Goal: Task Accomplishment & Management: Manage account settings

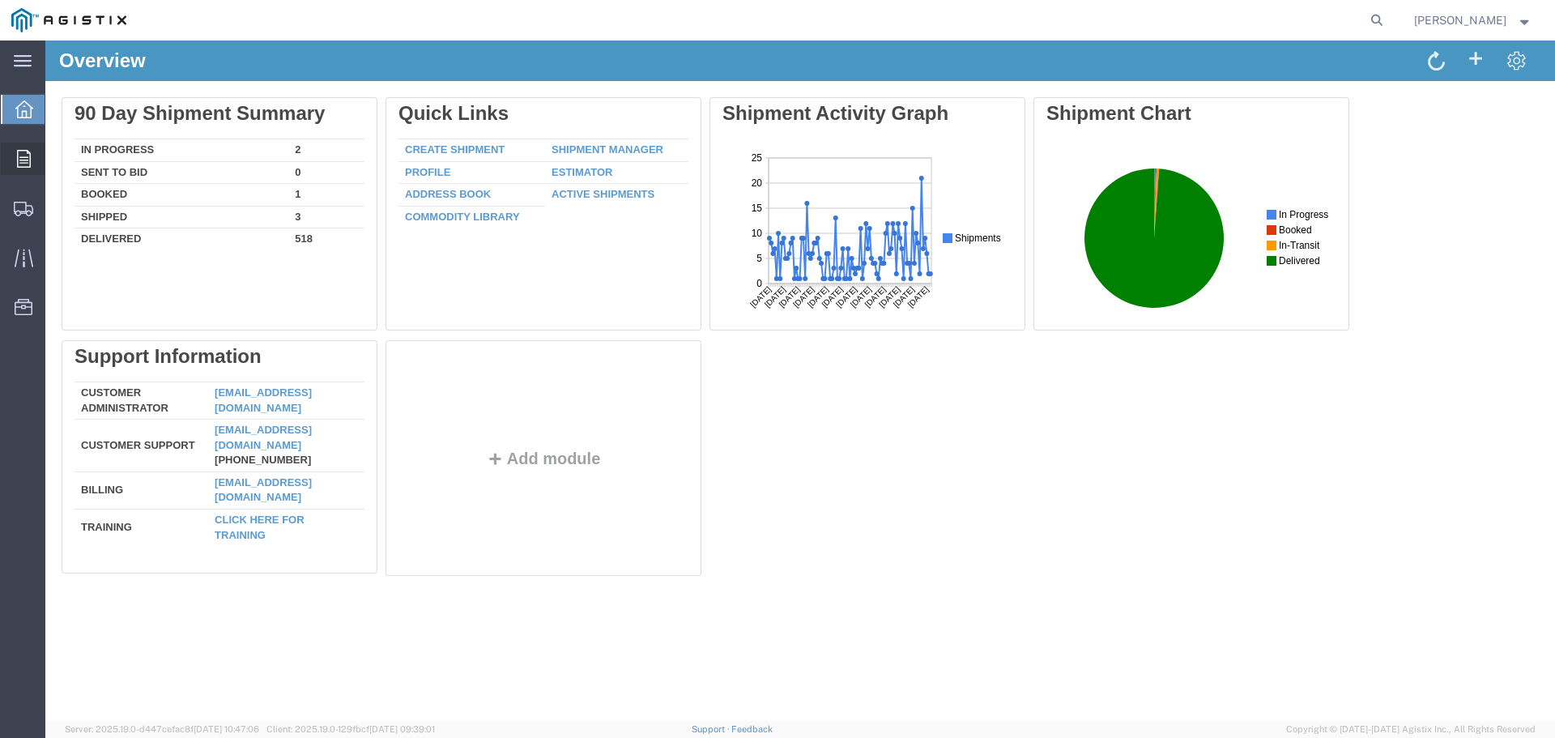
click at [27, 152] on icon at bounding box center [24, 159] width 14 height 18
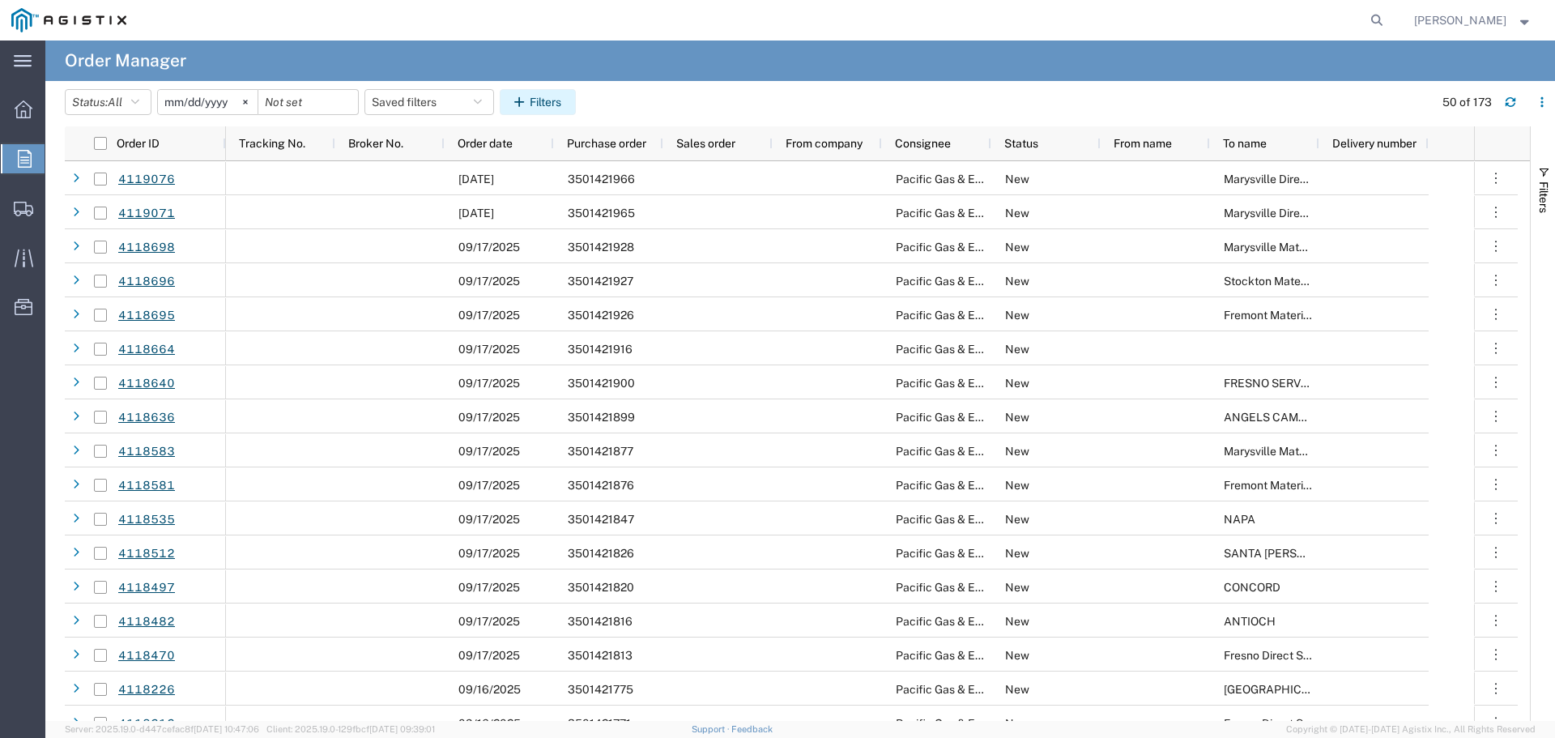
click at [551, 99] on button "Filters" at bounding box center [538, 102] width 76 height 26
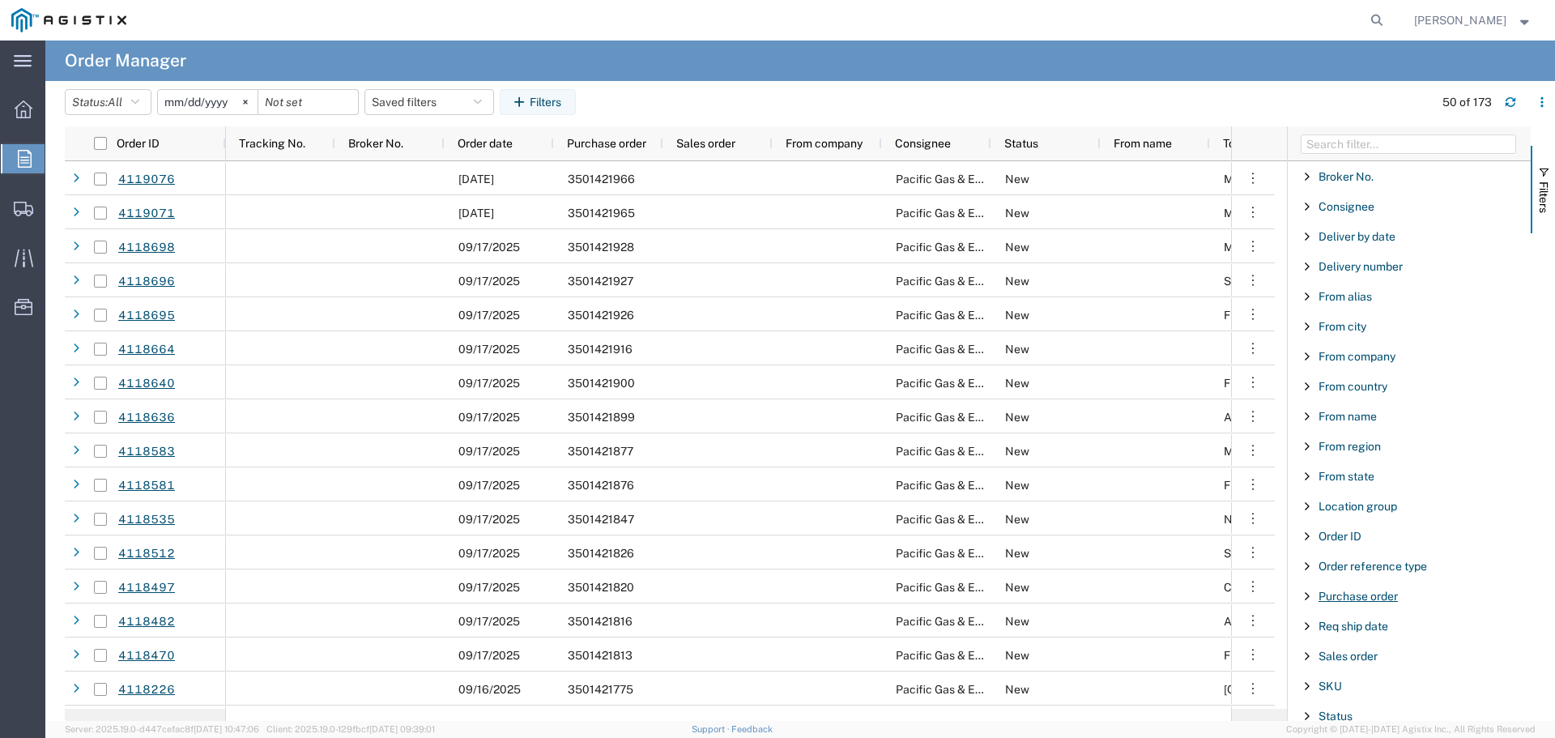
click at [1378, 593] on span "Purchase order" at bounding box center [1357, 595] width 79 height 13
click at [1347, 664] on input "Filter Value" at bounding box center [1414, 663] width 212 height 19
type input "3501421418"
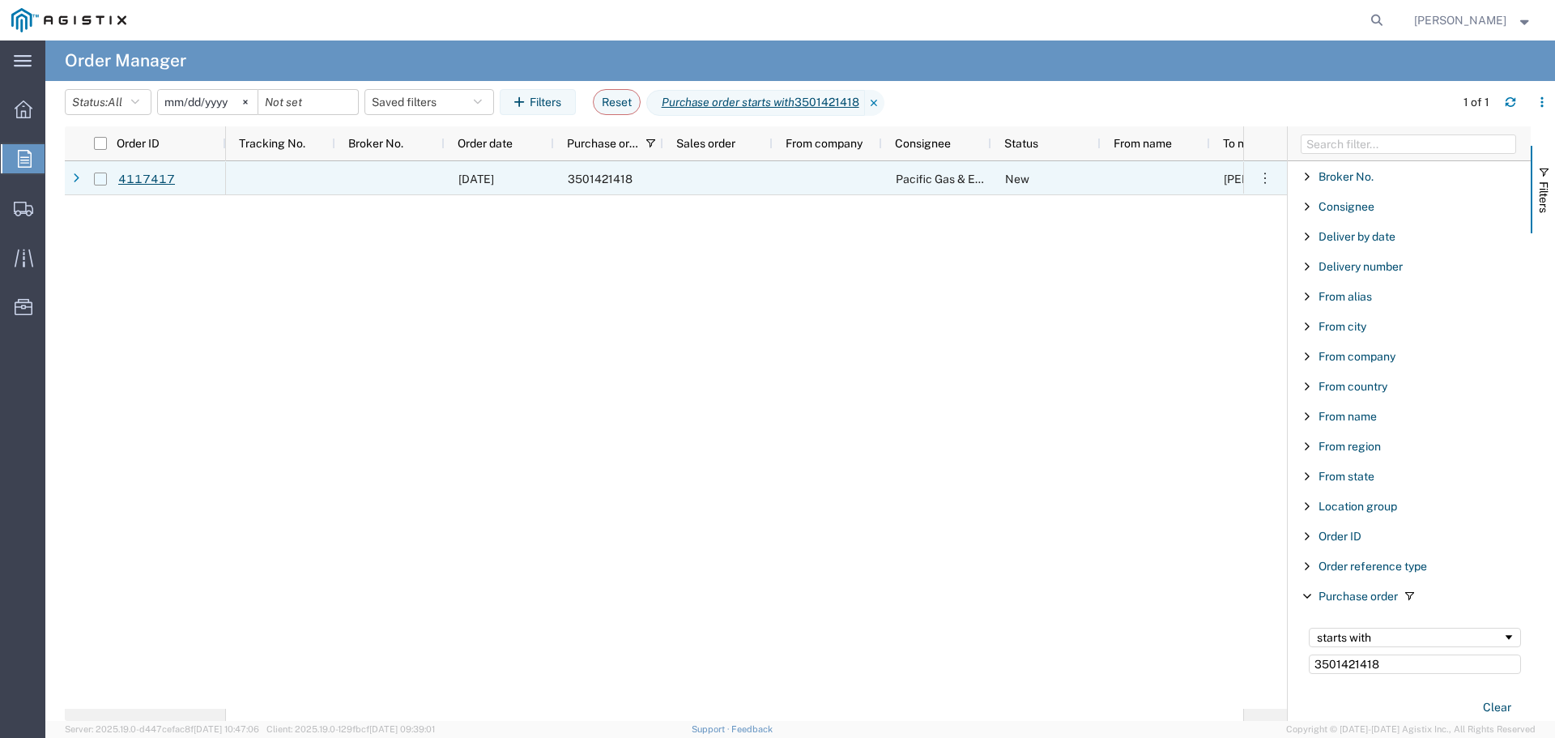
click at [102, 178] on input "Press Space to toggle row selection (unchecked)" at bounding box center [100, 178] width 13 height 13
checkbox input "true"
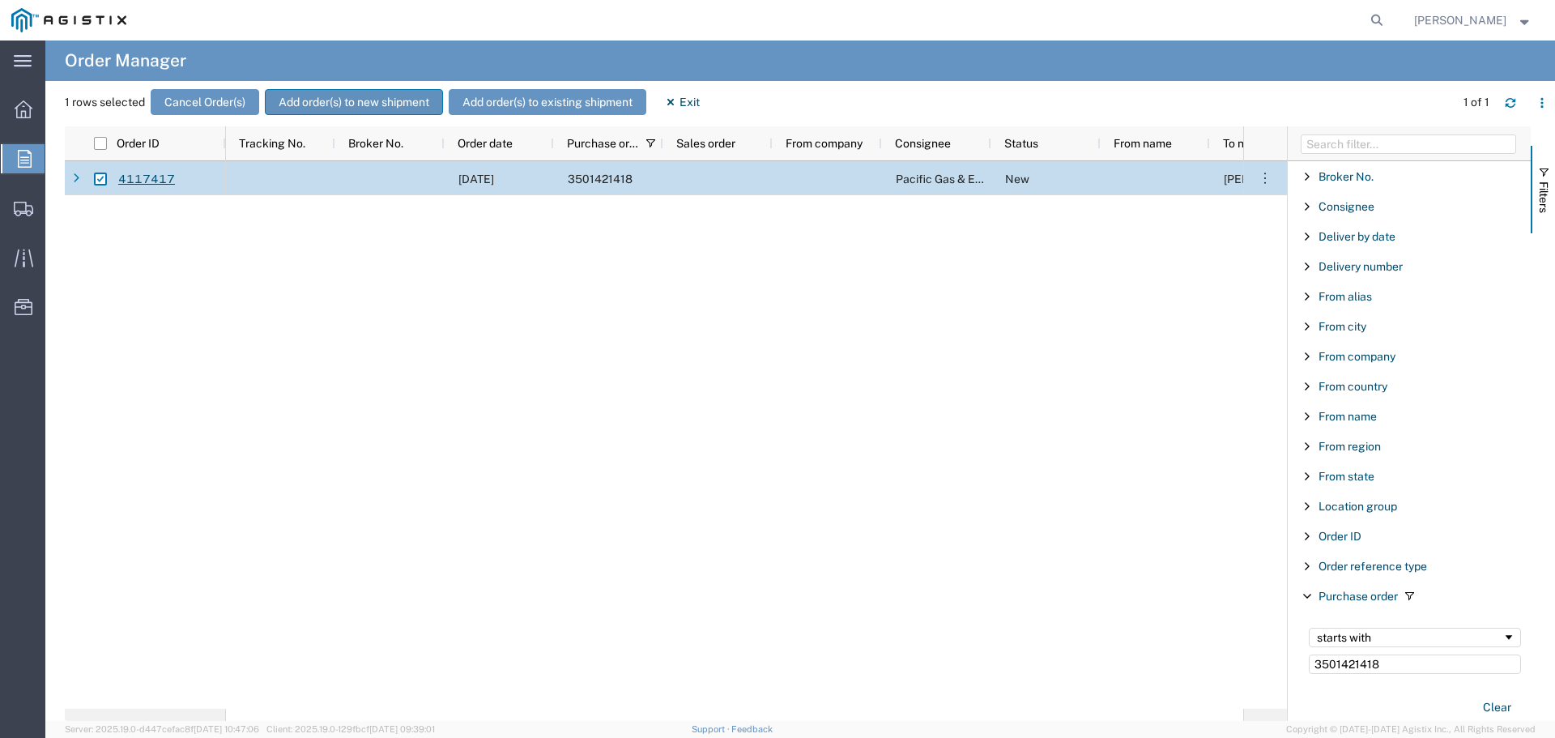
click at [343, 97] on button "Add order(s) to new shipment" at bounding box center [354, 102] width 178 height 26
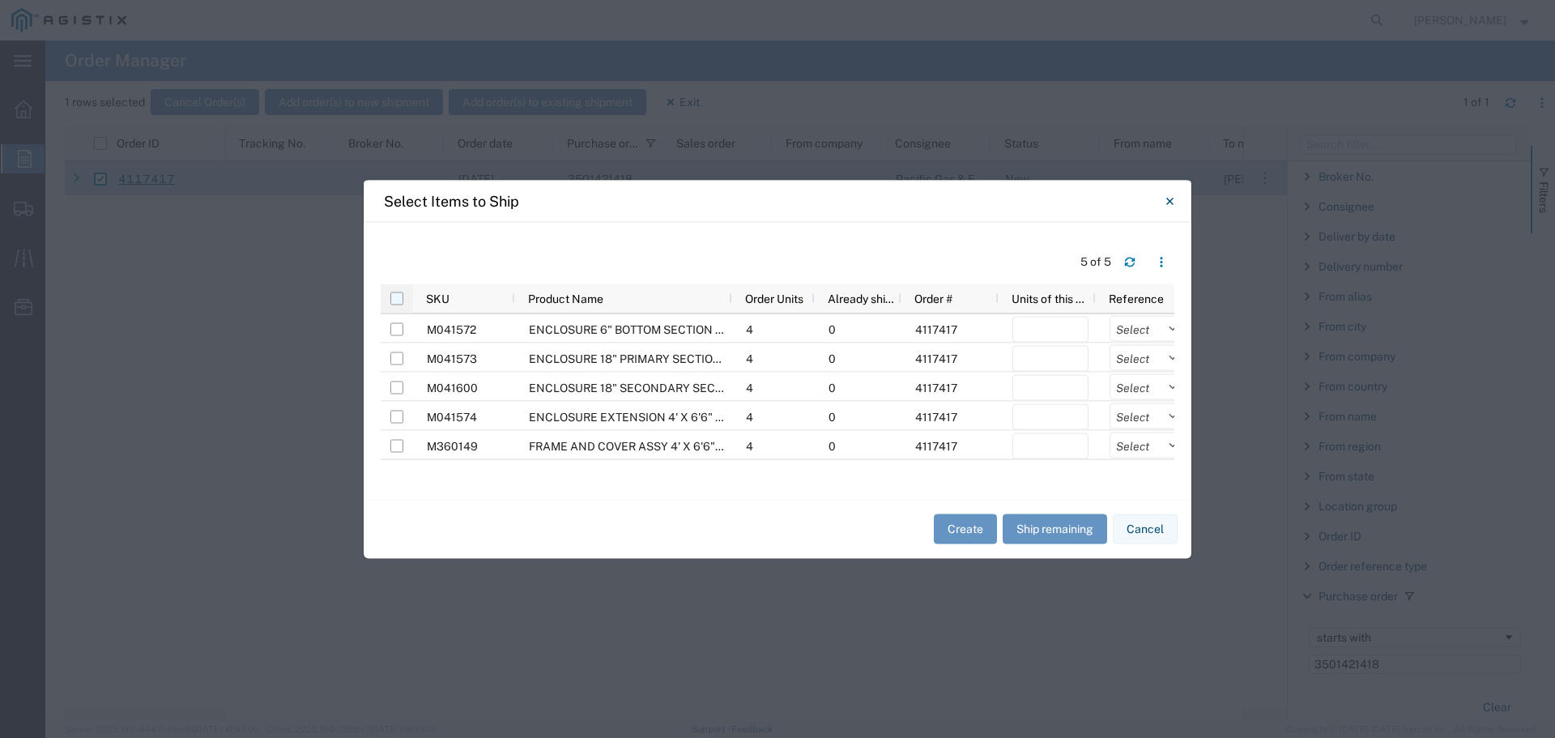
click at [398, 303] on input "checkbox" at bounding box center [396, 297] width 13 height 13
checkbox input "true"
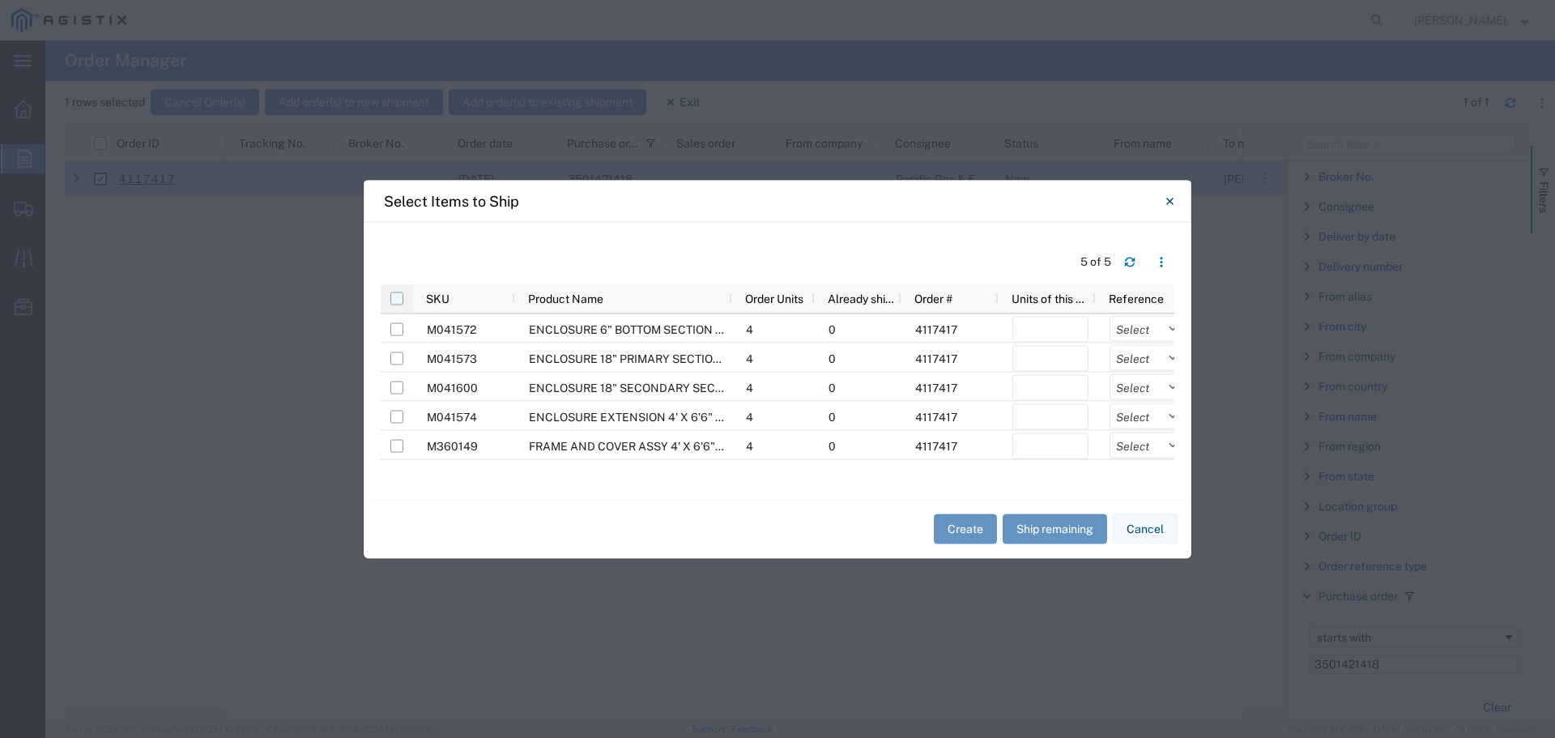
checkbox input "true"
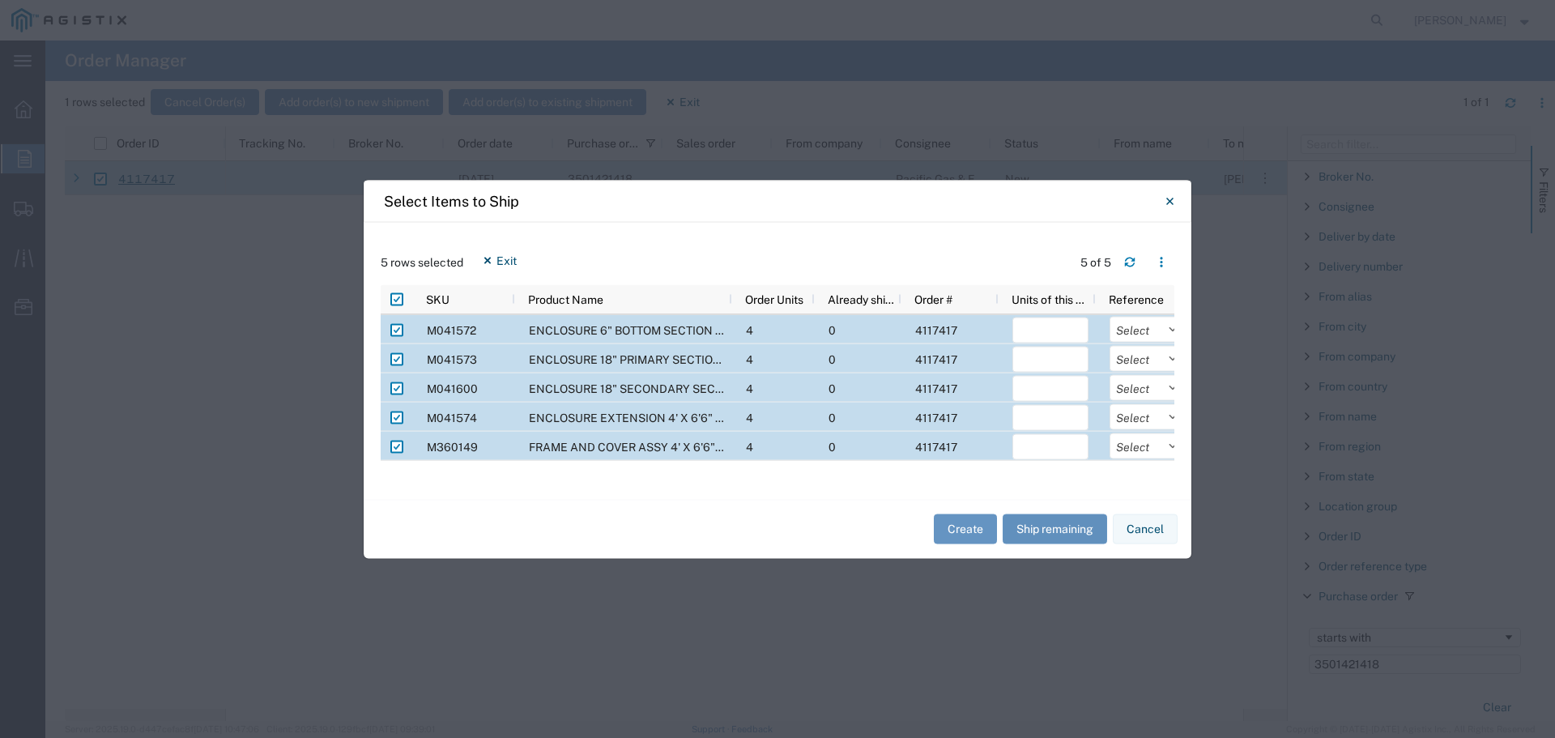
click at [1030, 534] on button "Ship remaining" at bounding box center [1054, 529] width 104 height 30
type input "4"
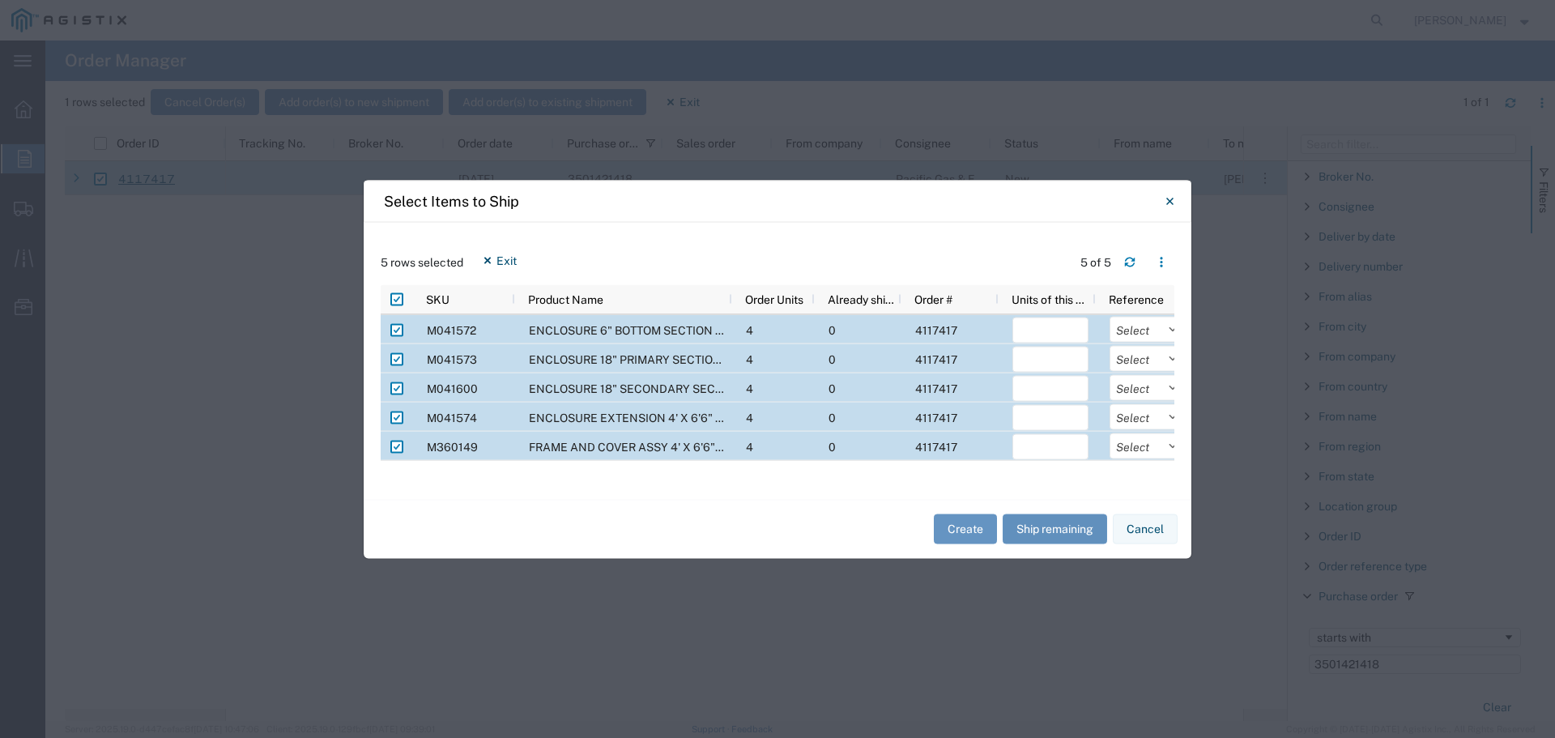
type input "4"
click at [1036, 327] on input "4" at bounding box center [1050, 330] width 76 height 26
type input "2"
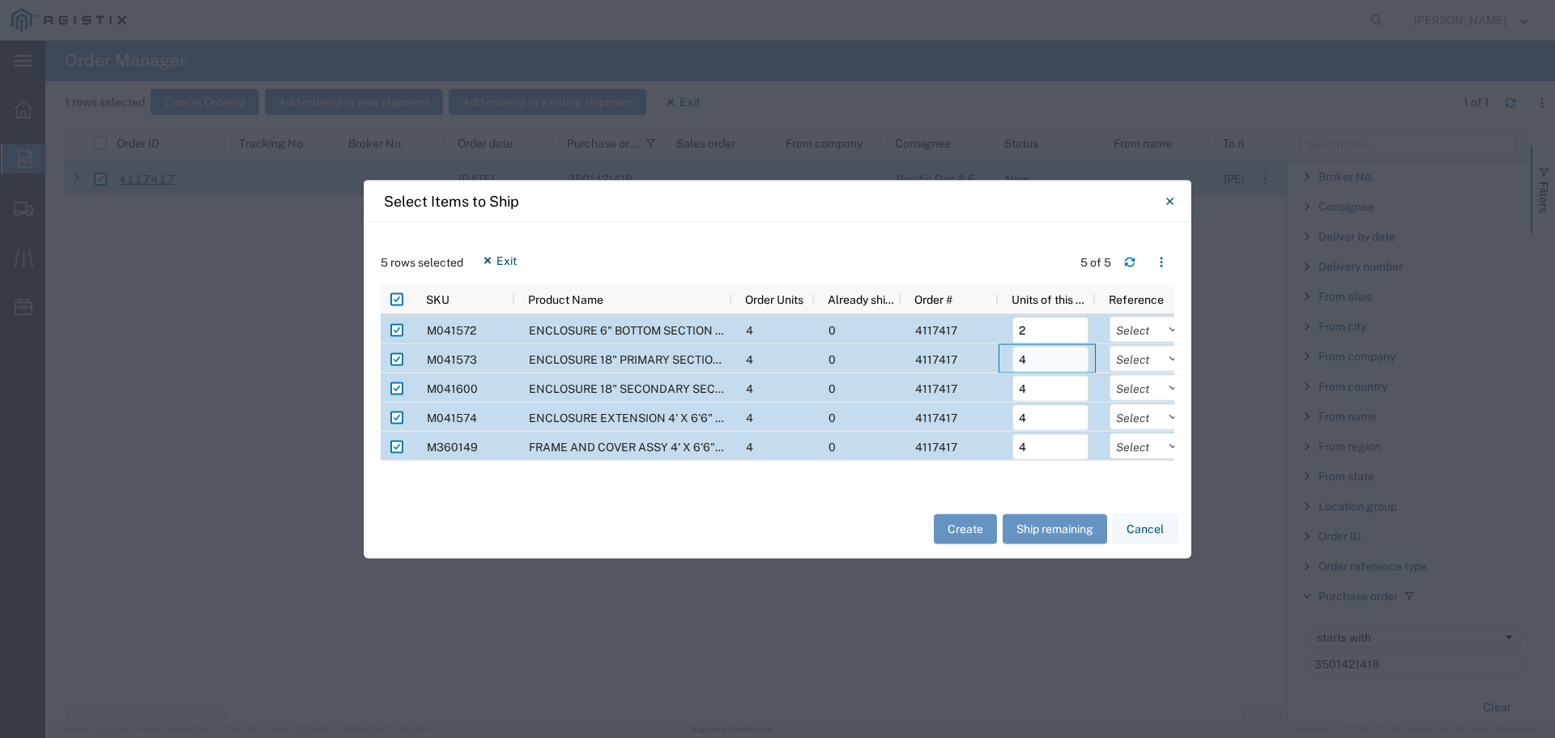
click at [1033, 356] on input "4" at bounding box center [1050, 359] width 76 height 26
drag, startPoint x: 1043, startPoint y: 355, endPoint x: 989, endPoint y: 351, distance: 53.6
click at [989, 351] on div "M041573 ENCLOSURE 18" PRIMARY SECTION W/KO 4 0 4117417 4 Select Purchase Order …" at bounding box center [835, 357] width 909 height 29
type input "2"
click at [1040, 393] on input "4" at bounding box center [1050, 388] width 76 height 26
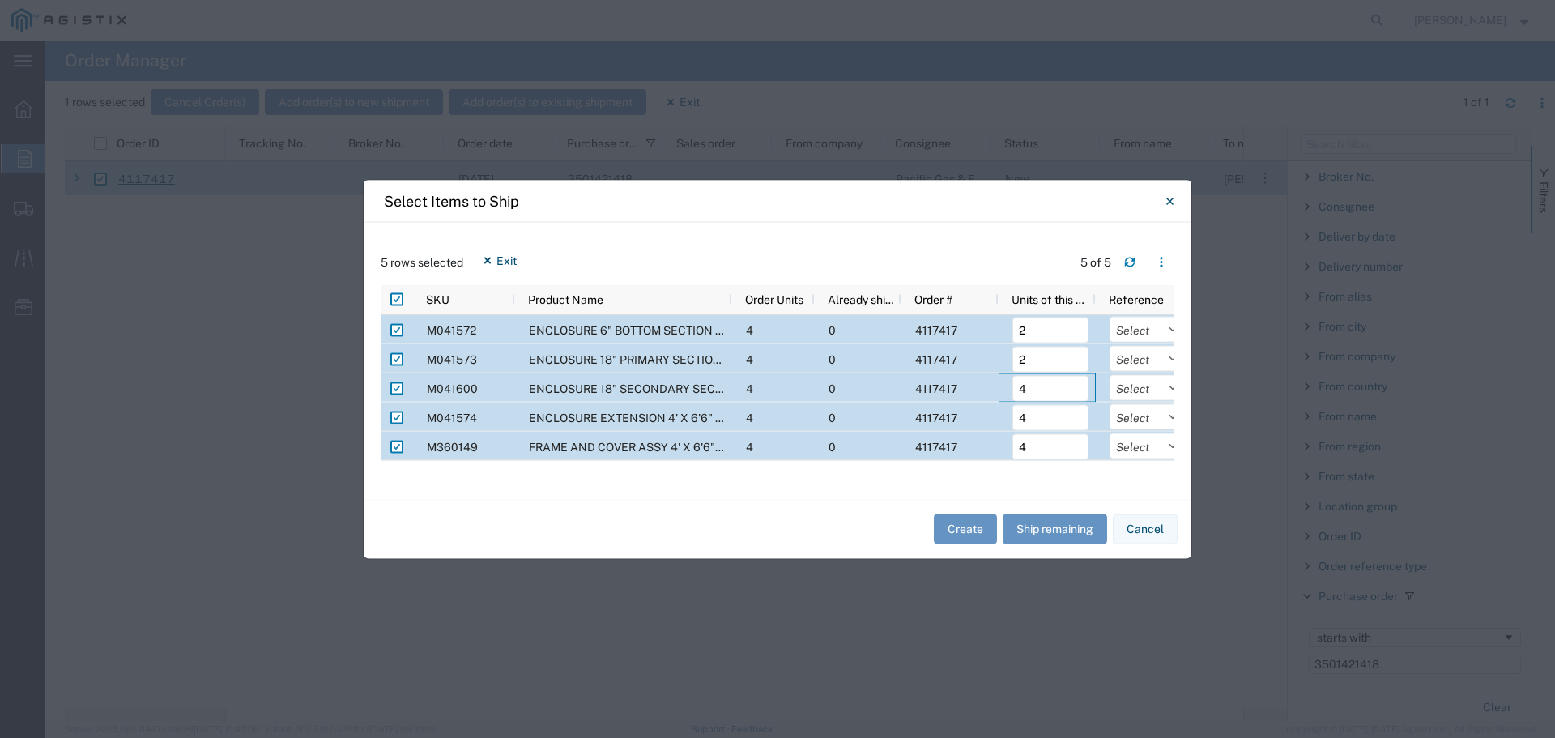
drag, startPoint x: 1045, startPoint y: 391, endPoint x: 994, endPoint y: 390, distance: 51.8
click at [994, 390] on div "M041600 ENCLOSURE 18" SECONDARY SECTION 4 0 4117417 4 Select Purchase Order Del…" at bounding box center [835, 386] width 909 height 29
type input "2"
click at [1042, 422] on input "4" at bounding box center [1050, 417] width 76 height 26
drag, startPoint x: 1052, startPoint y: 422, endPoint x: 1008, endPoint y: 418, distance: 43.9
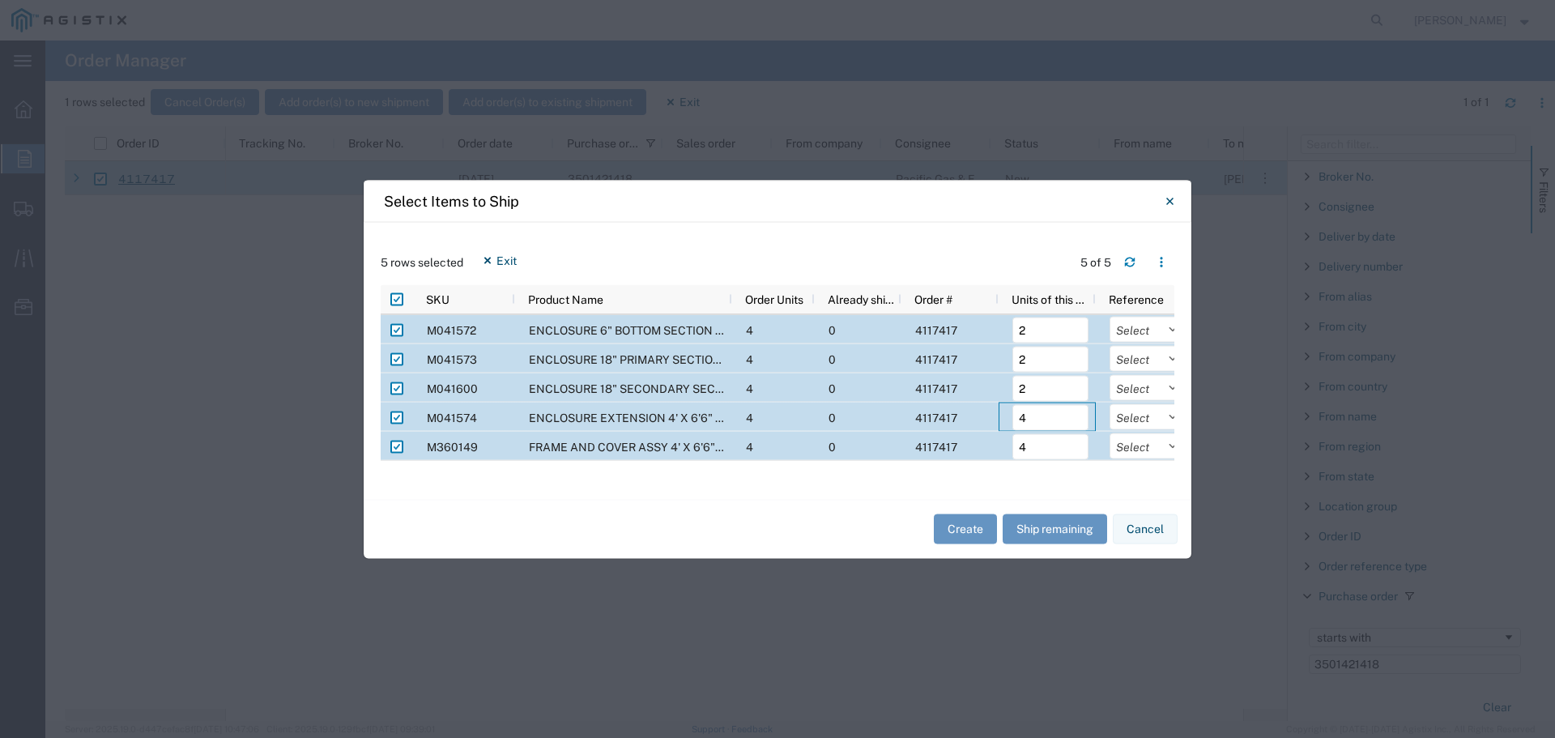
click at [1008, 418] on div "4" at bounding box center [1046, 416] width 97 height 29
type input "2"
click at [1051, 449] on input "4" at bounding box center [1050, 446] width 76 height 26
drag, startPoint x: 1056, startPoint y: 449, endPoint x: 999, endPoint y: 445, distance: 56.8
click at [999, 445] on div "4" at bounding box center [1046, 445] width 97 height 29
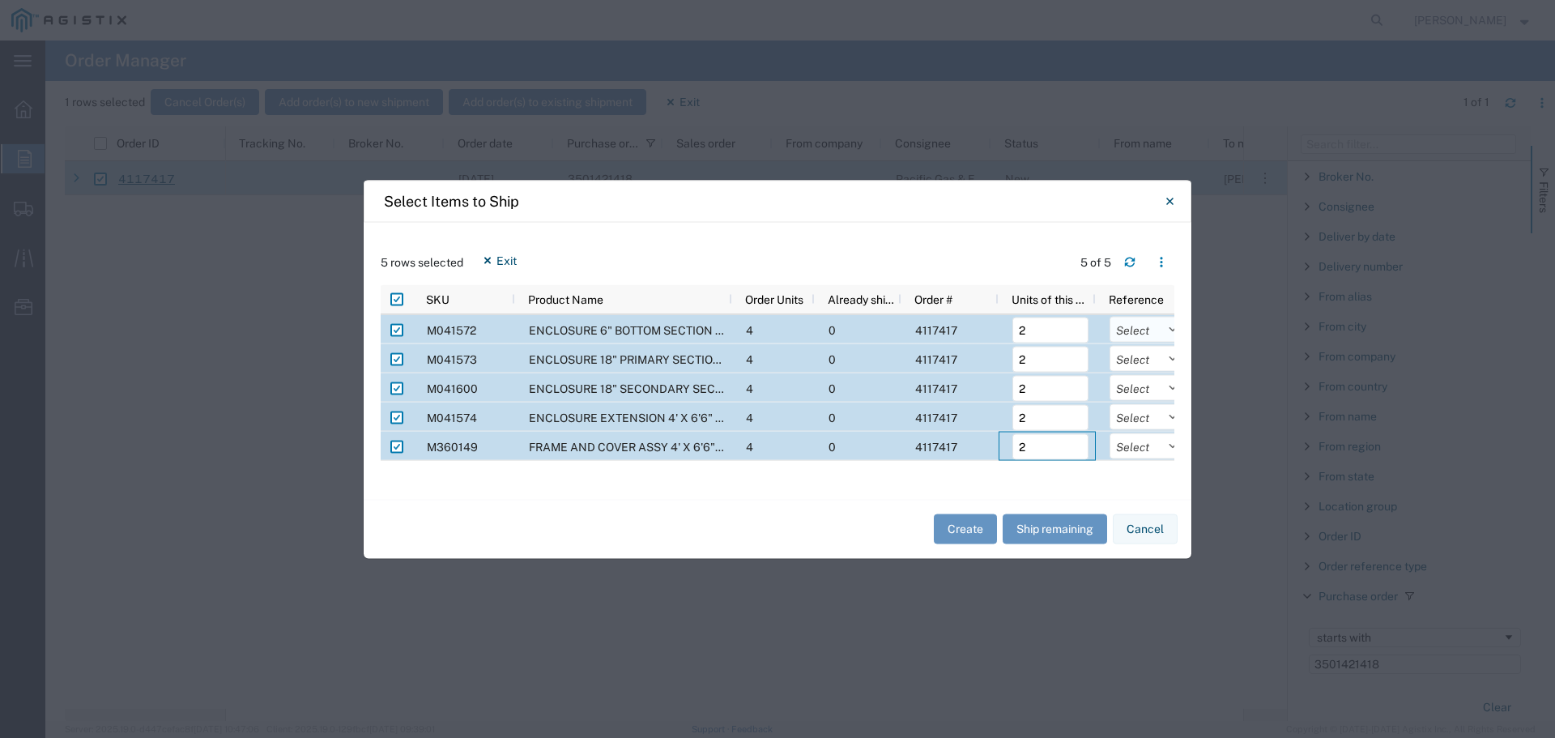
type input "2"
click at [1137, 329] on select "Select Purchase Order Delivery Number" at bounding box center [1147, 329] width 76 height 26
select select "PURCHORD"
click at [1109, 316] on select "Select Purchase Order Delivery Number" at bounding box center [1147, 329] width 76 height 26
click at [1132, 366] on select "Select Purchase Order Delivery Number" at bounding box center [1147, 358] width 76 height 26
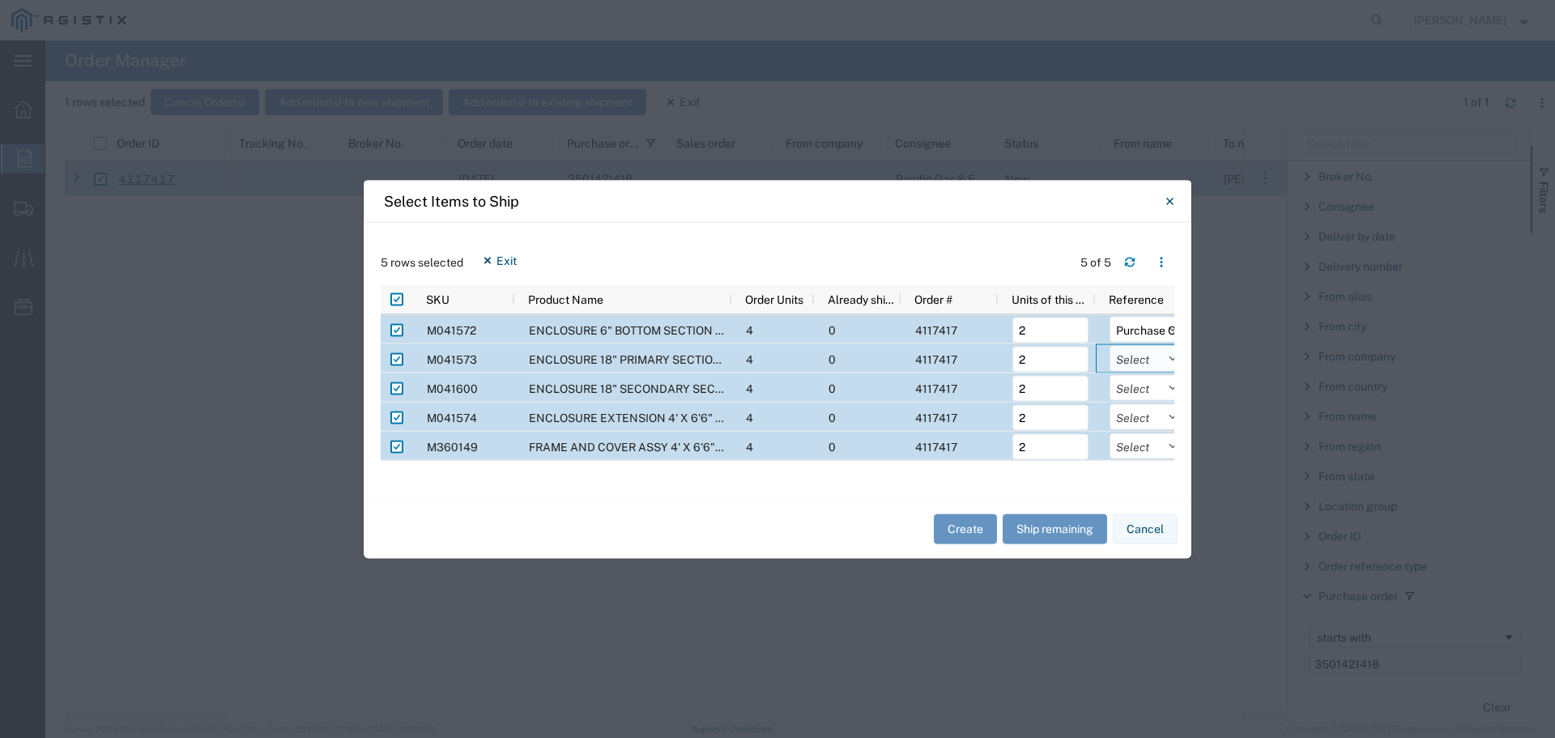
select select "PURCHORD"
click at [1109, 345] on select "Select Purchase Order Delivery Number" at bounding box center [1147, 358] width 76 height 26
click at [1130, 385] on select "Select Purchase Order Delivery Number" at bounding box center [1147, 387] width 76 height 26
select select "PURCHORD"
click at [1109, 374] on select "Select Purchase Order Delivery Number" at bounding box center [1147, 387] width 76 height 26
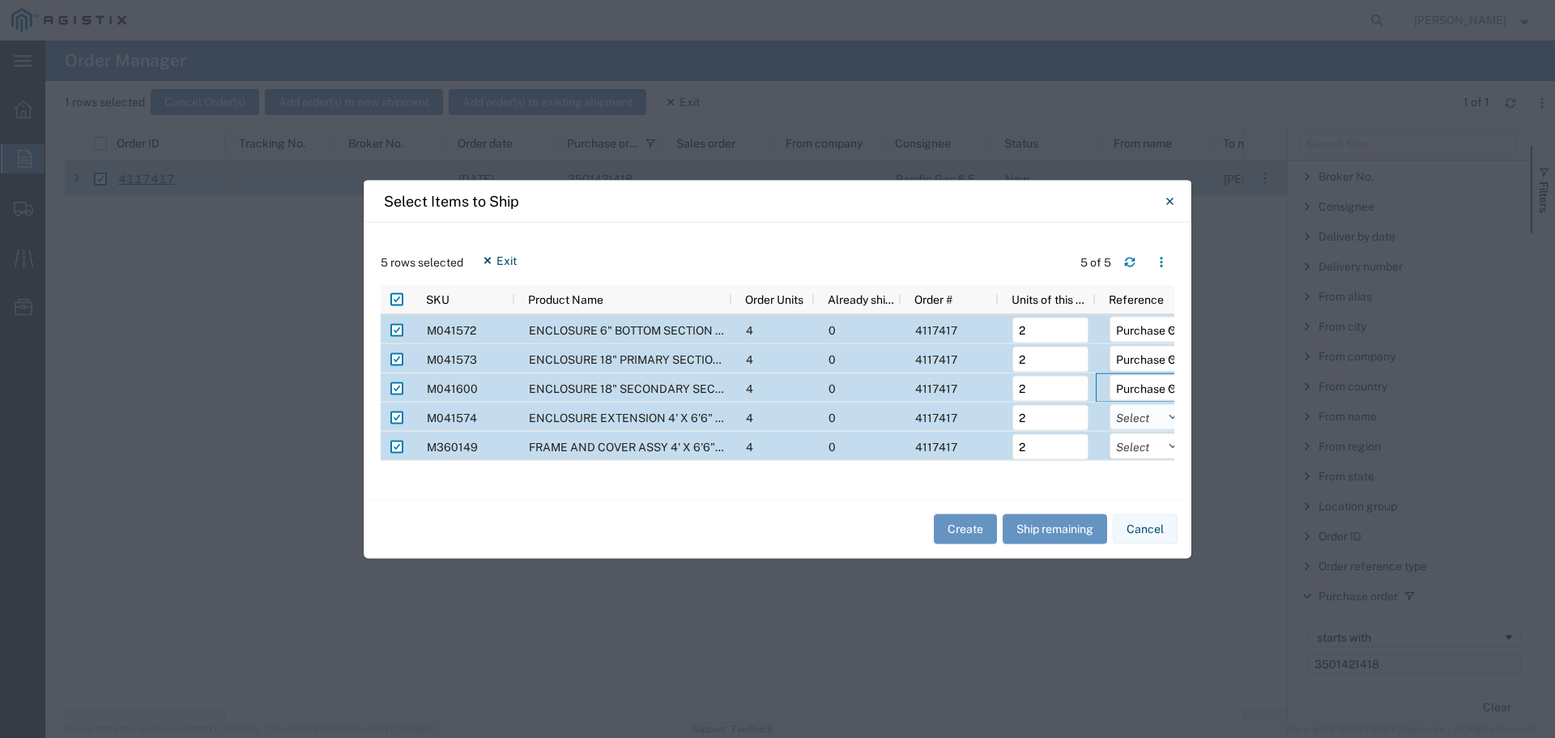
click at [1142, 417] on select "Select Purchase Order Delivery Number" at bounding box center [1147, 416] width 76 height 26
select select "PURCHORD"
click at [1109, 403] on select "Select Purchase Order Delivery Number" at bounding box center [1147, 416] width 76 height 26
click at [1136, 448] on select "Select Purchase Order Delivery Number" at bounding box center [1147, 445] width 76 height 26
select select "PURCHORD"
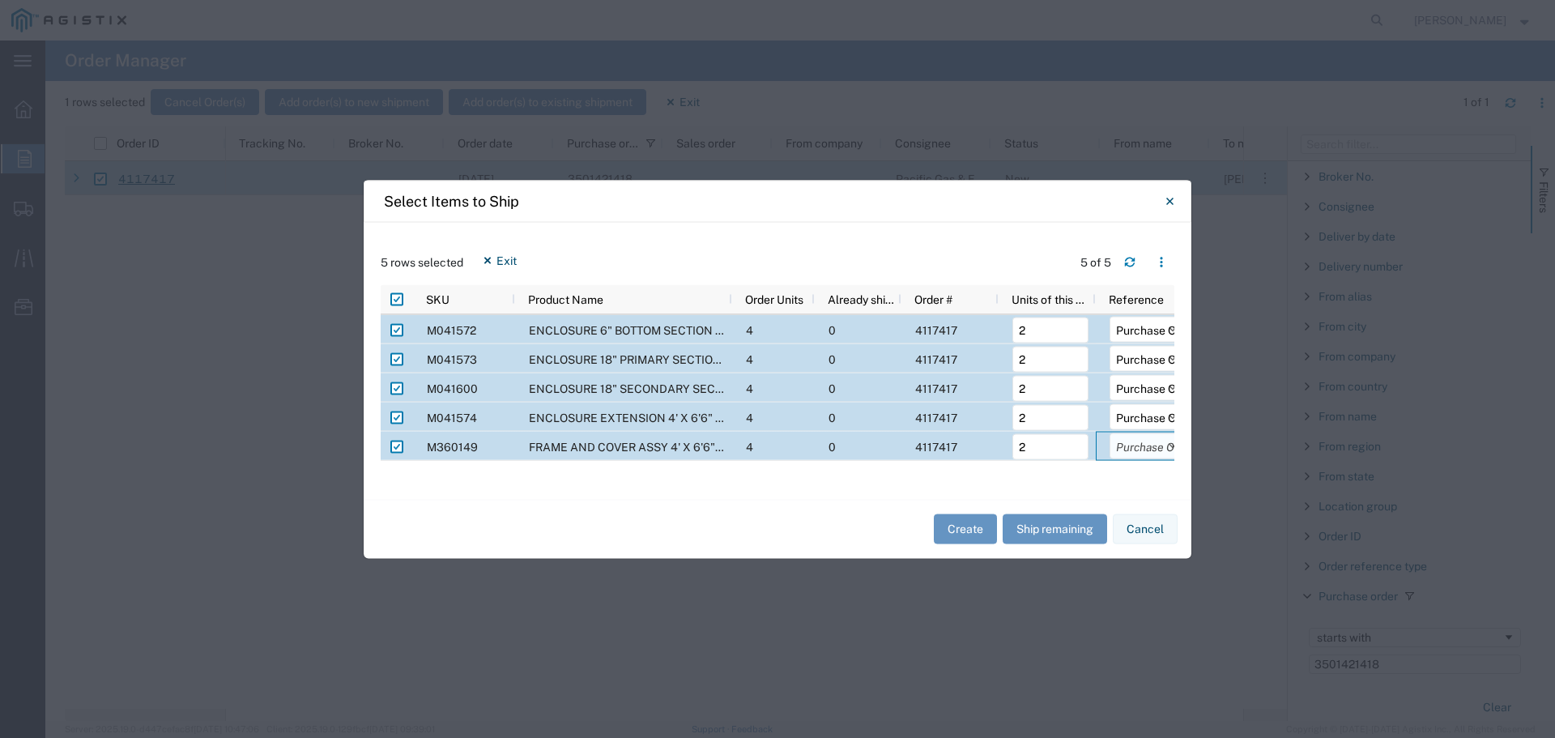
click at [1109, 432] on select "Select Purchase Order Delivery Number" at bounding box center [1147, 445] width 76 height 26
click at [961, 529] on button "Create" at bounding box center [965, 529] width 63 height 30
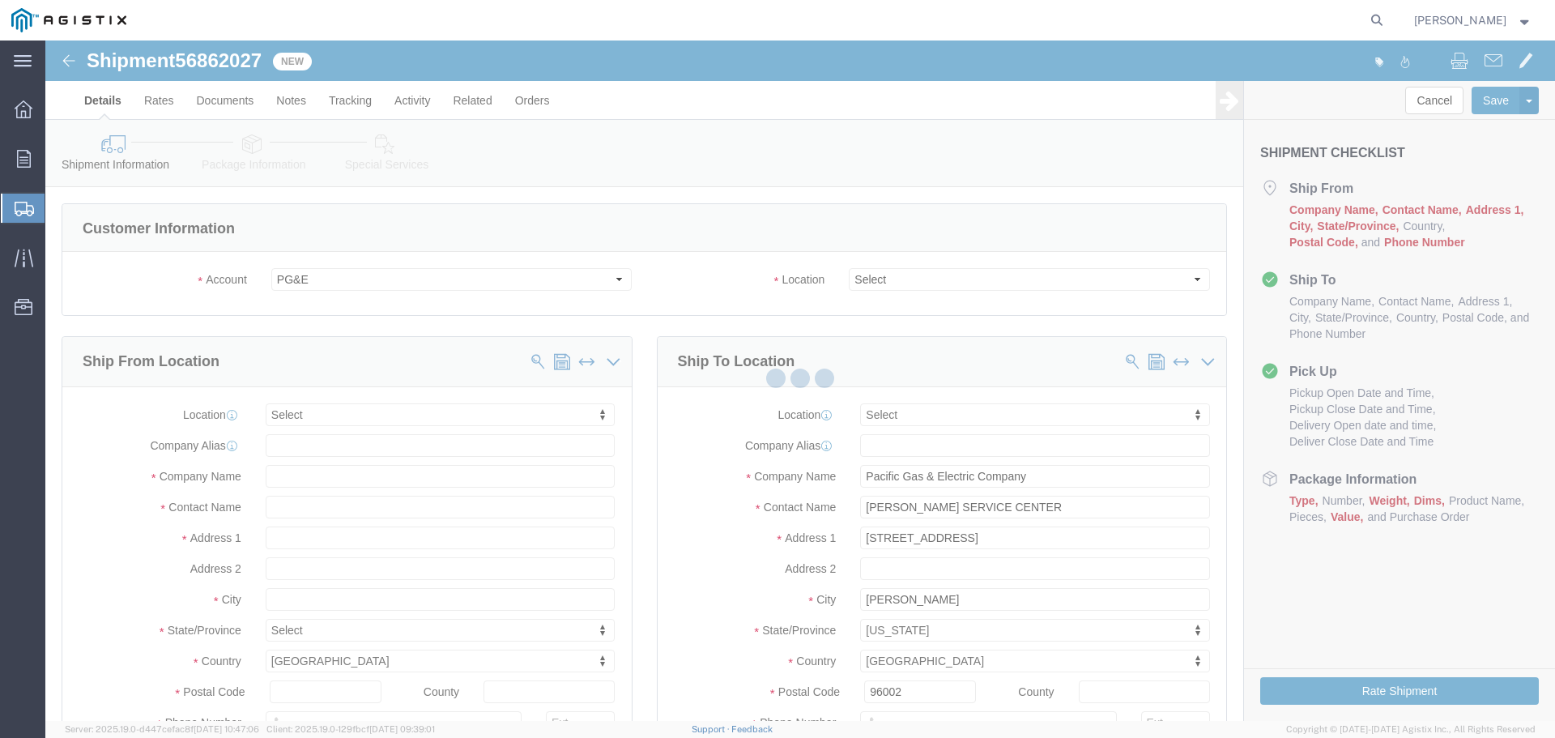
select select
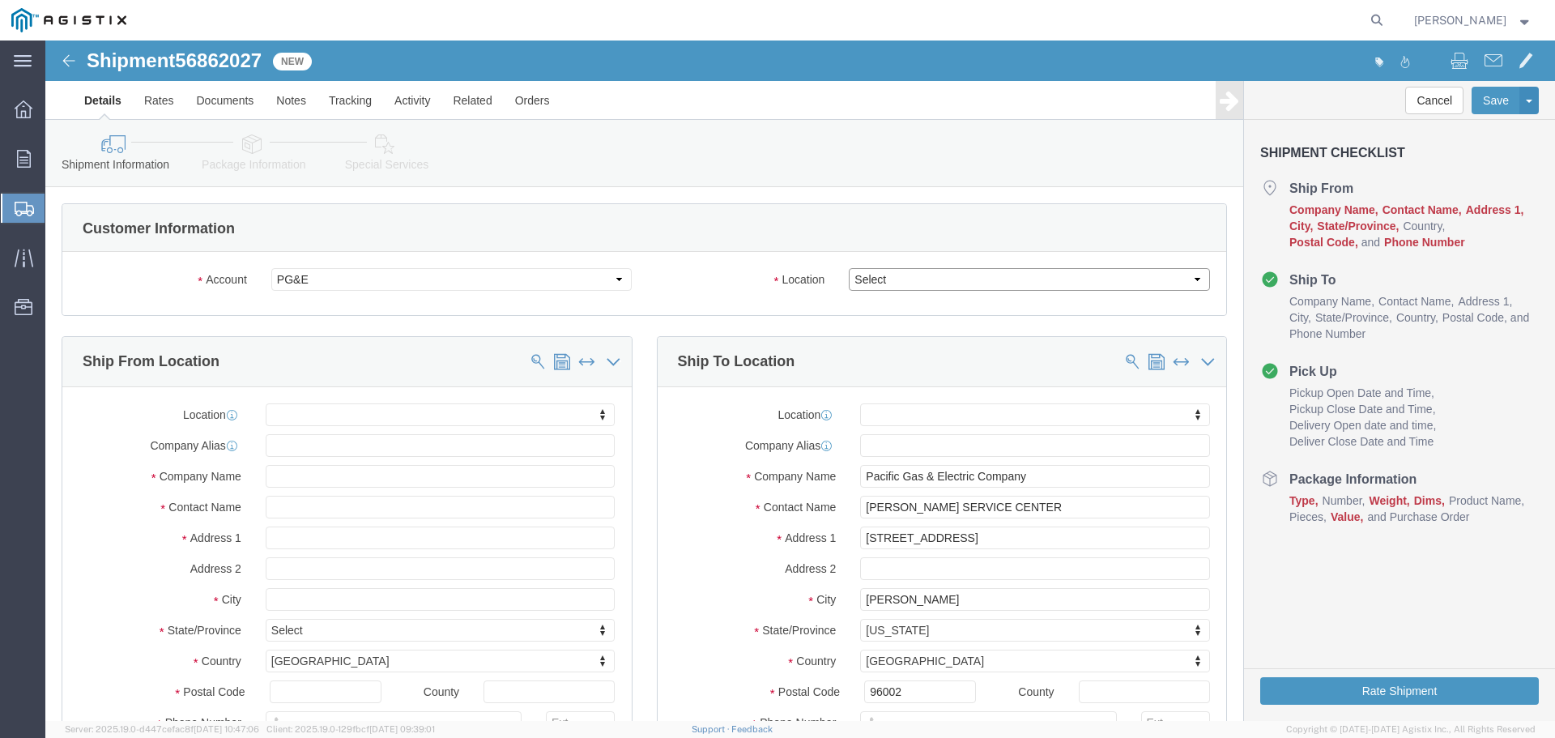
click select "Select All Others [GEOGRAPHIC_DATA] [GEOGRAPHIC_DATA] [GEOGRAPHIC_DATA] [GEOGRA…"
select select "23082"
click select "Select All Others [GEOGRAPHIC_DATA] [GEOGRAPHIC_DATA] [GEOGRAPHIC_DATA] [GEOGRA…"
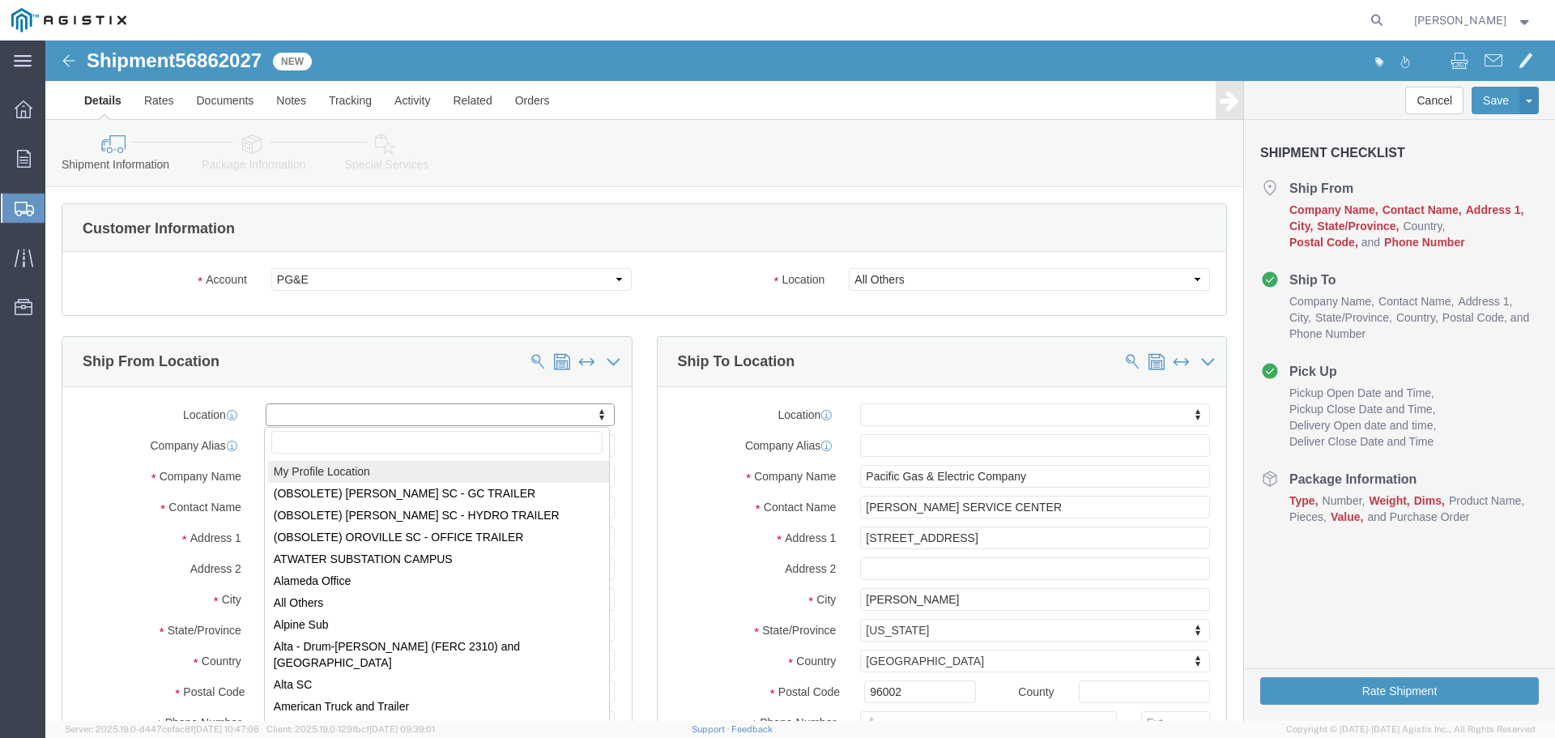
select select "MYPROFILE"
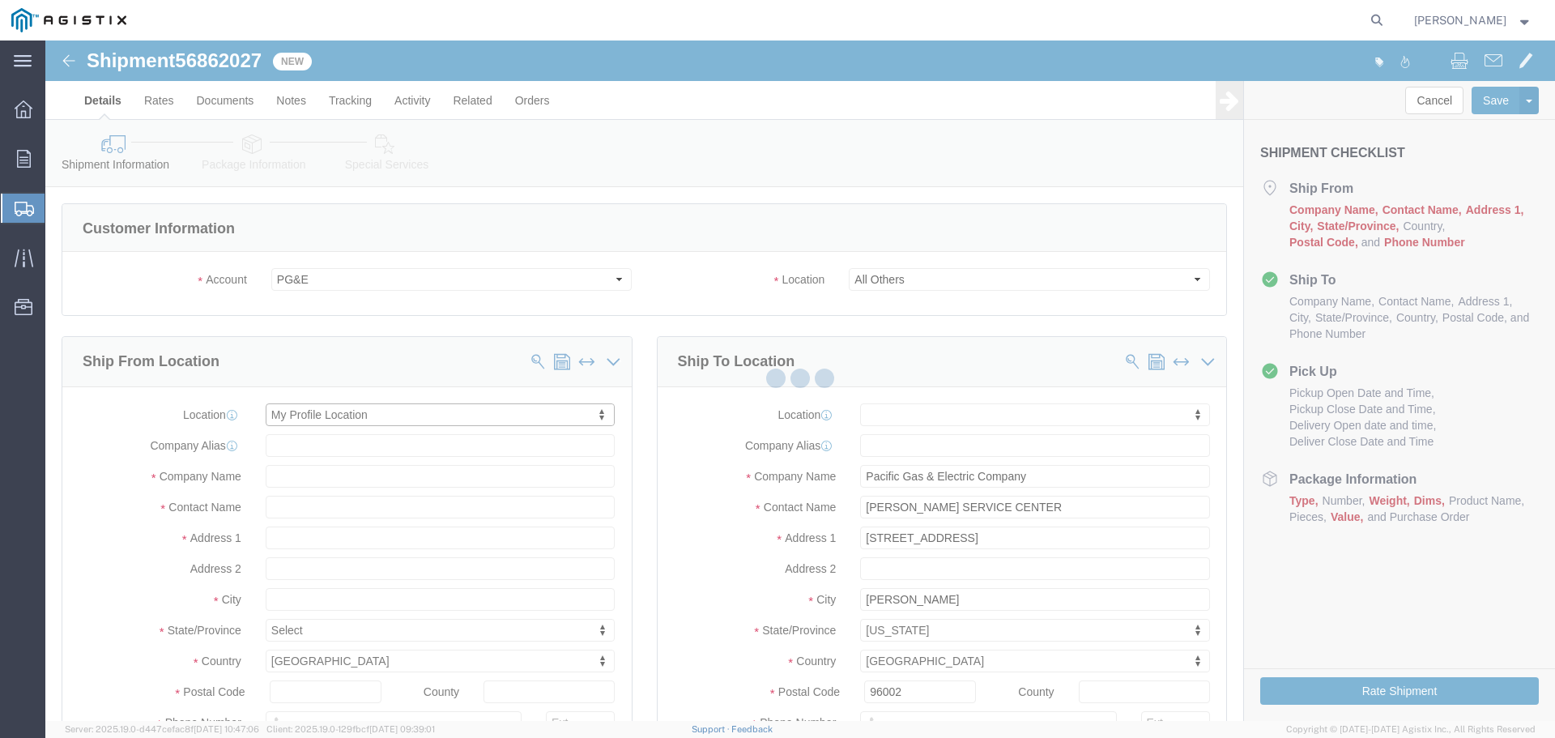
type input "[STREET_ADDRESS]"
type input "94566"
type input "[PHONE_NUMBER]"
type input "[PERSON_NAME][EMAIL_ADDRESS][PERSON_NAME][DOMAIN_NAME]"
checkbox input "true"
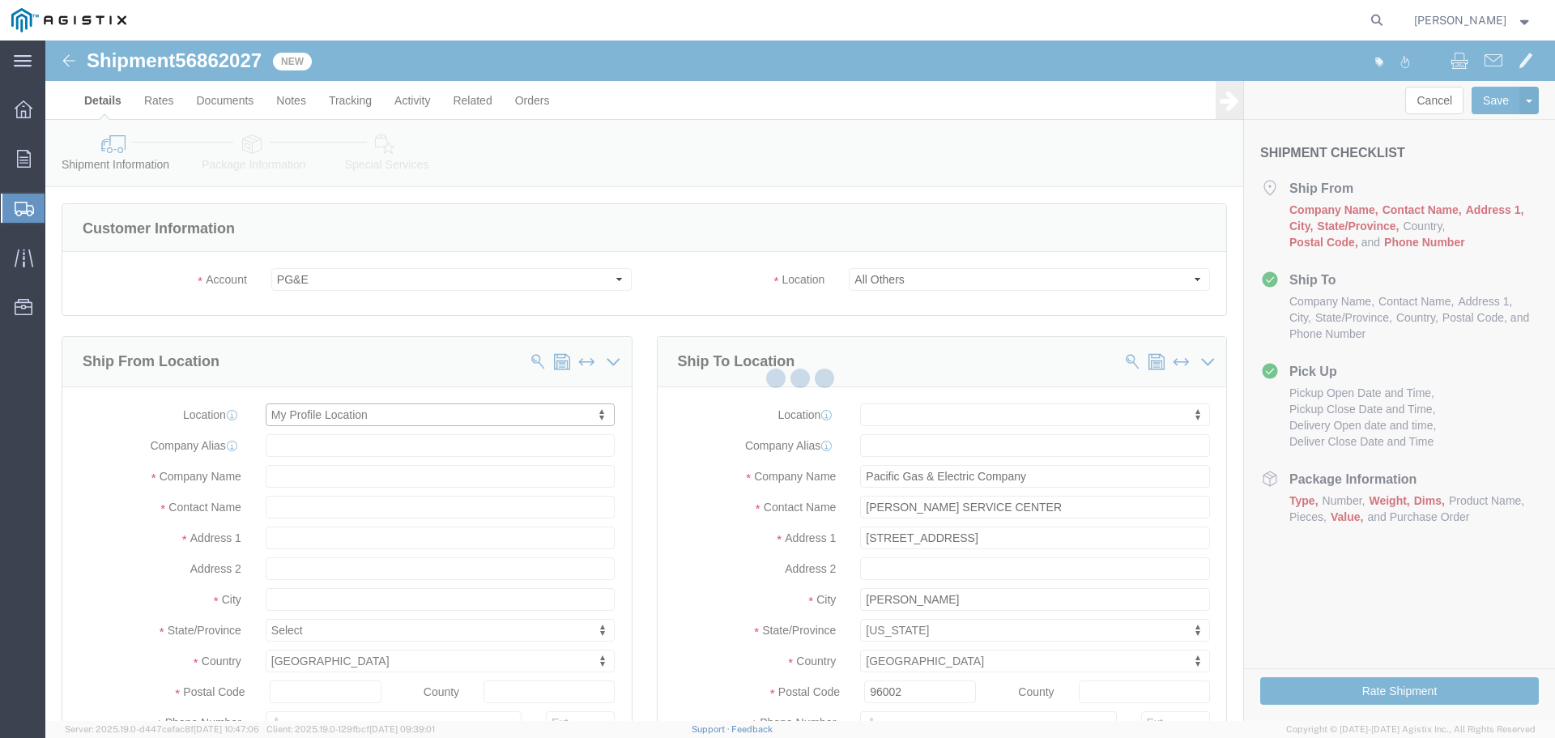
type input "Oldcastle Precast Inc"
type input "[PERSON_NAME]"
type input "PLEASANTON"
select select "CA"
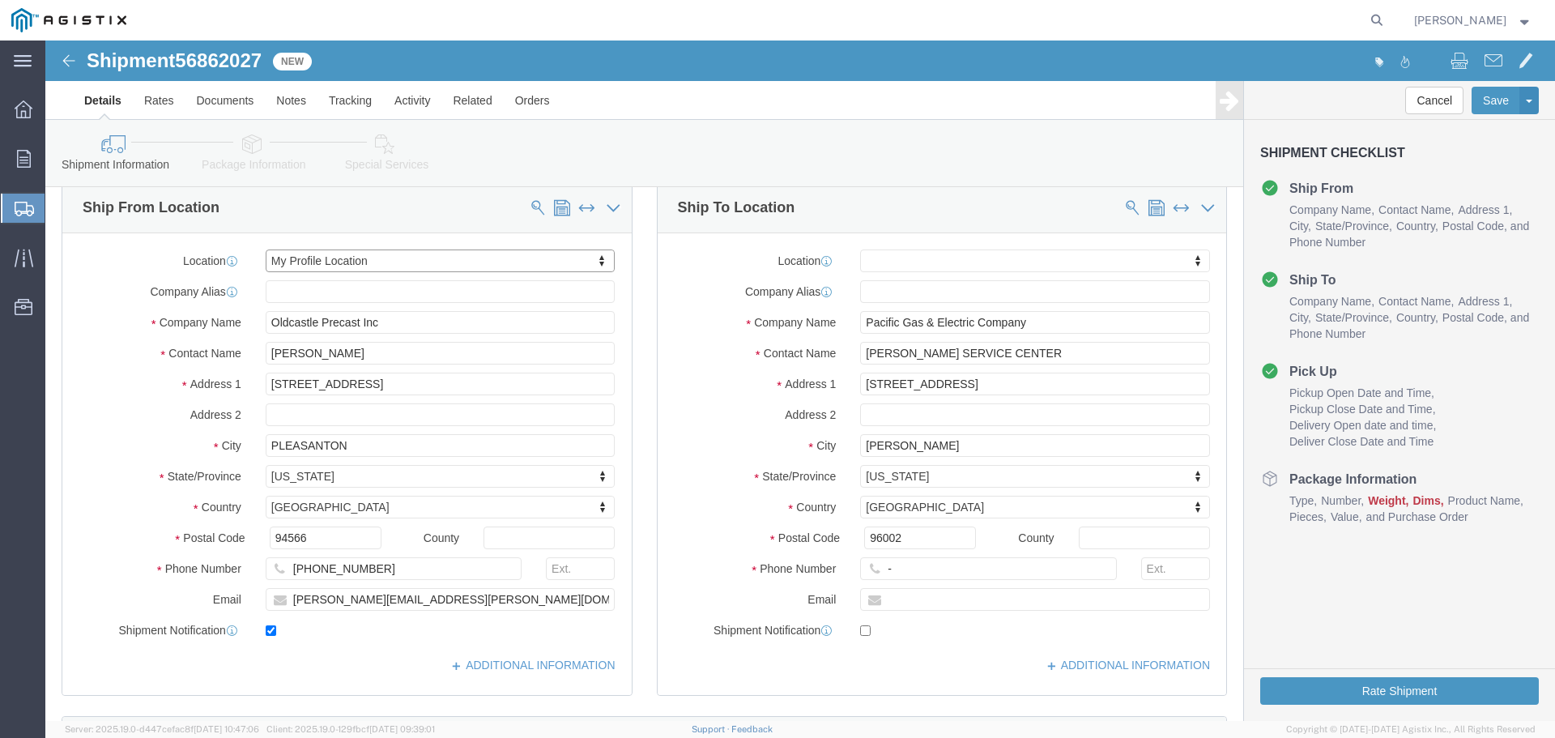
scroll to position [162, 0]
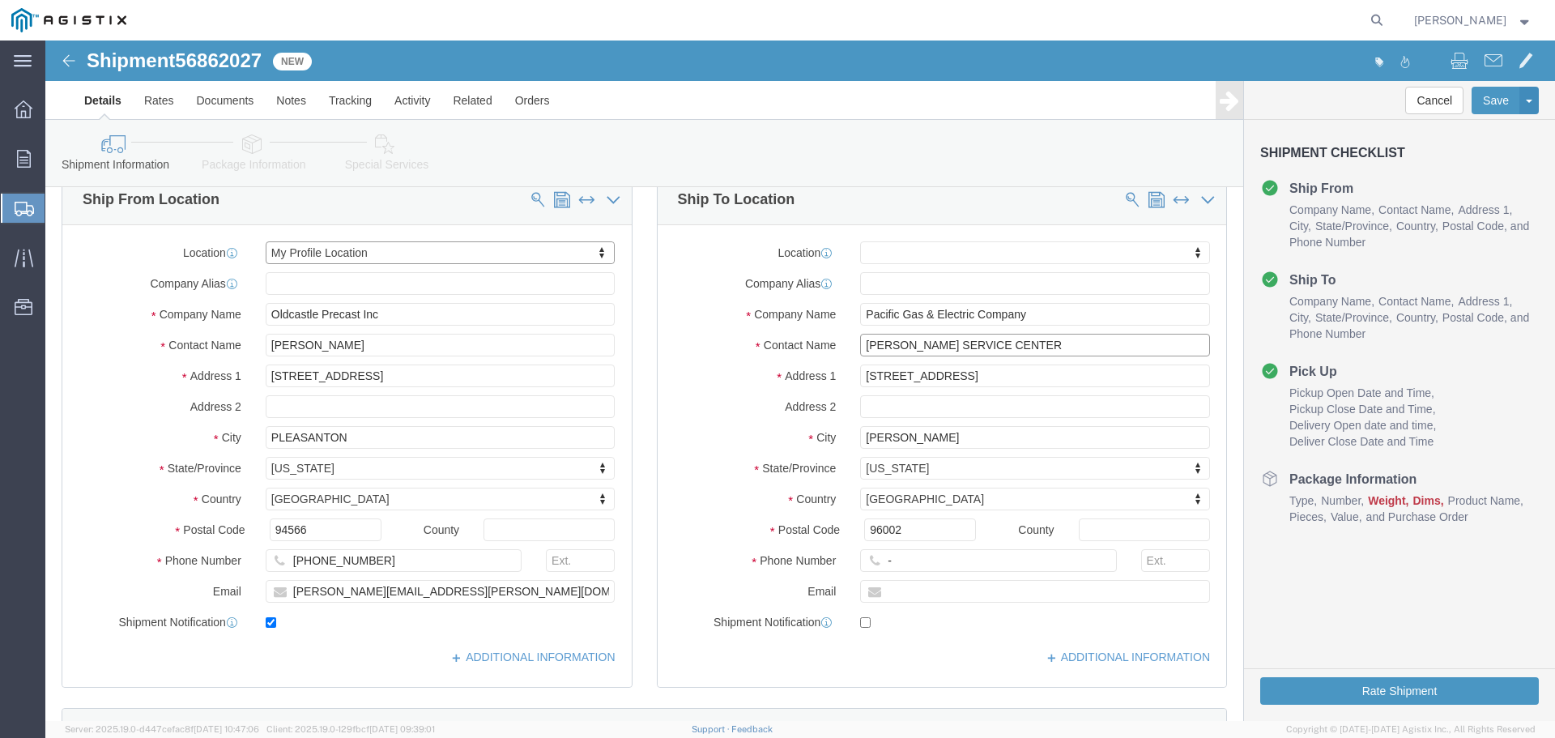
click input "[PERSON_NAME] SERVICE CENTER"
drag, startPoint x: 1014, startPoint y: 304, endPoint x: 762, endPoint y: 309, distance: 251.9
click div "Contact Name [PERSON_NAME] SERVICE CENTER"
click input "[PERSON_NAME] SERVICE CENTER"
drag, startPoint x: 980, startPoint y: 305, endPoint x: 764, endPoint y: 304, distance: 215.4
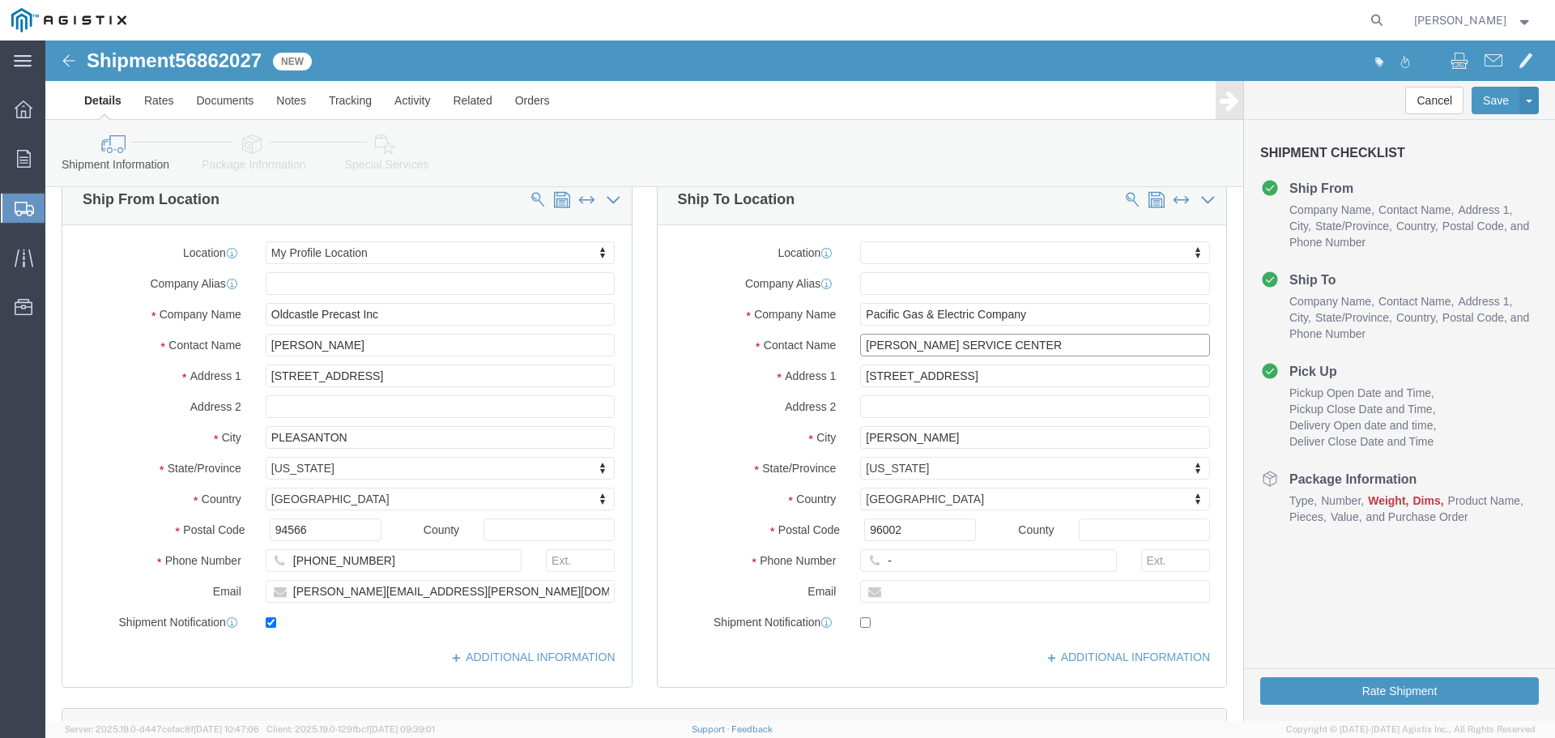
click div "Contact Name [PERSON_NAME] SERVICE CENTER"
type input "[STREET_ADDRESS]"
click input "[STREET_ADDRESS]"
drag, startPoint x: 977, startPoint y: 309, endPoint x: 779, endPoint y: 297, distance: 197.9
click div "Contact Name 18300 Antlers School Rd"
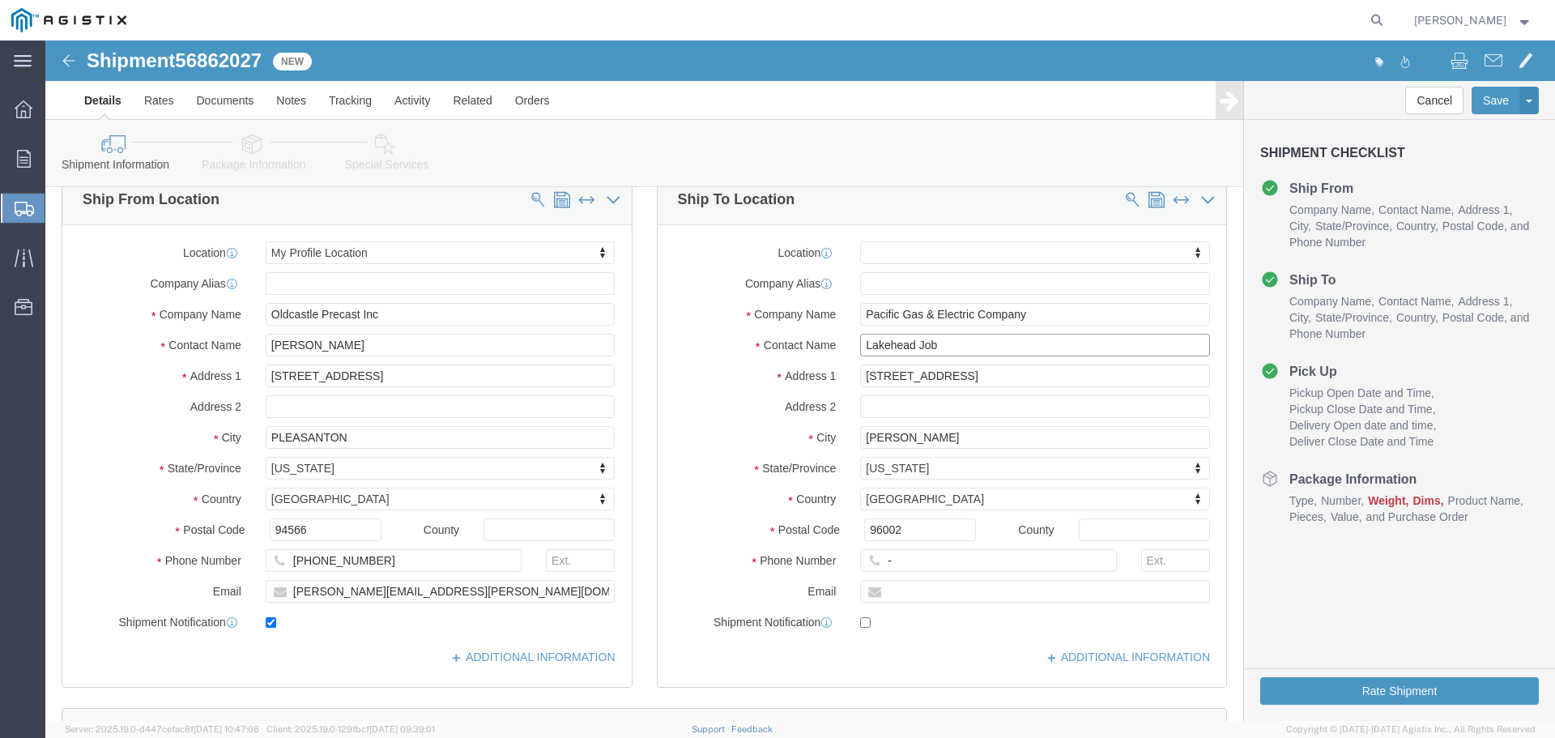
type input "Lakehead Job"
paste input "[STREET_ADDRESS]"
type input "[STREET_ADDRESS]"
select select
type input "Lakehead"
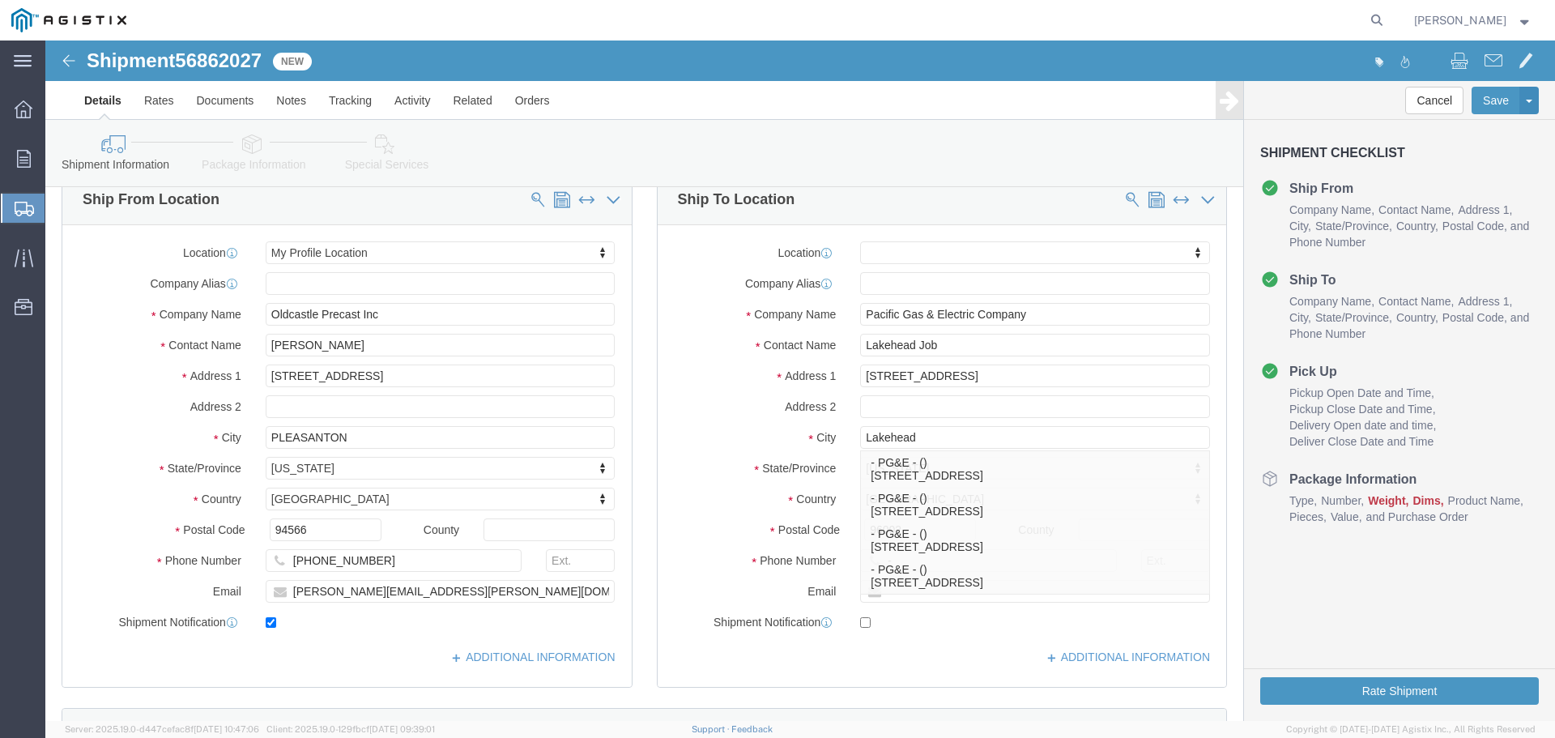
select select
type input "96051"
select select
type input "123-456-7891"
click label "Address 2"
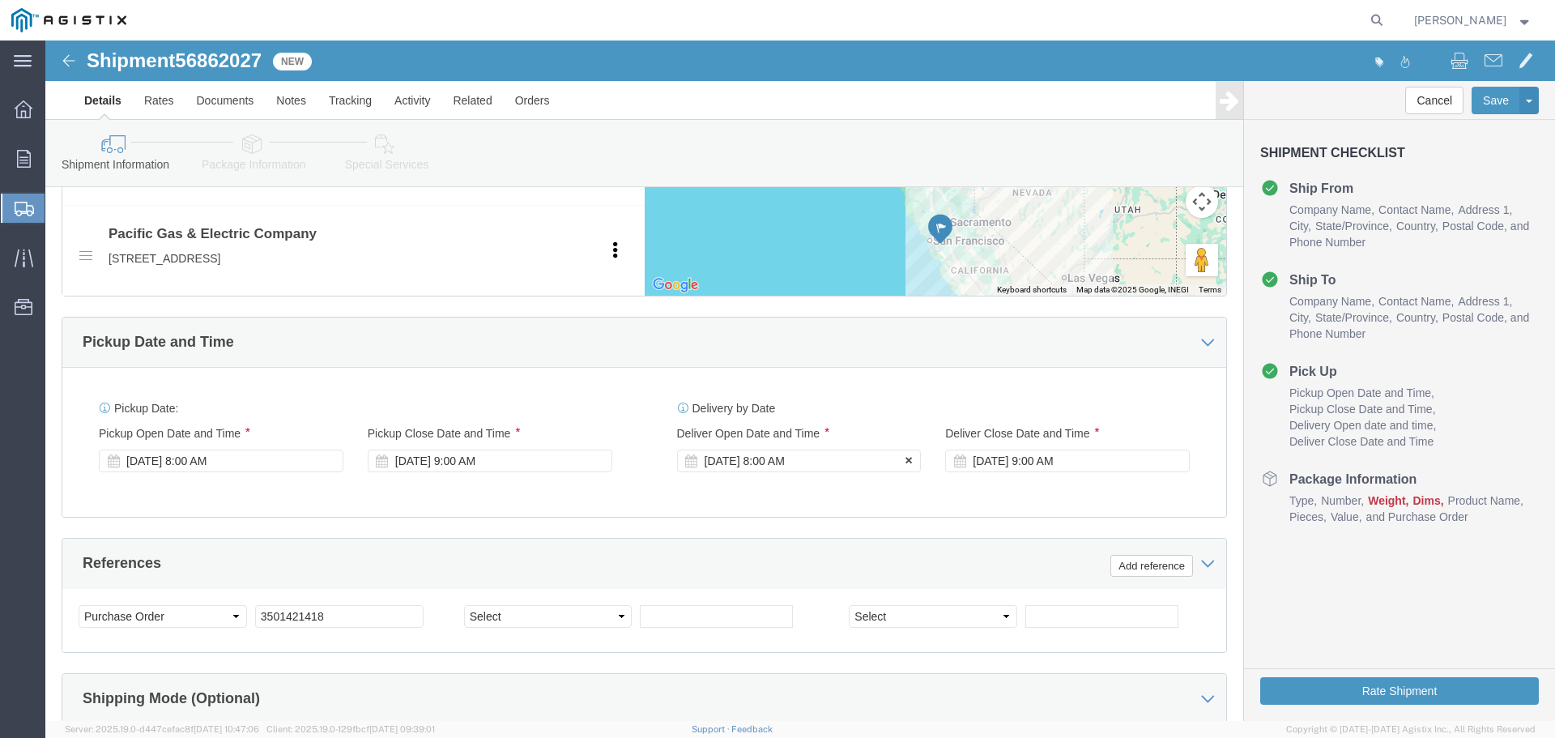
click div "[DATE] 8:00 AM"
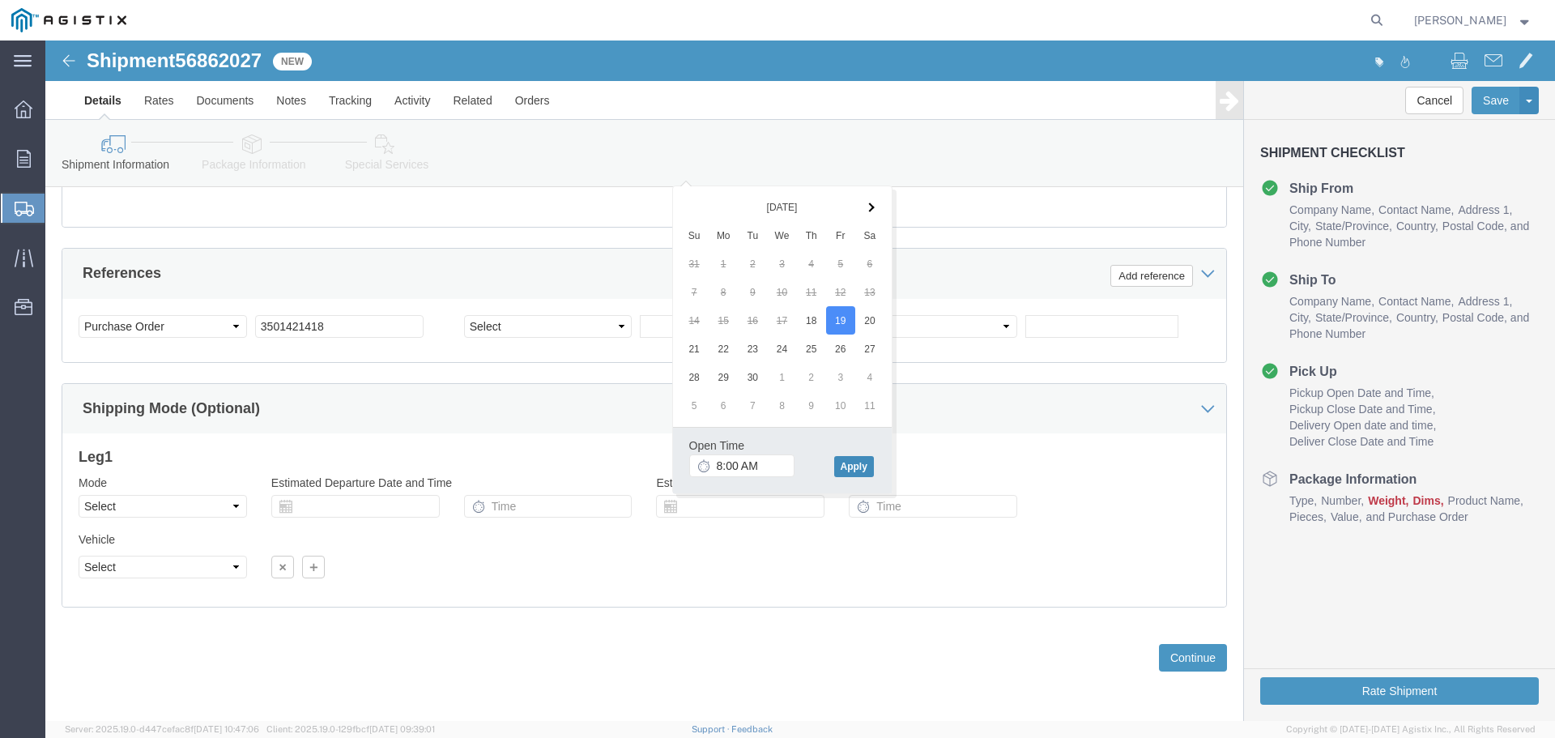
click button "Apply"
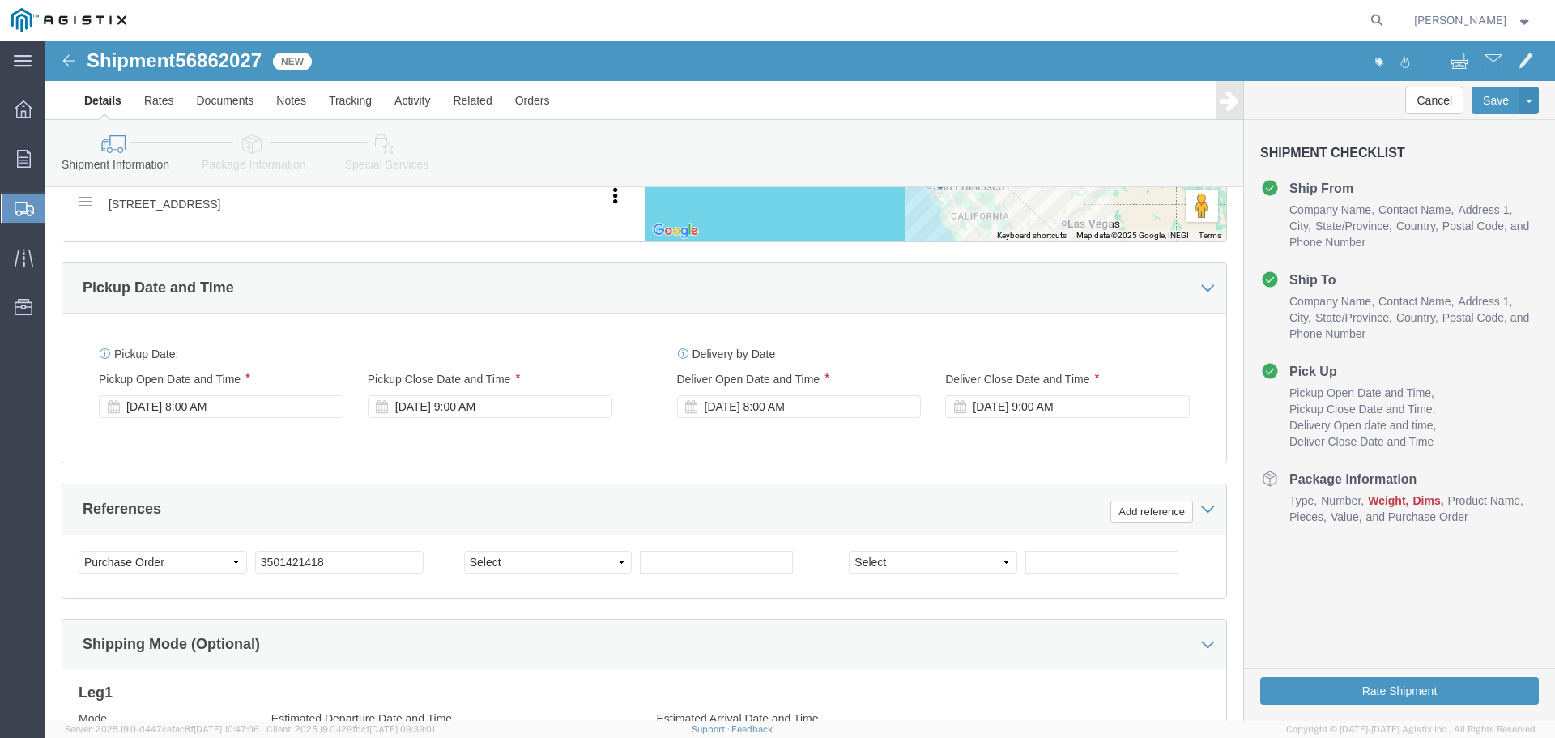
scroll to position [857, 0]
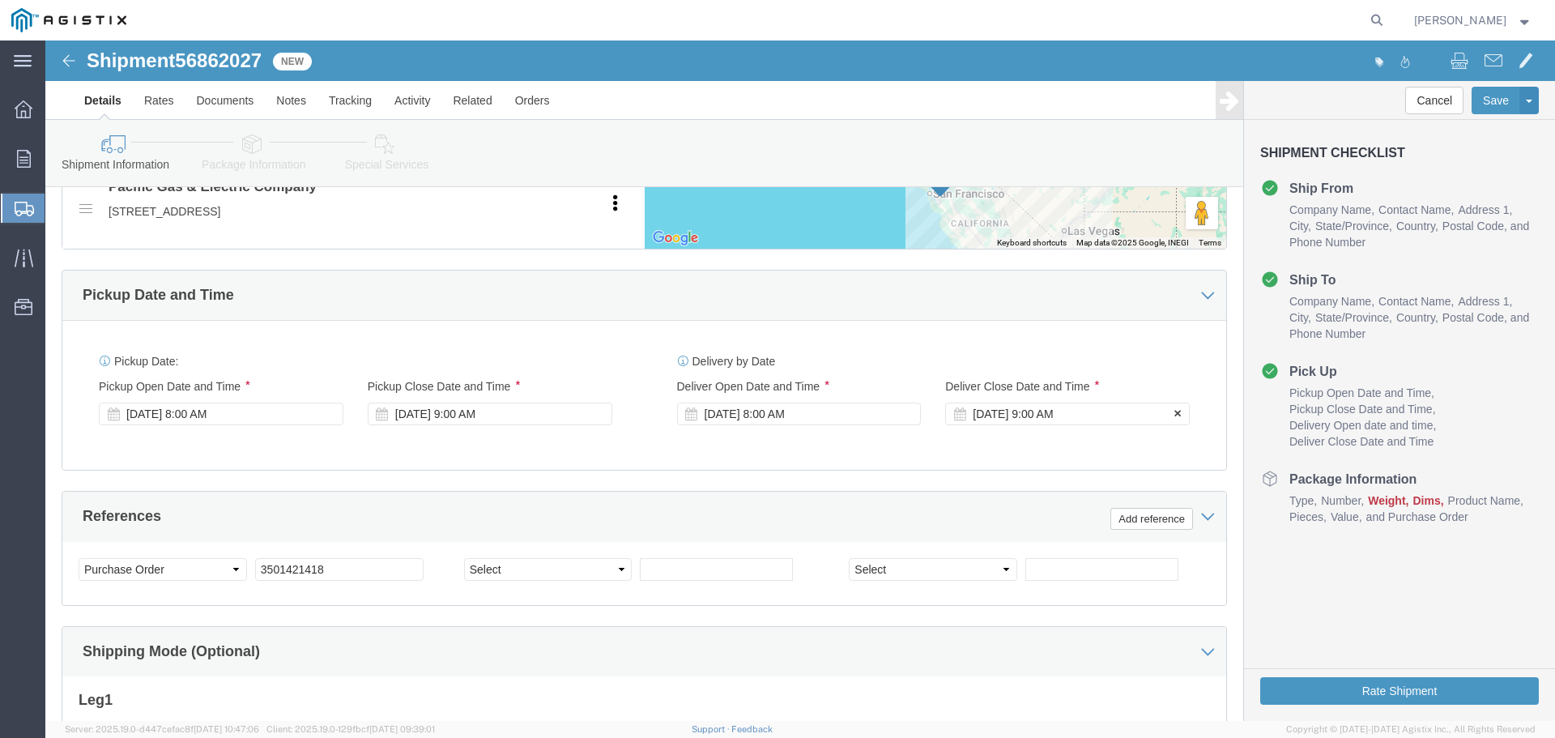
click div "[DATE] 9:00 AM"
click button "Apply"
click div "Pickup Date: Pickup Start Date Pickup Start Time Pickup Open Date and Time Sep …"
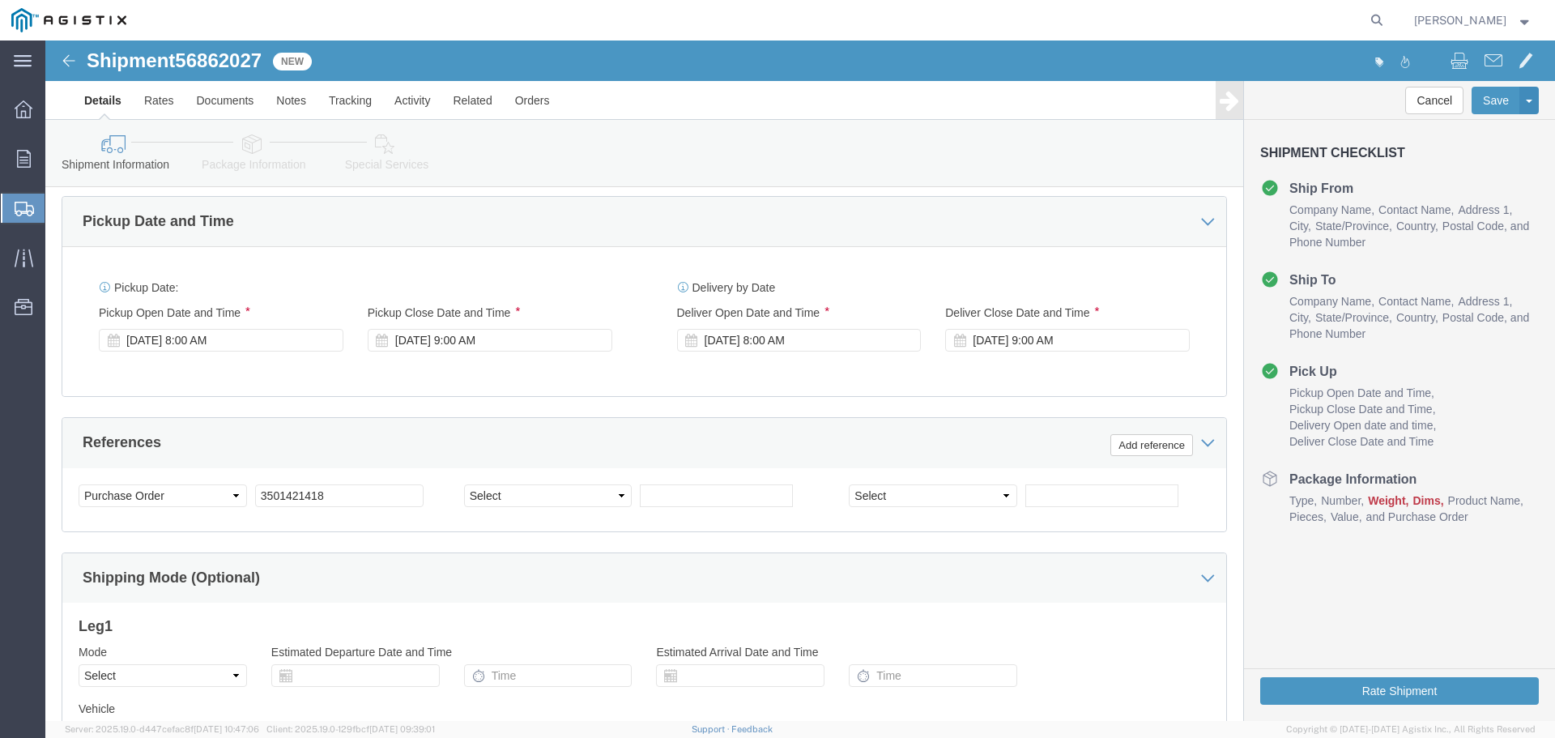
scroll to position [1100, 0]
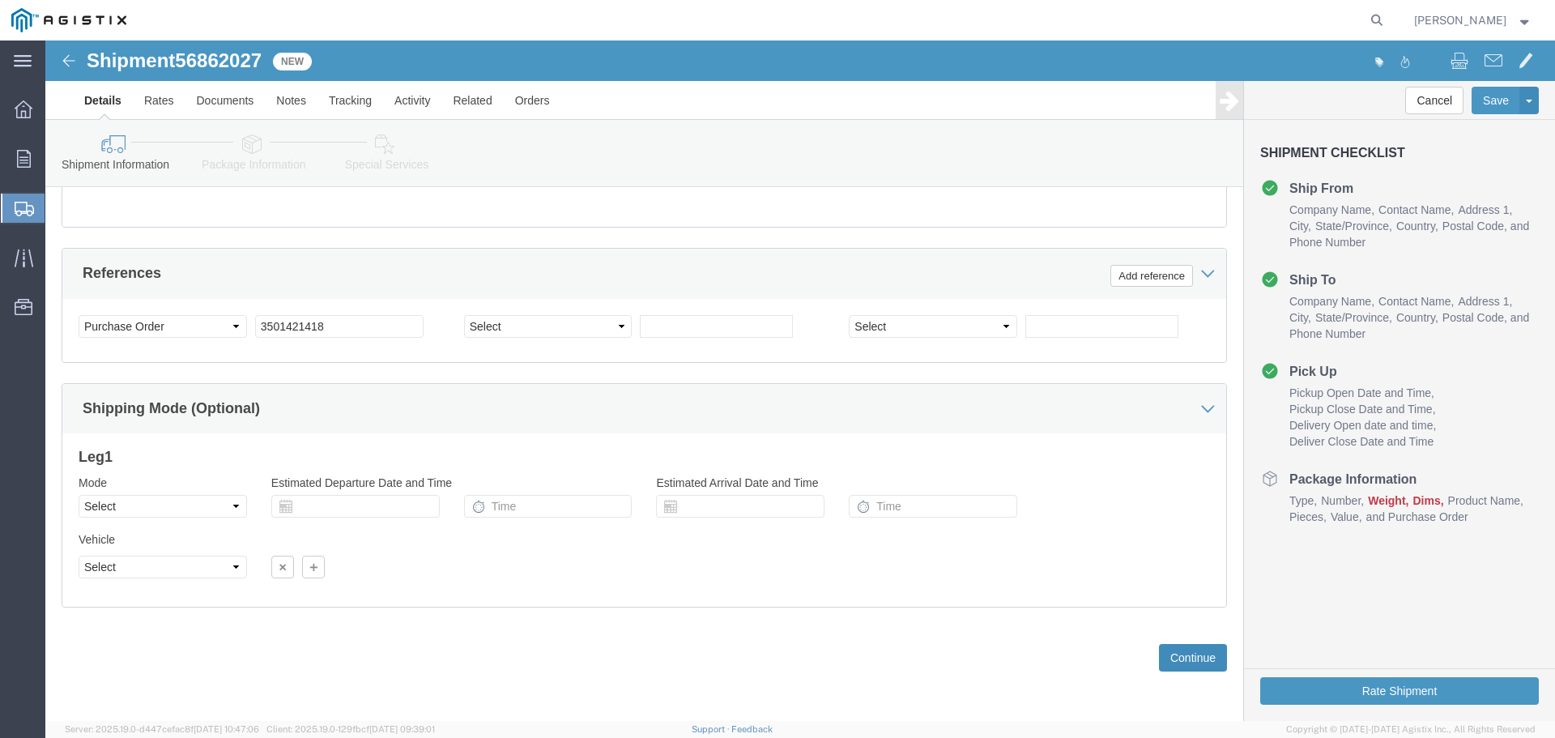
click button "Continue"
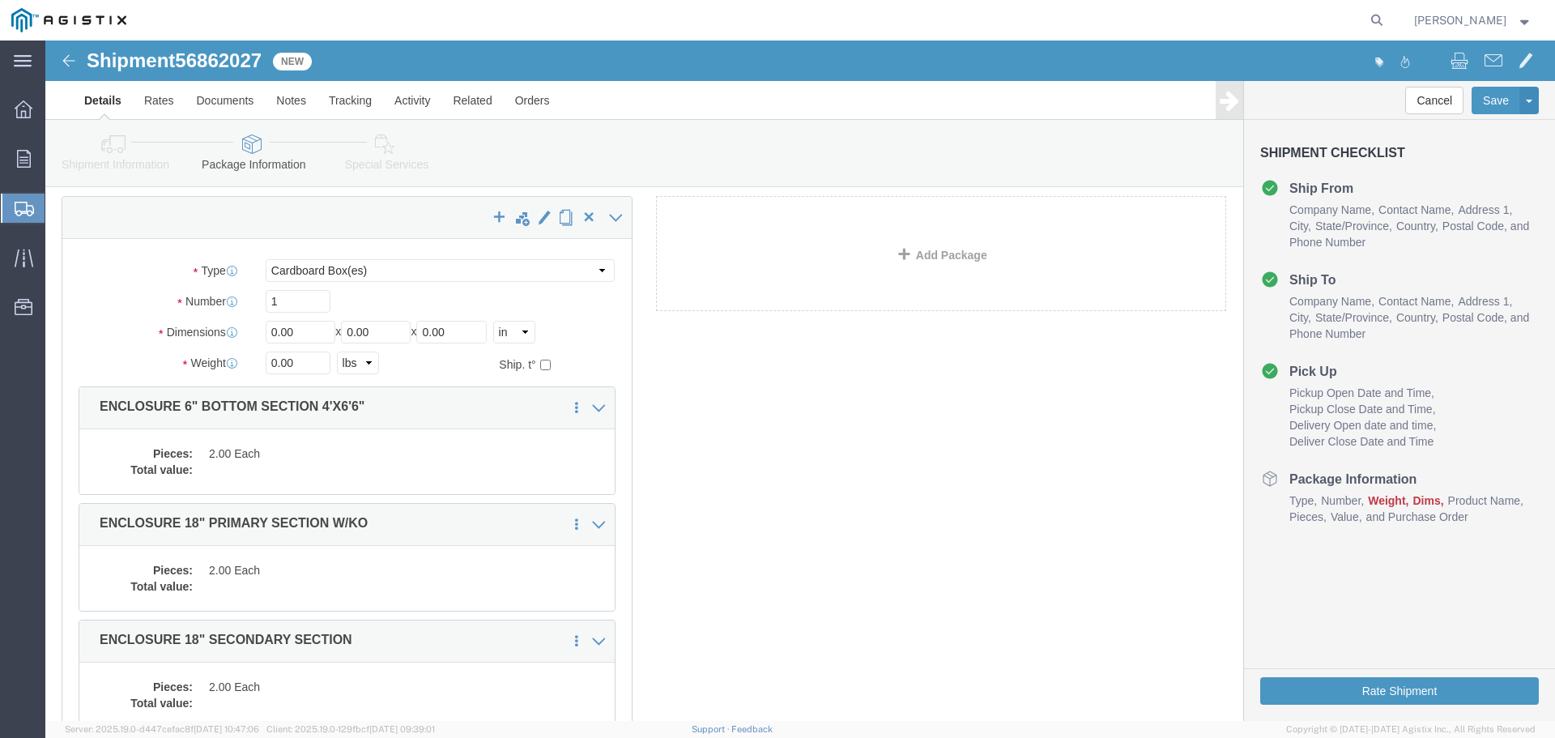
scroll to position [81, 0]
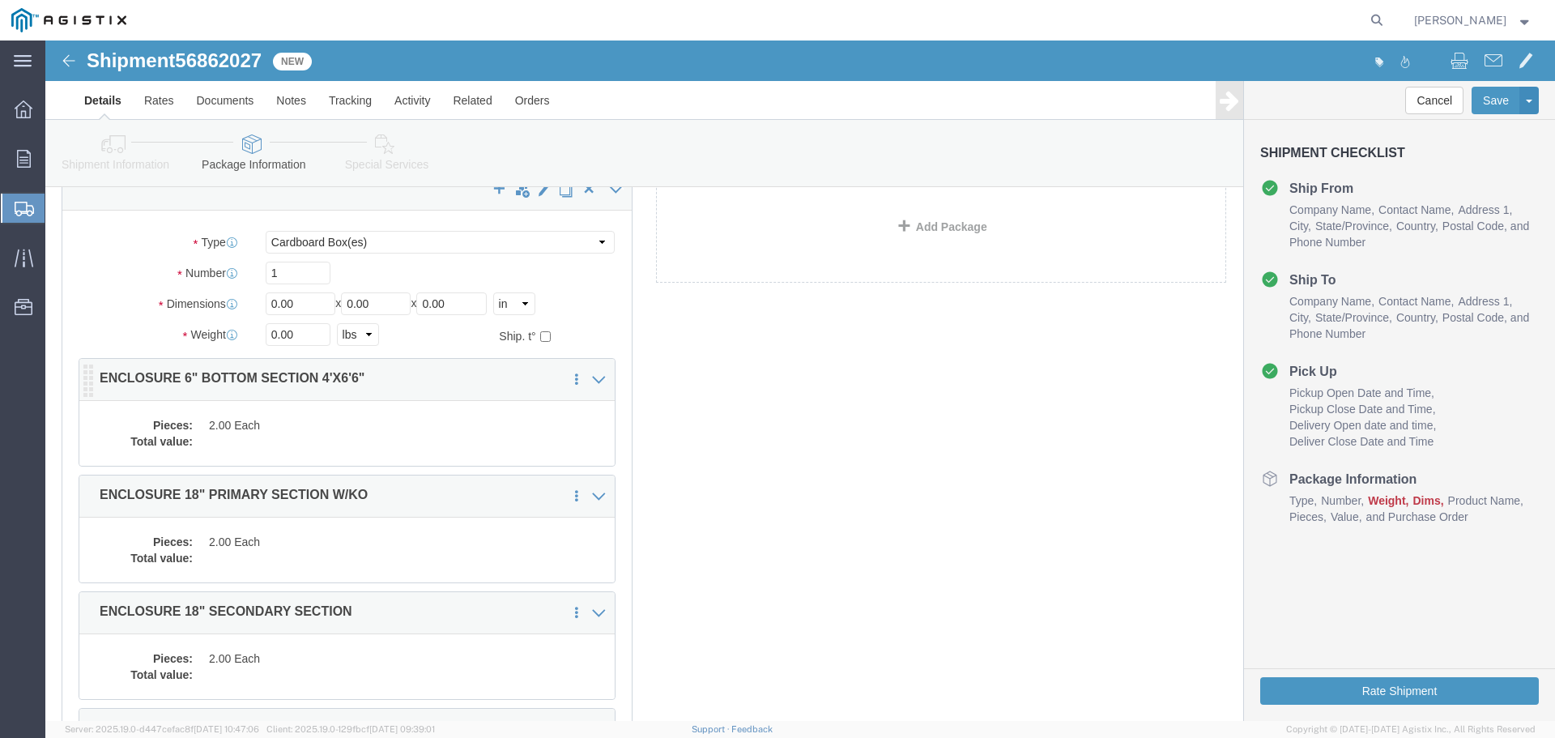
click dd "2.00 Each"
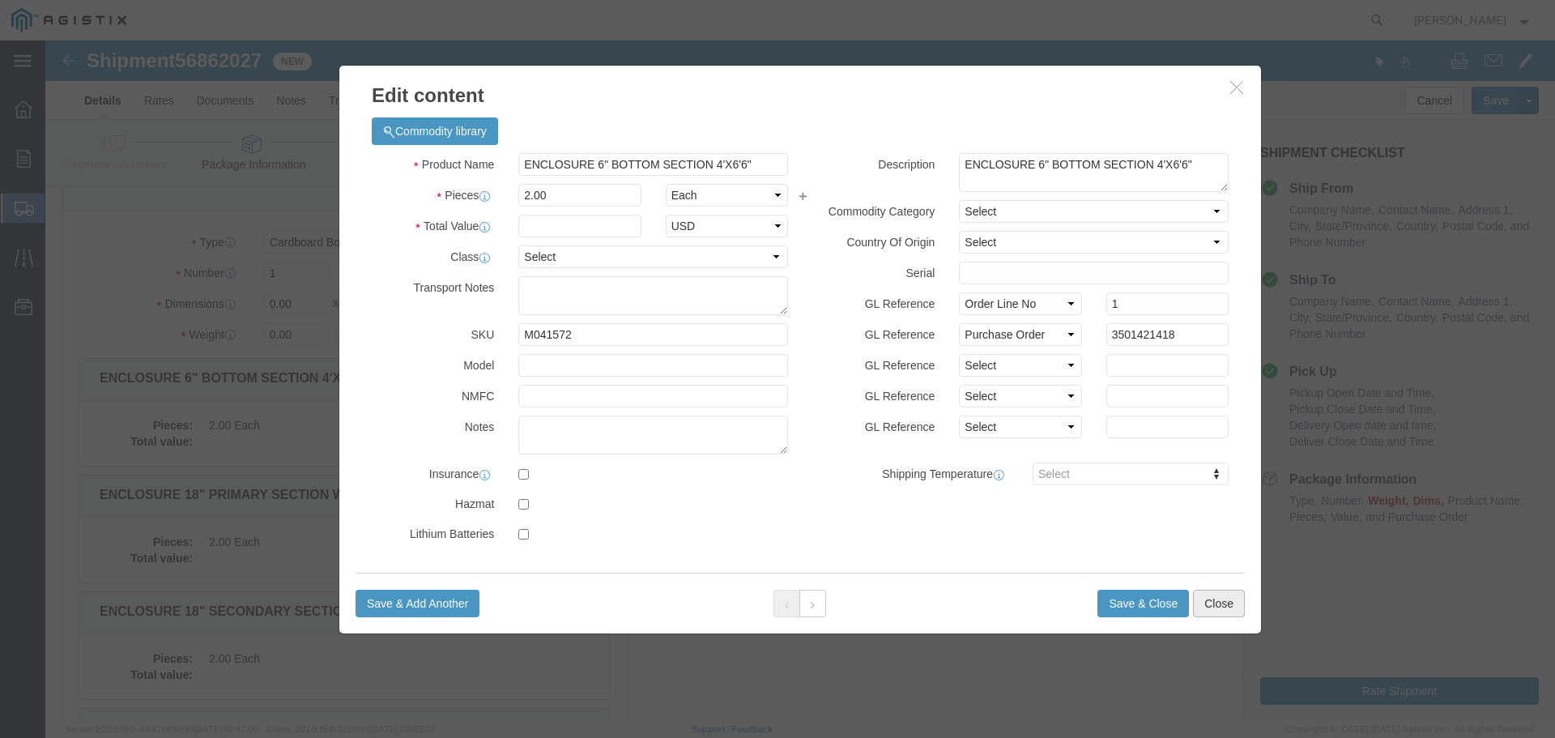
click button "Close"
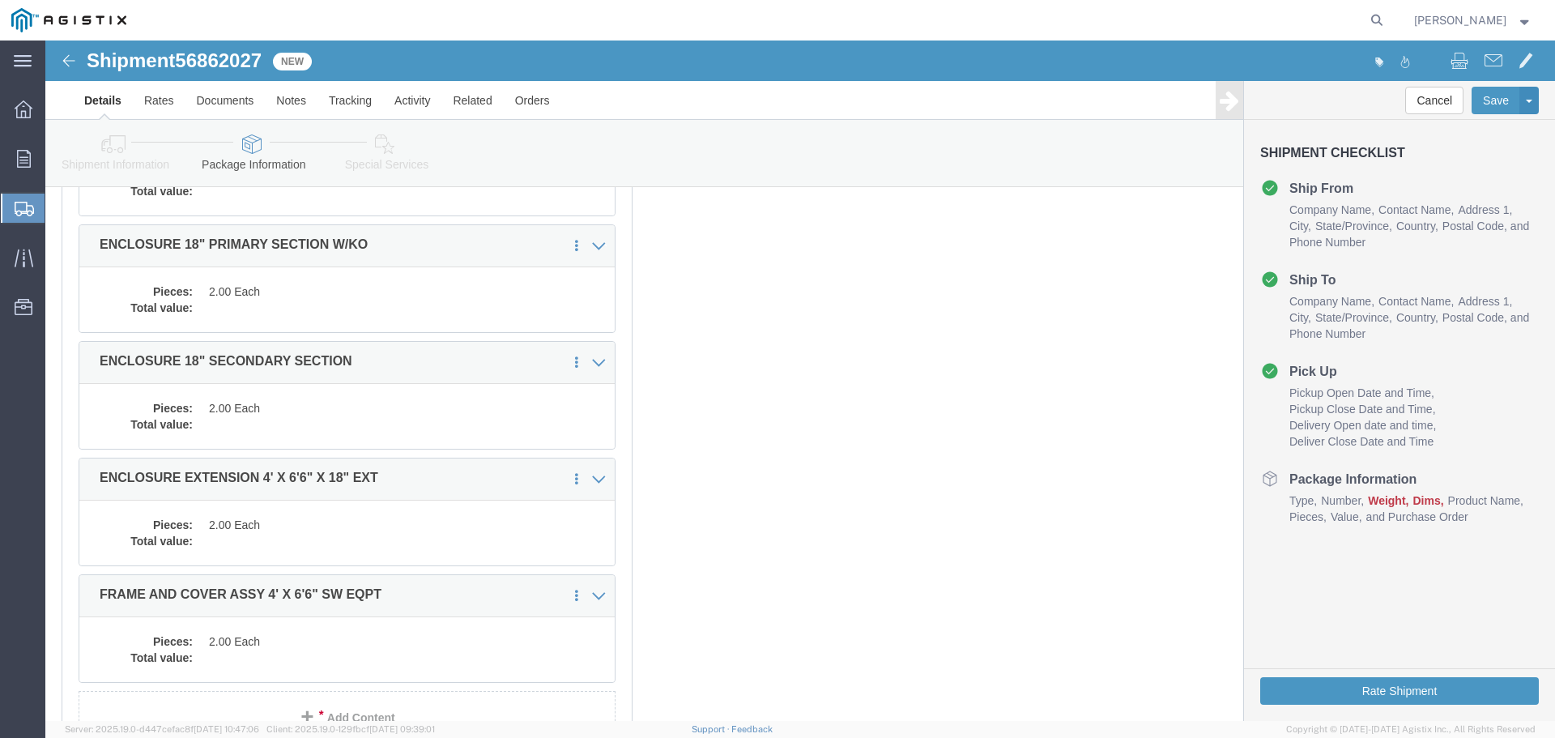
scroll to position [77, 0]
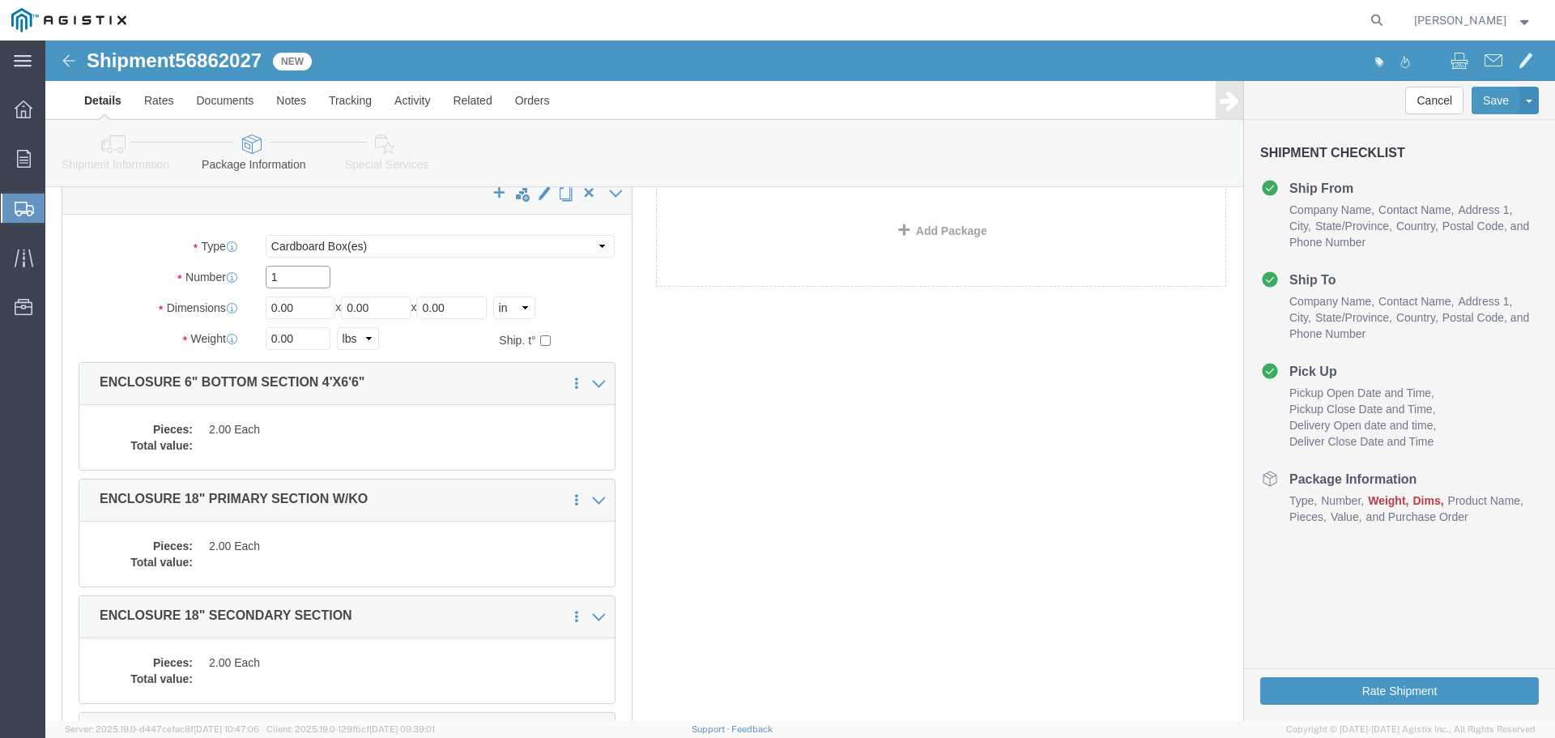
drag, startPoint x: 240, startPoint y: 236, endPoint x: 196, endPoint y: 237, distance: 44.5
click div "Number 1"
type input "10"
type input "48"
type input "78"
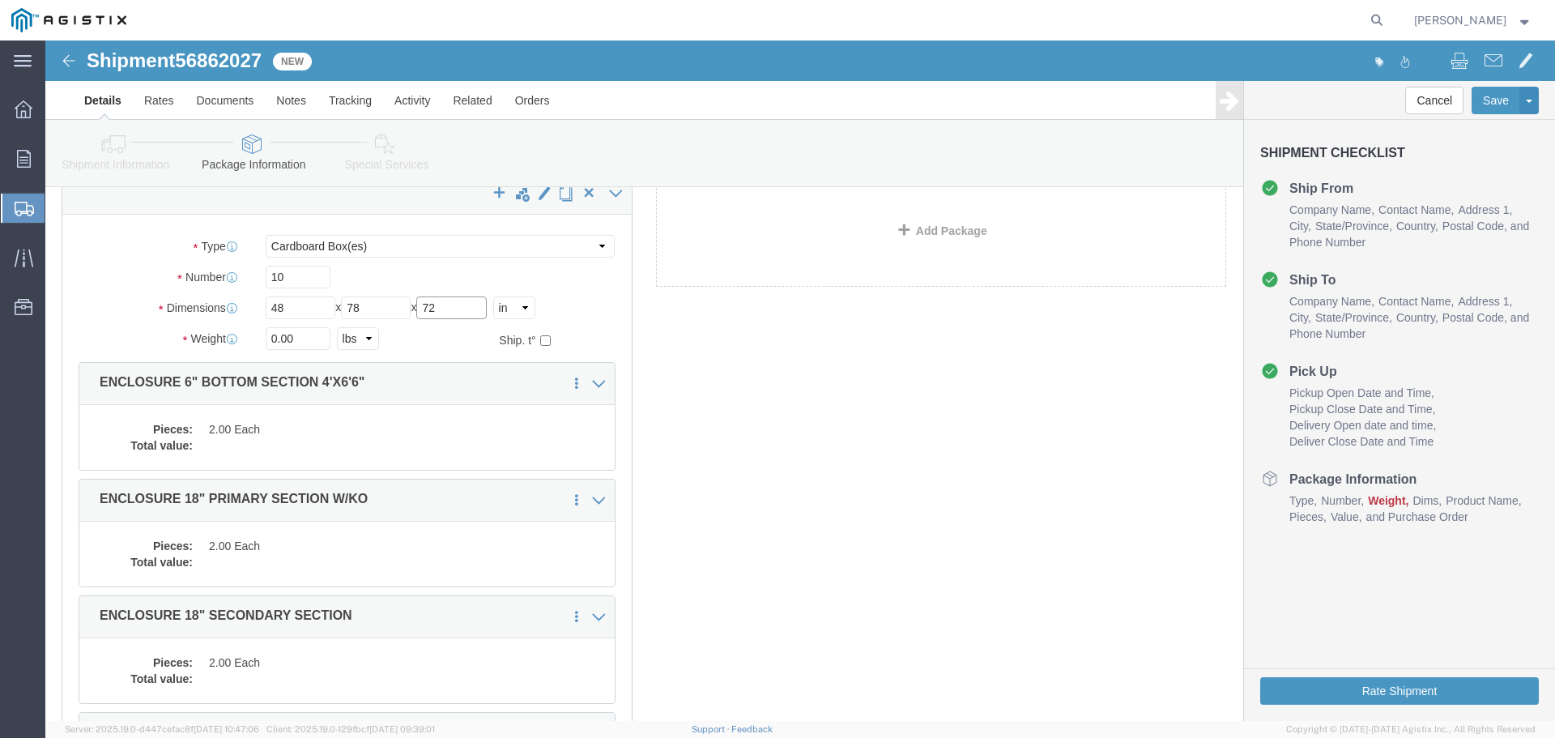
type input "72"
type input "22055"
click dd "2.00 Each"
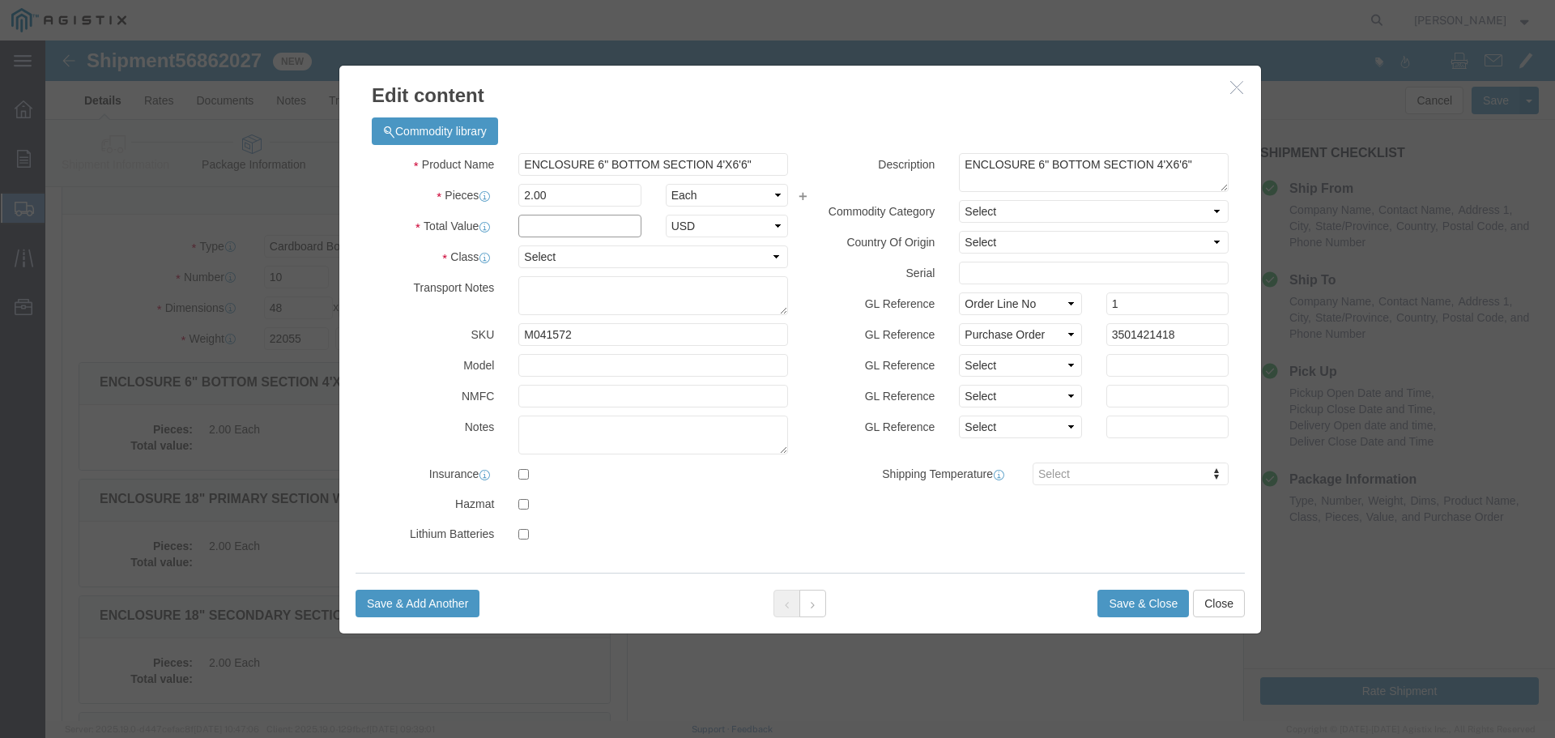
click input "text"
type input "1"
click select "Select 50 55 60 65 70 85 92.5 100 125 175 250 300 400"
select select "55"
click select "Select 50 55 60 65 70 85 92.5 100 125 175 250 300 400"
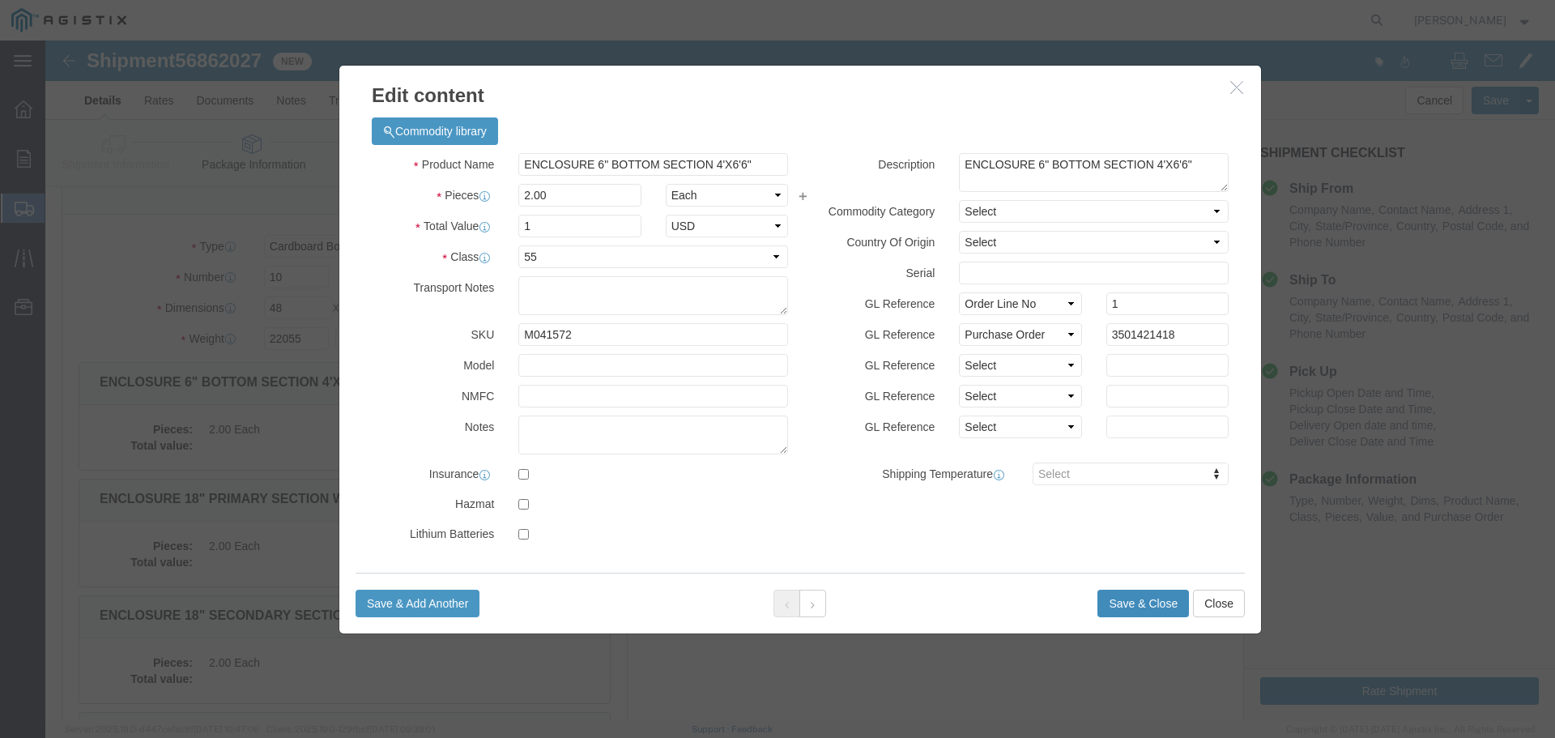
click button "Save & Close"
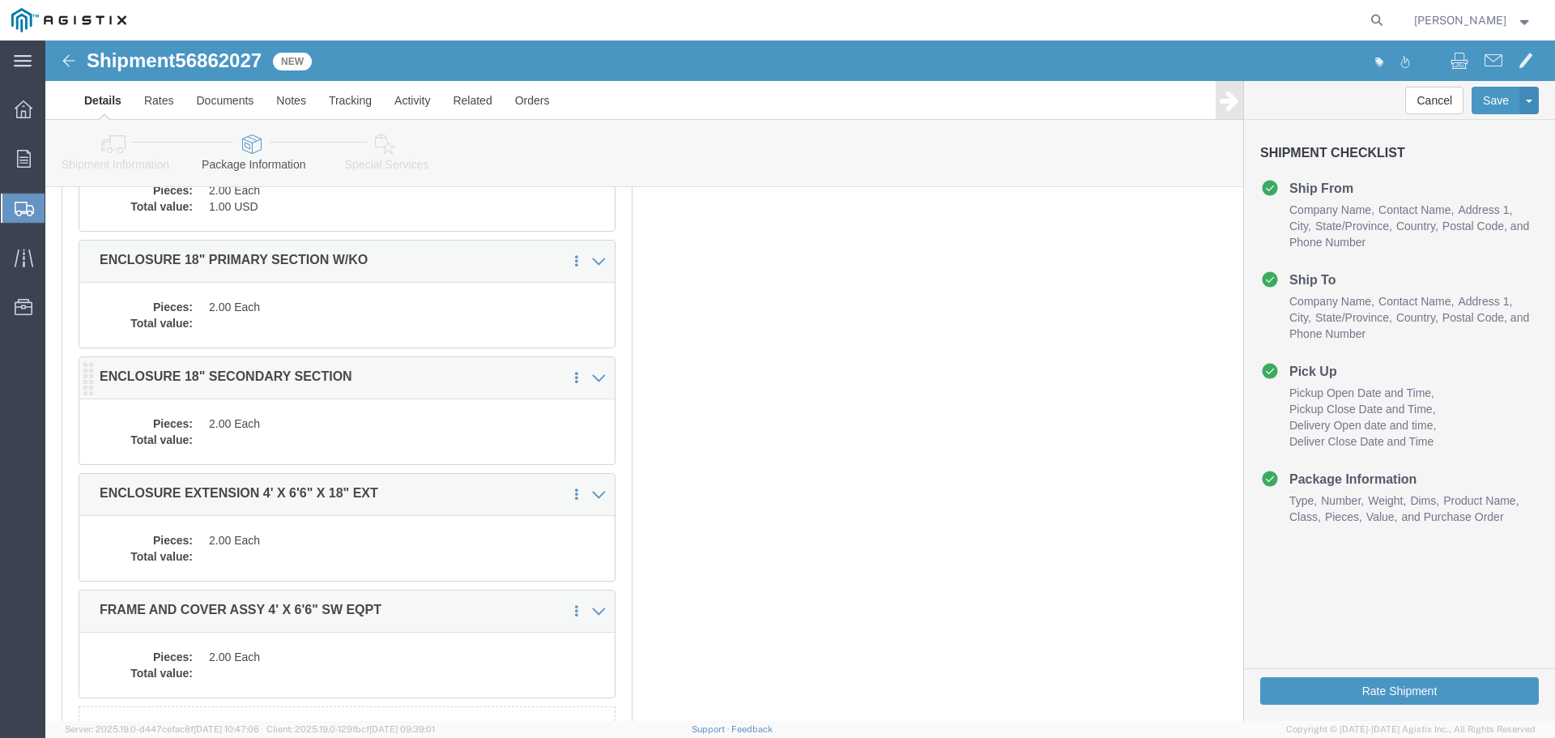
scroll to position [320, 0]
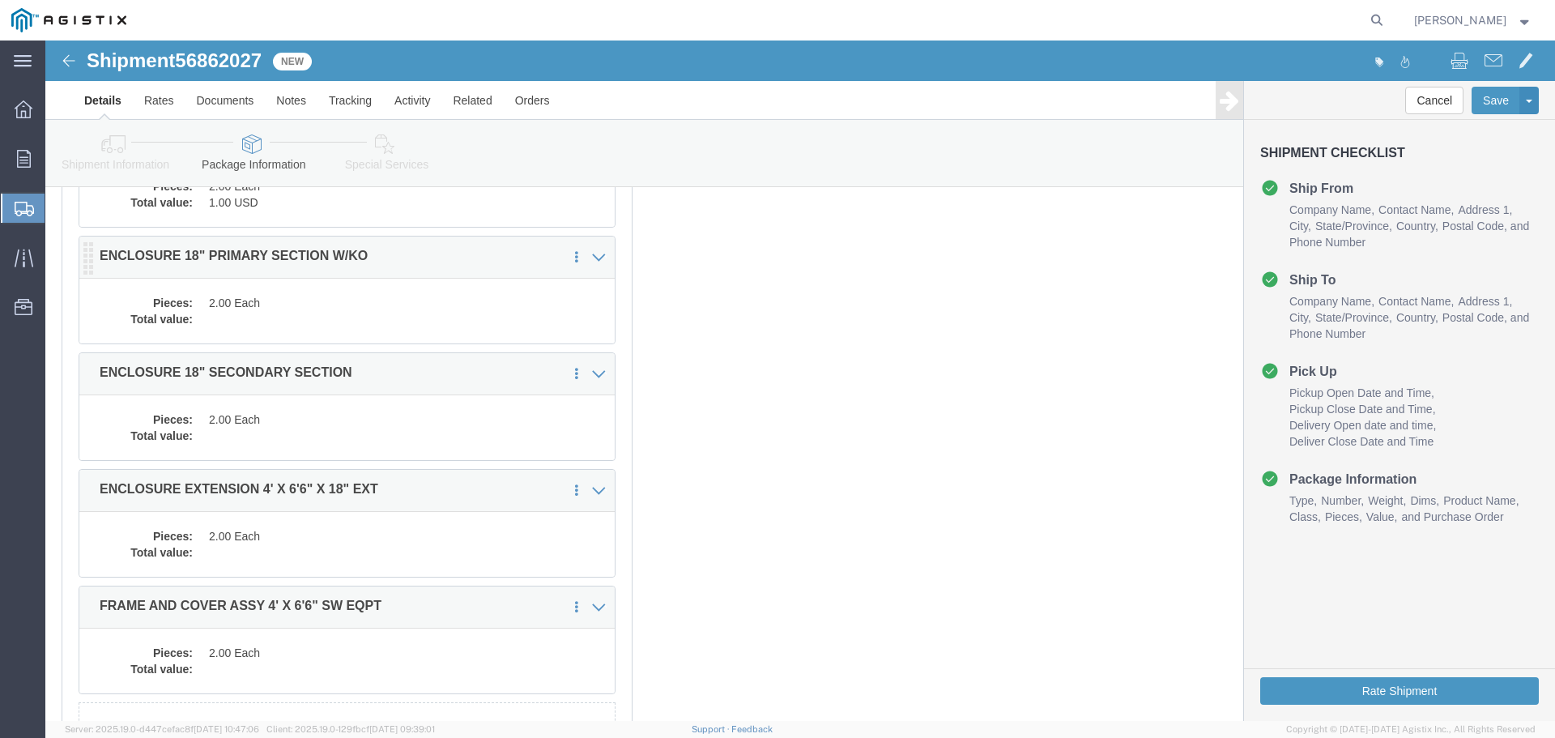
click dd "2.00 Each"
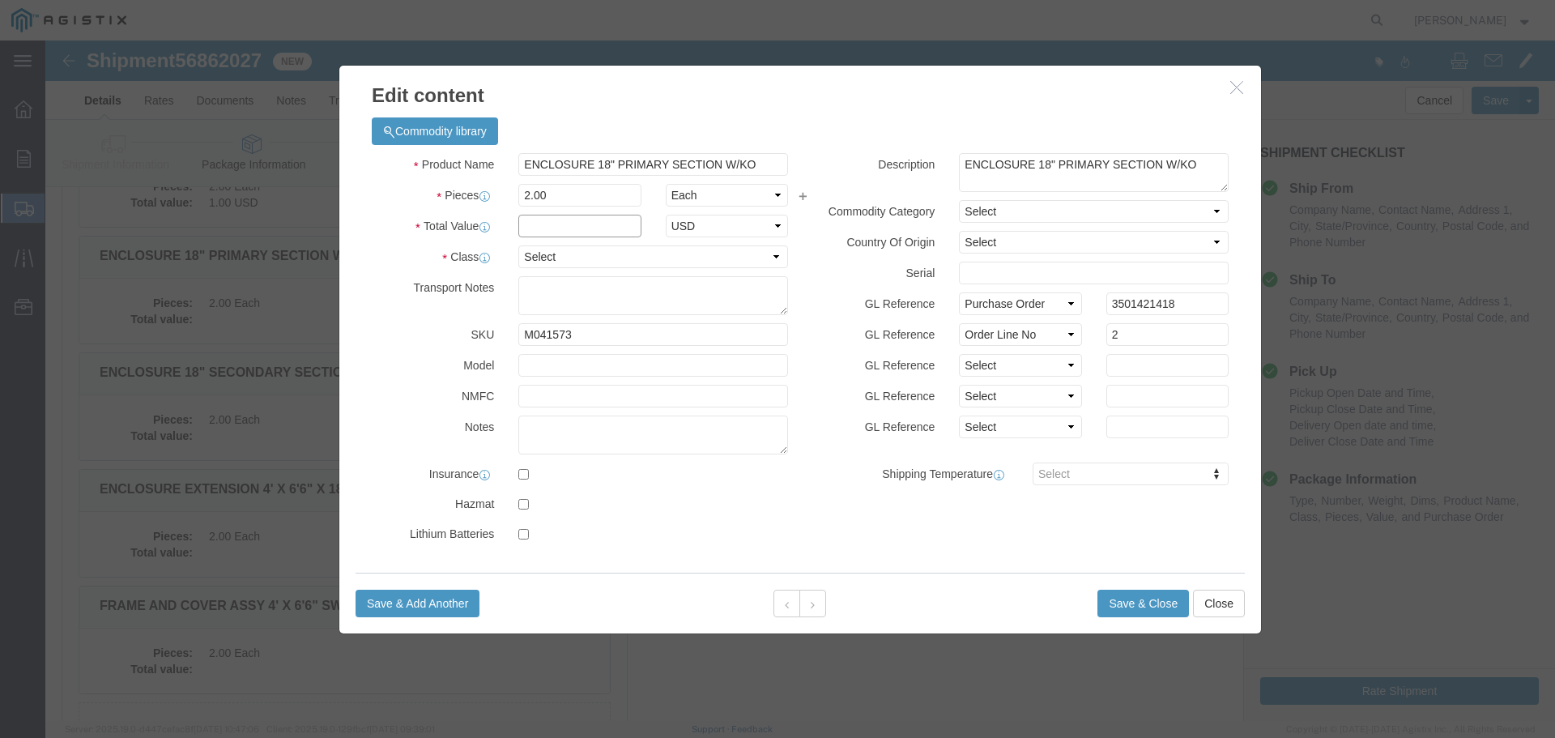
click input "text"
type input "1"
select select "USD"
select select "55"
click button "Save & Close"
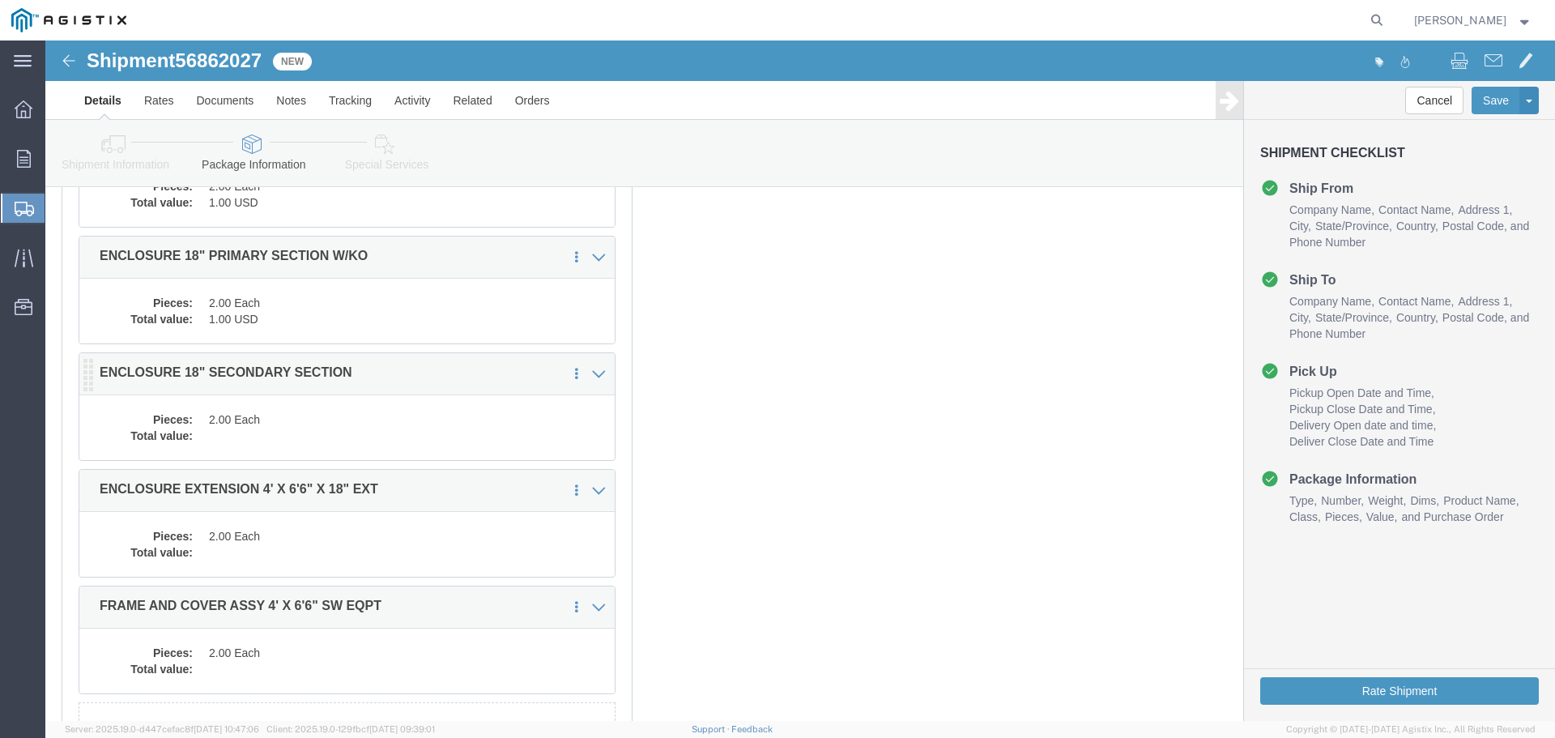
click dd "2.00 Each"
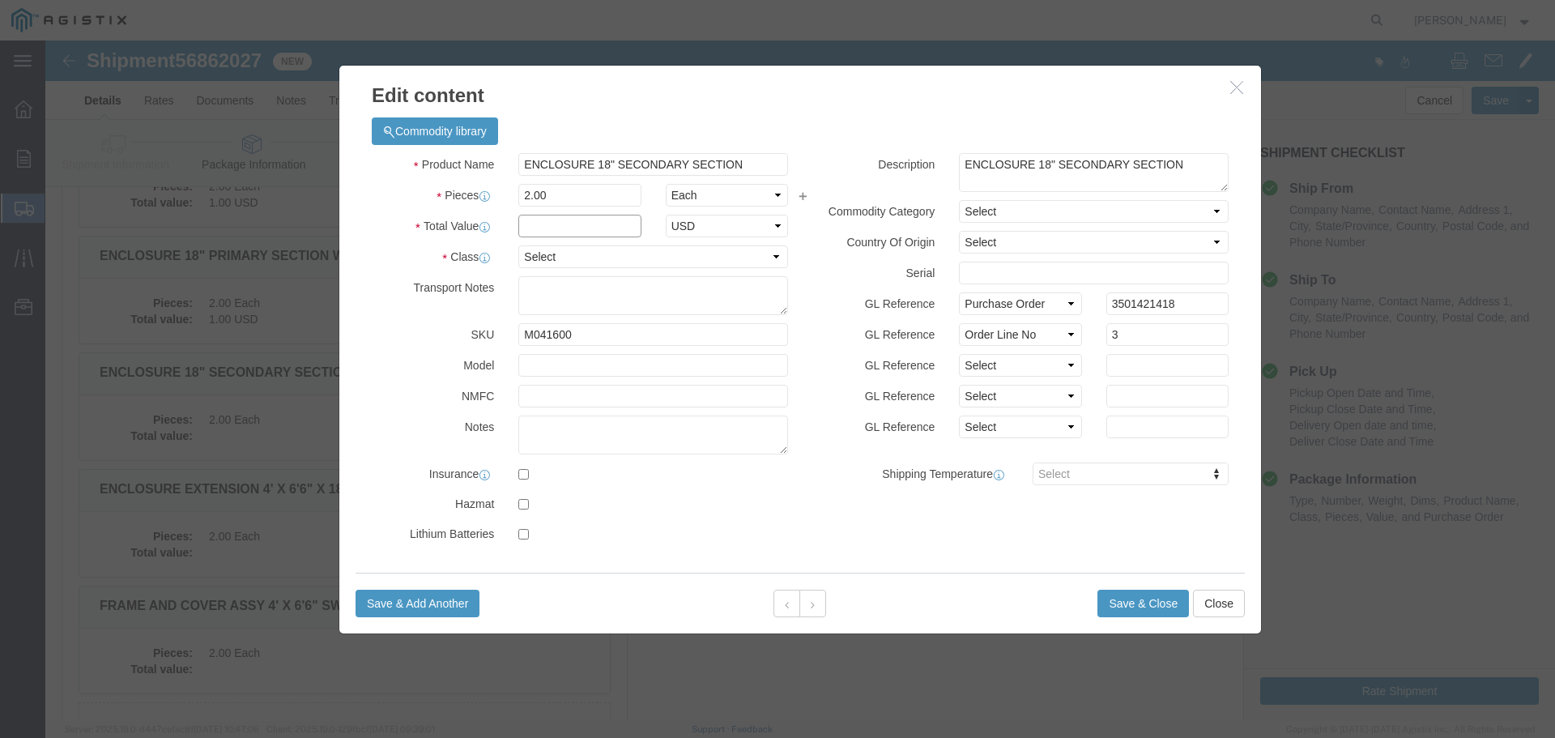
click input "text"
type input "1"
select select "USD"
select select "55"
click button "Save & Close"
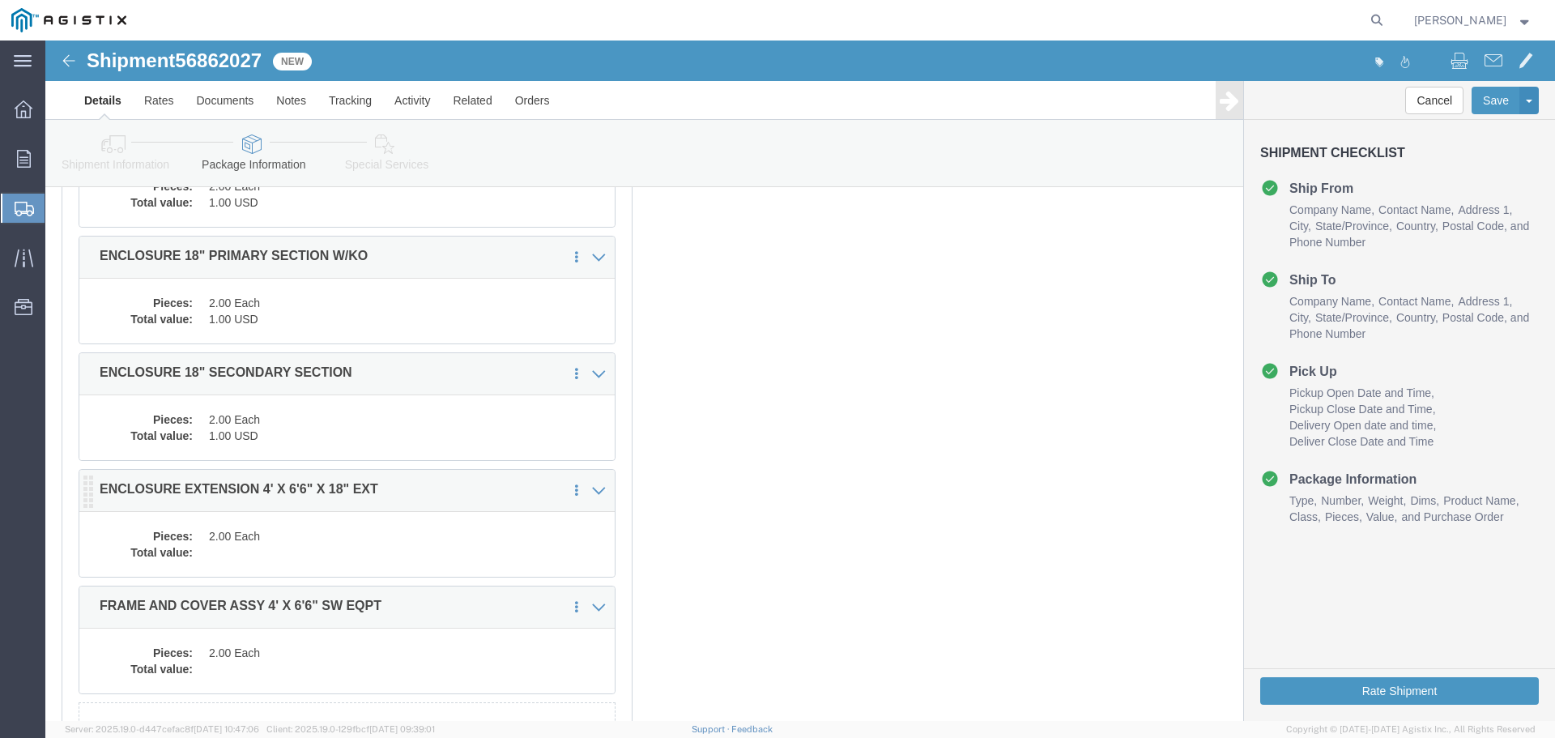
click dd "2.00 Each"
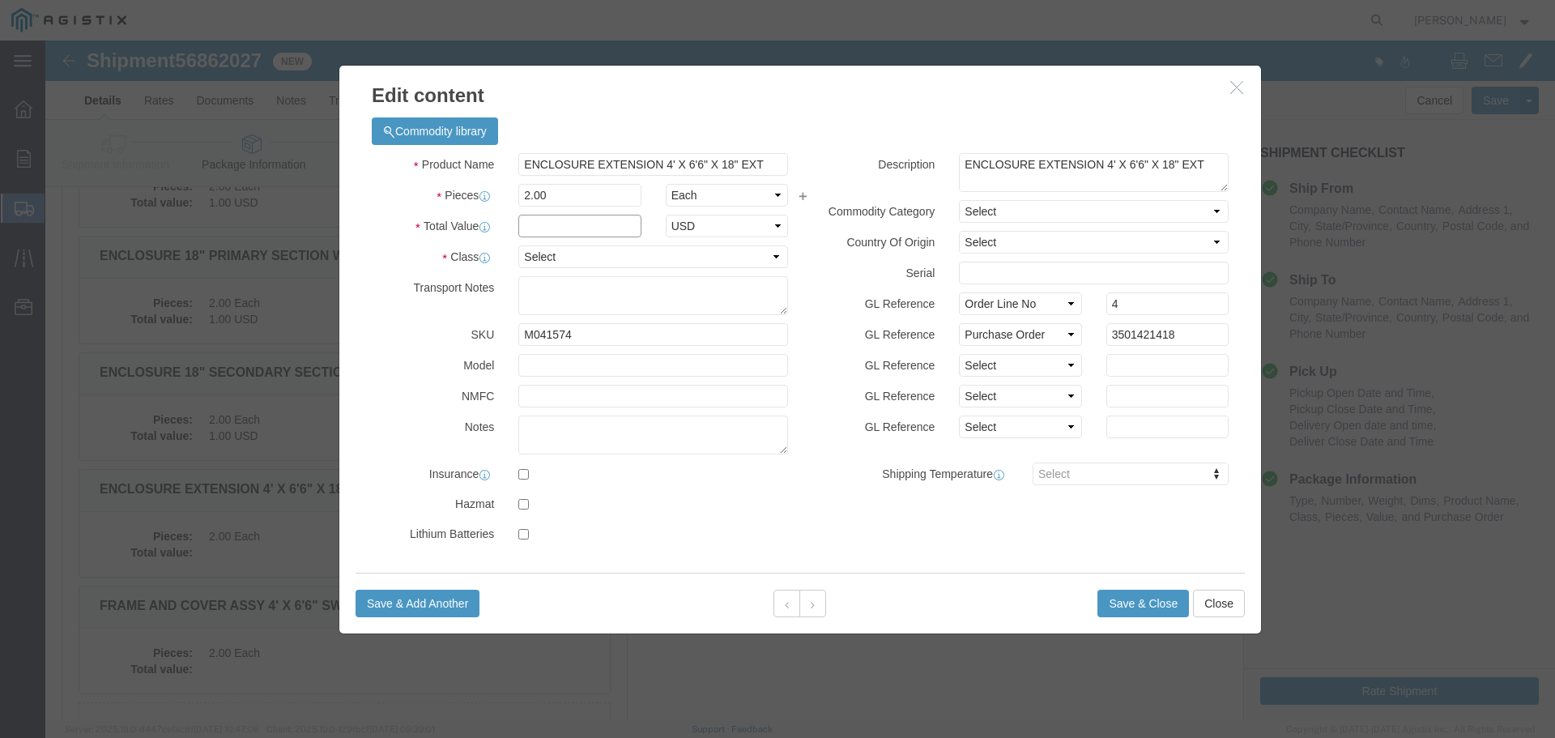
click input "text"
type input "1"
select select "USD"
select select "55"
click button "Save & Close"
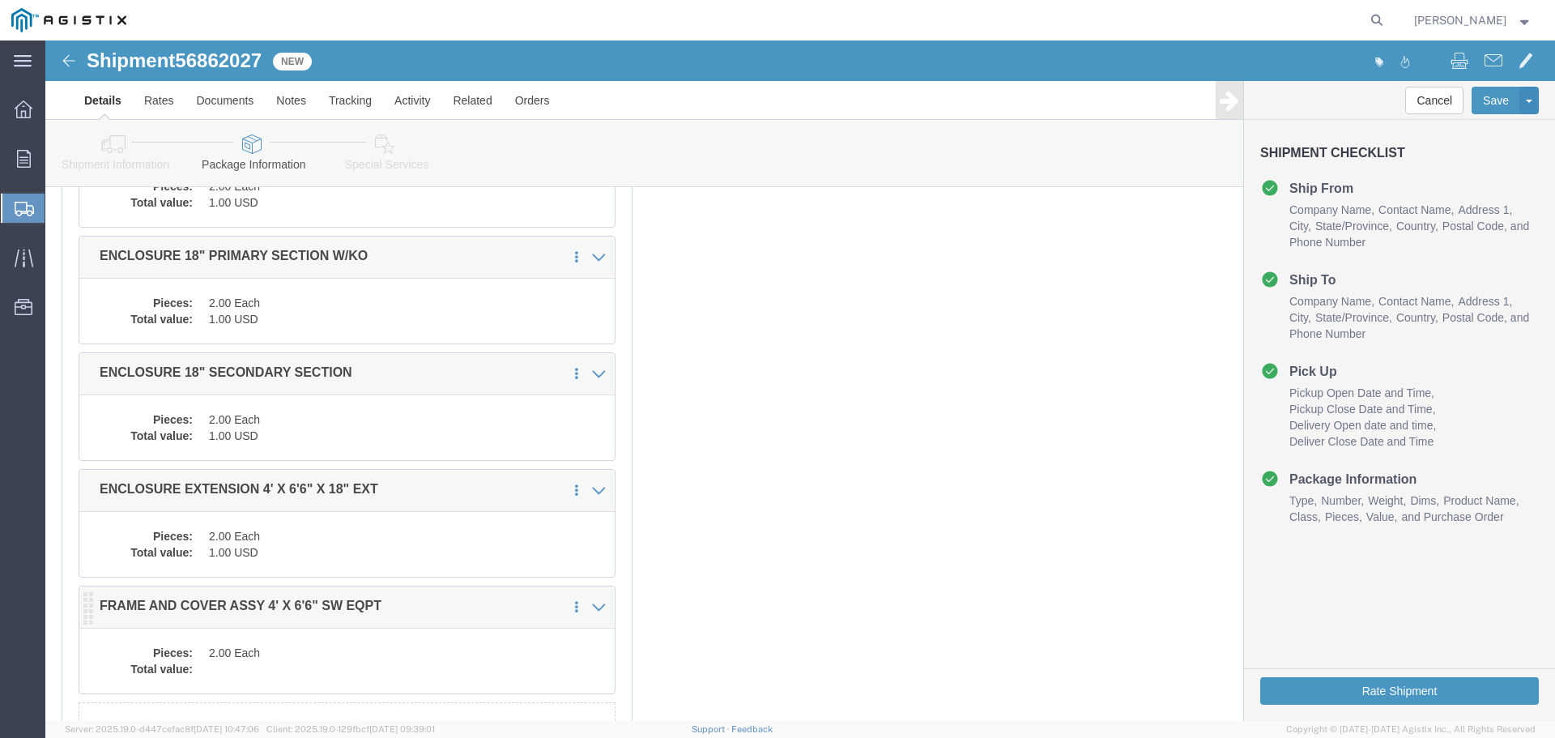
click dd "2.00 Each"
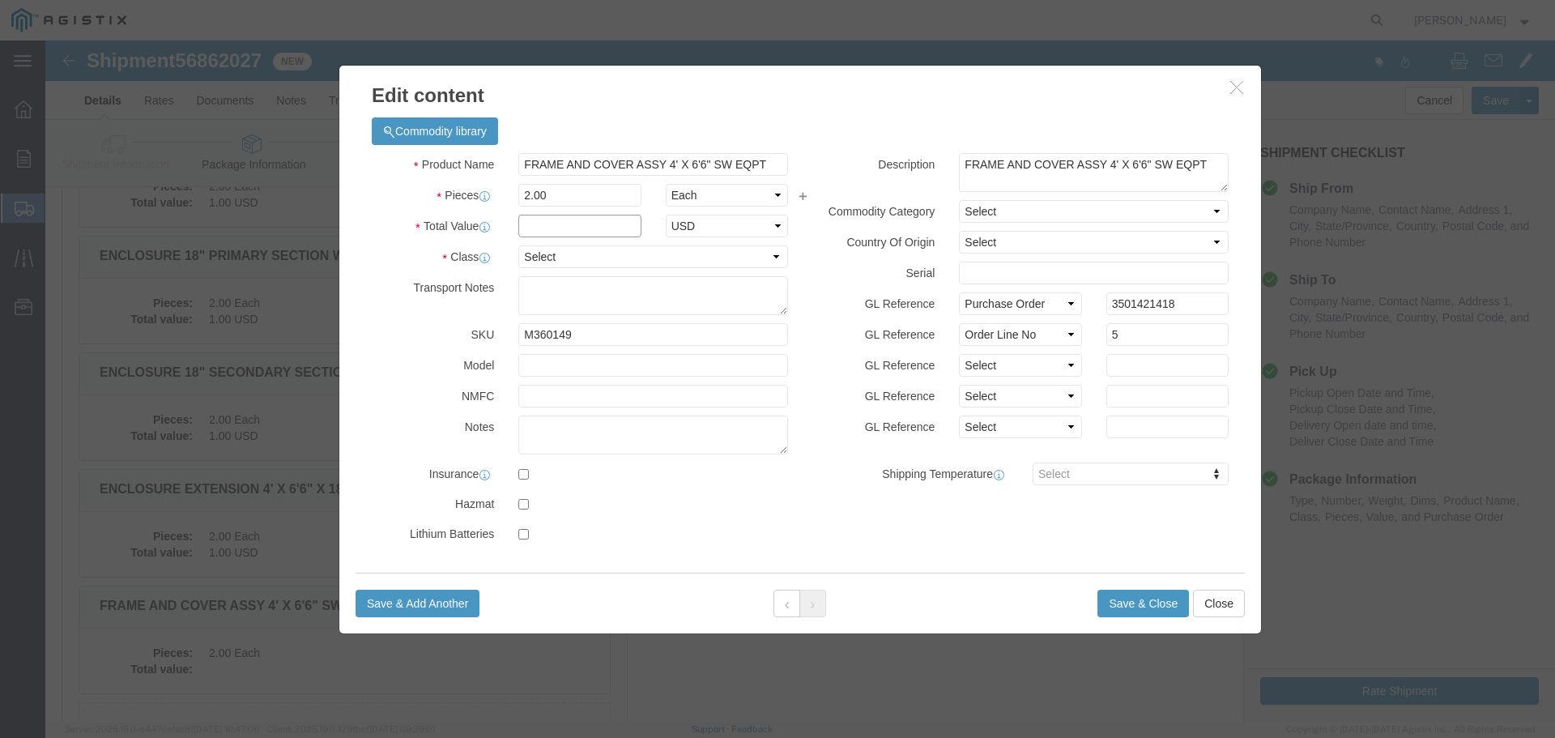
click input "text"
type input "1"
select select "USD"
select select "55"
click button "Save & Close"
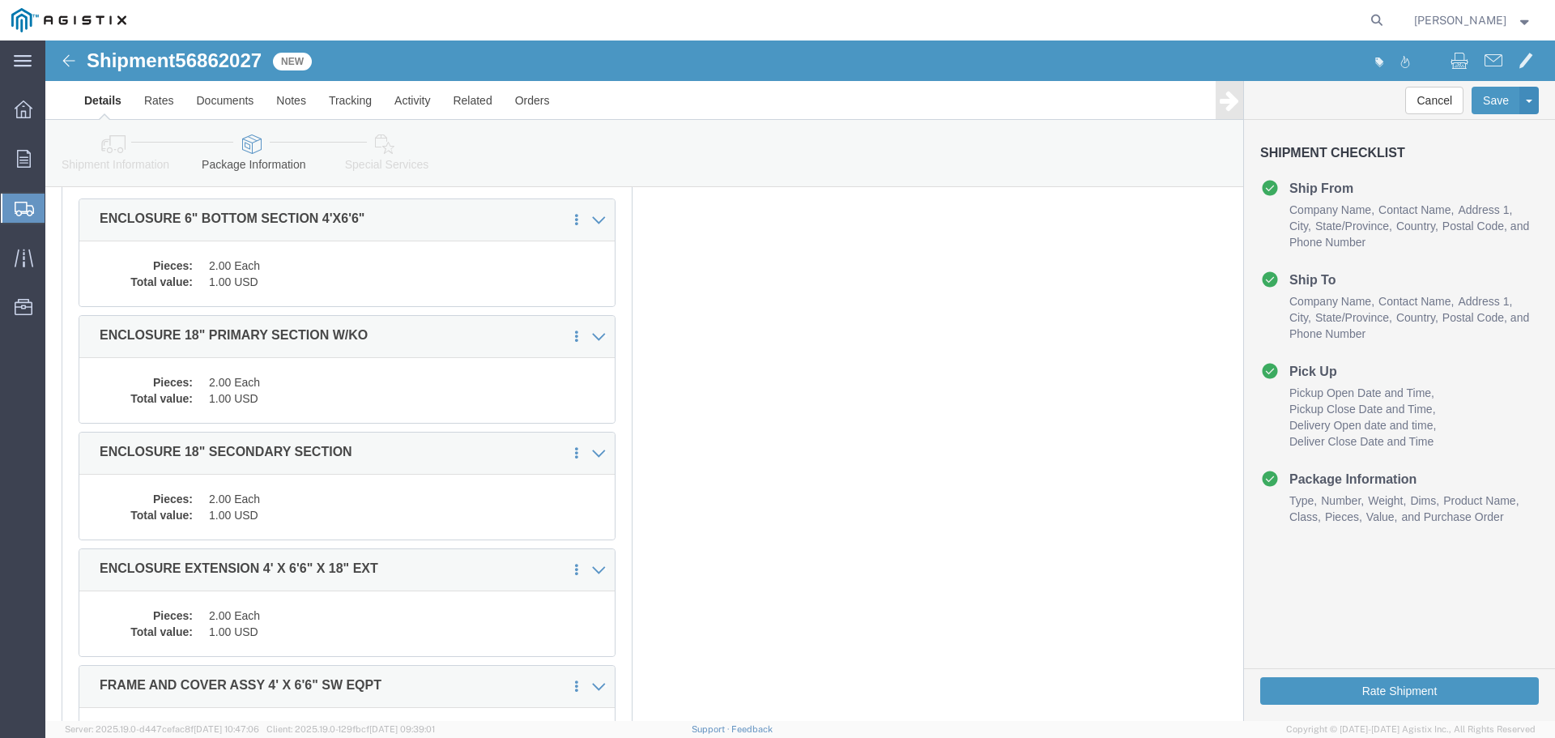
scroll to position [239, 0]
click button "Rate Shipment"
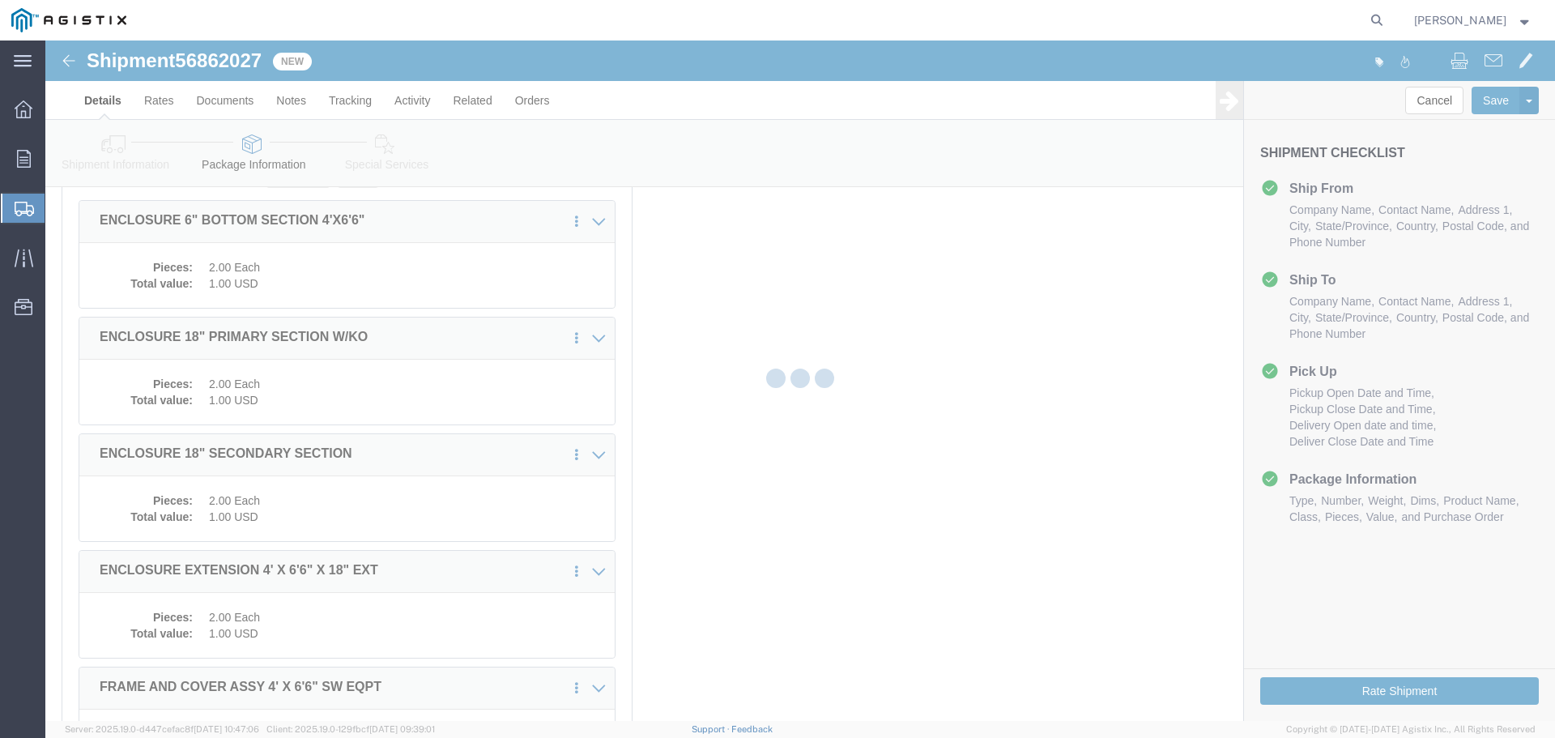
scroll to position [0, 0]
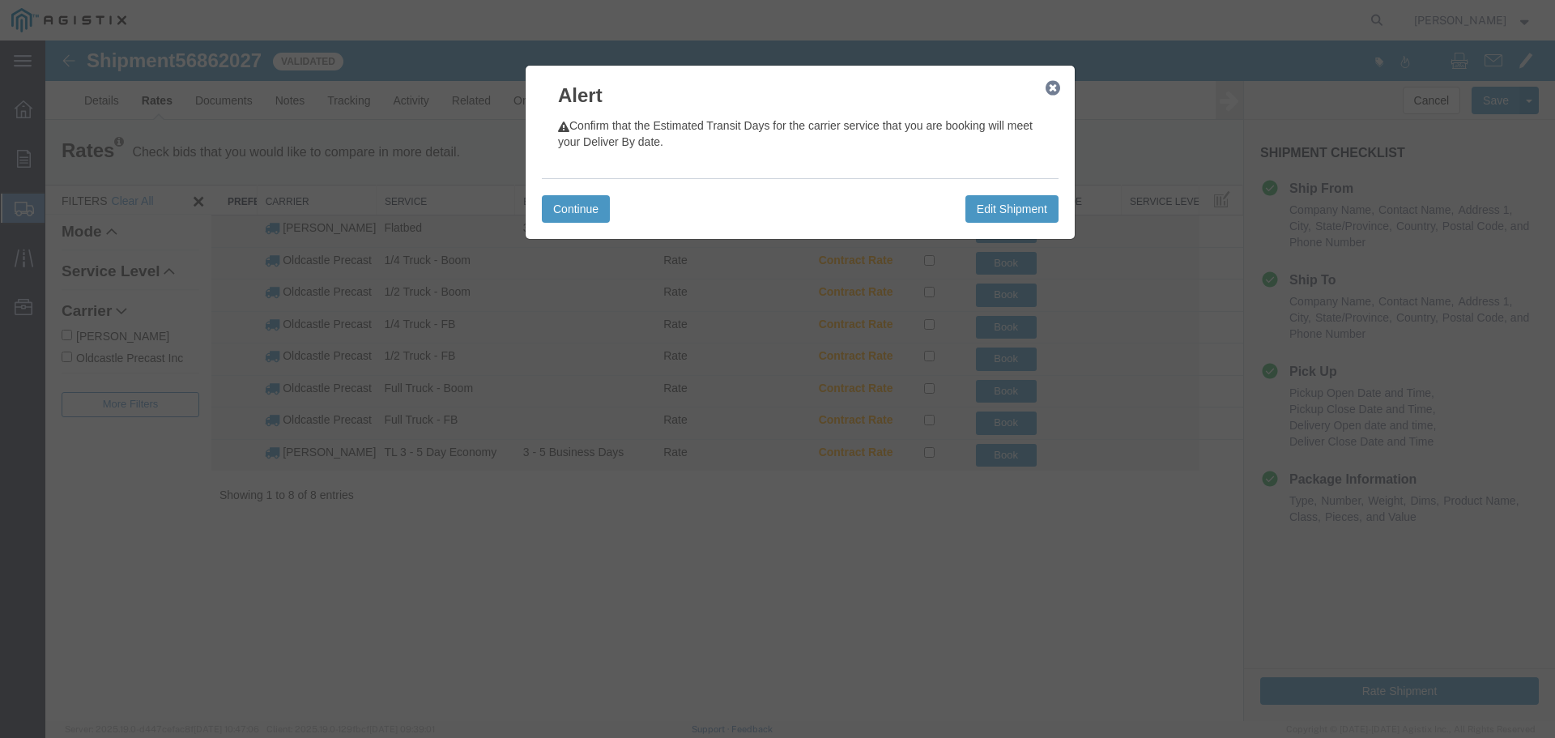
click at [1050, 85] on icon "button" at bounding box center [1052, 88] width 15 height 13
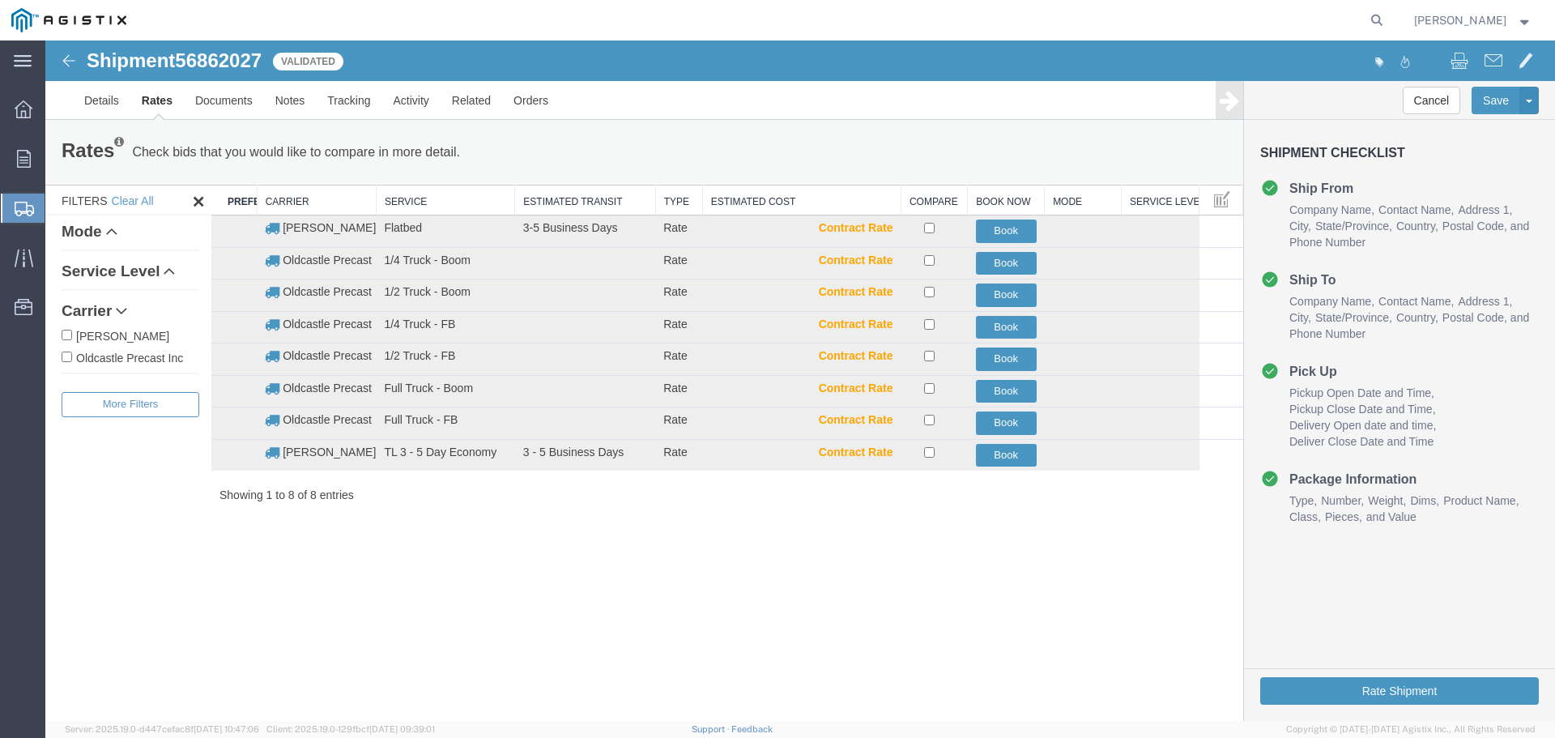
click at [165, 360] on label "Oldcastle Precast Inc" at bounding box center [131, 357] width 138 height 18
click at [72, 360] on input "Oldcastle Precast Inc" at bounding box center [67, 356] width 11 height 11
checkbox input "true"
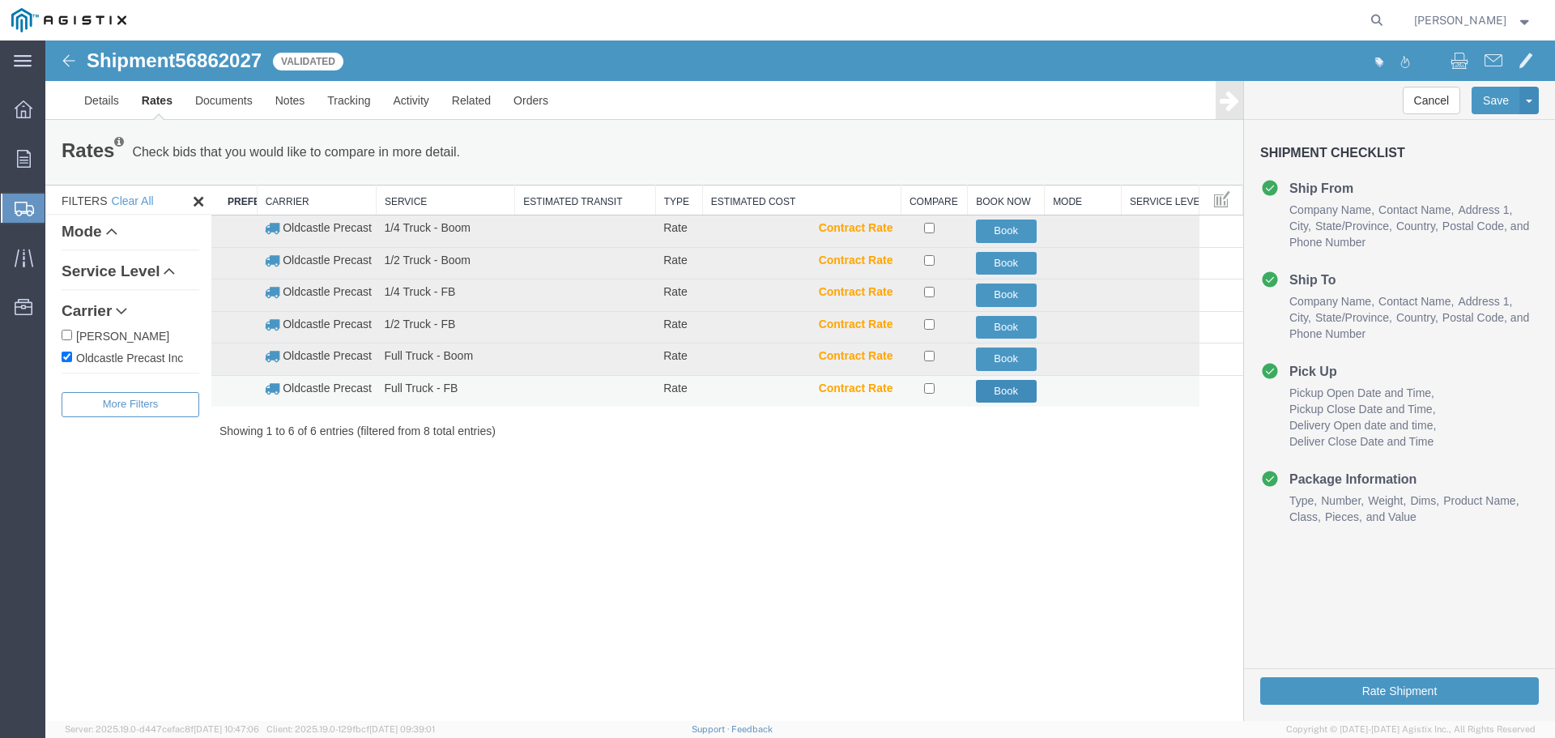
click at [994, 389] on button "Book" at bounding box center [1006, 391] width 61 height 23
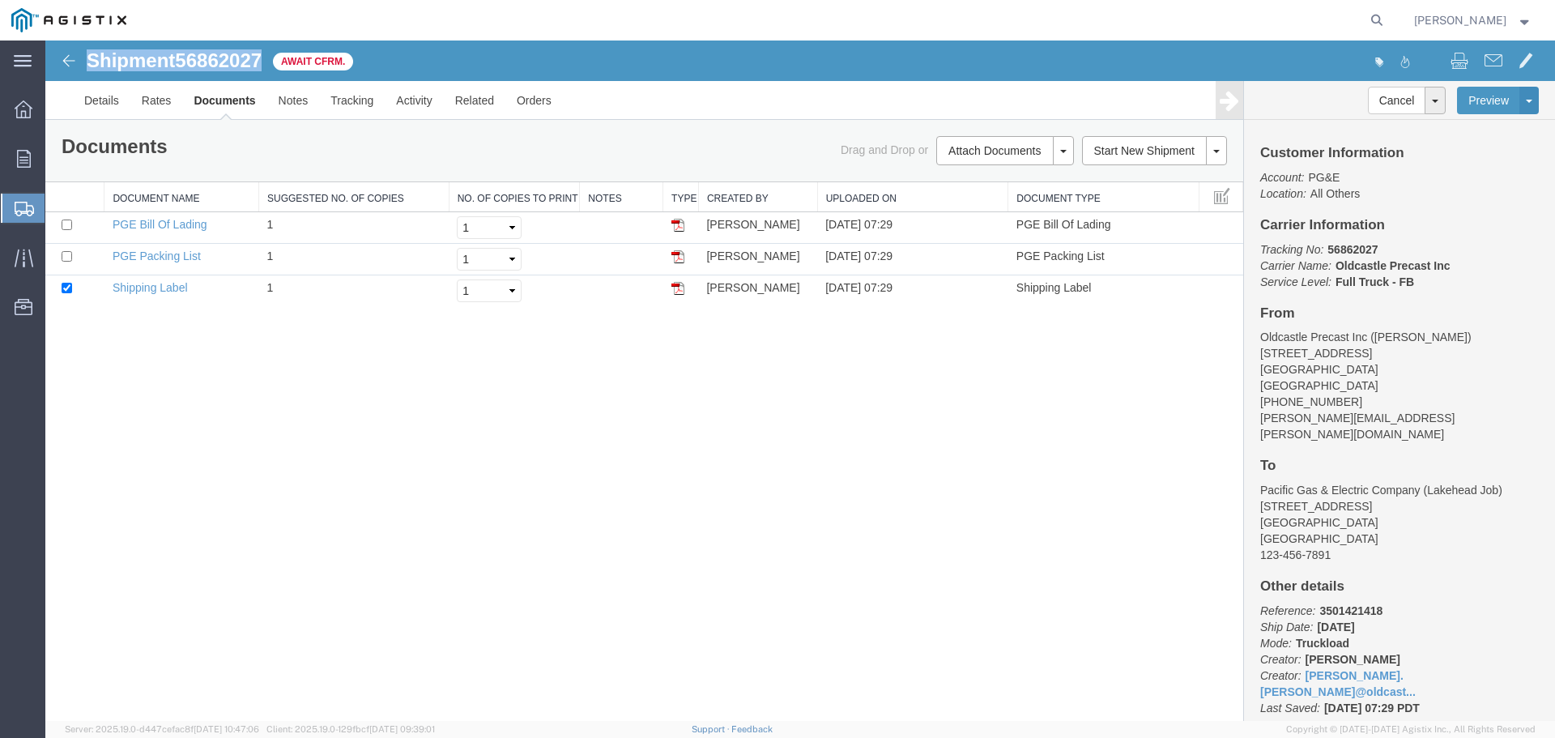
drag, startPoint x: 86, startPoint y: 58, endPoint x: 265, endPoint y: 70, distance: 179.4
click at [265, 70] on div "Shipment 56862027 3 of 3 Await Cfrm." at bounding box center [423, 65] width 753 height 31
copy h1 "Shipment 56862027"
click at [416, 100] on link "Activity" at bounding box center [414, 100] width 58 height 39
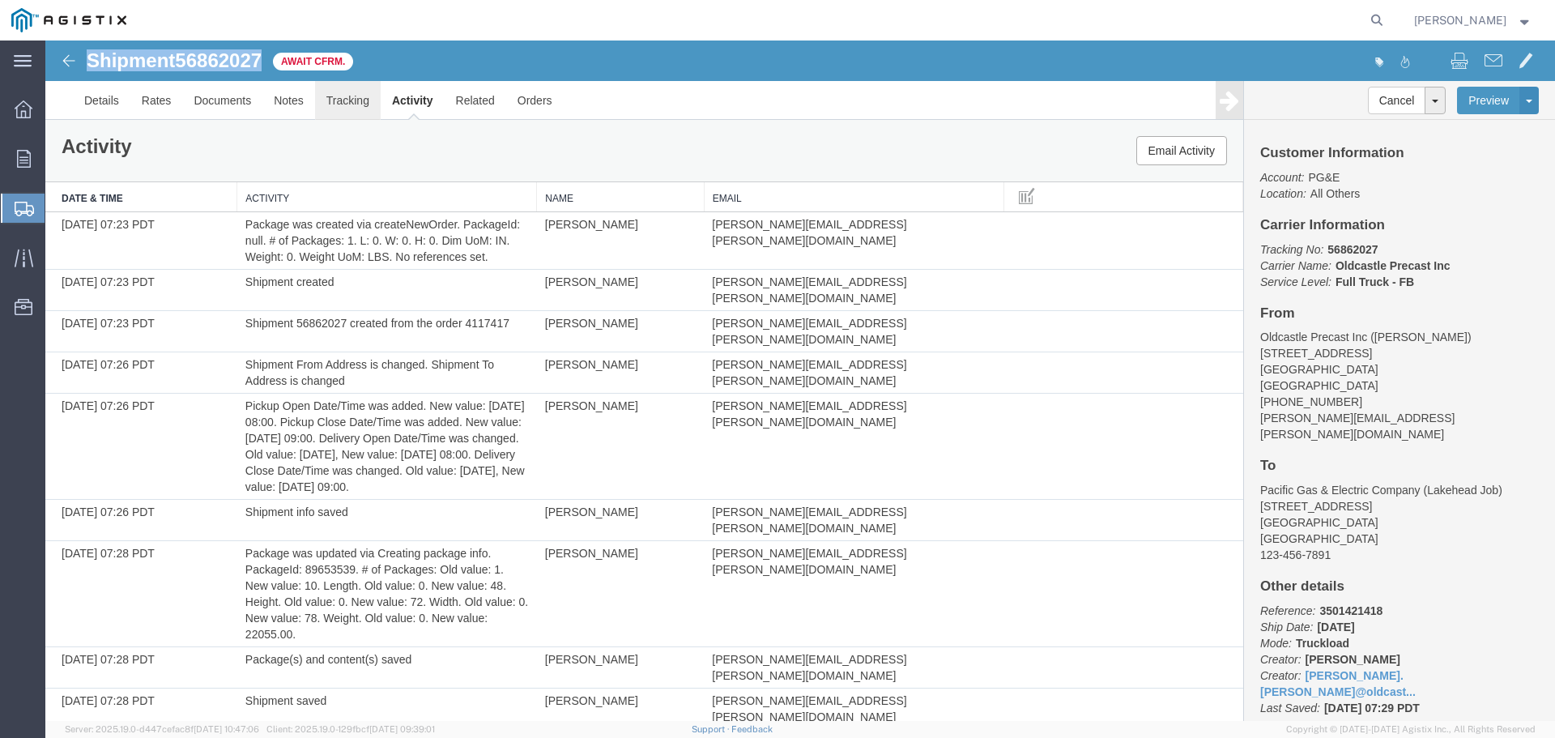
click at [358, 96] on link "Tracking" at bounding box center [348, 100] width 66 height 39
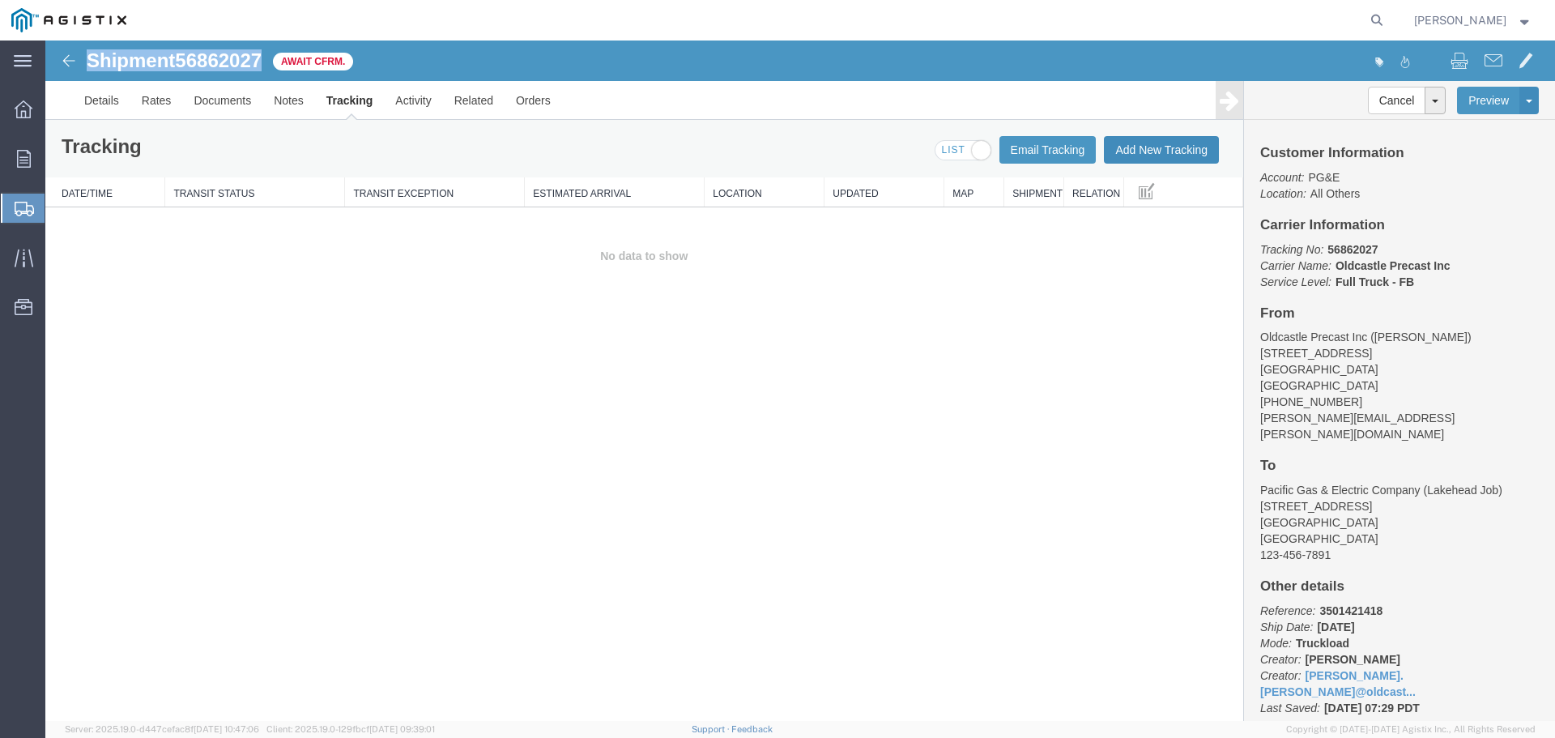
click at [1162, 150] on button "Add New Tracking" at bounding box center [1161, 150] width 115 height 28
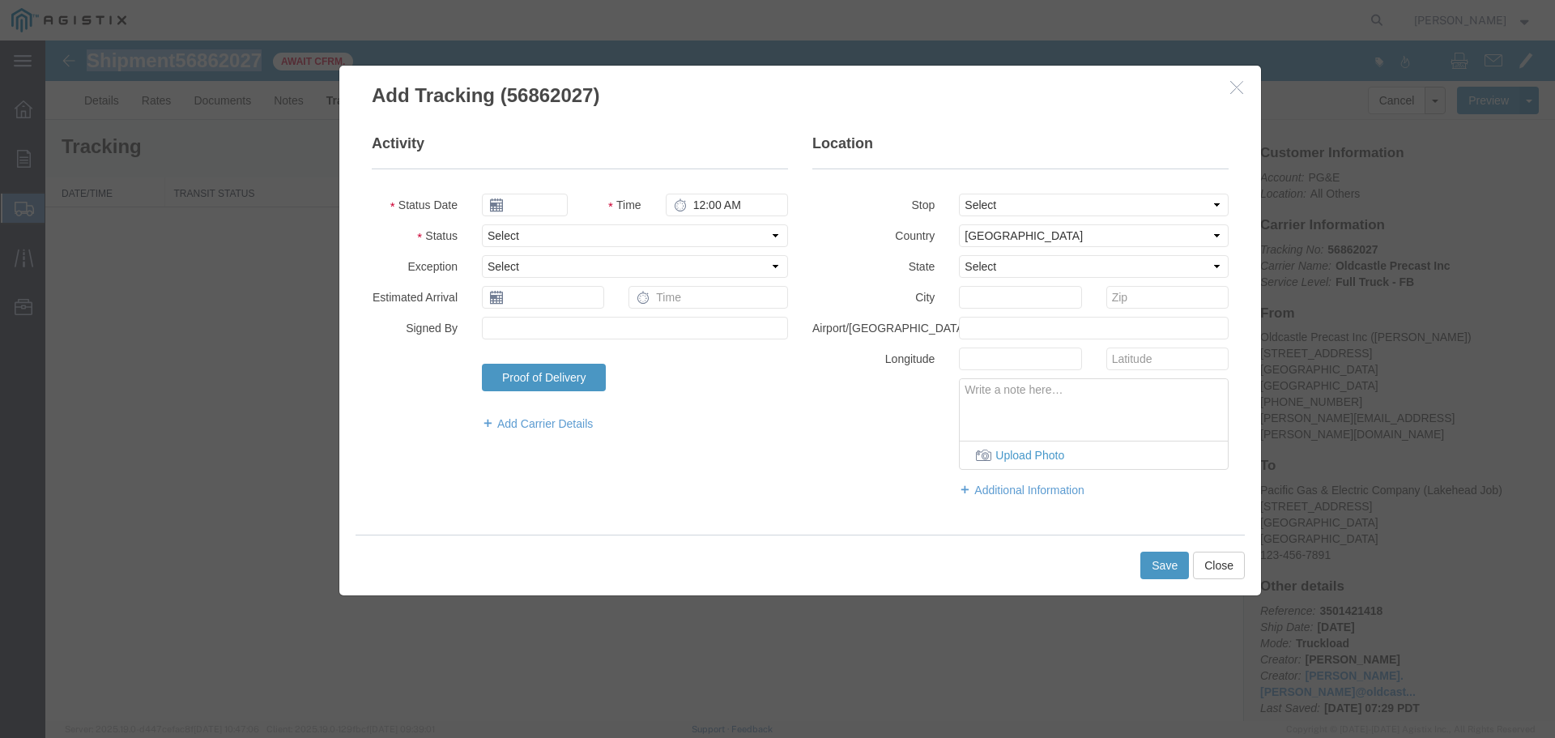
type input "[DATE]"
type input "8:00 AM"
click at [564, 230] on select "Select Arrival Notice Available Arrival Notice Imported Arrive at Delivery Loca…" at bounding box center [635, 235] width 306 height 23
select select "DELIVRED"
click at [482, 224] on select "Select Arrival Notice Available Arrival Notice Imported Arrive at Delivery Loca…" at bounding box center [635, 235] width 306 height 23
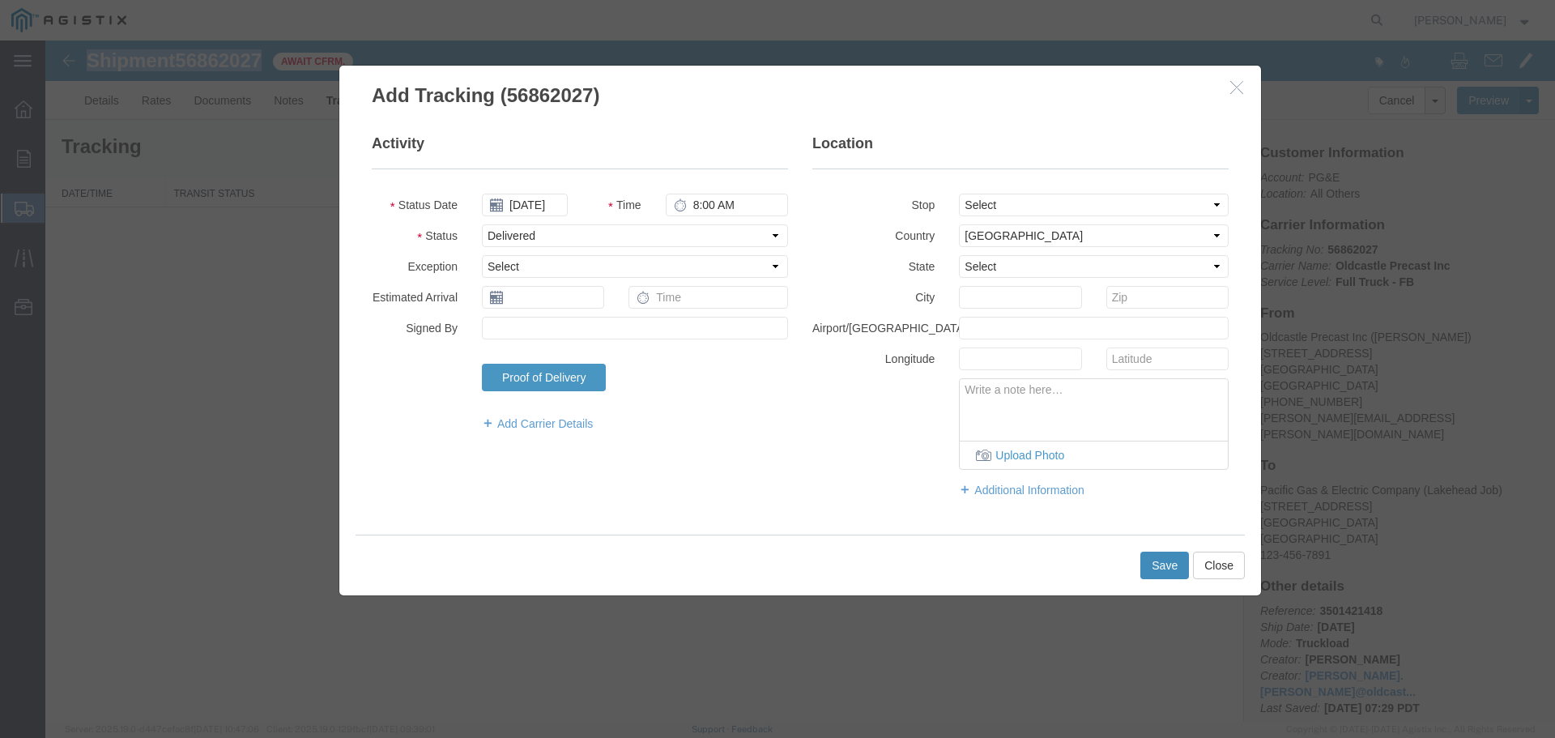
click at [1160, 566] on button "Save" at bounding box center [1164, 565] width 49 height 28
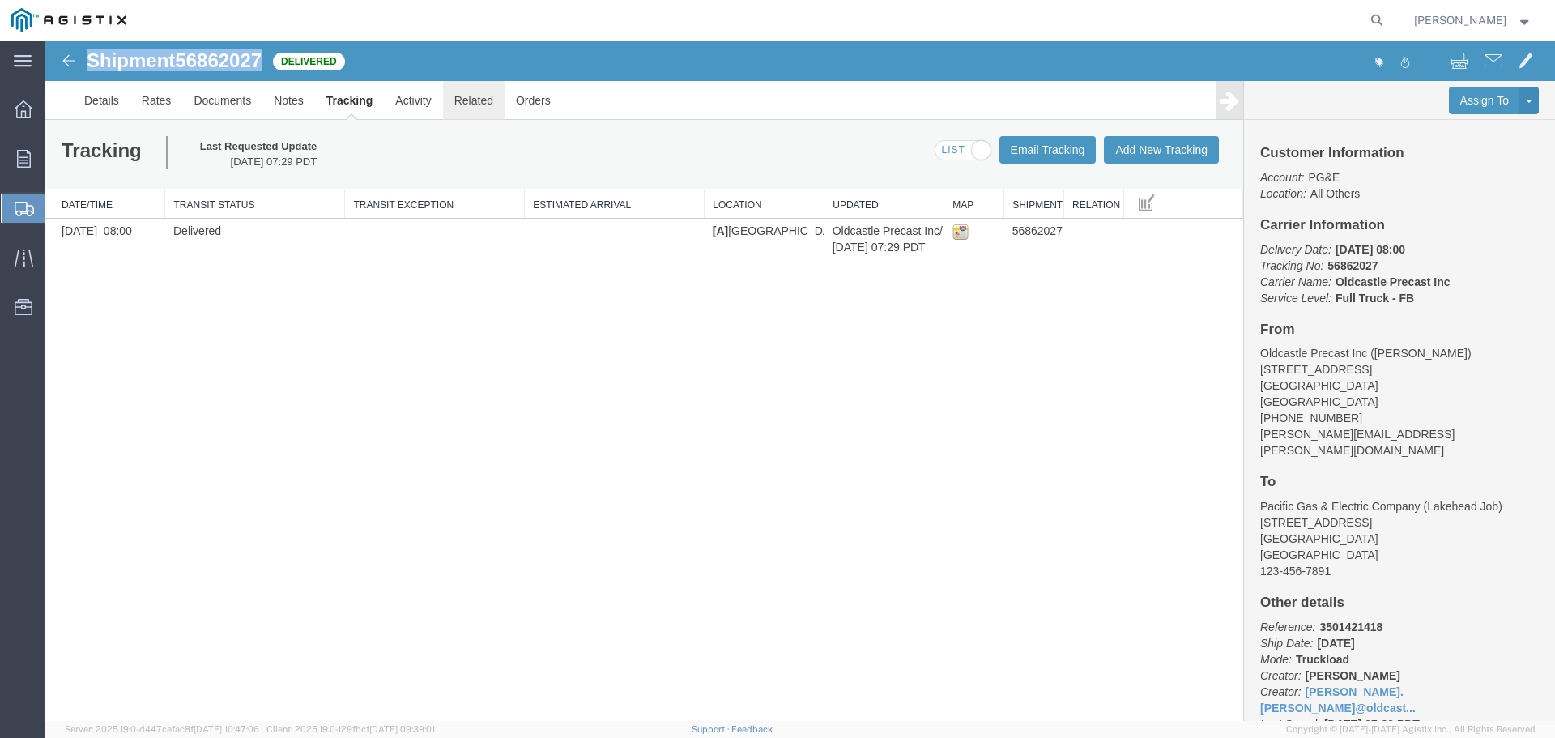
click at [486, 100] on link "Related" at bounding box center [474, 100] width 62 height 39
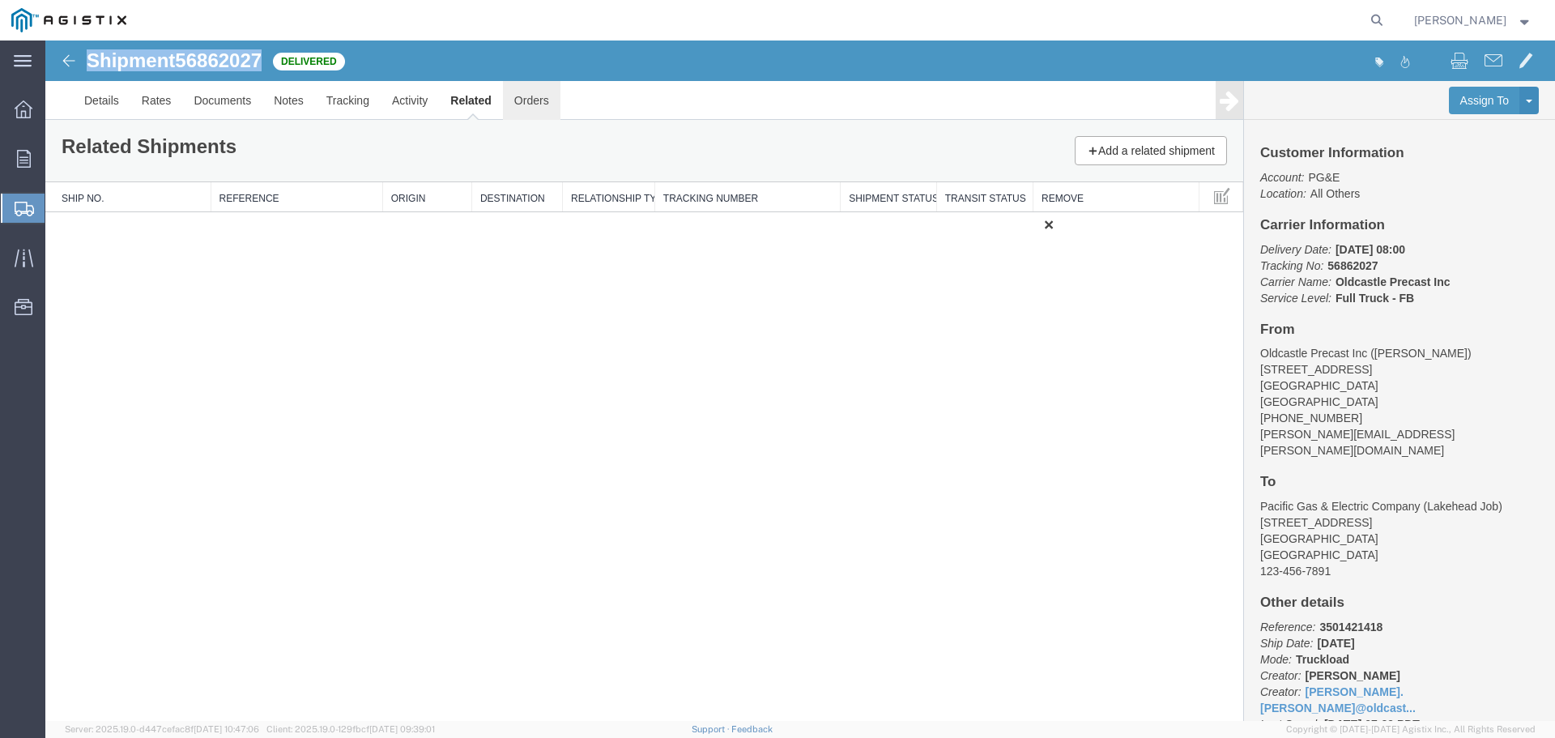
click at [532, 100] on link "Orders" at bounding box center [531, 100] width 57 height 39
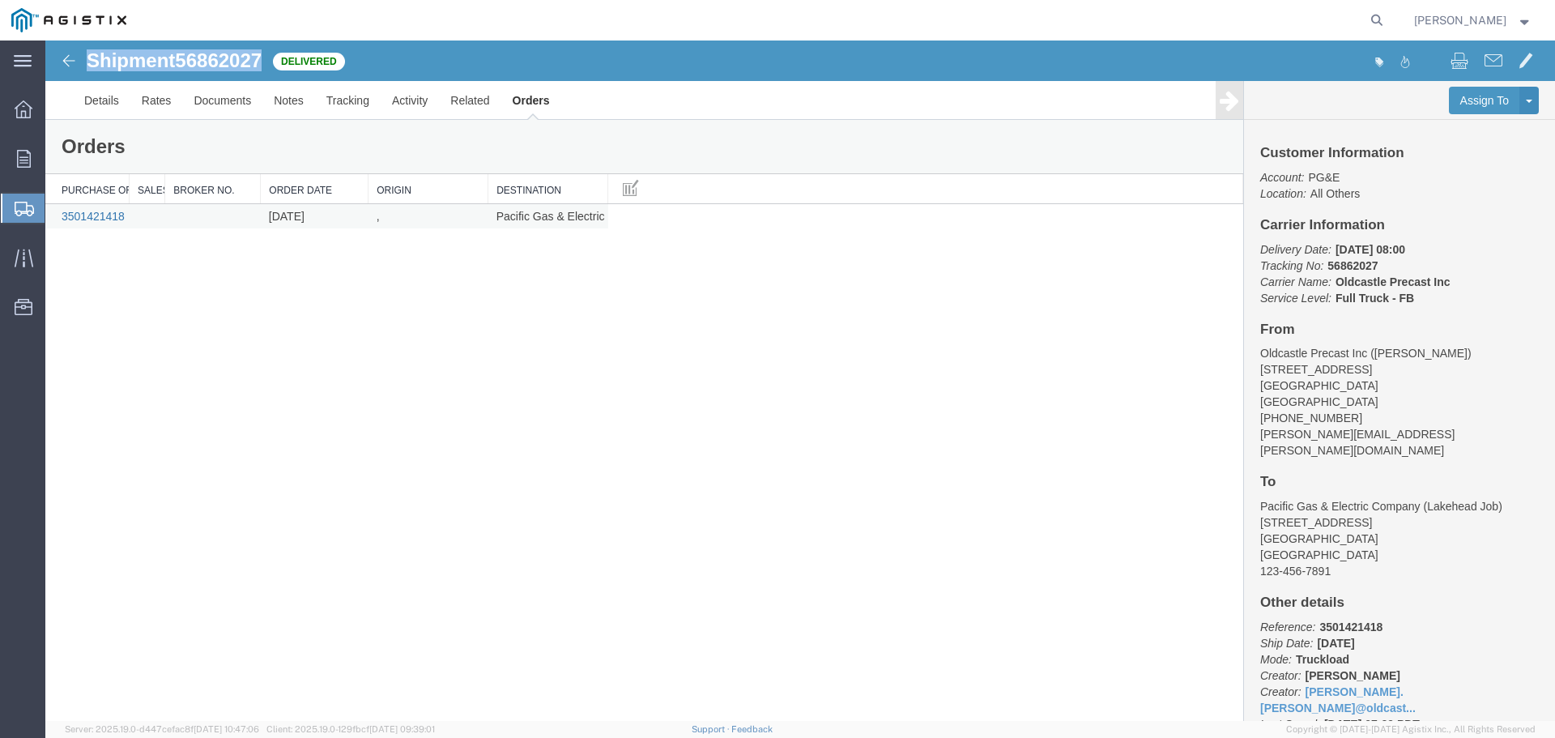
click at [98, 216] on link "3501421418" at bounding box center [93, 216] width 63 height 13
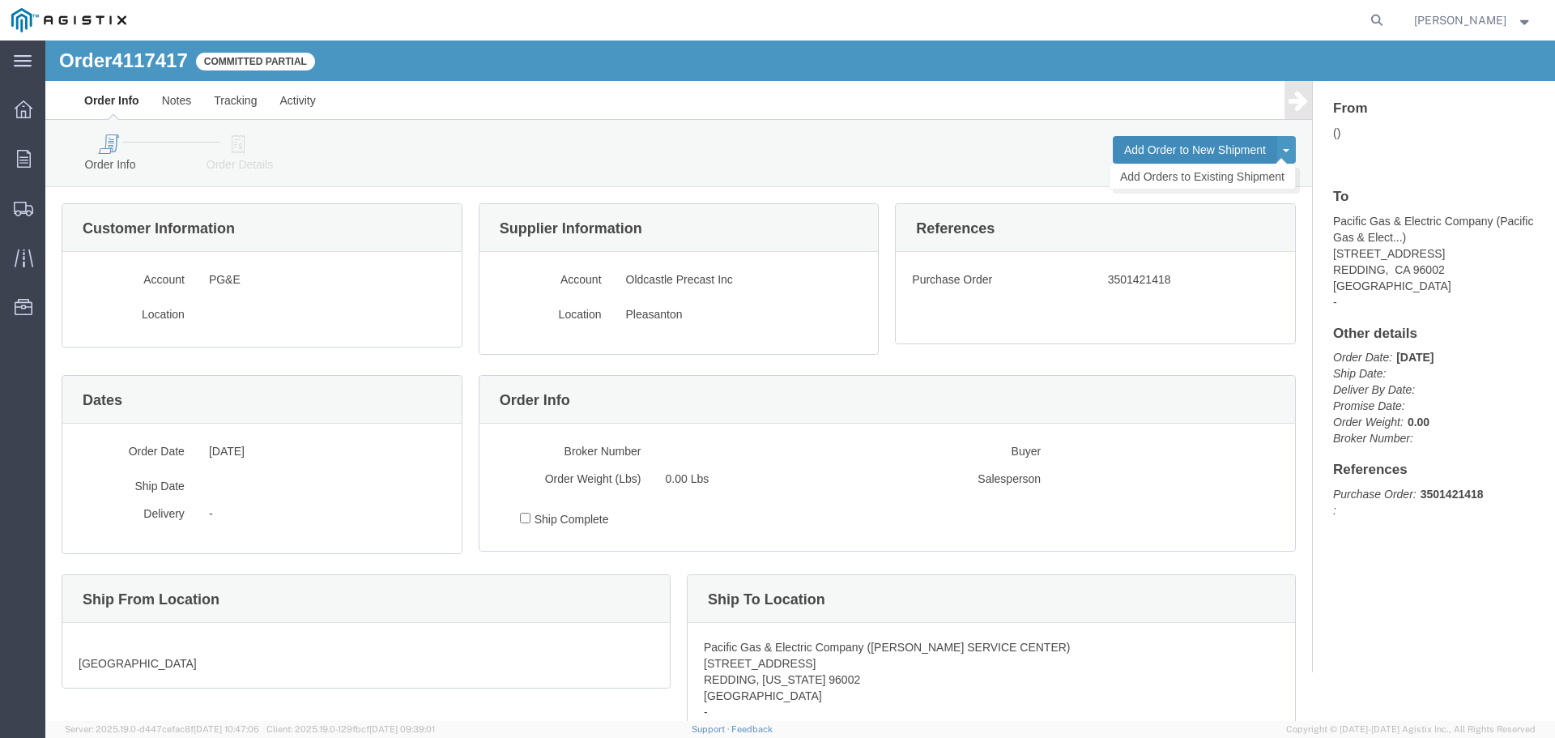
click at [1150, 149] on button "Add Order to New Shipment" at bounding box center [1195, 150] width 164 height 28
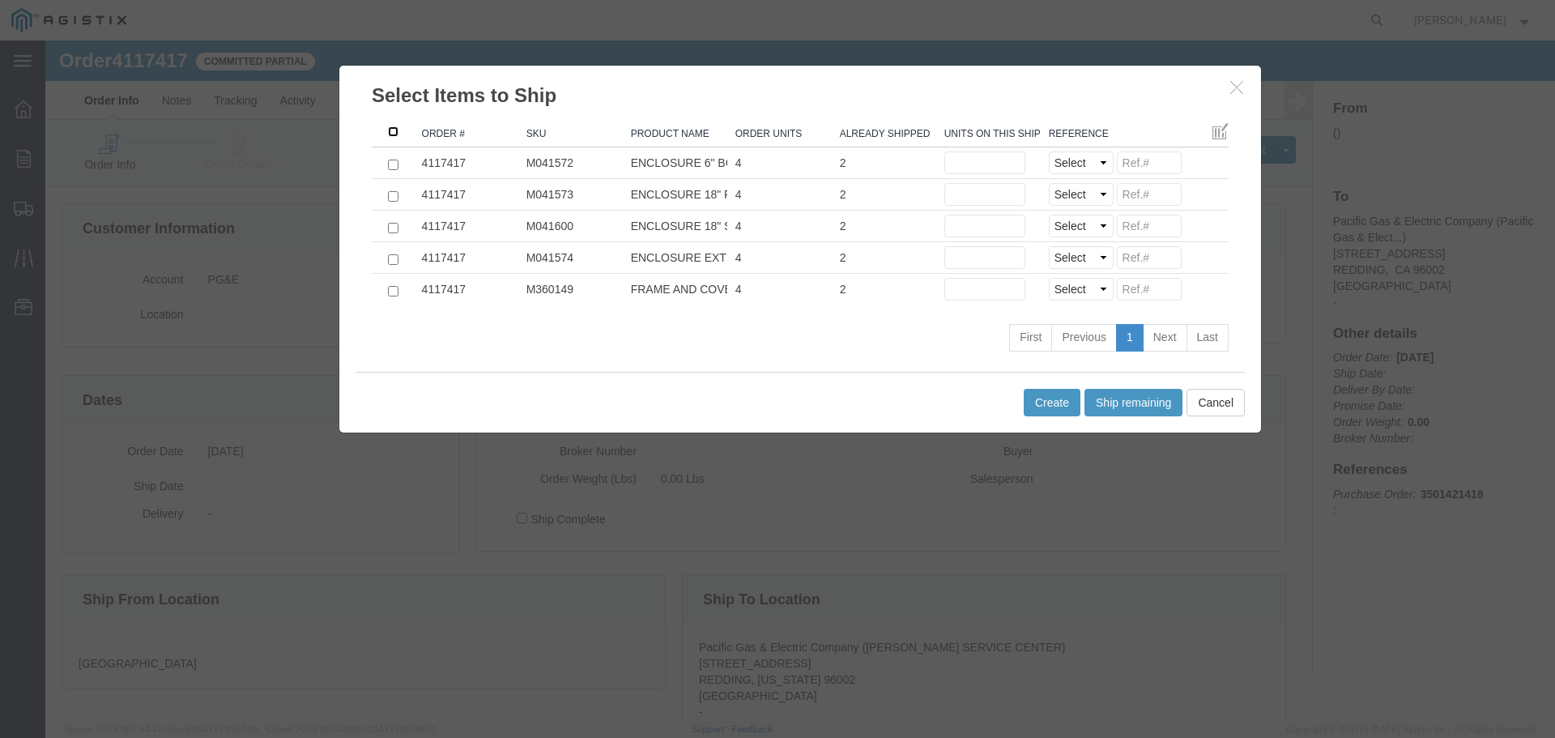
click at [390, 132] on input ": activate to sort column ascending" at bounding box center [393, 131] width 11 height 11
checkbox input "true"
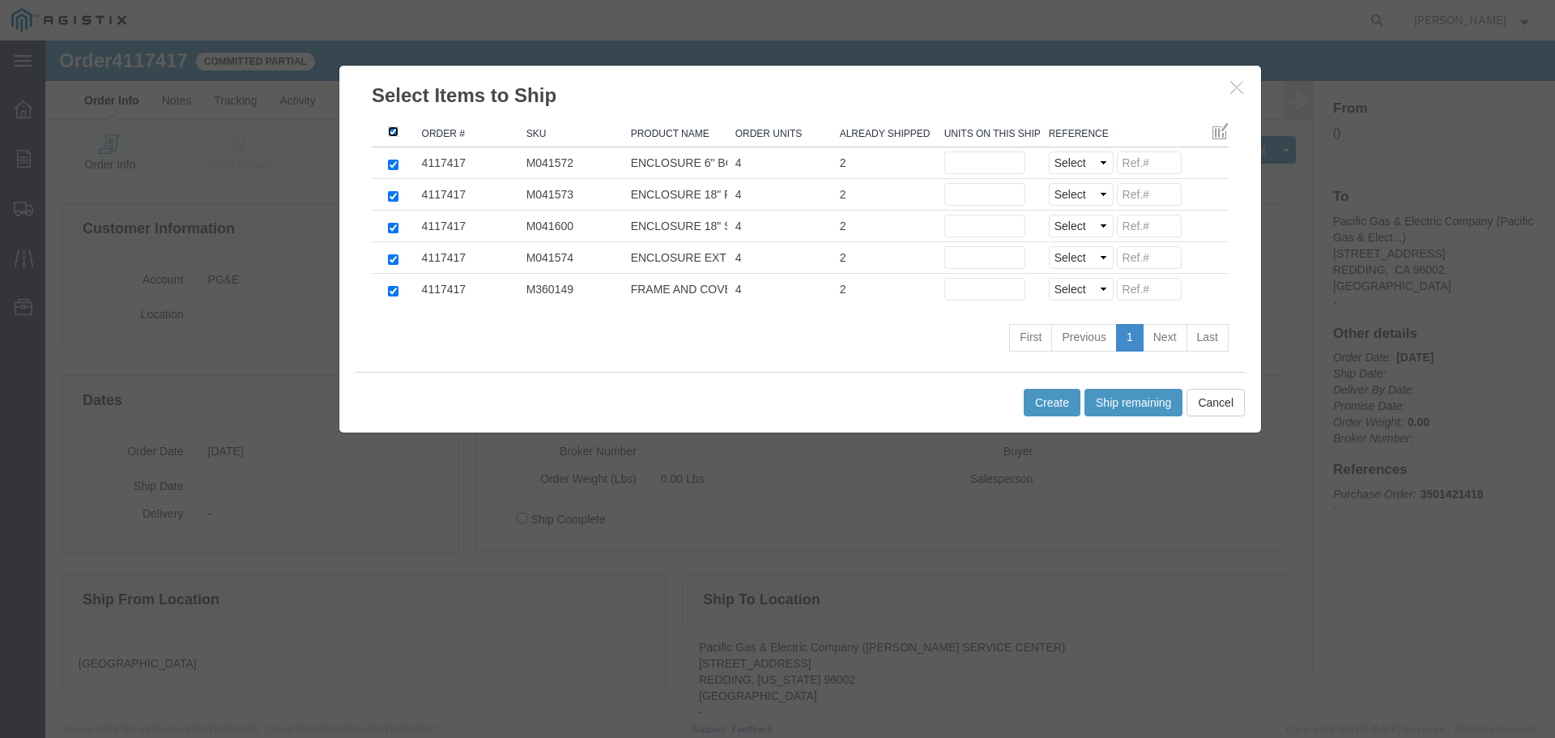
checkbox input "true"
click at [1137, 405] on button "Ship remaining" at bounding box center [1133, 403] width 98 height 28
type input "2"
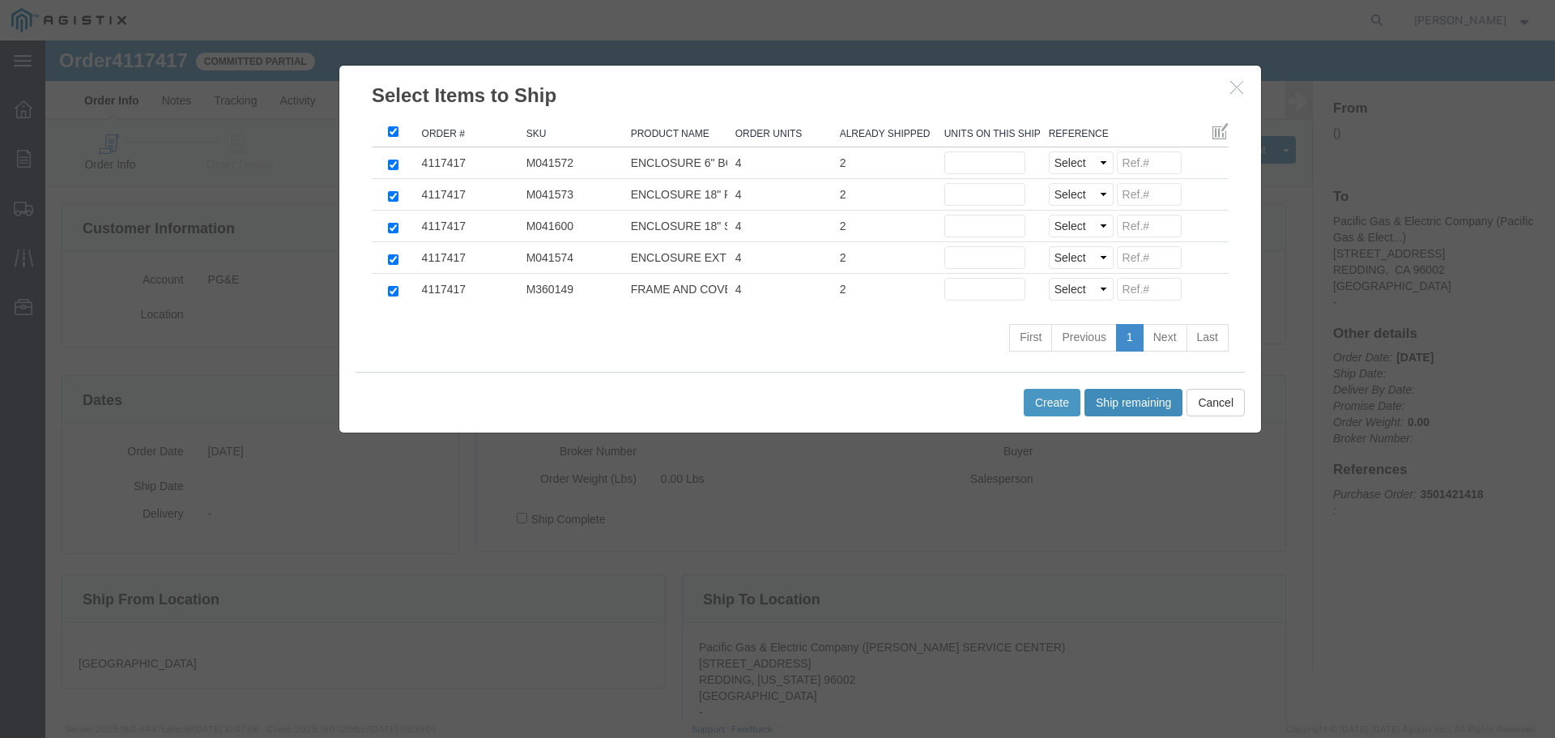
type input "2"
click at [1078, 168] on select "Select Purchase Order Delivery Number" at bounding box center [1081, 162] width 65 height 23
select select "PO"
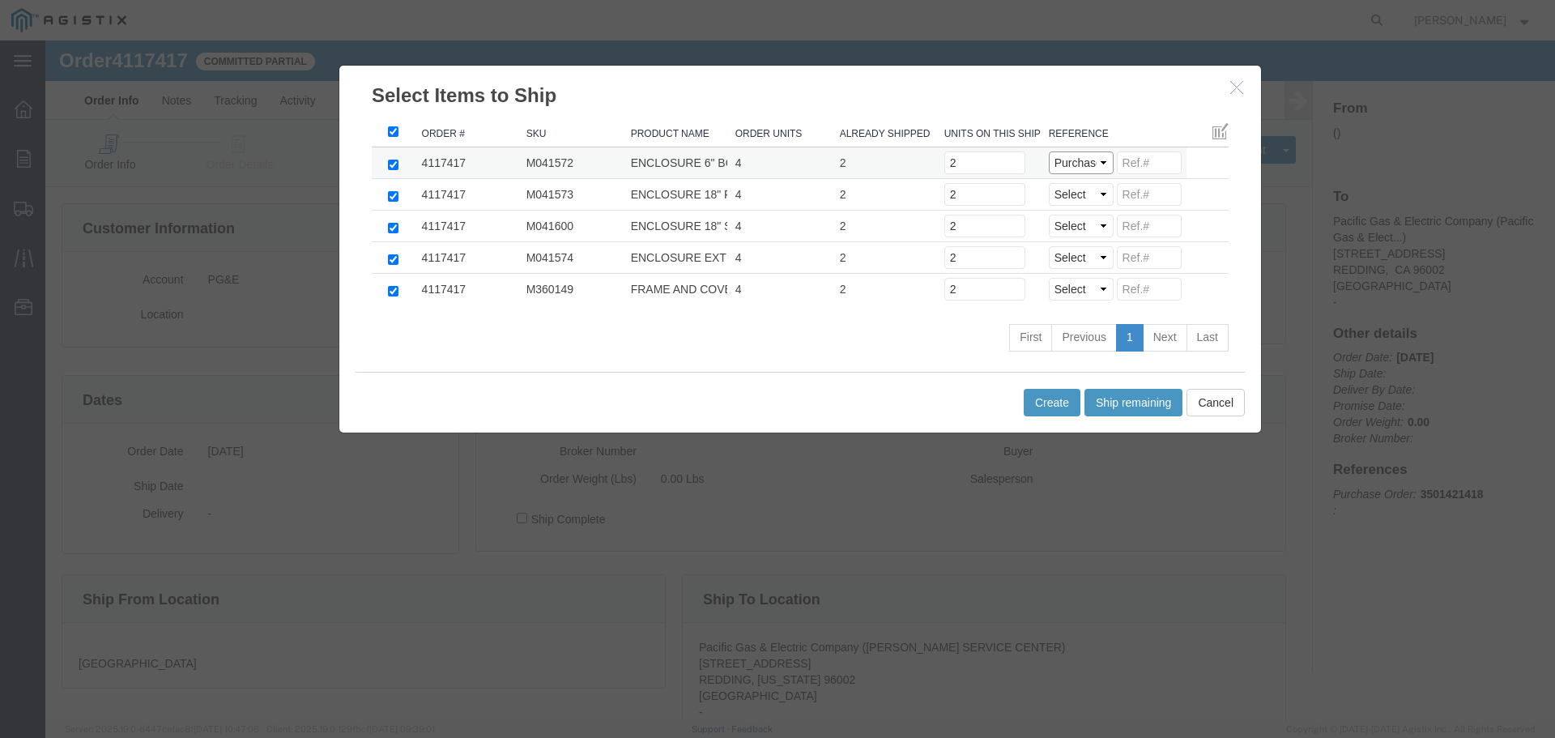
click at [1049, 151] on select "Select Purchase Order Delivery Number" at bounding box center [1081, 162] width 65 height 23
click at [1082, 201] on select "Select Purchase Order Delivery Number" at bounding box center [1081, 194] width 65 height 23
select select "PO"
click at [1049, 183] on select "Select Purchase Order Delivery Number" at bounding box center [1081, 194] width 65 height 23
click at [1086, 223] on select "Select Purchase Order Delivery Number" at bounding box center [1081, 226] width 65 height 23
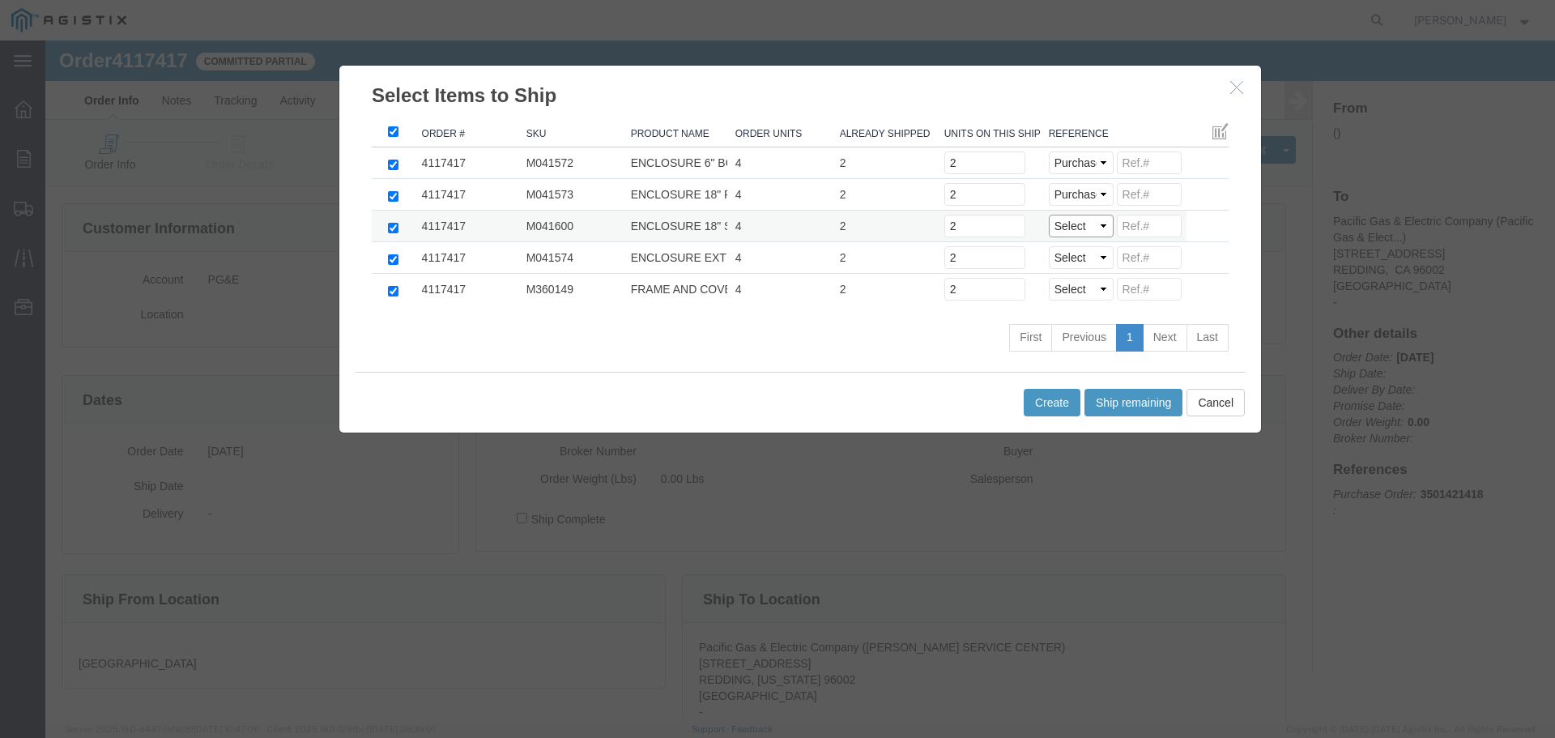
select select "PO"
click at [1049, 215] on select "Select Purchase Order Delivery Number" at bounding box center [1081, 226] width 65 height 23
click at [1084, 266] on select "Select Purchase Order Delivery Number" at bounding box center [1081, 257] width 65 height 23
select select "PO"
click at [1049, 246] on select "Select Purchase Order Delivery Number" at bounding box center [1081, 257] width 65 height 23
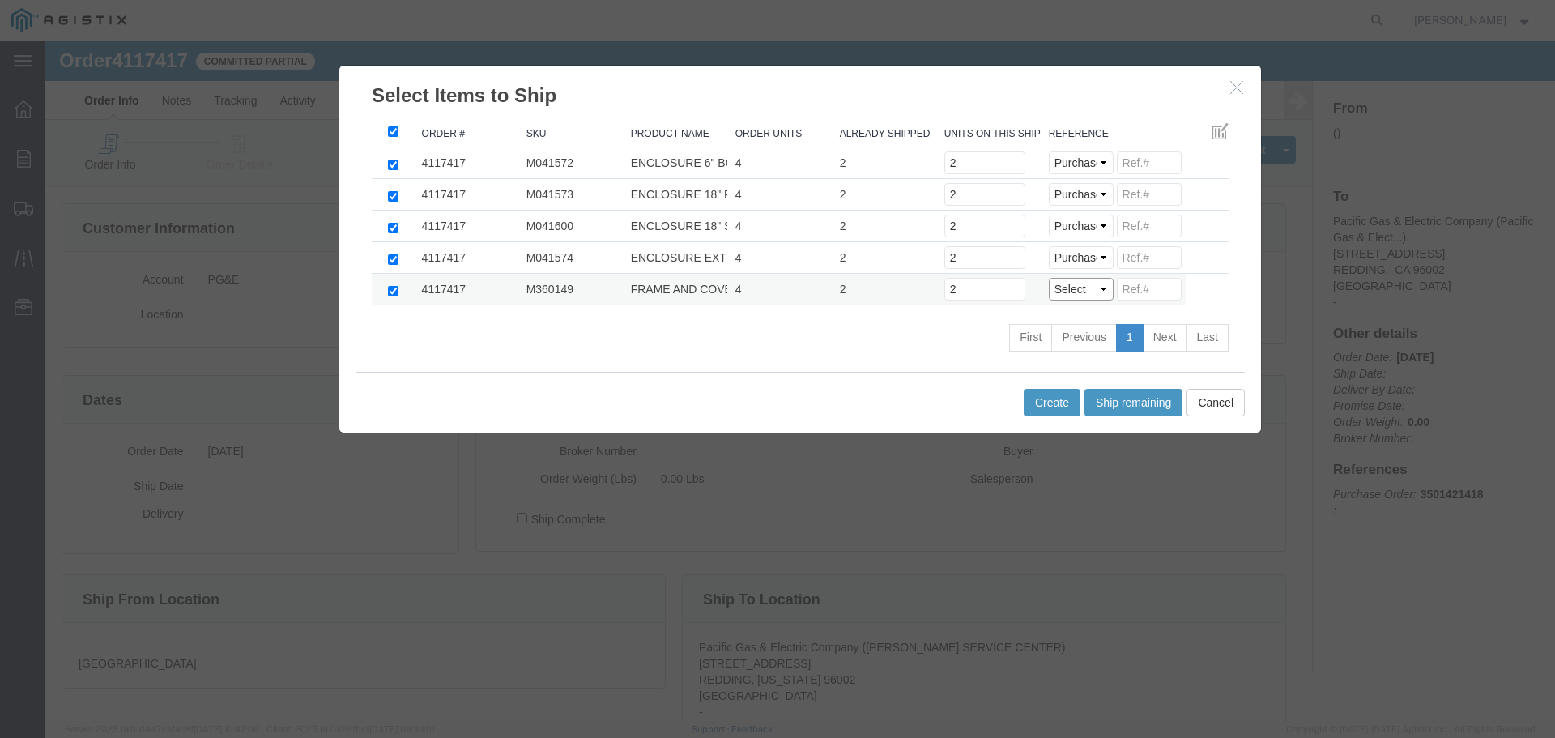
click at [1081, 294] on select "Select Purchase Order Delivery Number" at bounding box center [1081, 289] width 65 height 23
select select "PO"
click at [1049, 278] on select "Select Purchase Order Delivery Number" at bounding box center [1081, 289] width 65 height 23
click at [1049, 397] on button "Create" at bounding box center [1051, 403] width 57 height 28
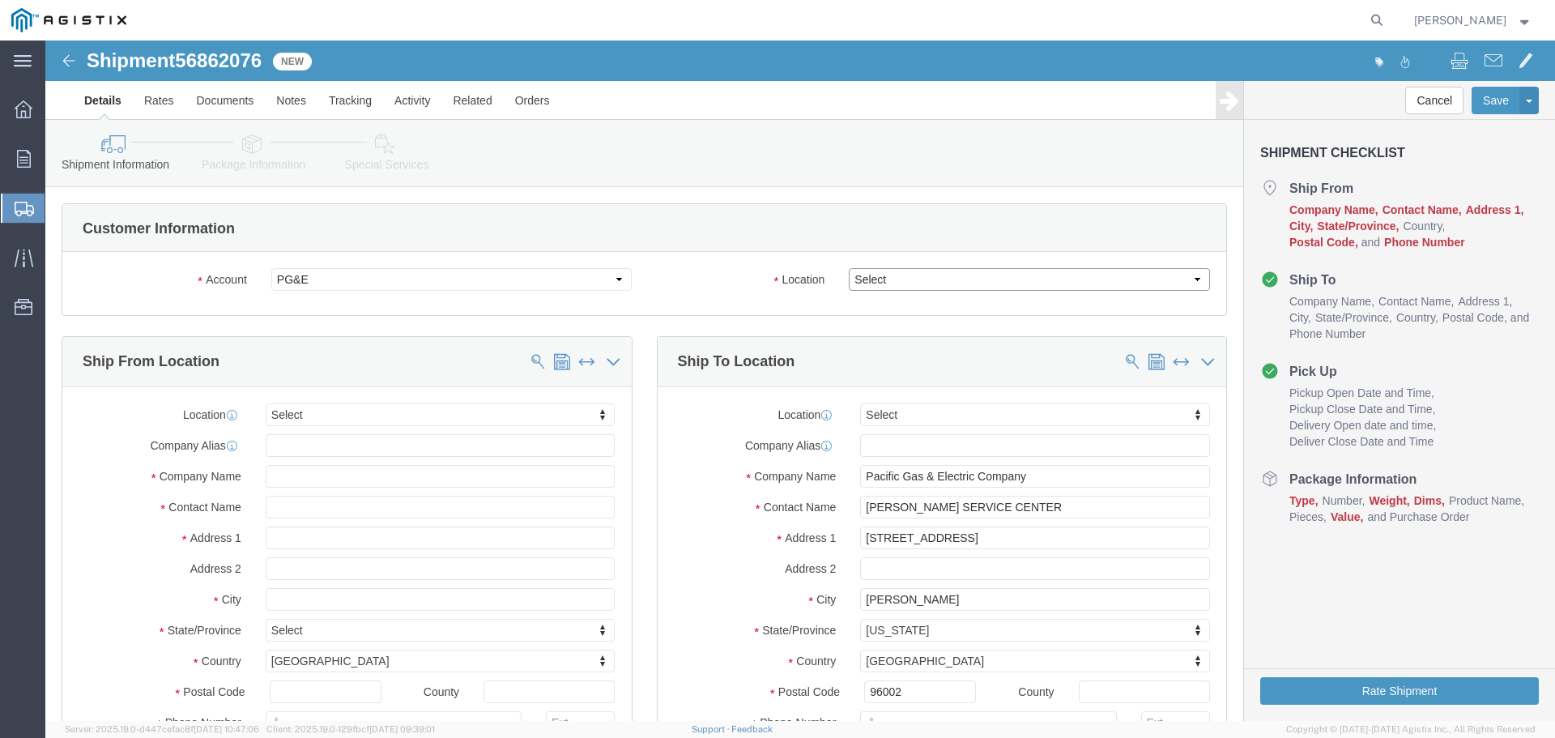
click select "Select All Others [GEOGRAPHIC_DATA] [GEOGRAPHIC_DATA] [GEOGRAPHIC_DATA] [GEOGRA…"
select select "23082"
click select "Select All Others [GEOGRAPHIC_DATA] [GEOGRAPHIC_DATA] [GEOGRAPHIC_DATA] [GEOGRA…"
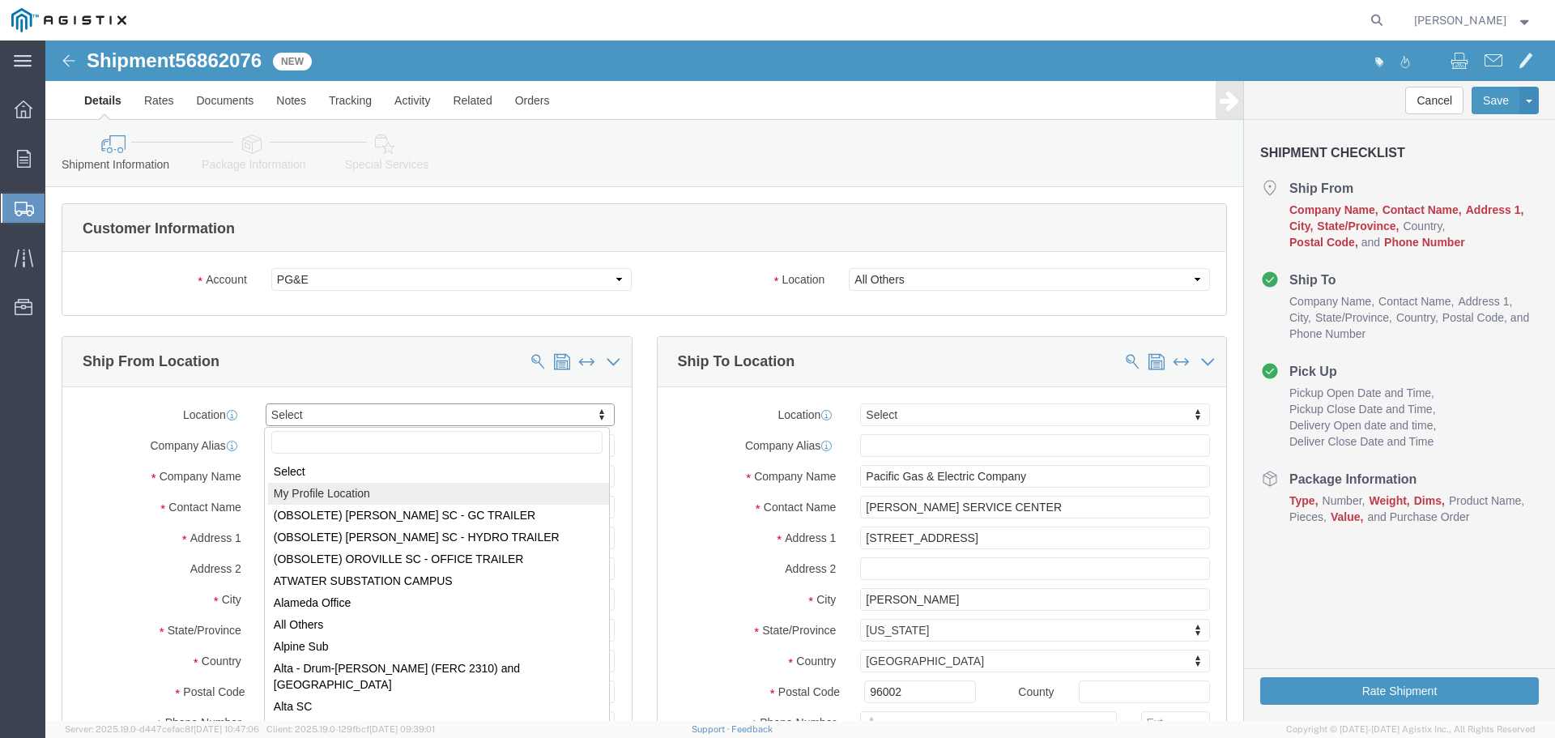
select select "MYPROFILE"
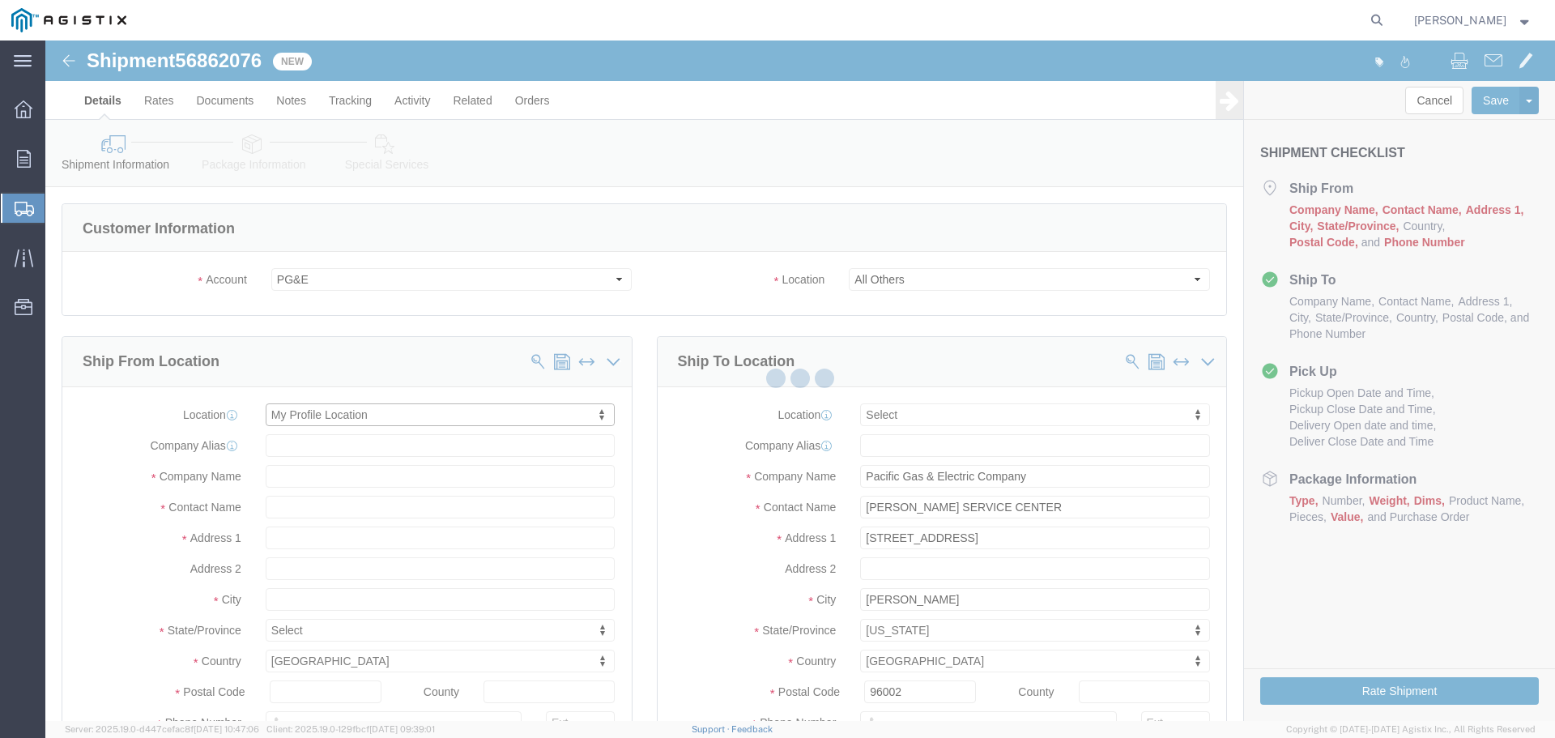
type input "Oldcastle Precast Inc"
type input "[PERSON_NAME]"
type input "[STREET_ADDRESS]"
type input "PLEASANTON"
type input "94566"
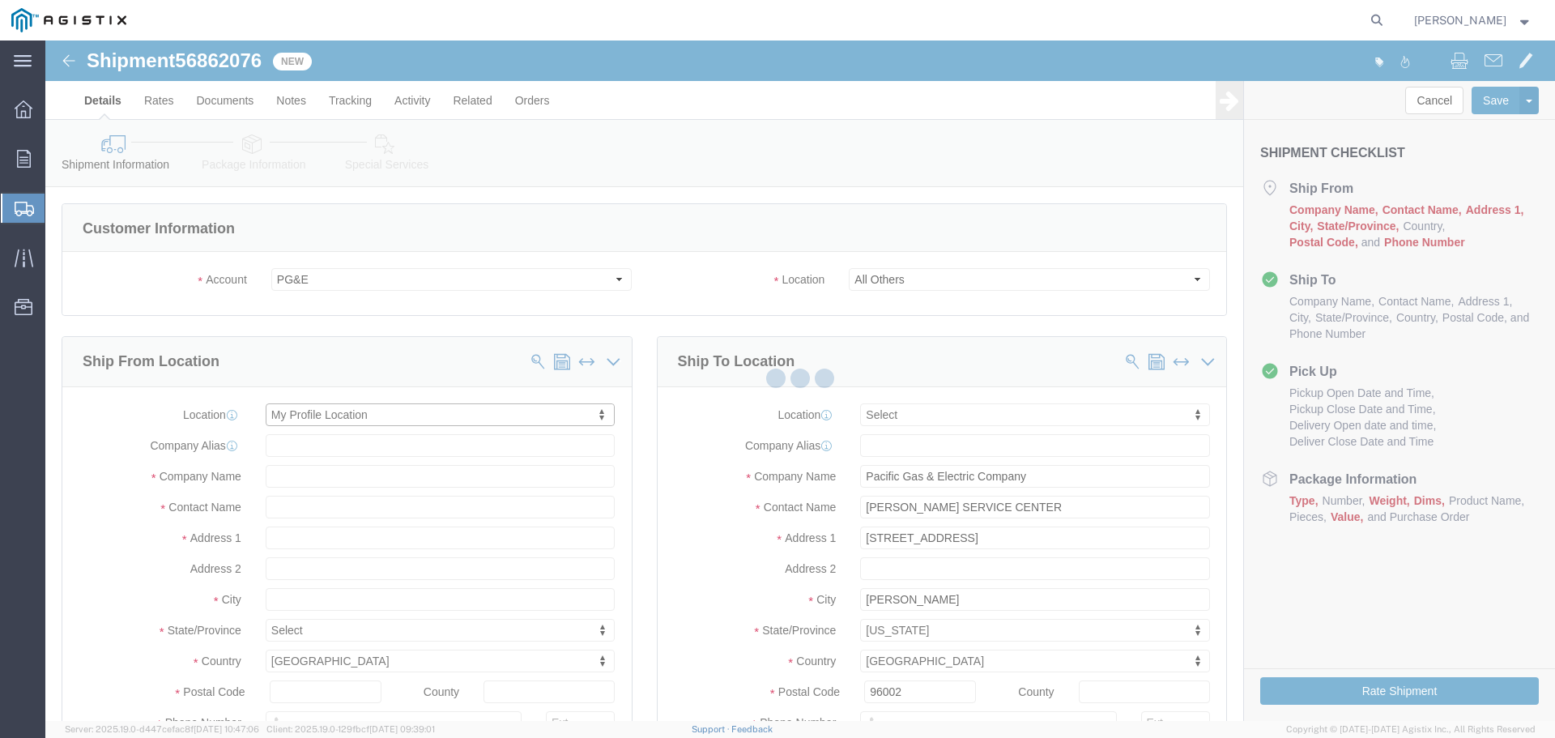
type input "[PHONE_NUMBER]"
type input "[PERSON_NAME][EMAIL_ADDRESS][PERSON_NAME][DOMAIN_NAME]"
checkbox input "true"
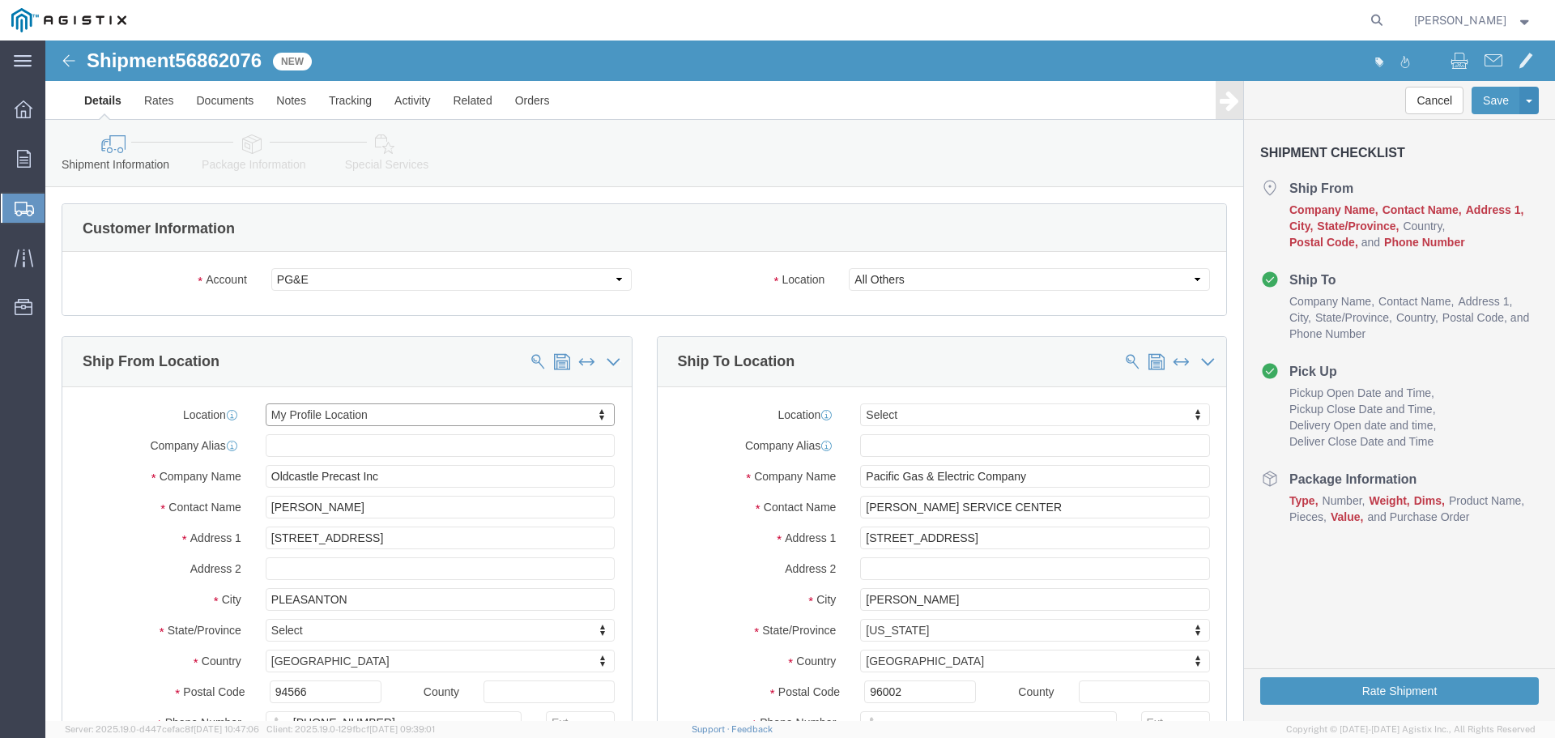
select select "CA"
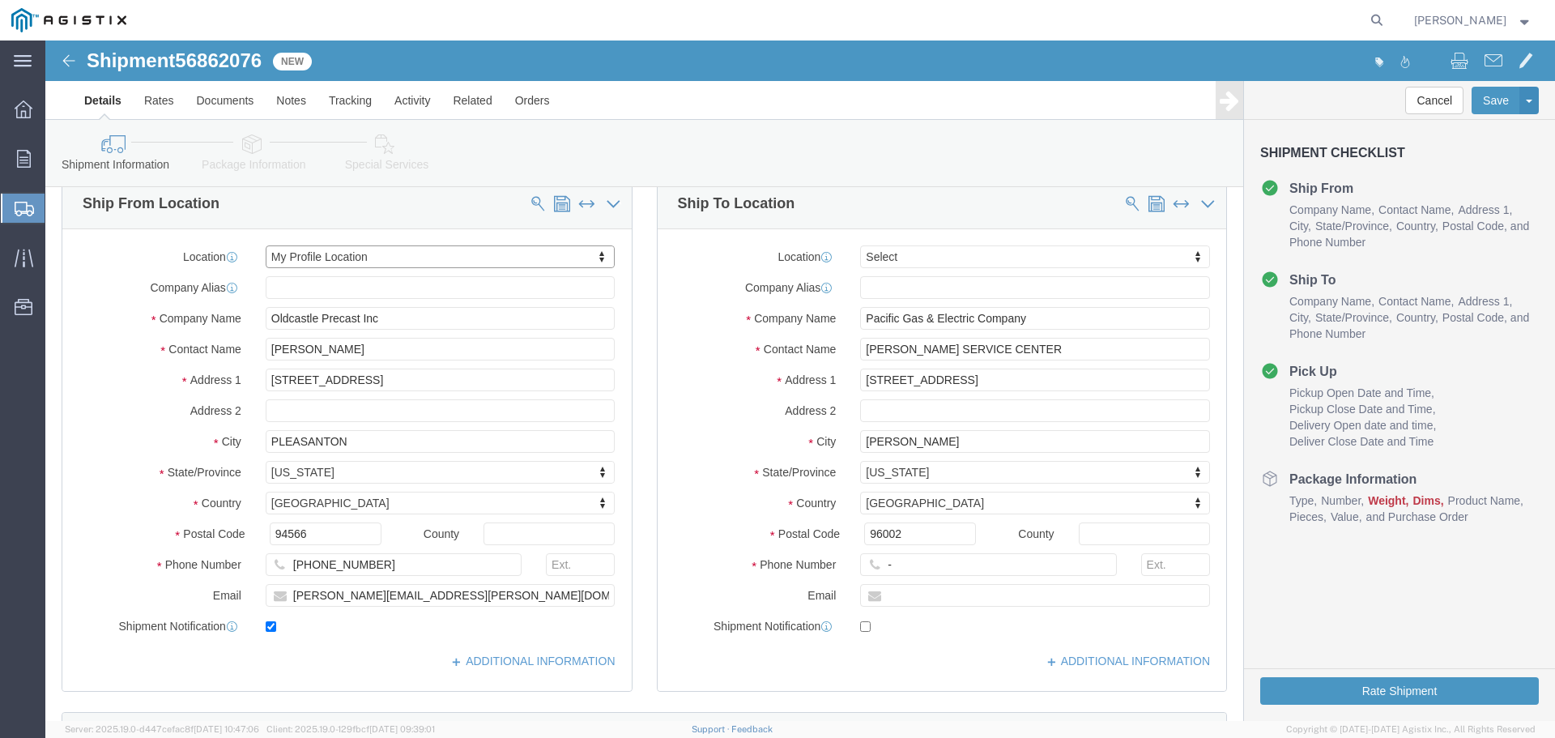
scroll to position [162, 0]
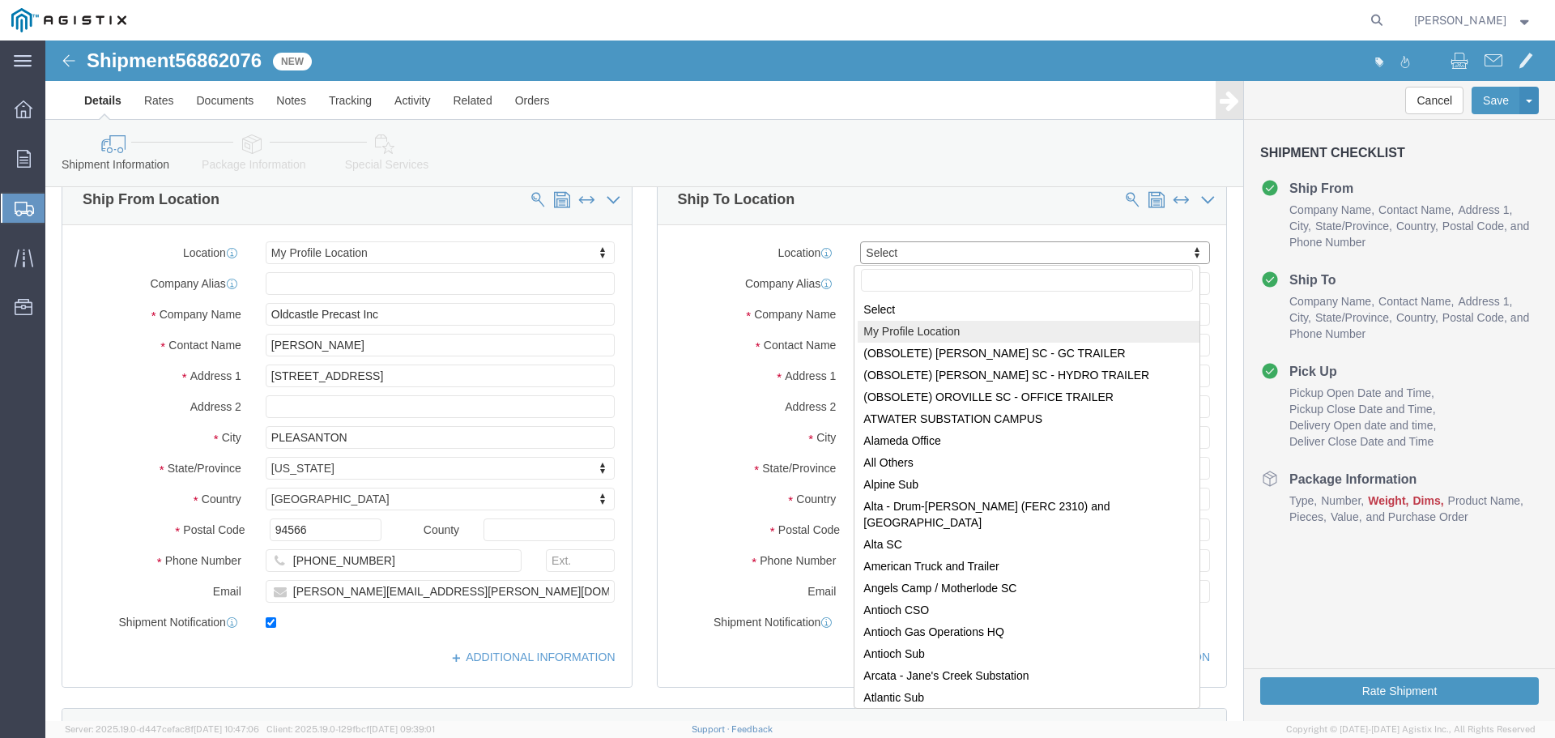
select select "MYPROFILE"
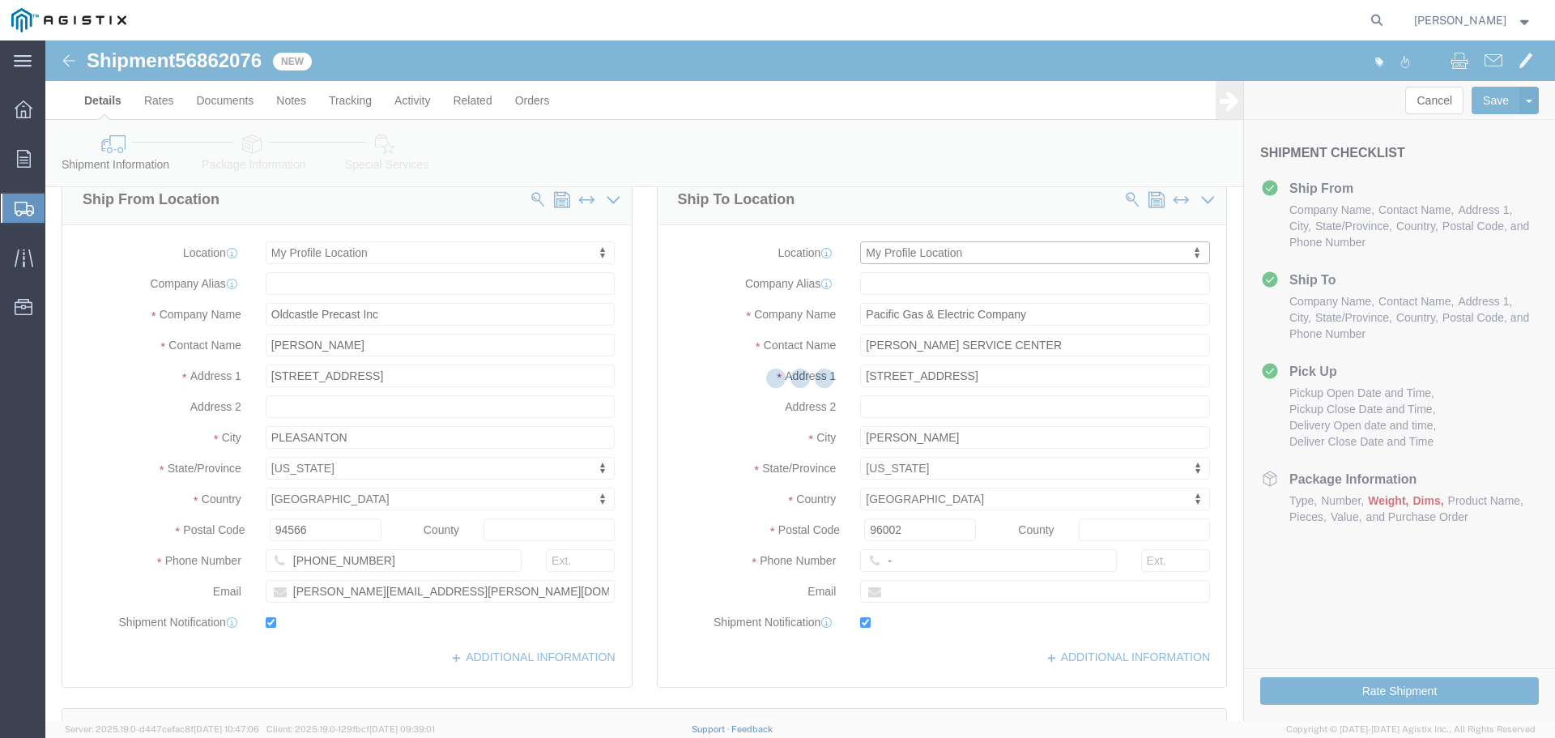
type input "Oldcastle Precast Inc"
type input "[PERSON_NAME]"
type input "[STREET_ADDRESS]"
type input "PLEASANTON"
type input "94566"
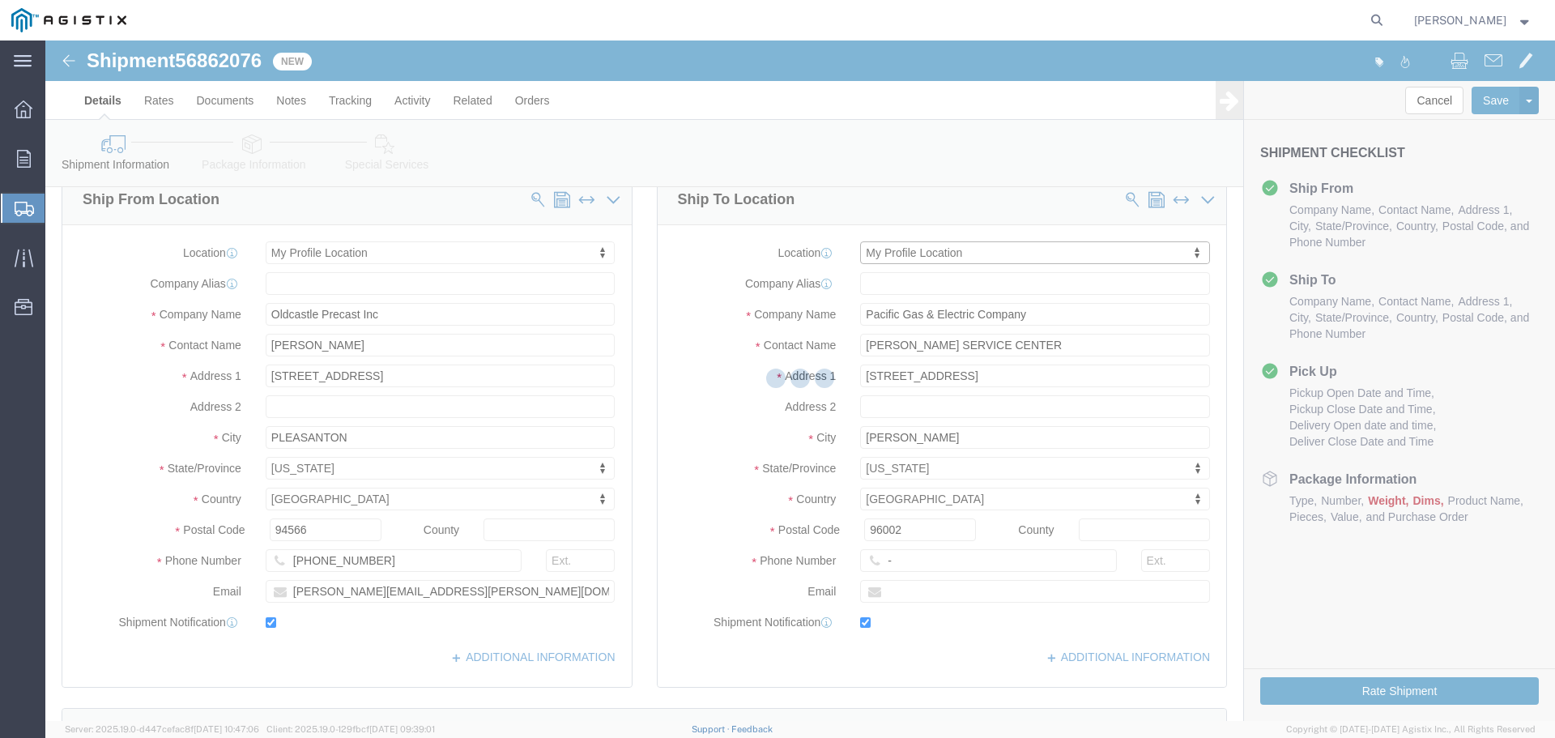
type input "[PHONE_NUMBER]"
type input "[PERSON_NAME][EMAIL_ADDRESS][PERSON_NAME][DOMAIN_NAME]"
checkbox input "true"
select select "CA"
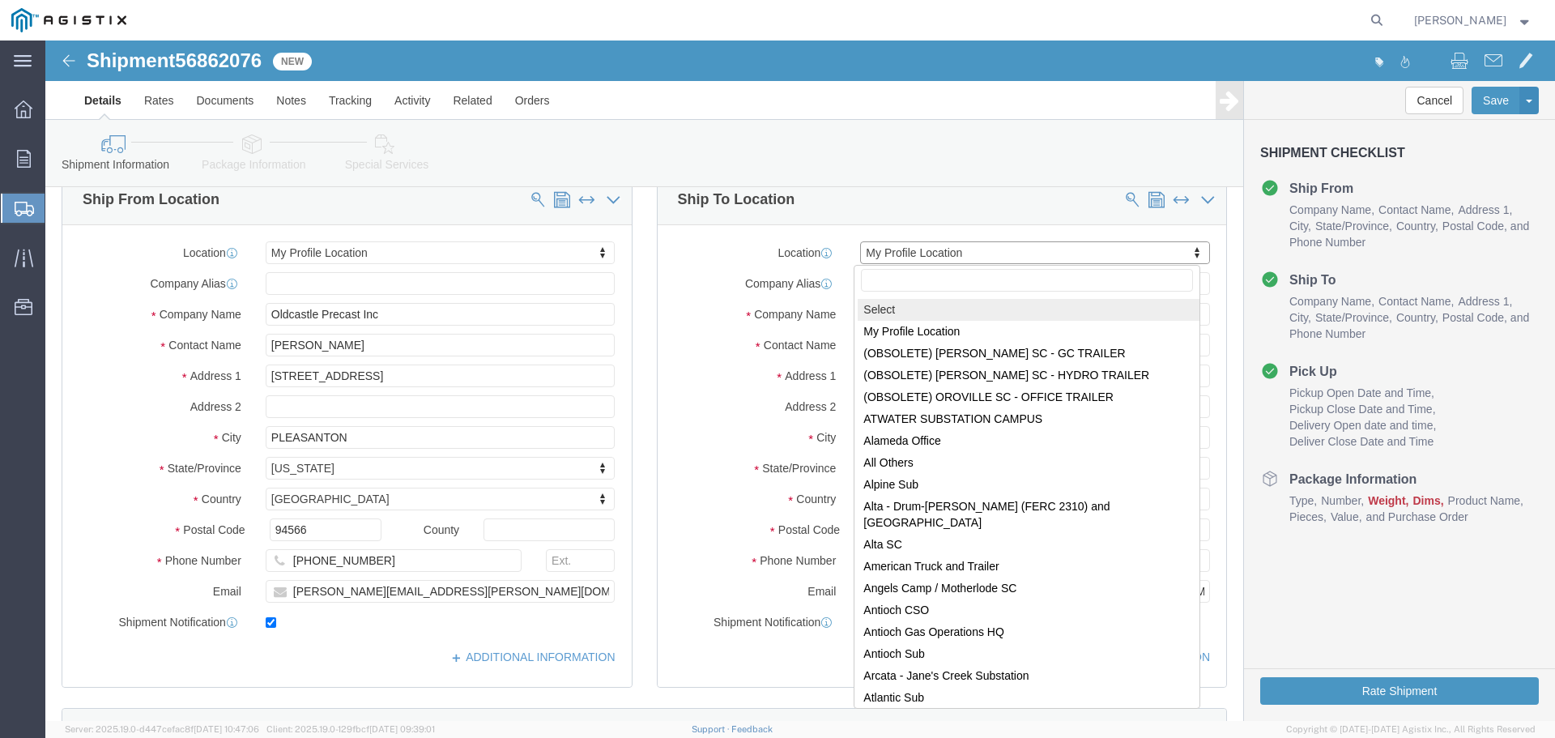
select select
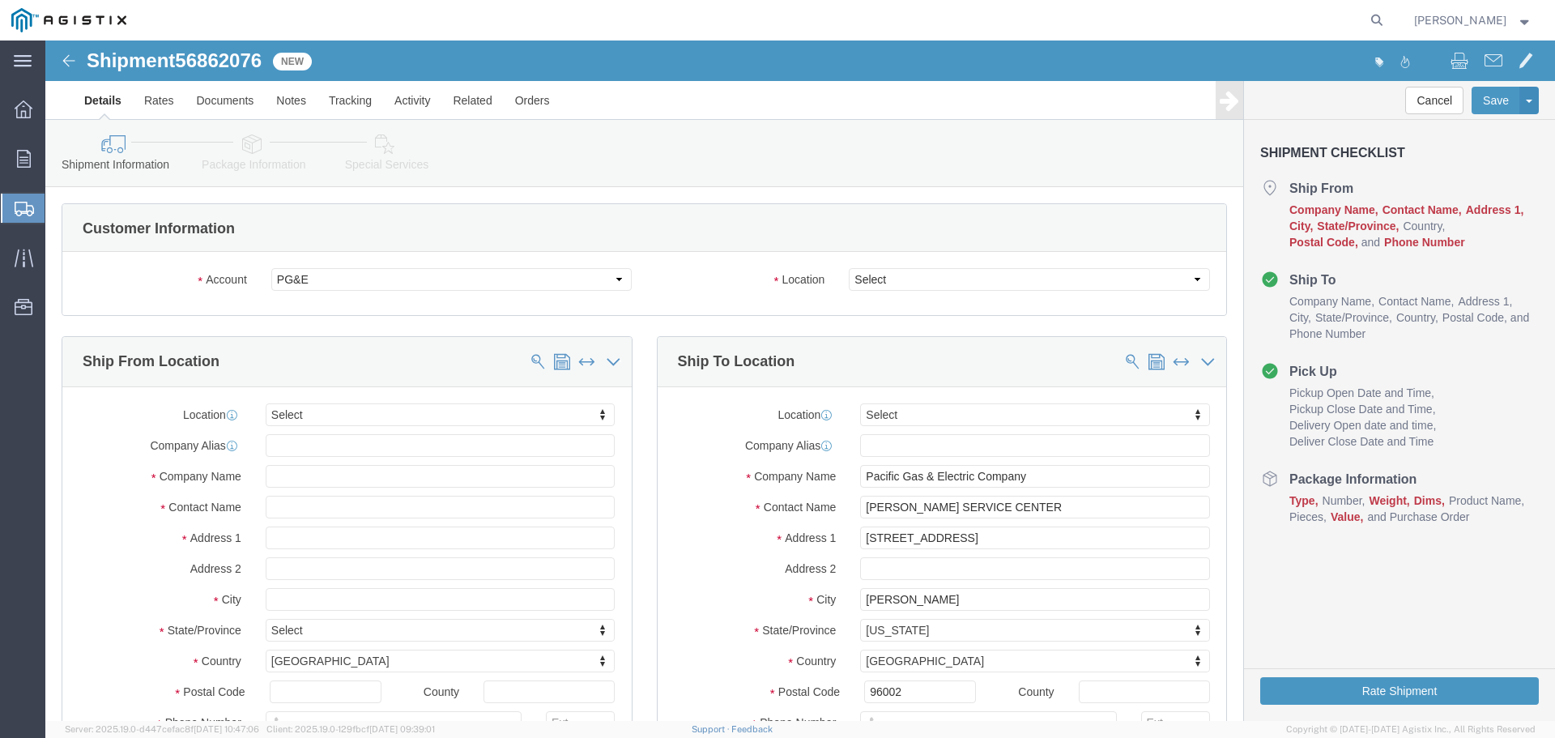
select select
drag, startPoint x: 42, startPoint y: 16, endPoint x: 220, endPoint y: 16, distance: 178.1
click h1 "Shipment 56862076"
copy h1 "Shipment 56862076"
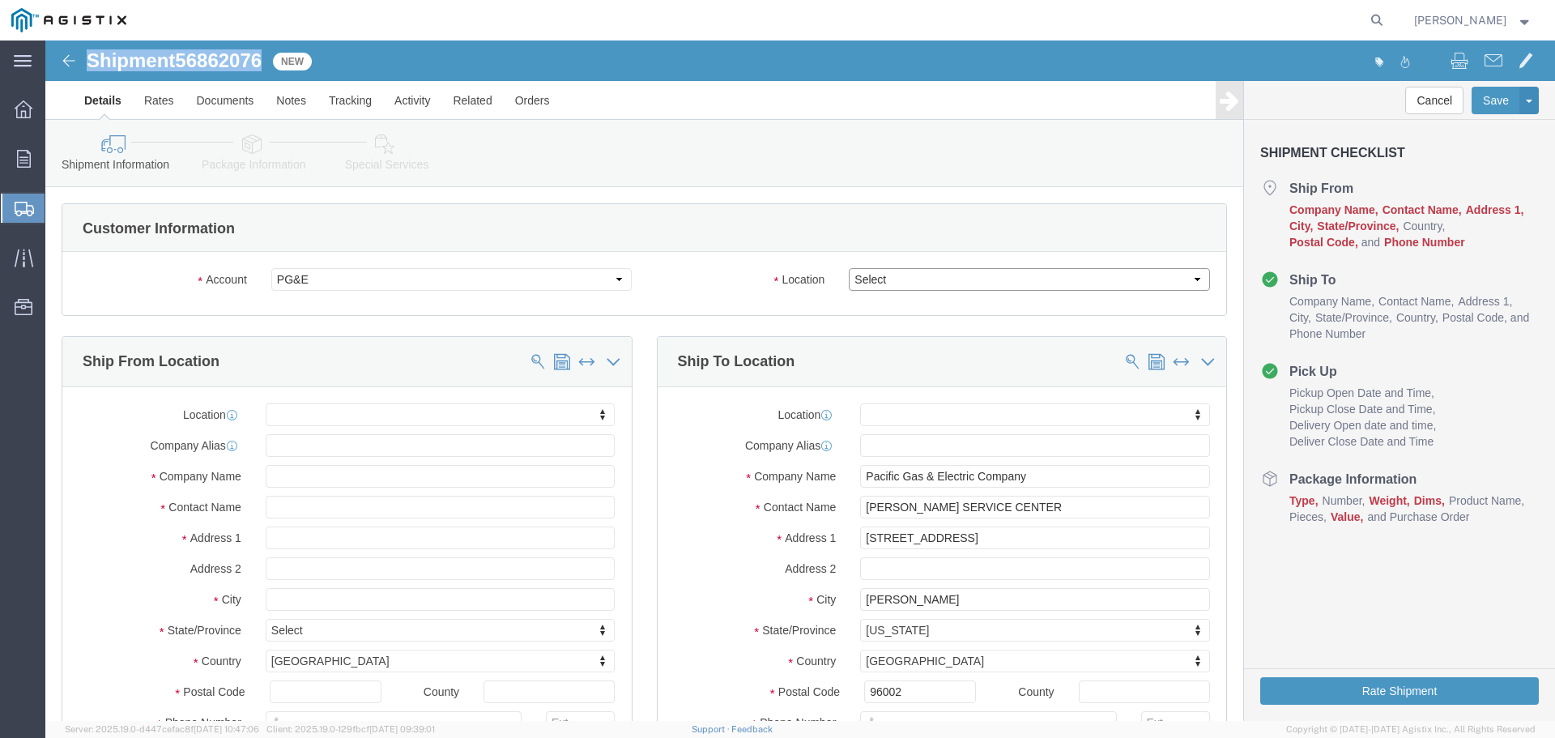
click select "Select All Others [GEOGRAPHIC_DATA] [GEOGRAPHIC_DATA] [GEOGRAPHIC_DATA] [GEOGRA…"
select select "23082"
click select "Select All Others [GEOGRAPHIC_DATA] [GEOGRAPHIC_DATA] [GEOGRAPHIC_DATA] [GEOGRA…"
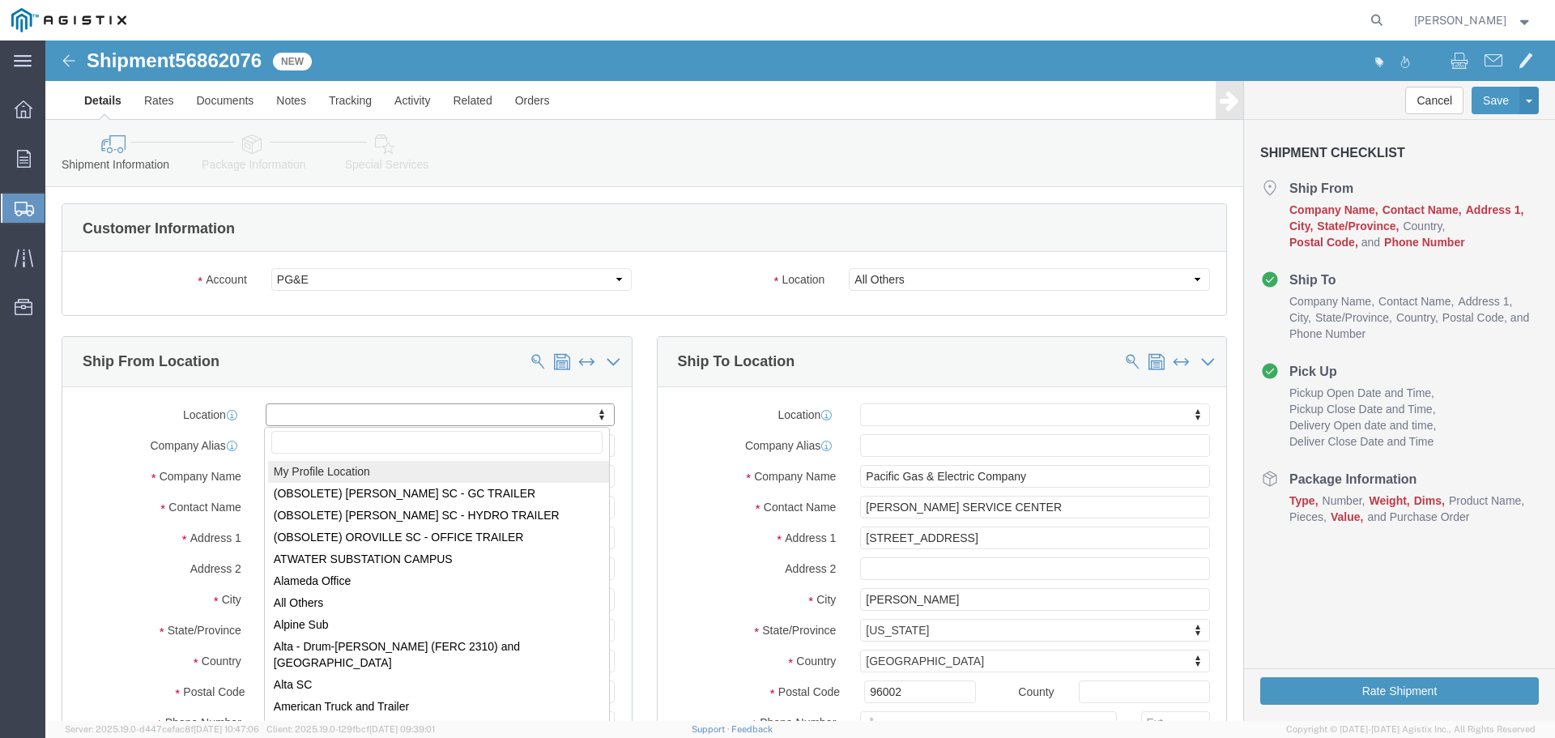
select select "MYPROFILE"
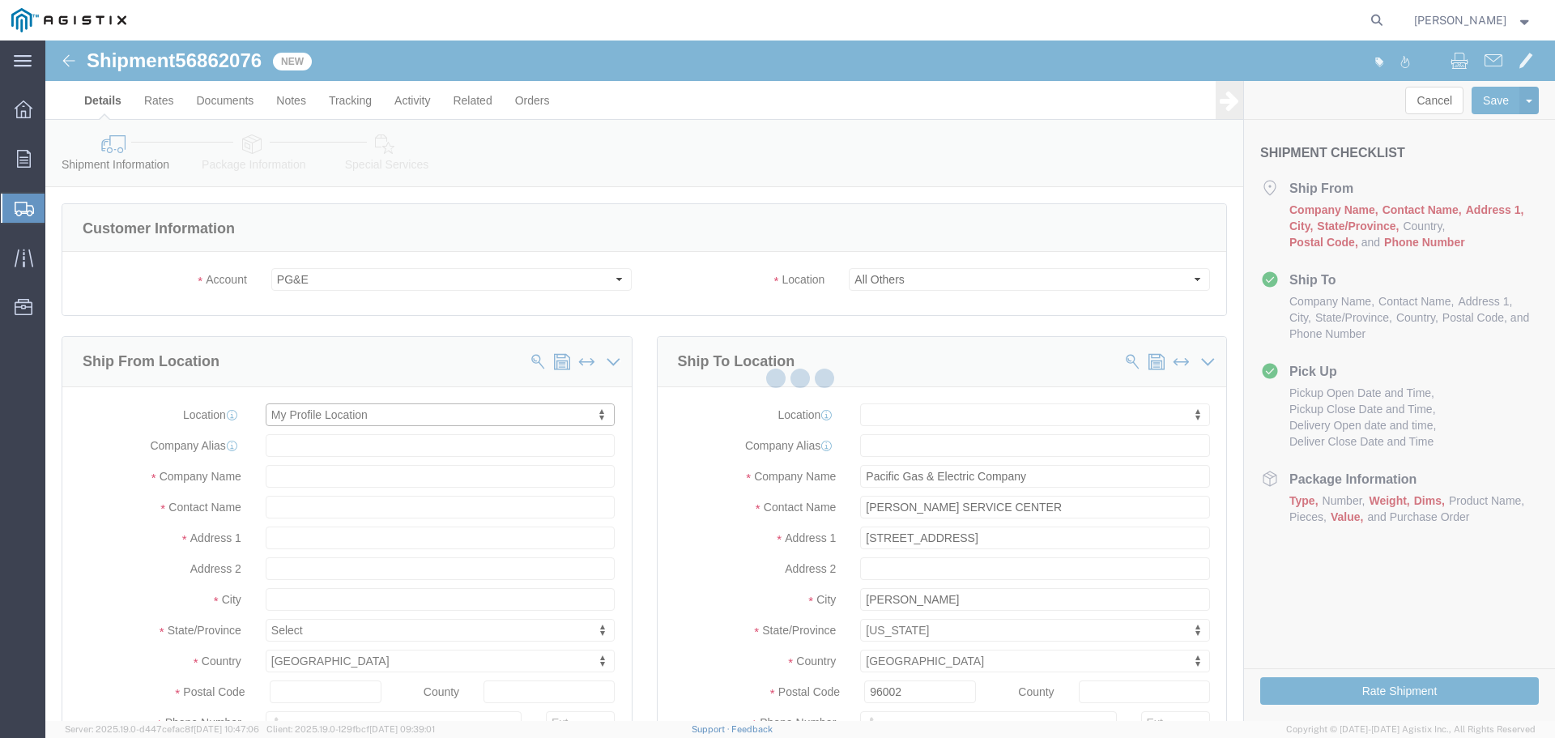
type input "[STREET_ADDRESS]"
type input "94566"
type input "[PHONE_NUMBER]"
type input "[PERSON_NAME][EMAIL_ADDRESS][PERSON_NAME][DOMAIN_NAME]"
checkbox input "true"
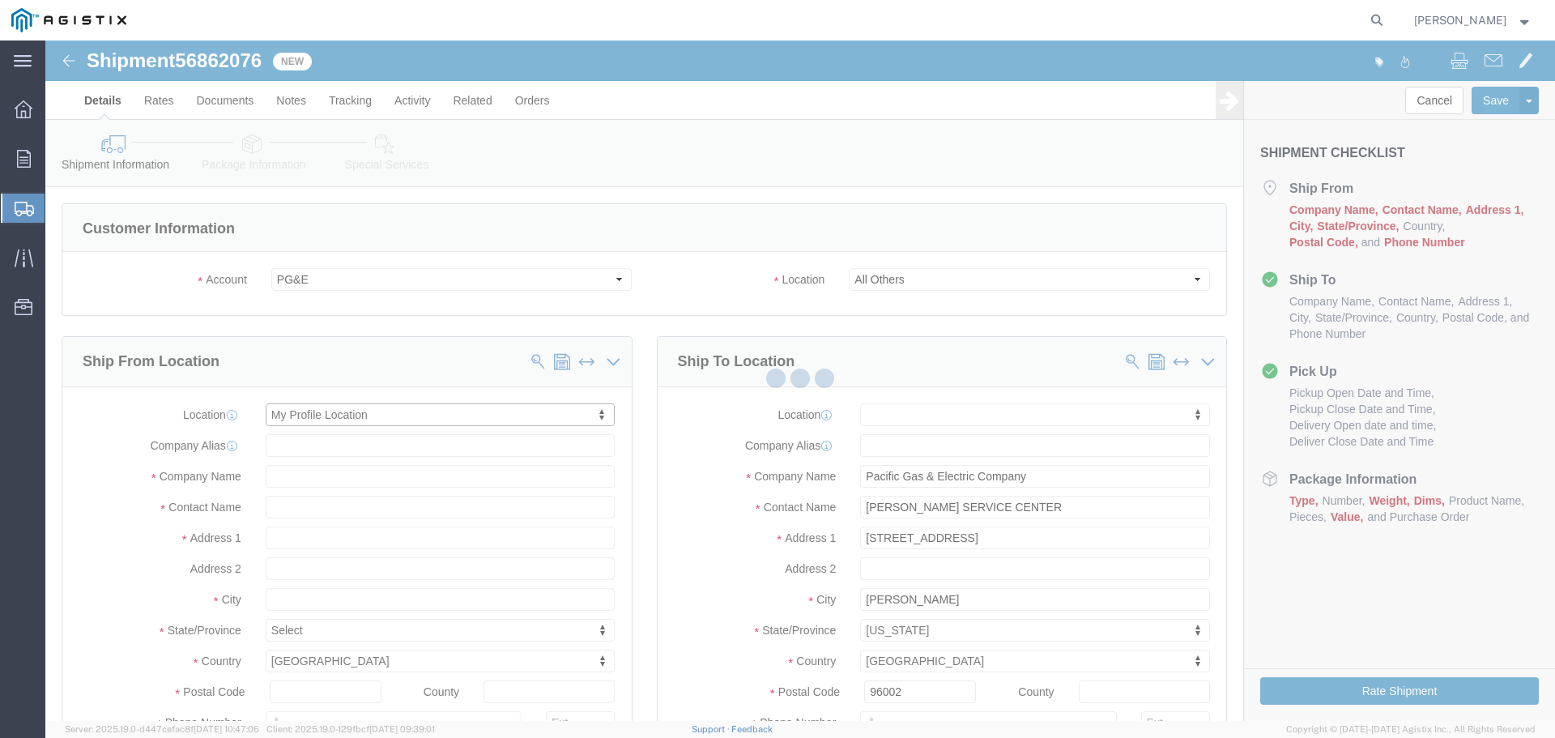
type input "Oldcastle Precast Inc"
type input "[PERSON_NAME]"
type input "PLEASANTON"
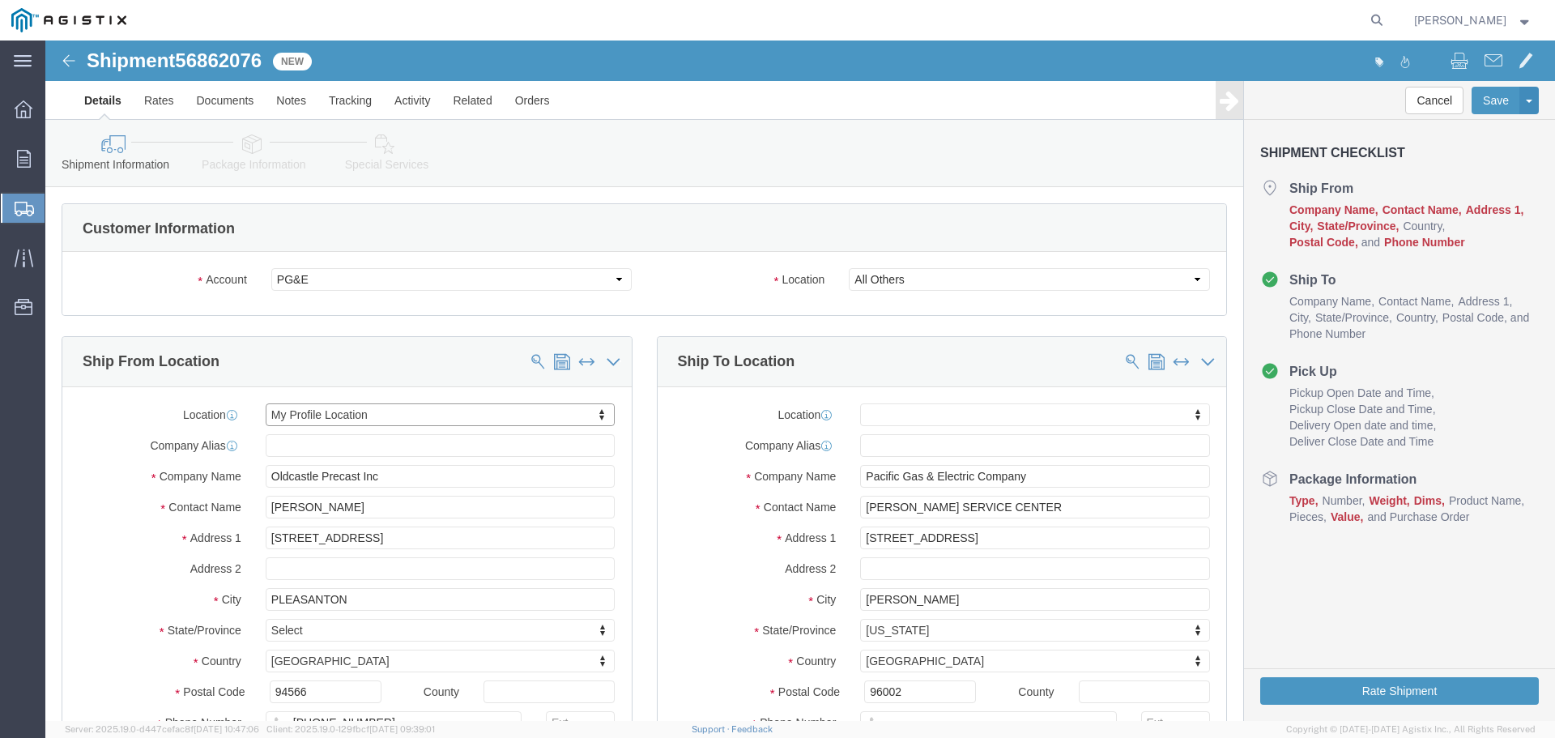
select select "CA"
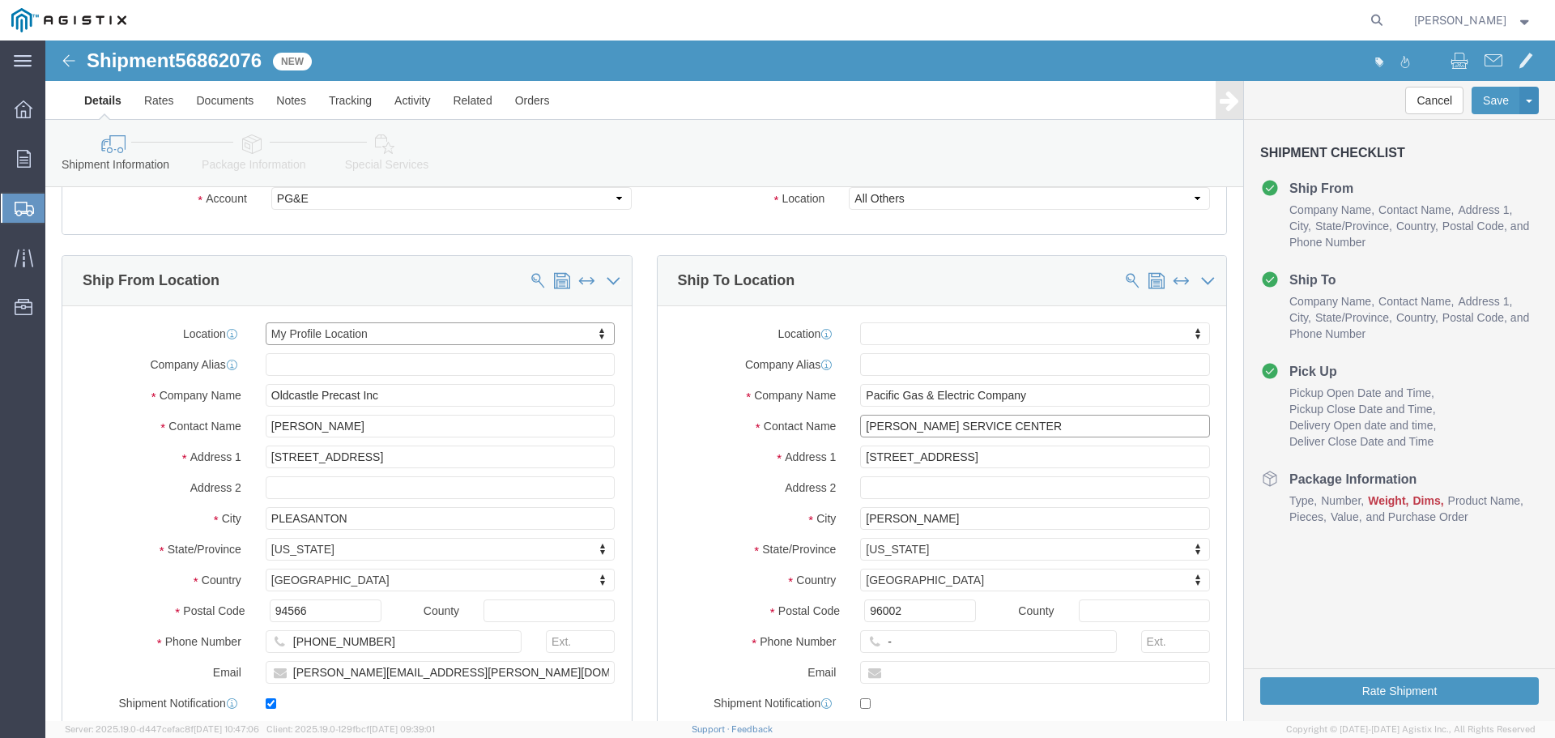
click input "[PERSON_NAME] SERVICE CENTER"
drag, startPoint x: 1006, startPoint y: 386, endPoint x: 624, endPoint y: 386, distance: 381.4
click div "Contact Name [PERSON_NAME] SERVICE CENTER"
type input "Lakehead Job"
click input "[STREET_ADDRESS]"
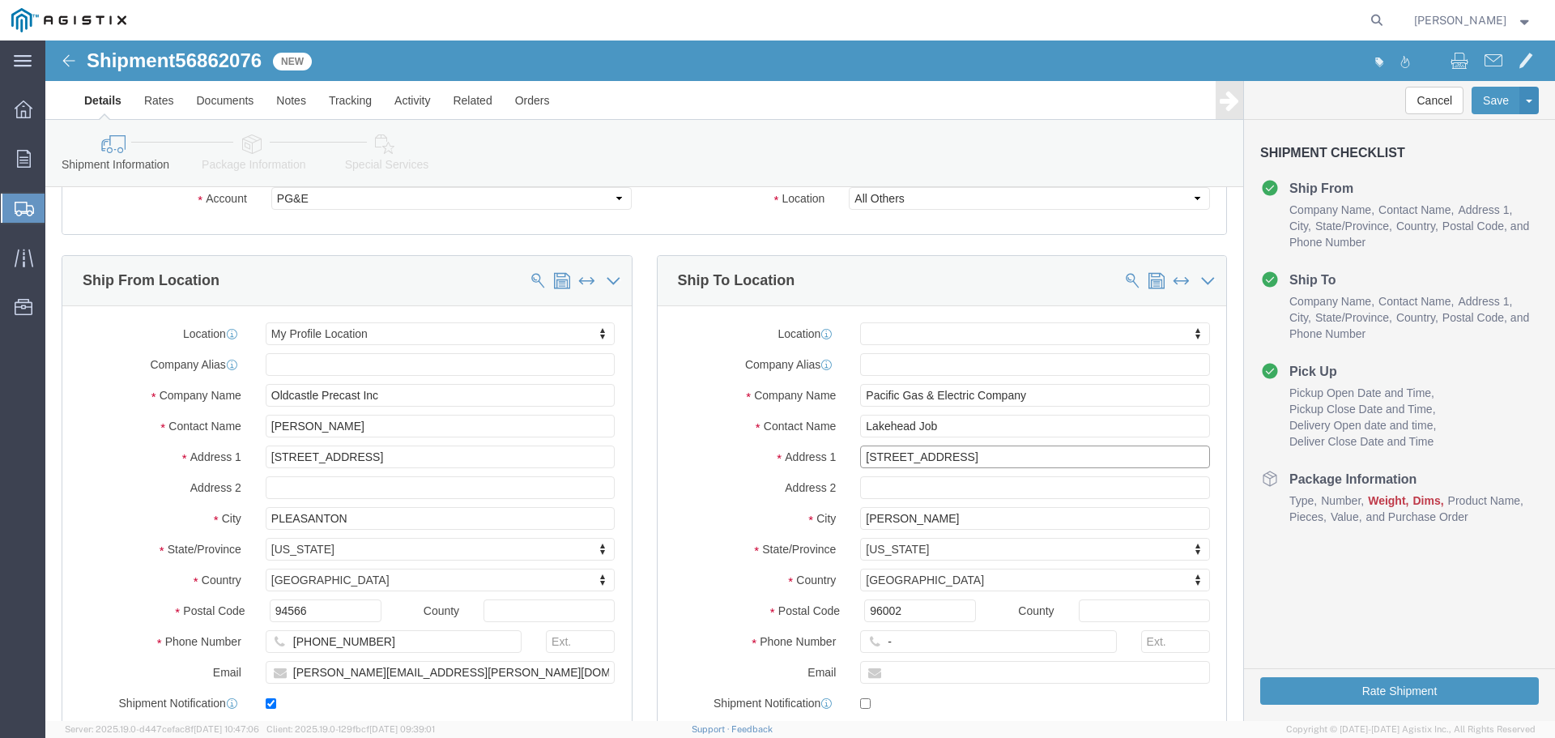
type input "[STREET_ADDRESS]"
select select
click input "[PERSON_NAME]"
drag, startPoint x: 876, startPoint y: 474, endPoint x: 757, endPoint y: 479, distance: 119.1
click div "City [PERSON_NAME]"
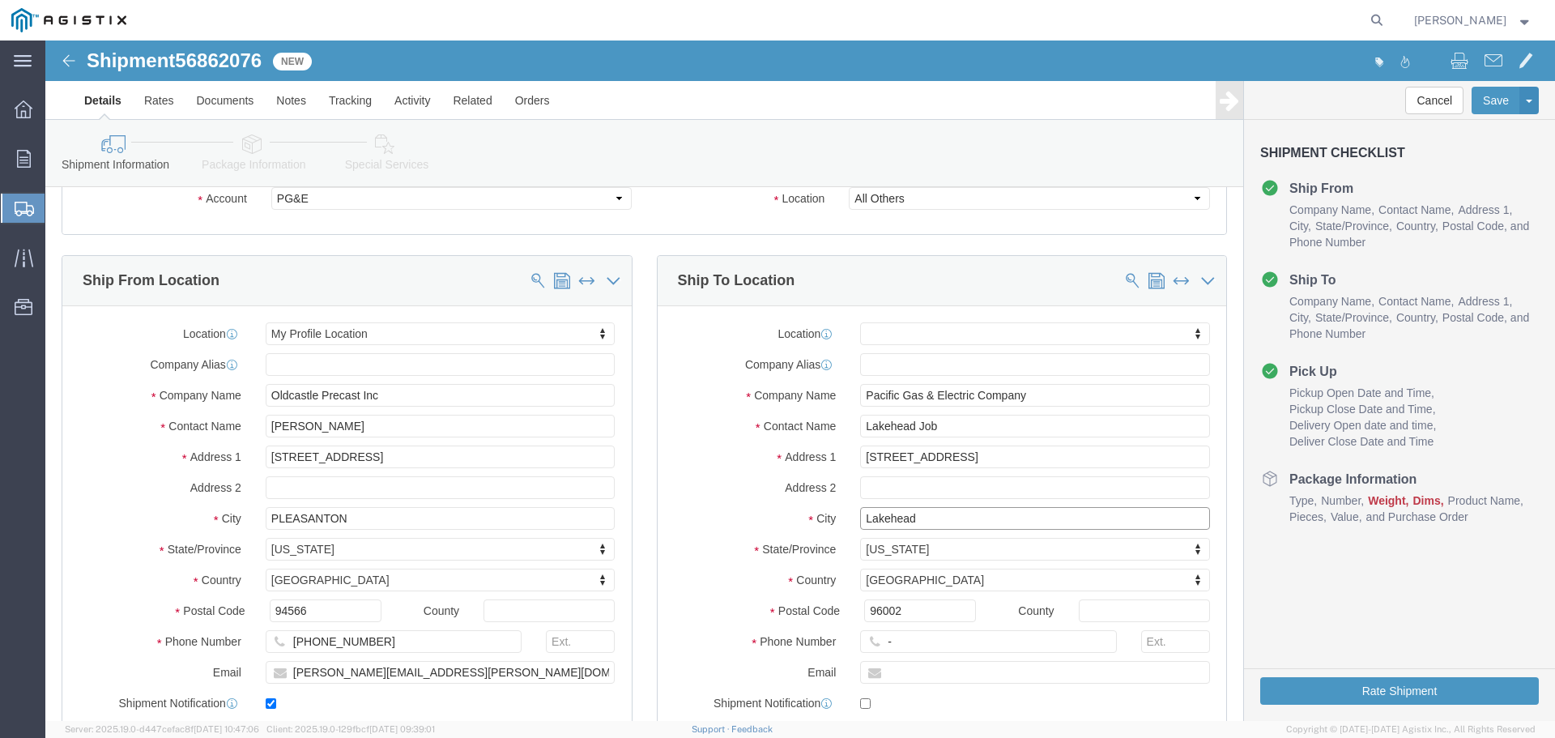
type input "Lakehead"
select select
type input "96051"
select select
type input "123-456-7891"
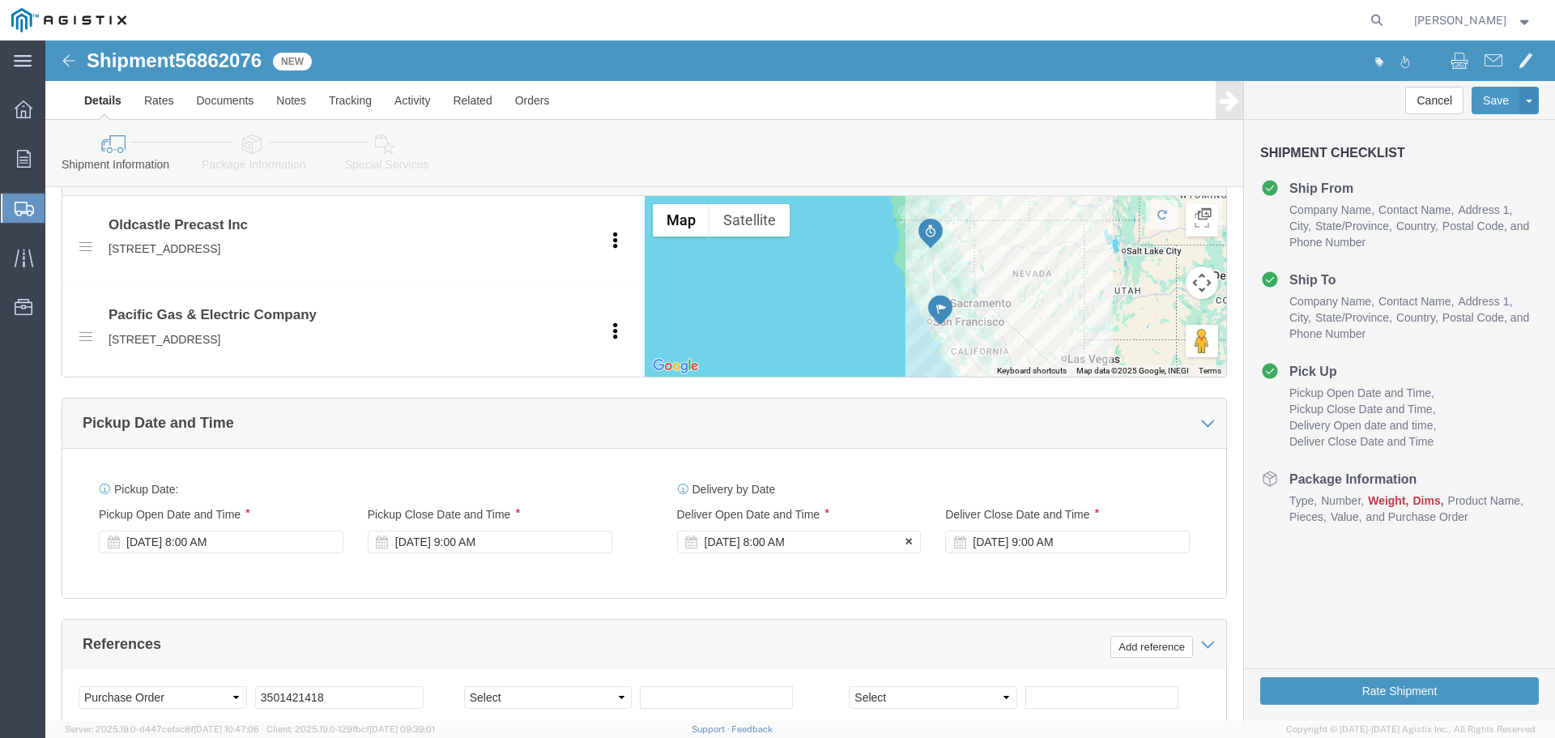
click div "[DATE] 8:00 AM"
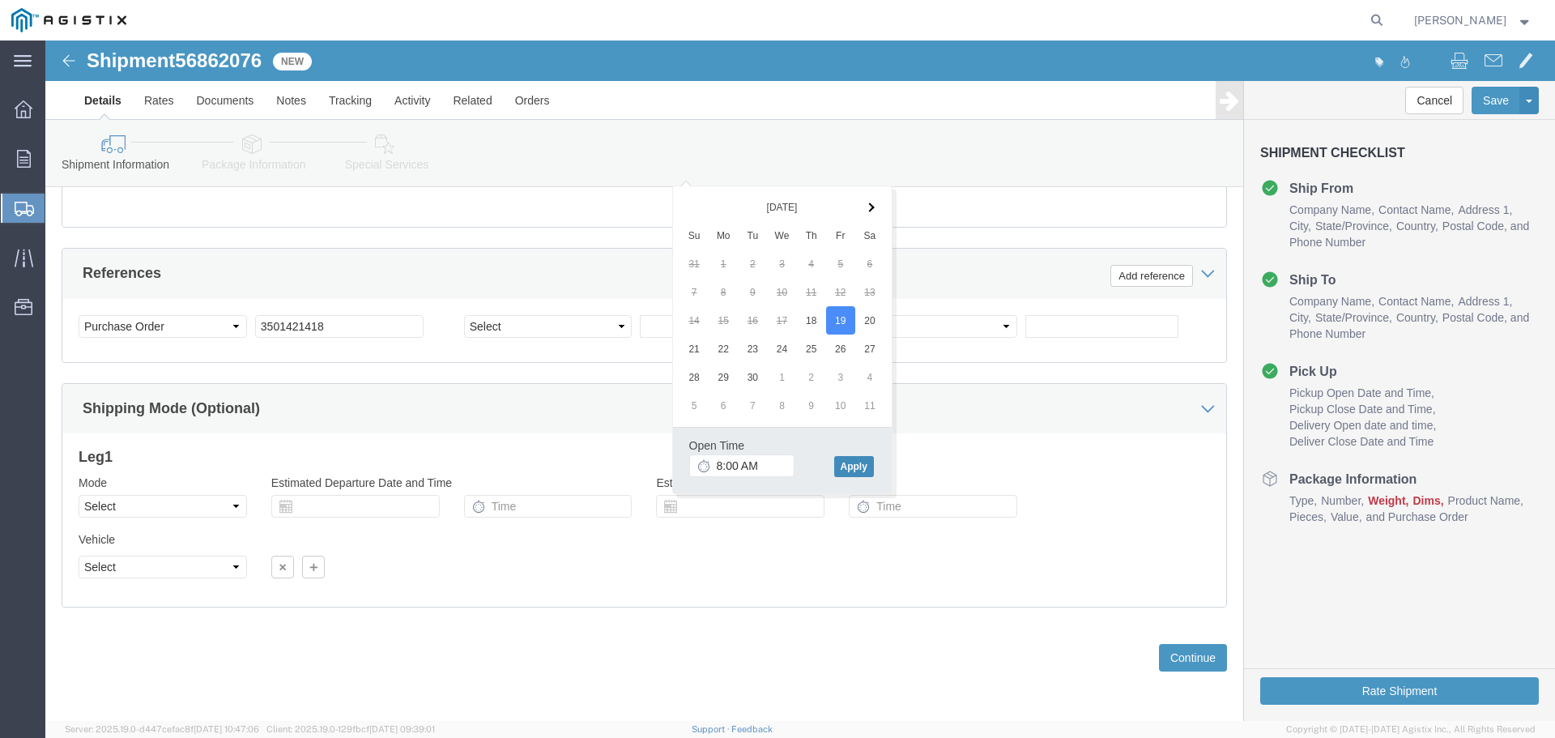
click button "Apply"
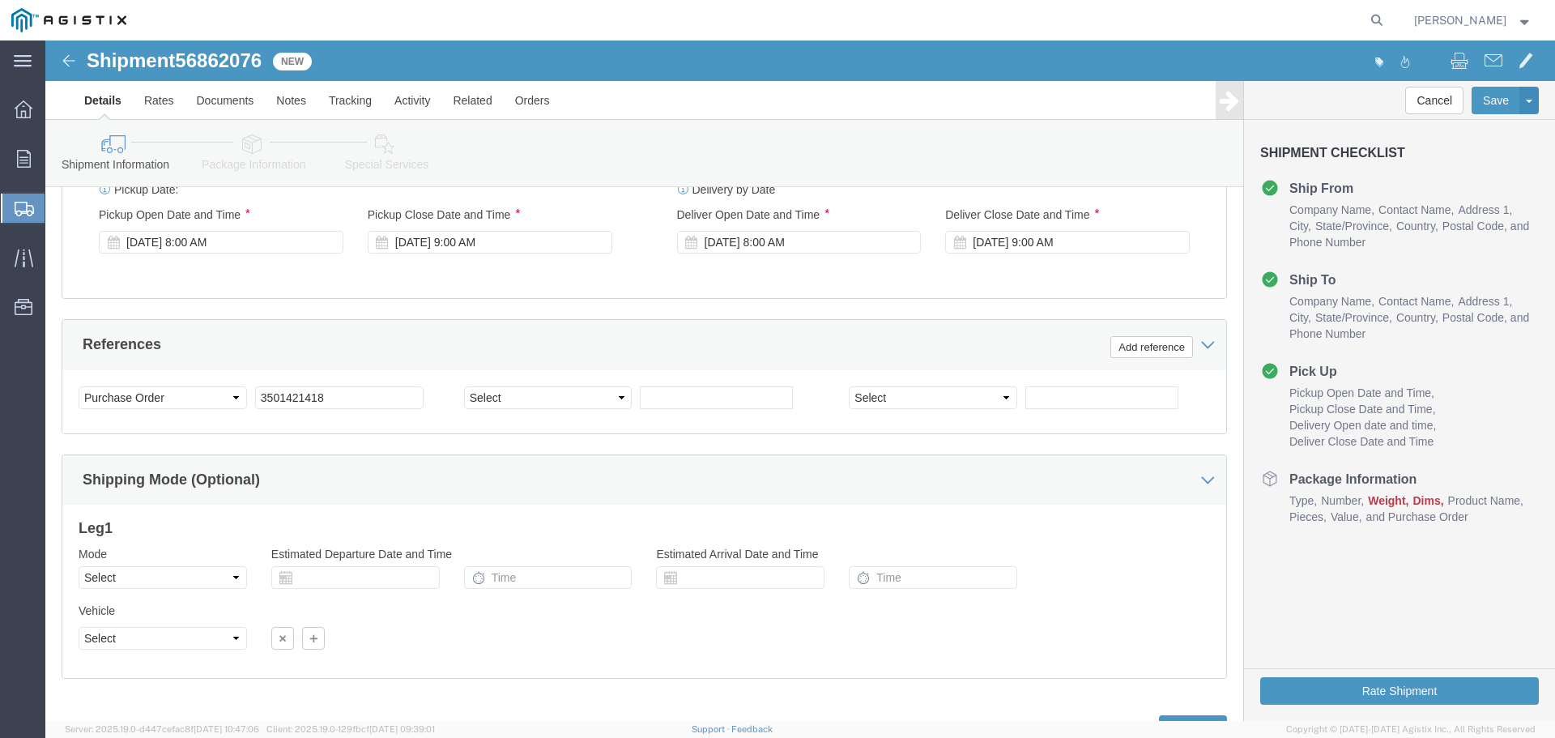
scroll to position [938, 0]
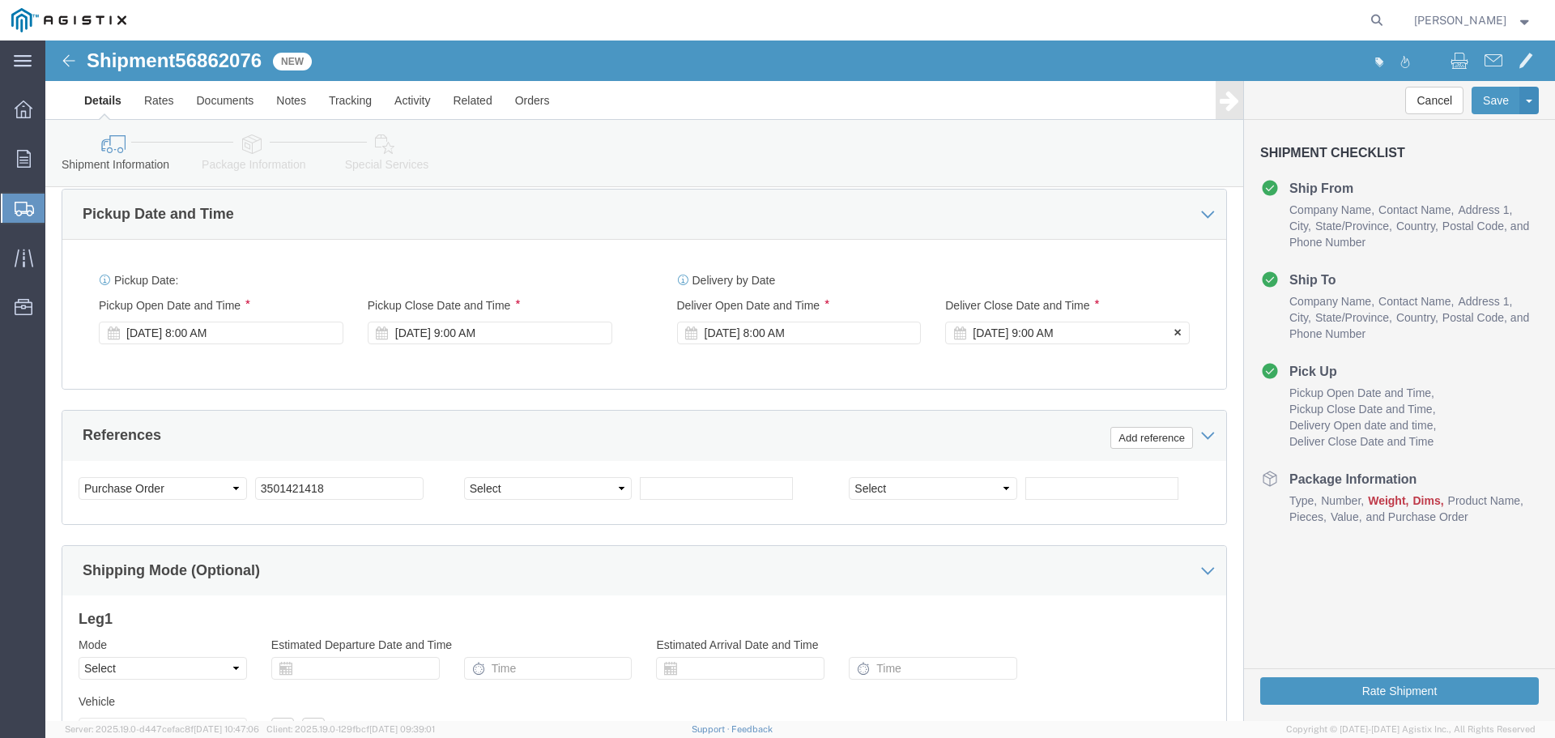
click div "[DATE] 9:00 AM"
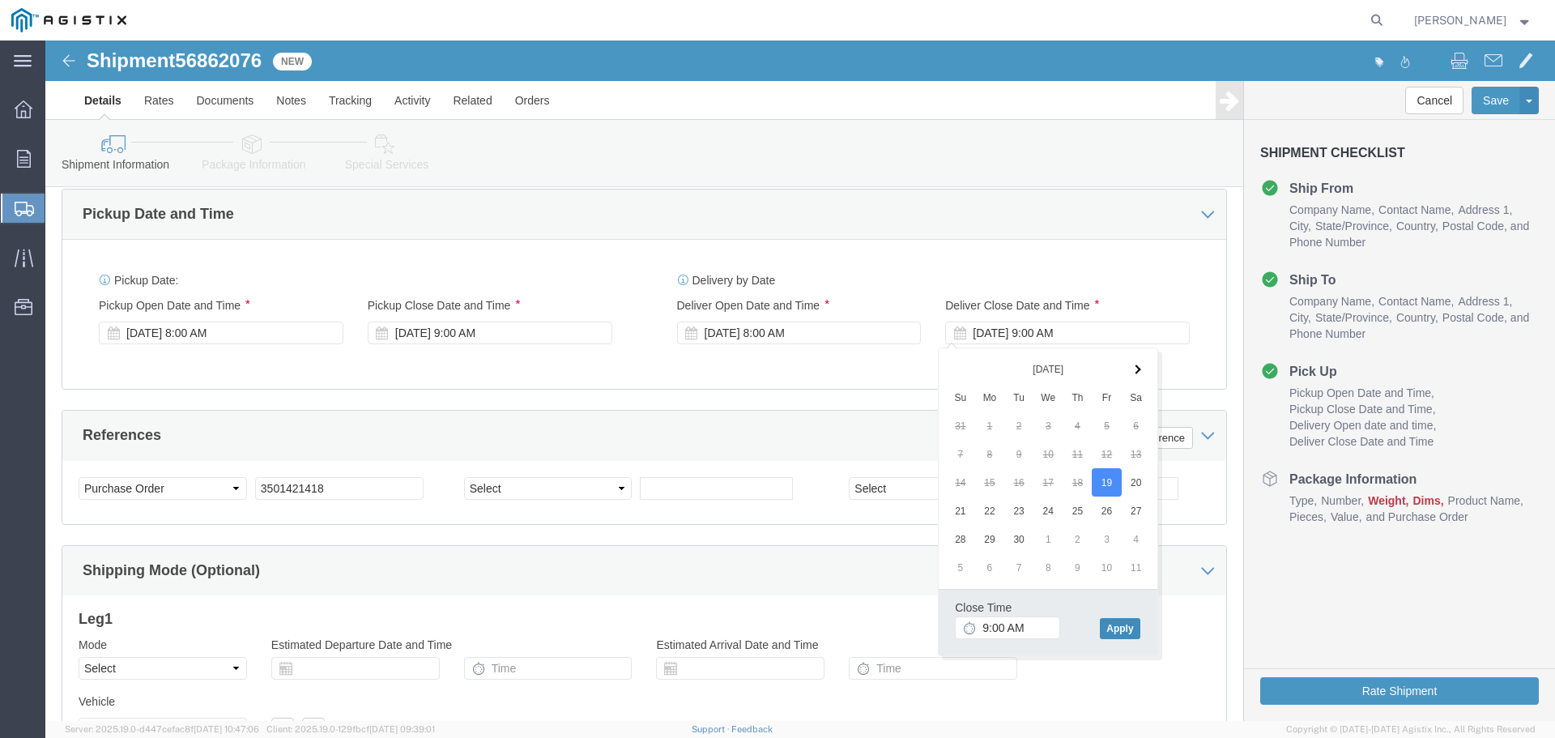
click button "Apply"
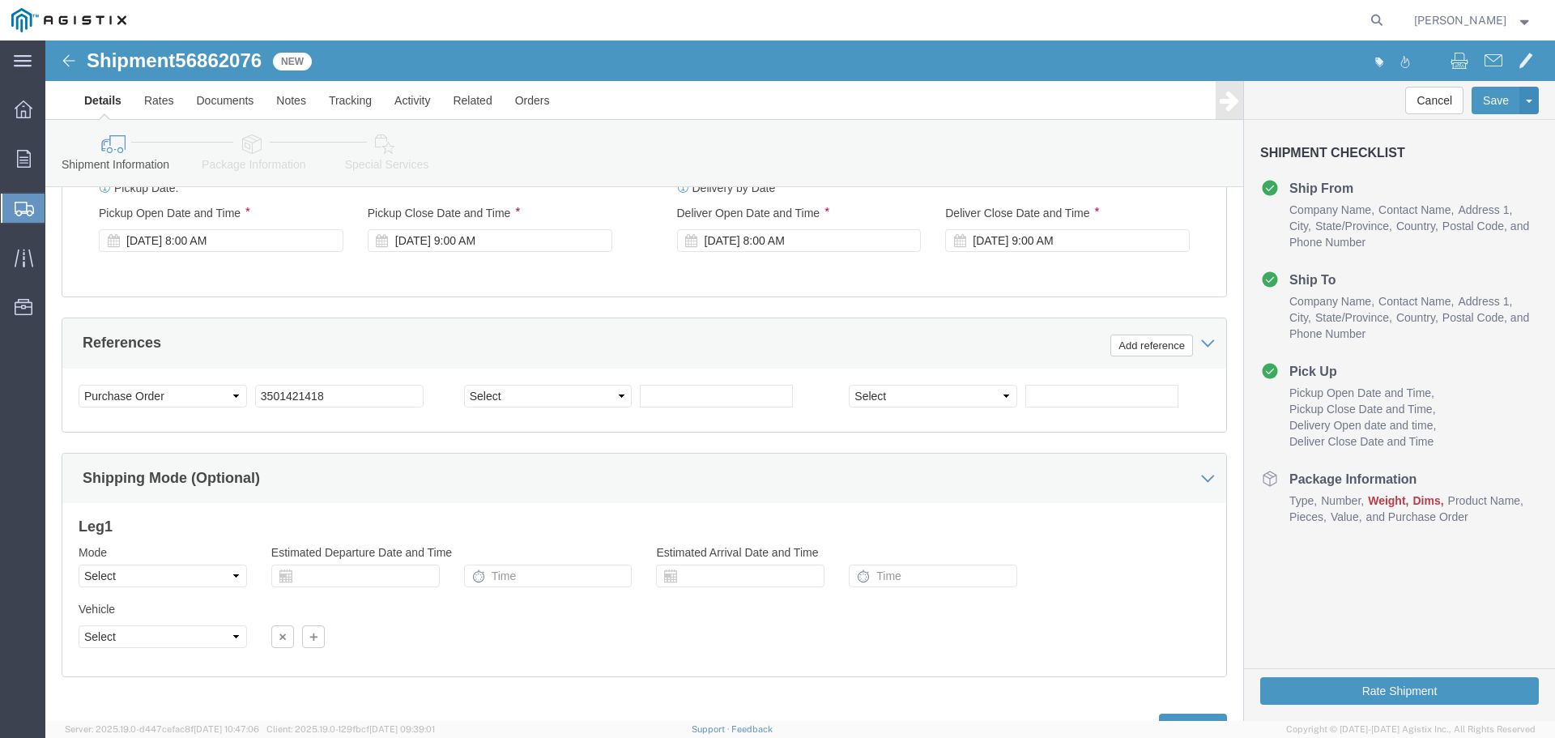
scroll to position [1100, 0]
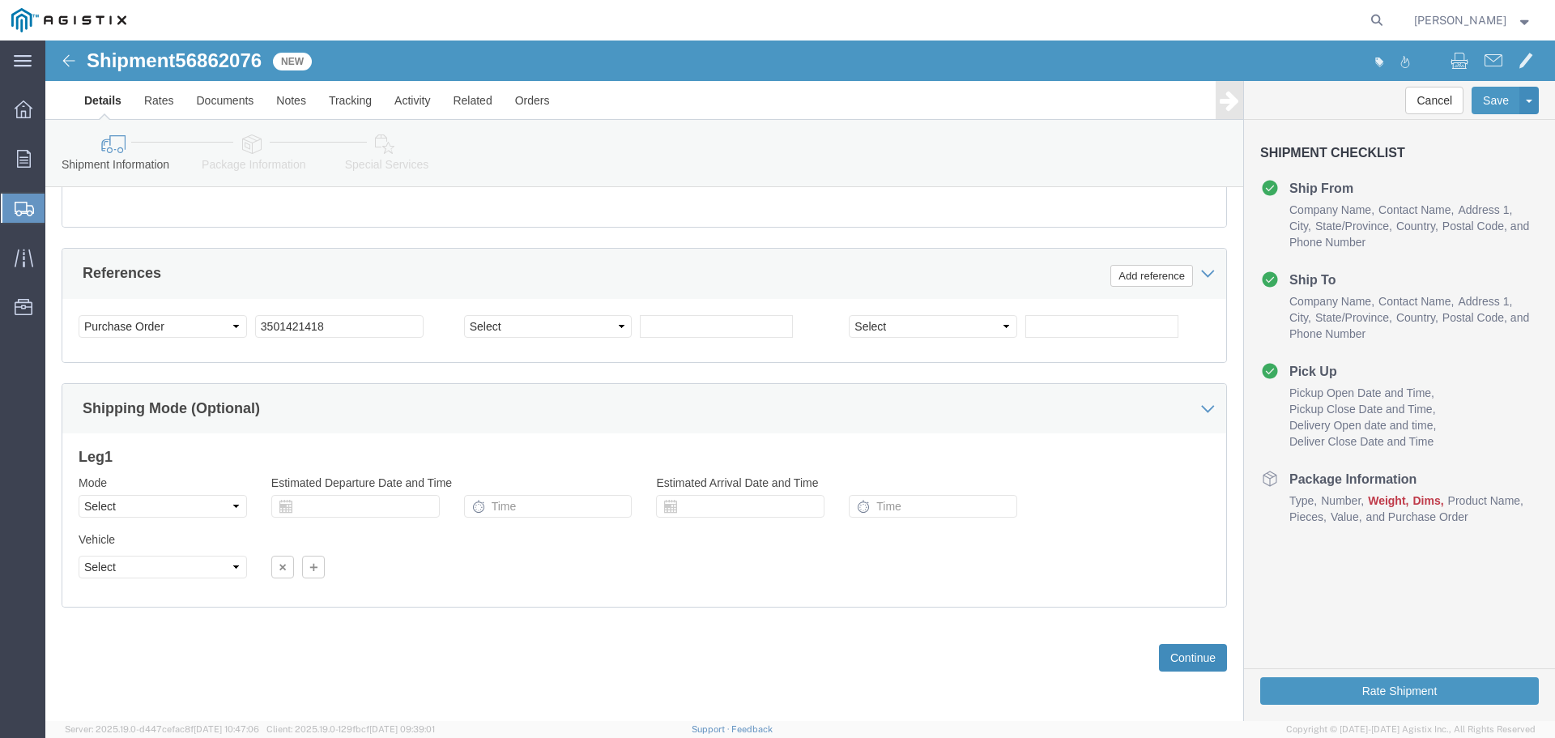
click button "Continue"
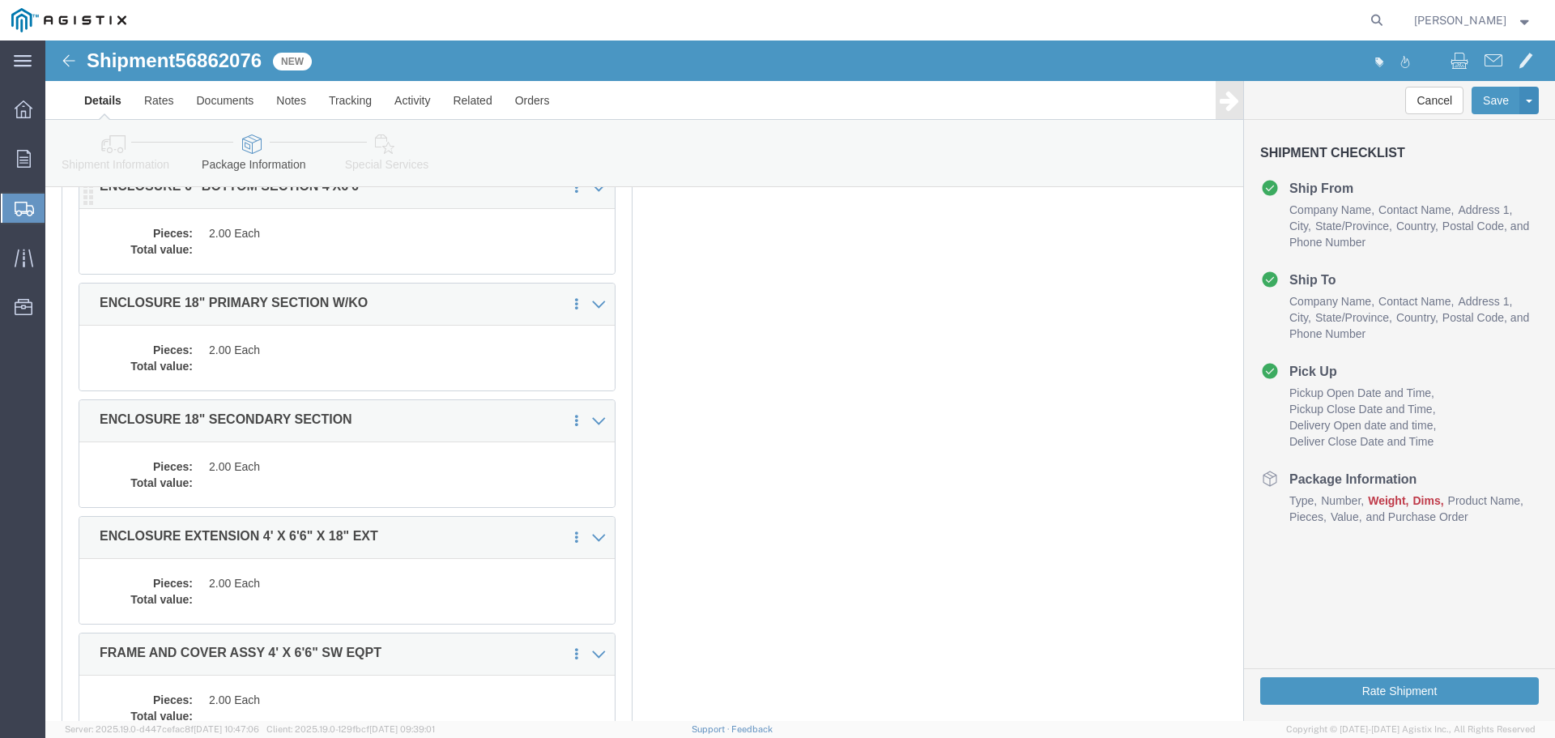
scroll to position [65, 0]
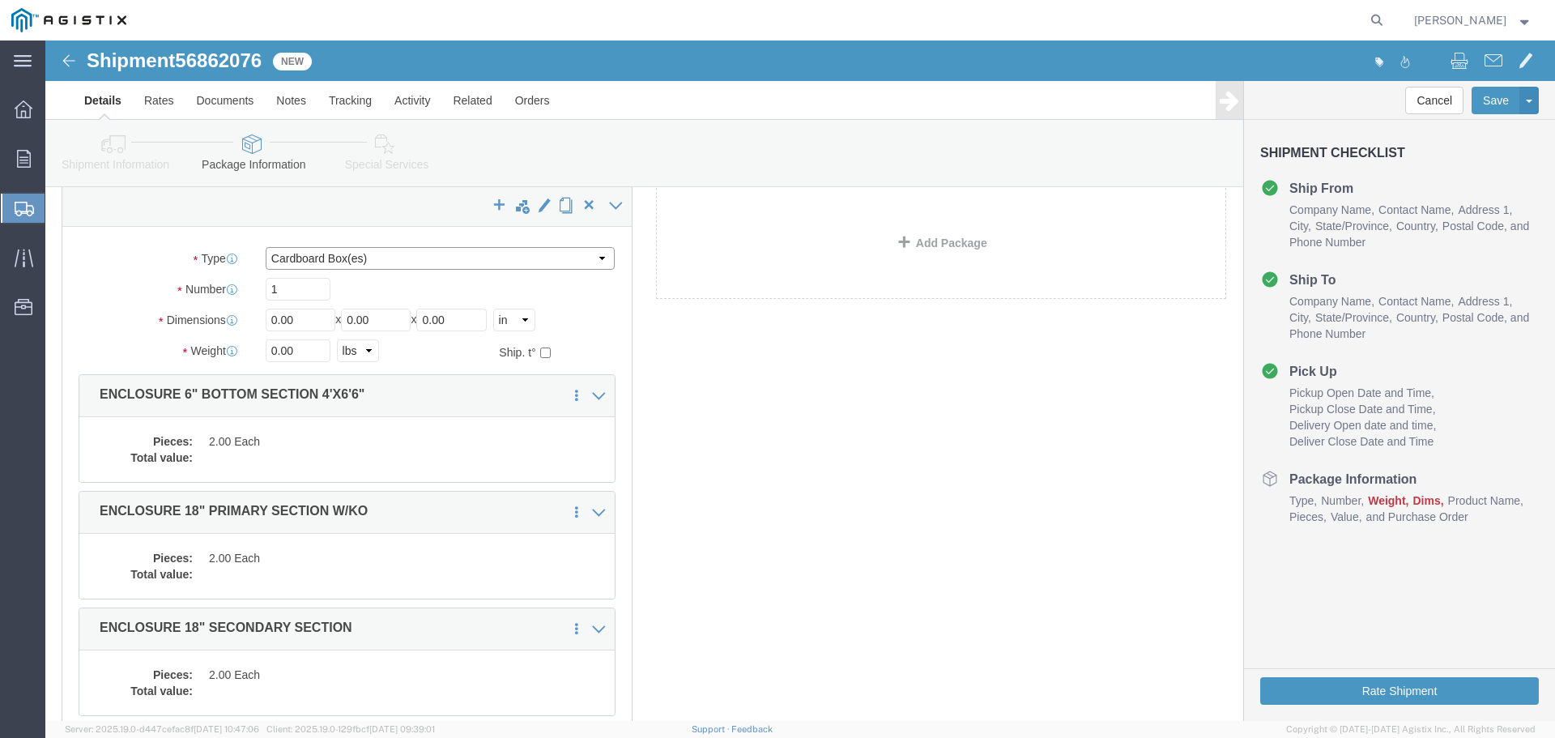
click select "Select Bulk Bundle(s) Cardboard Box(es) Carton(s) Crate(s) Drum(s) (Fiberboard)…"
select select "YRPK"
click select "Select Bulk Bundle(s) Cardboard Box(es) Carton(s) Crate(s) Drum(s) (Fiberboard)…"
drag, startPoint x: 267, startPoint y: 251, endPoint x: 163, endPoint y: 250, distance: 104.5
click div "Number 1"
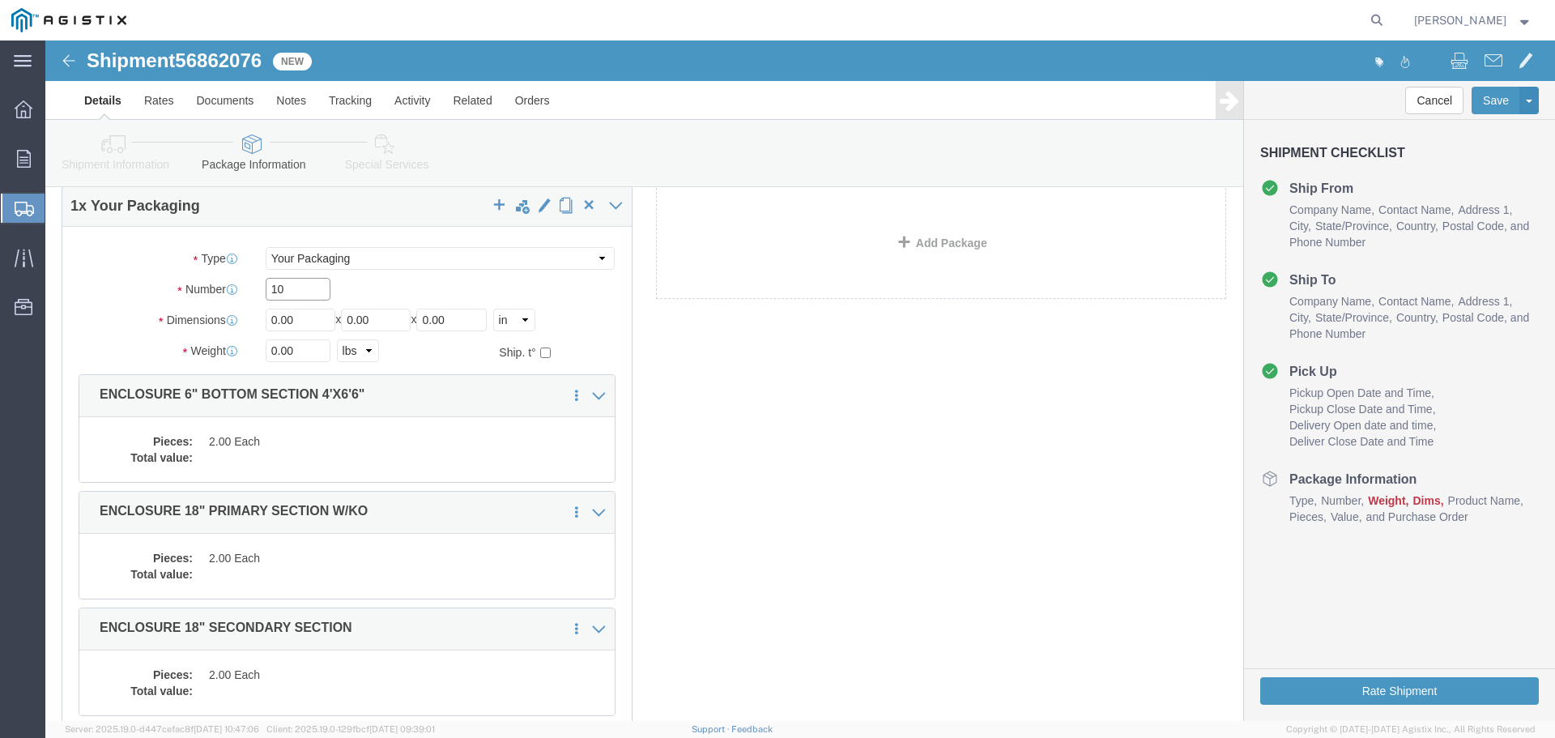
type input "10"
type input "4"
type input "48"
type input "78"
type input "72"
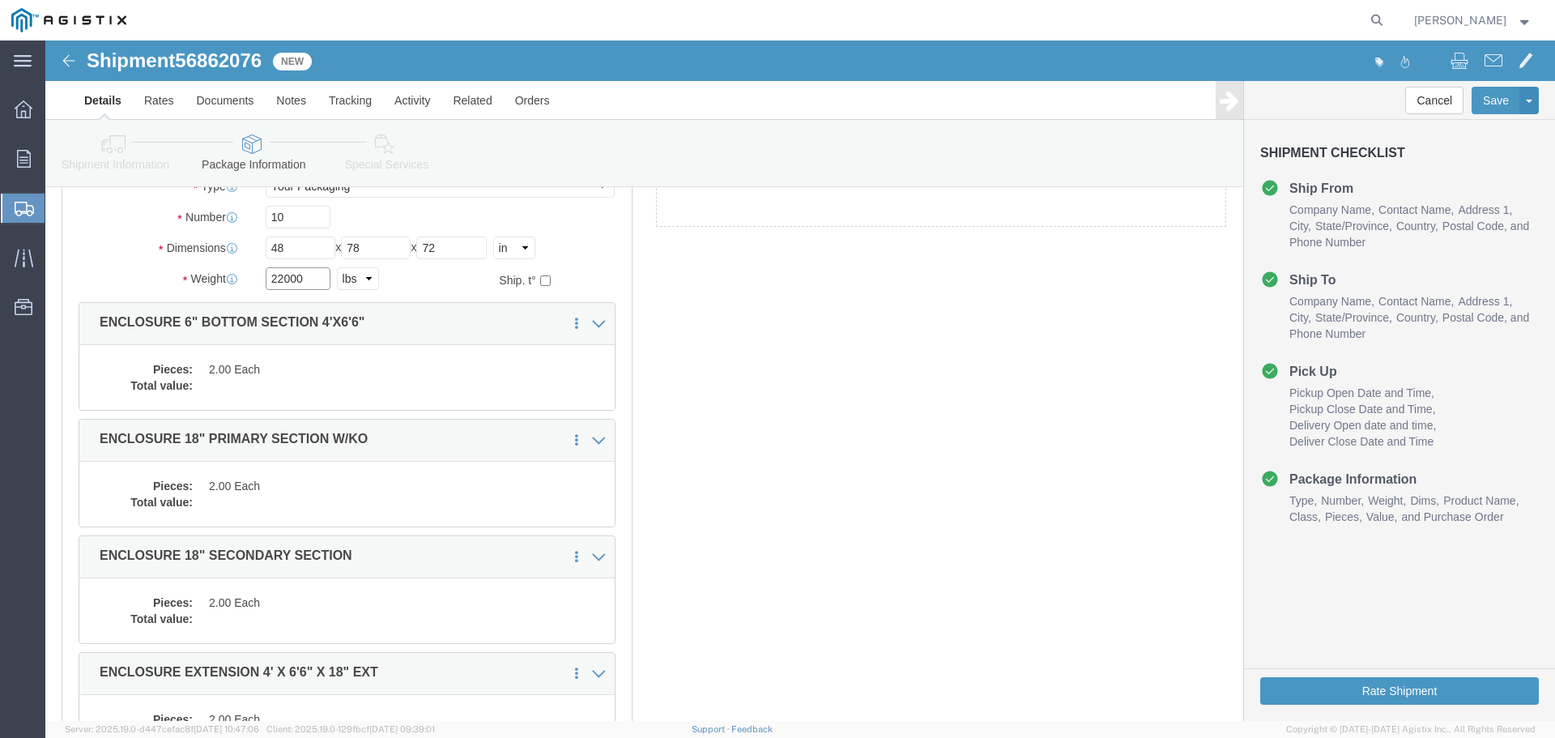
scroll to position [227, 0]
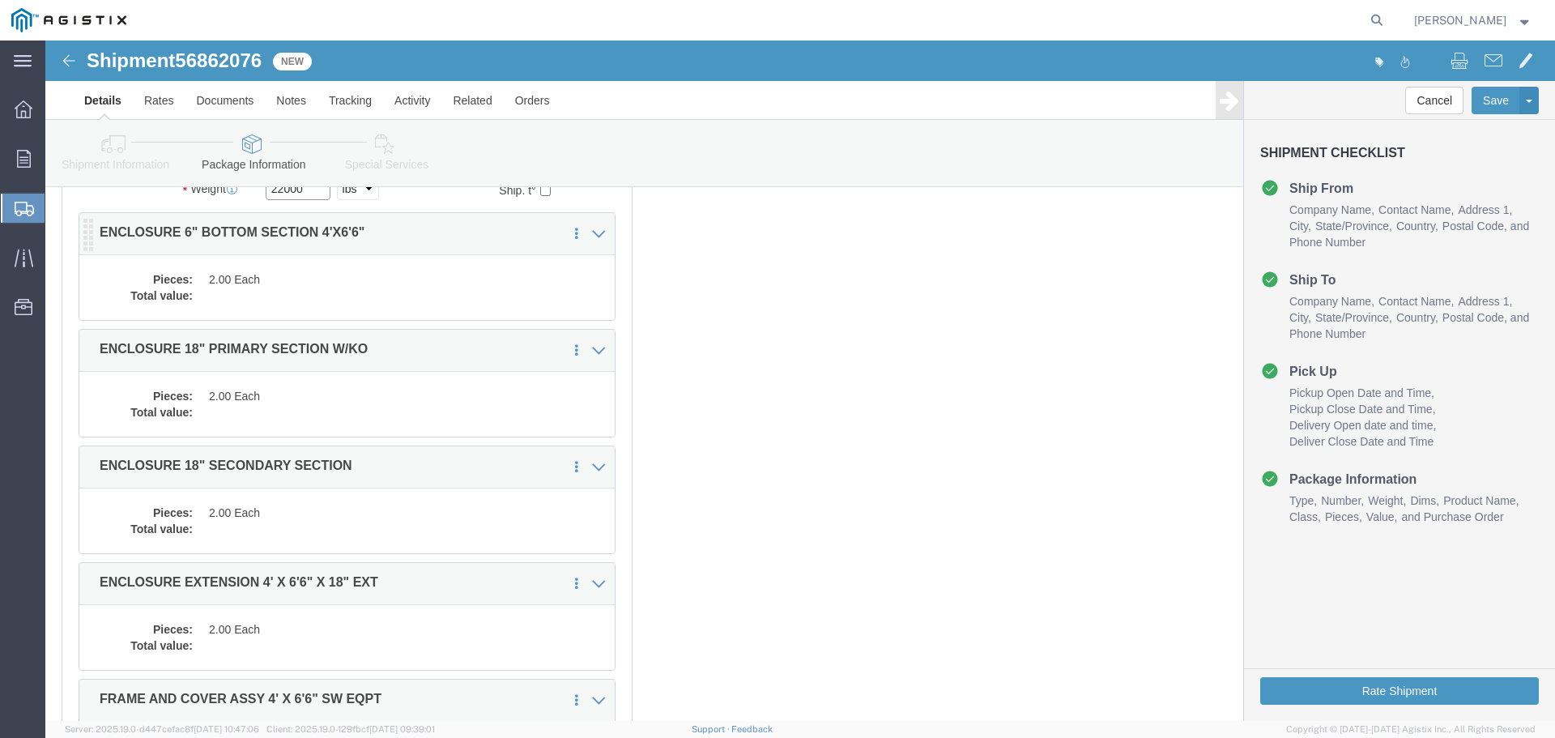
type input "22000"
click dd "2.00 Each"
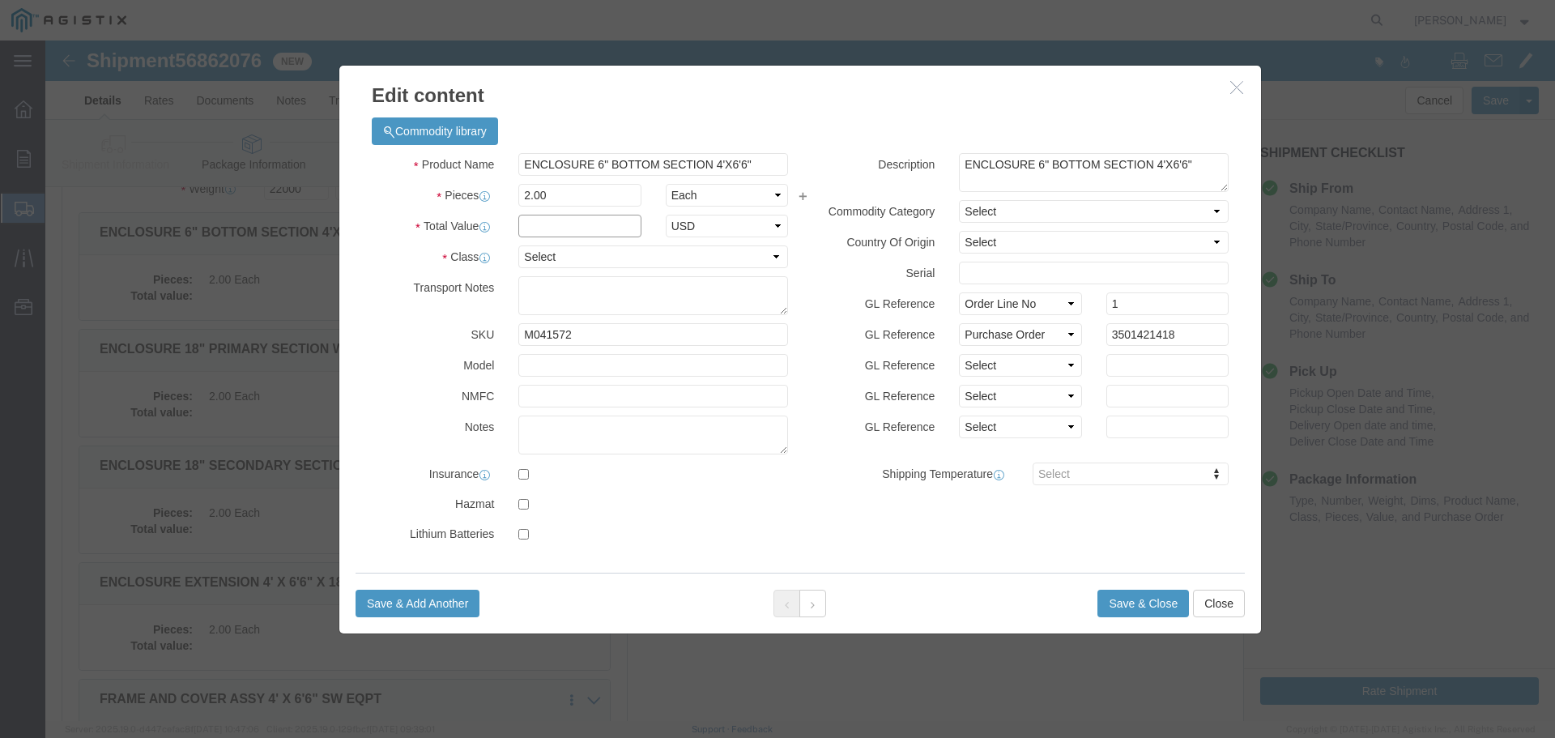
click input "text"
type input "1"
click select "Select 50 55 60 65 70 85 92.5 100 125 175 250 300 400"
select select "55"
click select "Select 50 55 60 65 70 85 92.5 100 125 175 250 300 400"
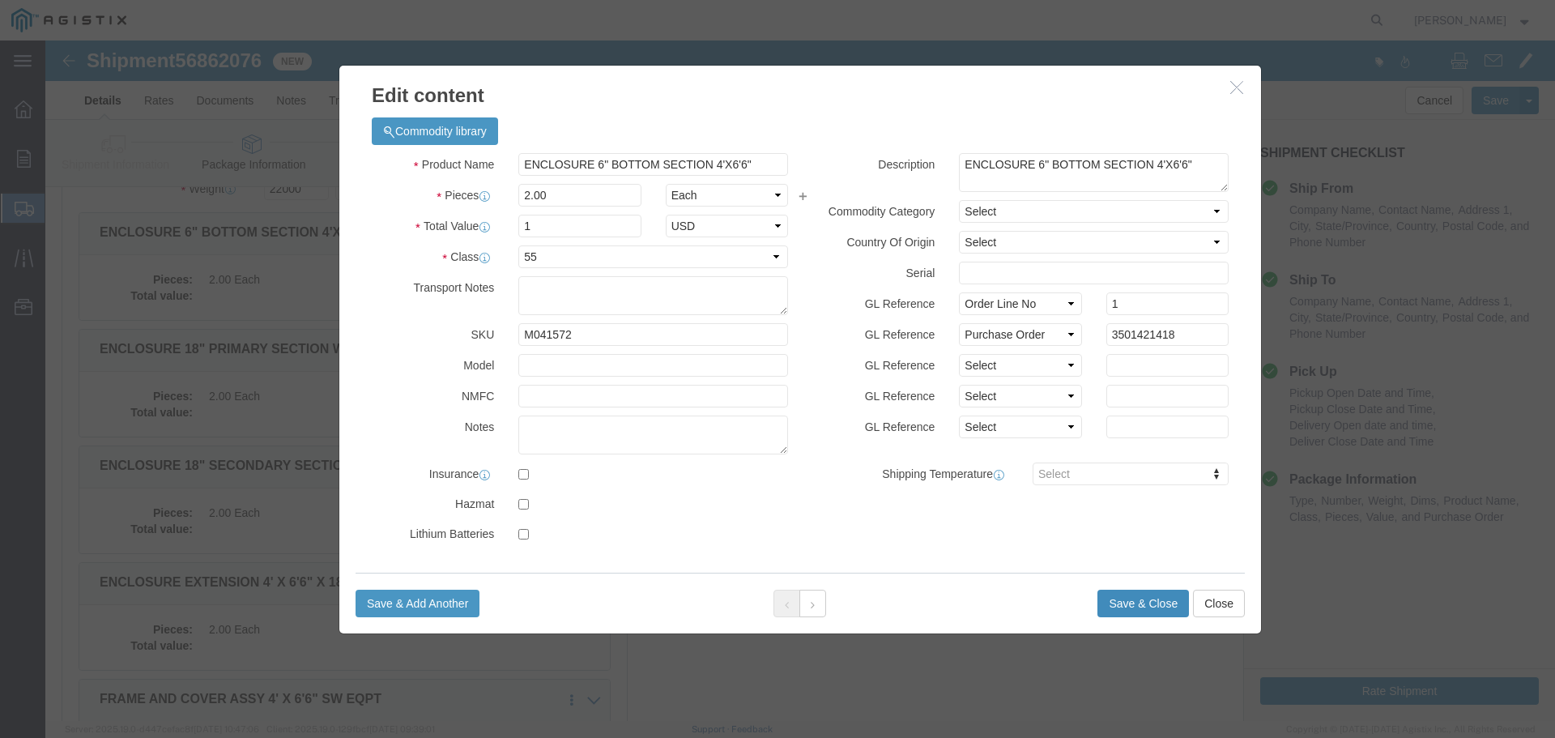
drag, startPoint x: 1097, startPoint y: 562, endPoint x: 683, endPoint y: 436, distance: 433.4
click button "Save & Close"
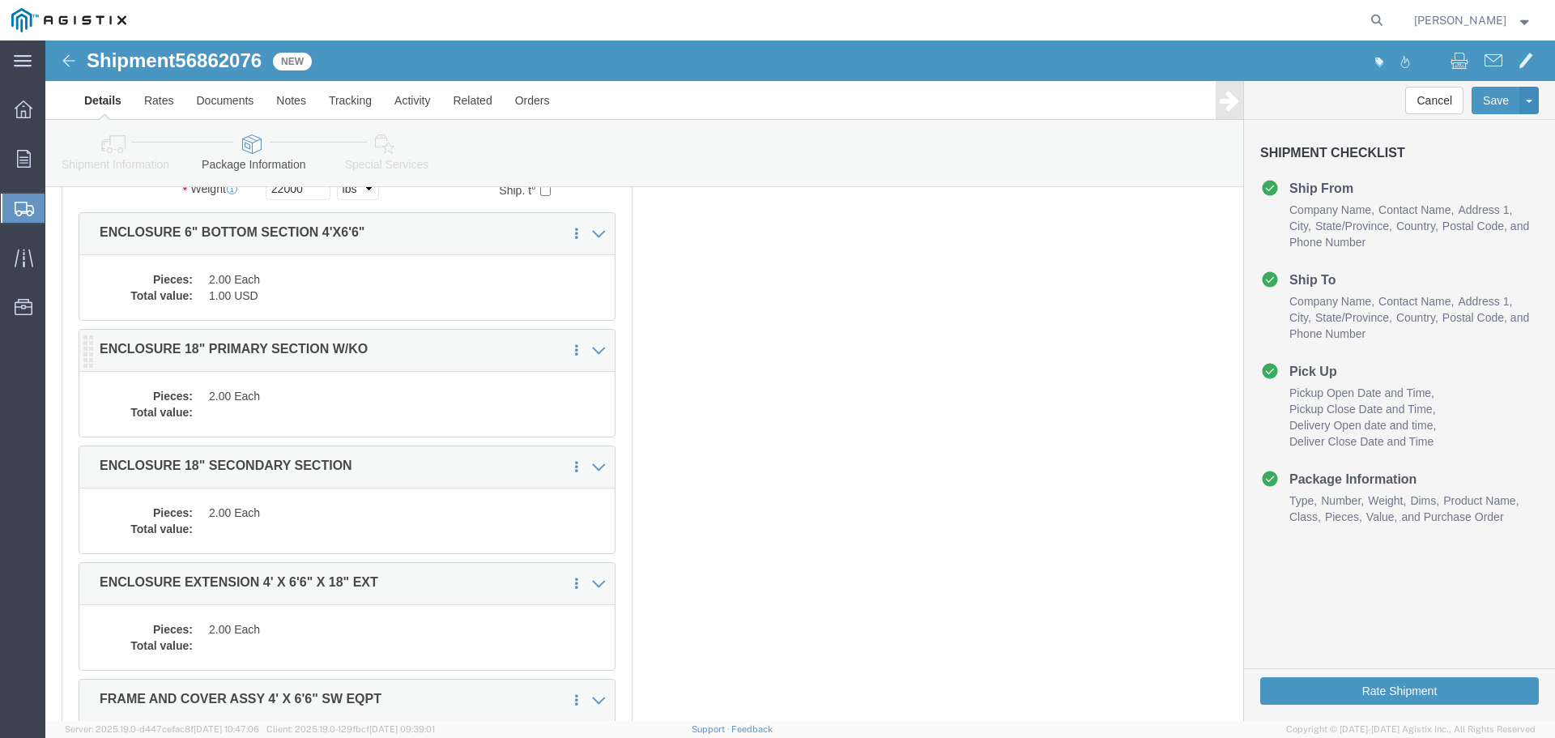
click div "Pieces: 2.00 Each Total value:"
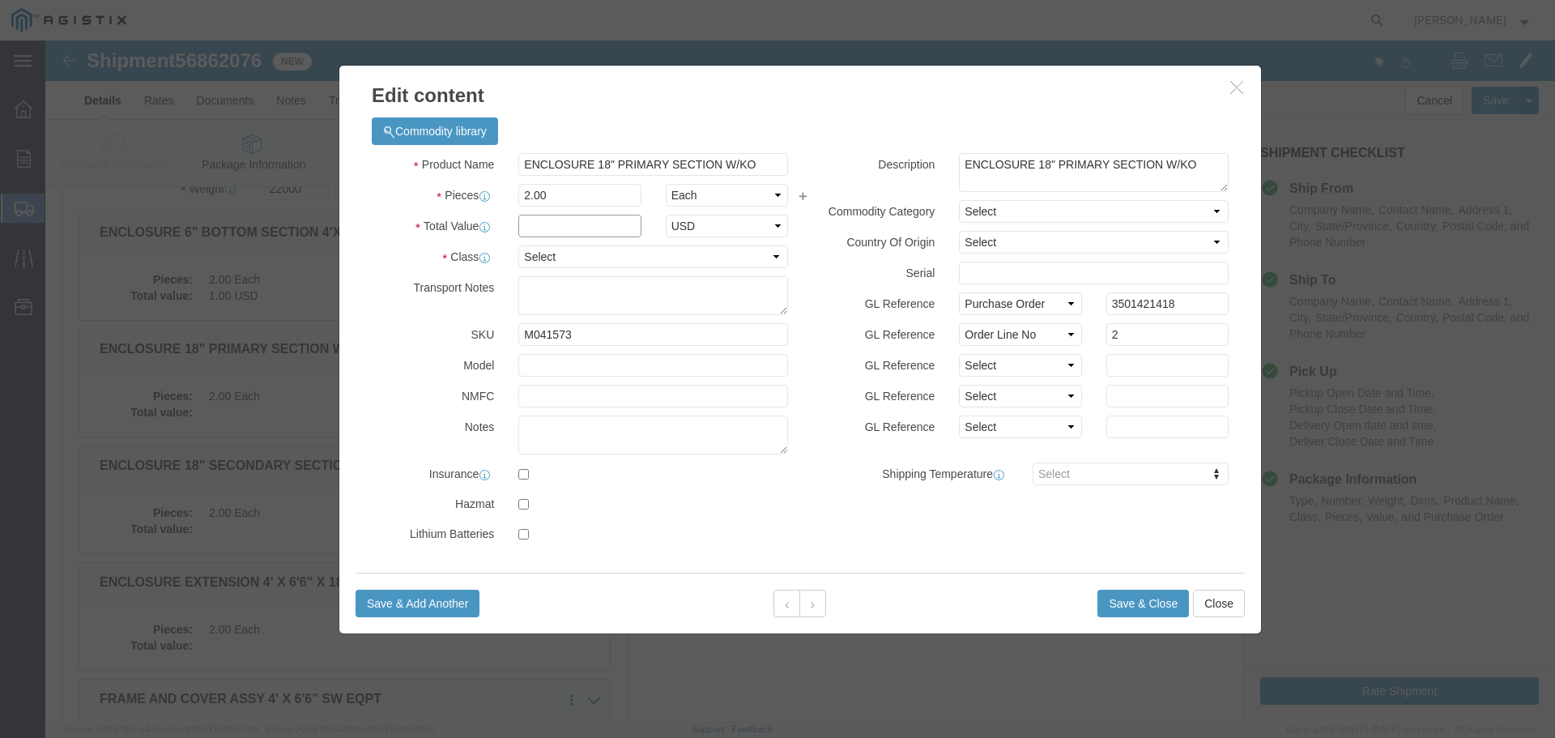
click input "text"
type input "1"
click select "Select 50 55 60 65 70 85 92.5 100 125 175 250 300 400"
select select "55"
click select "Select 50 55 60 65 70 85 92.5 100 125 175 250 300 400"
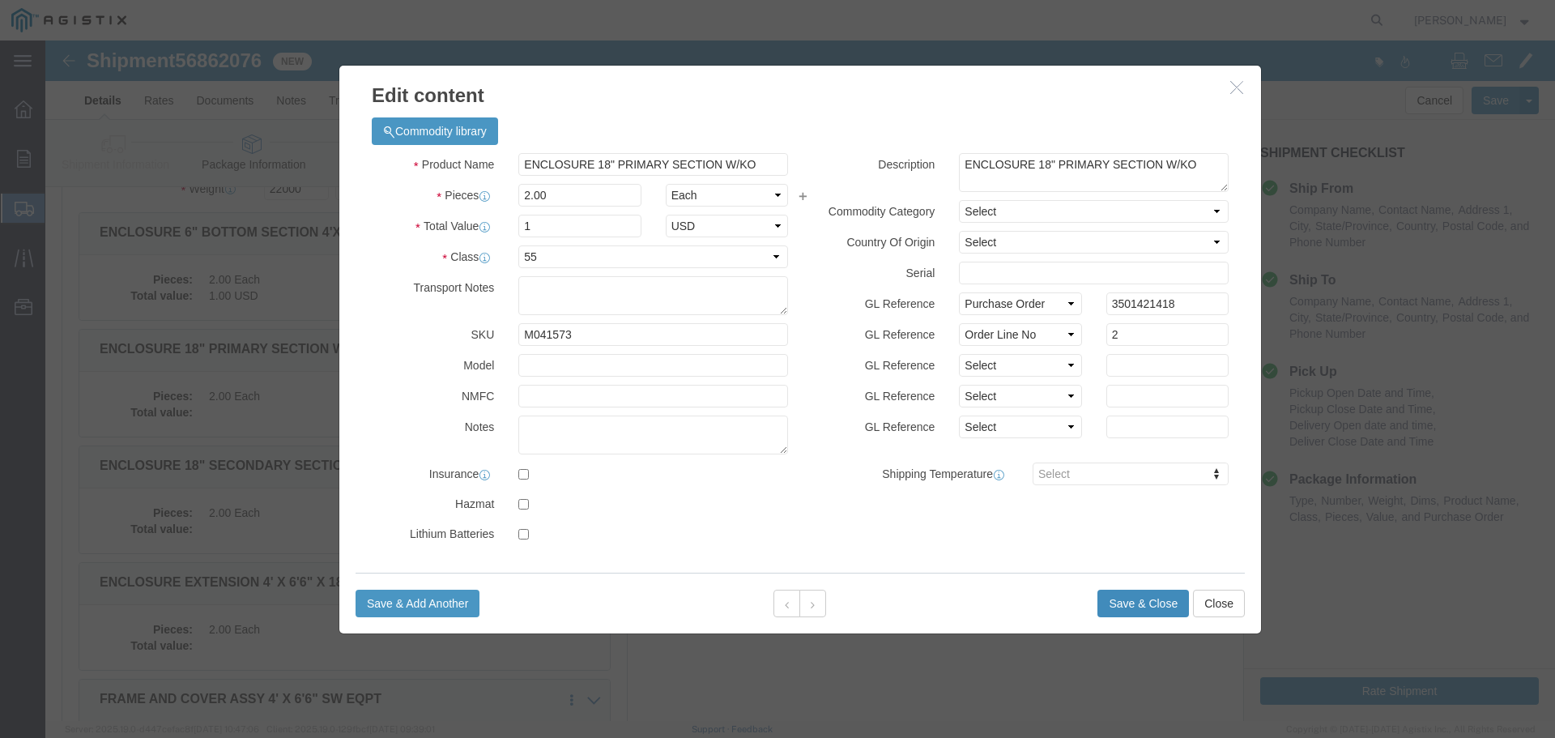
click button "Save & Close"
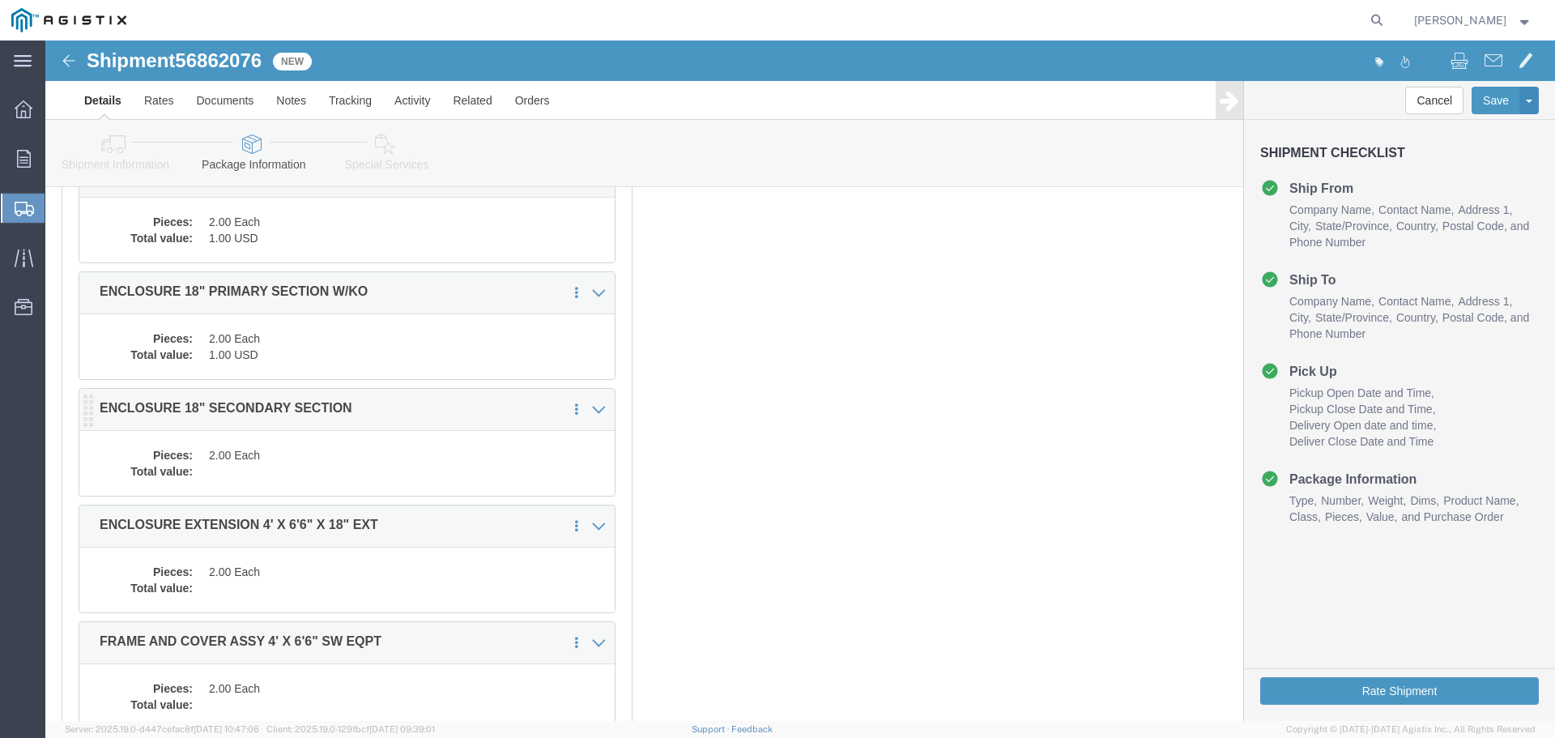
scroll to position [308, 0]
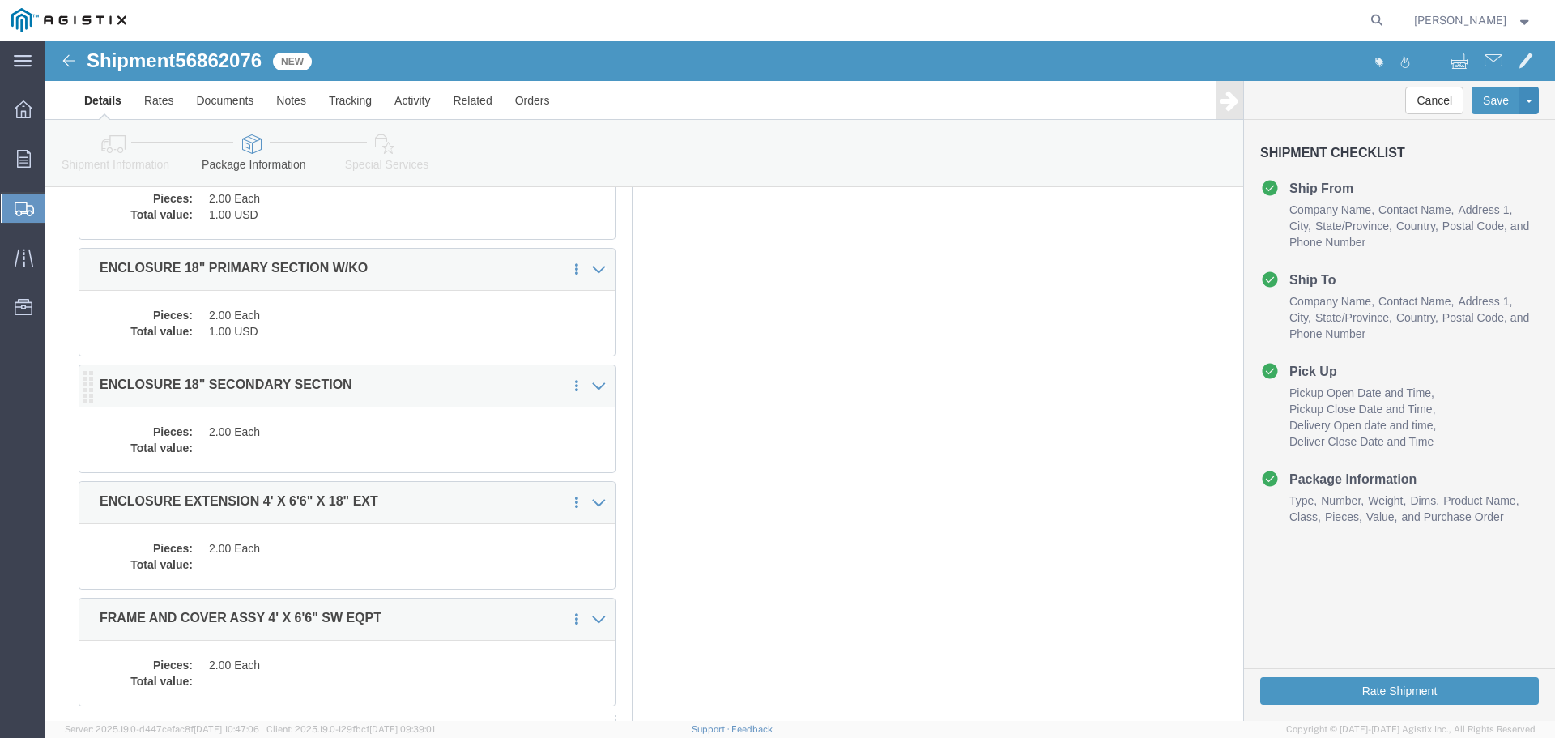
click dd "2.00 Each"
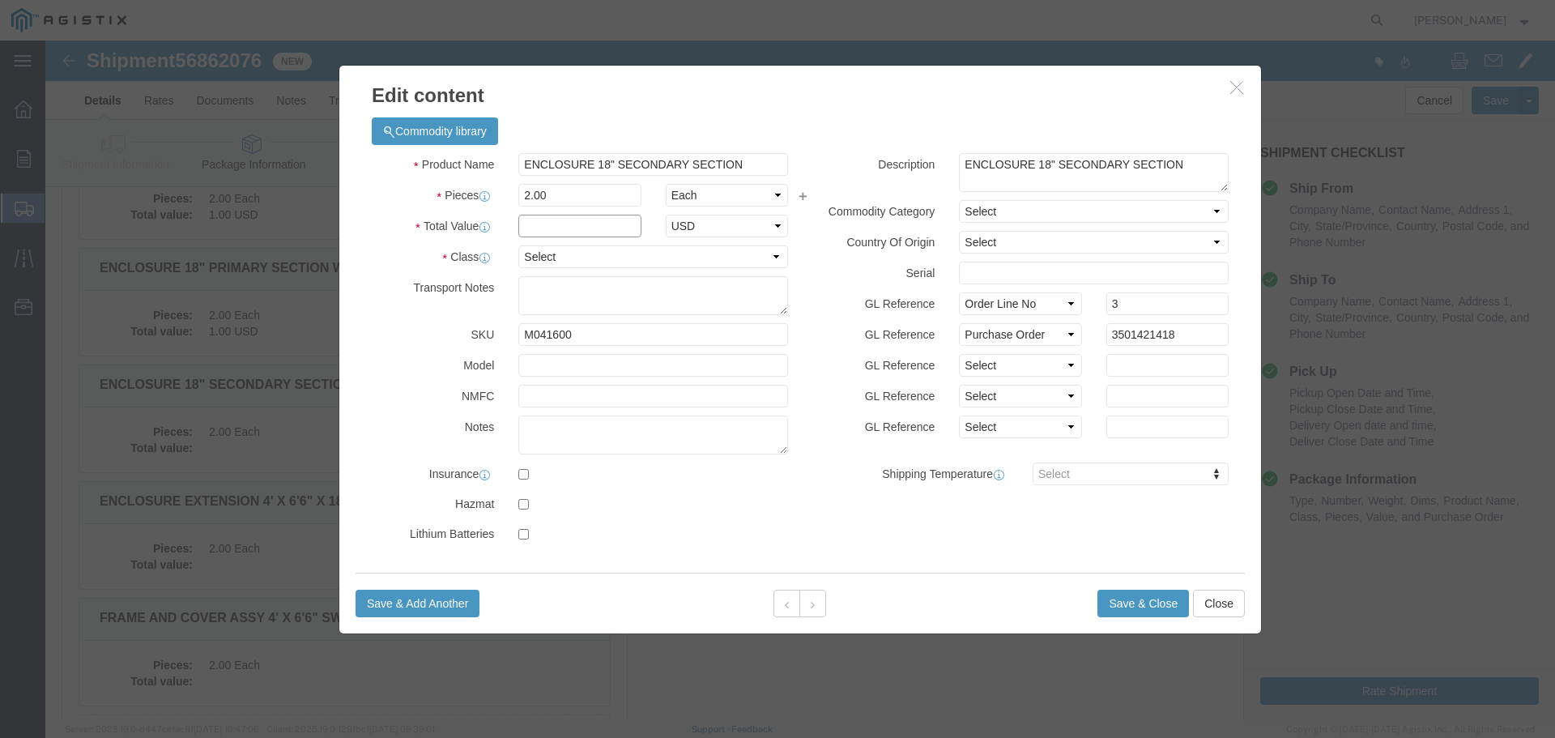
click input "text"
type input "1"
click select "Select 50 55 60 65 70 85 92.5 100 125 175 250 300 400"
select select "55"
click select "Select 50 55 60 65 70 85 92.5 100 125 175 250 300 400"
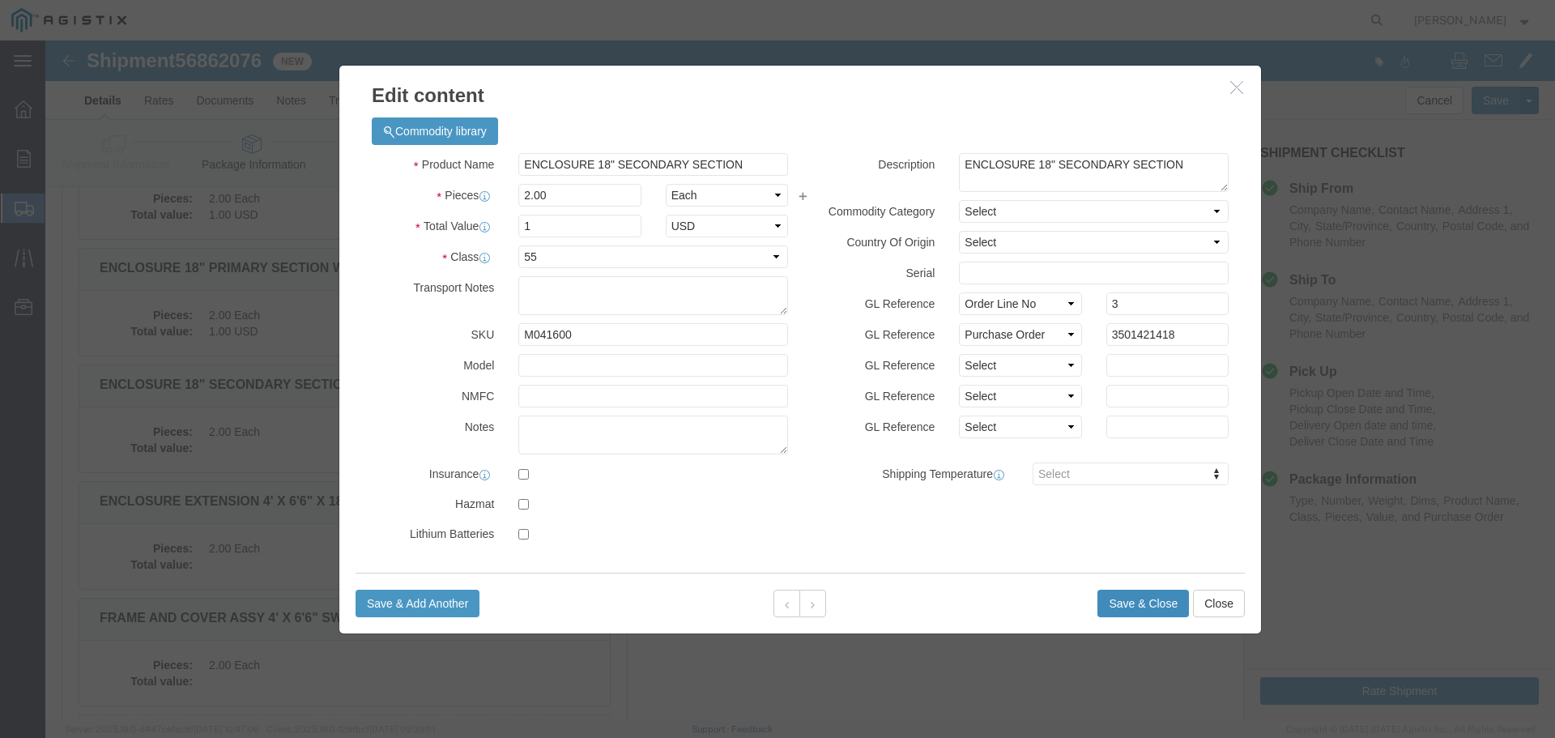
click button "Save & Close"
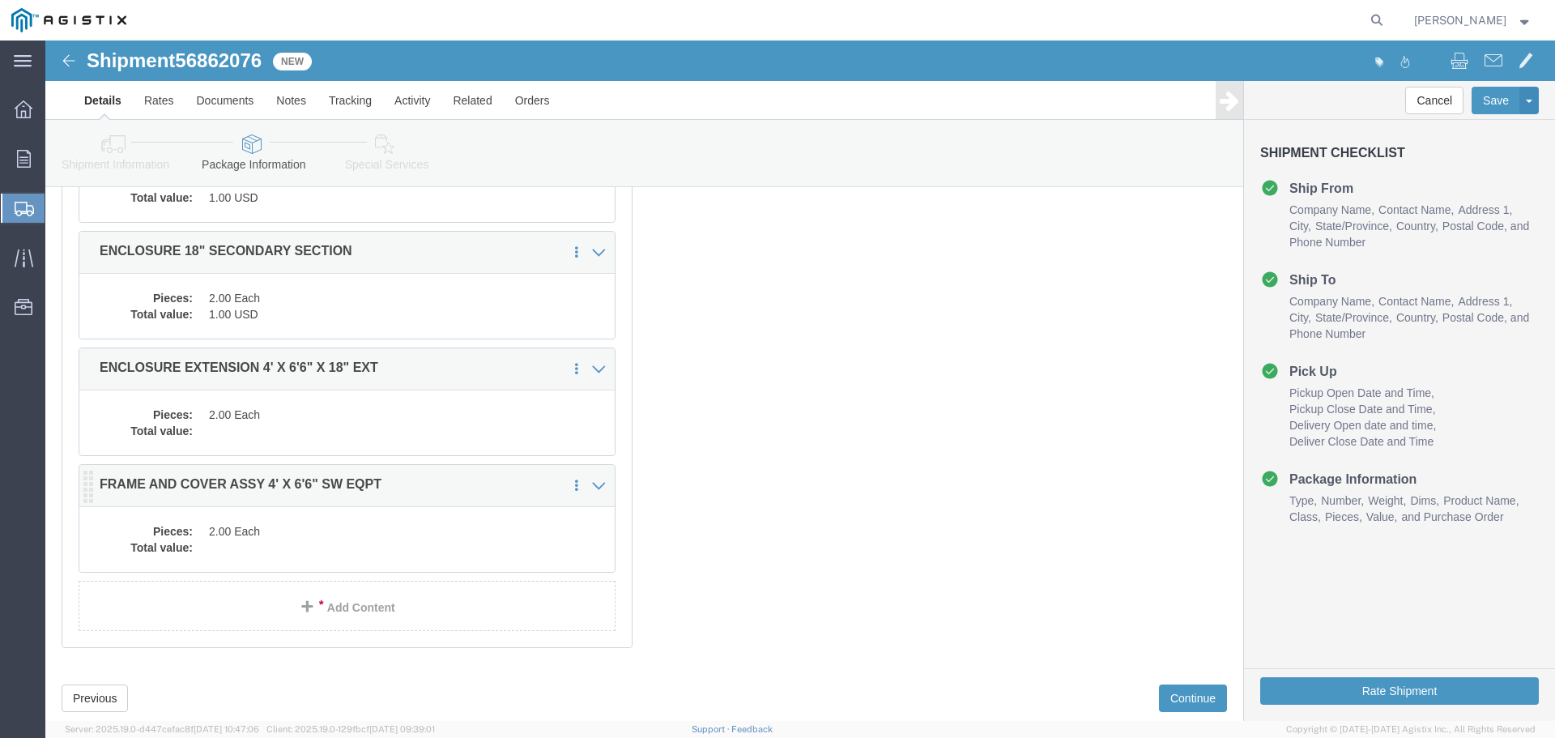
scroll to position [470, 0]
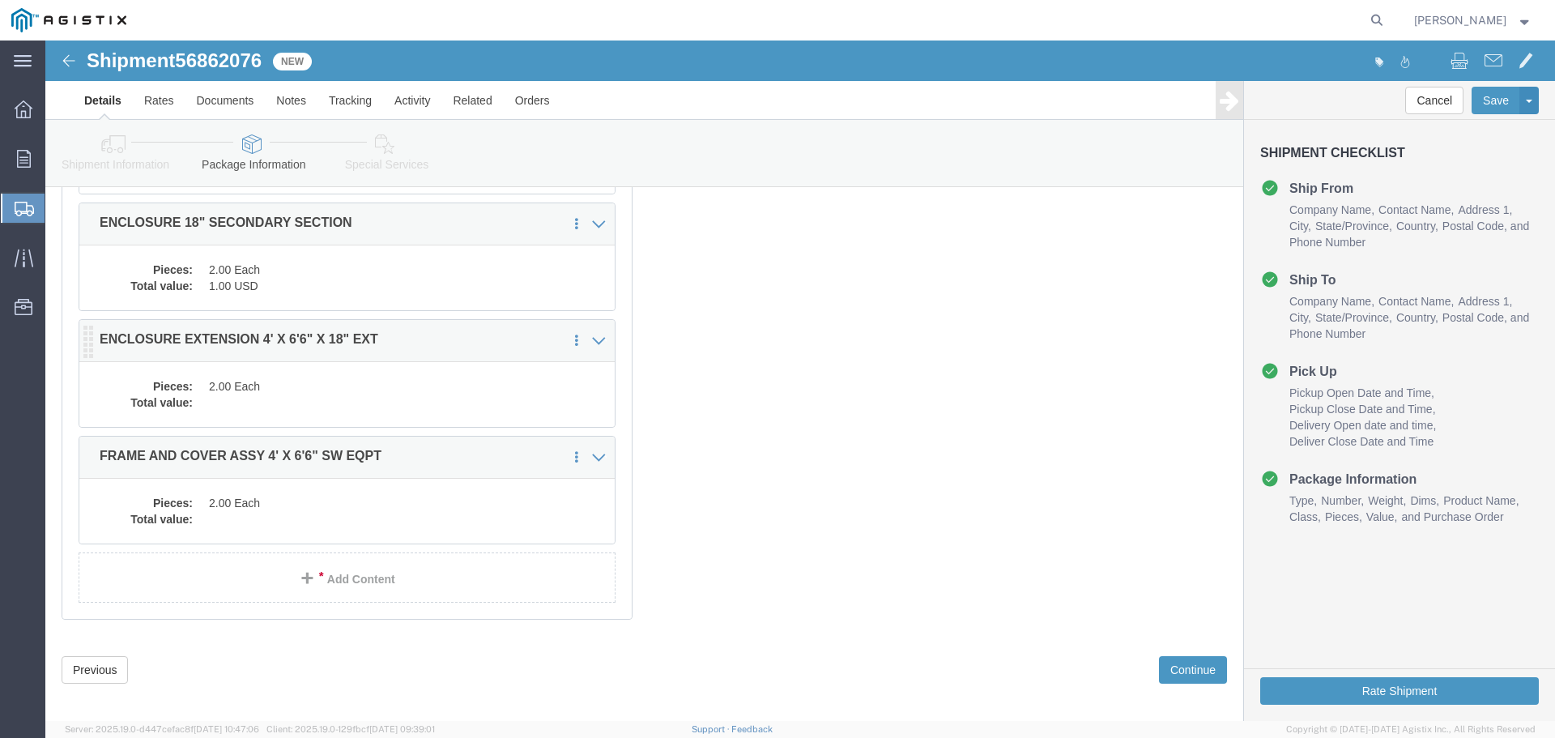
click dd
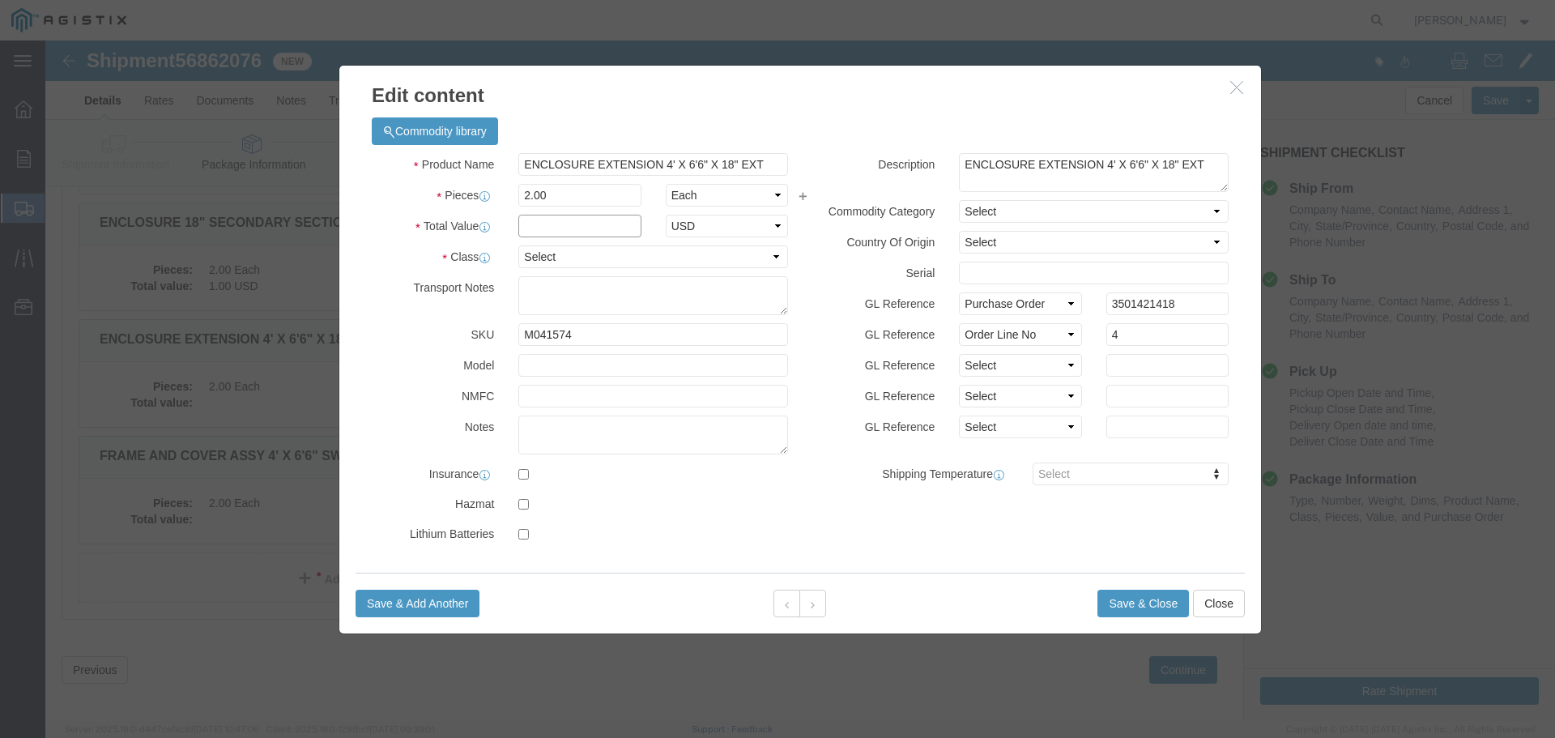
click input "text"
type input "1"
click select "Select 50 55 60 65 70 85 92.5 100 125 175 250 300 400"
select select "55"
click select "Select 50 55 60 65 70 85 92.5 100 125 175 250 300 400"
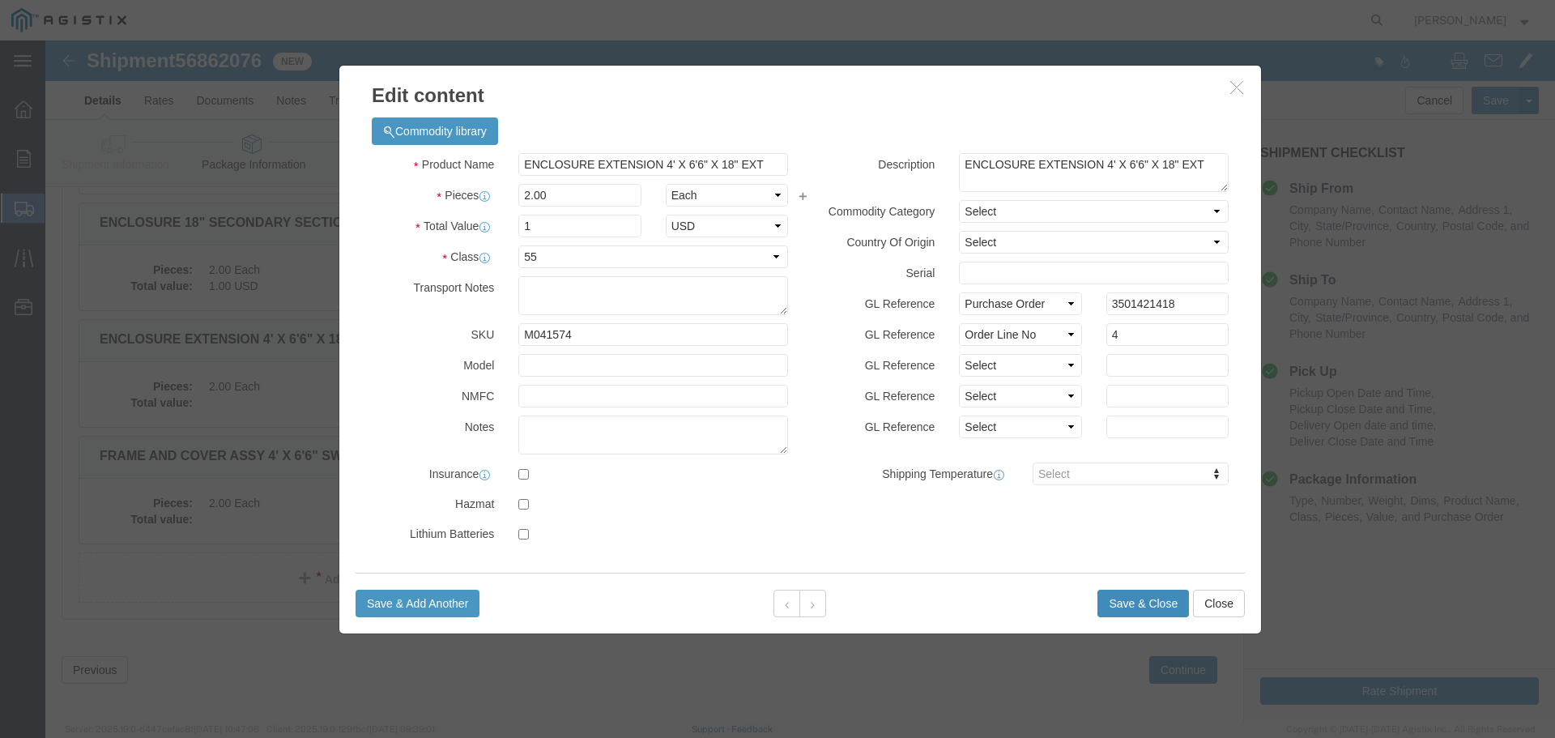
click button "Save & Close"
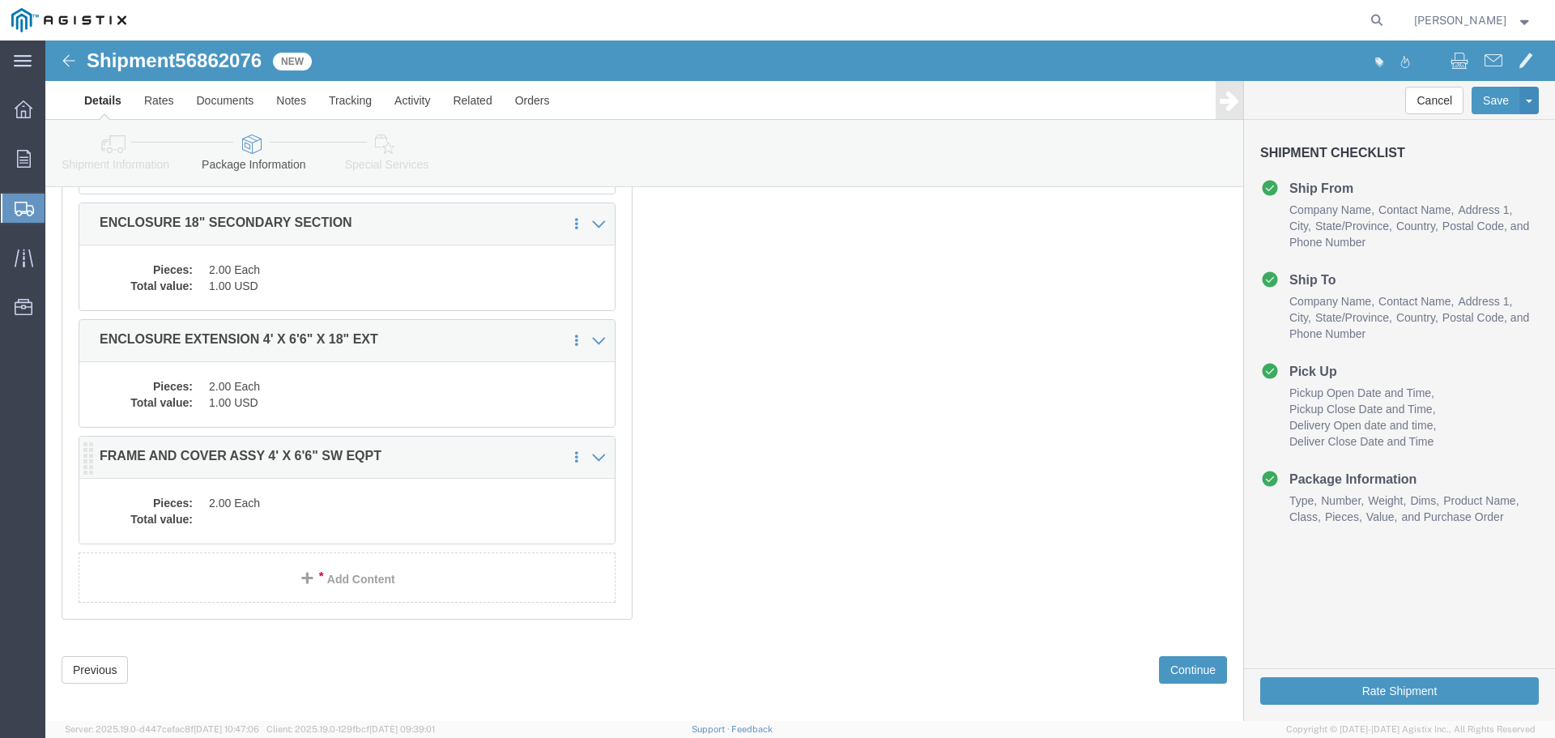
click dd "2.00 Each"
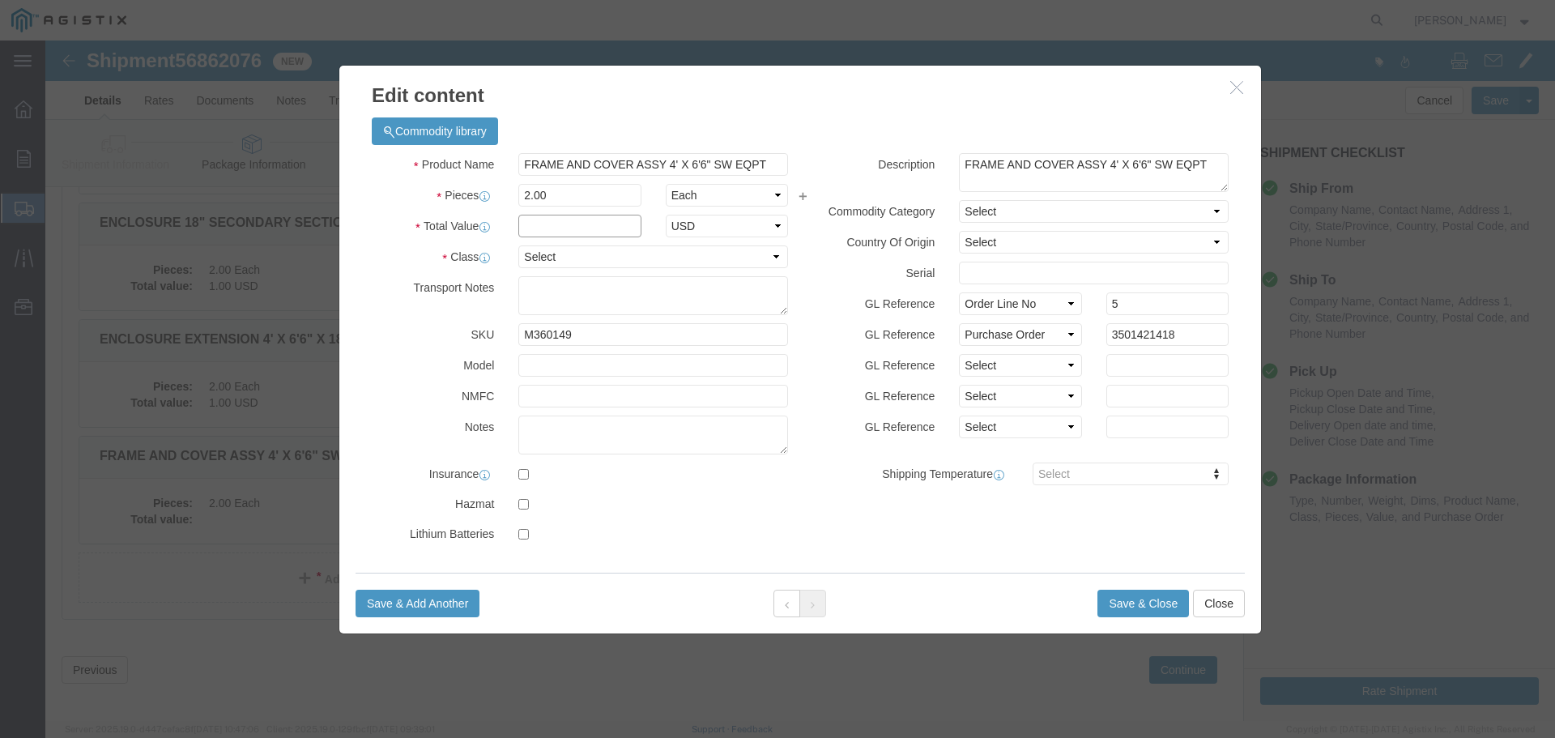
click input "text"
type input "1"
click select "Select 50 55 60 65 70 85 92.5 100 125 175 250 300 400"
select select "55"
click select "Select 50 55 60 65 70 85 92.5 100 125 175 250 300 400"
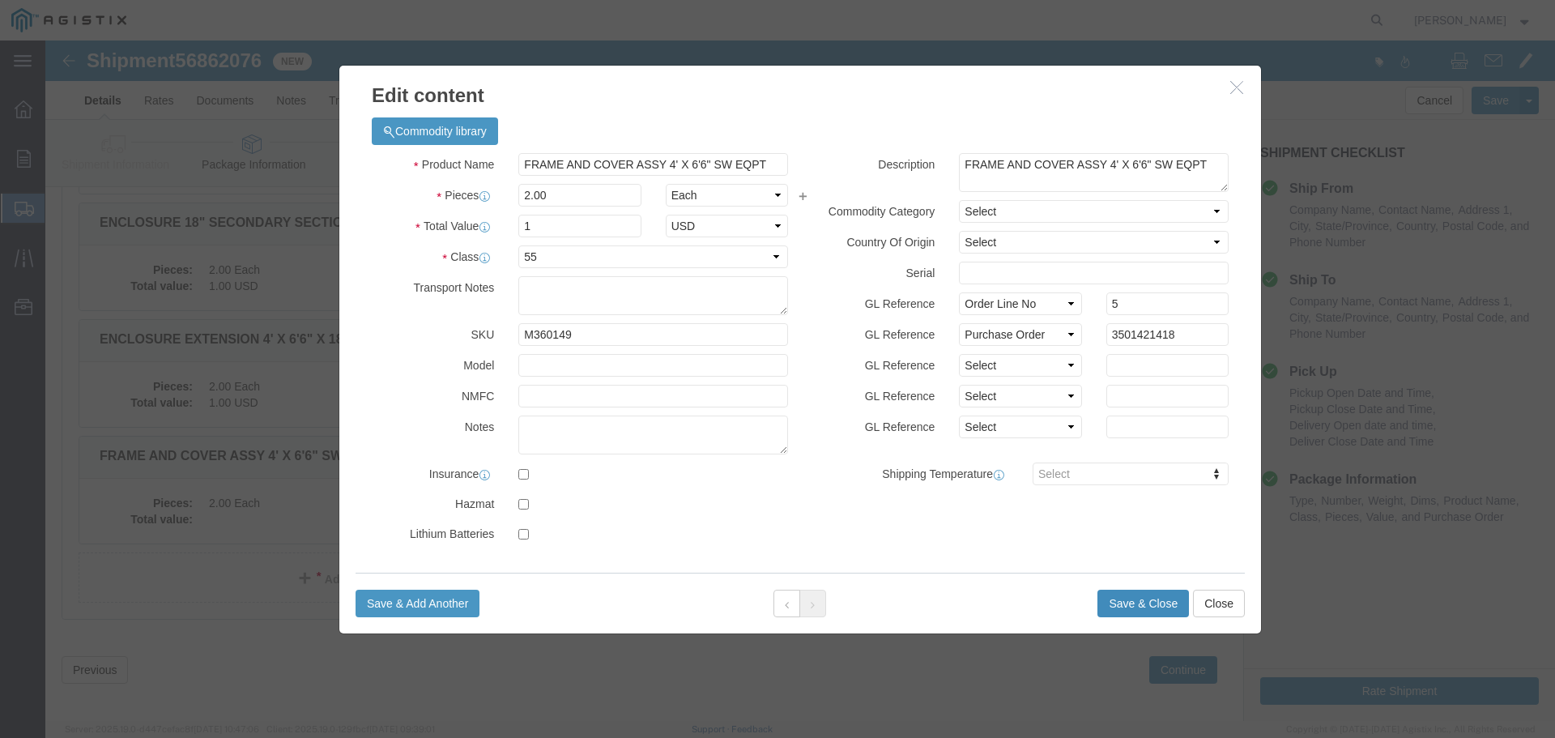
click button "Save & Close"
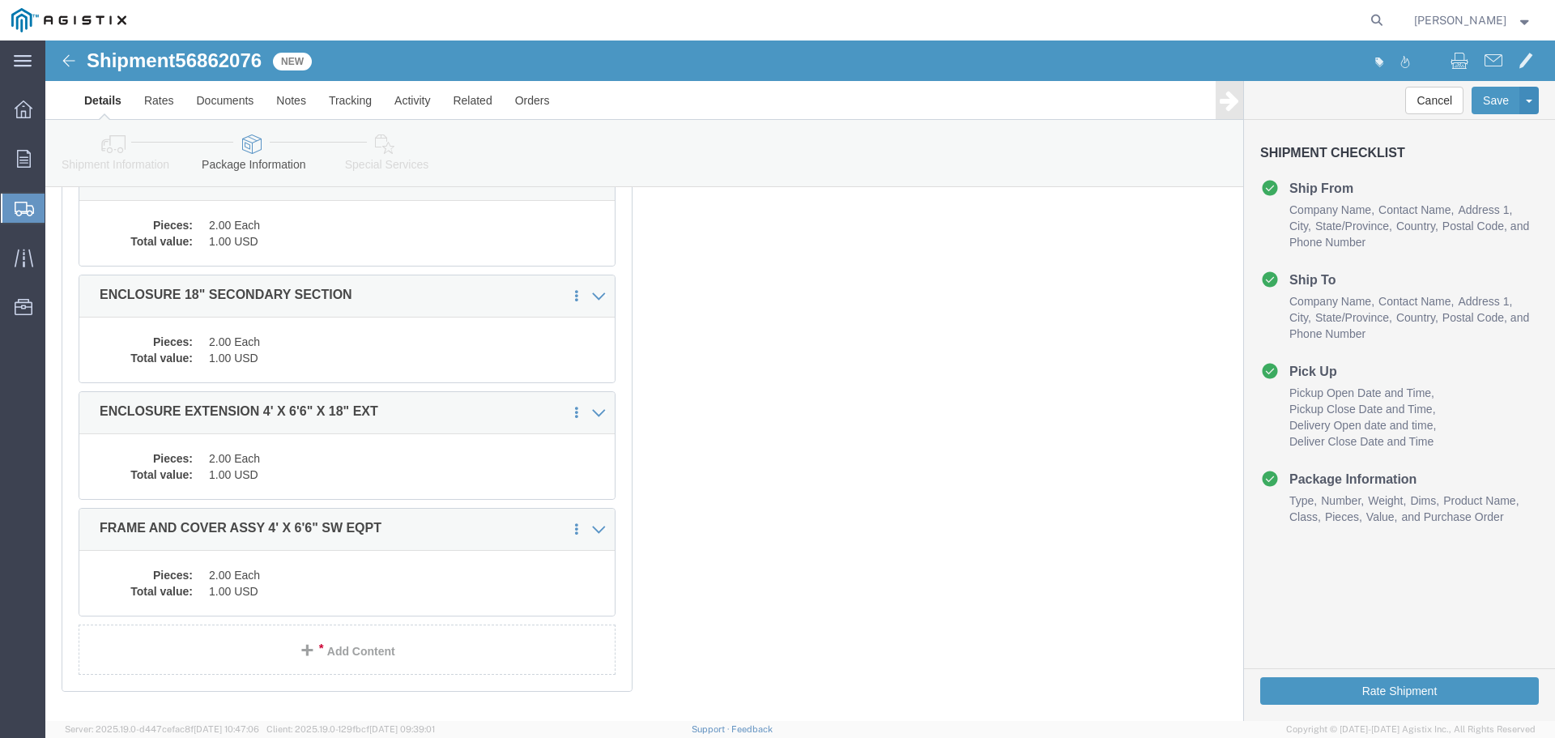
scroll to position [405, 0]
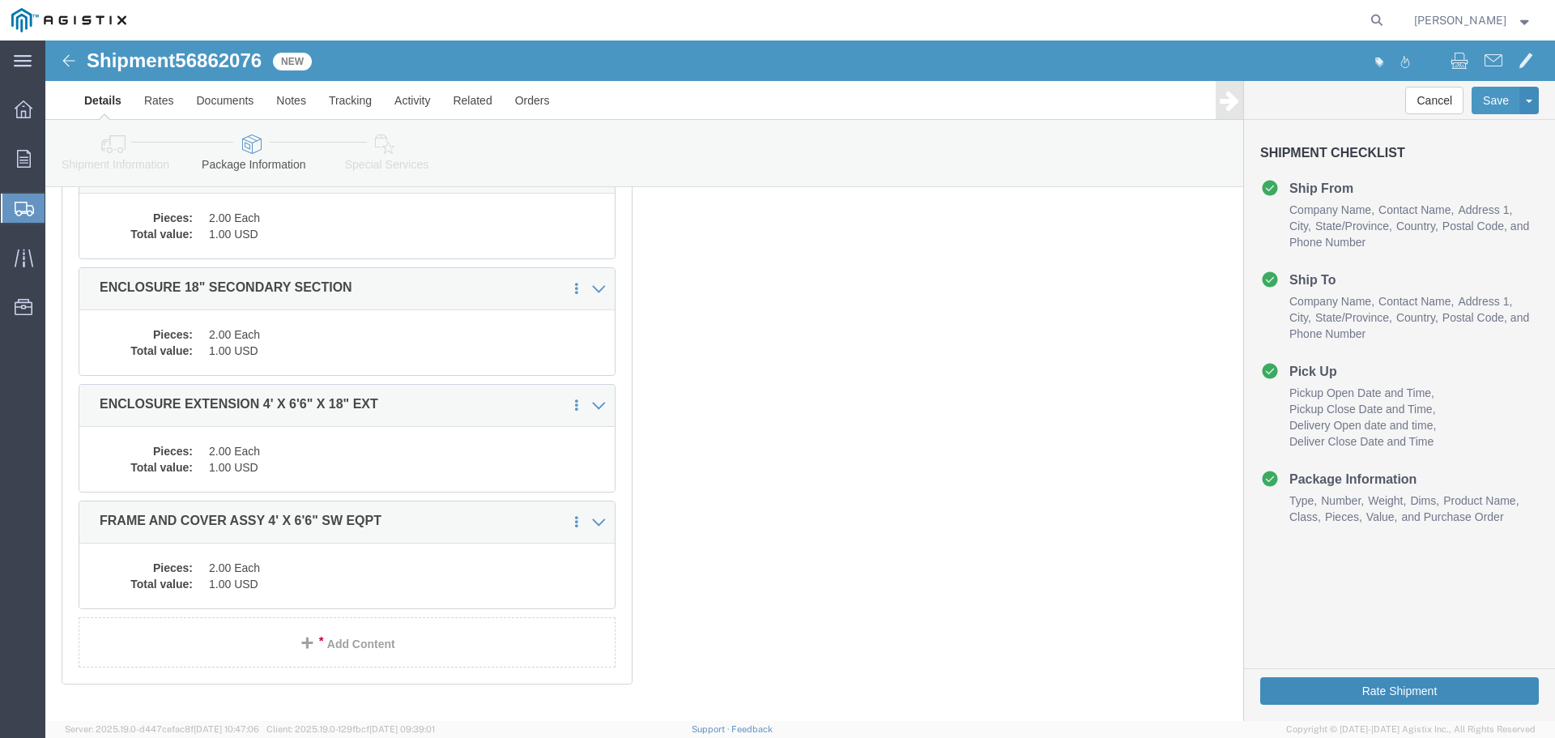
click button "Rate Shipment"
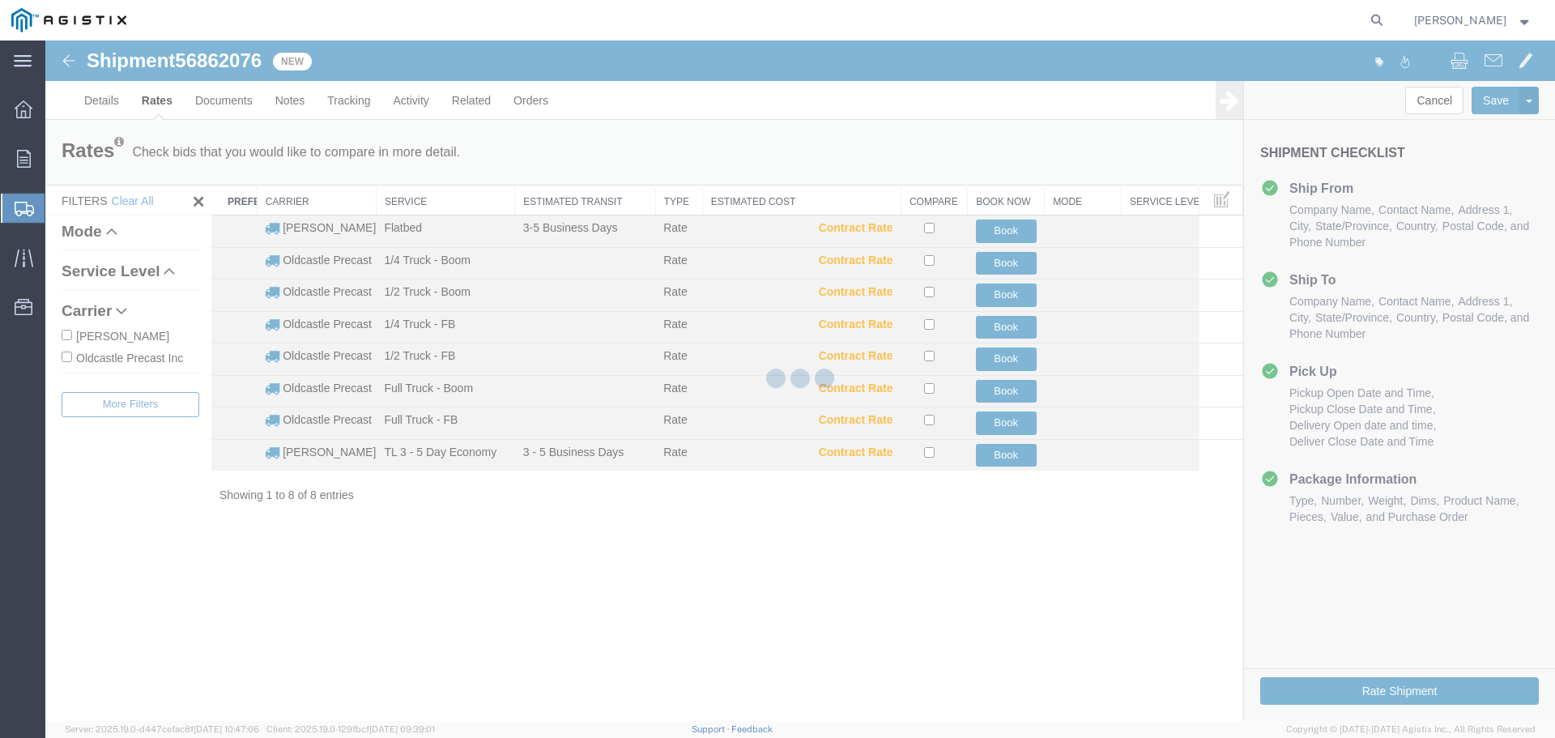
scroll to position [0, 0]
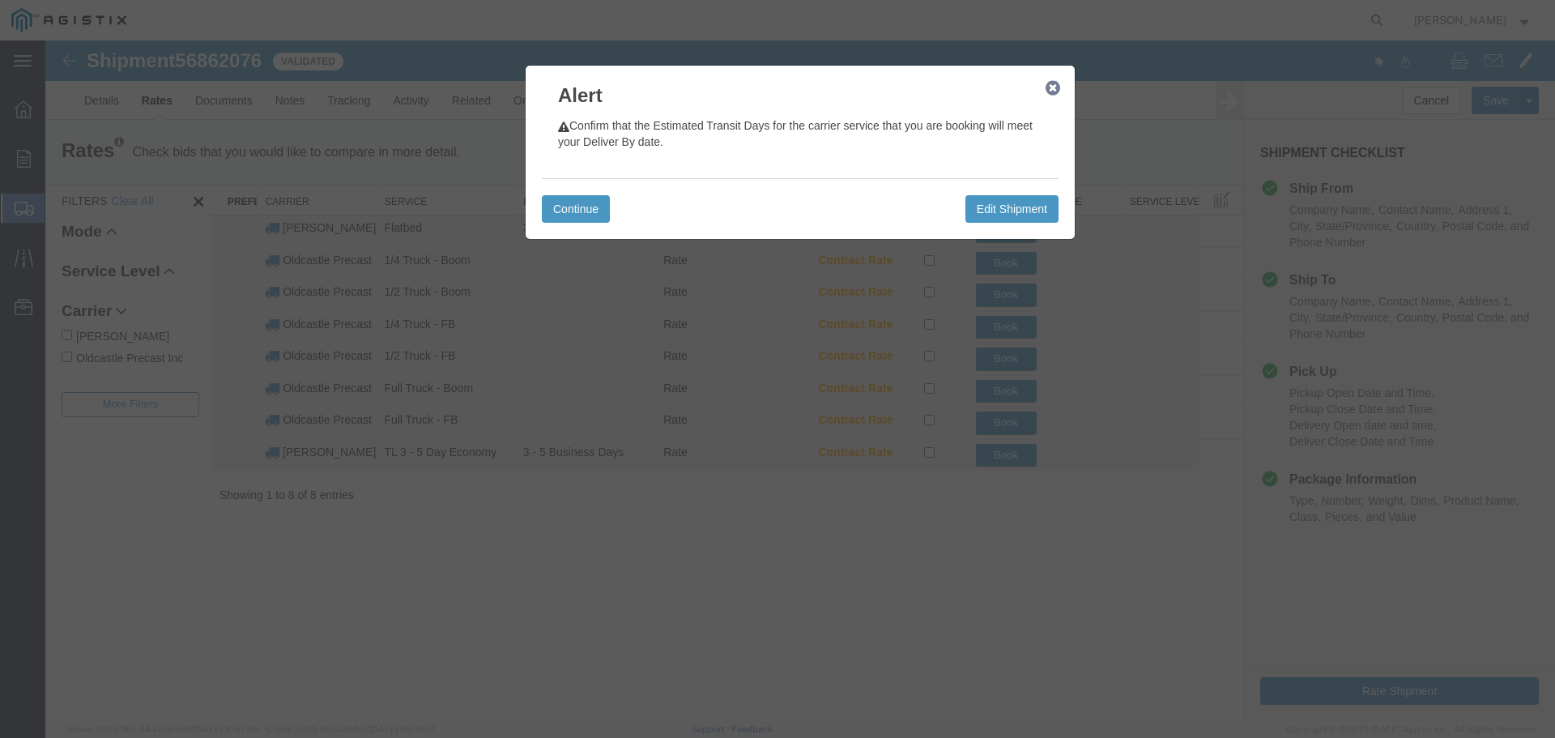
click at [1057, 86] on icon "button" at bounding box center [1052, 88] width 15 height 13
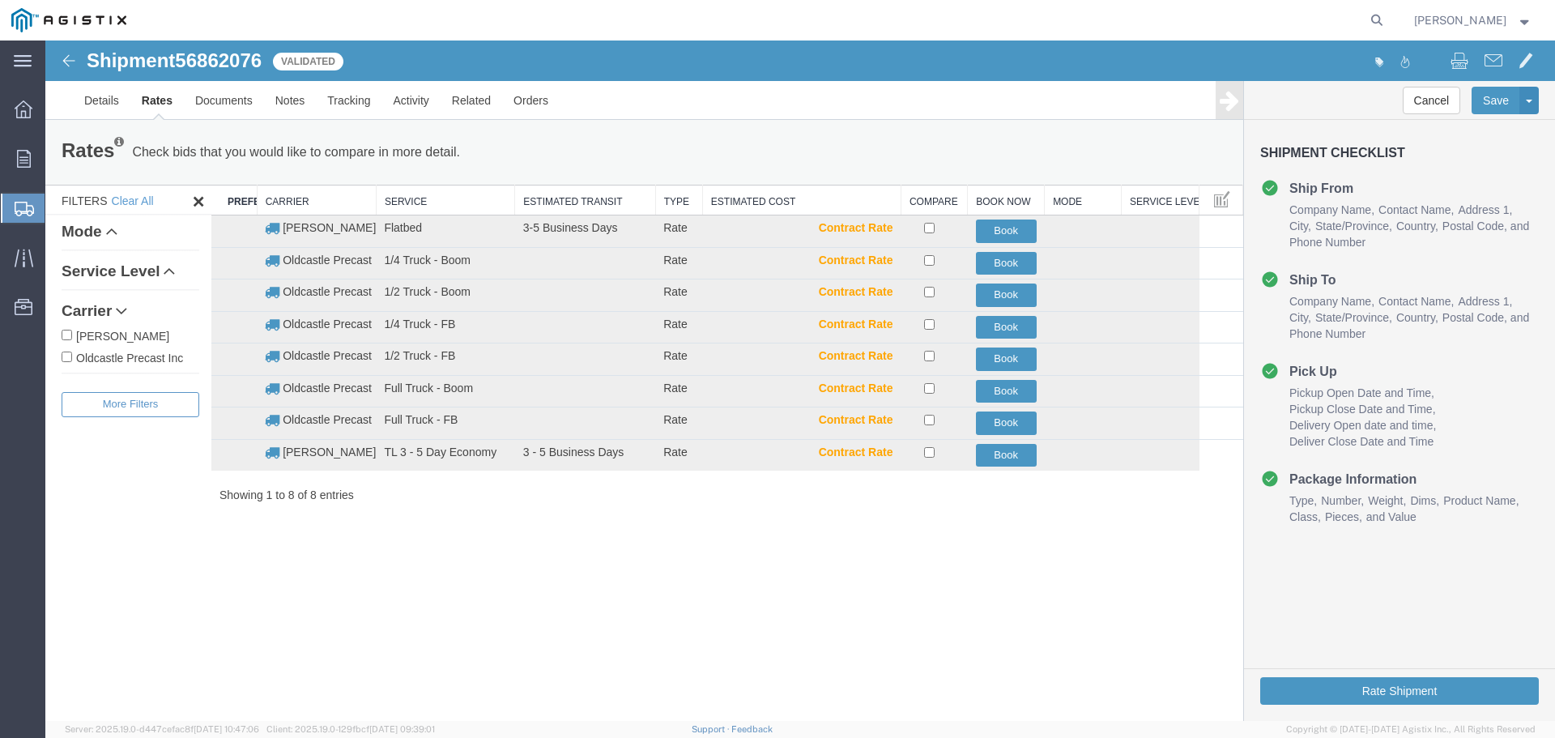
click at [130, 361] on label "Oldcastle Precast Inc" at bounding box center [131, 357] width 138 height 18
click at [72, 361] on input "Oldcastle Precast Inc" at bounding box center [67, 356] width 11 height 11
checkbox input "true"
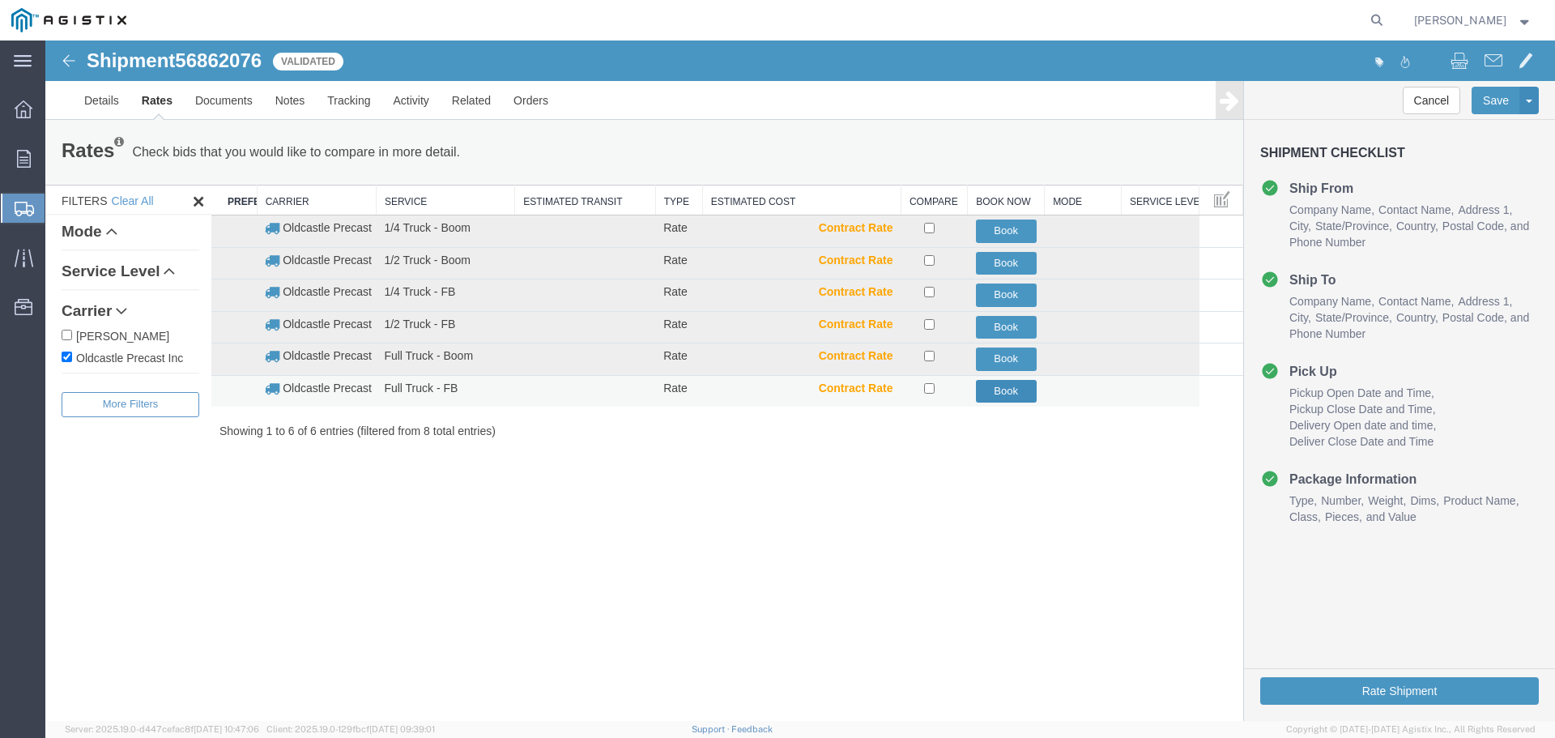
click at [1007, 393] on button "Book" at bounding box center [1006, 391] width 61 height 23
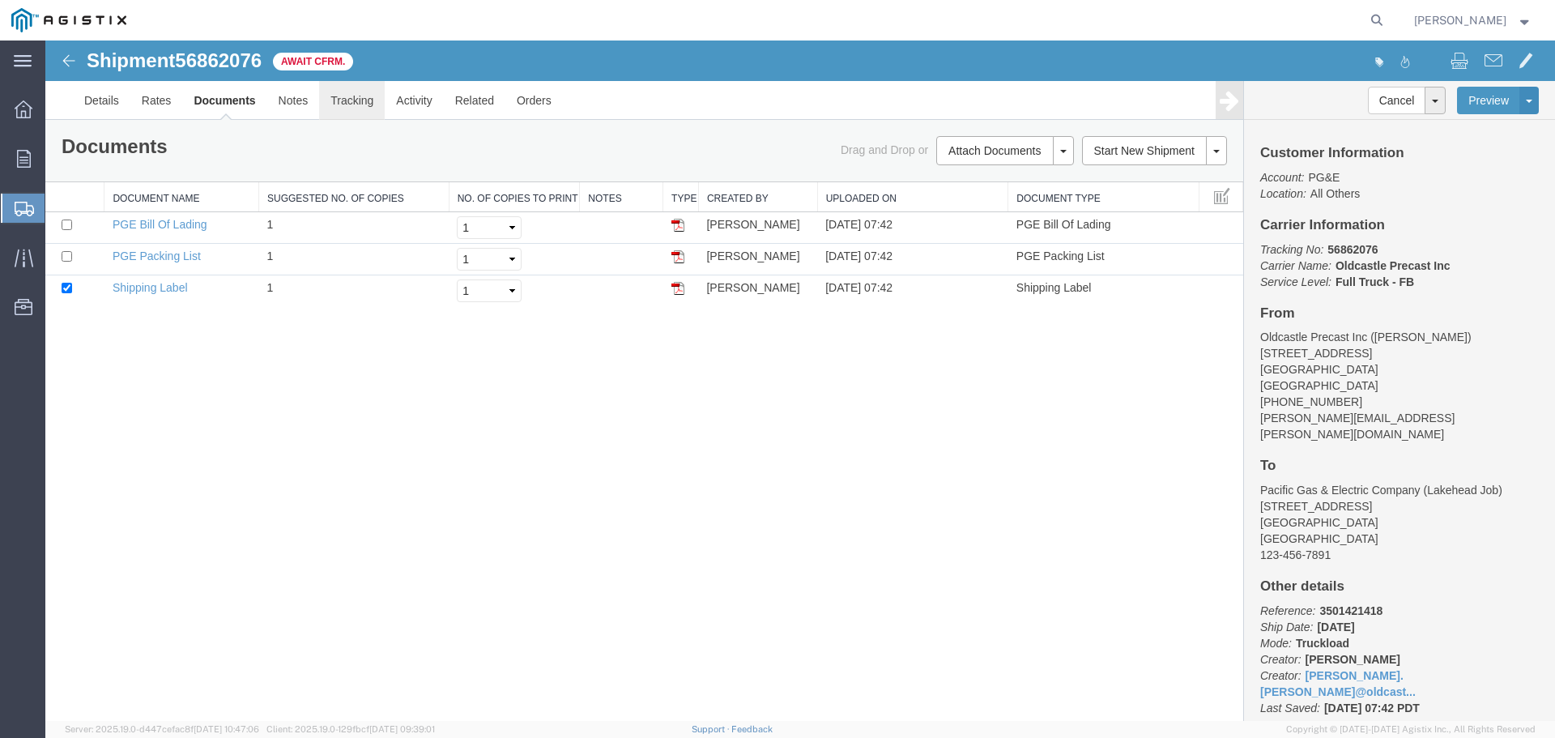
click at [355, 102] on link "Tracking" at bounding box center [352, 100] width 66 height 39
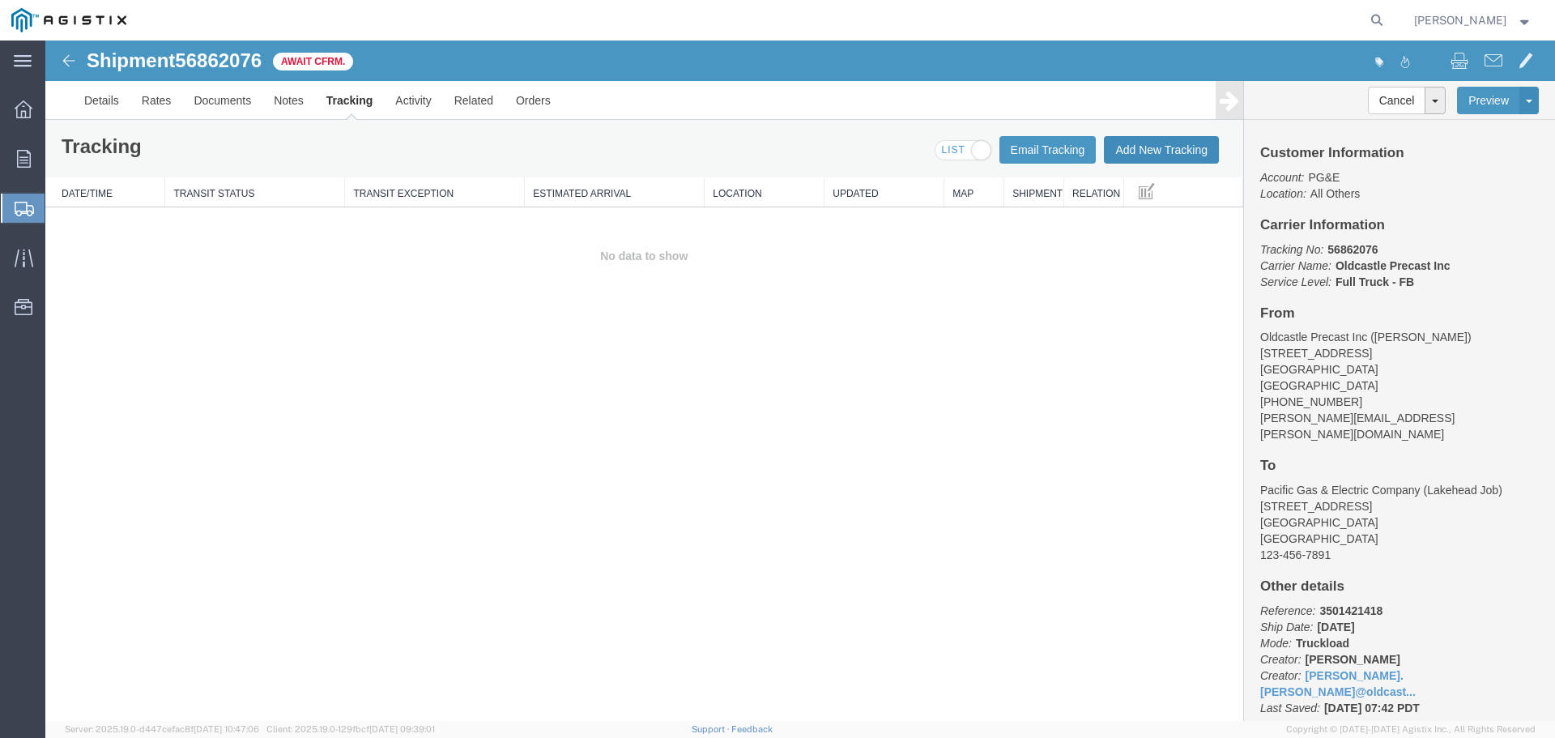
click at [1179, 146] on button "Add New Tracking" at bounding box center [1161, 150] width 115 height 28
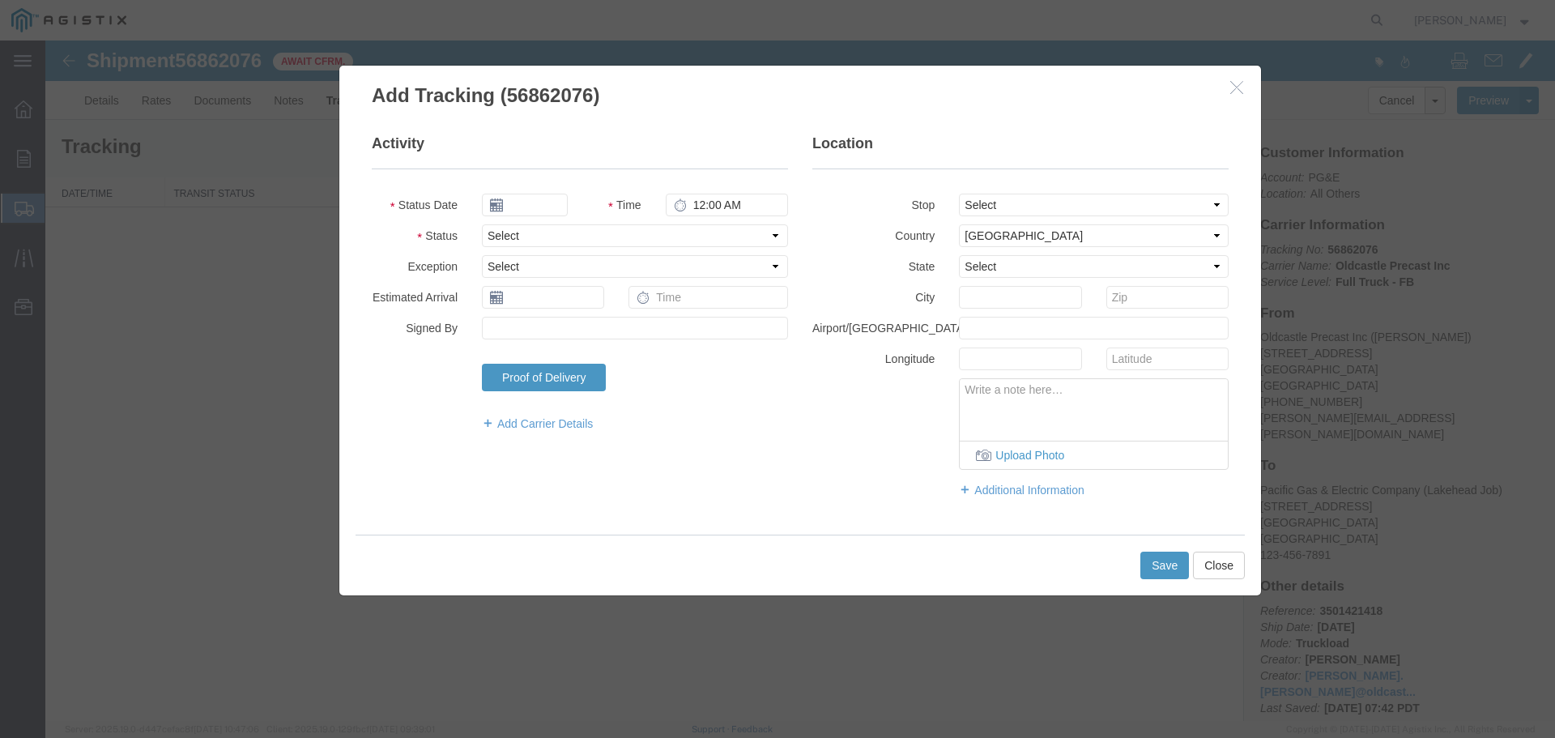
type input "[DATE]"
type input "8:00 AM"
click at [537, 234] on select "Select Arrival Notice Available Arrival Notice Imported Arrive at Delivery Loca…" at bounding box center [635, 235] width 306 height 23
select select "DELIVRED"
click at [482, 224] on select "Select Arrival Notice Available Arrival Notice Imported Arrive at Delivery Loca…" at bounding box center [635, 235] width 306 height 23
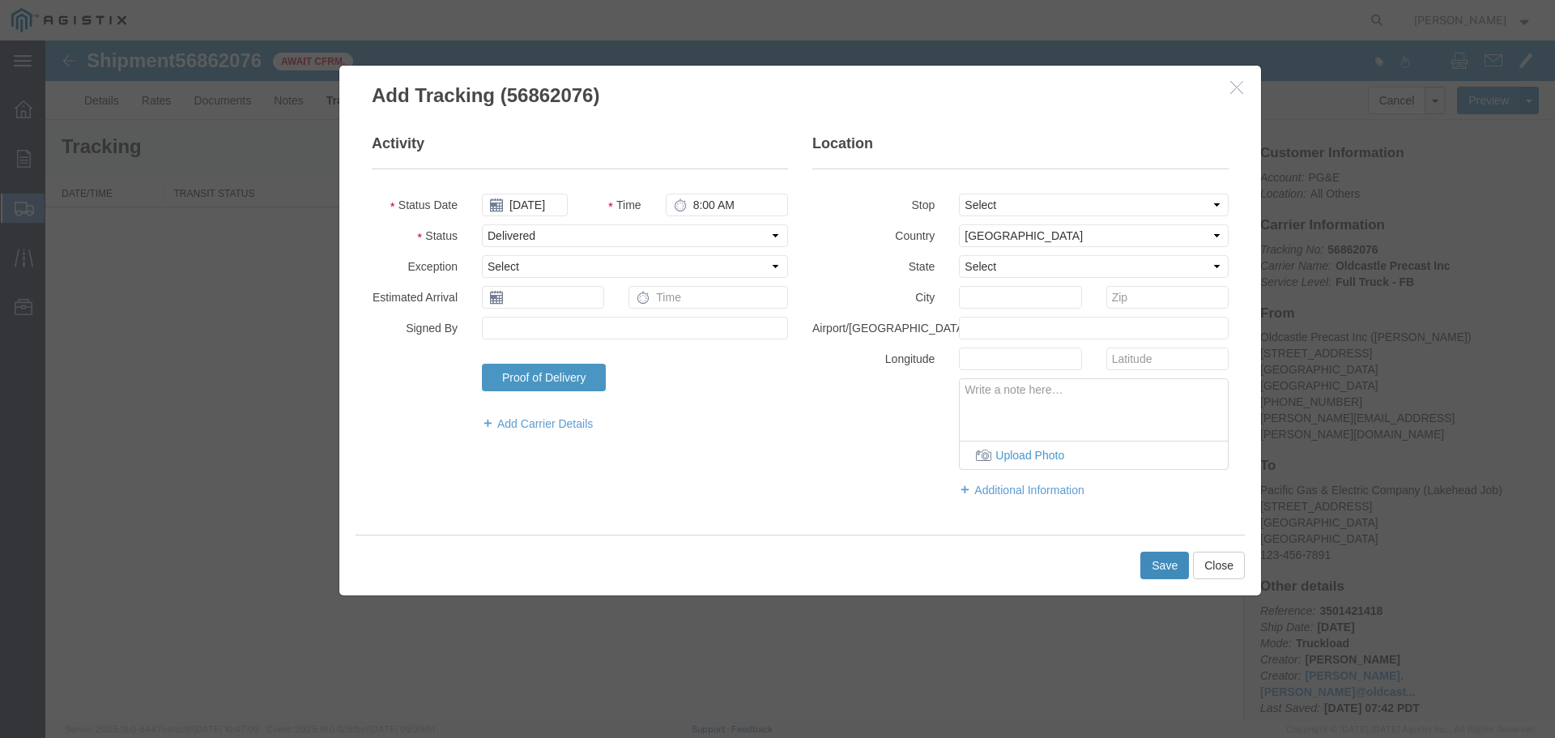
click at [1166, 558] on button "Save" at bounding box center [1164, 565] width 49 height 28
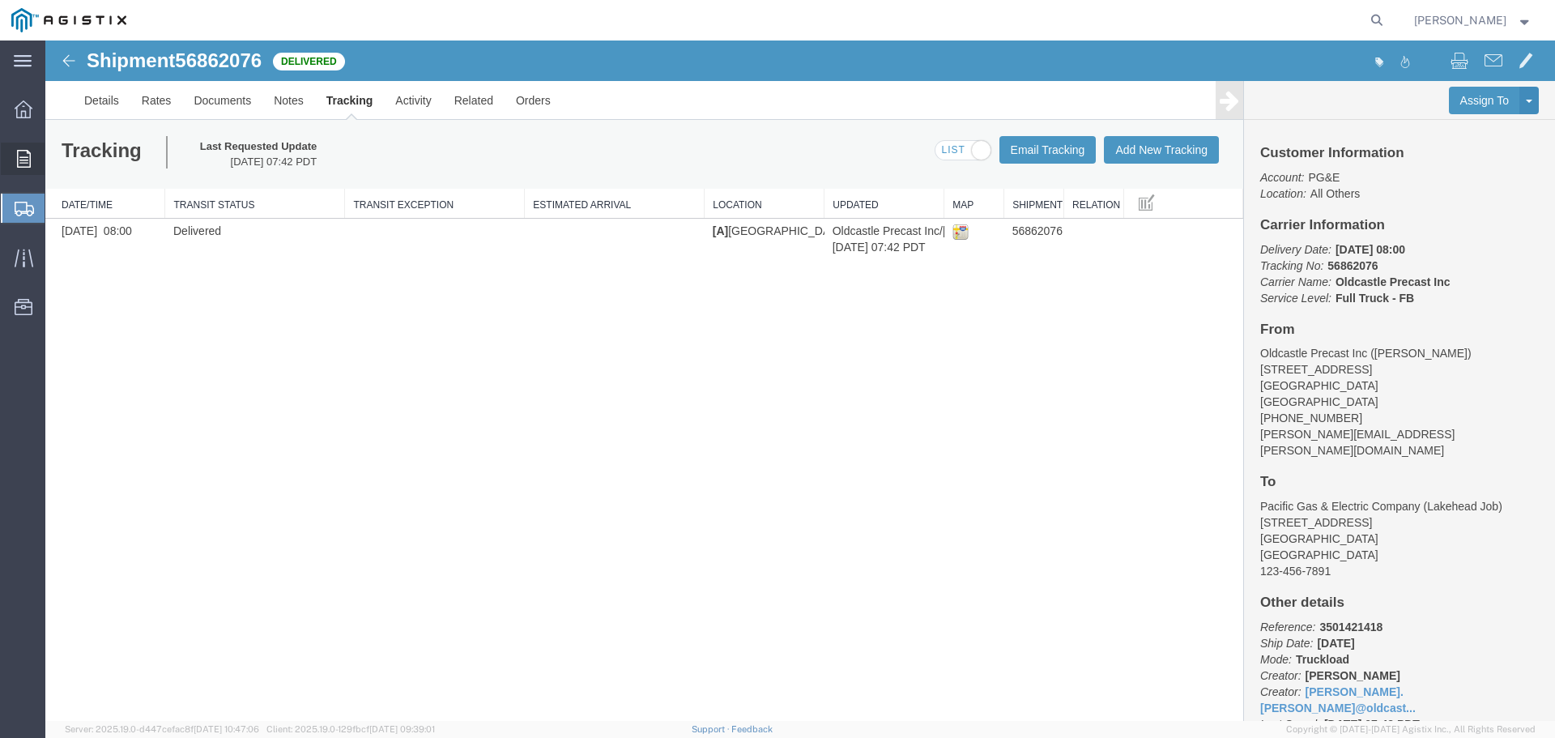
click at [23, 159] on icon at bounding box center [24, 159] width 14 height 18
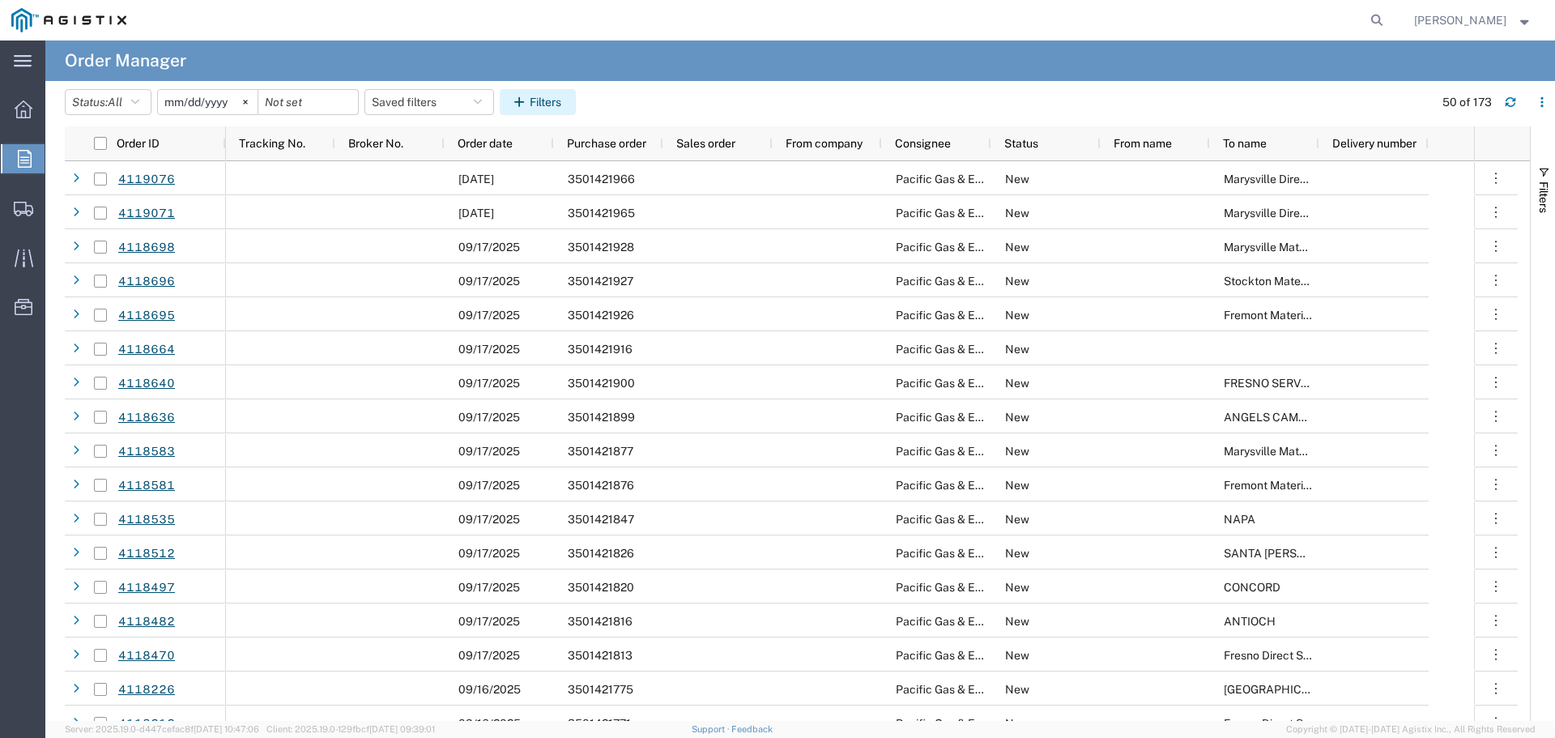
click at [558, 100] on button "Filters" at bounding box center [538, 102] width 76 height 26
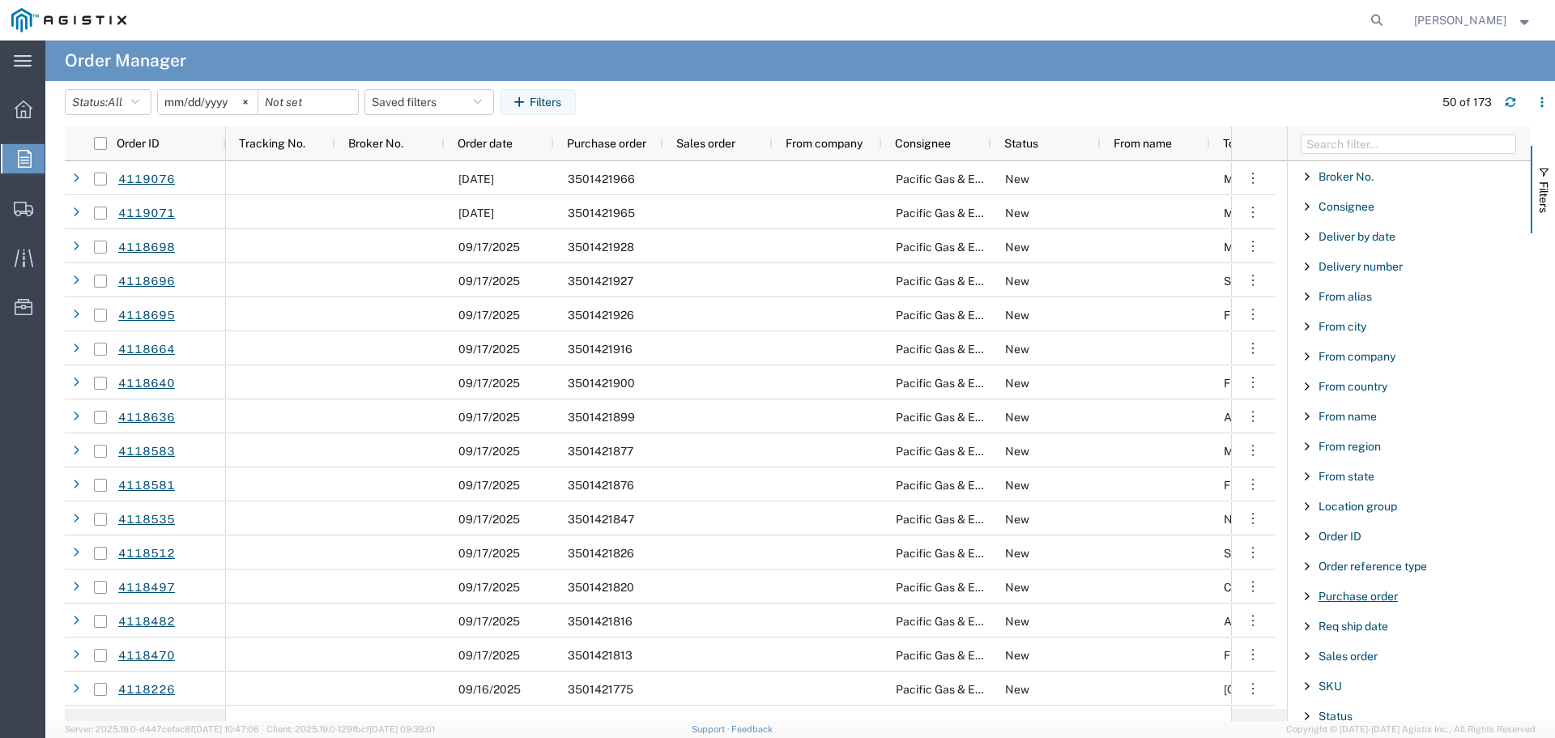
click at [1351, 599] on span "Purchase order" at bounding box center [1357, 595] width 79 height 13
click at [1354, 668] on input "Filter Value" at bounding box center [1414, 663] width 212 height 19
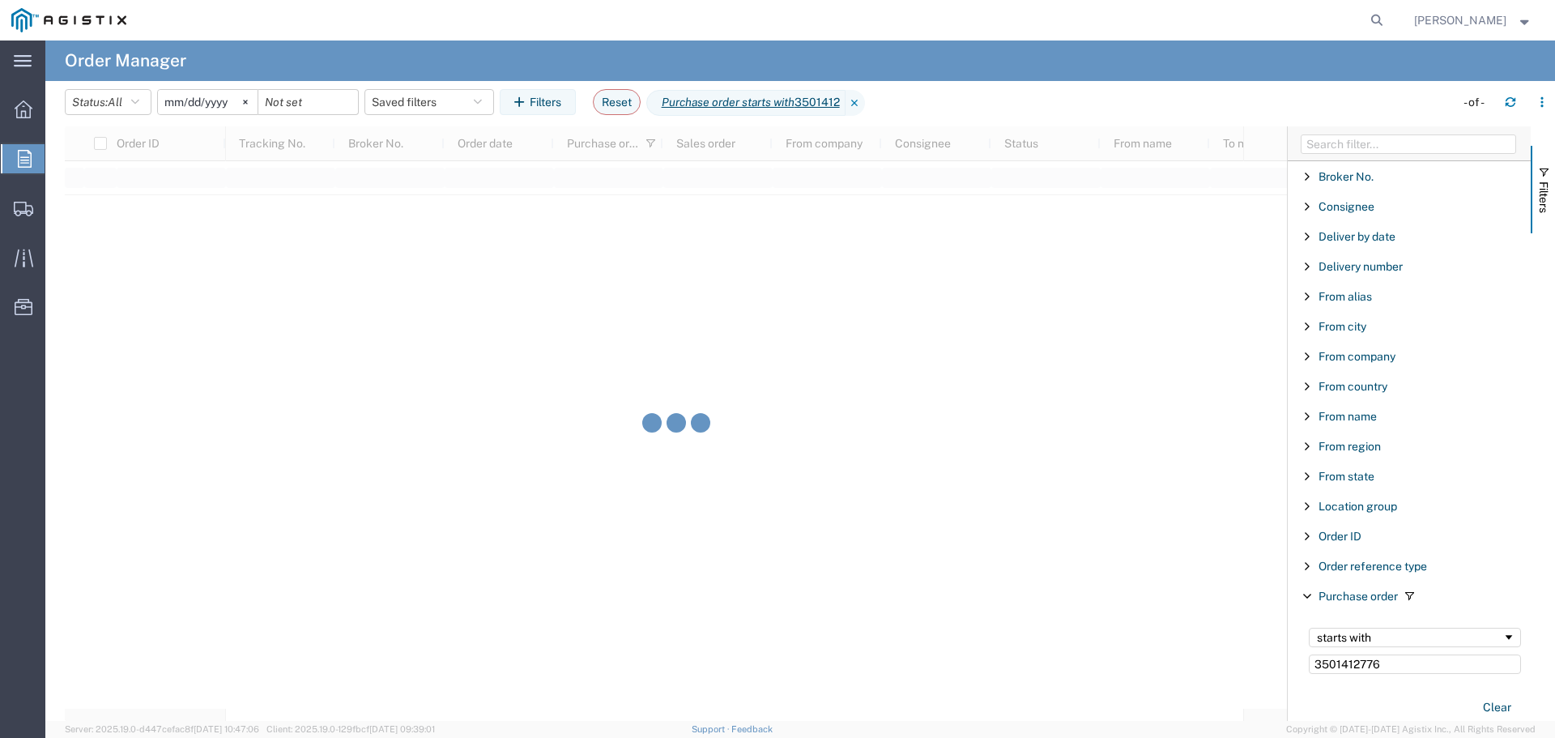
type input "3501412776"
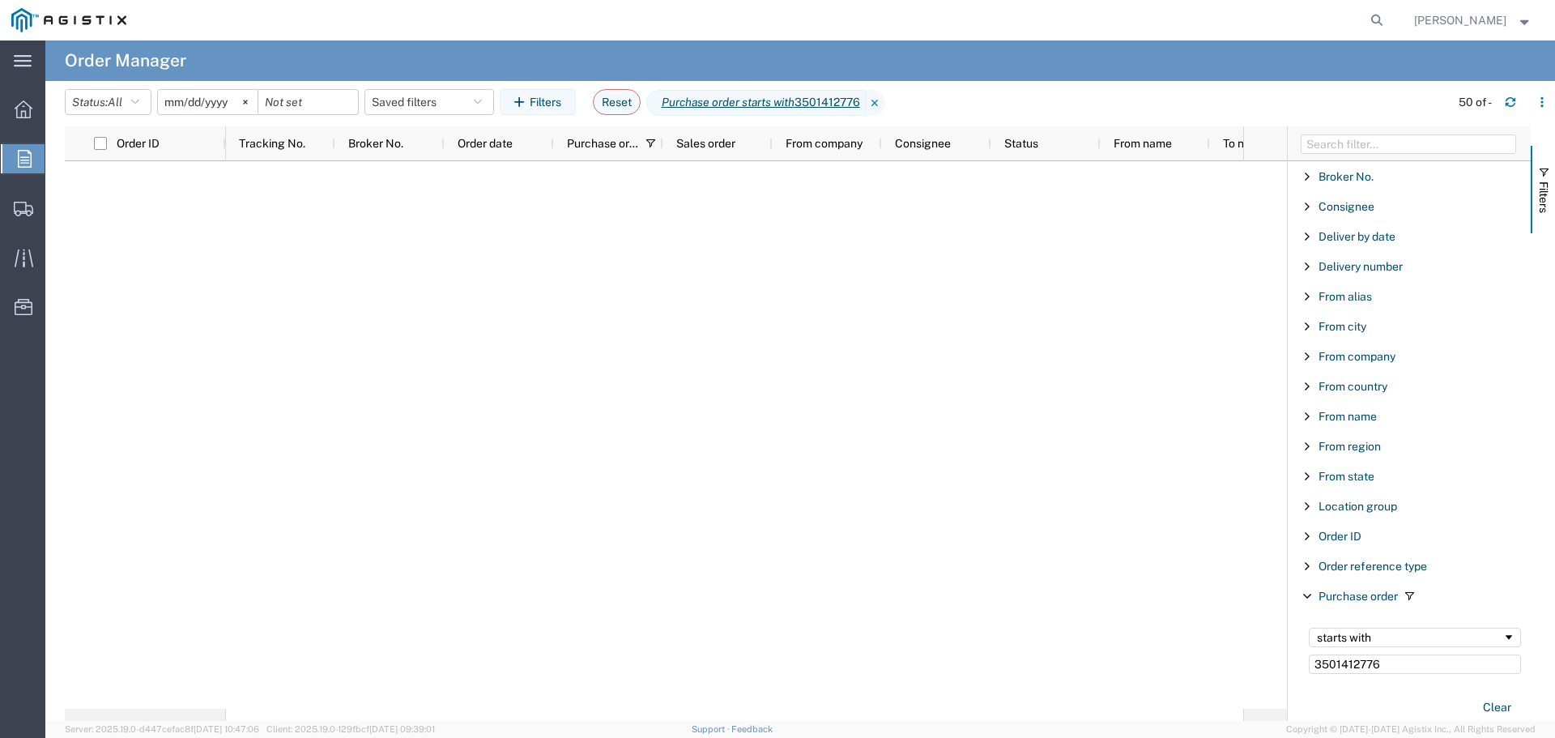
click at [202, 97] on input "[DATE]" at bounding box center [208, 102] width 100 height 24
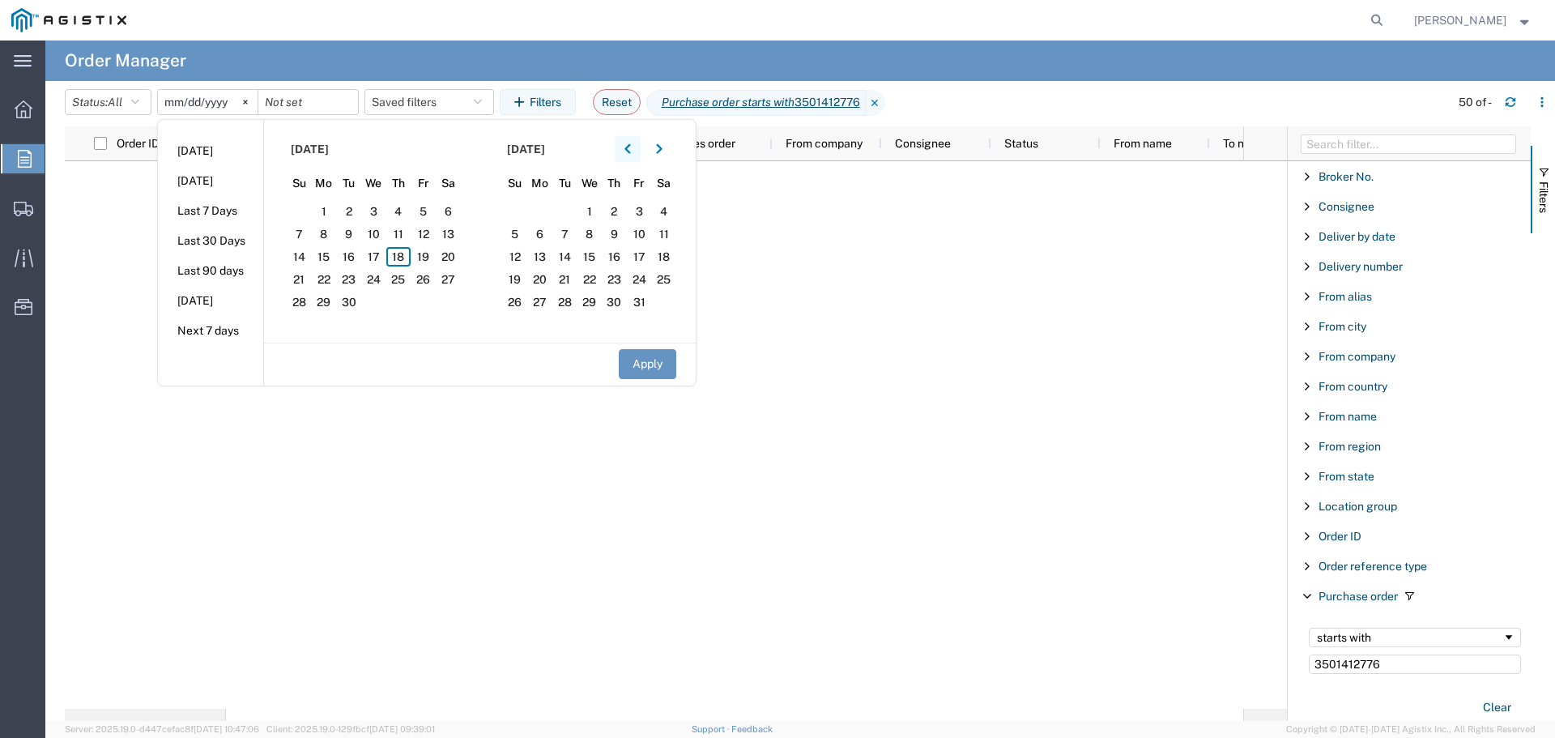
click at [630, 148] on icon "button" at bounding box center [627, 149] width 6 height 10
click at [303, 211] on span "1" at bounding box center [299, 211] width 25 height 19
click at [636, 367] on button "Apply" at bounding box center [647, 364] width 57 height 30
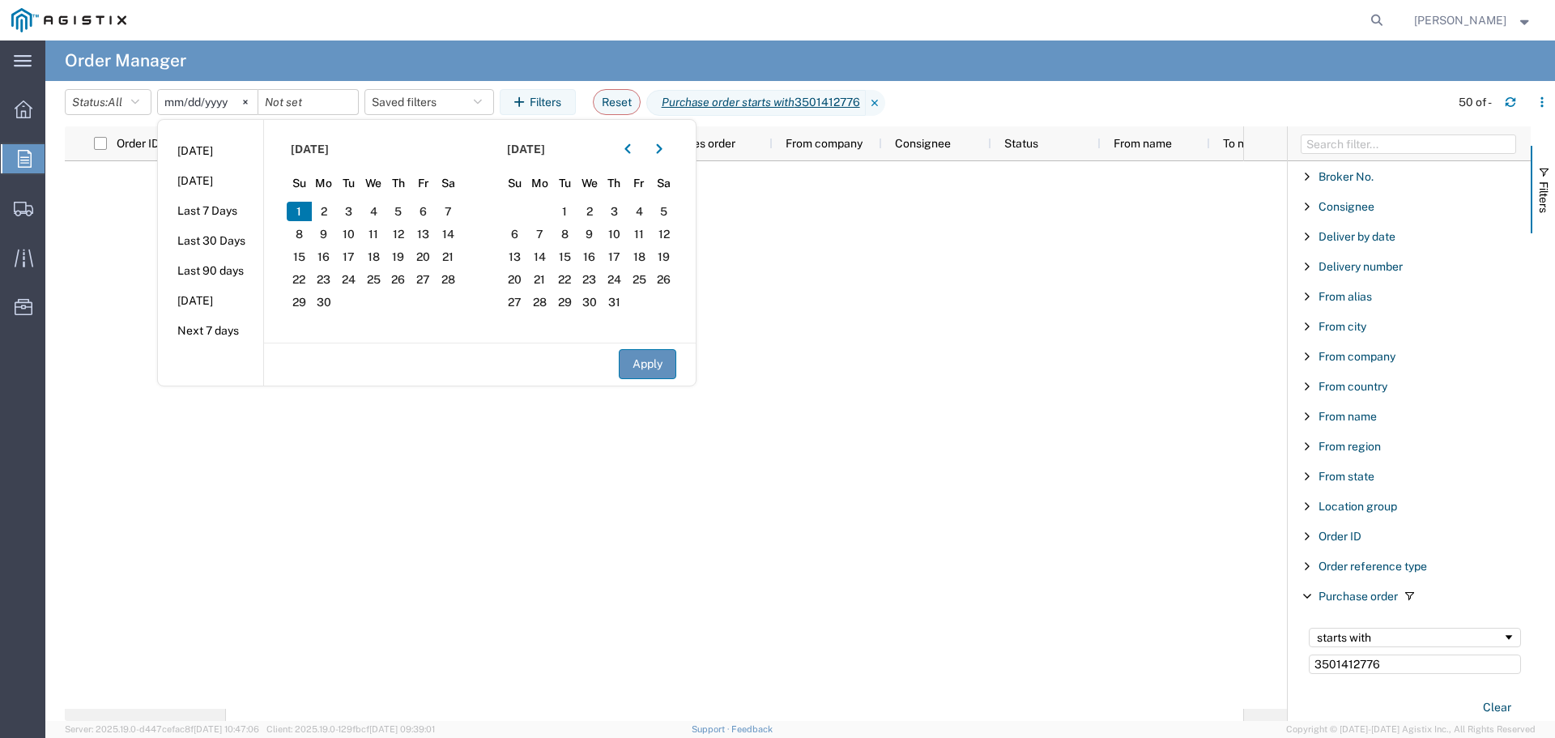
type input "[DATE]"
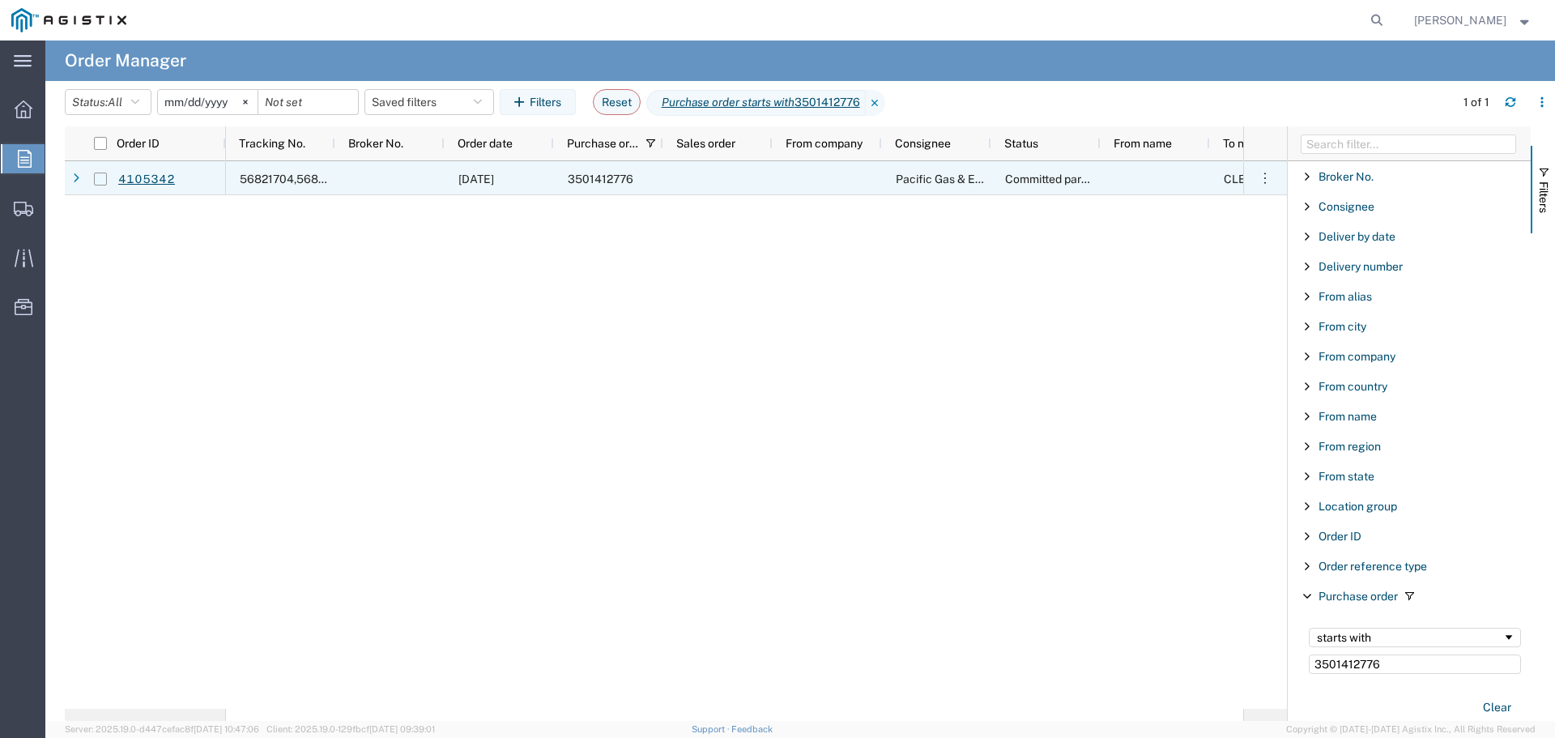
click at [100, 178] on input "Press Space to toggle row selection (unchecked)" at bounding box center [100, 178] width 13 height 13
checkbox input "true"
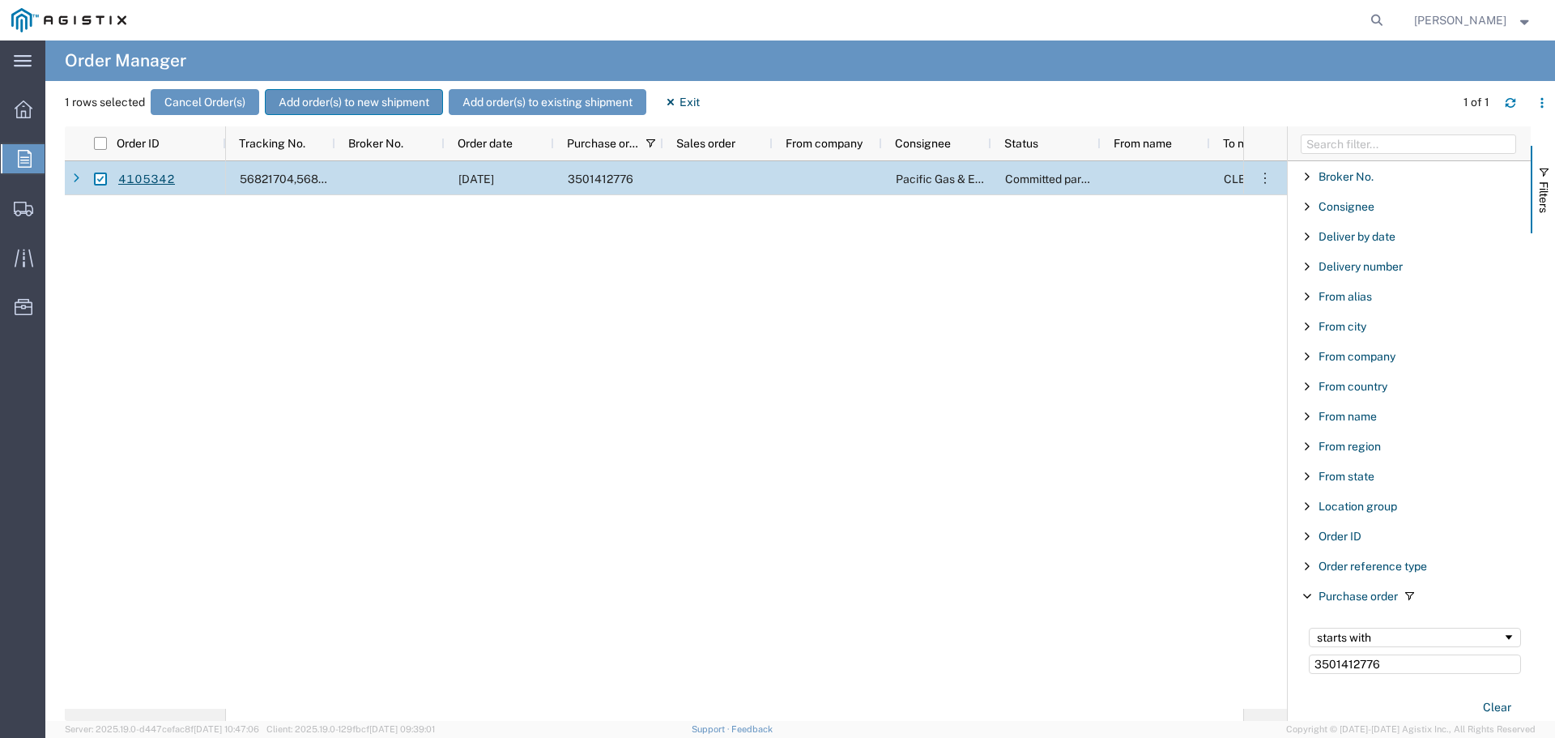
click at [360, 99] on button "Add order(s) to new shipment" at bounding box center [354, 102] width 178 height 26
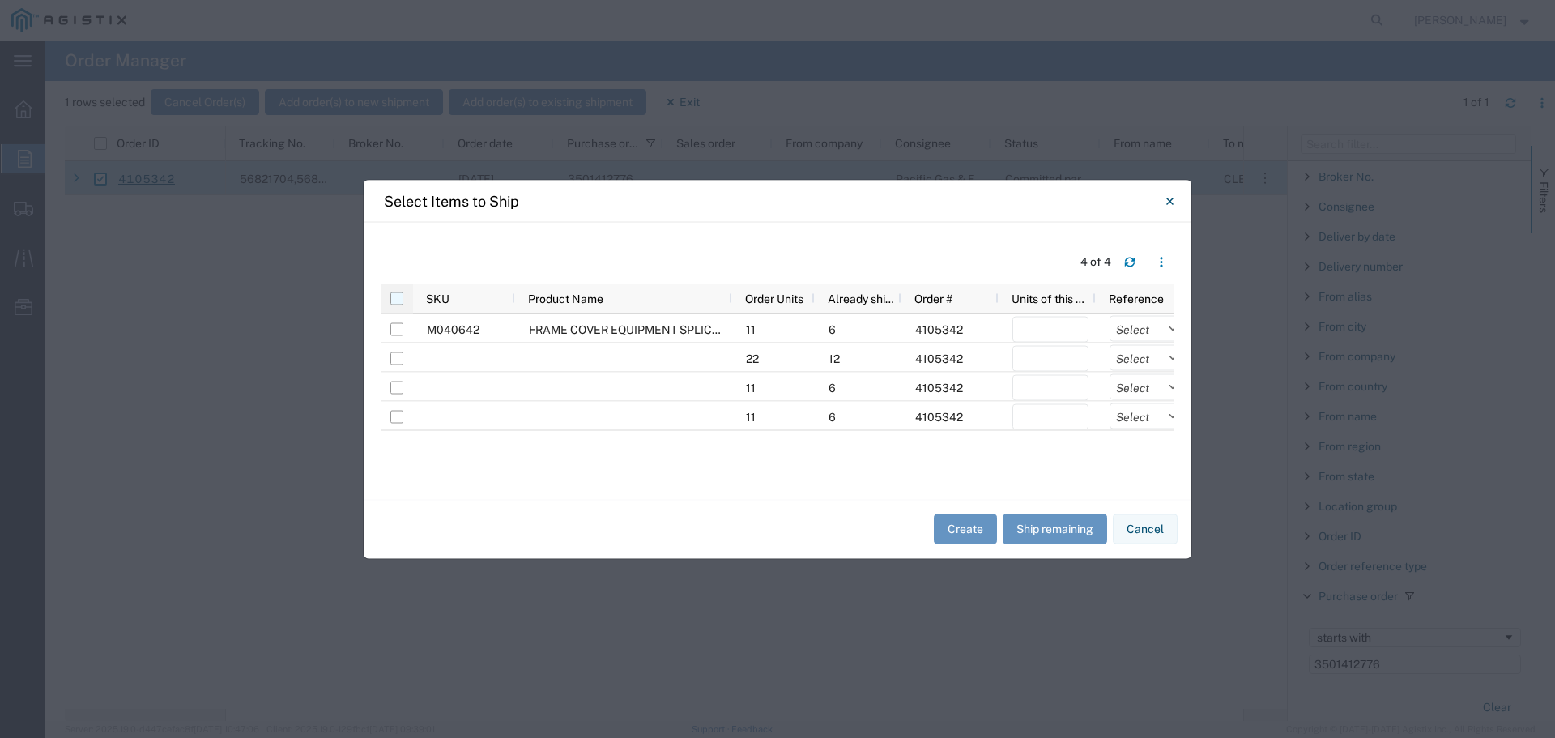
click at [395, 299] on input "checkbox" at bounding box center [396, 297] width 13 height 13
checkbox input "true"
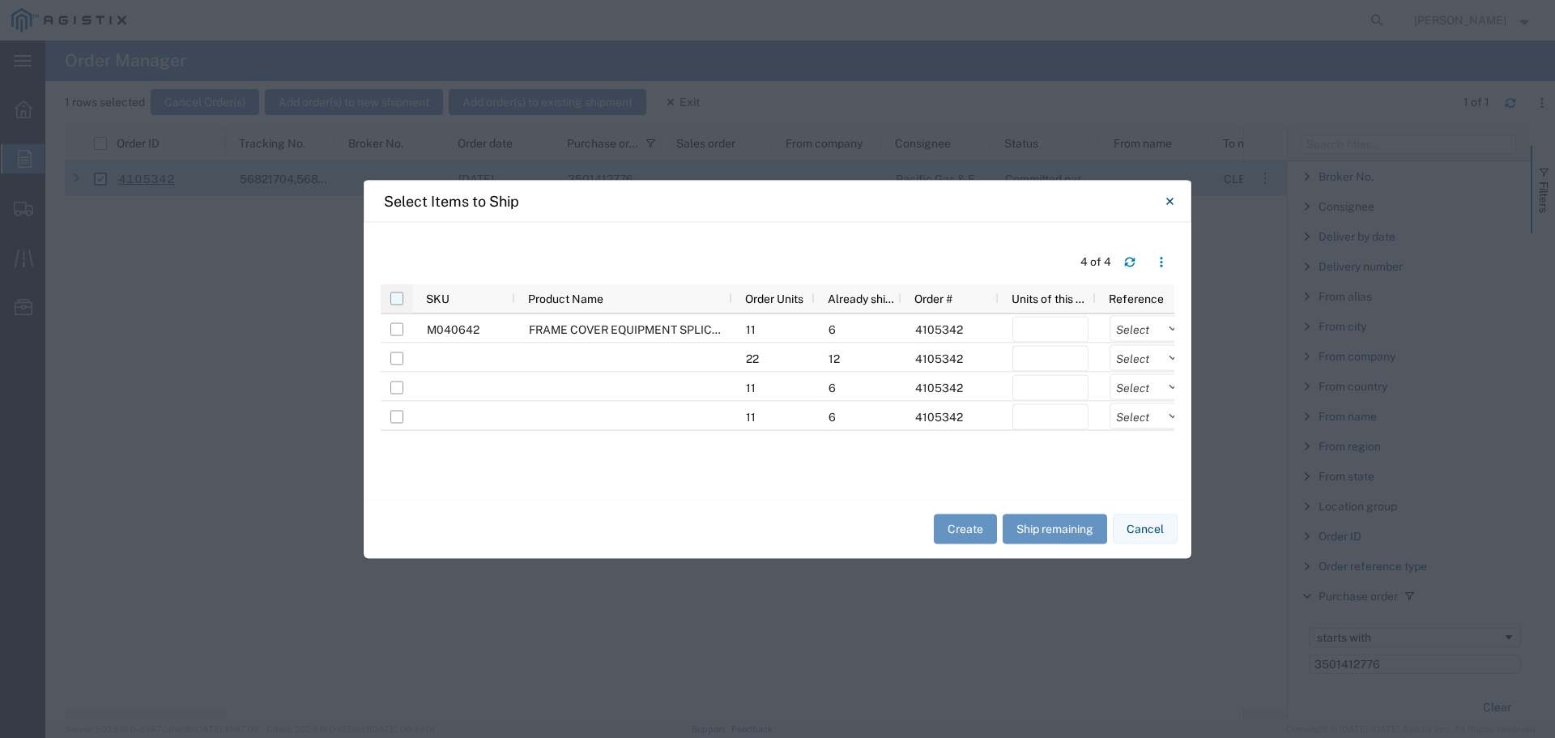
checkbox input "true"
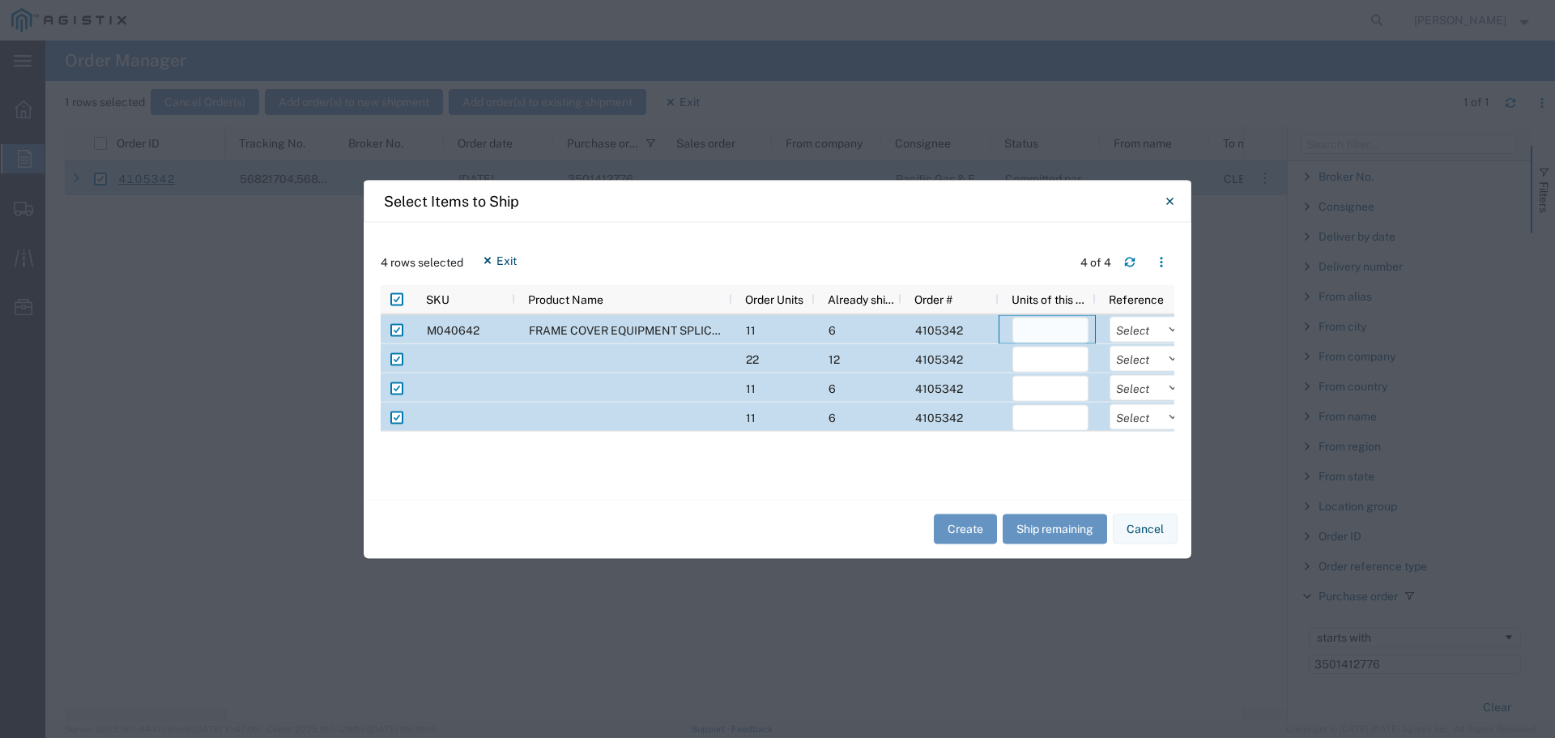
click at [1053, 333] on input "number" at bounding box center [1050, 330] width 76 height 26
type input "1"
click at [1045, 355] on input "number" at bounding box center [1050, 359] width 76 height 26
type input "2"
click at [1051, 387] on input "number" at bounding box center [1050, 388] width 76 height 26
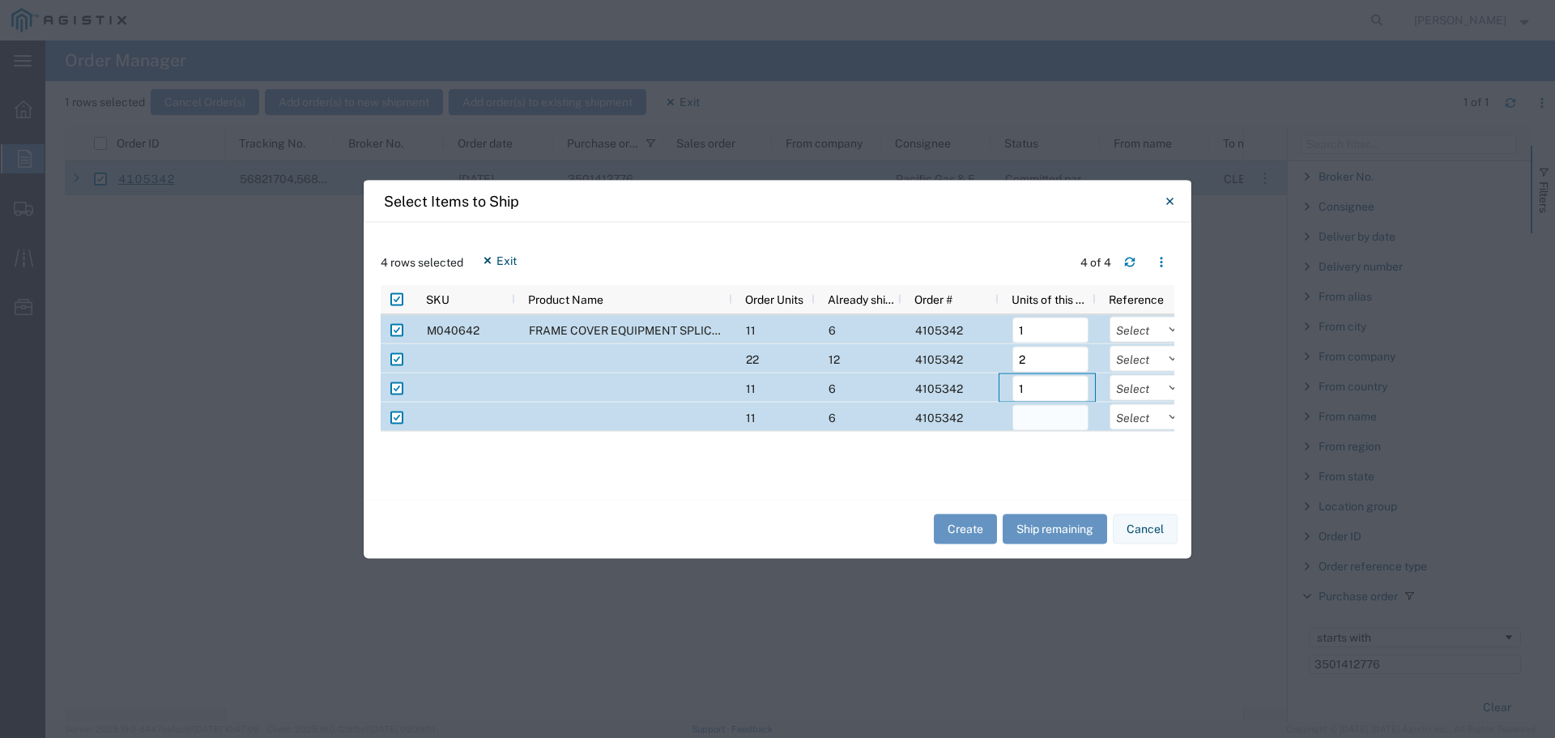
type input "1"
click at [1045, 415] on input "number" at bounding box center [1050, 417] width 76 height 26
type input "1"
click at [1125, 417] on select "Select Purchase Order Delivery Number" at bounding box center [1147, 416] width 76 height 26
click at [1138, 332] on select "Select Purchase Order Delivery Number" at bounding box center [1147, 329] width 76 height 26
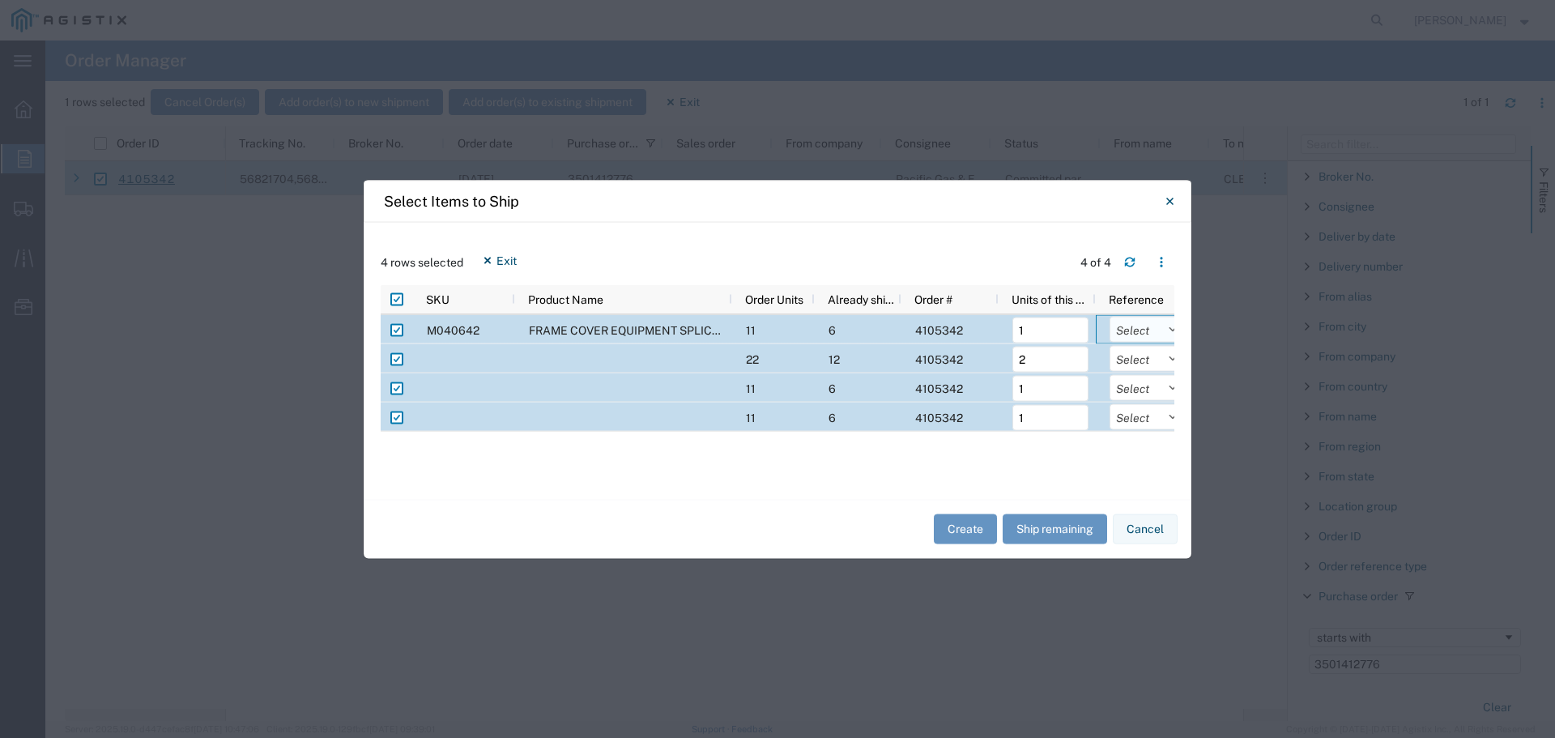
click at [1138, 322] on select "Select Purchase Order Delivery Number" at bounding box center [1147, 329] width 76 height 26
select select "PURCHORD"
click at [1109, 316] on select "Select Purchase Order Delivery Number" at bounding box center [1147, 329] width 76 height 26
click at [1124, 356] on select "Select Purchase Order Delivery Number" at bounding box center [1147, 358] width 76 height 26
select select "PURCHORD"
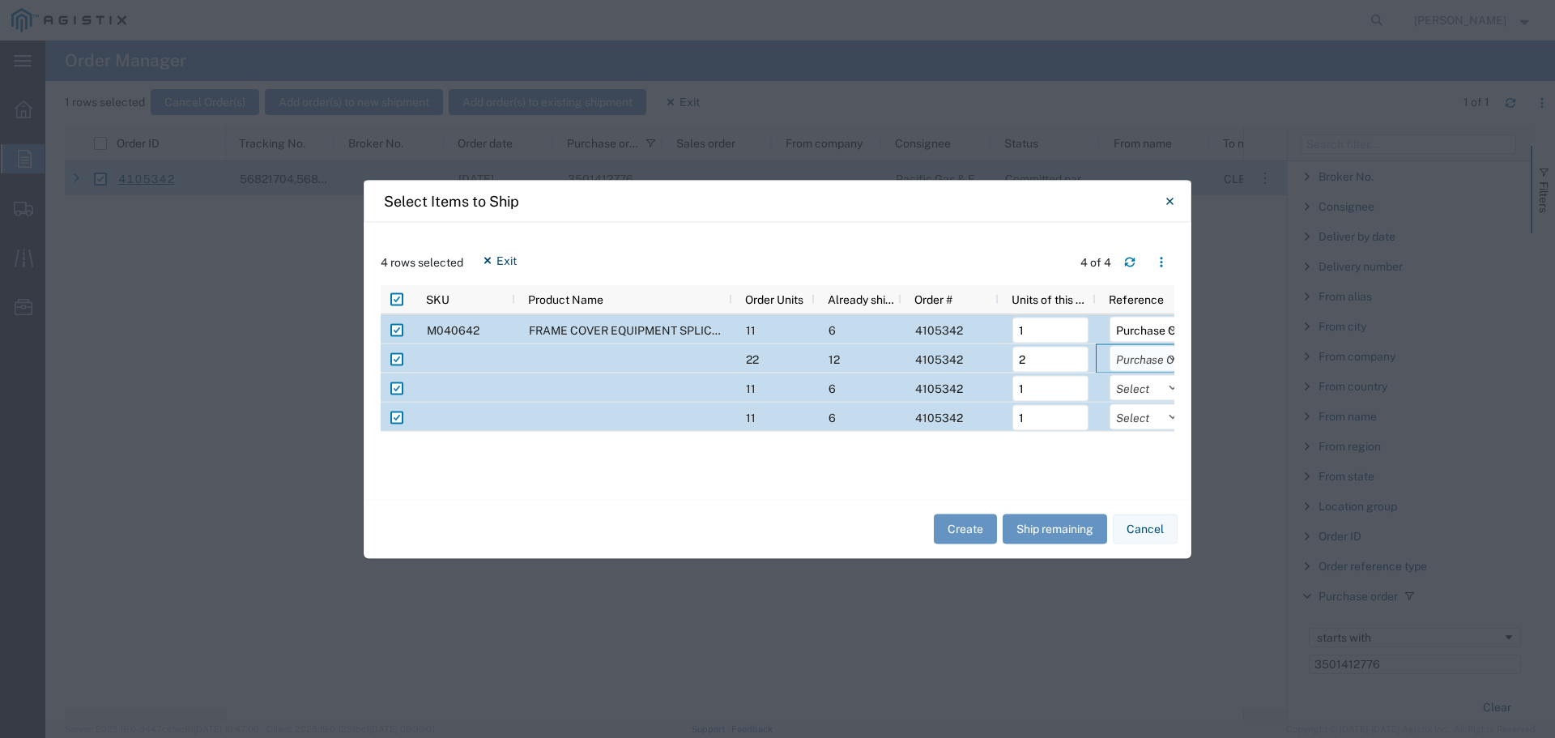
click at [1109, 345] on select "Select Purchase Order Delivery Number" at bounding box center [1147, 358] width 76 height 26
click at [1134, 385] on select "Select Purchase Order Delivery Number" at bounding box center [1147, 387] width 76 height 26
select select "PURCHORD"
click at [1109, 374] on select "Select Purchase Order Delivery Number" at bounding box center [1147, 387] width 76 height 26
click at [1139, 420] on select "Select Purchase Order Delivery Number" at bounding box center [1147, 416] width 76 height 26
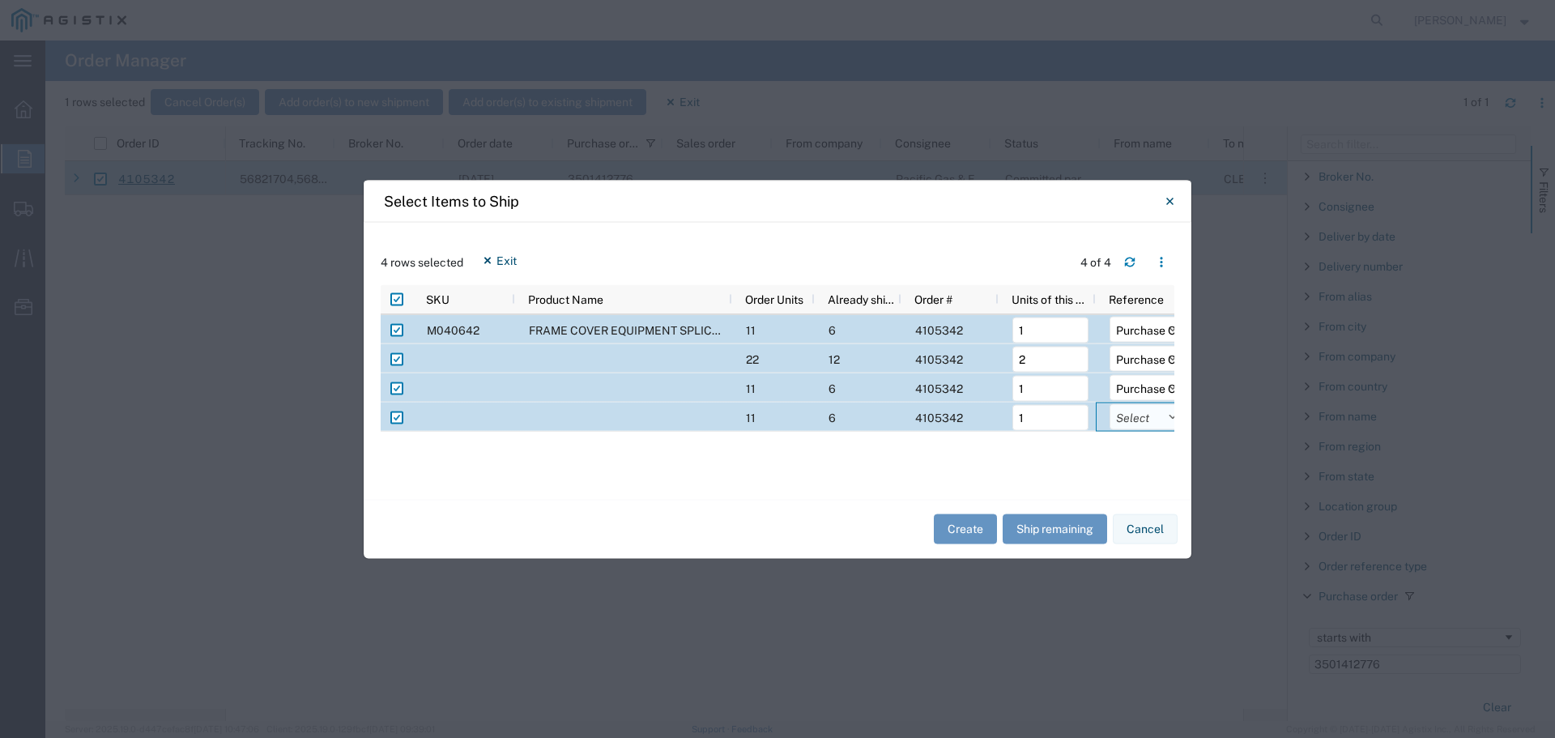
select select "PURCHORD"
click at [1109, 403] on select "Select Purchase Order Delivery Number" at bounding box center [1147, 416] width 76 height 26
click at [961, 525] on button "Create" at bounding box center [965, 529] width 63 height 30
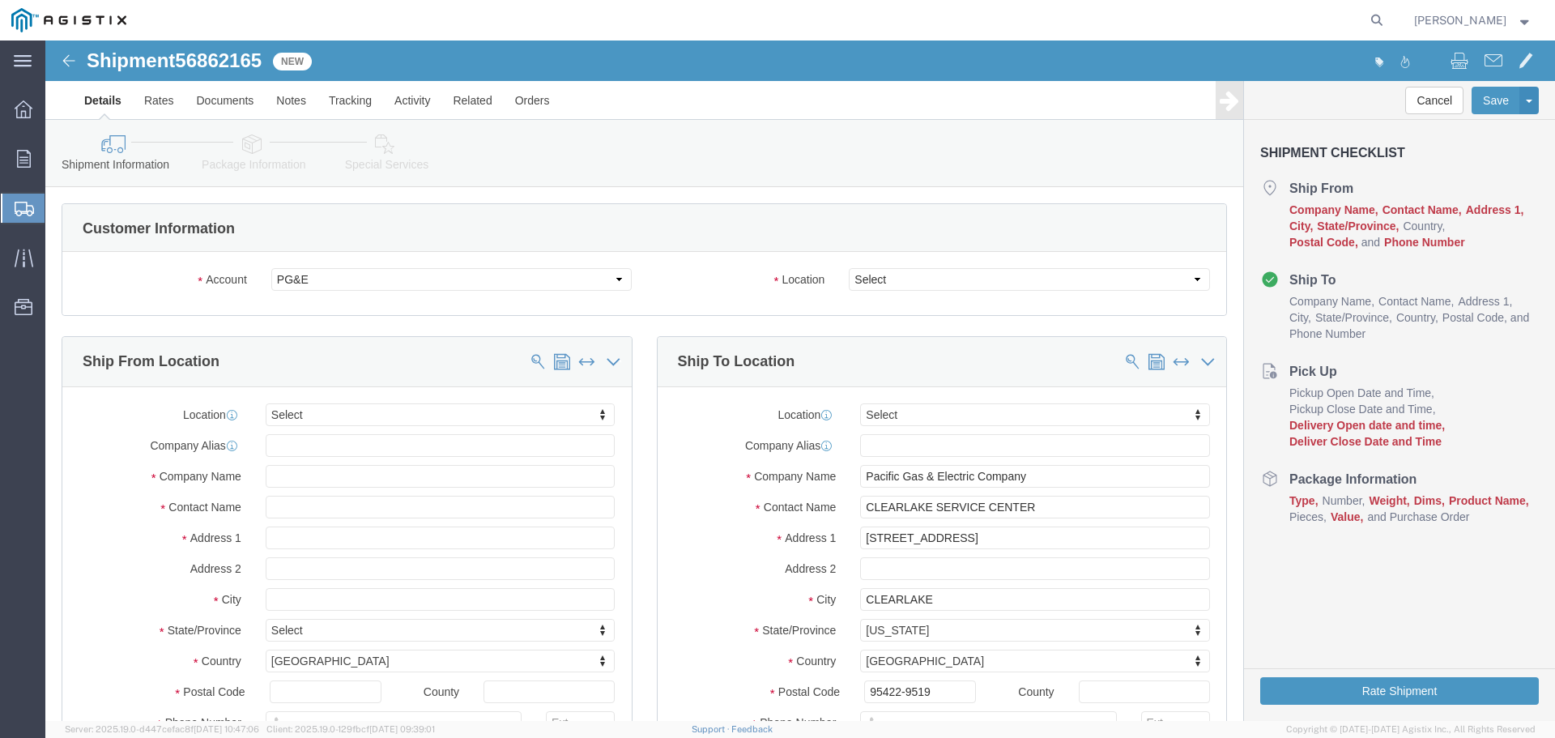
select select
click select "Select All Others [GEOGRAPHIC_DATA] [GEOGRAPHIC_DATA] [GEOGRAPHIC_DATA] [GEOGRA…"
select select "23082"
click select "Select All Others [GEOGRAPHIC_DATA] [GEOGRAPHIC_DATA] [GEOGRAPHIC_DATA] [GEOGRA…"
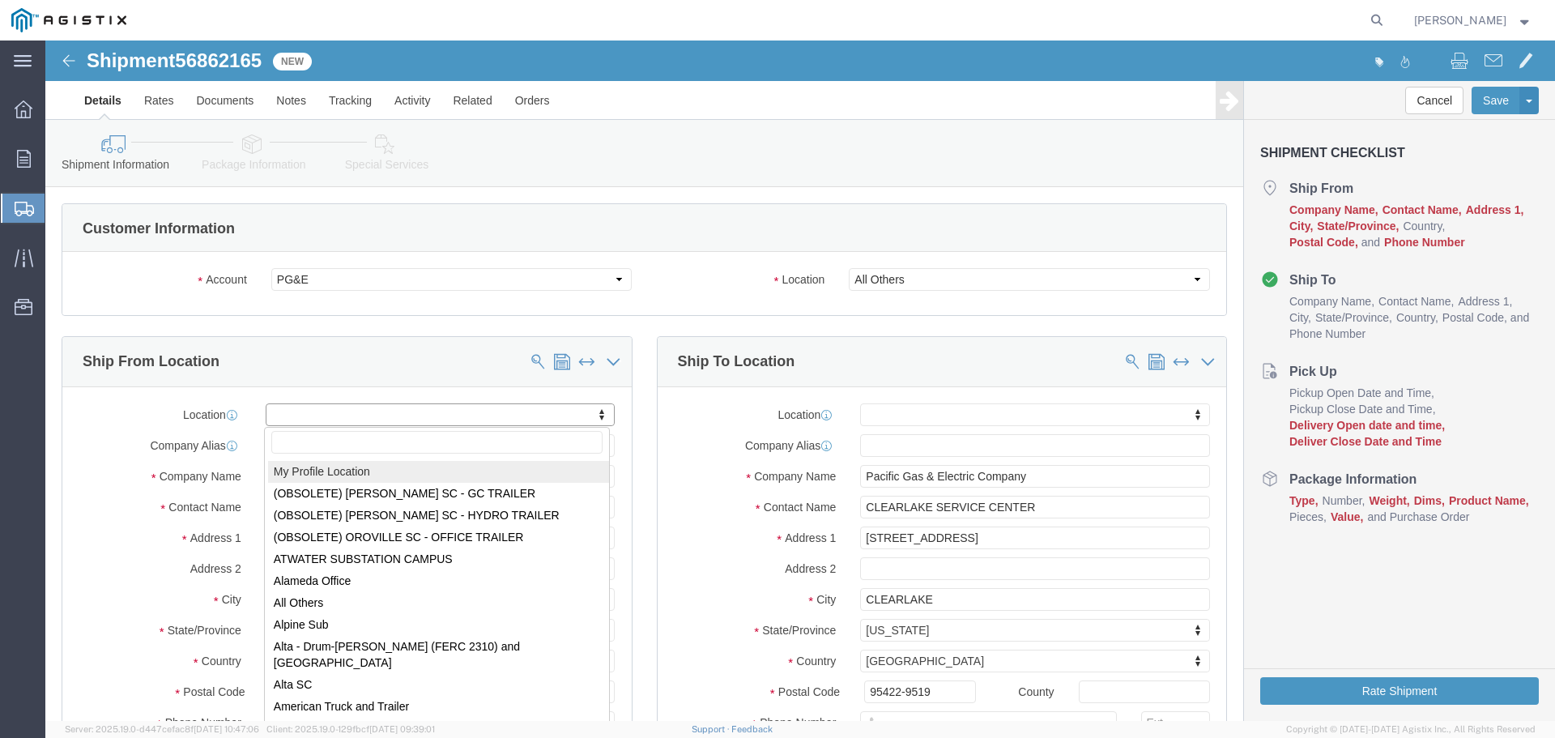
select select "MYPROFILE"
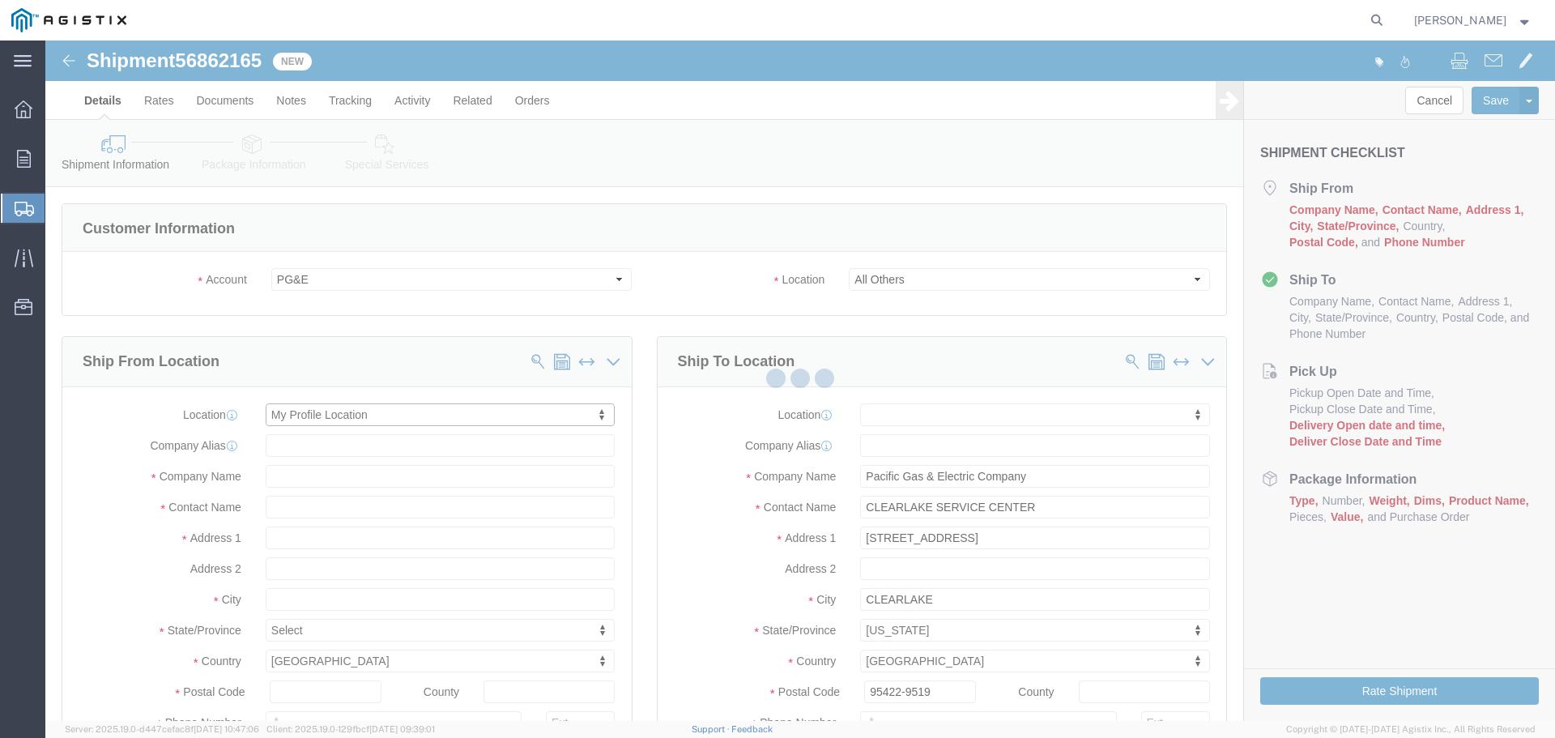
type input "[STREET_ADDRESS]"
type input "94566"
type input "[PHONE_NUMBER]"
type input "[PERSON_NAME][EMAIL_ADDRESS][PERSON_NAME][DOMAIN_NAME]"
checkbox input "true"
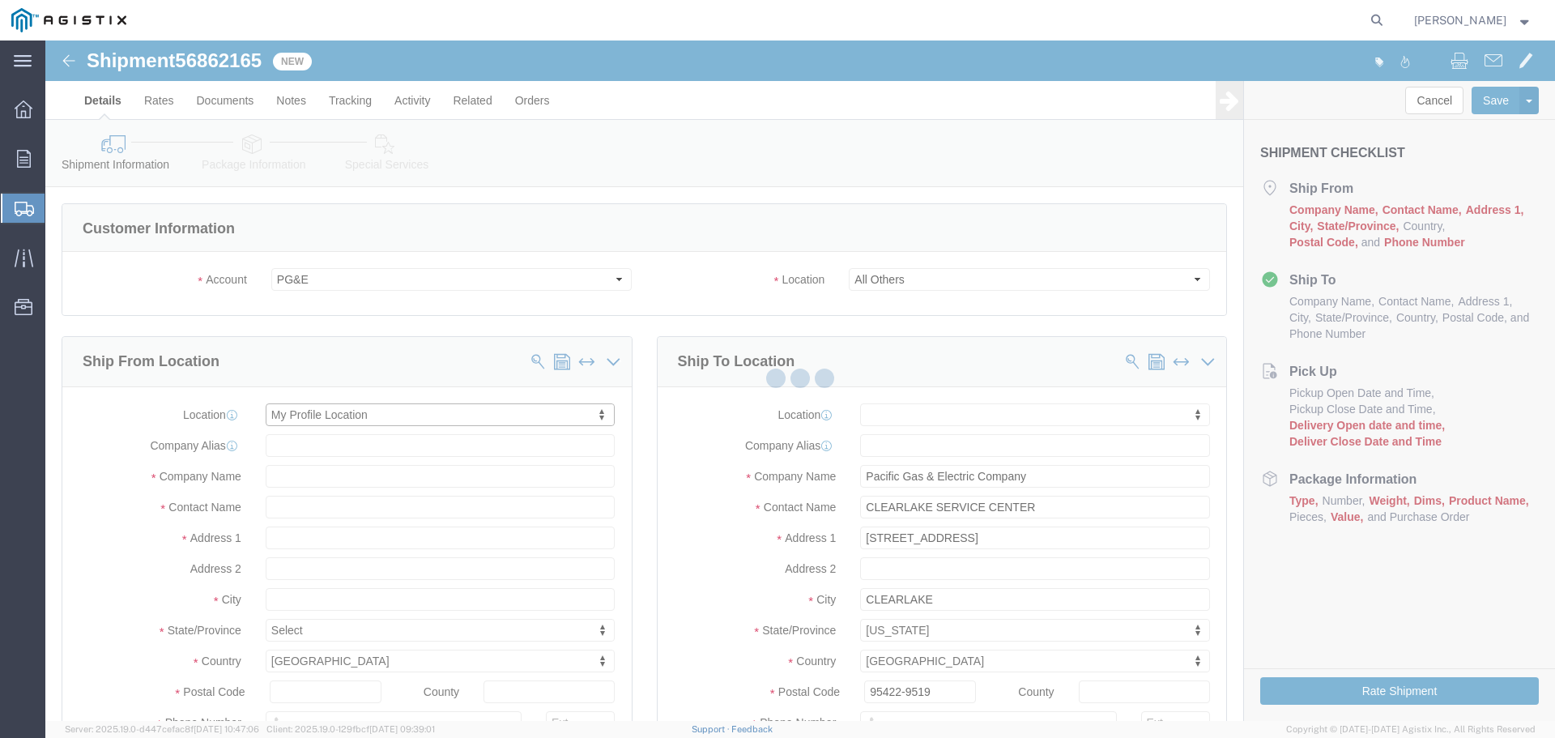
type input "Oldcastle Precast Inc"
type input "[PERSON_NAME]"
type input "PLEASANTON"
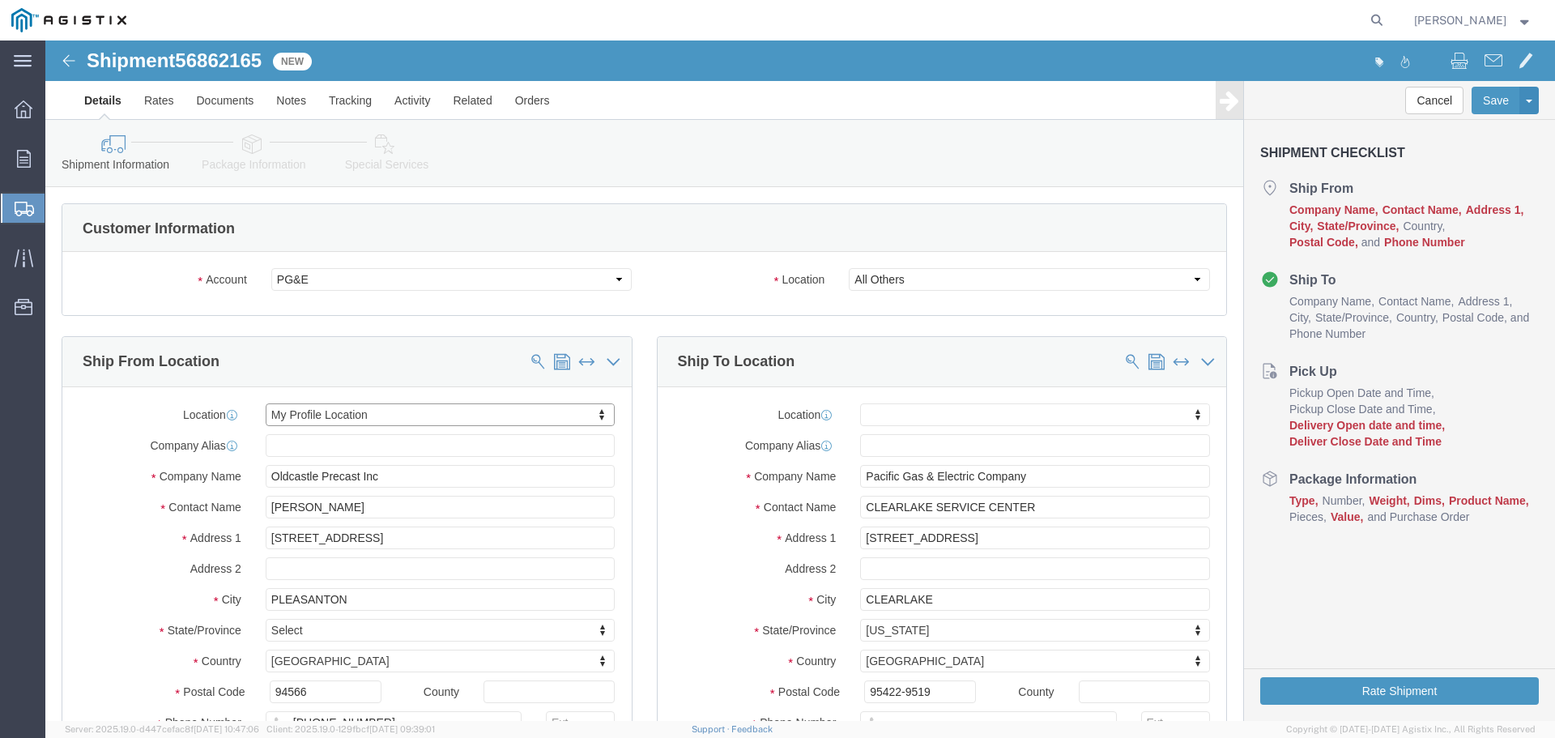
select select "CA"
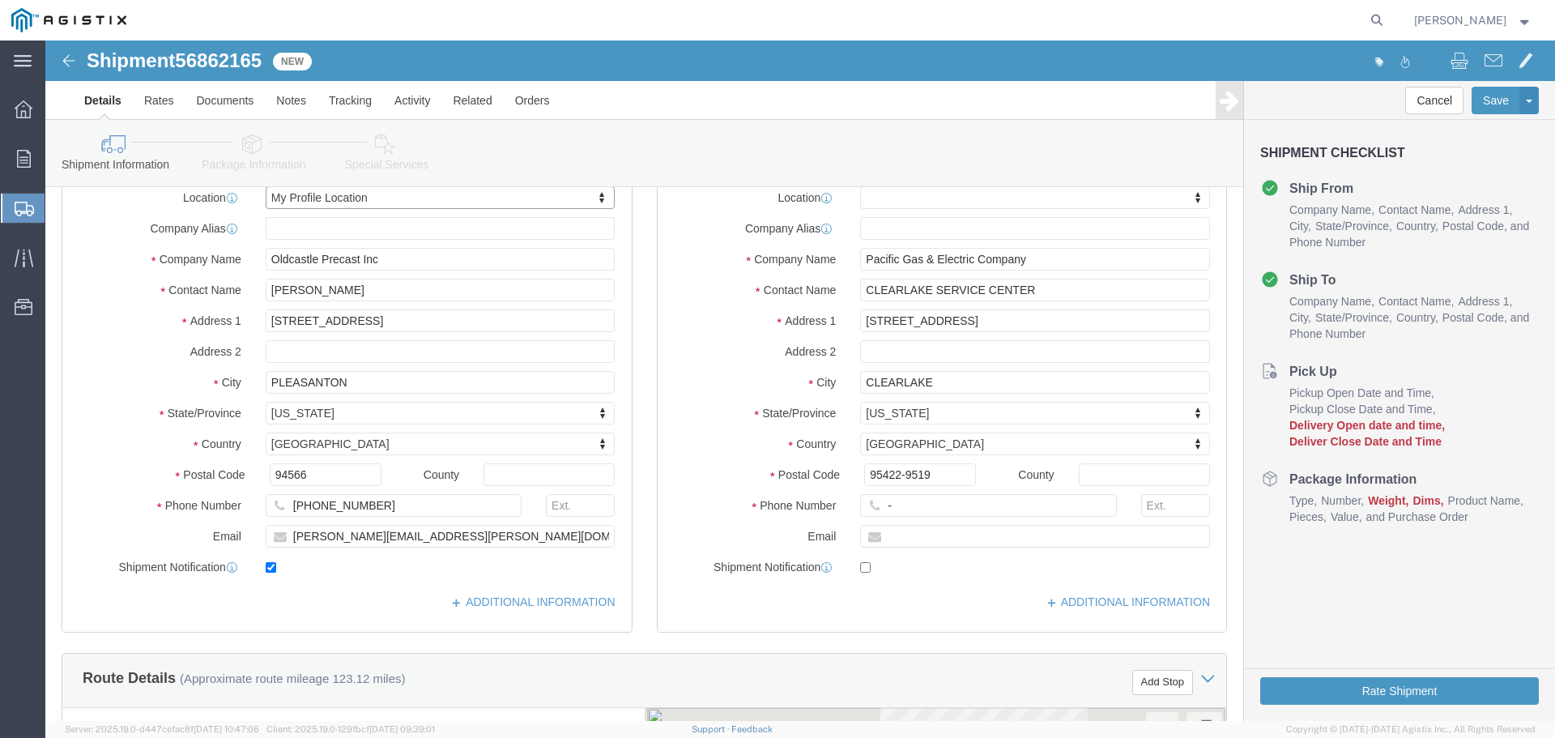
scroll to position [243, 0]
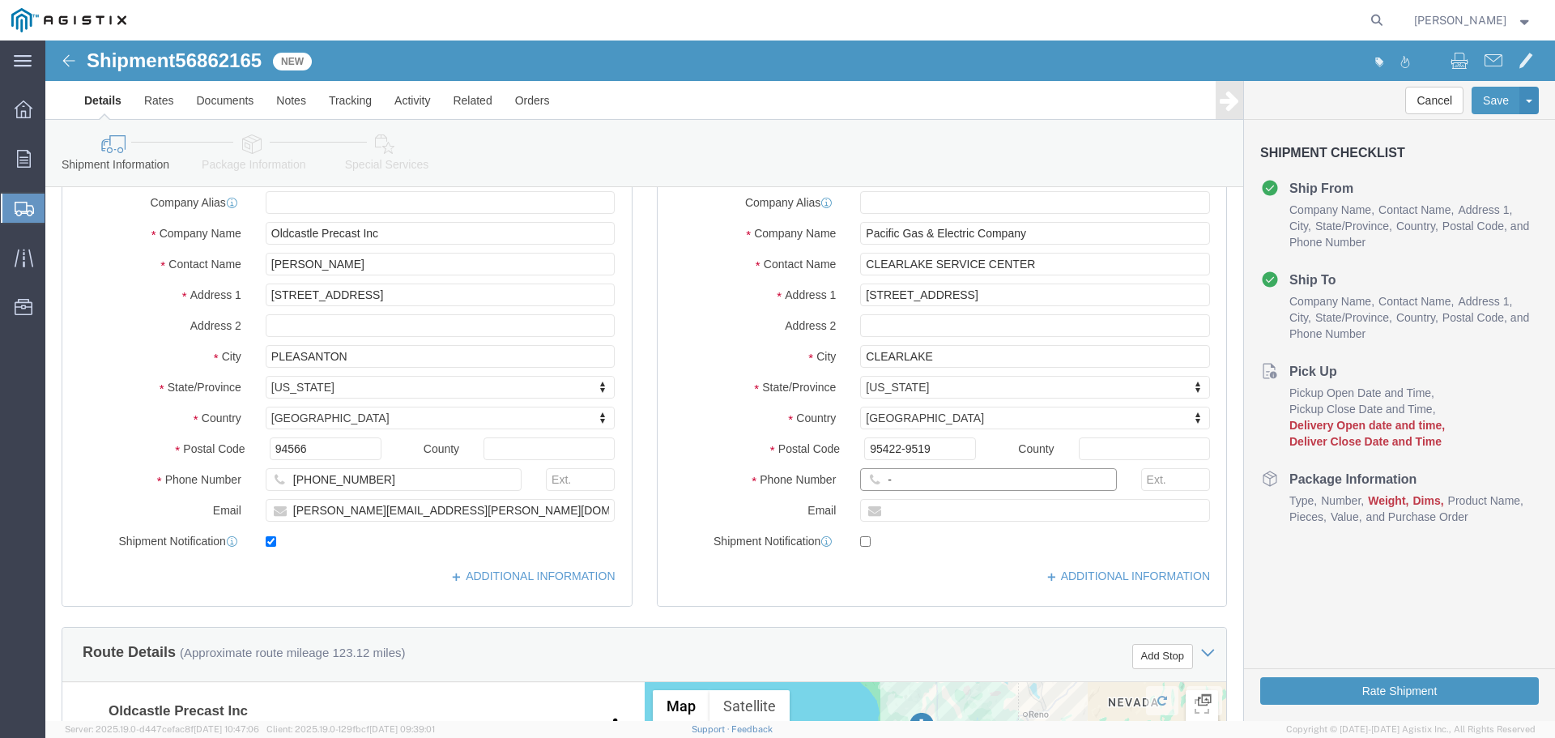
click input "-"
type input "123-456-7891"
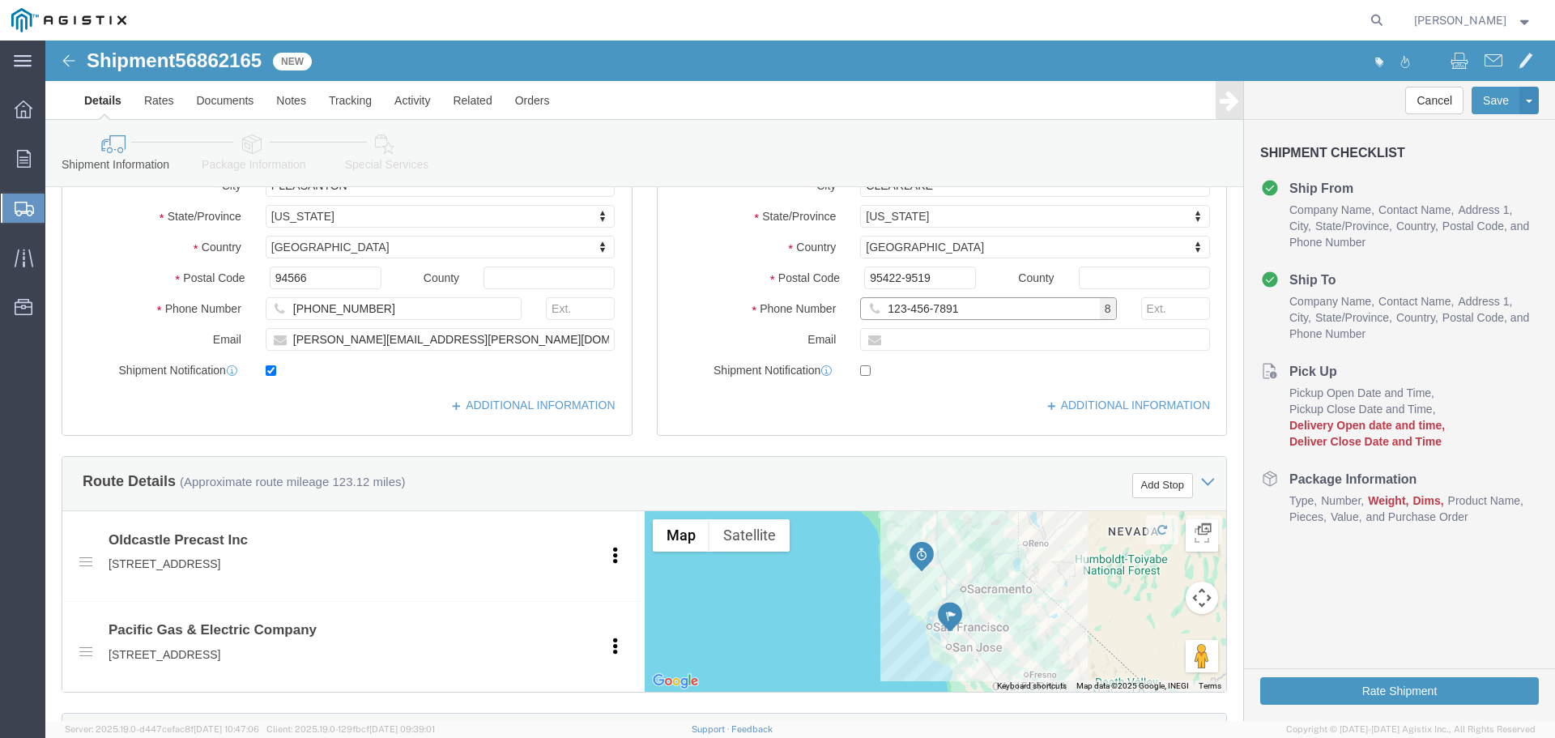
scroll to position [648, 0]
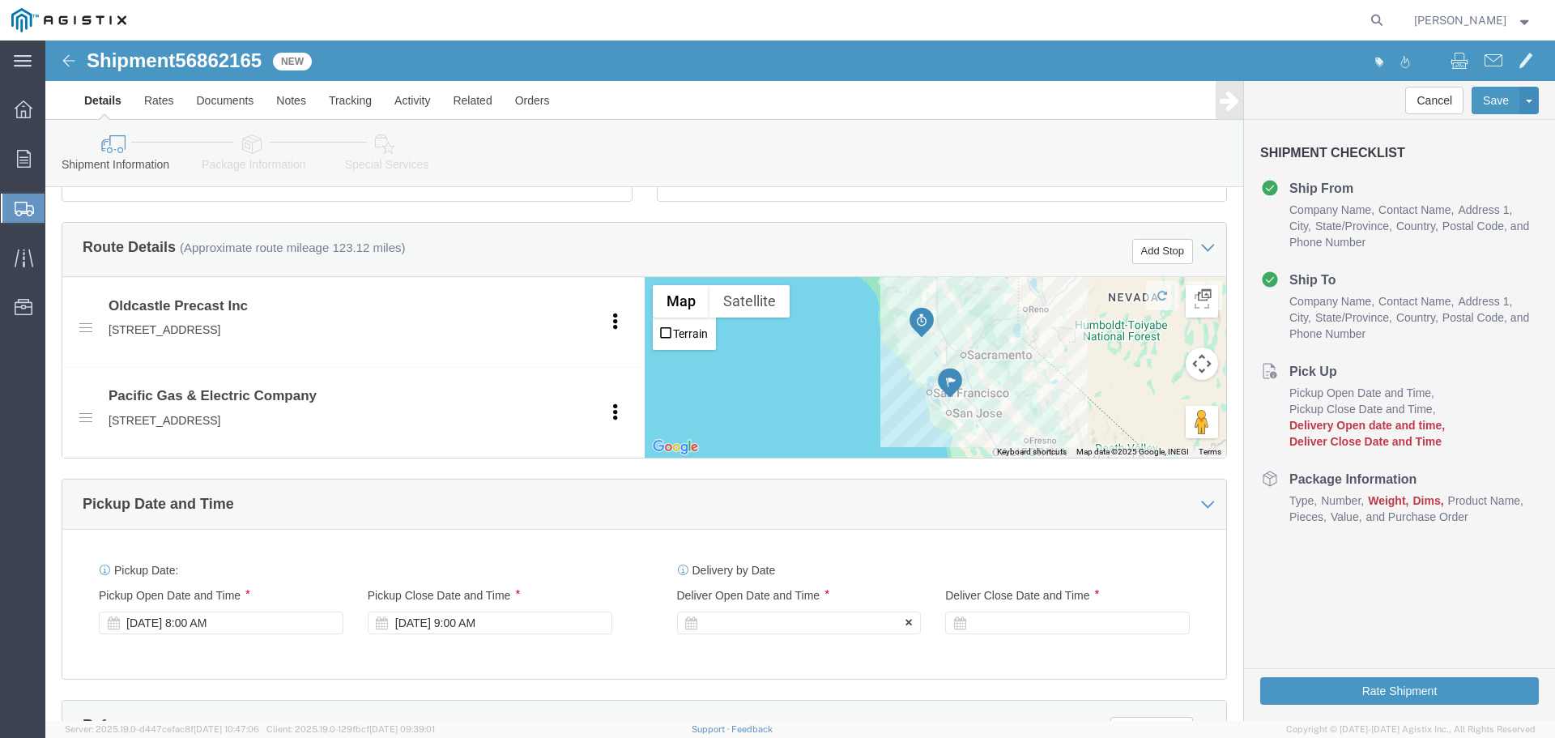
click div
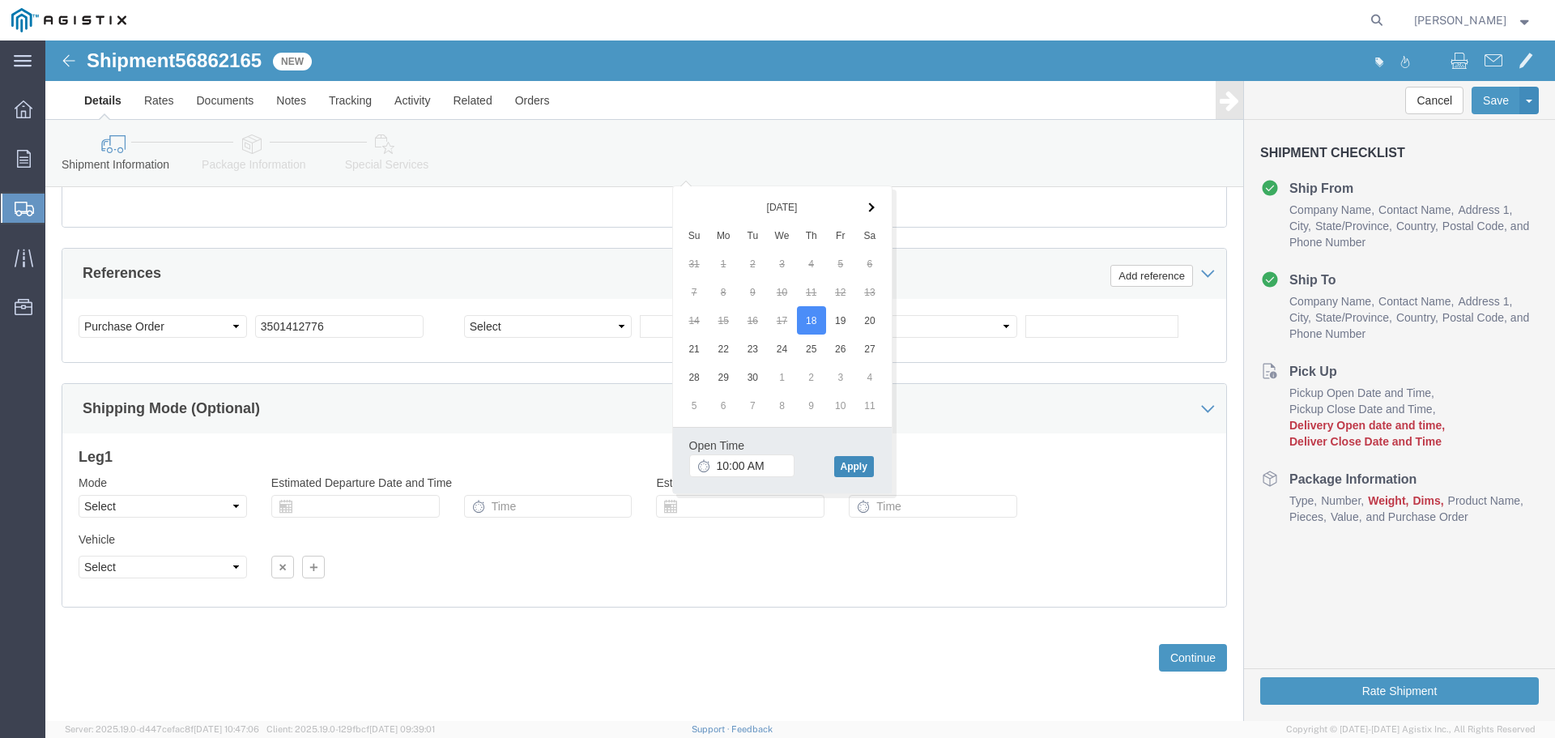
click button "Apply"
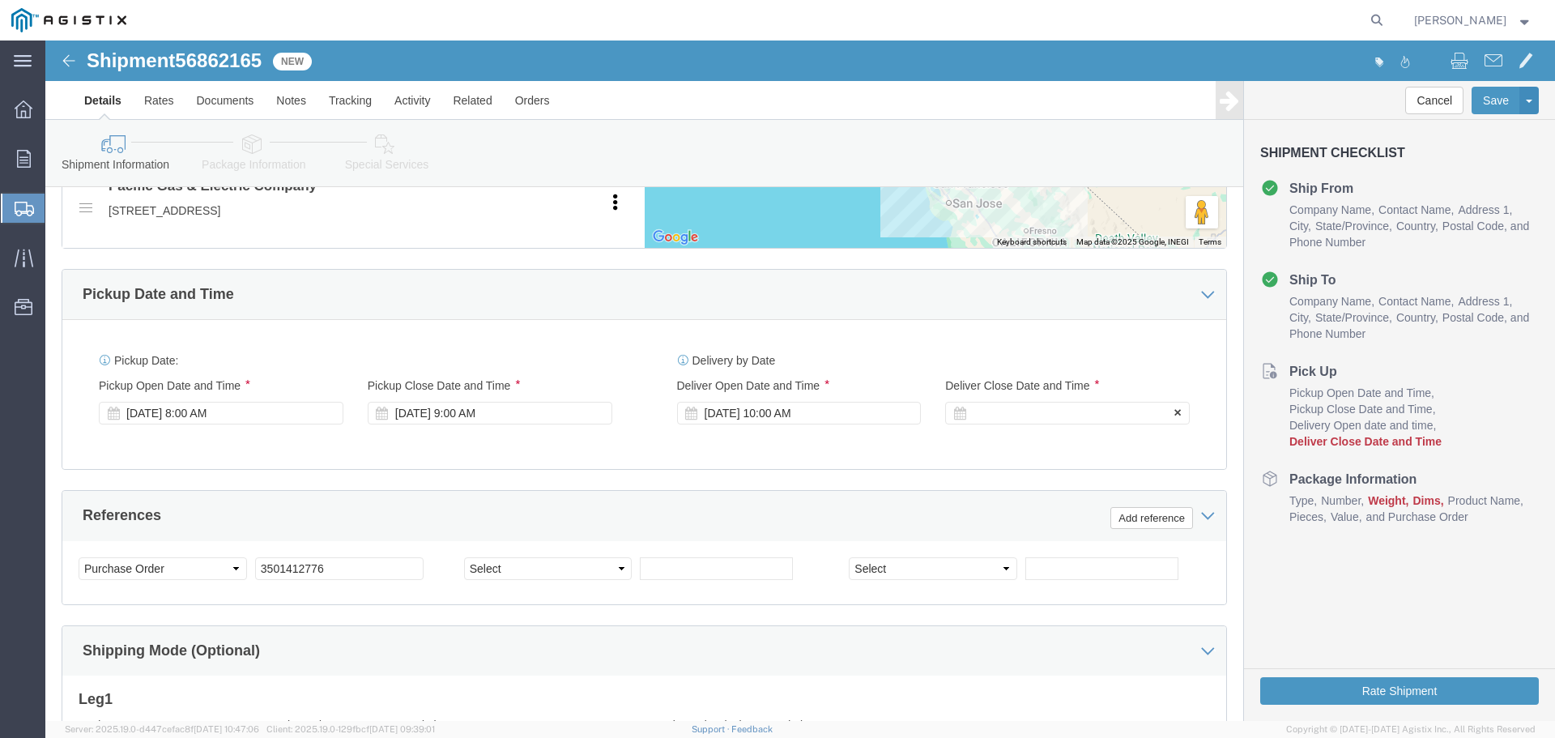
scroll to position [857, 0]
click div
click button "Apply"
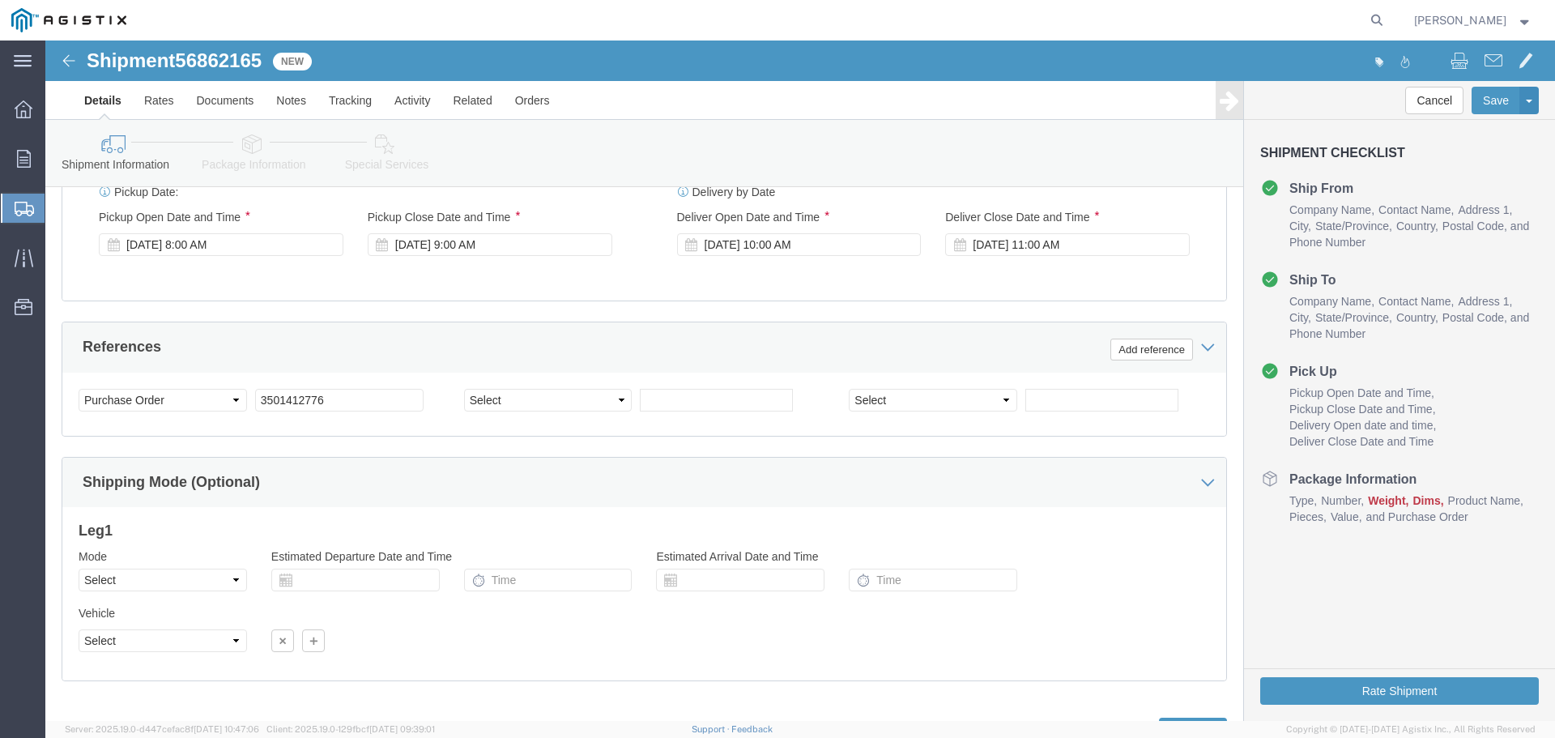
scroll to position [1100, 0]
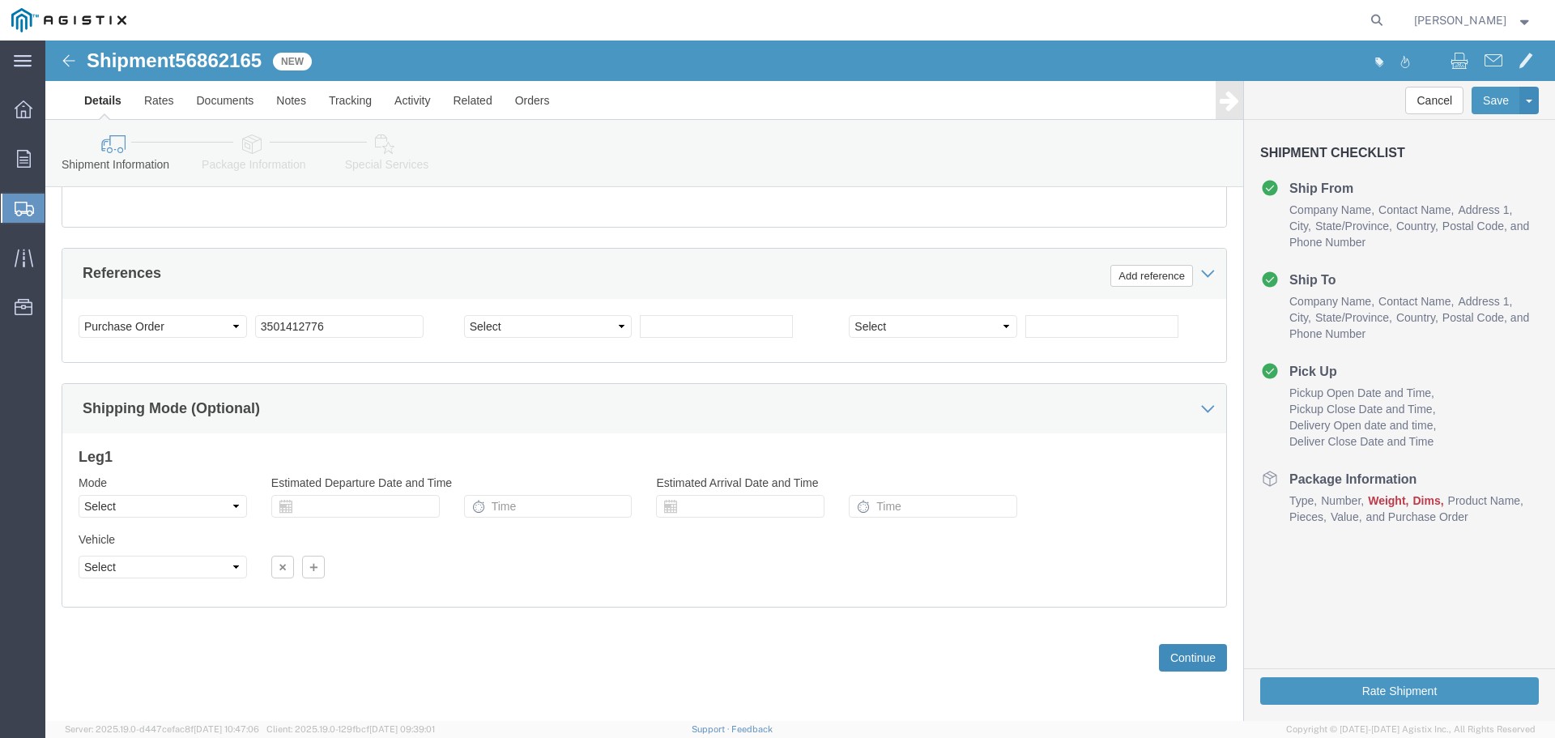
click button "Continue"
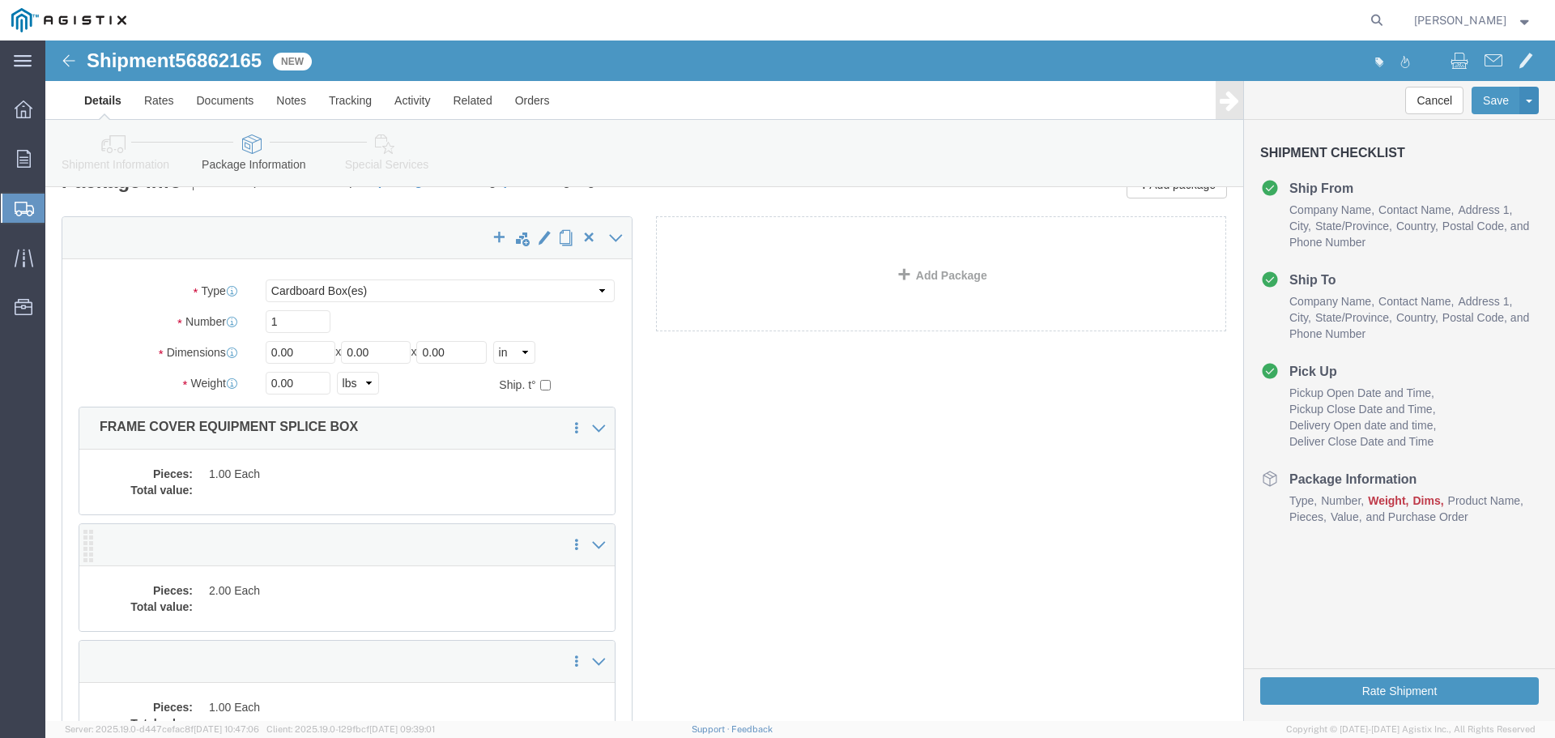
scroll to position [29, 0]
click select "Select Bulk Bundle(s) Cardboard Box(es) Carton(s) Crate(s) Drum(s) (Fiberboard)…"
select select "YRPK"
click select "Select Bulk Bundle(s) Cardboard Box(es) Carton(s) Crate(s) Drum(s) (Fiberboard)…"
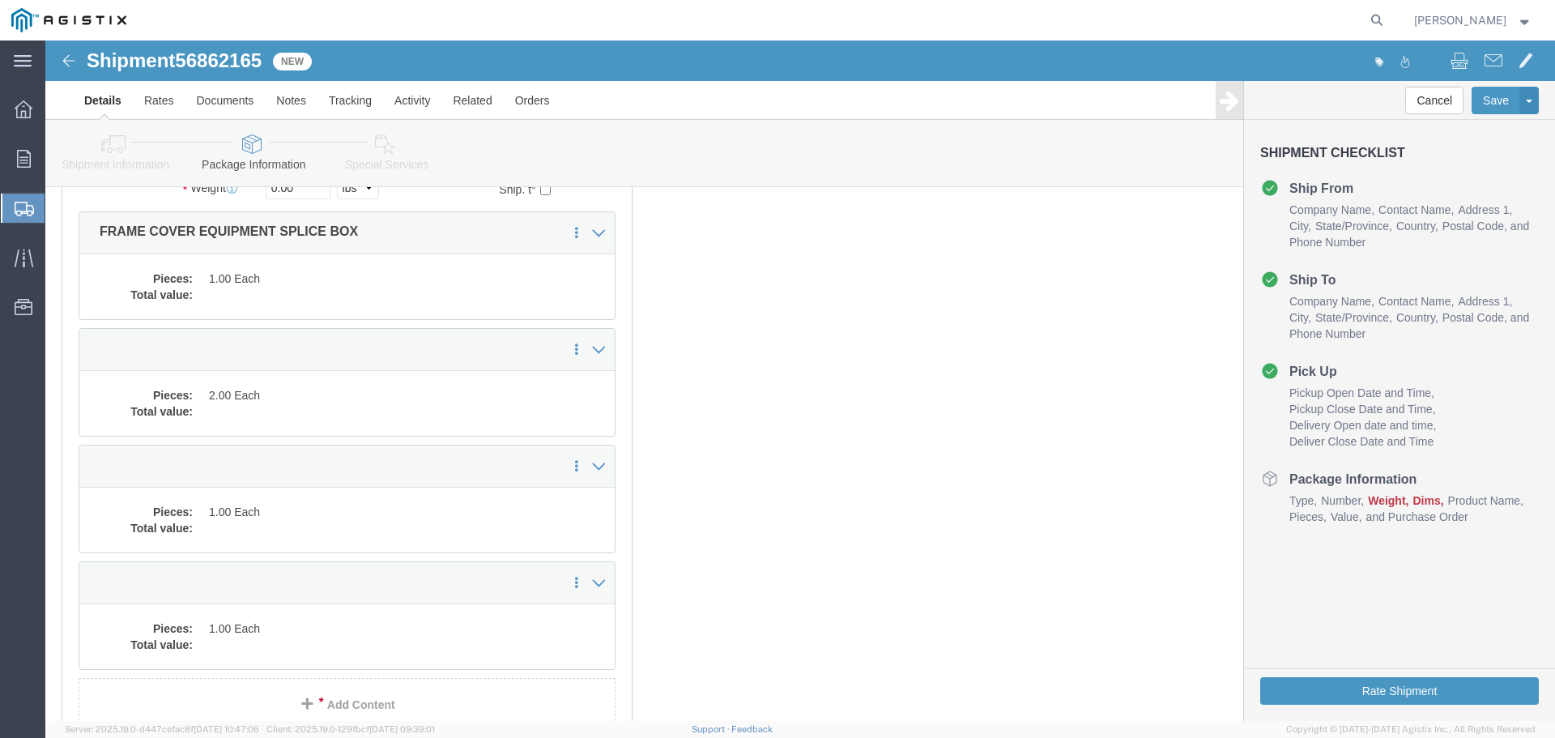
scroll to position [81, 0]
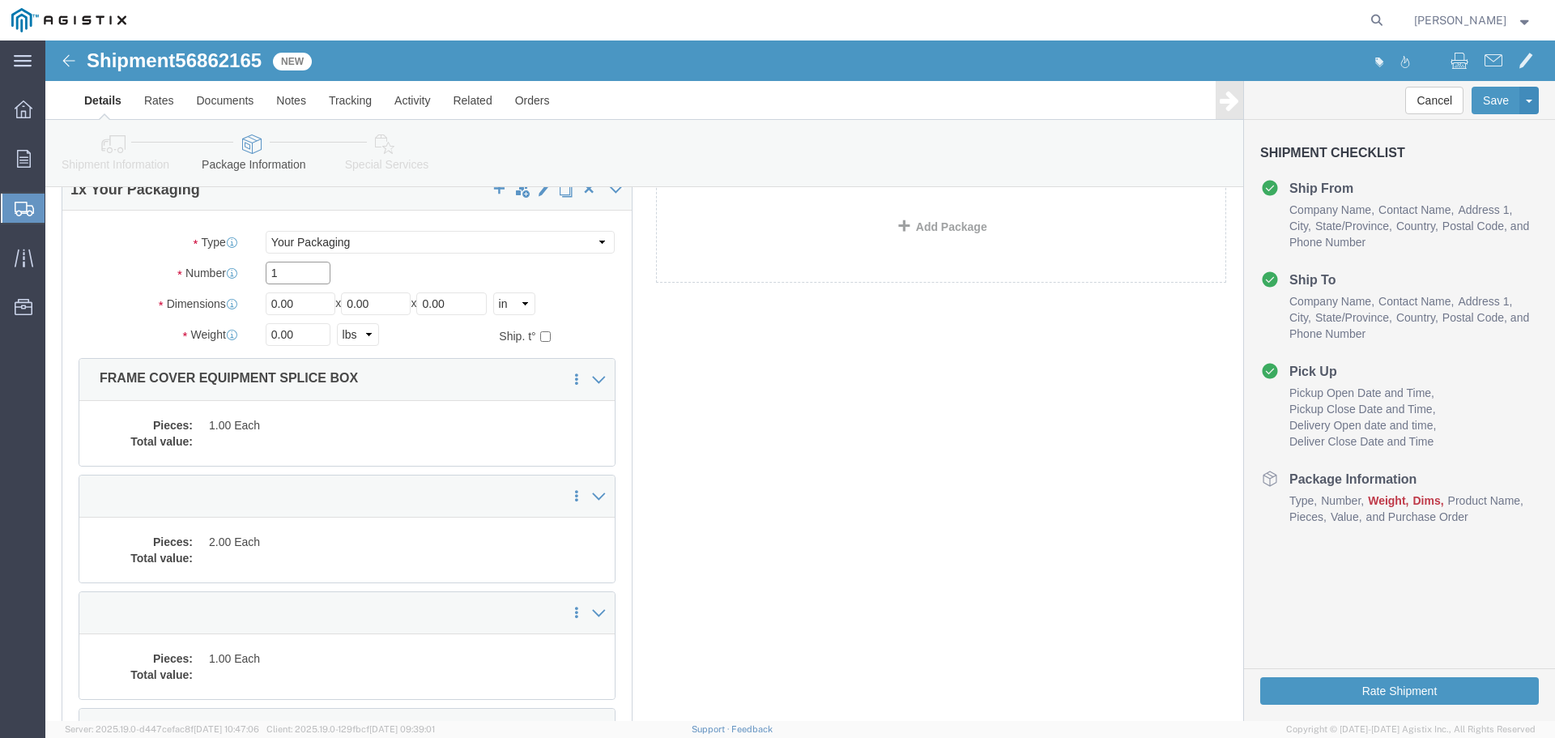
click input "1"
type input "5"
type input "54"
type input "102"
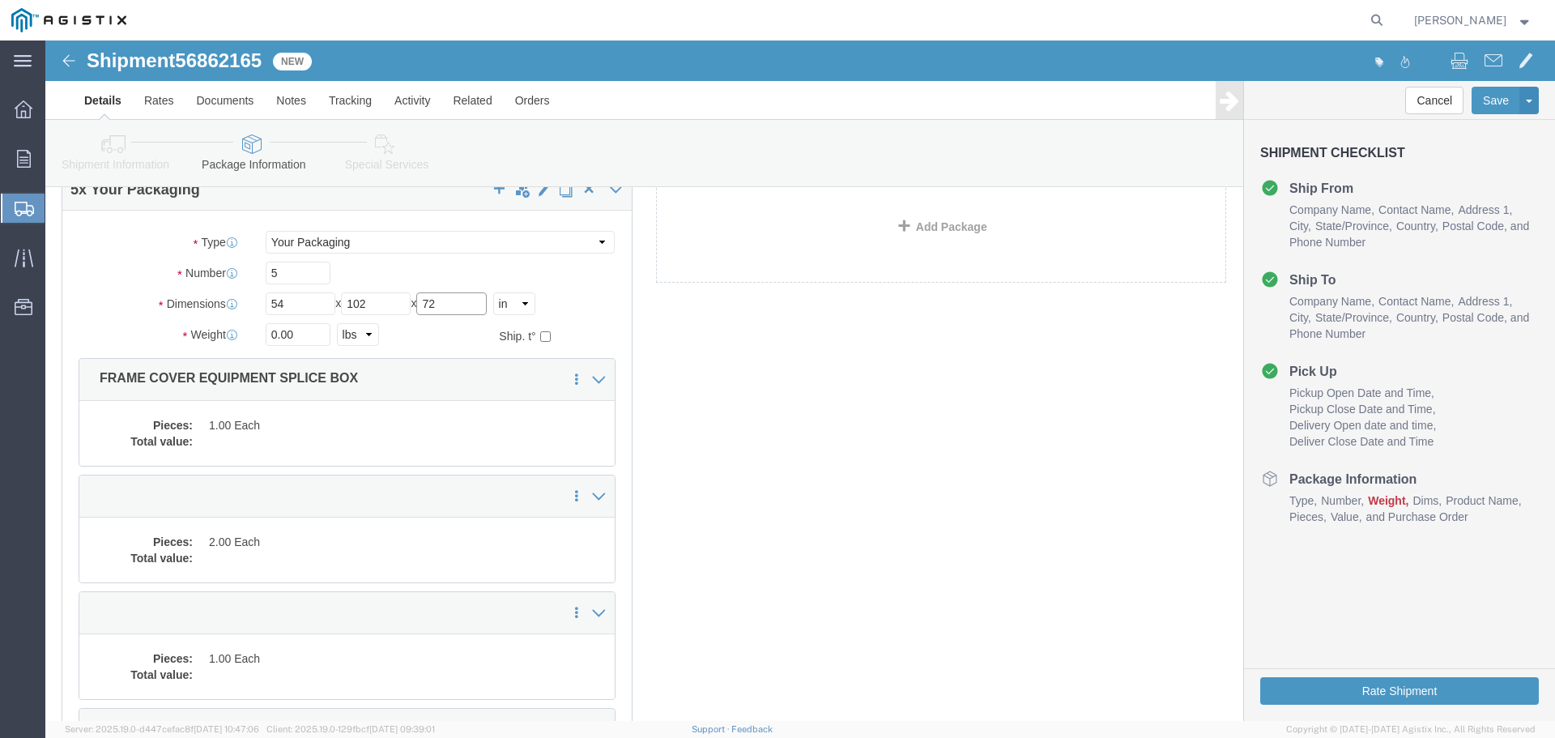
type input "72"
type input "25000"
click dd "1.00 Each"
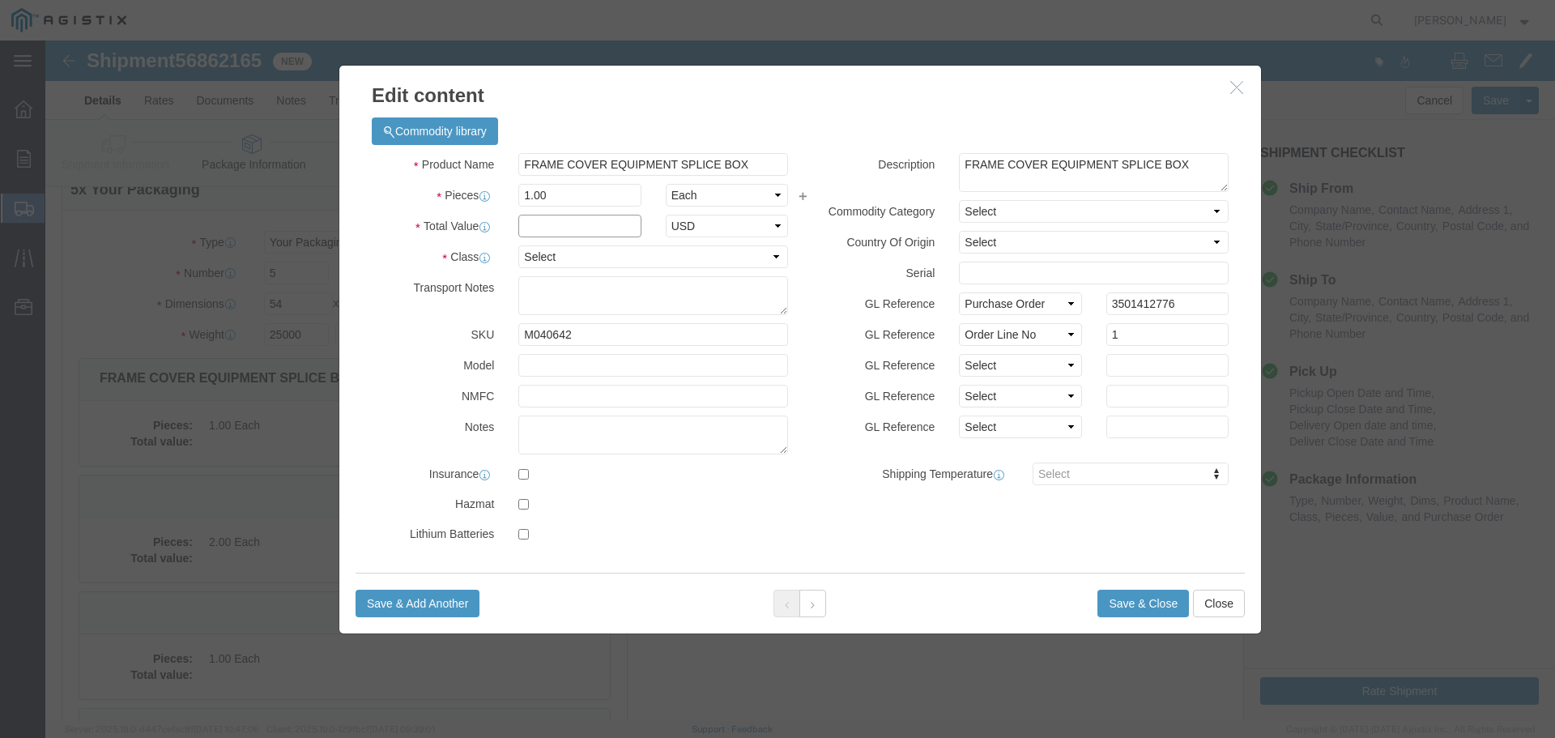
click input "text"
type input "1"
click select "Select 50 55 60 65 70 85 92.5 100 125 175 250 300 400"
select select "55"
click select "Select 50 55 60 65 70 85 92.5 100 125 175 250 300 400"
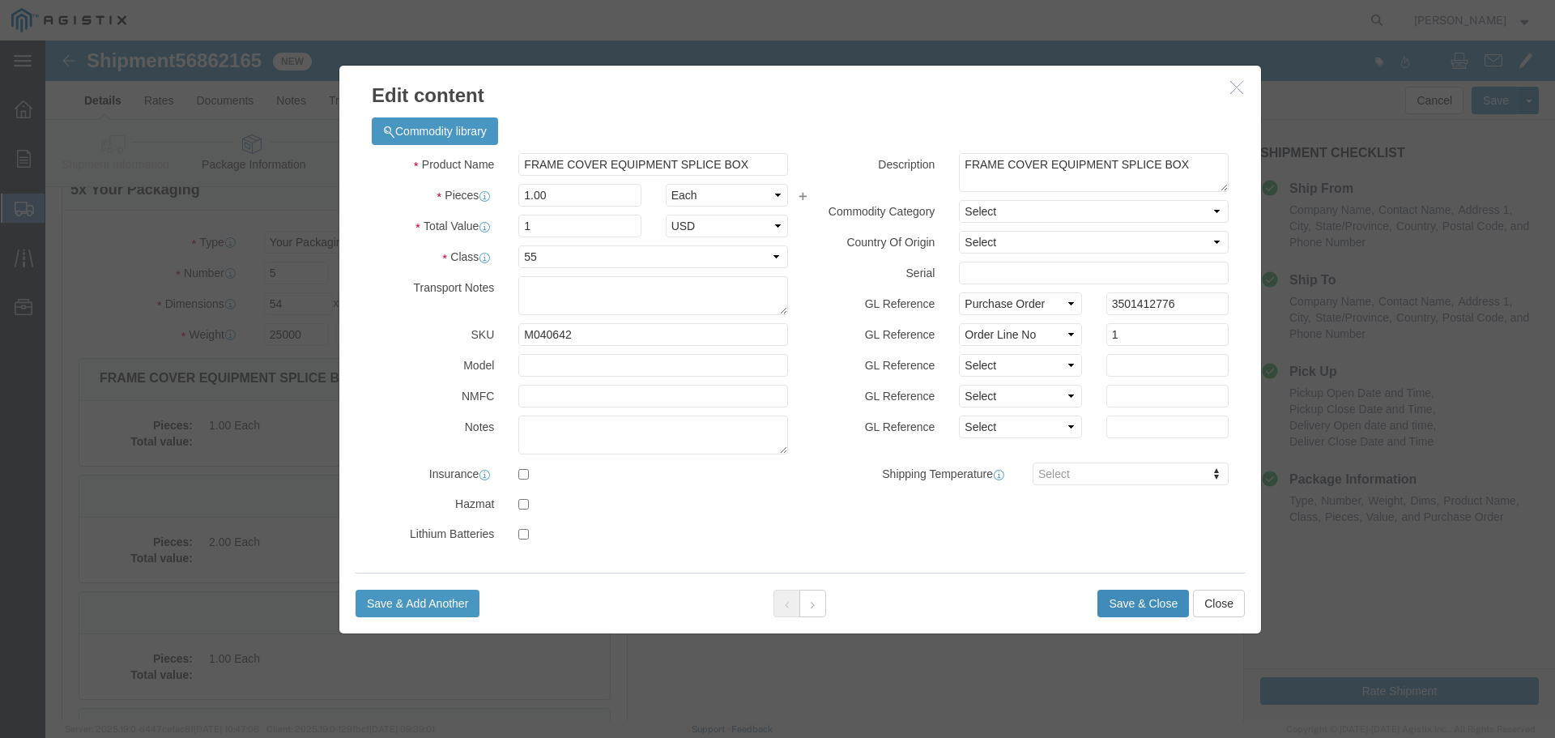
click button "Save & Close"
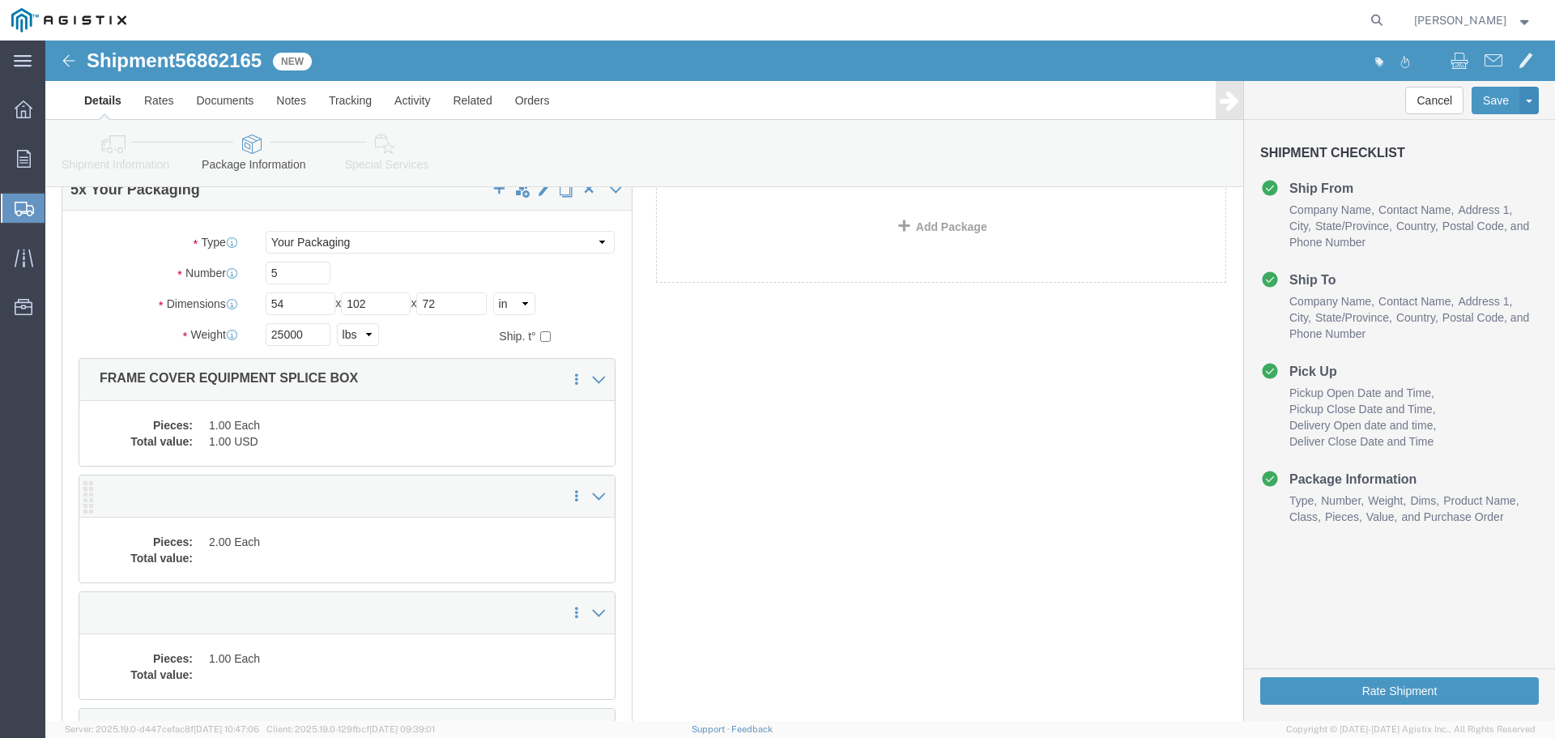
scroll to position [162, 0]
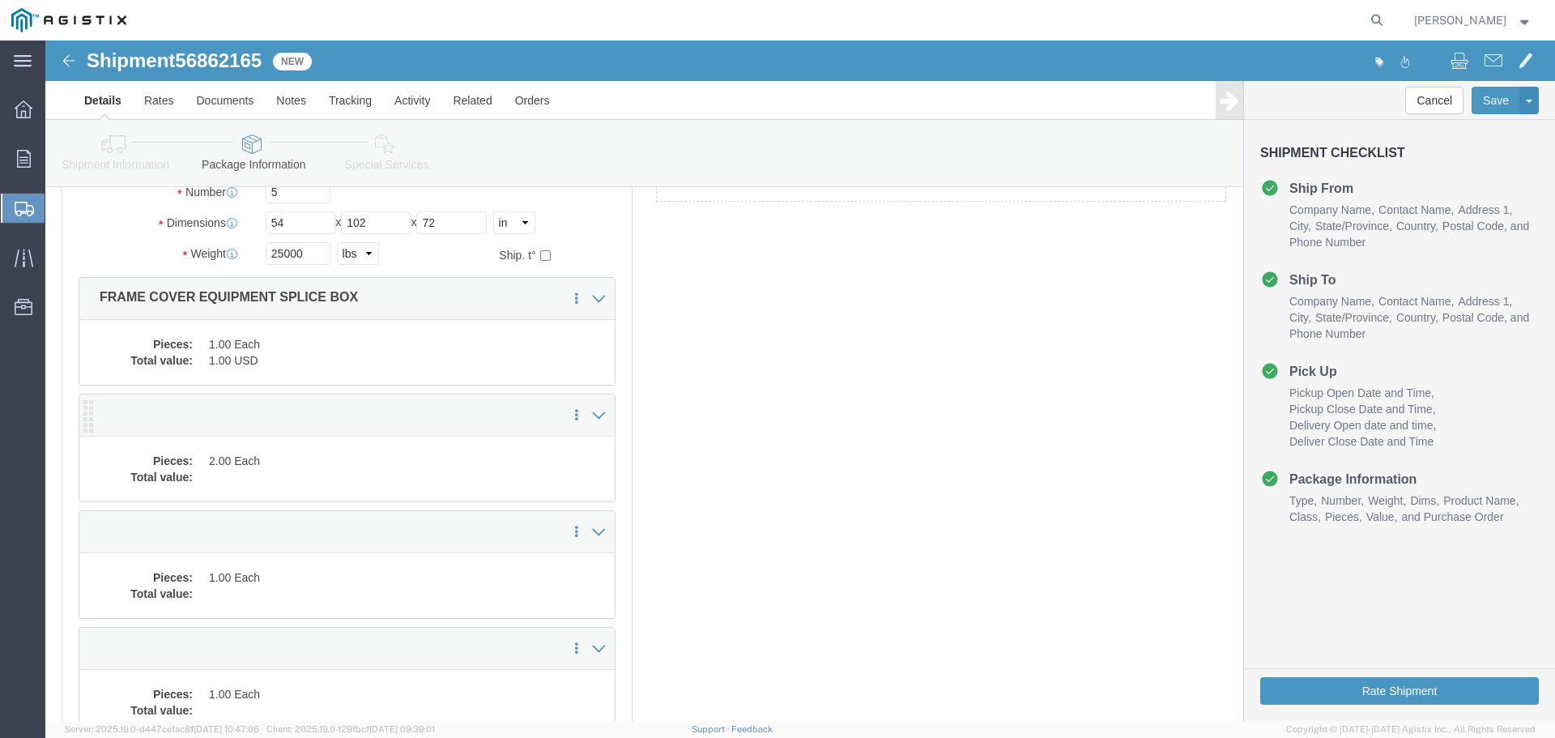
click dd "2.00 Each"
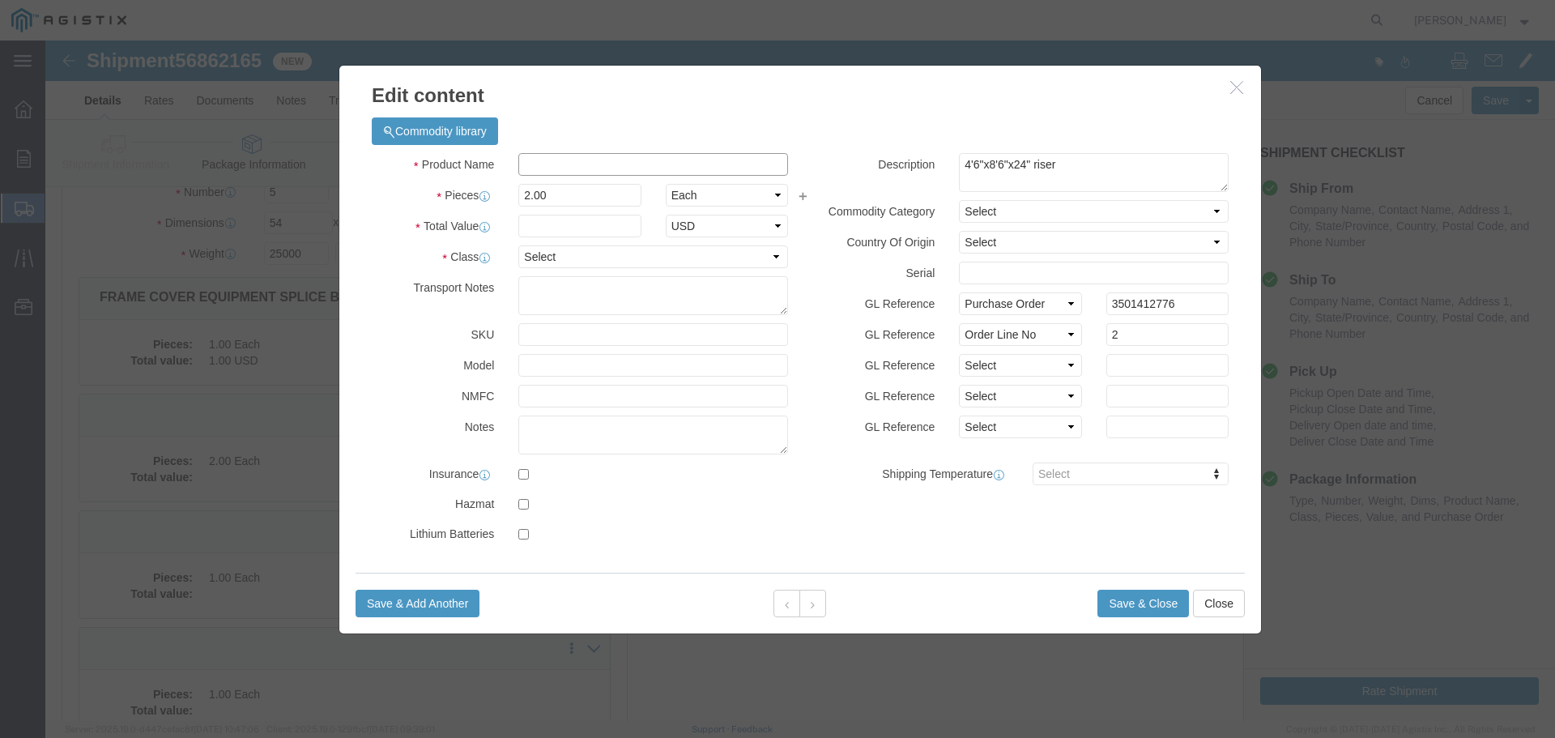
click input "text"
type input "Extension"
type input "1"
select select "USD"
select select "55"
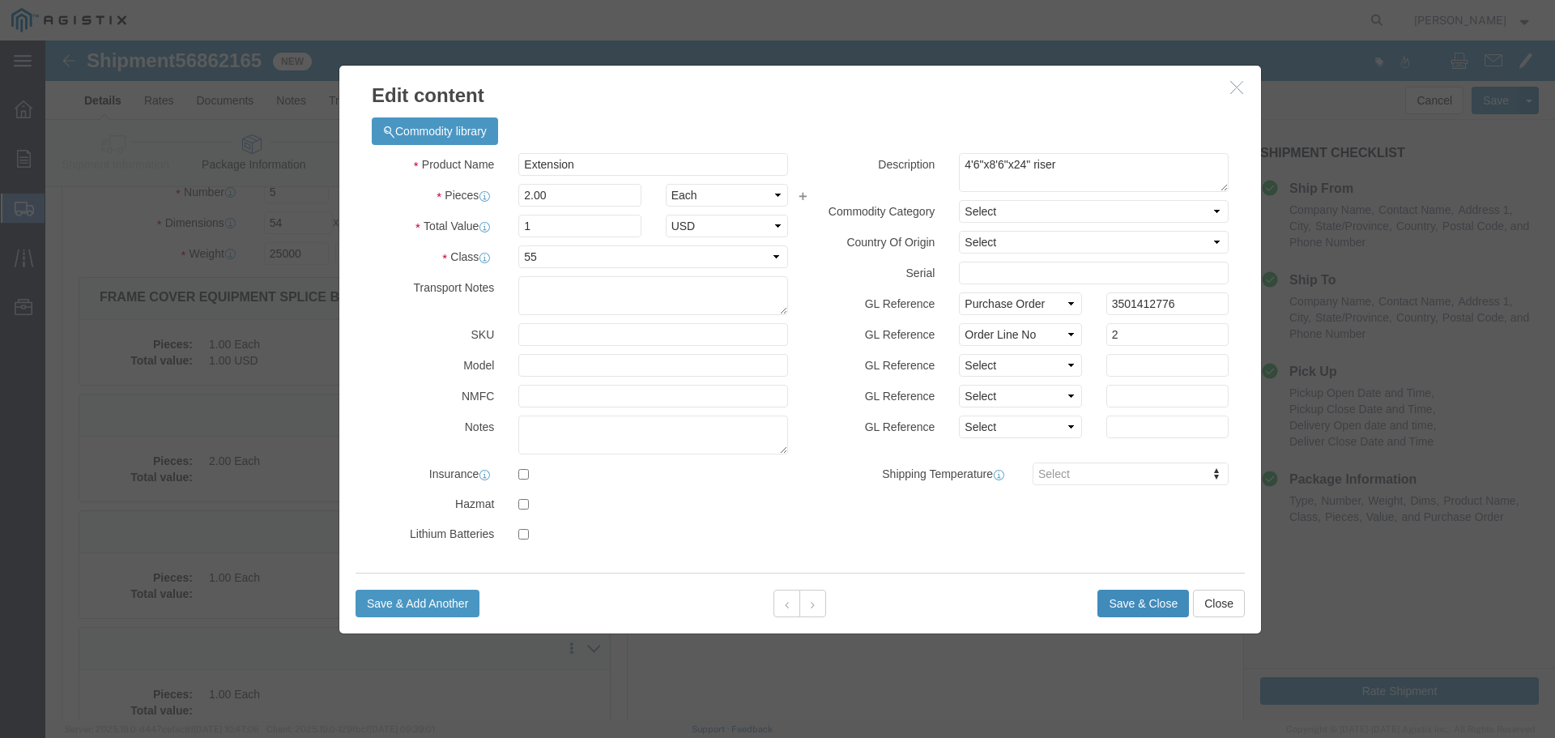
click button "Save & Close"
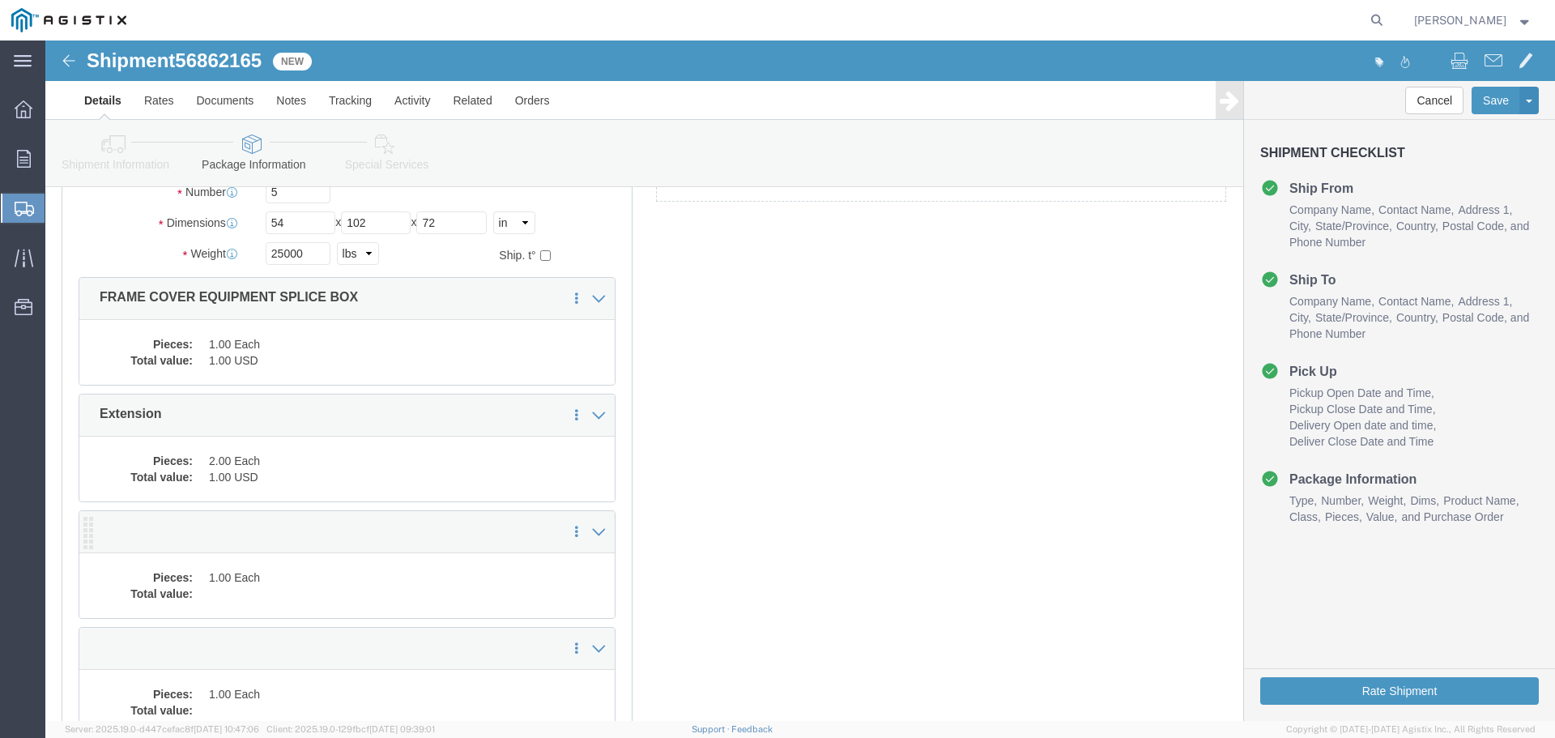
click dd "1.00 Each"
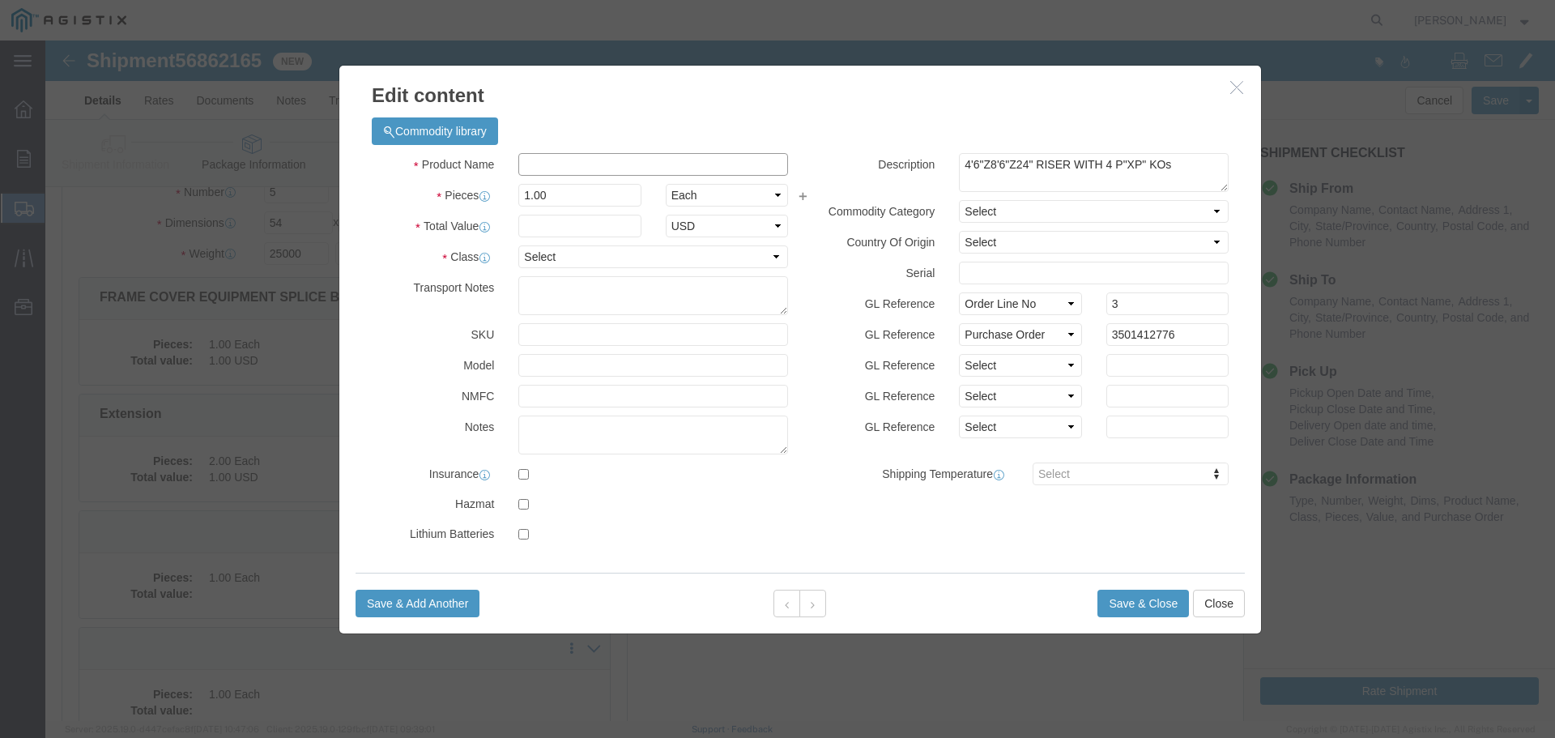
click input "text"
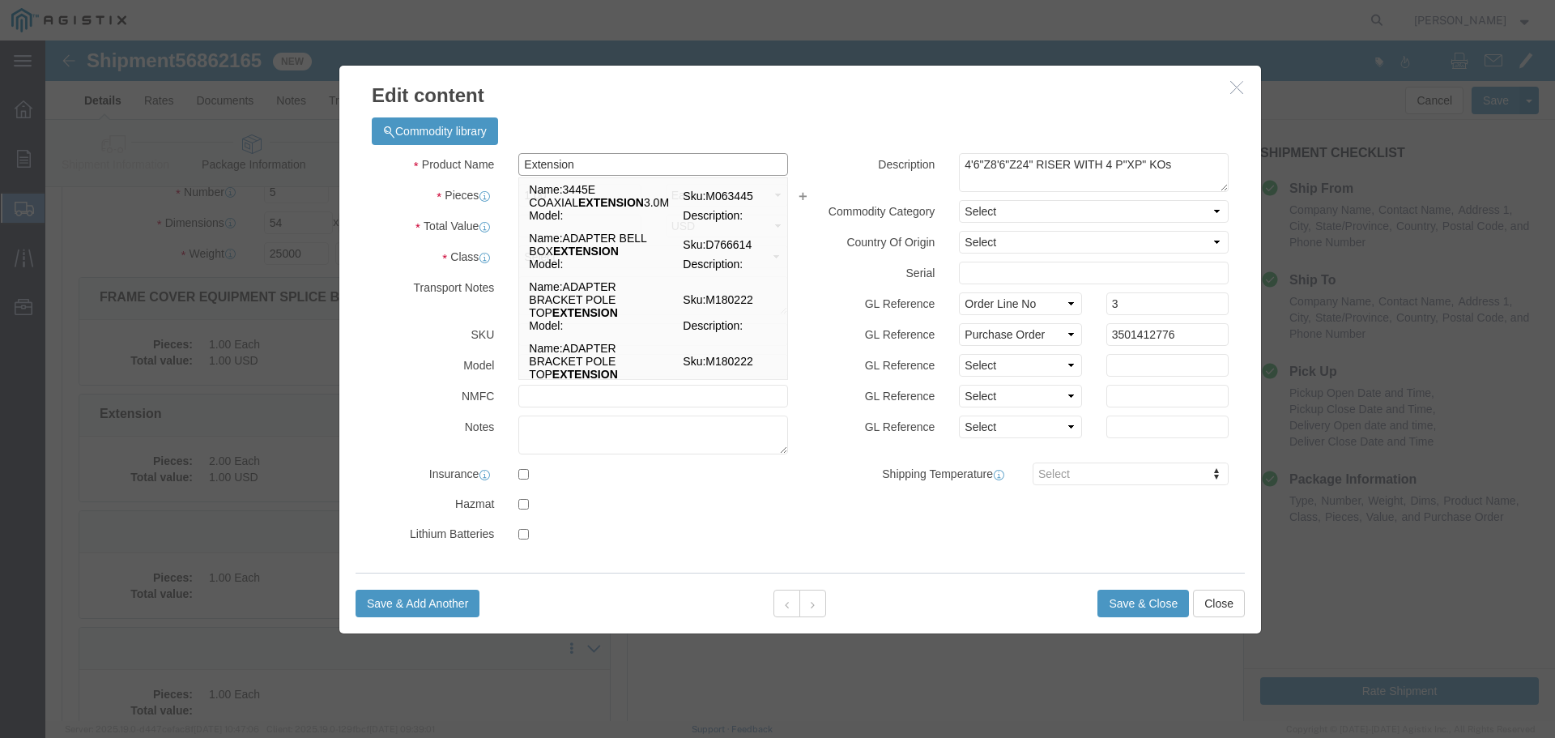
type input "Extension"
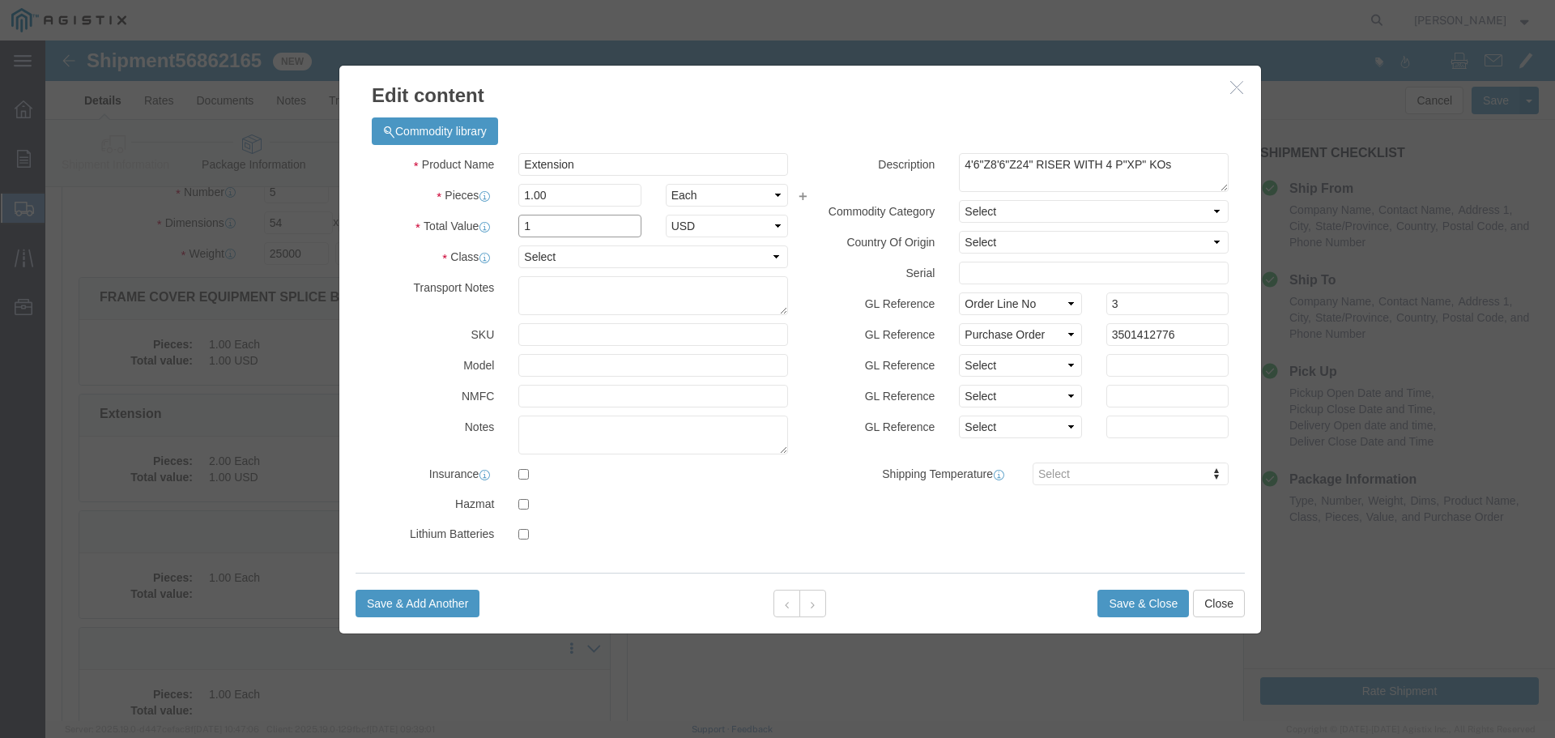
type input "1"
select select "USD"
click select "Select 50 55 60 65 70 85 92.5 100 125 175 250 300 400"
select select "55"
click select "Select 50 55 60 65 70 85 92.5 100 125 175 250 300 400"
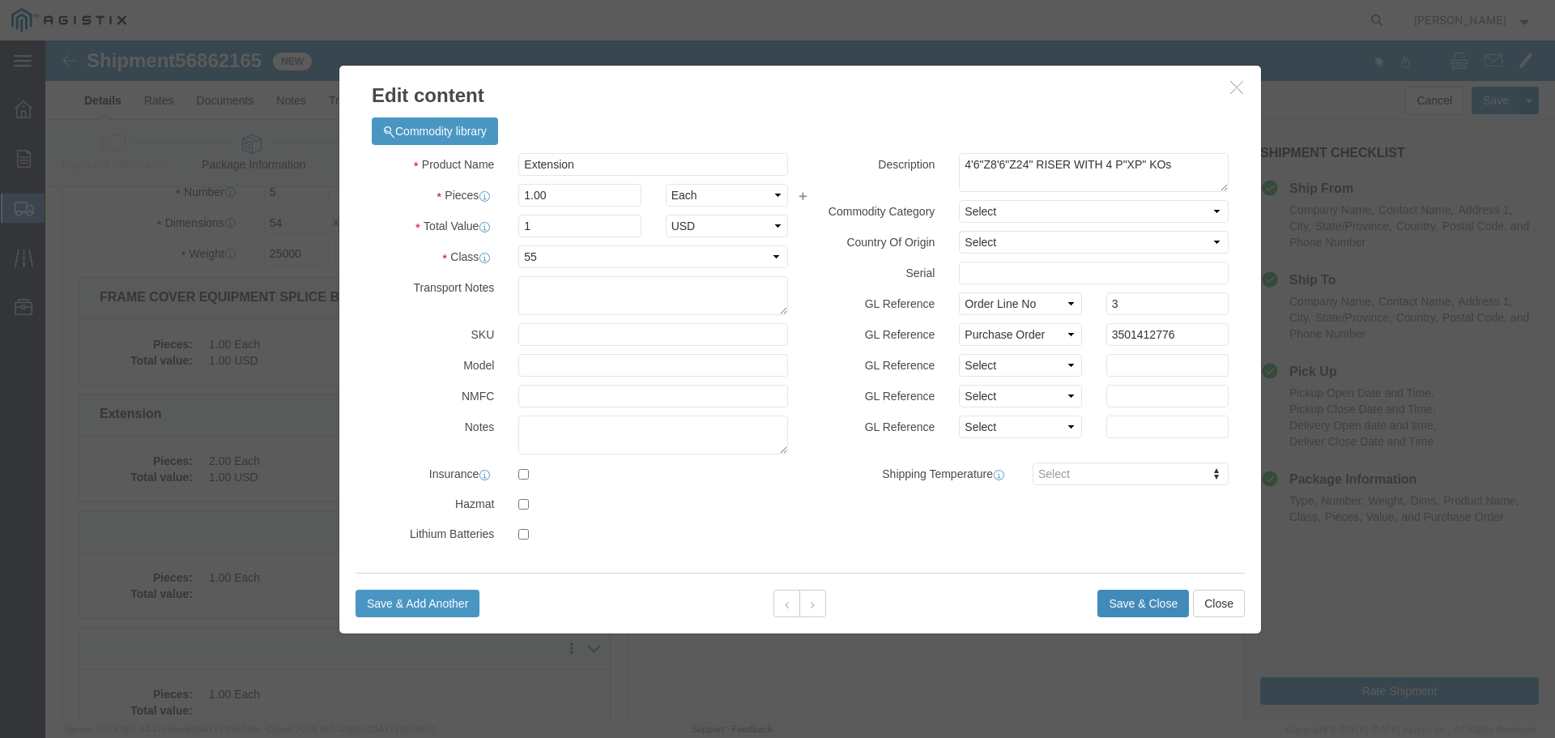
click button "Save & Close"
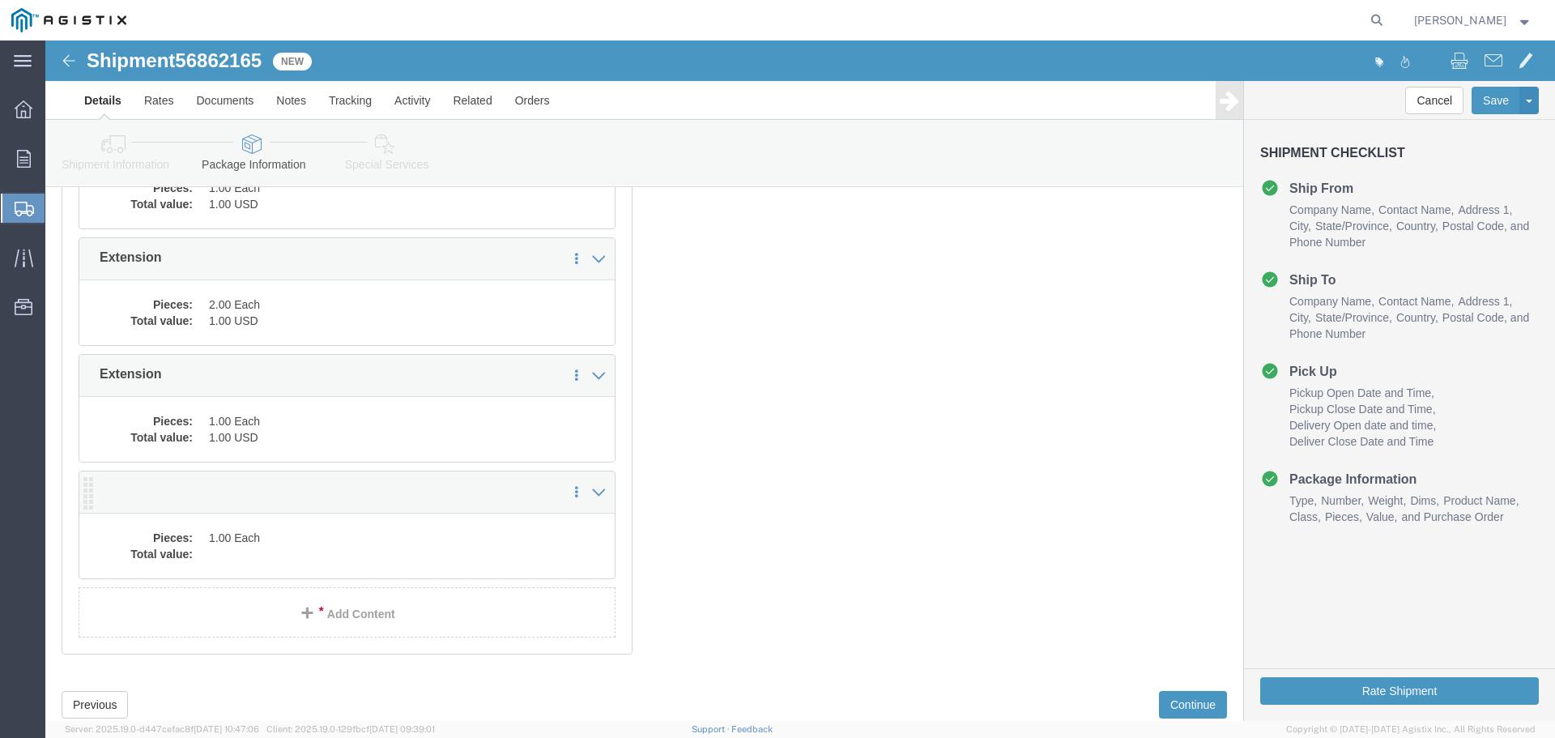
scroll to position [324, 0]
click dd
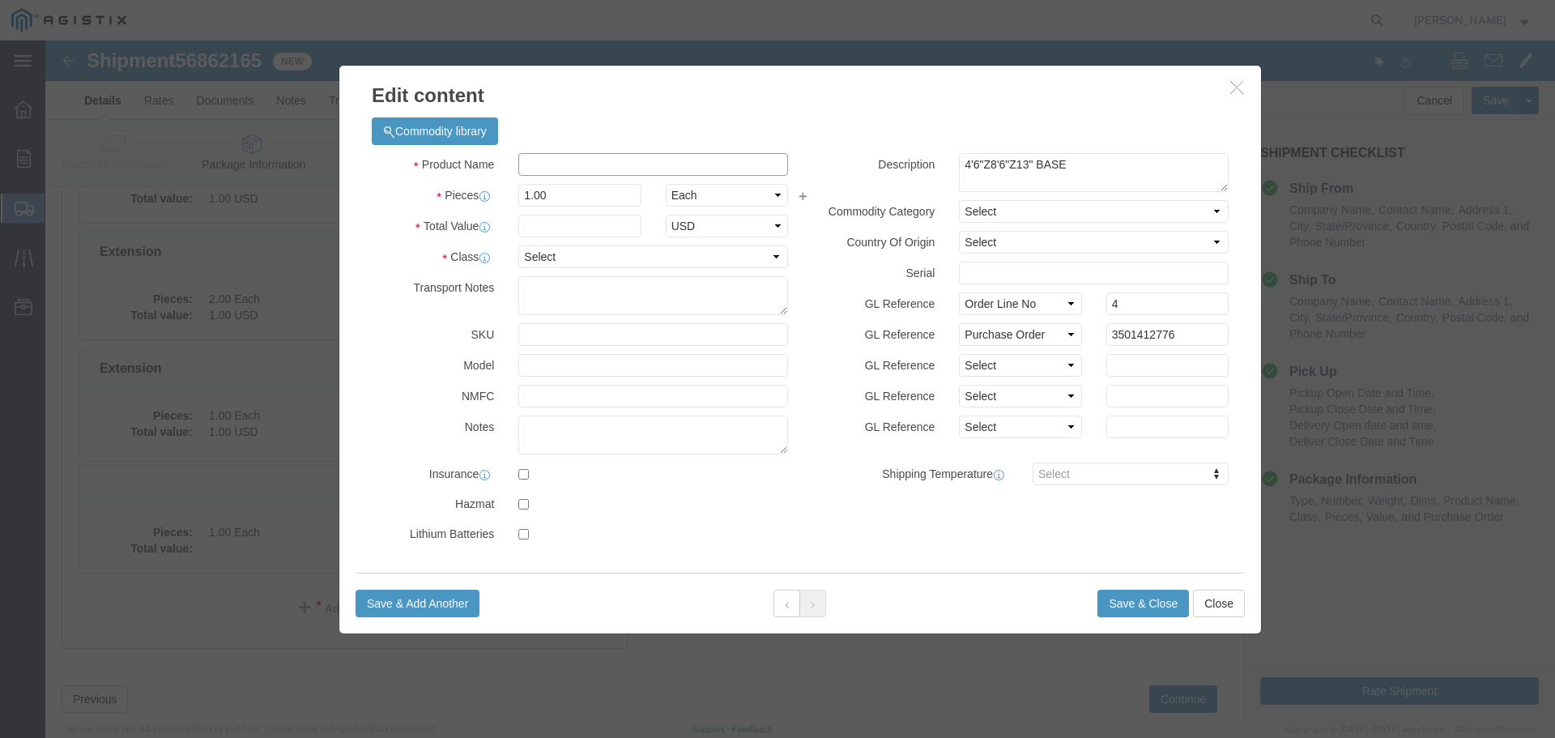
click input "text"
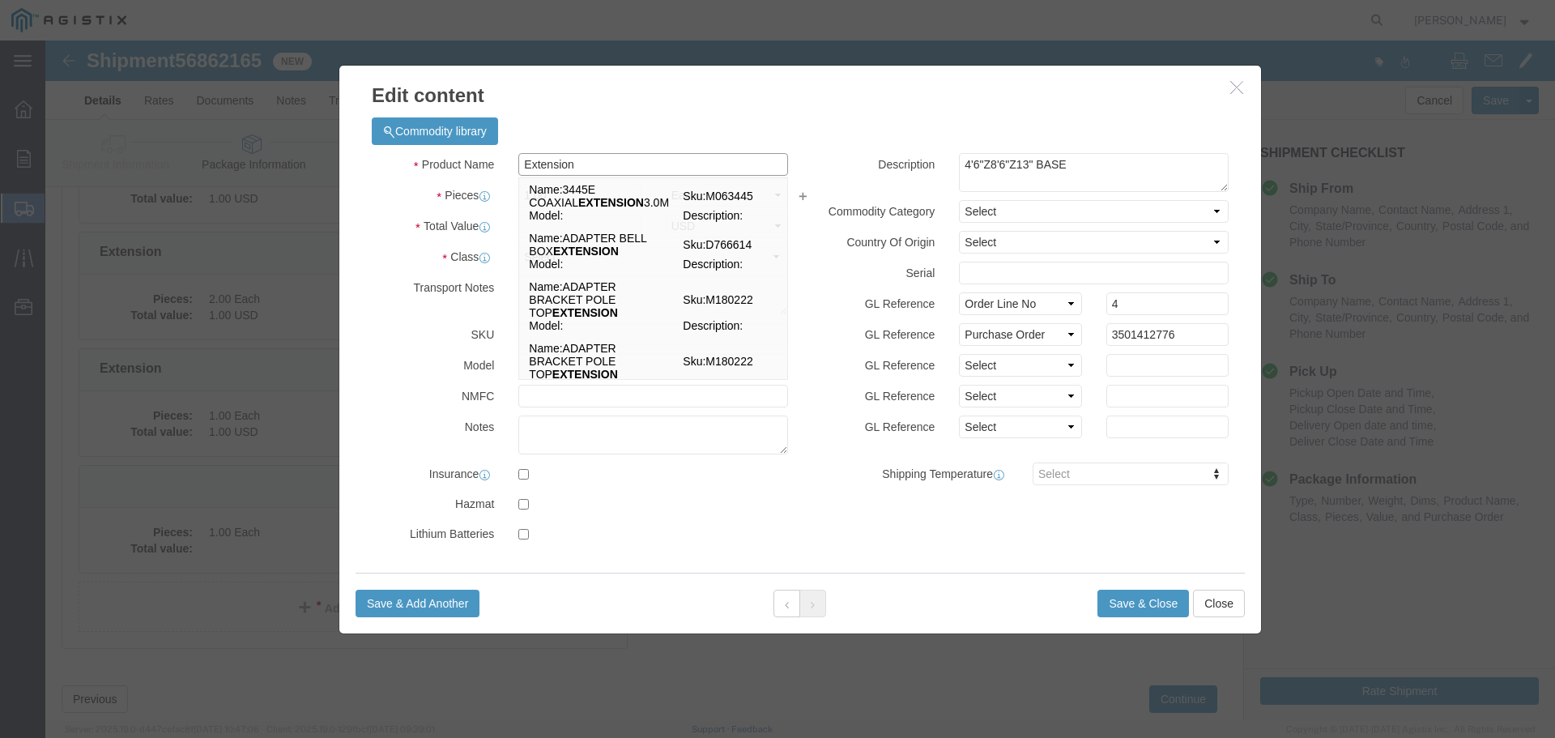
type input "Extension"
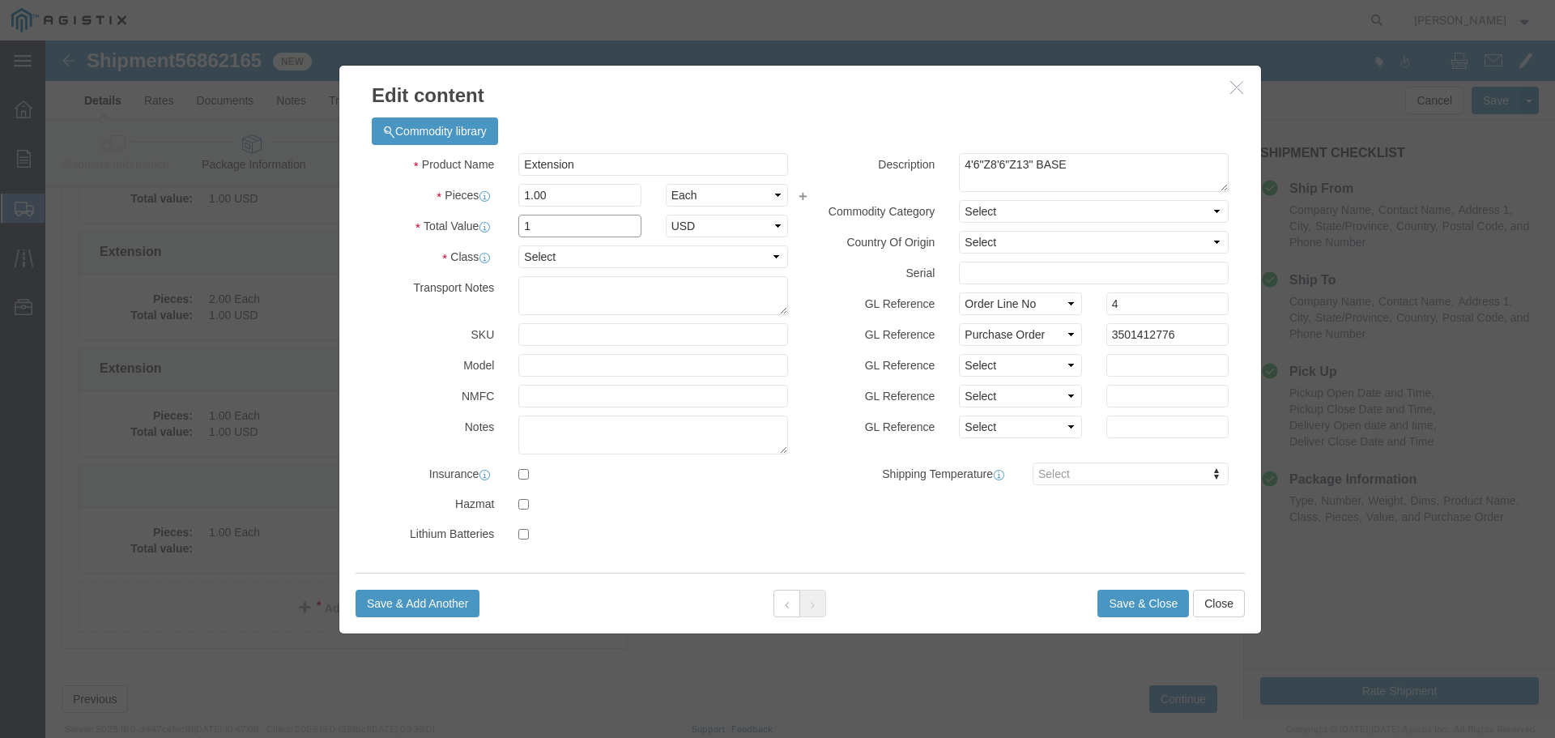
type input "1"
select select "USD"
select select "55"
click button "Save & Close"
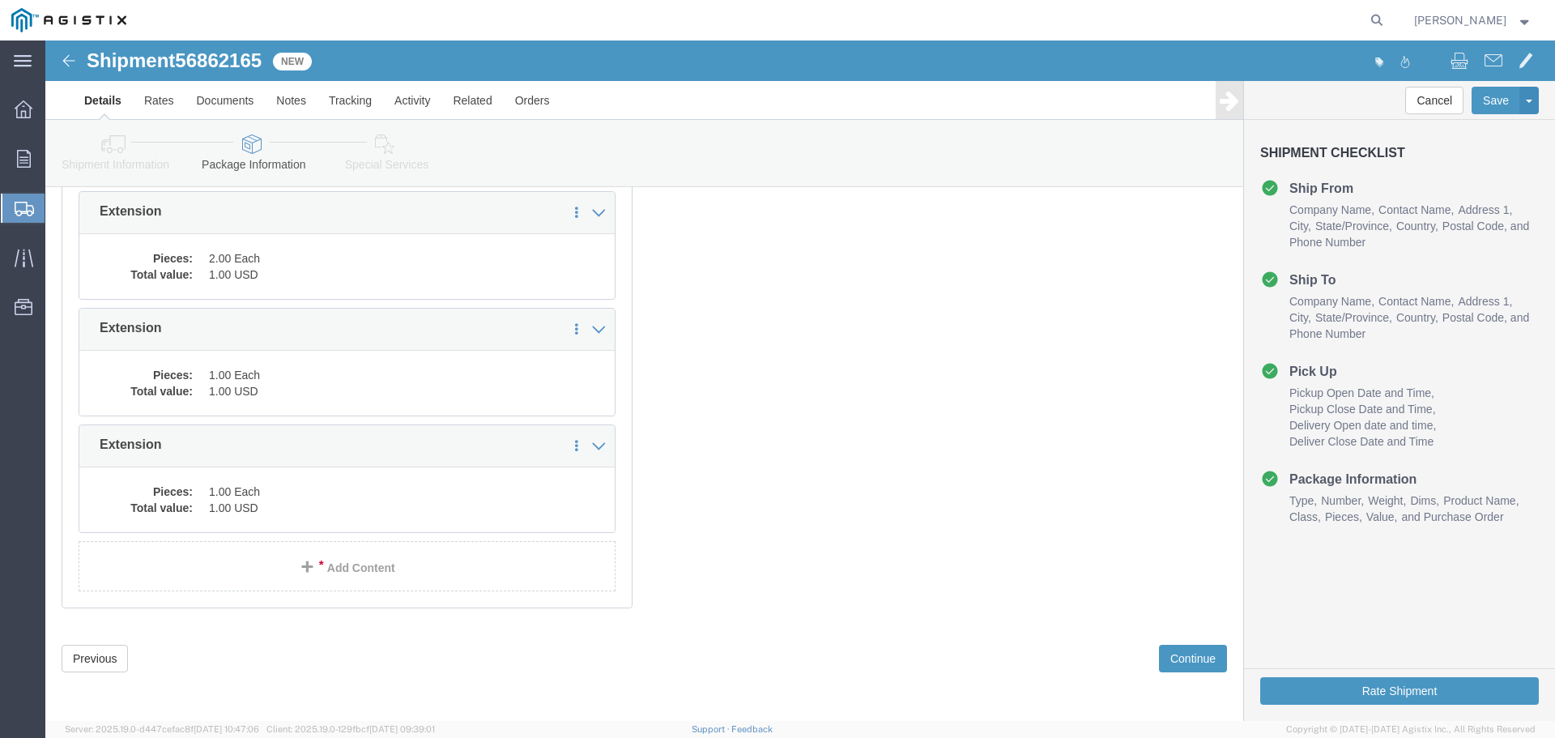
scroll to position [365, 0]
click button "Continue"
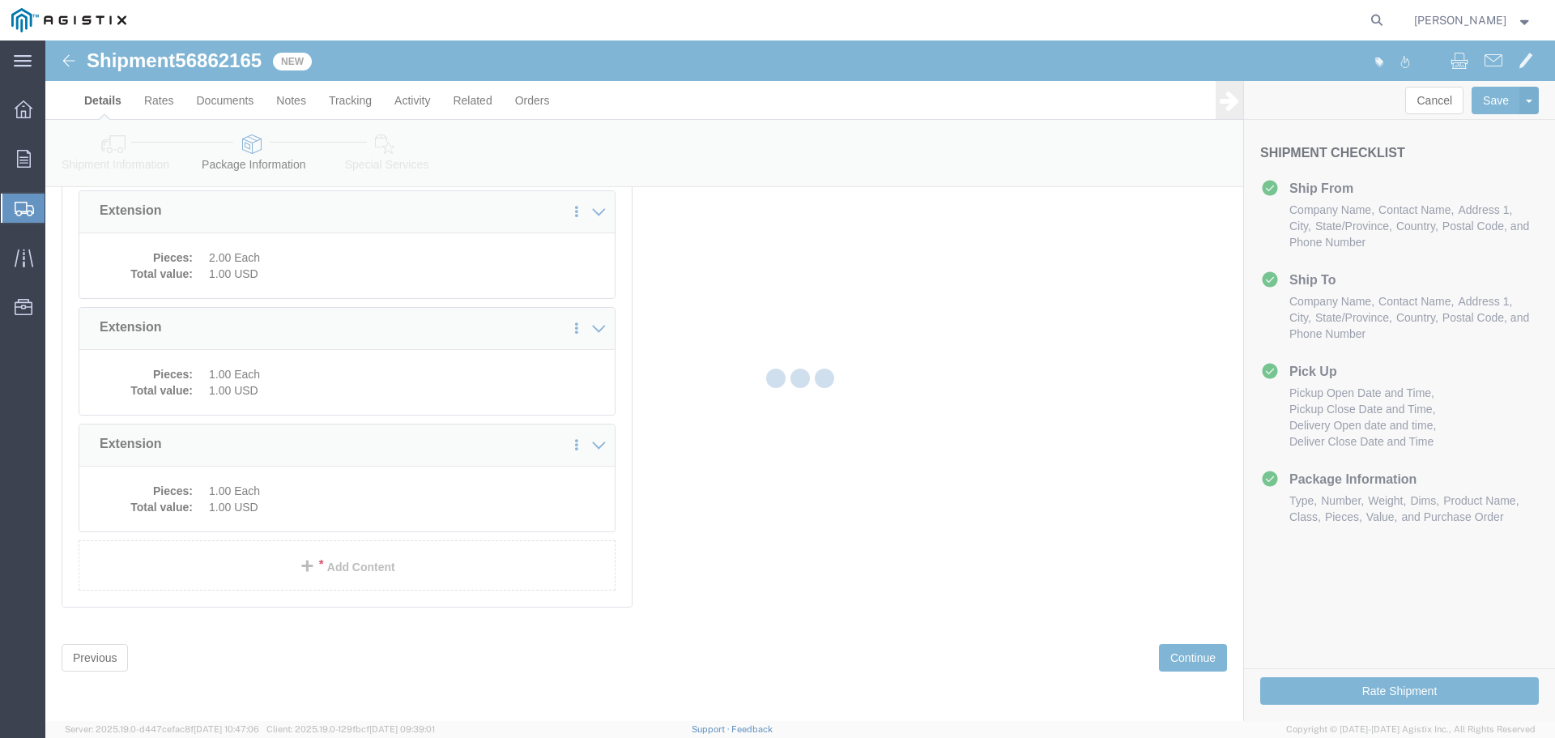
select select
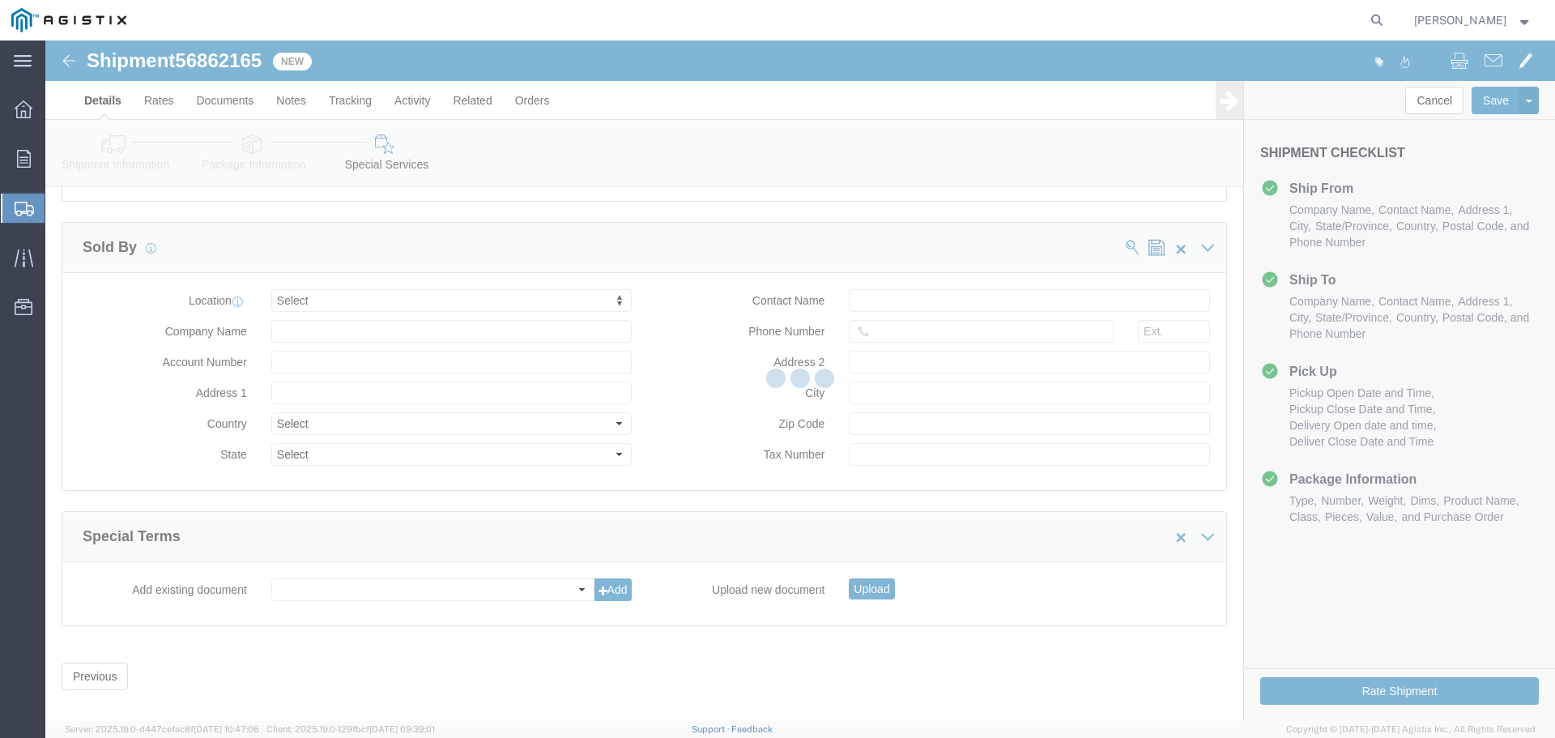
scroll to position [1517, 0]
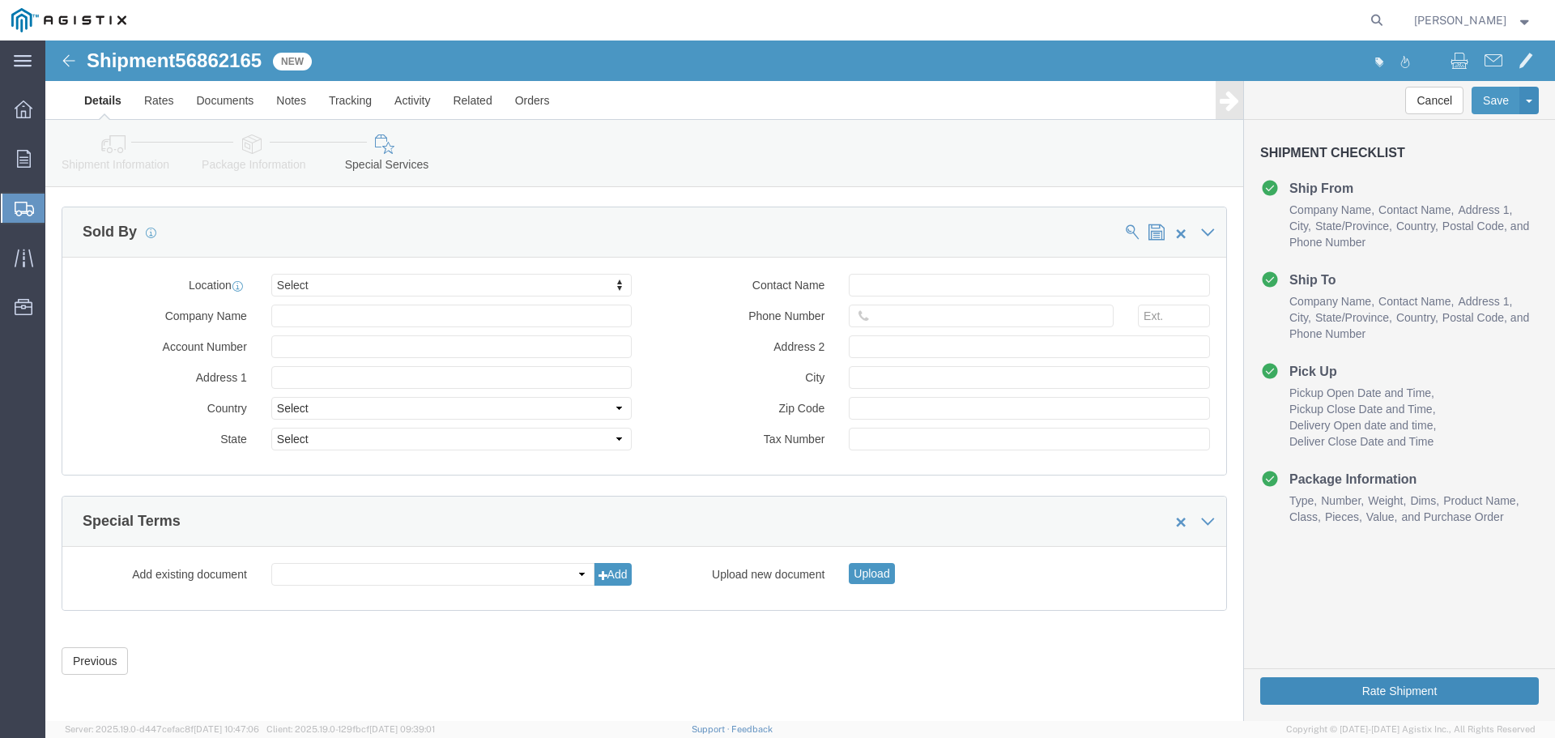
click button "Rate Shipment"
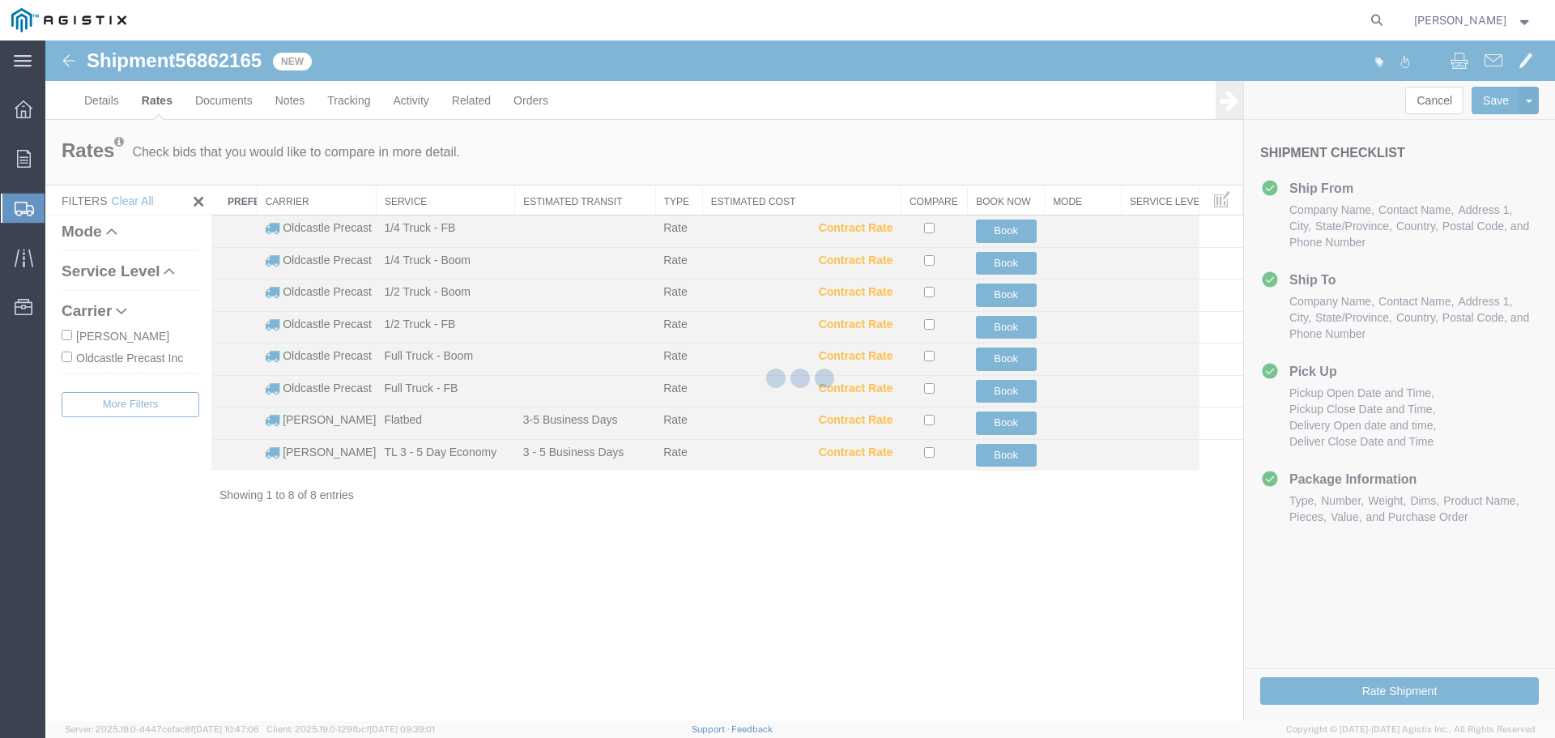
scroll to position [0, 0]
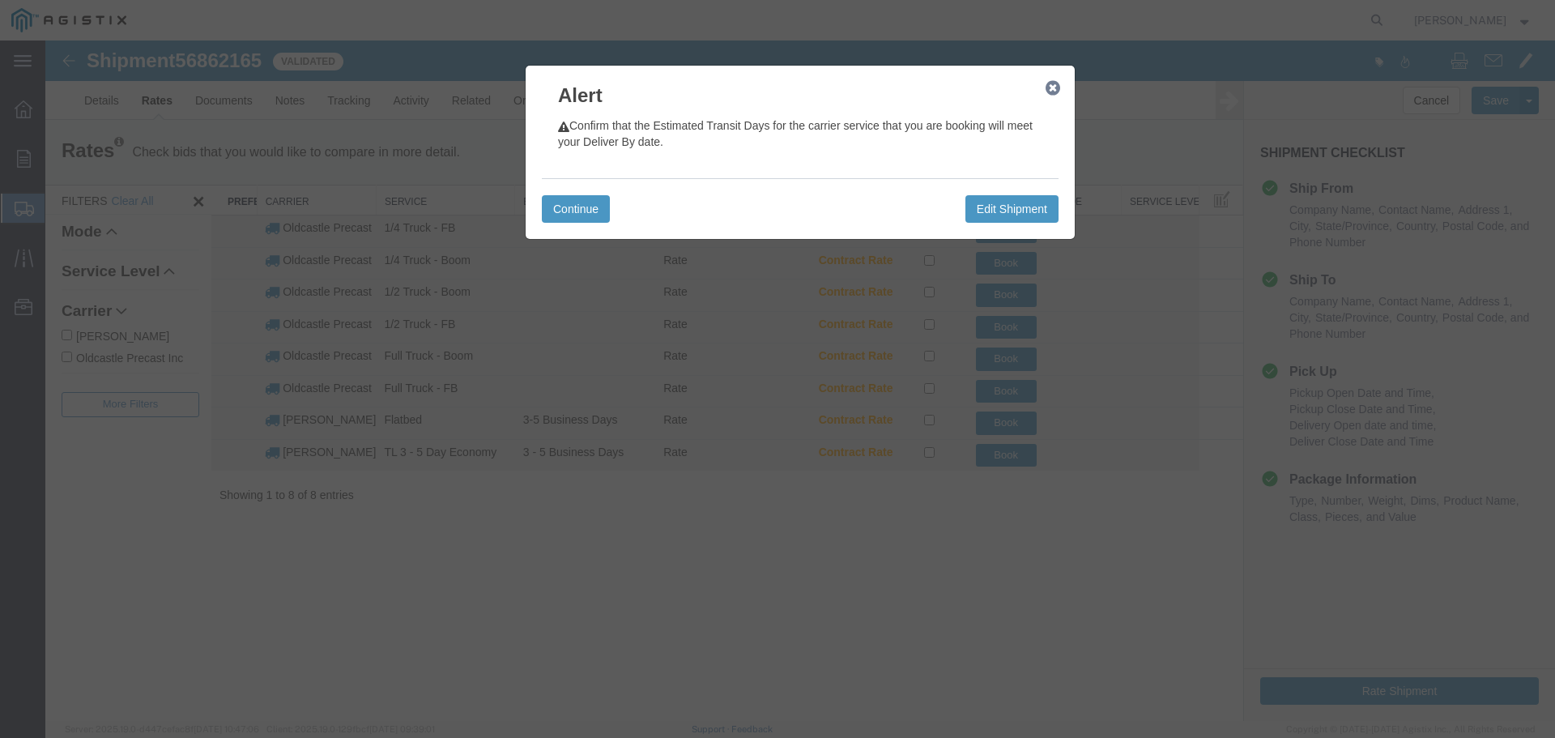
click at [1052, 83] on icon "button" at bounding box center [1052, 88] width 15 height 13
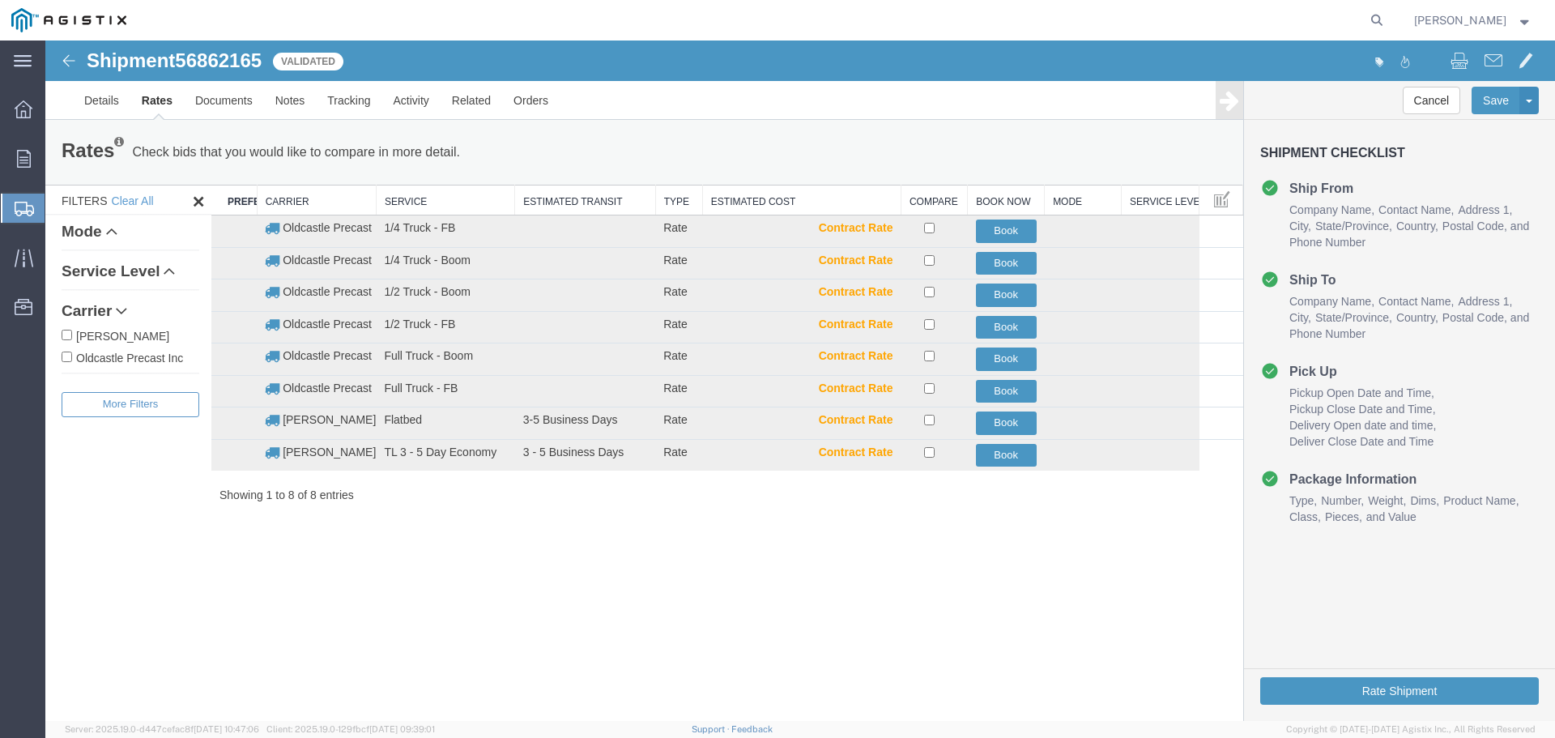
click at [136, 355] on label "Oldcastle Precast Inc" at bounding box center [131, 357] width 138 height 18
click at [72, 355] on input "Oldcastle Precast Inc" at bounding box center [67, 356] width 11 height 11
checkbox input "true"
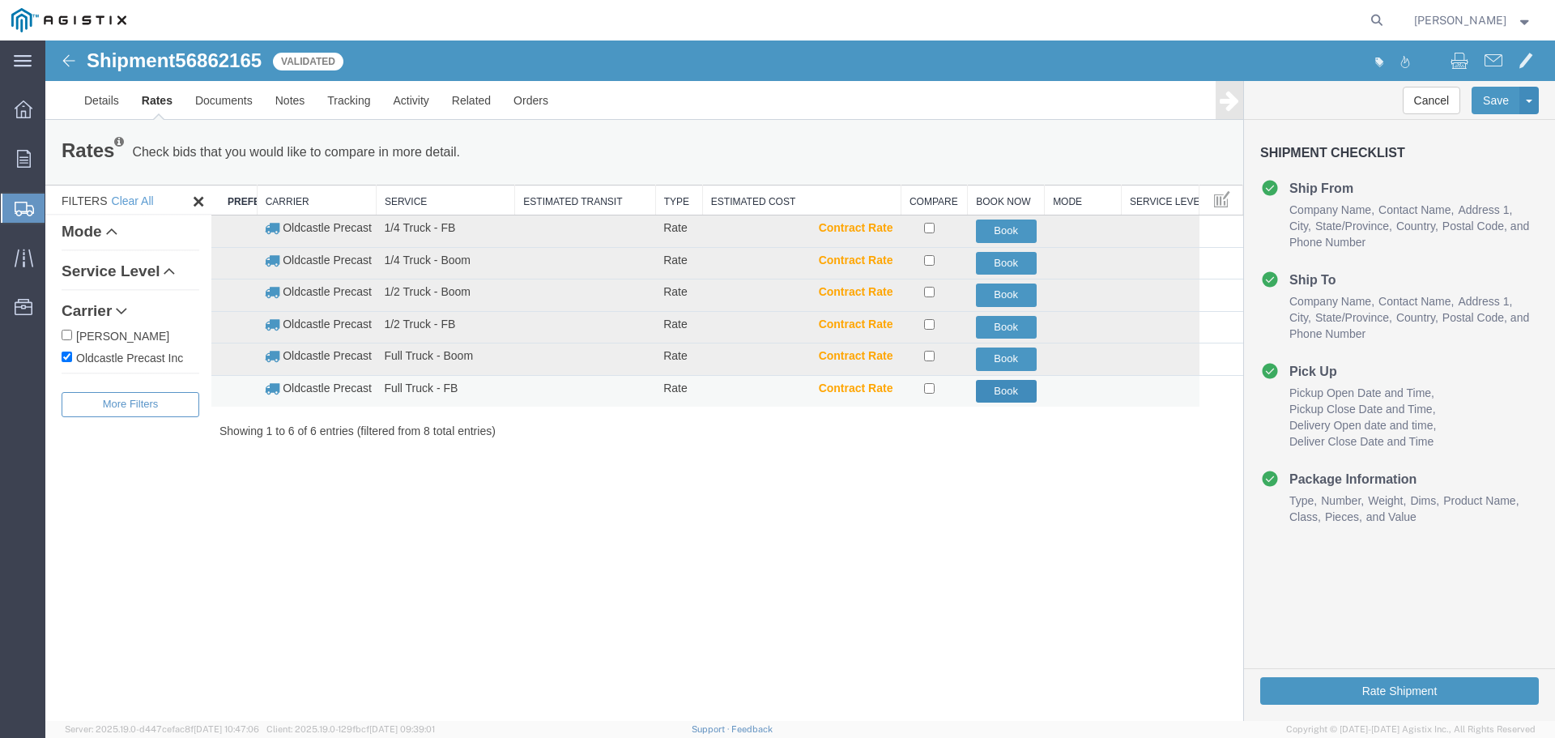
click at [1013, 394] on button "Book" at bounding box center [1006, 391] width 61 height 23
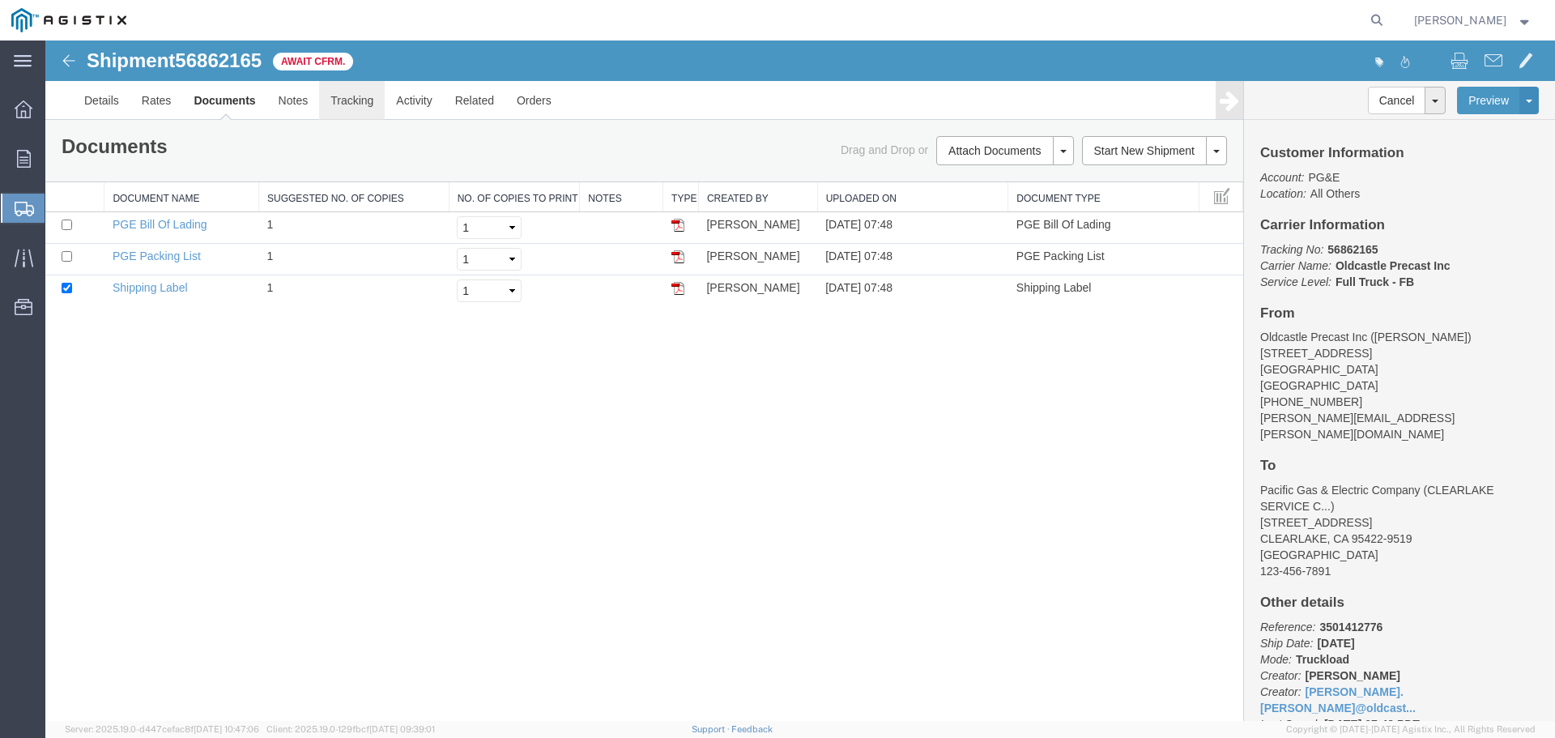
click at [351, 99] on link "Tracking" at bounding box center [352, 100] width 66 height 39
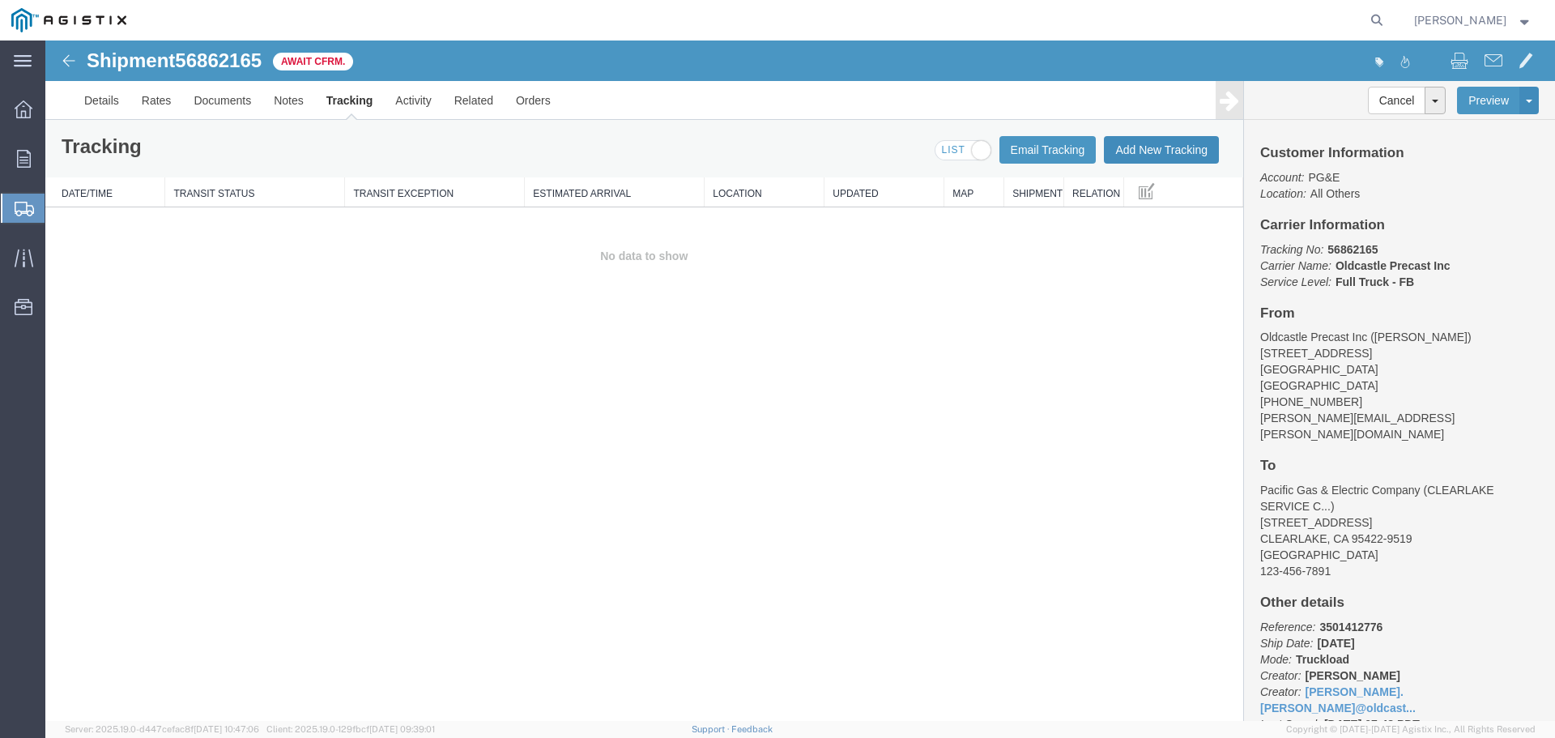
click at [1164, 151] on button "Add New Tracking" at bounding box center [1161, 150] width 115 height 28
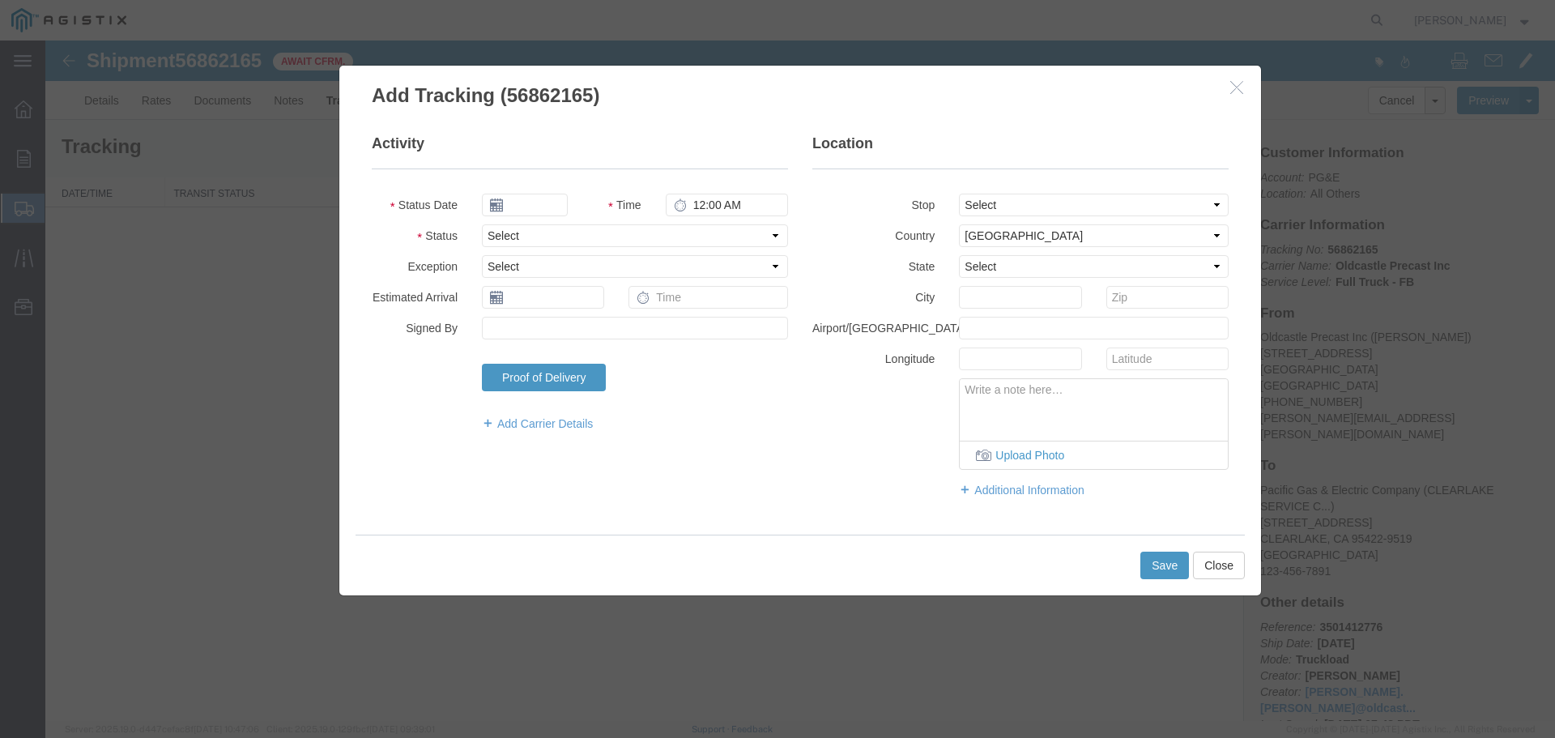
type input "[DATE]"
type input "8:00 AM"
click at [563, 235] on select "Select Arrival Notice Available Arrival Notice Imported Arrive at Delivery Loca…" at bounding box center [635, 235] width 306 height 23
select select "DELIVRED"
click at [482, 224] on select "Select Arrival Notice Available Arrival Notice Imported Arrive at Delivery Loca…" at bounding box center [635, 235] width 306 height 23
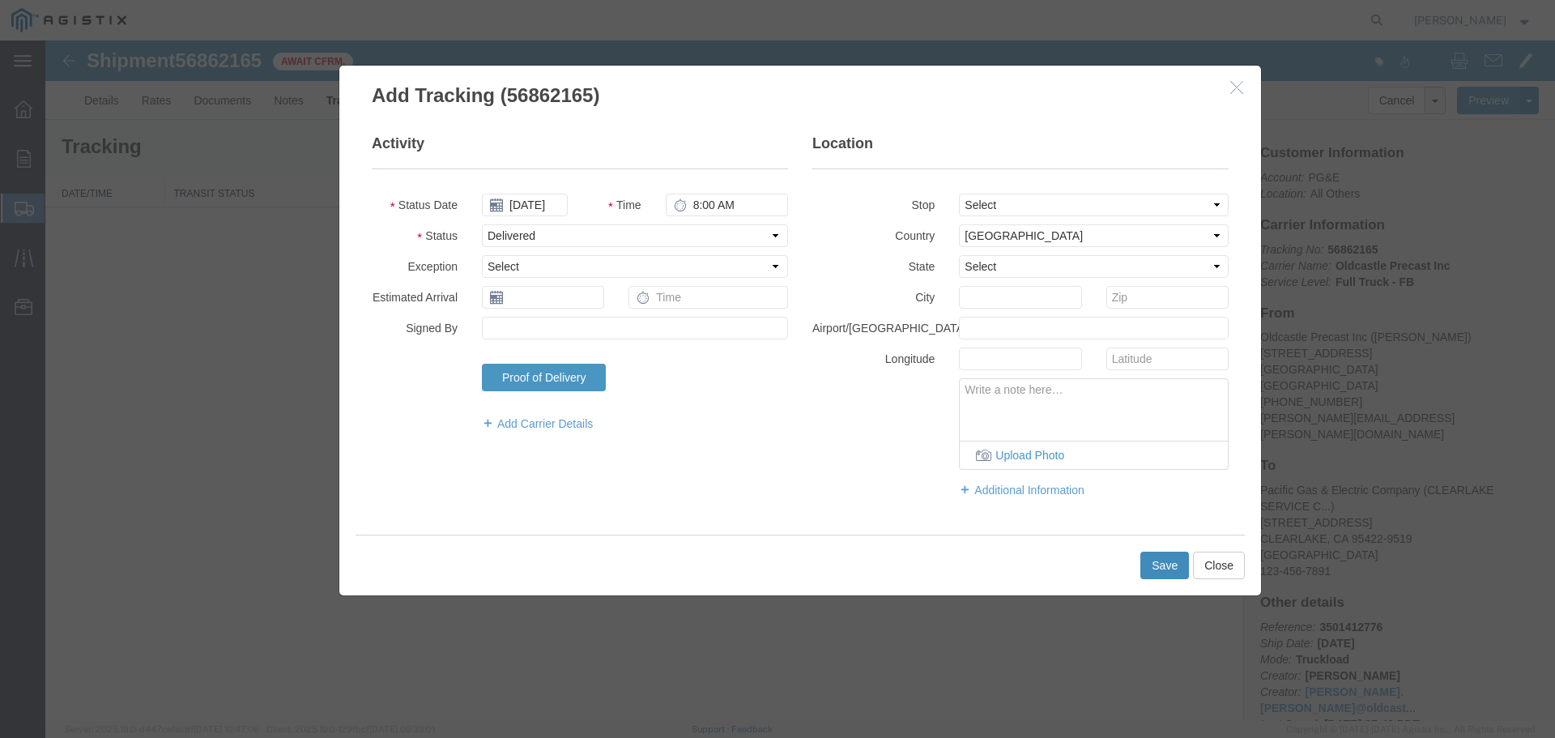
click at [1156, 563] on button "Save" at bounding box center [1164, 565] width 49 height 28
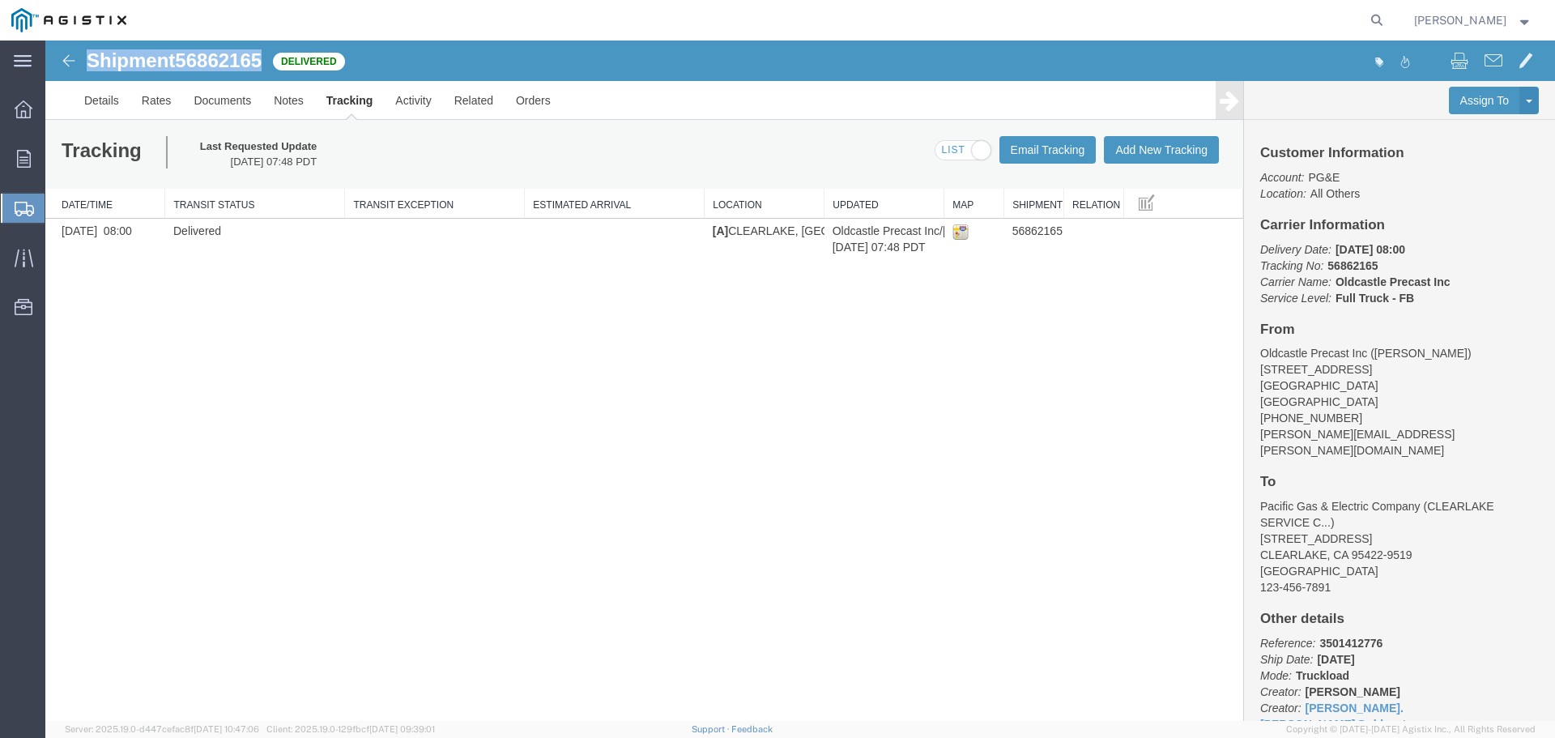
drag, startPoint x: 87, startPoint y: 58, endPoint x: 266, endPoint y: 66, distance: 179.1
click at [262, 66] on h1 "Shipment 56862165" at bounding box center [174, 60] width 175 height 21
copy h1 "Shipment 56862165"
click at [531, 102] on link "Orders" at bounding box center [532, 100] width 57 height 39
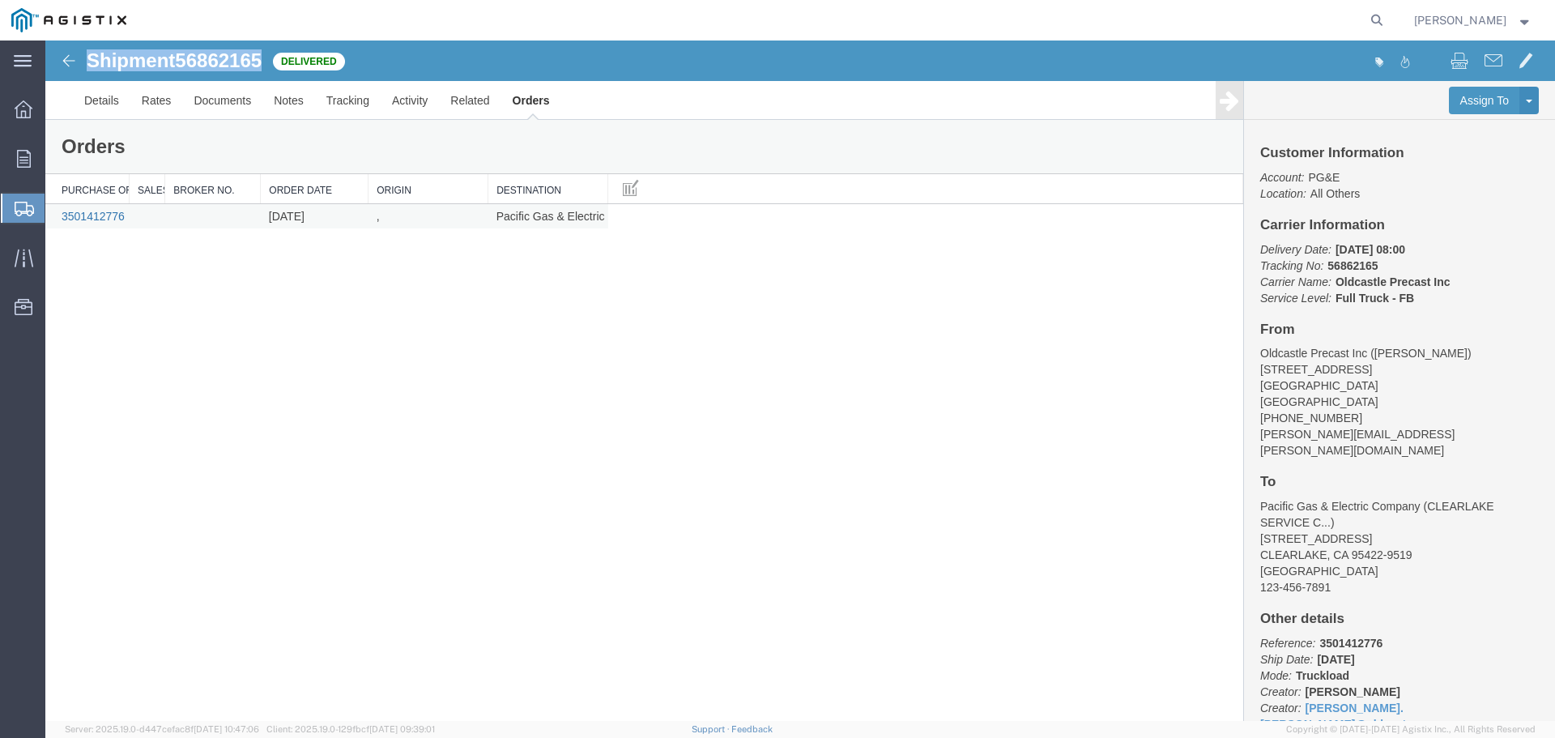
click at [110, 218] on link "3501412776" at bounding box center [93, 216] width 63 height 13
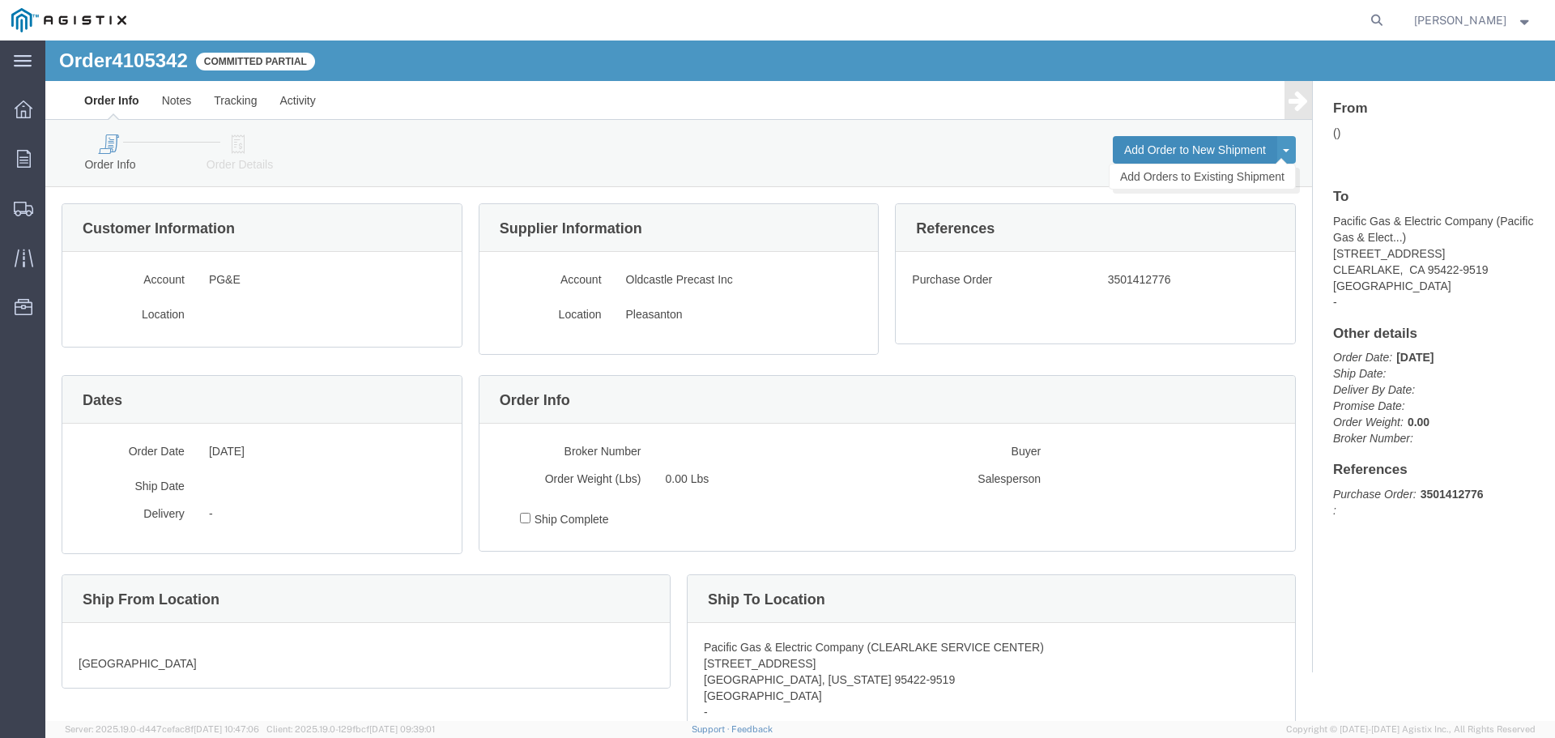
click at [1175, 150] on button "Add Order to New Shipment" at bounding box center [1195, 150] width 164 height 28
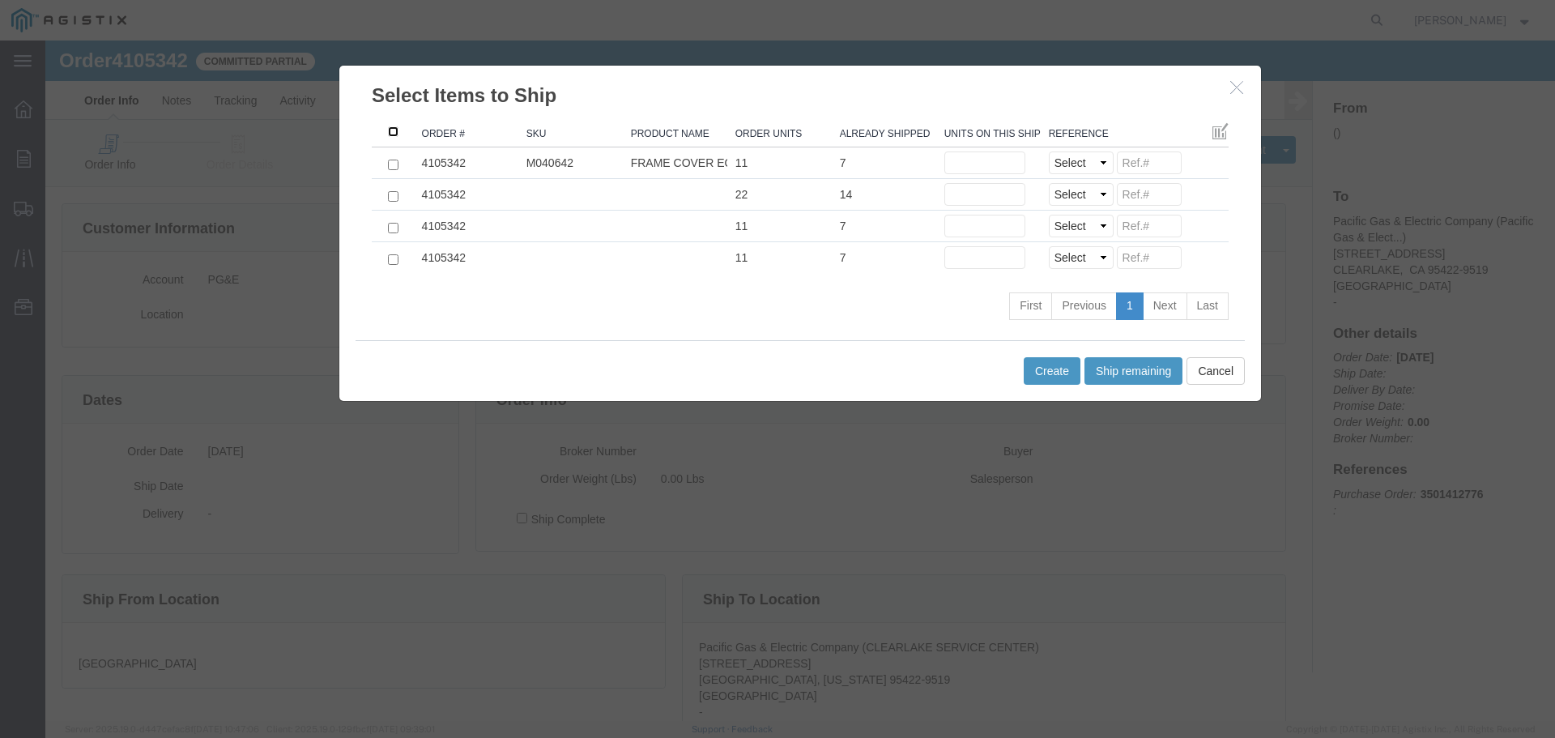
click at [391, 130] on input ": activate to sort column descending" at bounding box center [393, 131] width 11 height 11
checkbox input "true"
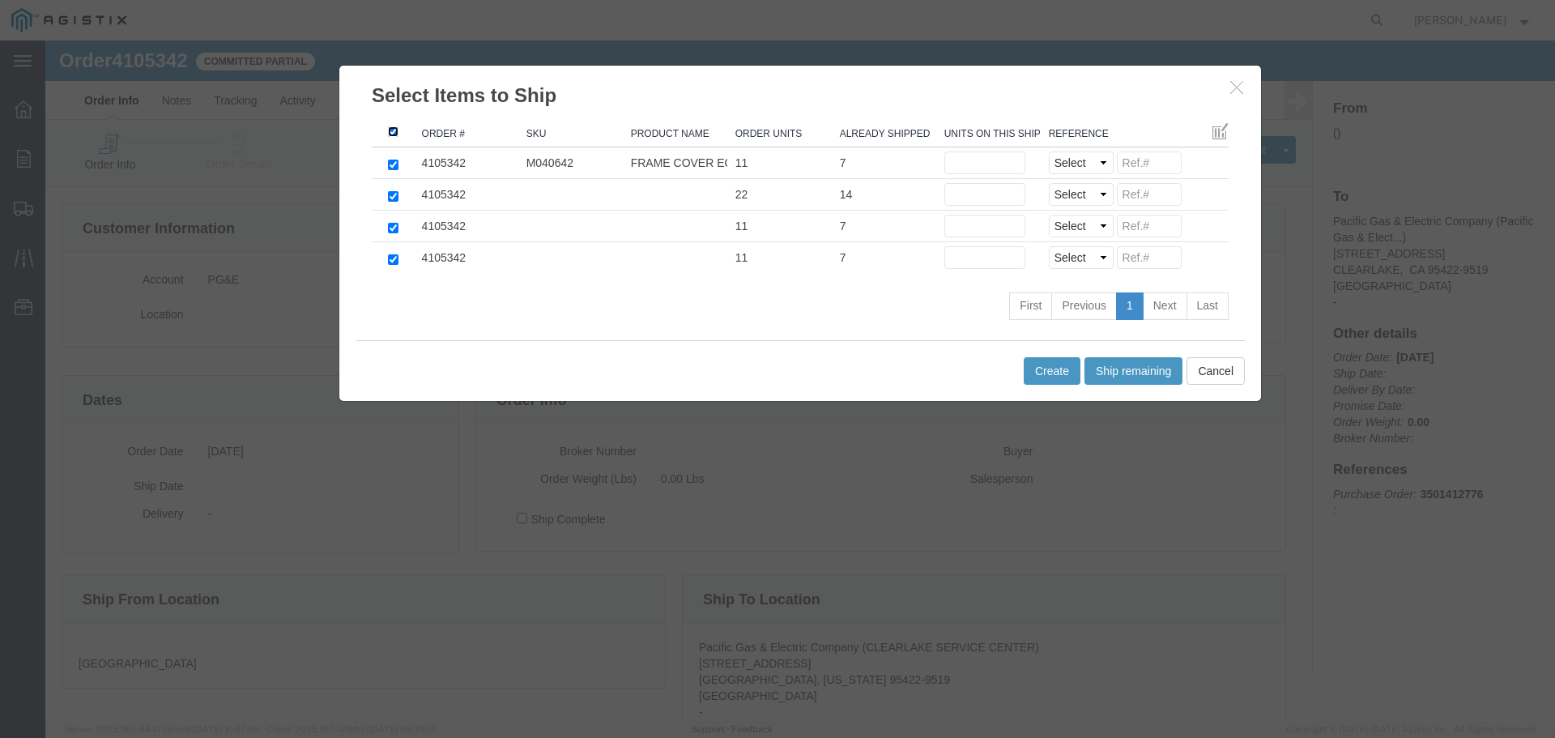
checkbox input "true"
click at [985, 168] on input "text" at bounding box center [984, 162] width 81 height 23
type input "1"
click at [966, 193] on input "text" at bounding box center [984, 194] width 81 height 23
type input "2"
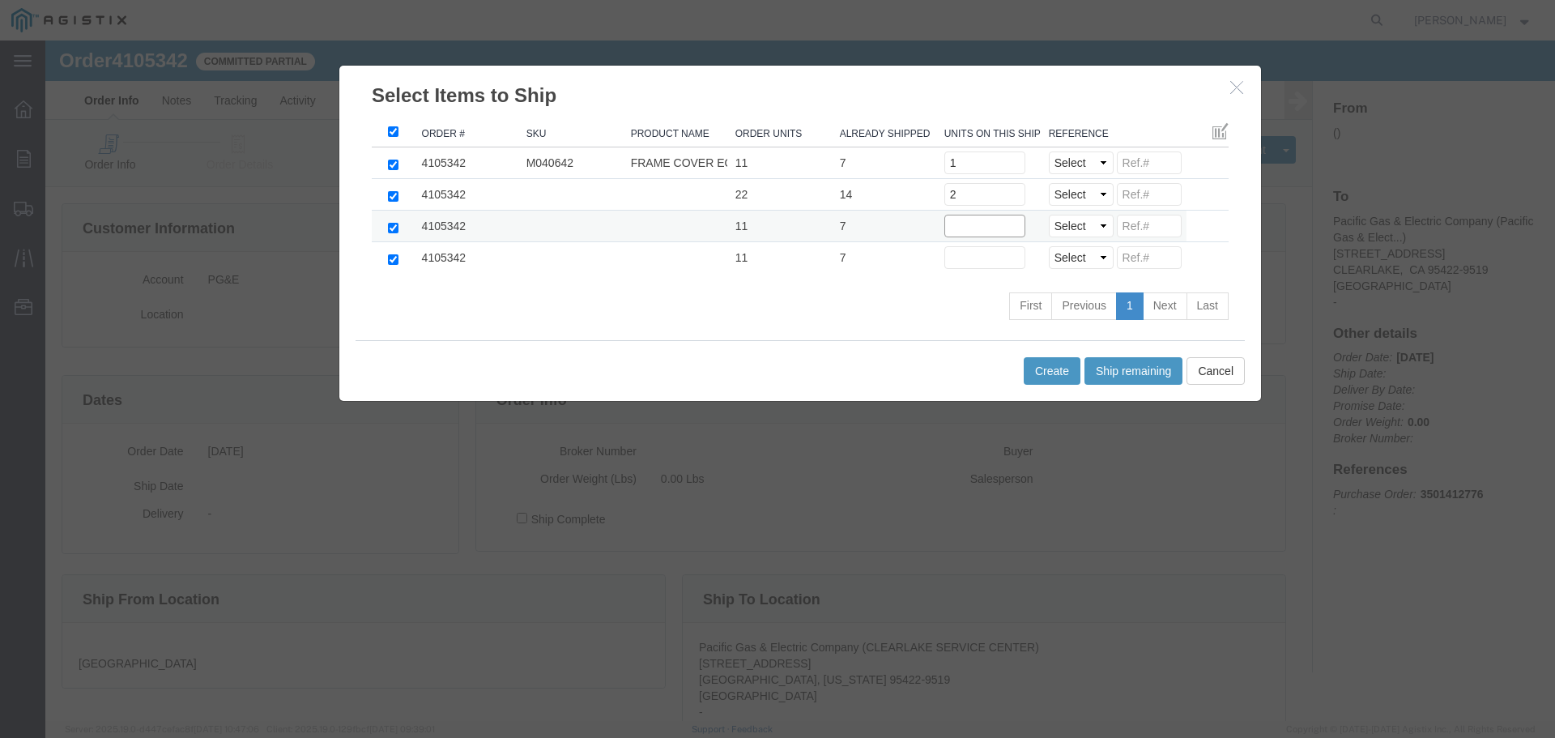
click at [972, 225] on input "text" at bounding box center [984, 226] width 81 height 23
type input "1"
click at [968, 257] on input "text" at bounding box center [984, 257] width 81 height 23
type input "1"
click at [1086, 164] on select "Select Purchase Order Delivery Number" at bounding box center [1081, 162] width 65 height 23
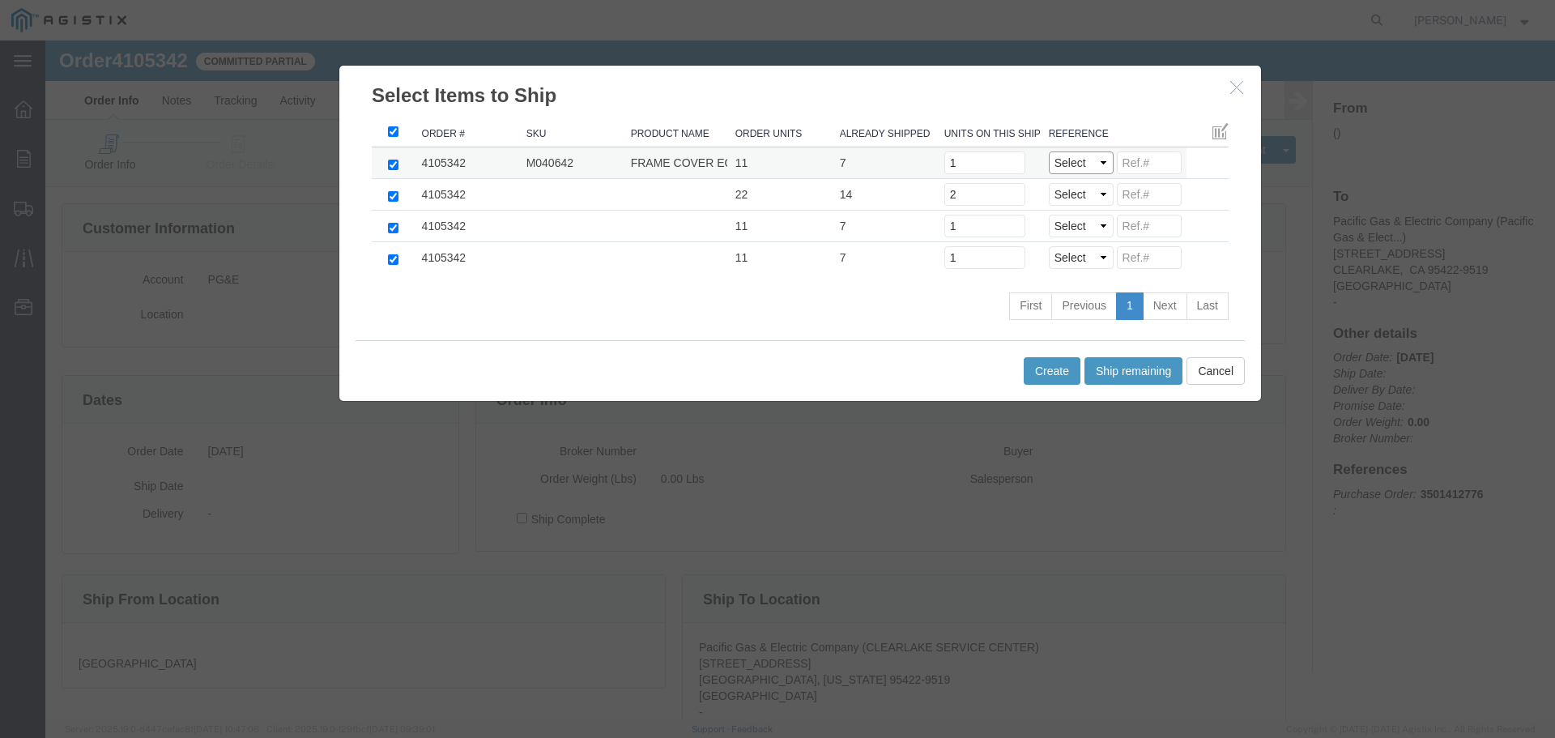
select select "PO"
click at [1049, 151] on select "Select Purchase Order Delivery Number" at bounding box center [1081, 162] width 65 height 23
click at [1083, 192] on select "Select Purchase Order Delivery Number" at bounding box center [1081, 194] width 65 height 23
select select "PO"
click at [1049, 183] on select "Select Purchase Order Delivery Number" at bounding box center [1081, 194] width 65 height 23
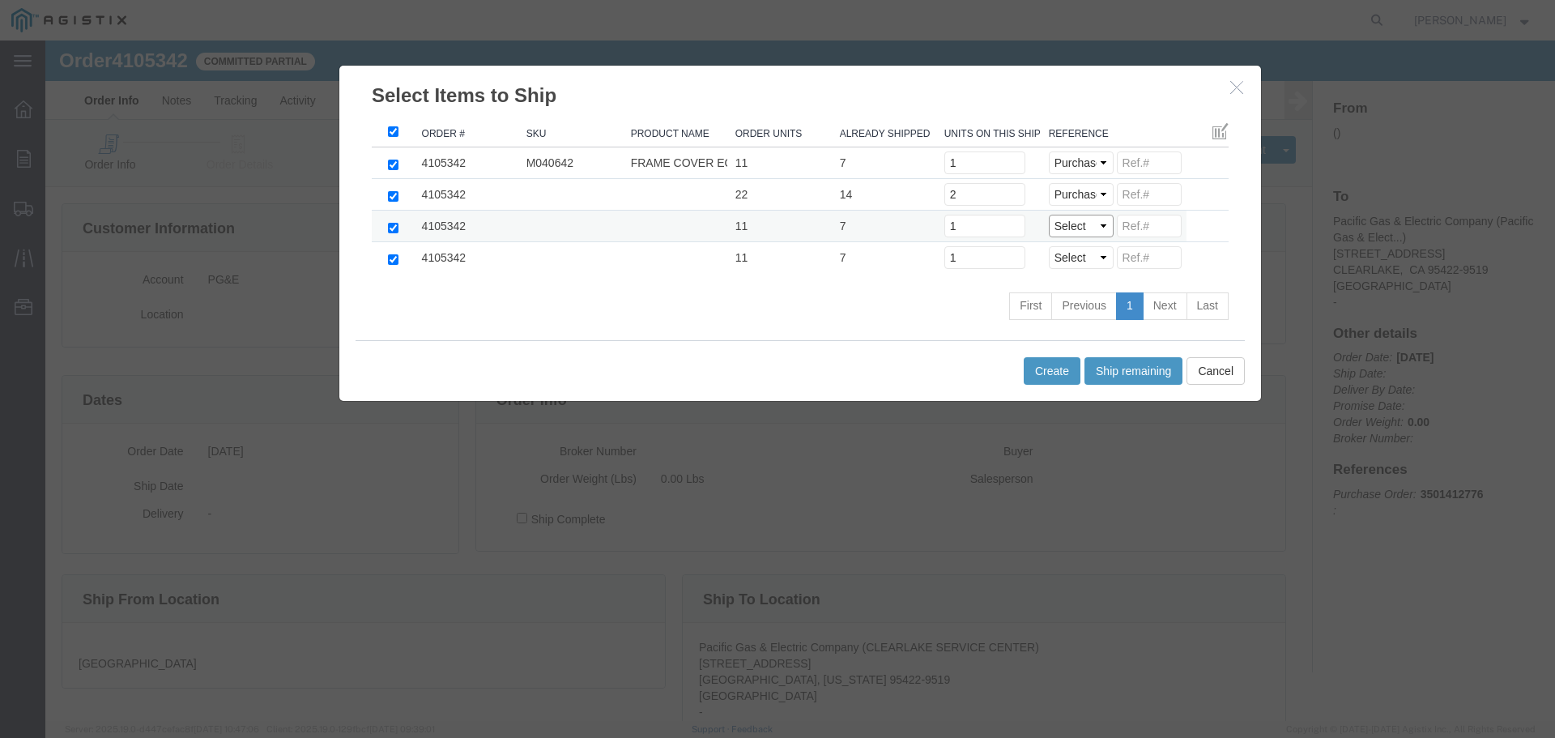
click at [1081, 227] on select "Select Purchase Order Delivery Number" at bounding box center [1081, 226] width 65 height 23
select select "PO"
click at [1049, 215] on select "Select Purchase Order Delivery Number" at bounding box center [1081, 226] width 65 height 23
click at [1080, 258] on select "Select Purchase Order Delivery Number" at bounding box center [1081, 257] width 65 height 23
select select "PO"
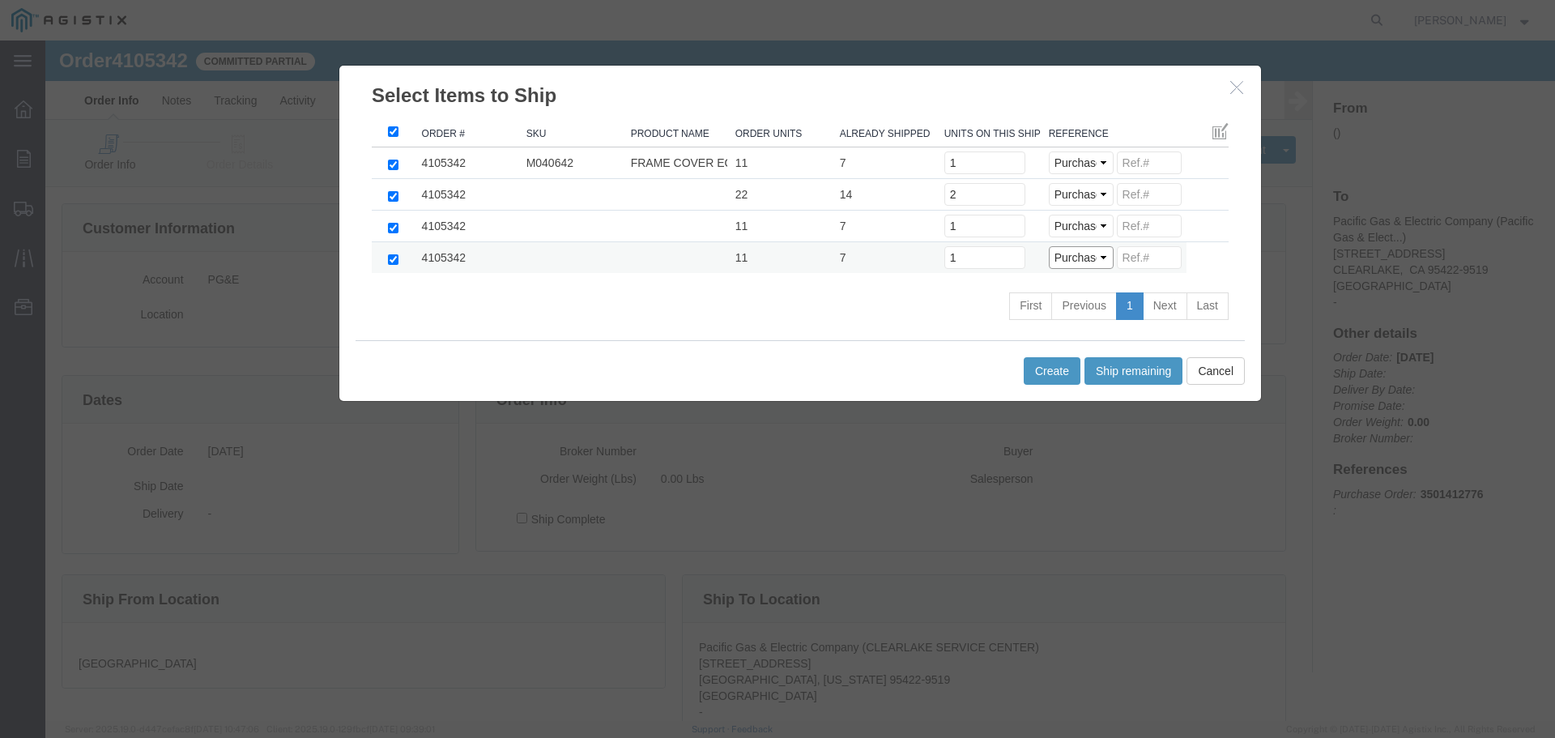
click at [1049, 246] on select "Select Purchase Order Delivery Number" at bounding box center [1081, 257] width 65 height 23
click at [1045, 368] on button "Create" at bounding box center [1051, 371] width 57 height 28
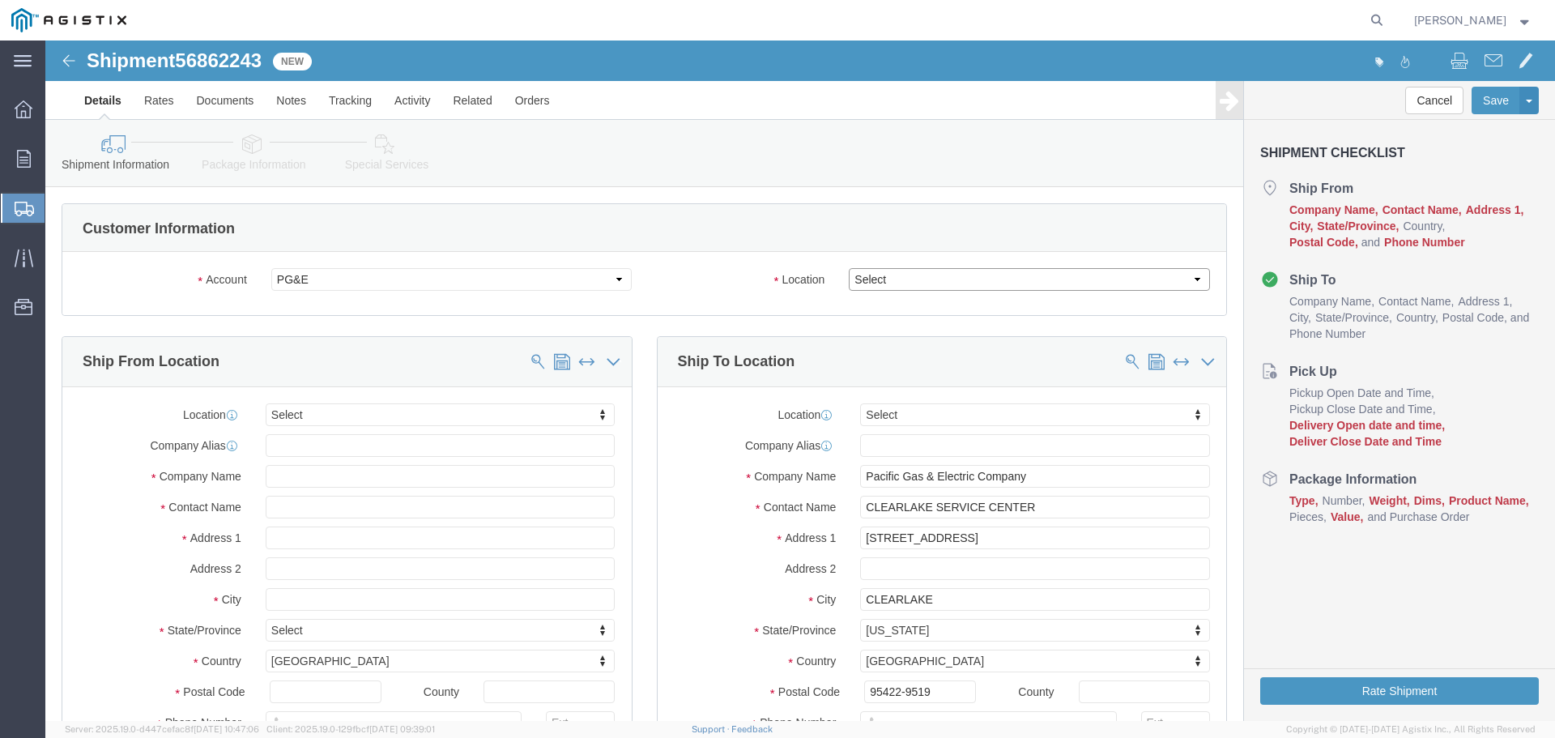
click select "Select All Others [GEOGRAPHIC_DATA] [GEOGRAPHIC_DATA] [GEOGRAPHIC_DATA] [GEOGRA…"
select select "23082"
click select "Select All Others [GEOGRAPHIC_DATA] [GEOGRAPHIC_DATA] [GEOGRAPHIC_DATA] [GEOGRA…"
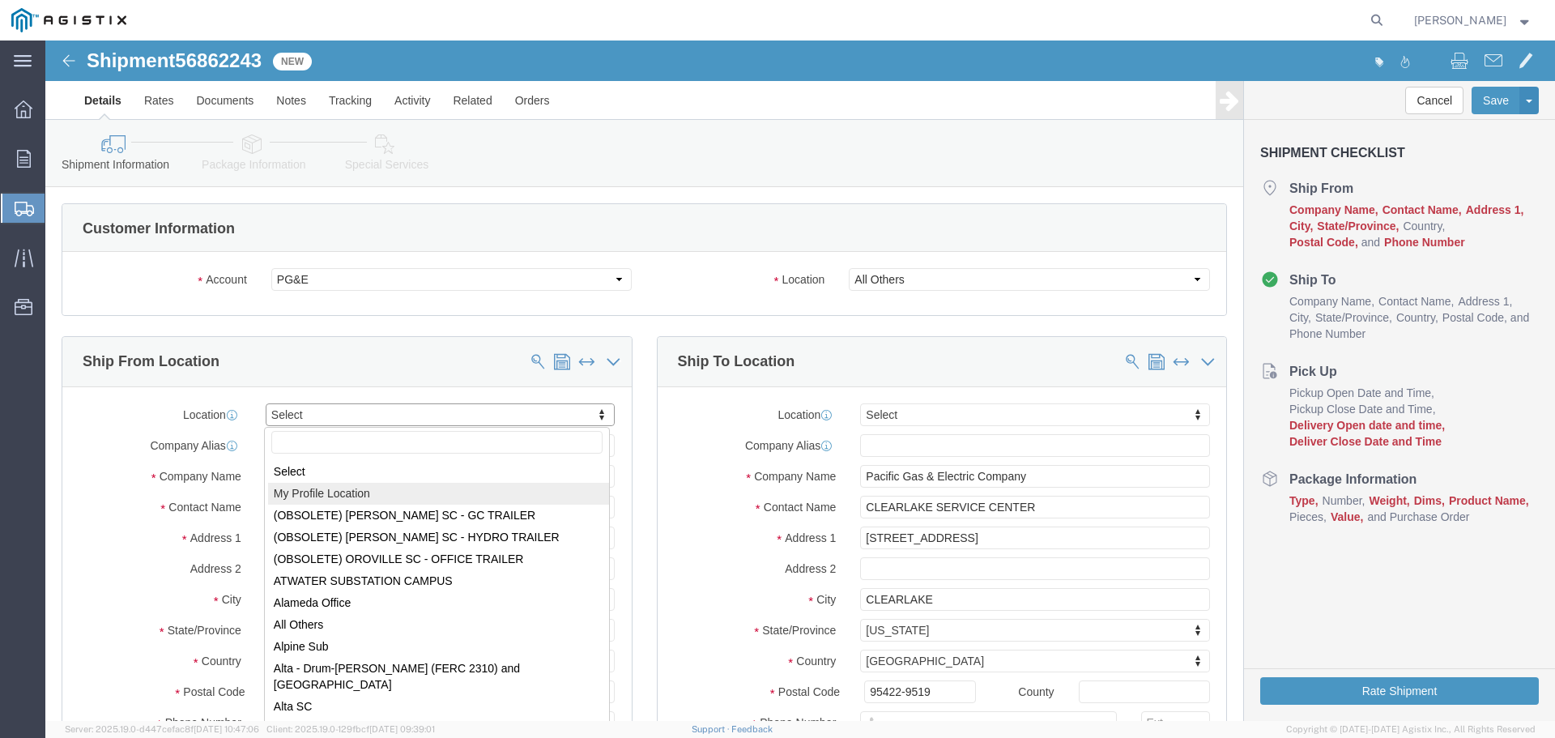
select select "MYPROFILE"
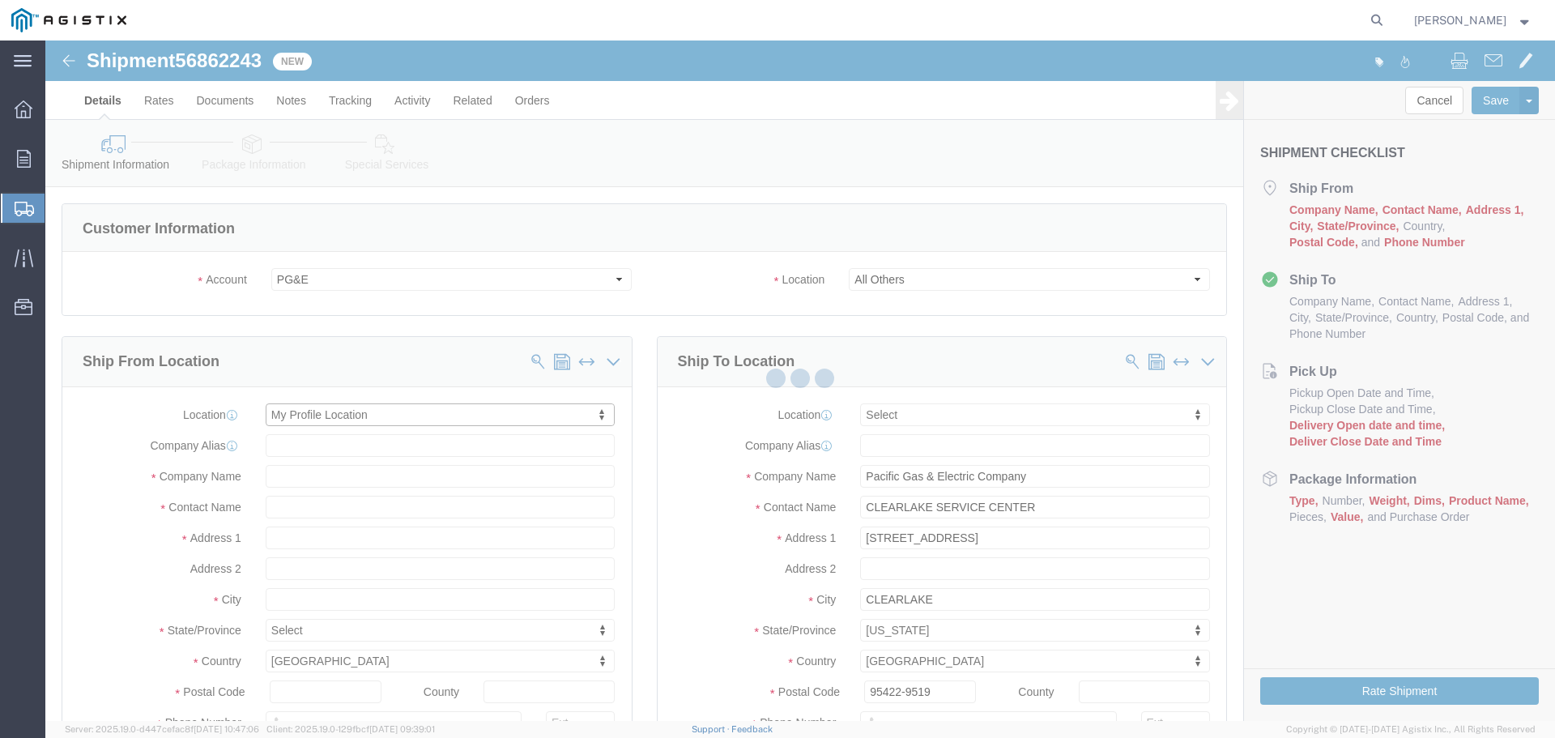
type input "Oldcastle Precast Inc"
type input "[PERSON_NAME]"
type input "[STREET_ADDRESS]"
type input "PLEASANTON"
type input "94566"
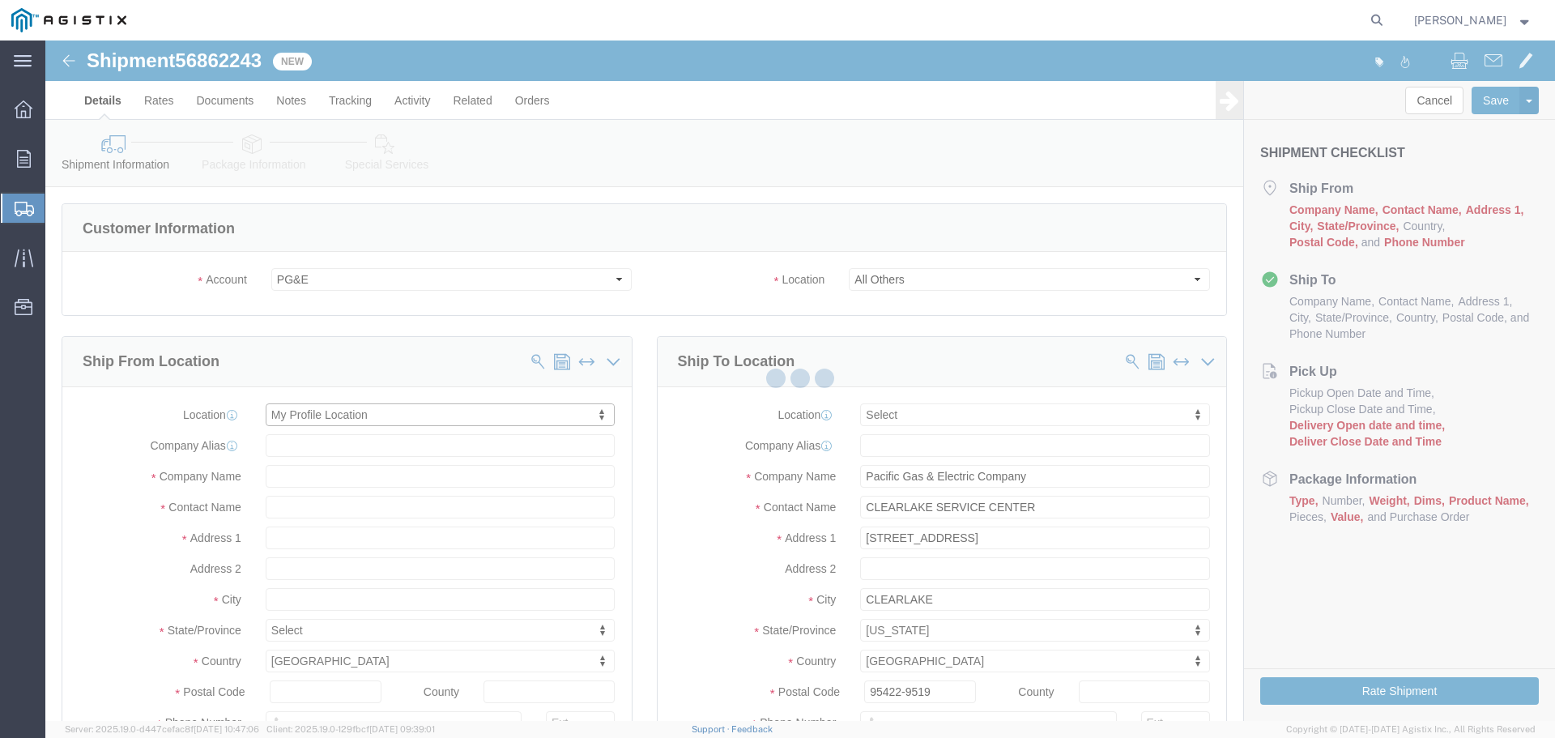
type input "[PHONE_NUMBER]"
type input "[PERSON_NAME][EMAIL_ADDRESS][PERSON_NAME][DOMAIN_NAME]"
checkbox input "true"
select select "CA"
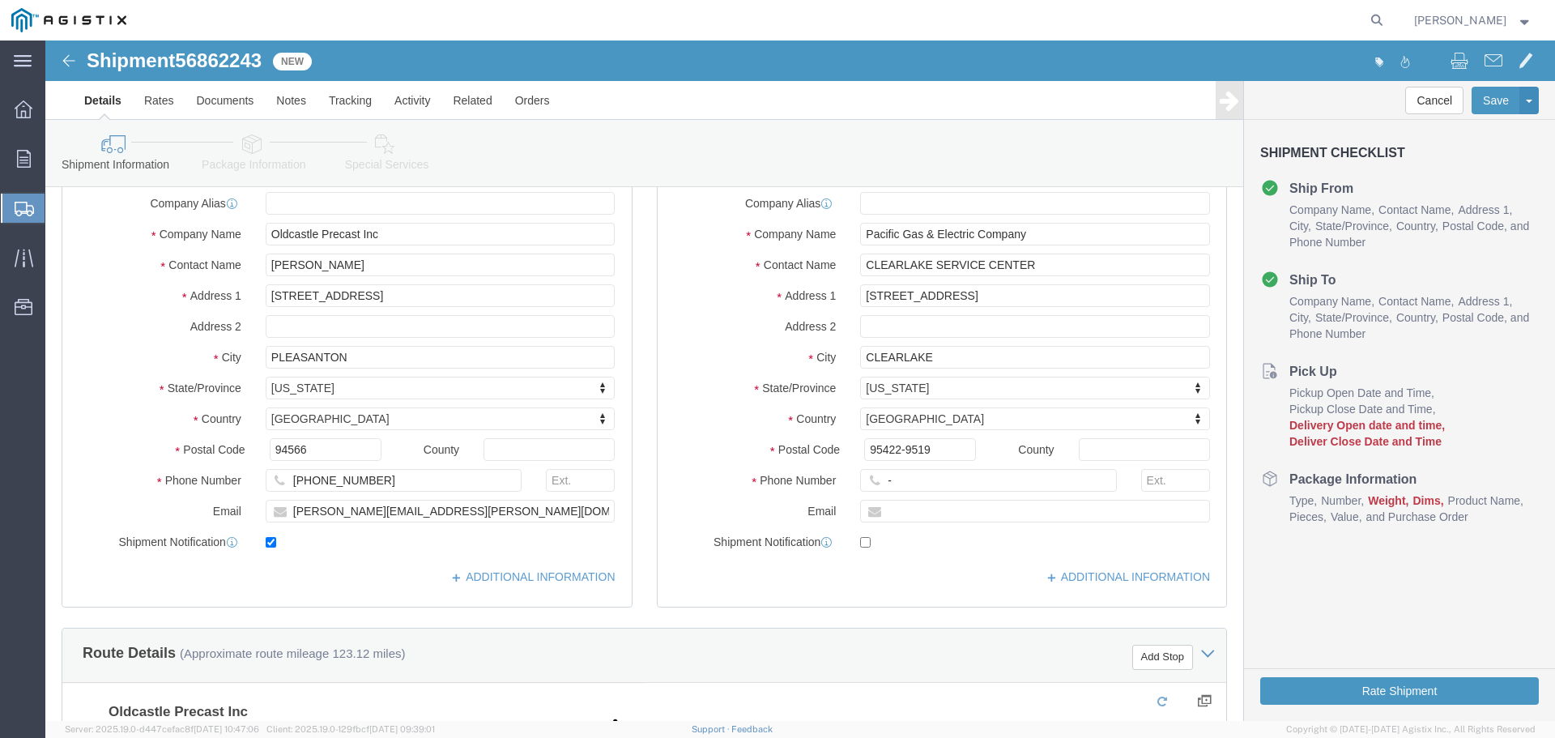
scroll to position [243, 0]
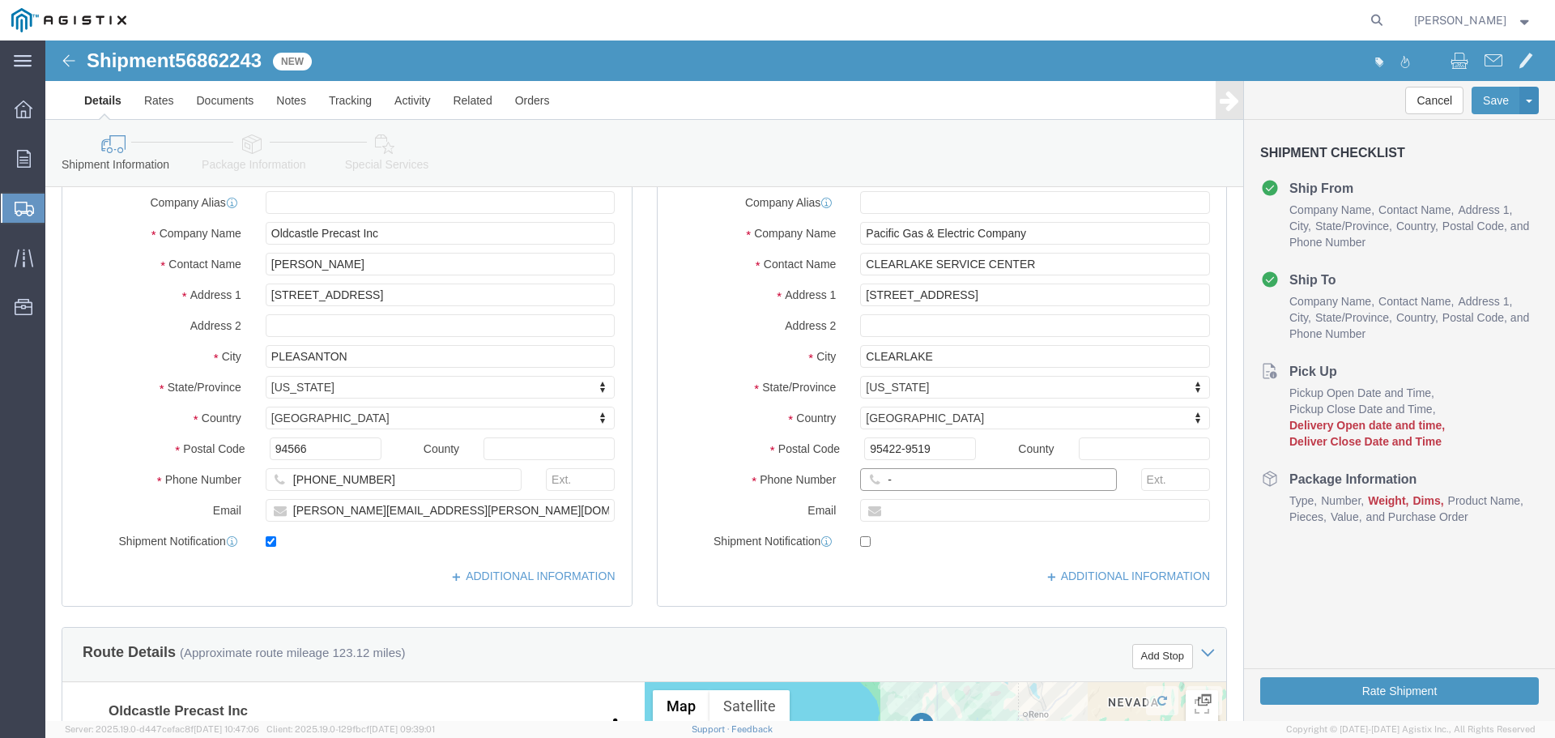
click input "-"
type input "123-456-7891"
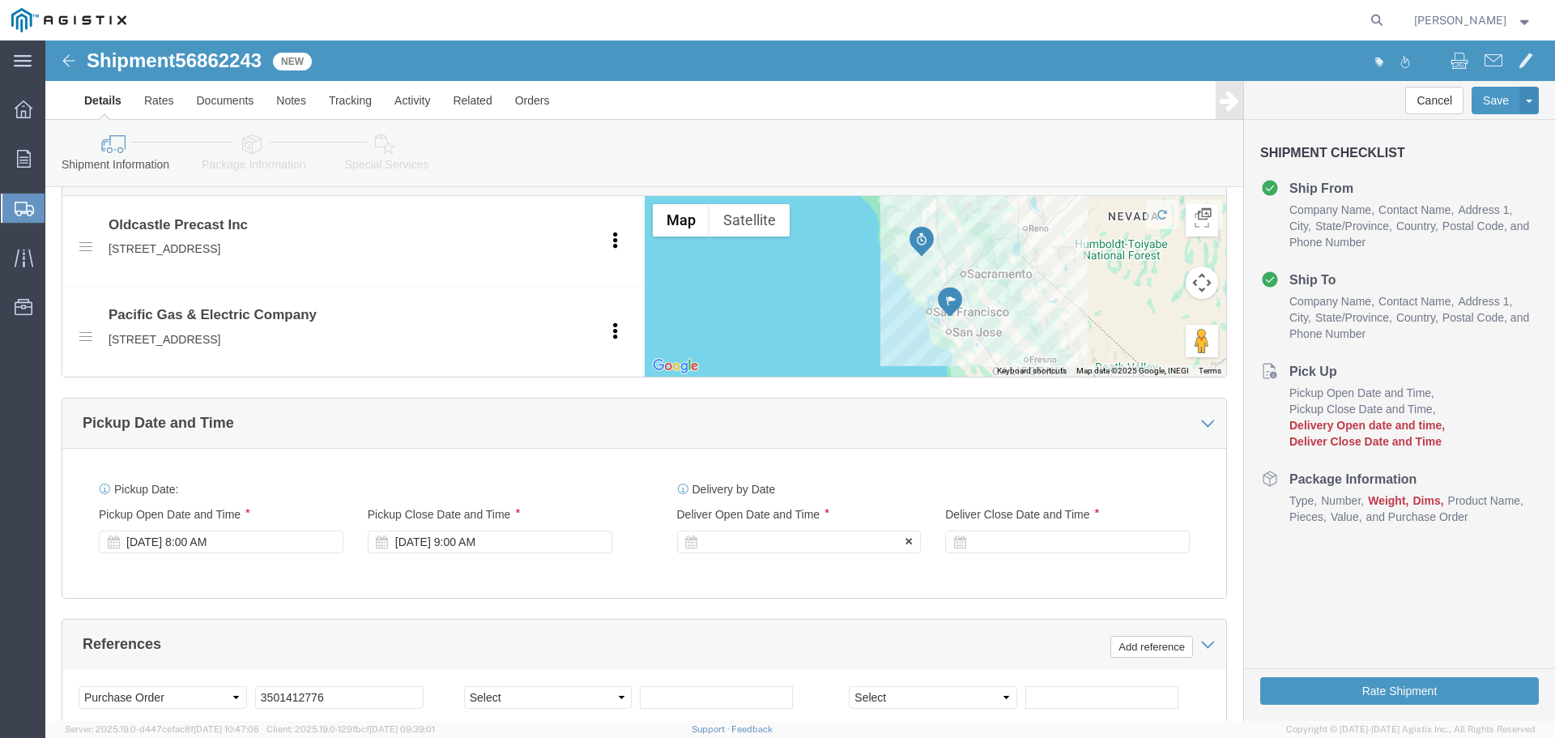
click div
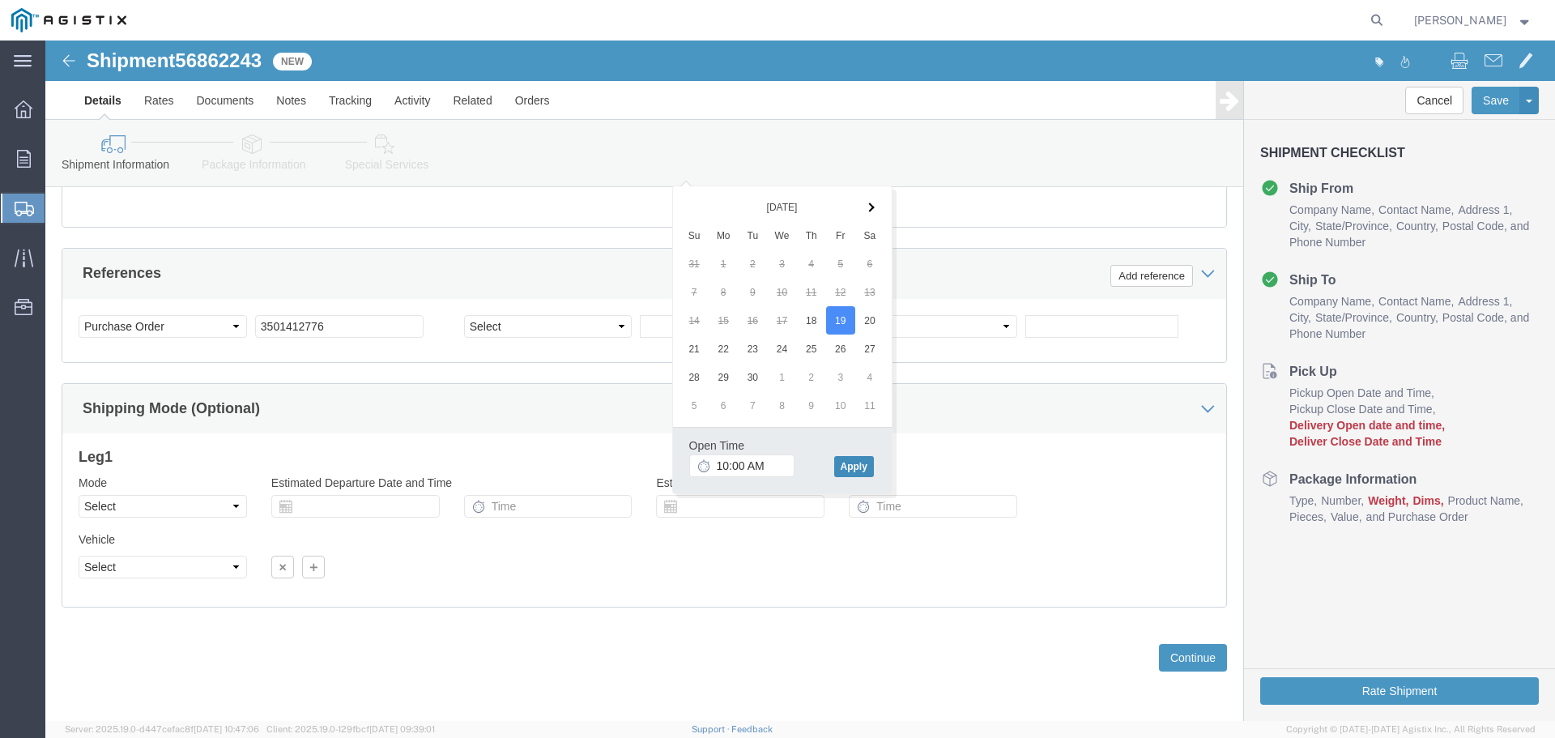
click button "Apply"
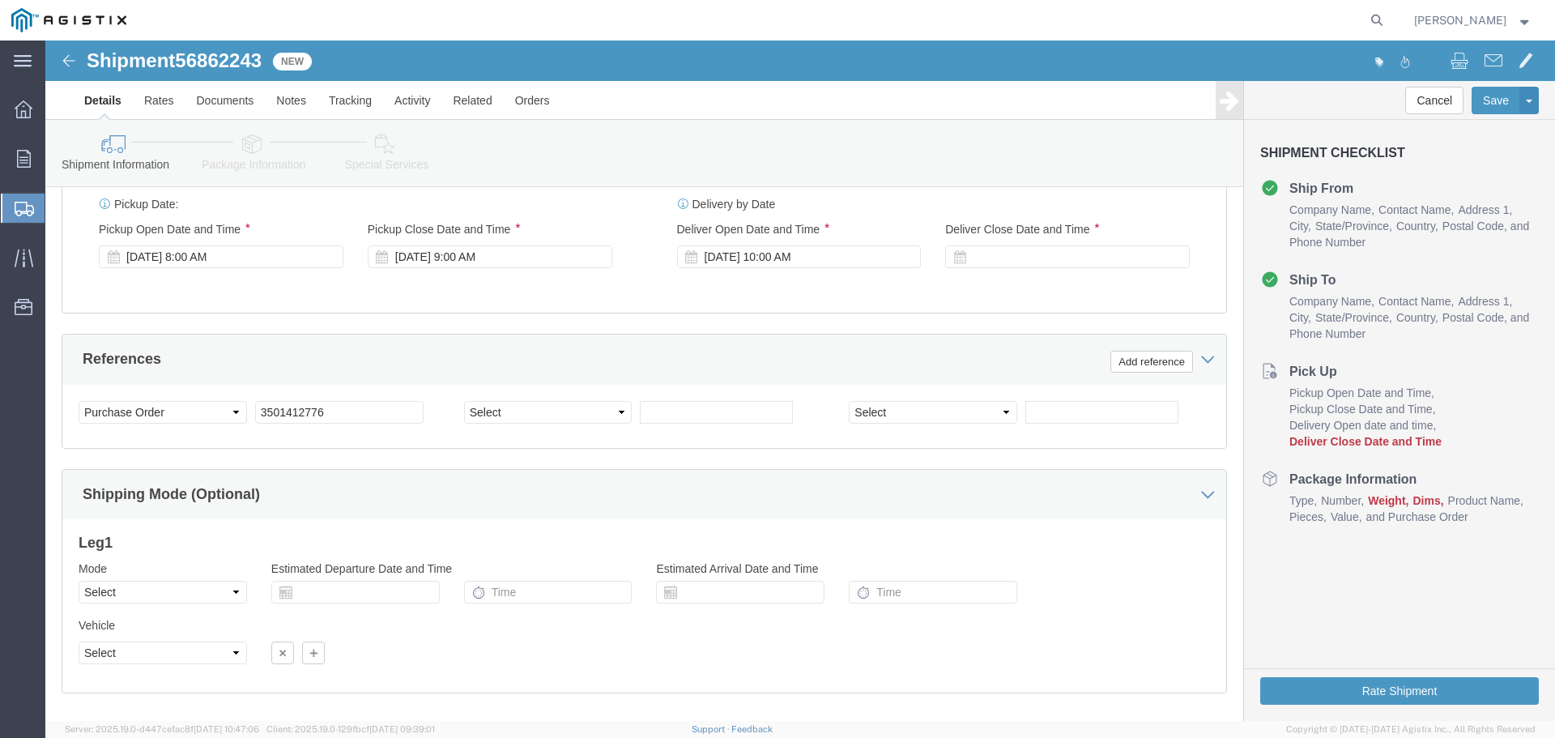
scroll to position [857, 0]
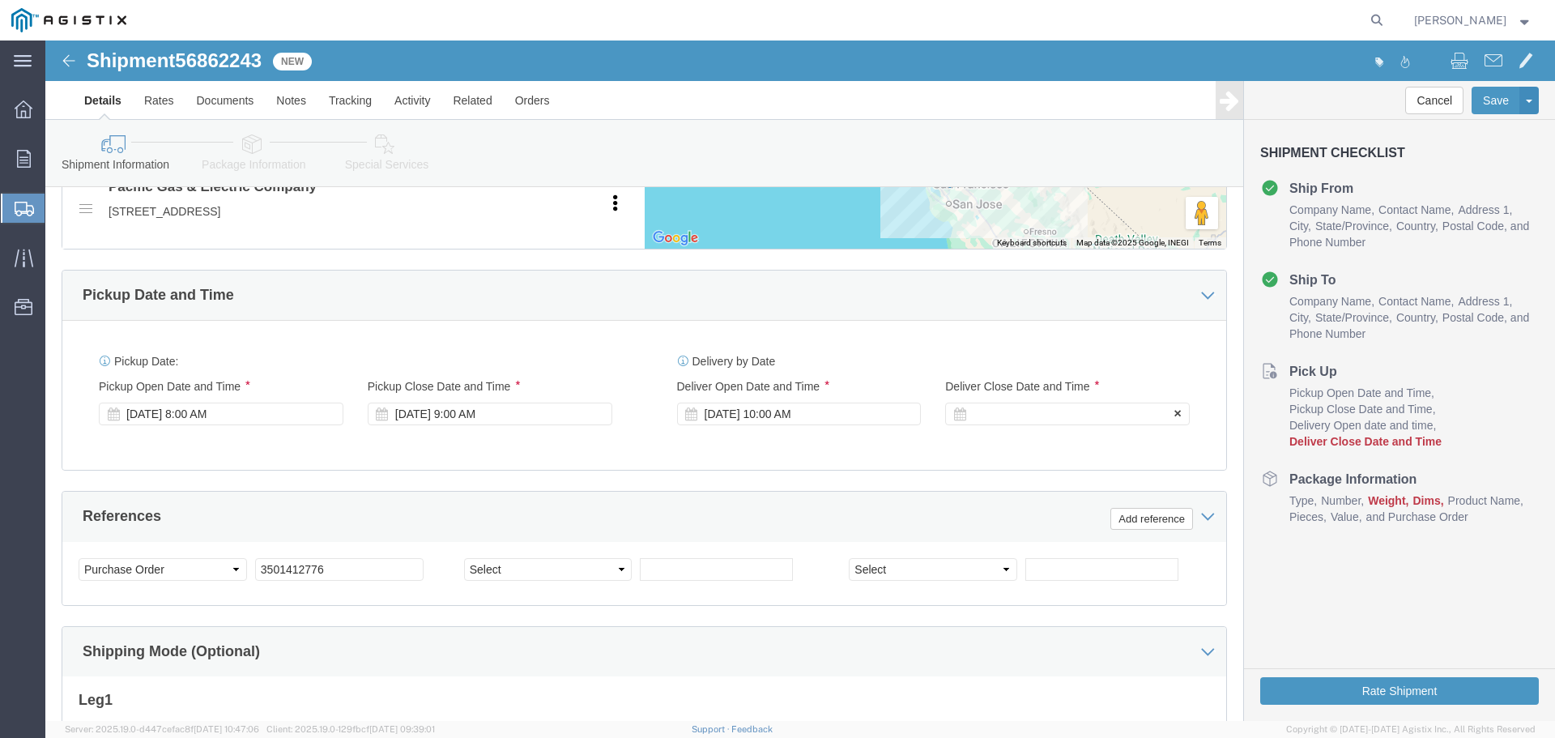
click div
click button "Apply"
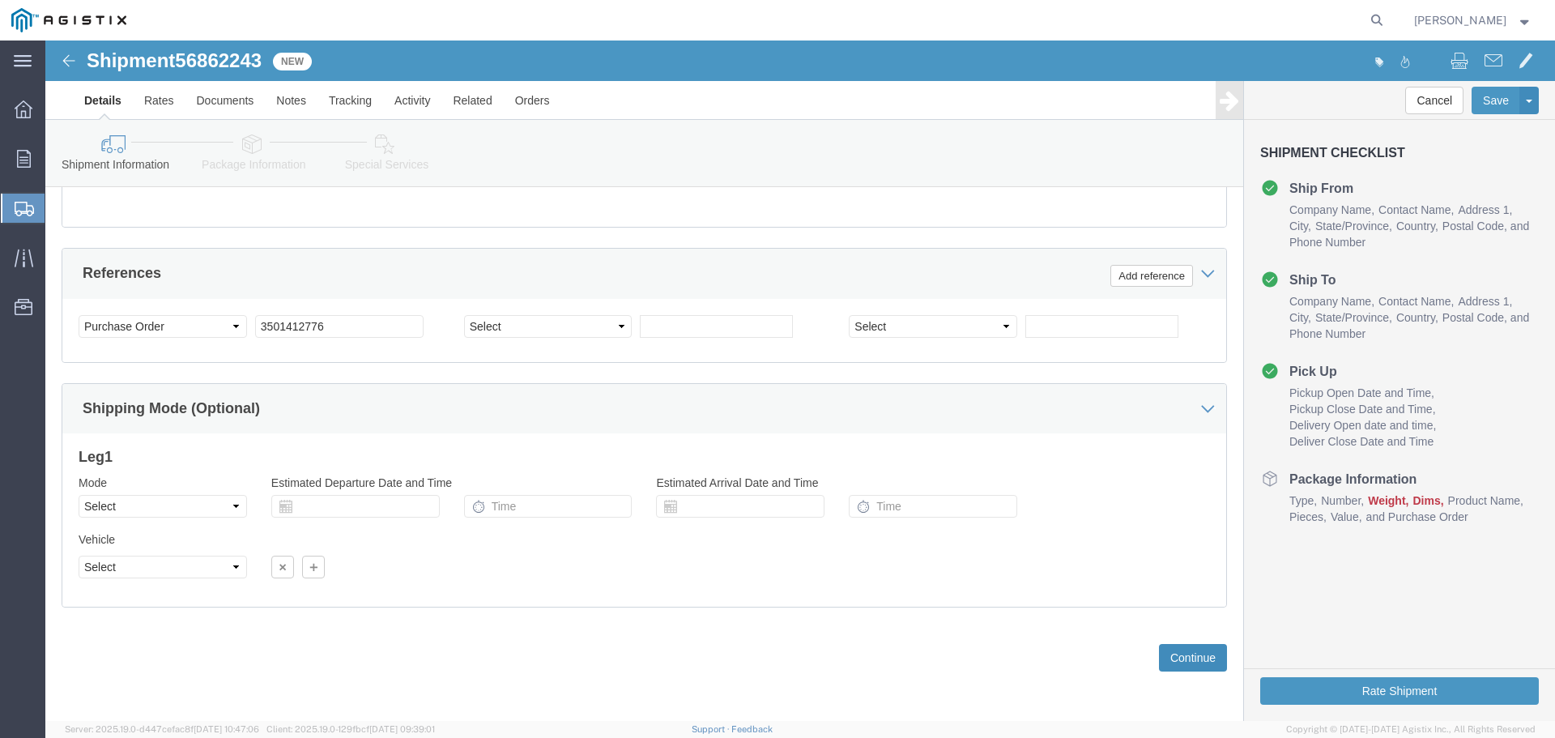
click button "Continue"
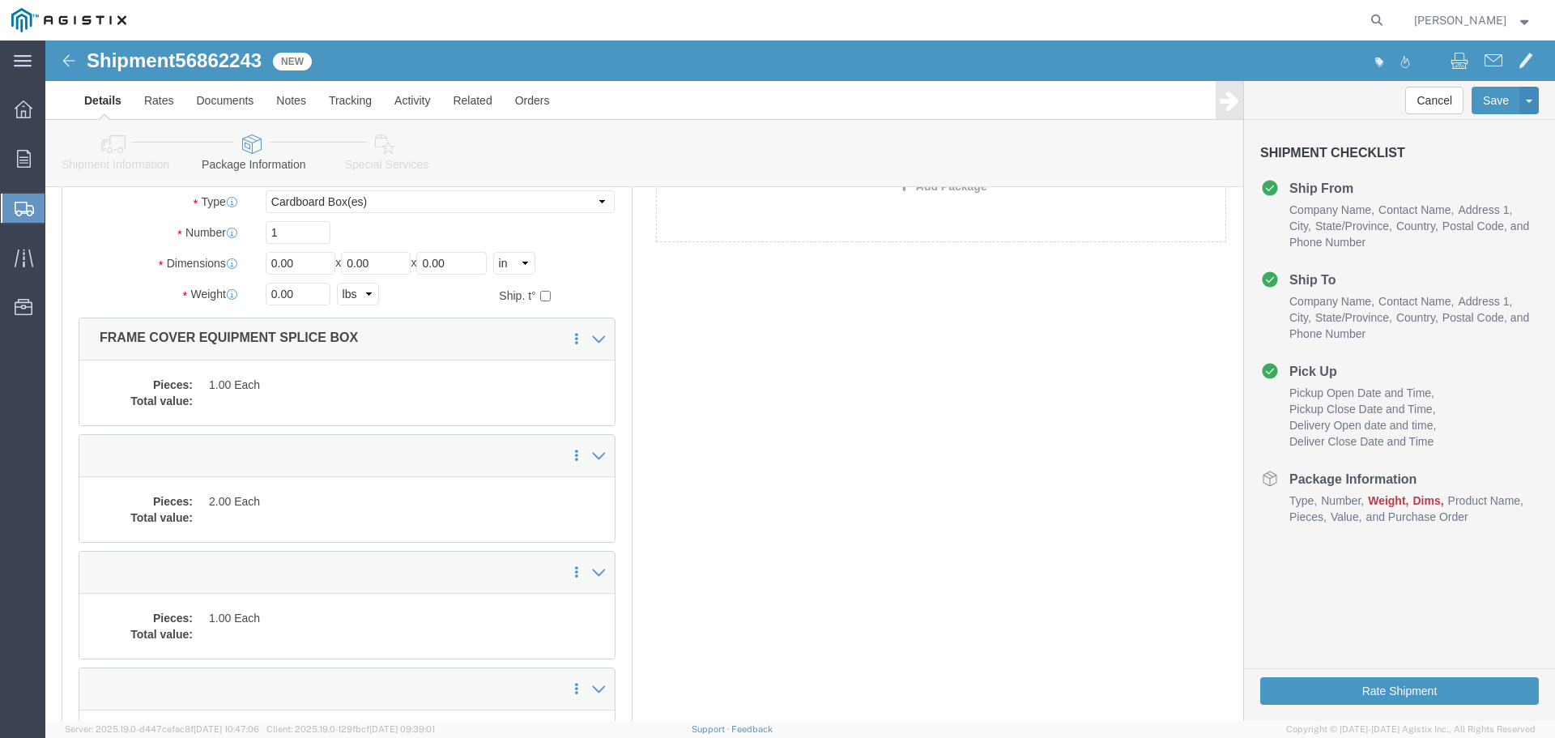
scroll to position [0, 0]
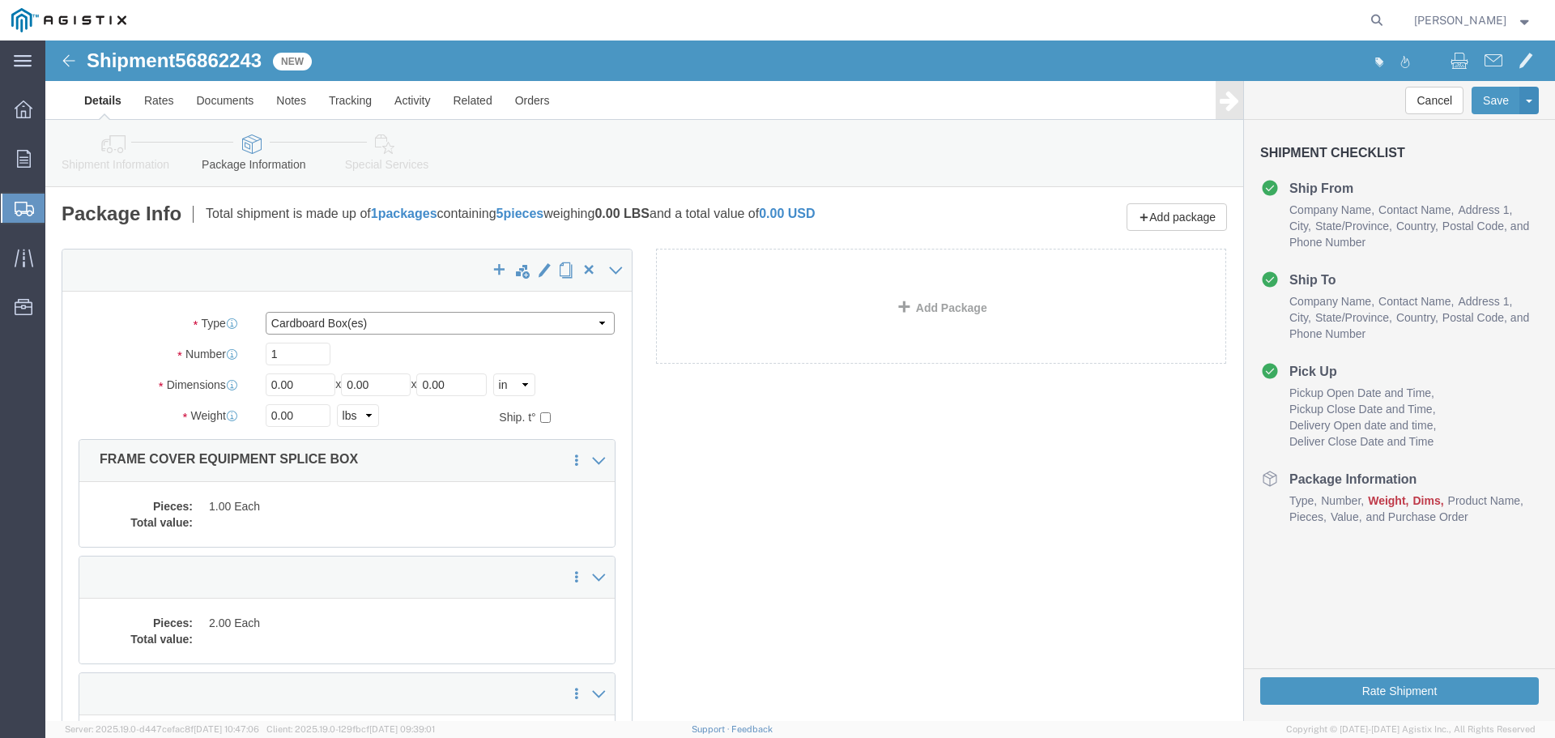
click select "Select Bulk Bundle(s) Cardboard Box(es) Carton(s) Crate(s) Drum(s) (Fiberboard)…"
select select "YRPK"
click select "Select Bulk Bundle(s) Cardboard Box(es) Carton(s) Crate(s) Drum(s) (Fiberboard)…"
click input "1"
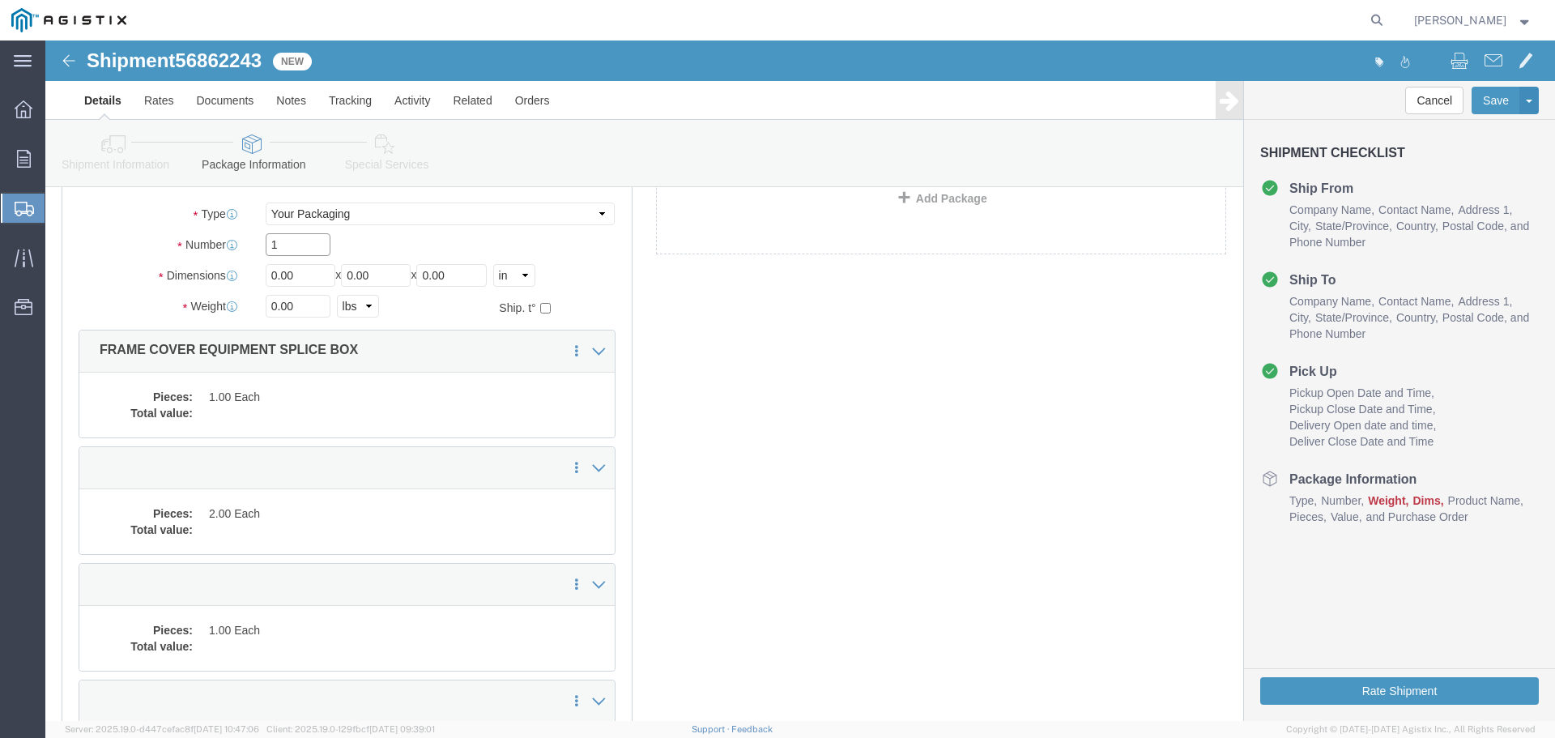
scroll to position [81, 0]
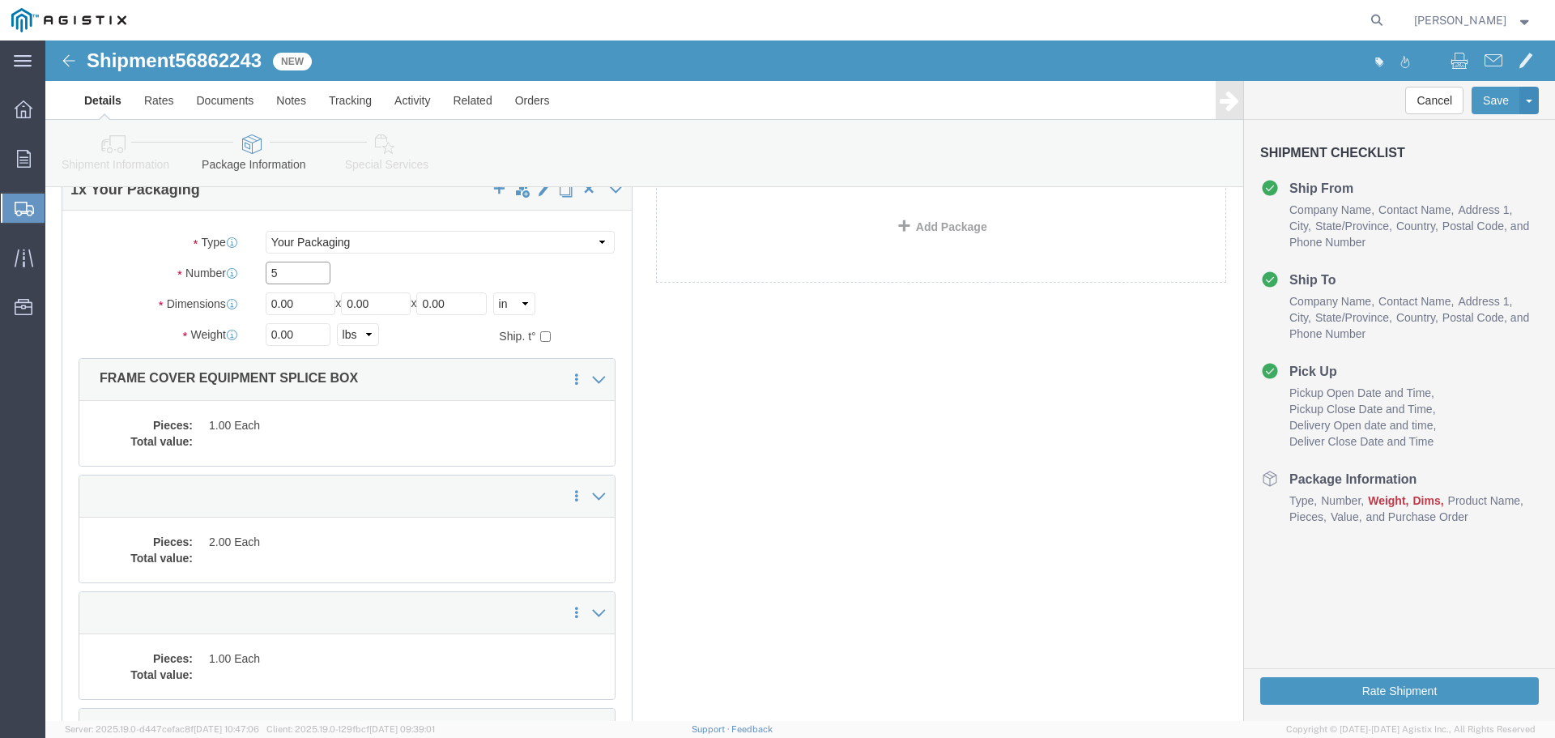
type input "5"
type input "54"
type input "102"
type input "72"
type input "25000"
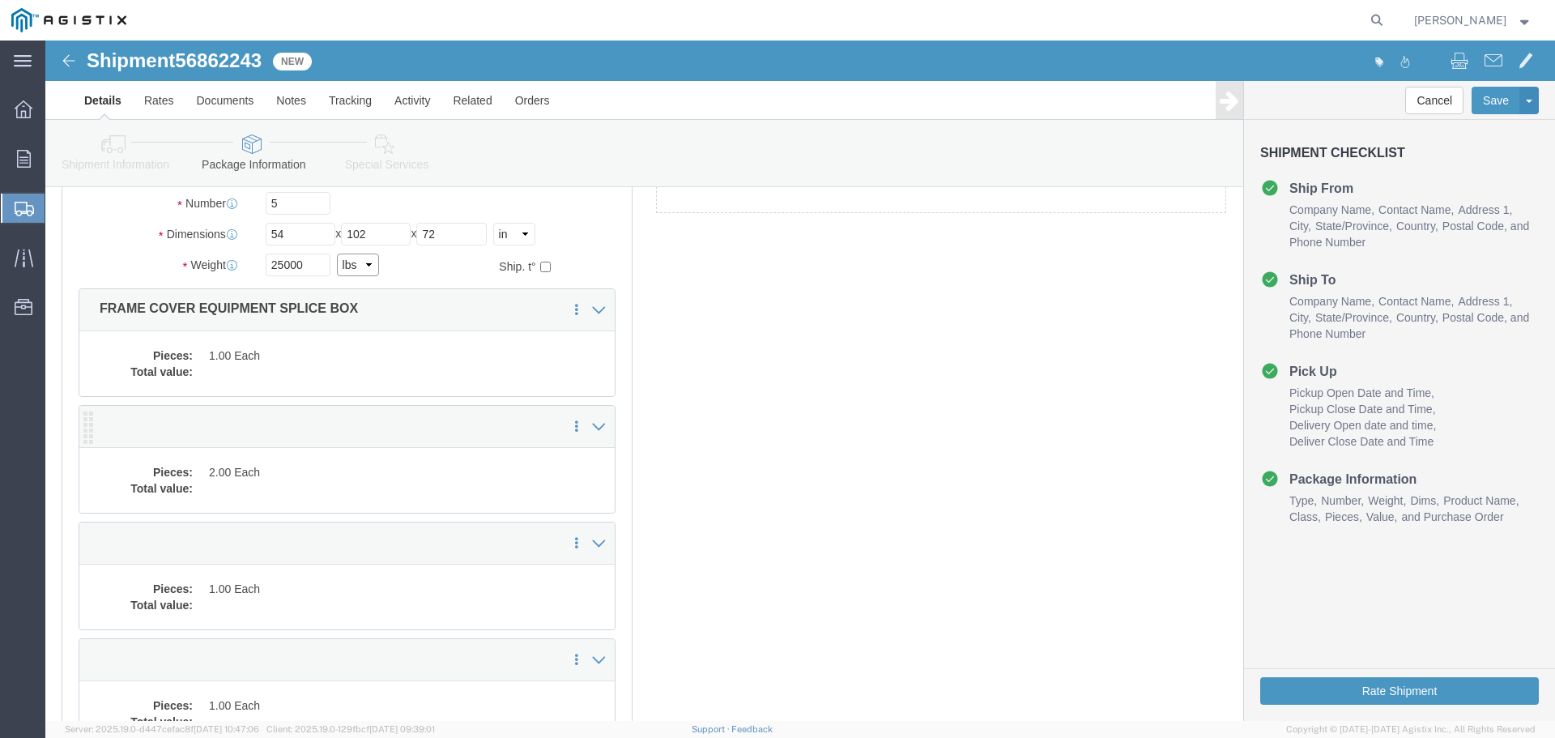
scroll to position [243, 0]
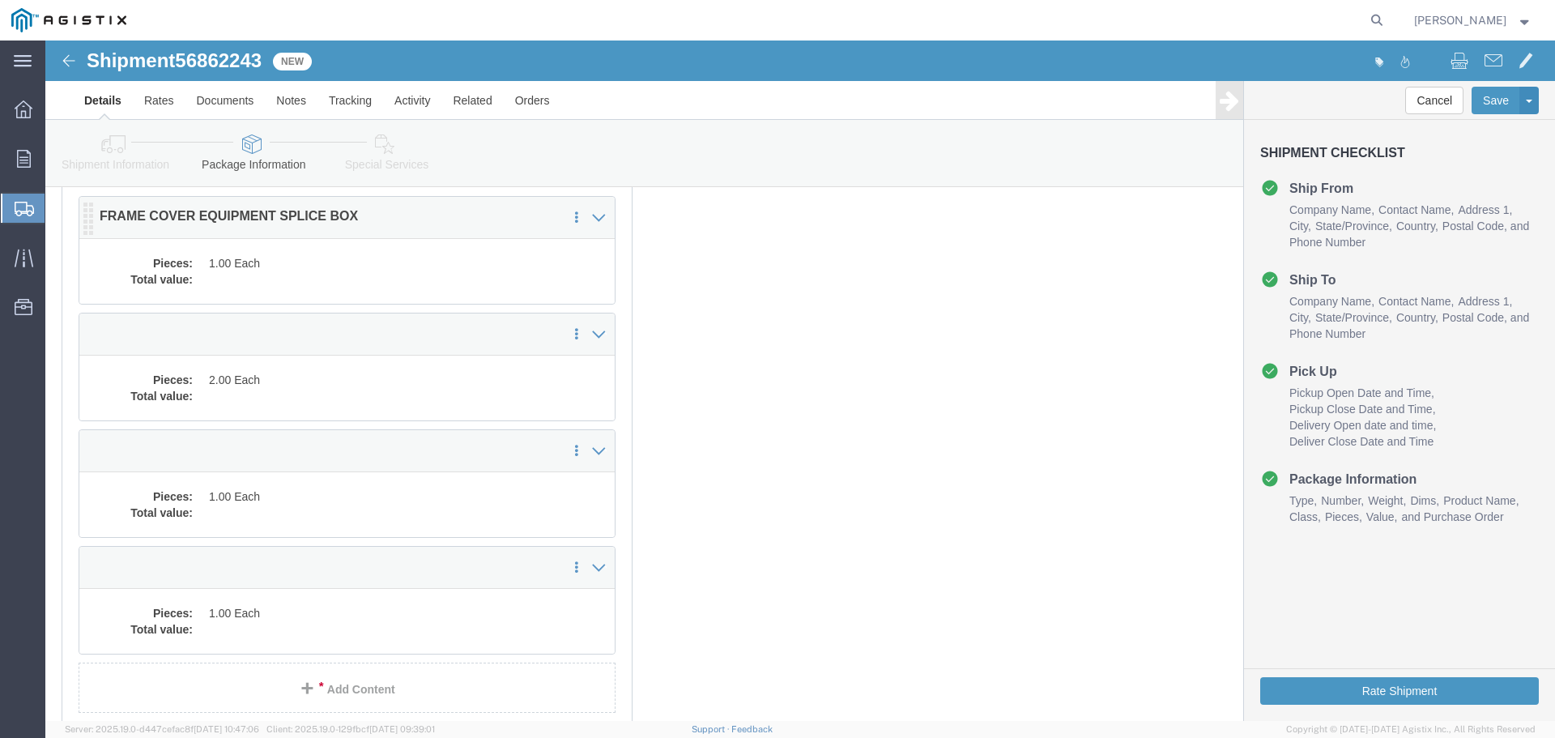
click dd "1.00 Each"
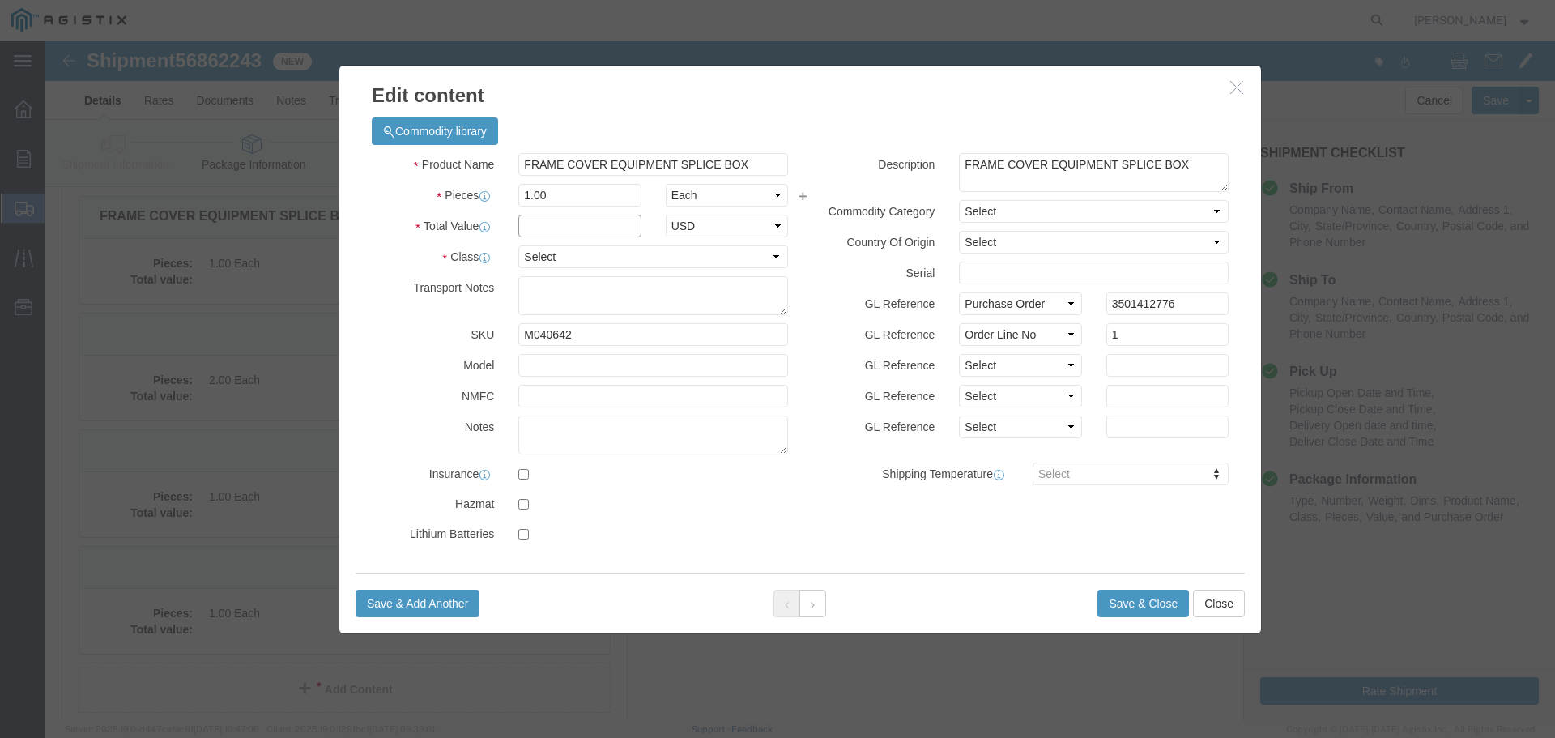
click input "text"
click select "Select 50 55 60 65 70 85 92.5 100 125 175 250 300 400"
select select "55"
click select "Select 50 55 60 65 70 85 92.5 100 125 175 250 300 400"
click input "text"
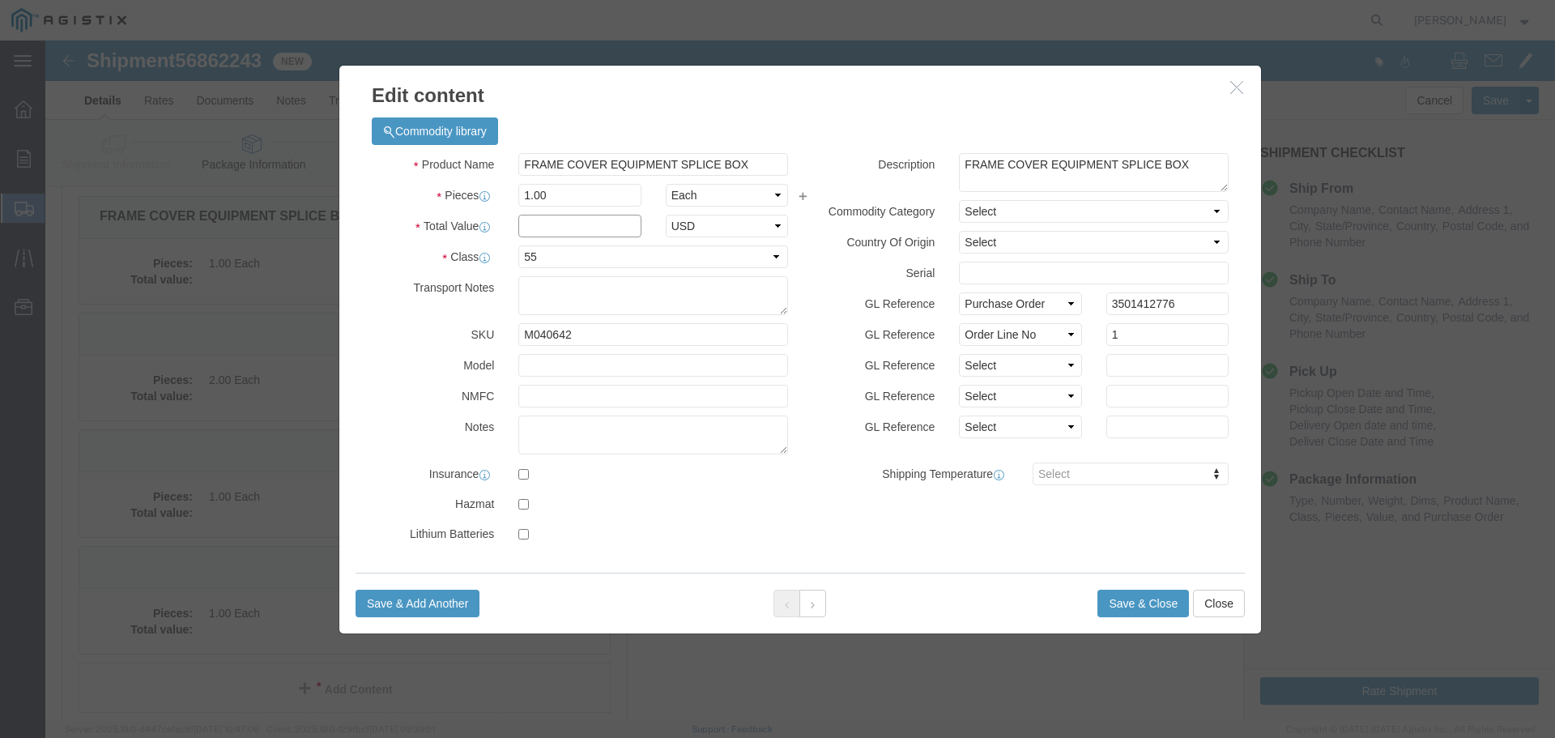
type input "1"
click button "Save & Close"
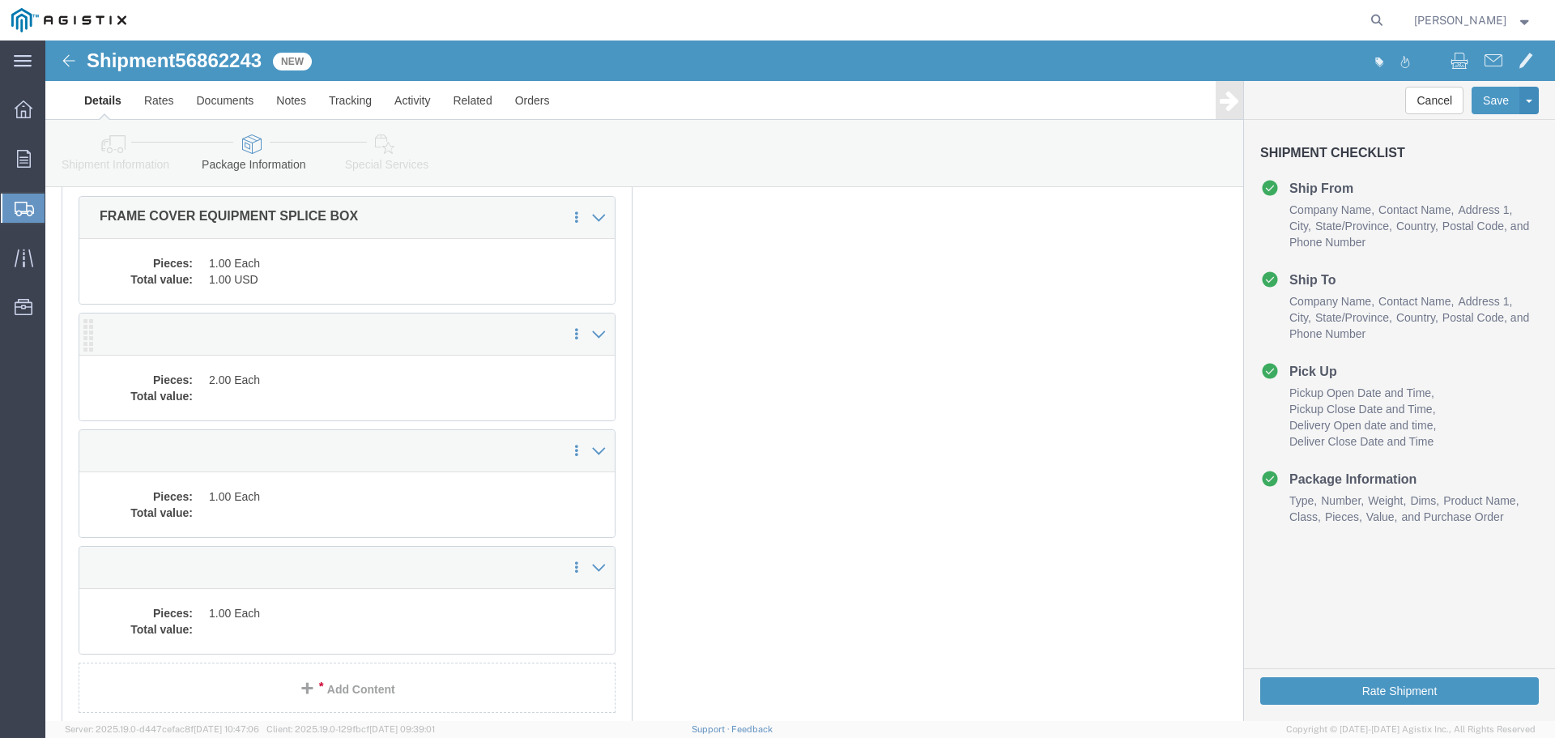
click dd "2.00 Each"
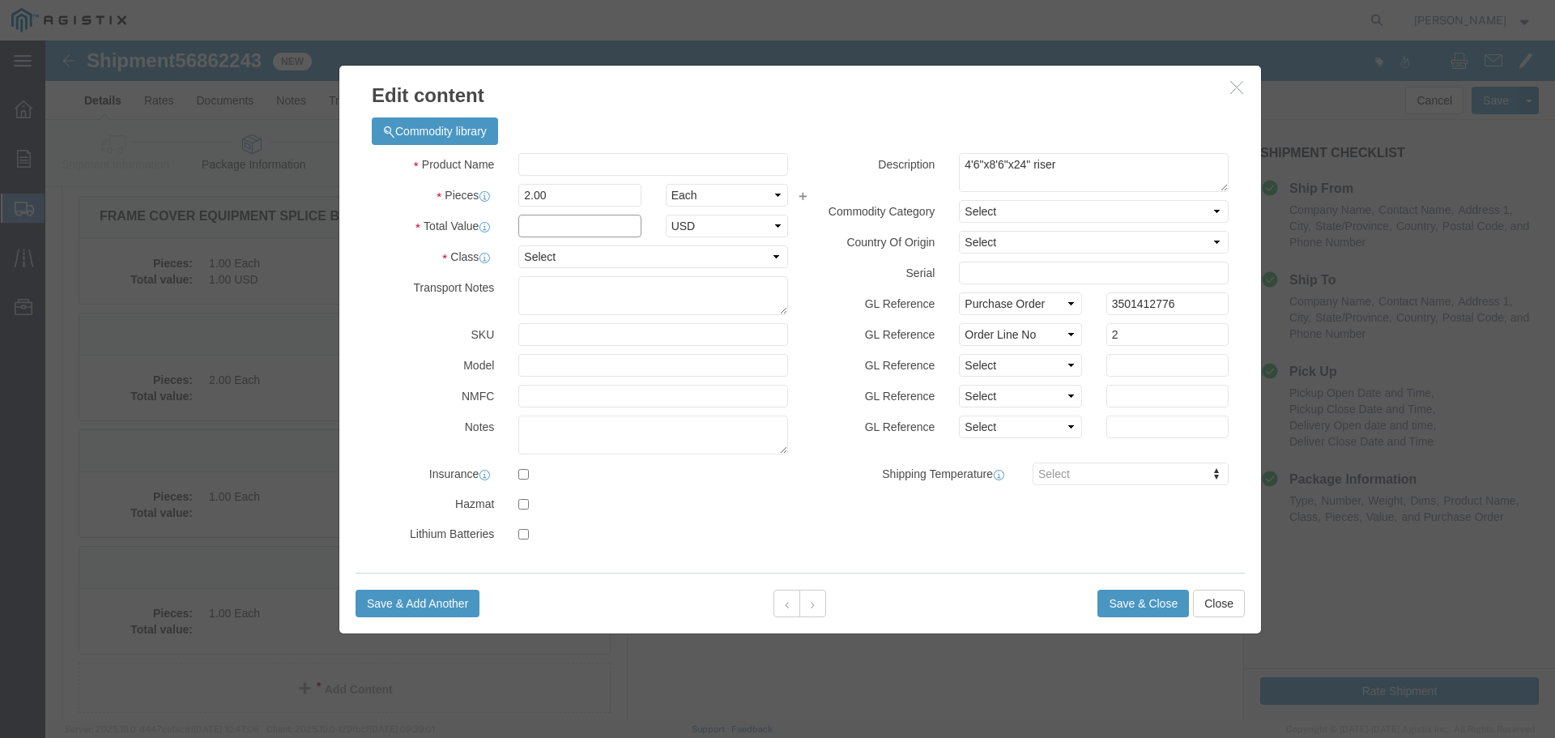
click input "text"
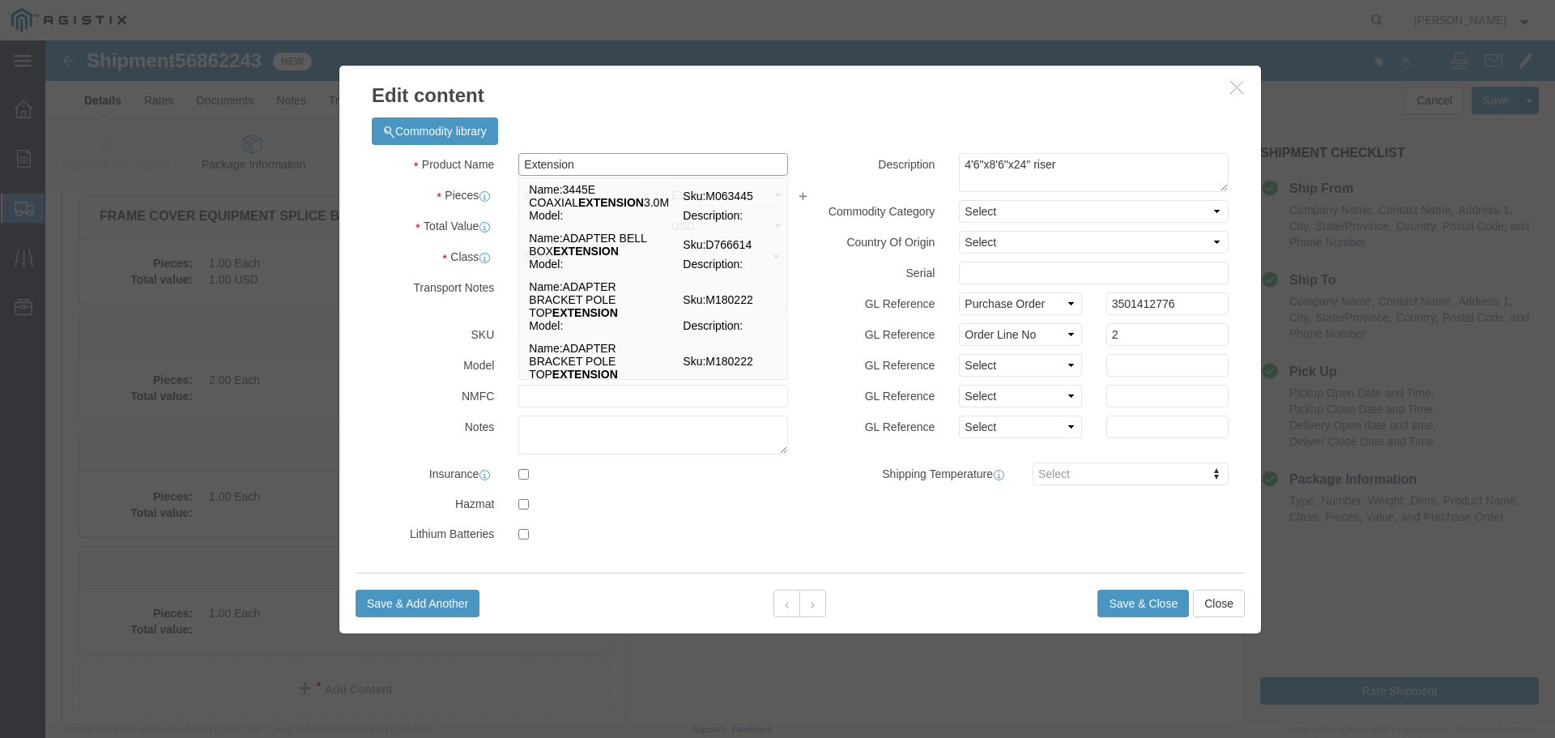
type input "Extension"
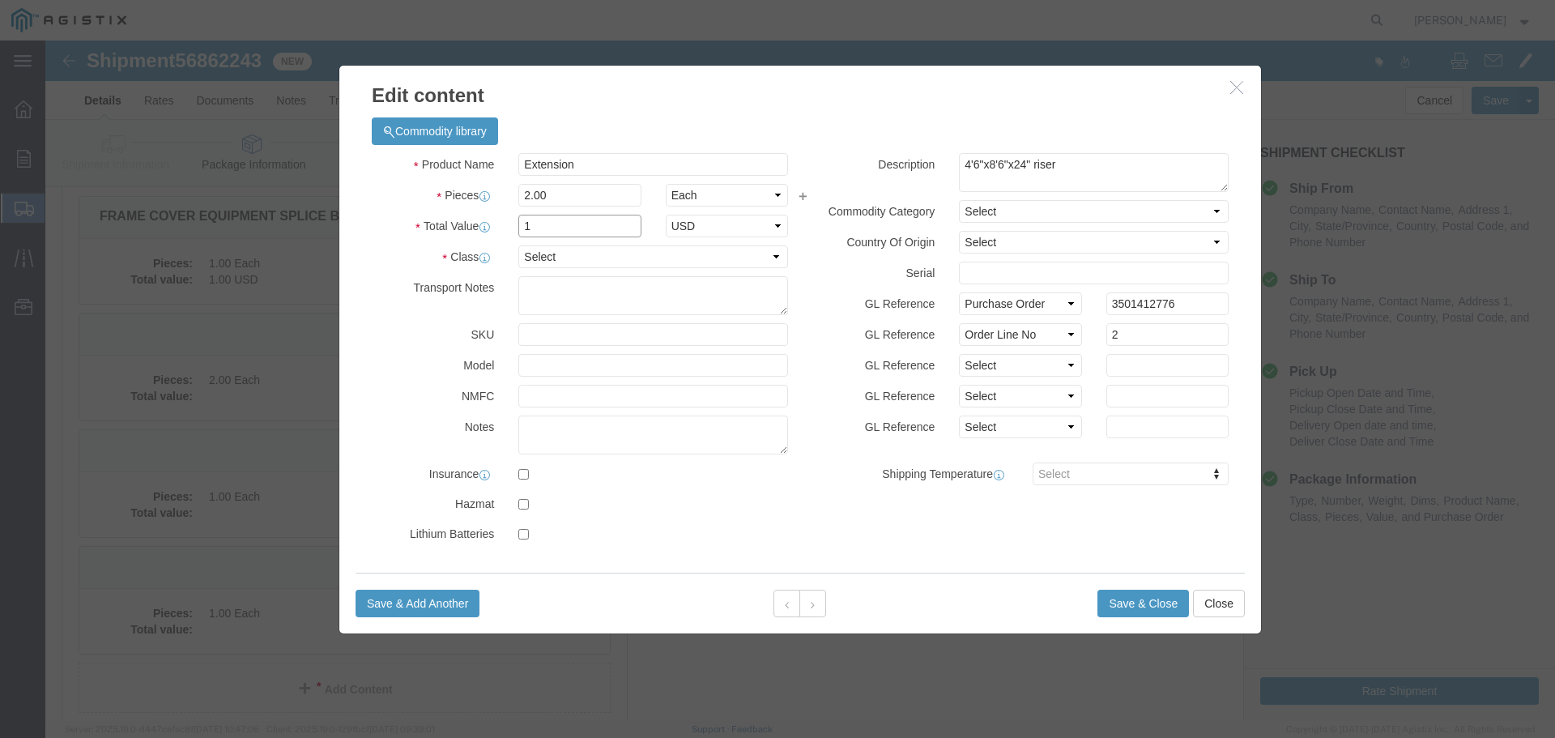
type input "1"
select select "USD"
select select "55"
click button "Save & Close"
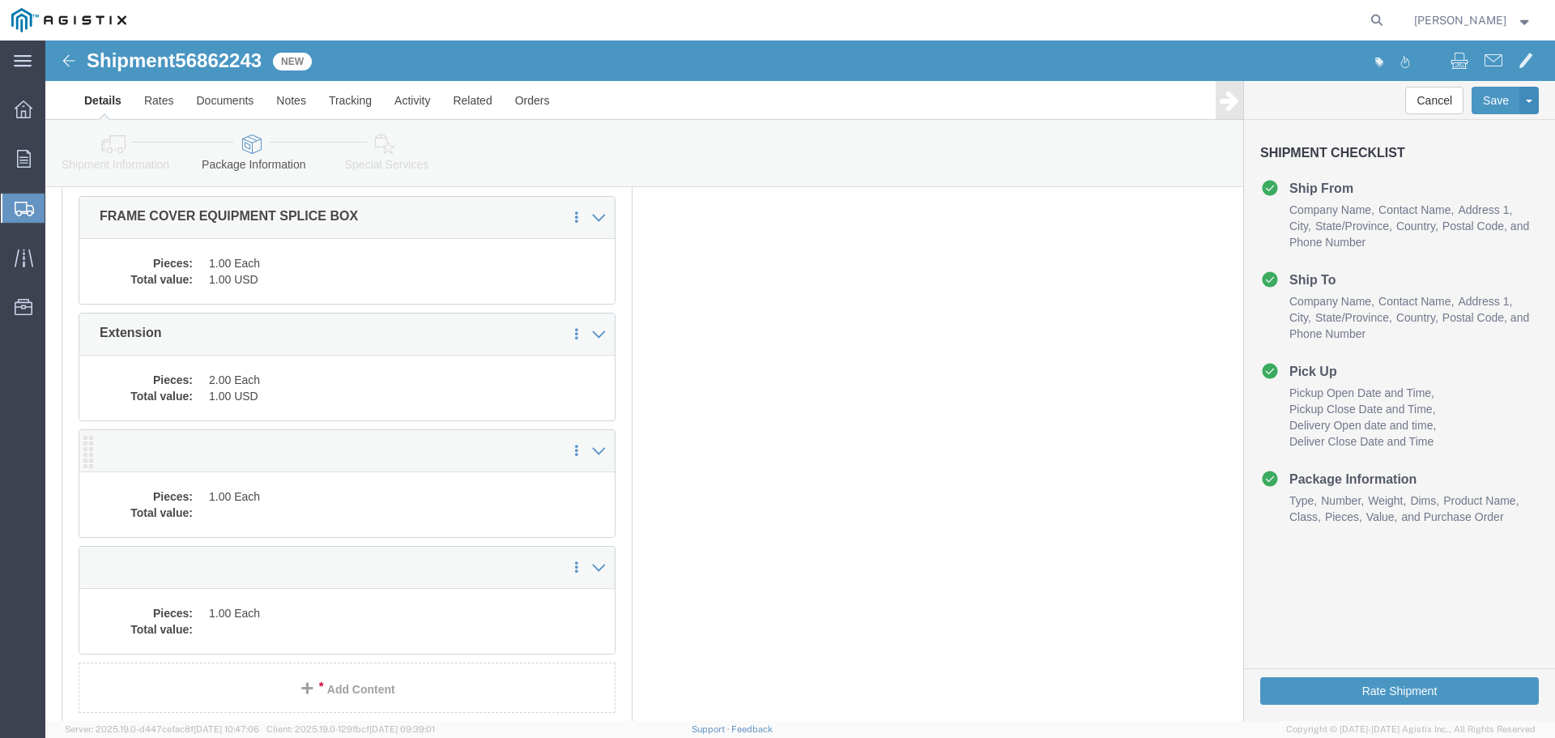
click div "Save in commodity library Clone this content Delete this content"
click dd "1.00 Each"
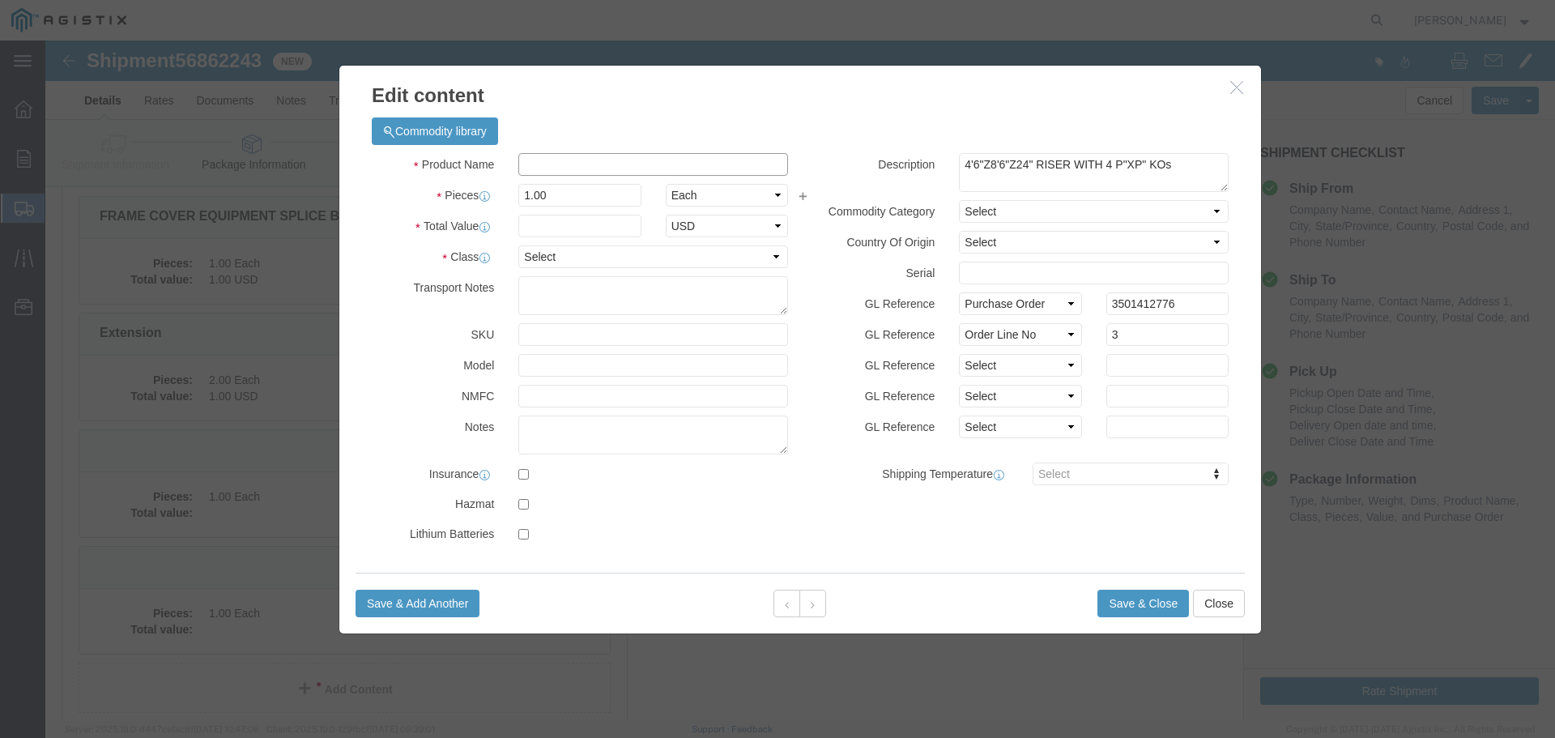
click input "text"
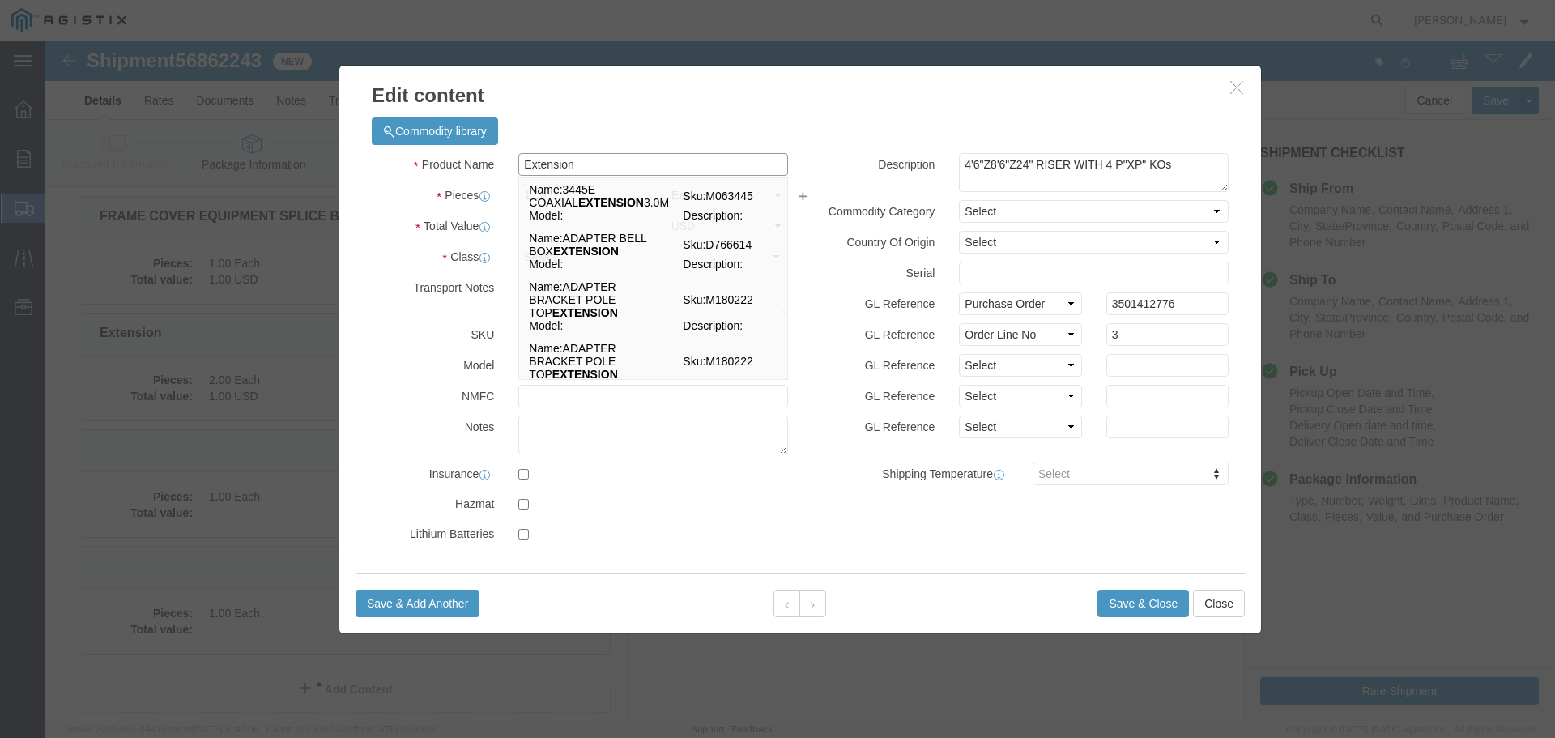
type input "Extension"
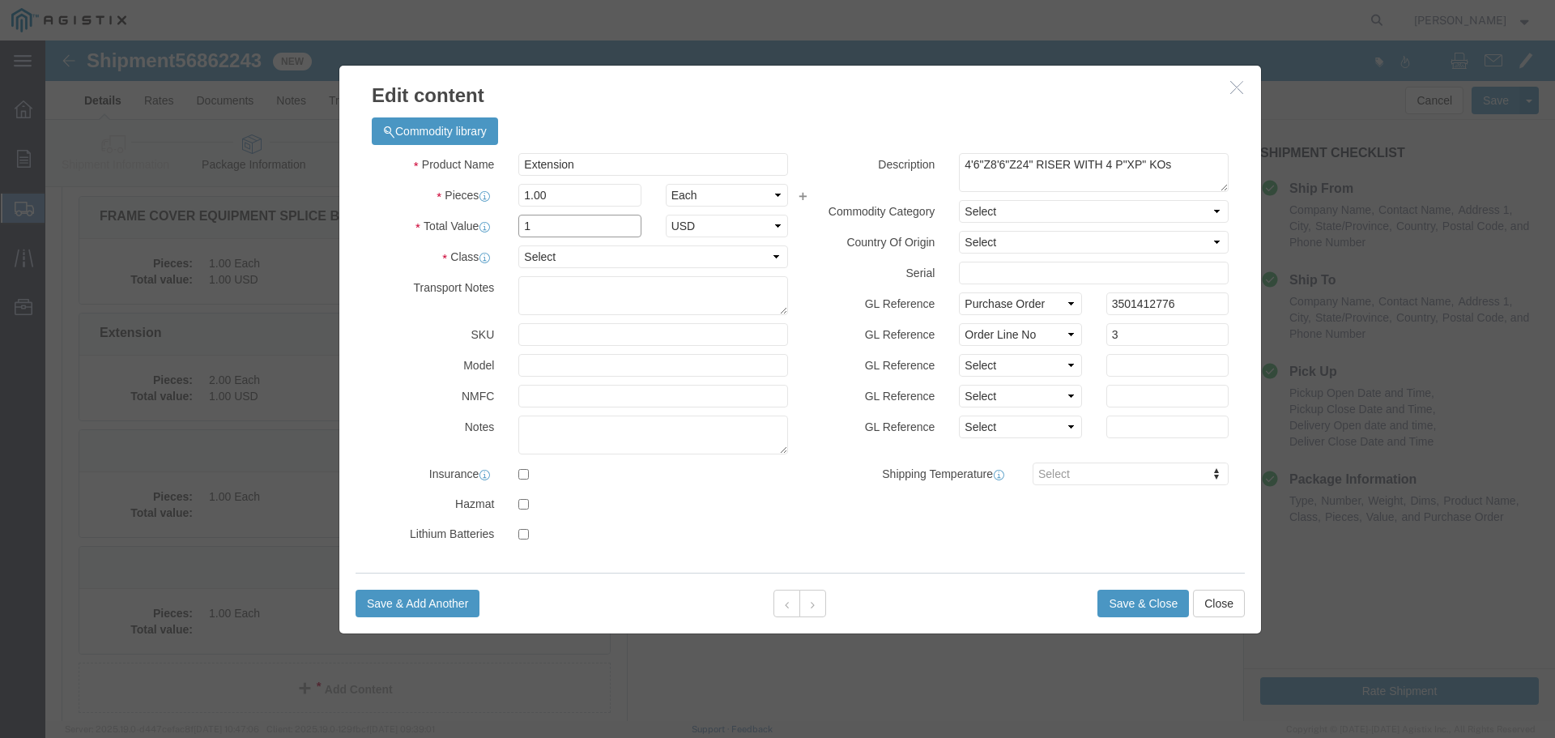
type input "1"
select select "USD"
select select "55"
click button "Save & Close"
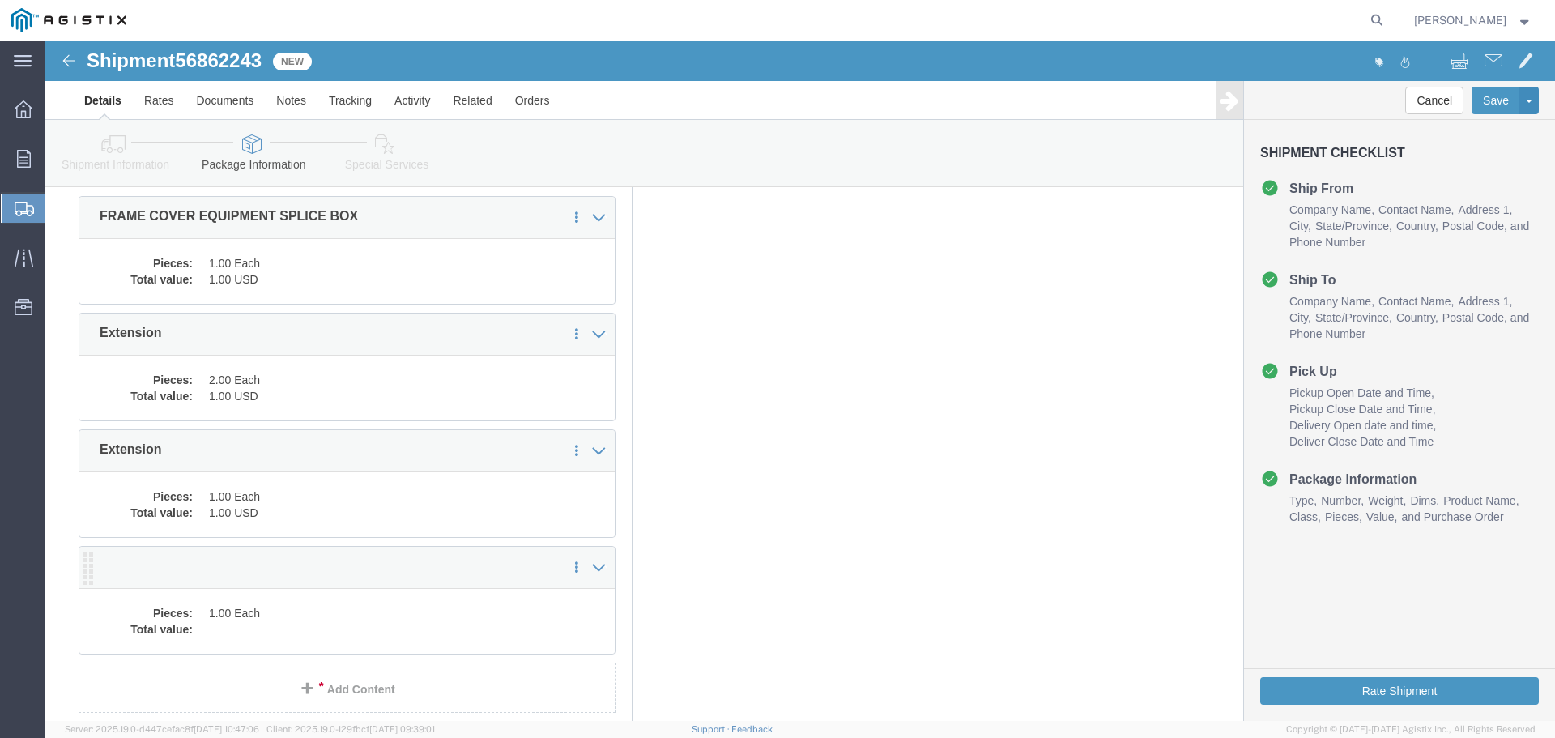
click dd "1.00 Each"
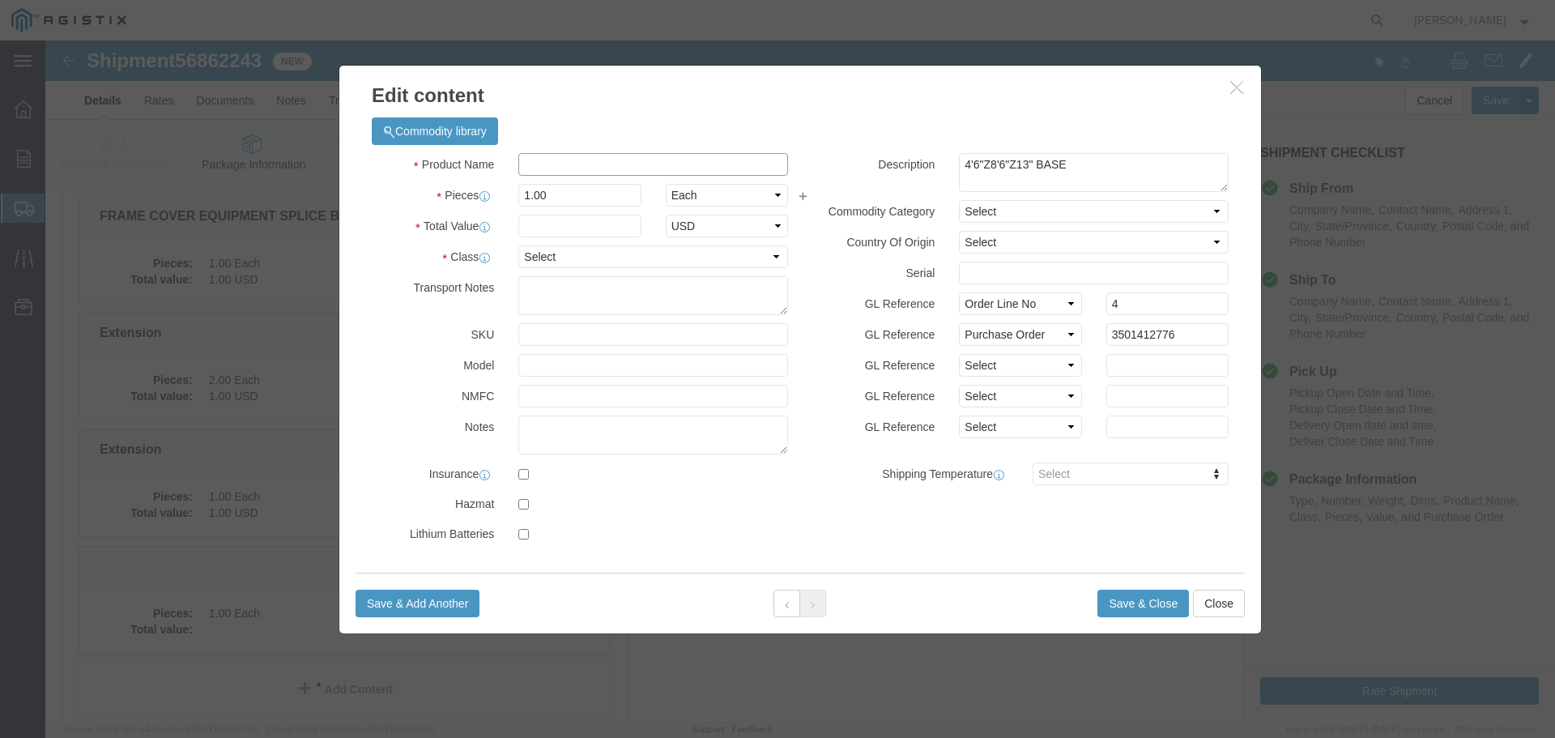
click input "text"
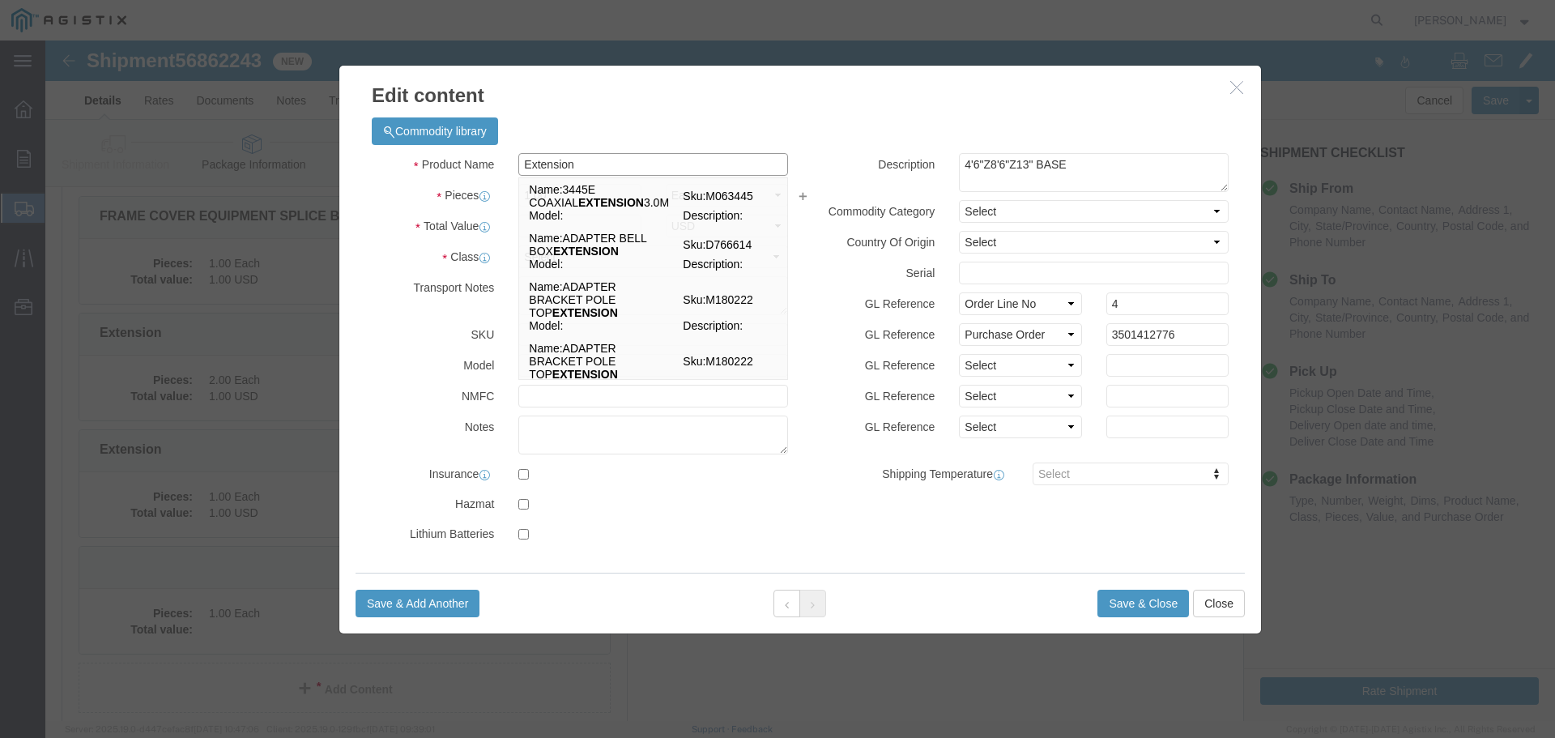
type input "Extension"
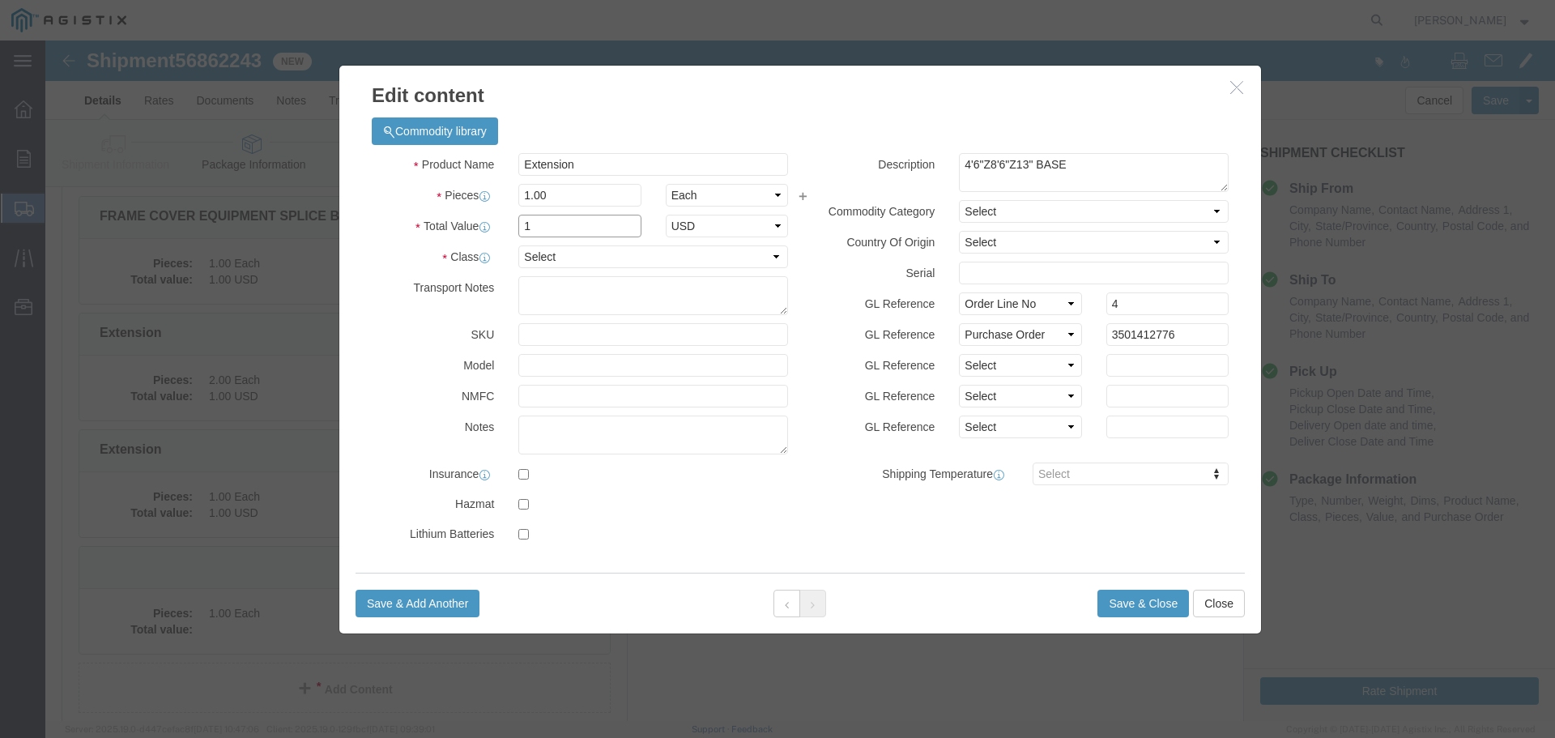
type input "1"
select select "USD"
select select "55"
click button "Save & Close"
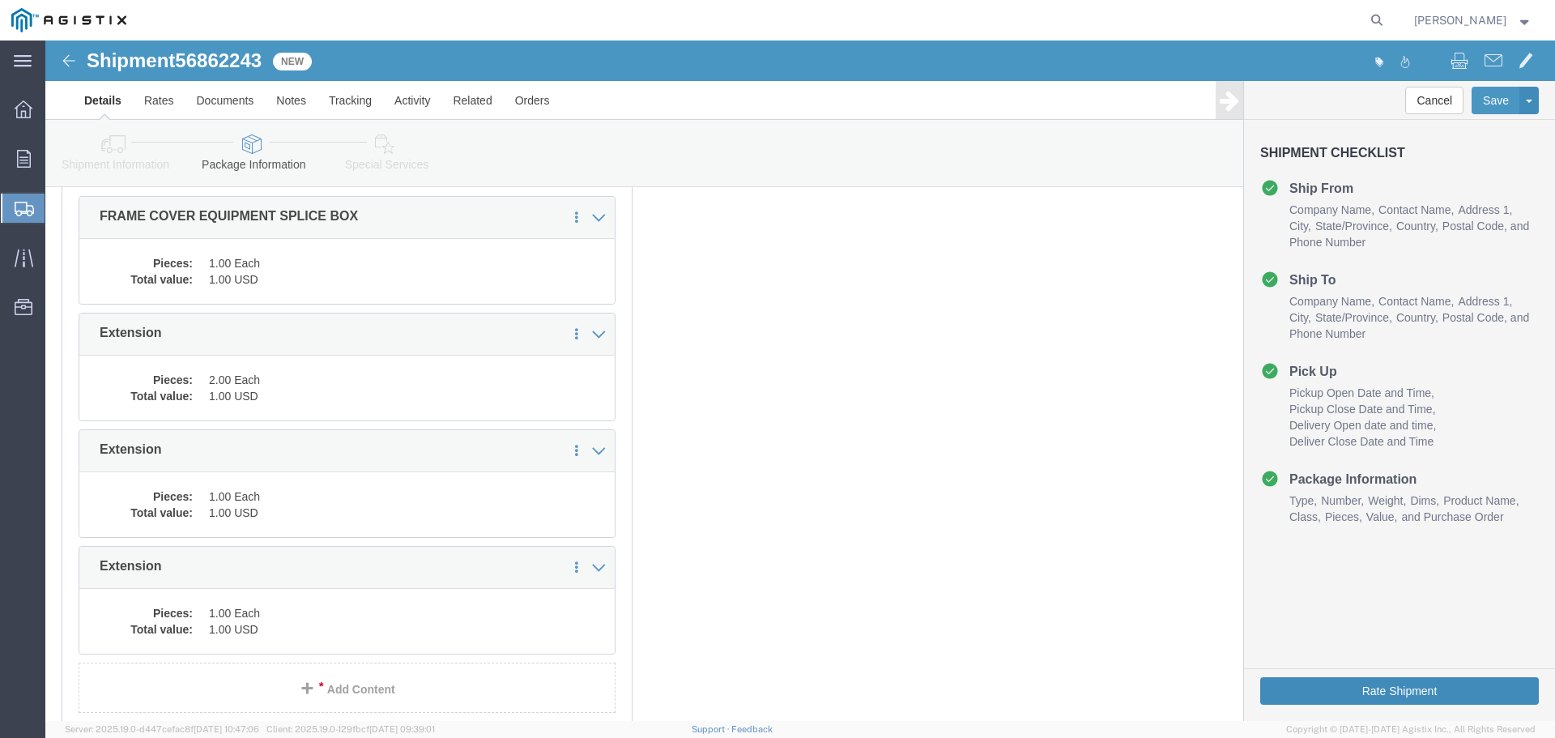
click button "Rate Shipment"
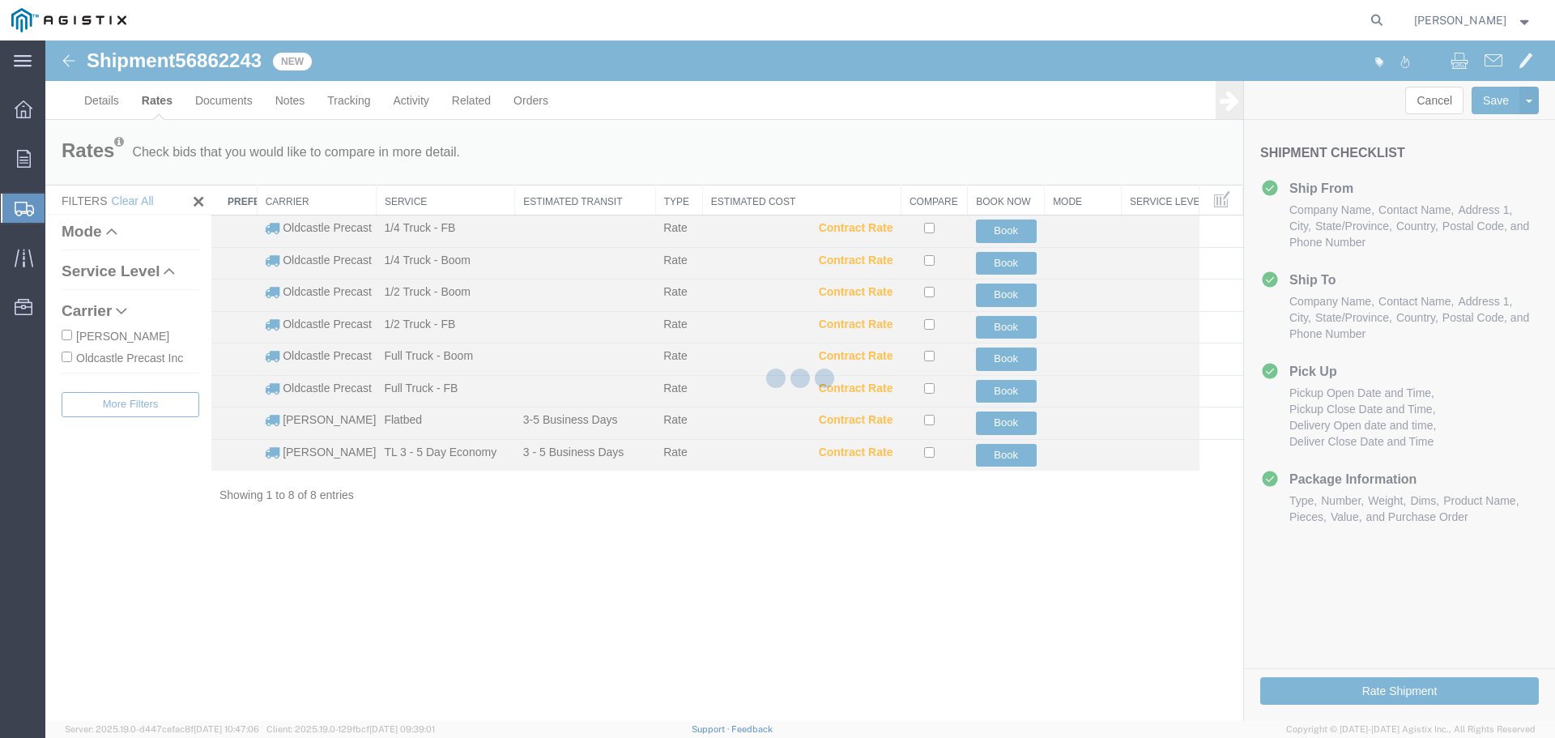
scroll to position [0, 0]
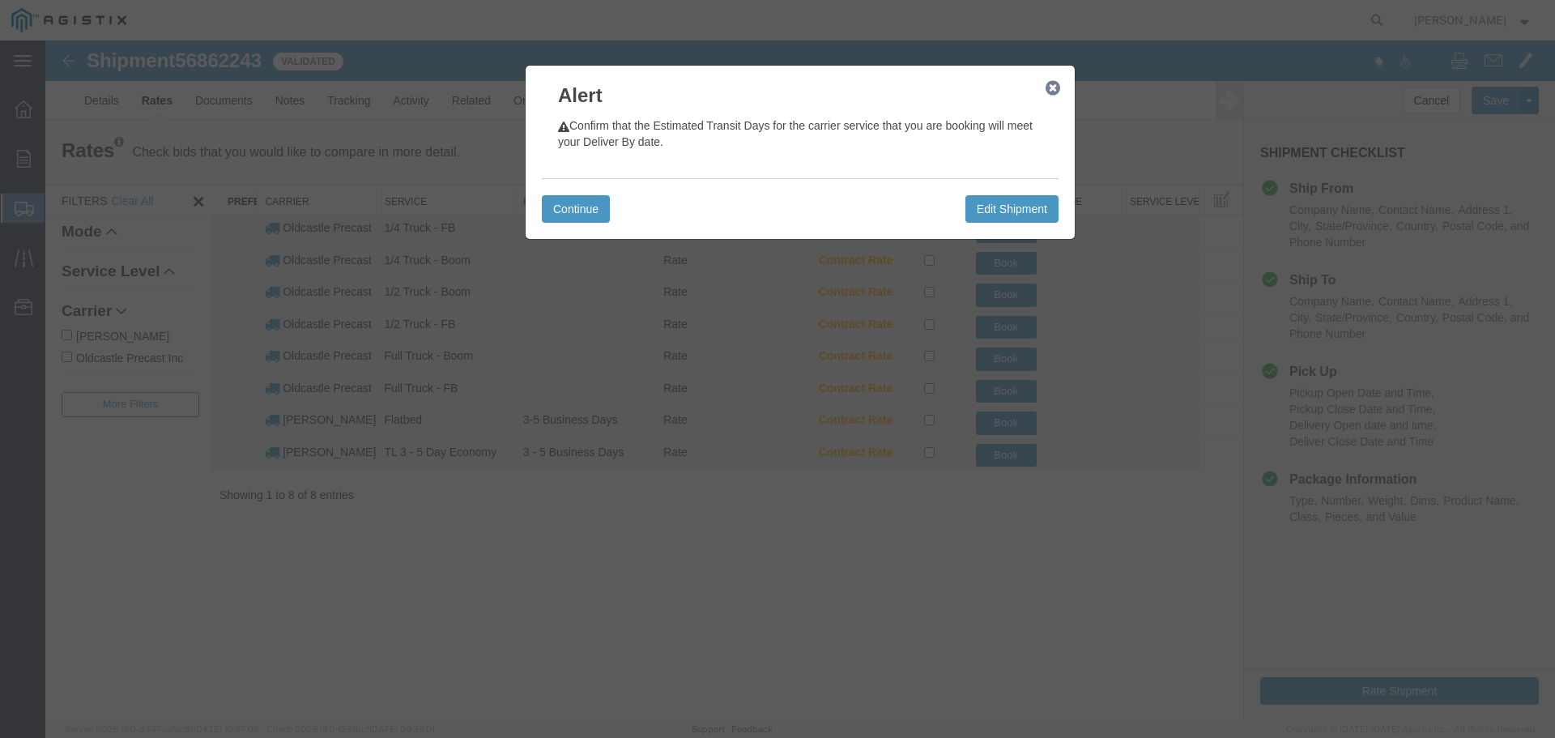
click at [1050, 87] on icon "button" at bounding box center [1052, 88] width 15 height 13
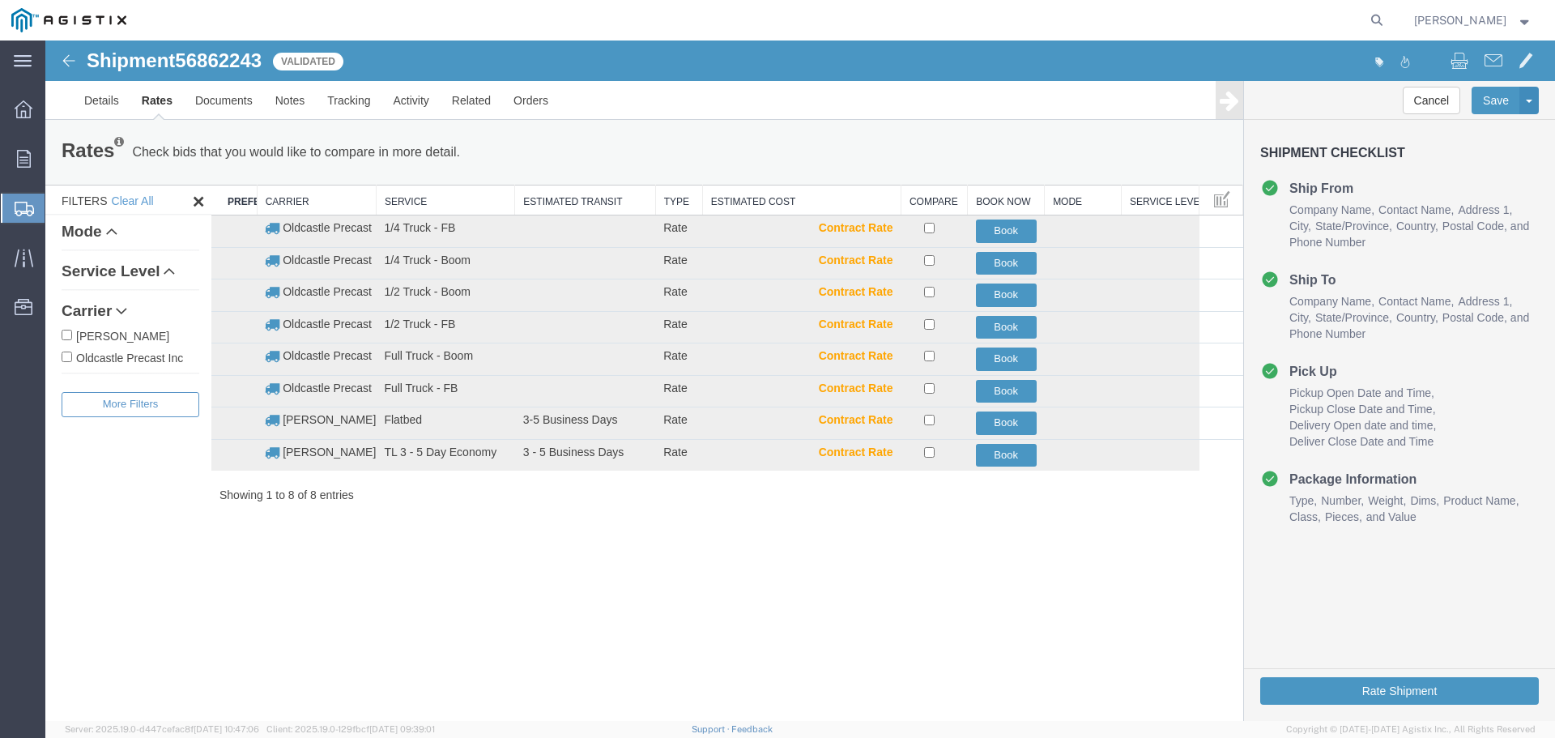
click at [170, 358] on label "Oldcastle Precast Inc" at bounding box center [131, 357] width 138 height 18
click at [72, 358] on input "Oldcastle Precast Inc" at bounding box center [67, 356] width 11 height 11
checkbox input "true"
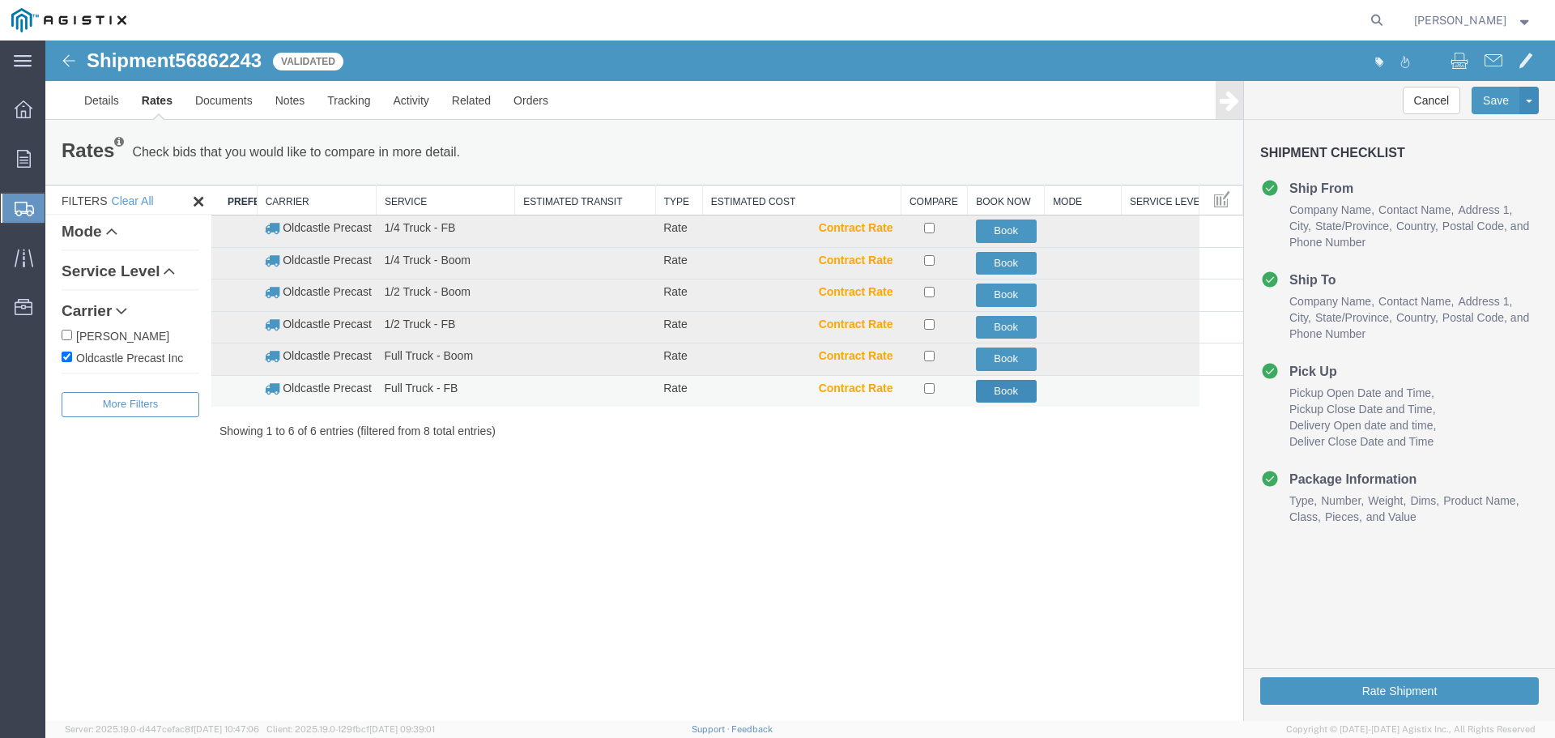
click at [994, 384] on button "Book" at bounding box center [1006, 391] width 61 height 23
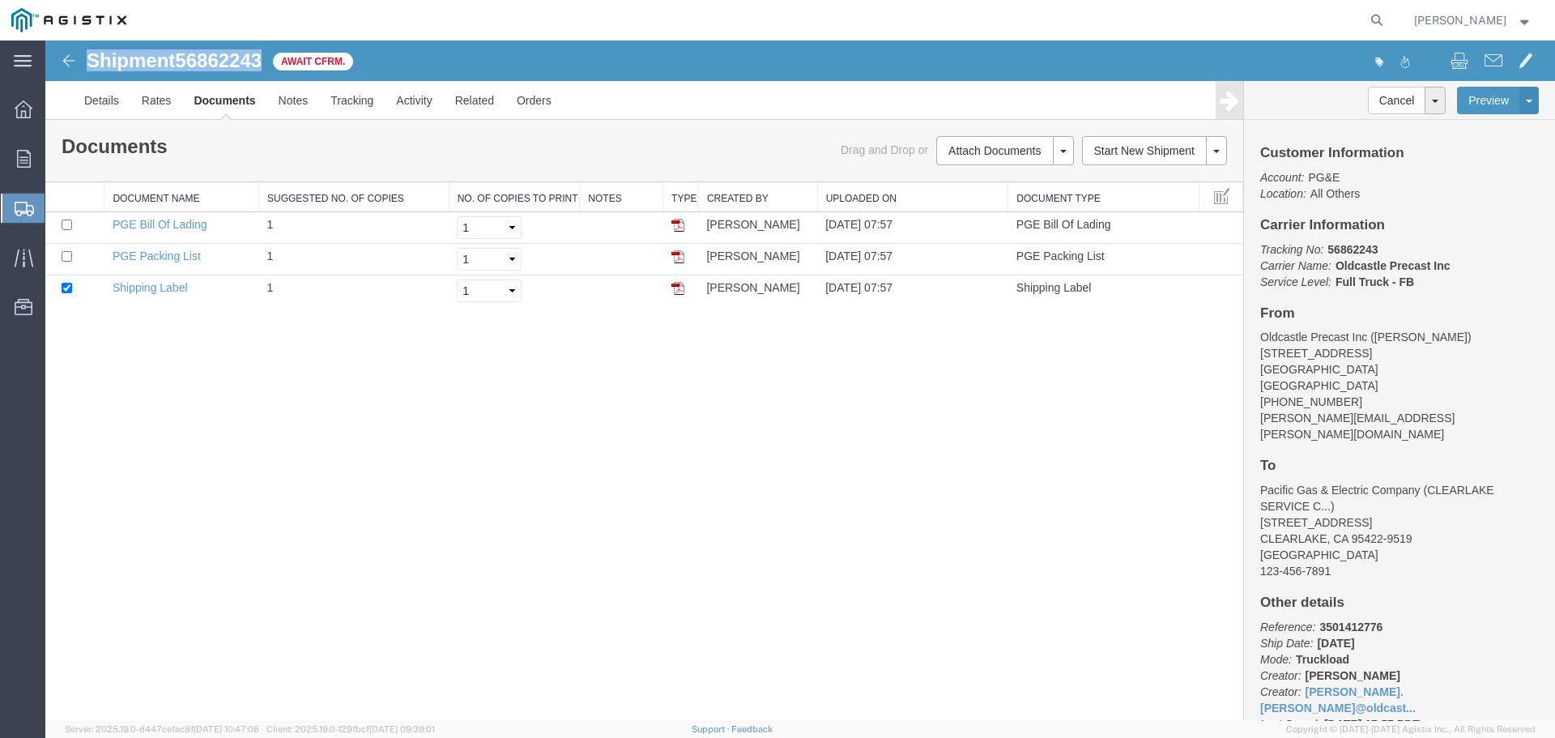
drag, startPoint x: 87, startPoint y: 57, endPoint x: 265, endPoint y: 57, distance: 178.1
click at [262, 58] on h1 "Shipment 56862243" at bounding box center [174, 60] width 175 height 21
copy h1 "Shipment 56862243"
click at [353, 93] on link "Tracking" at bounding box center [352, 100] width 66 height 39
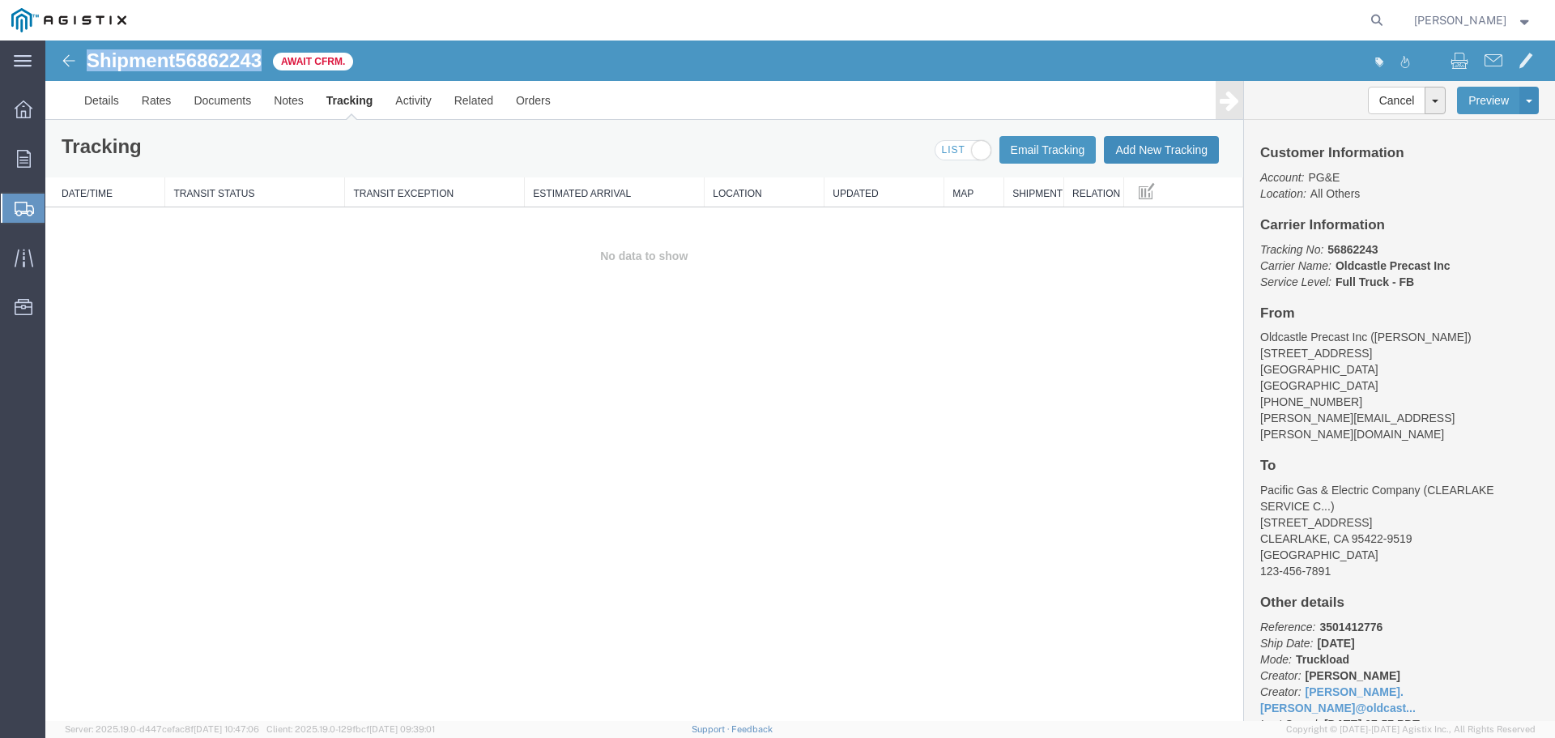
click at [1160, 148] on button "Add New Tracking" at bounding box center [1161, 150] width 115 height 28
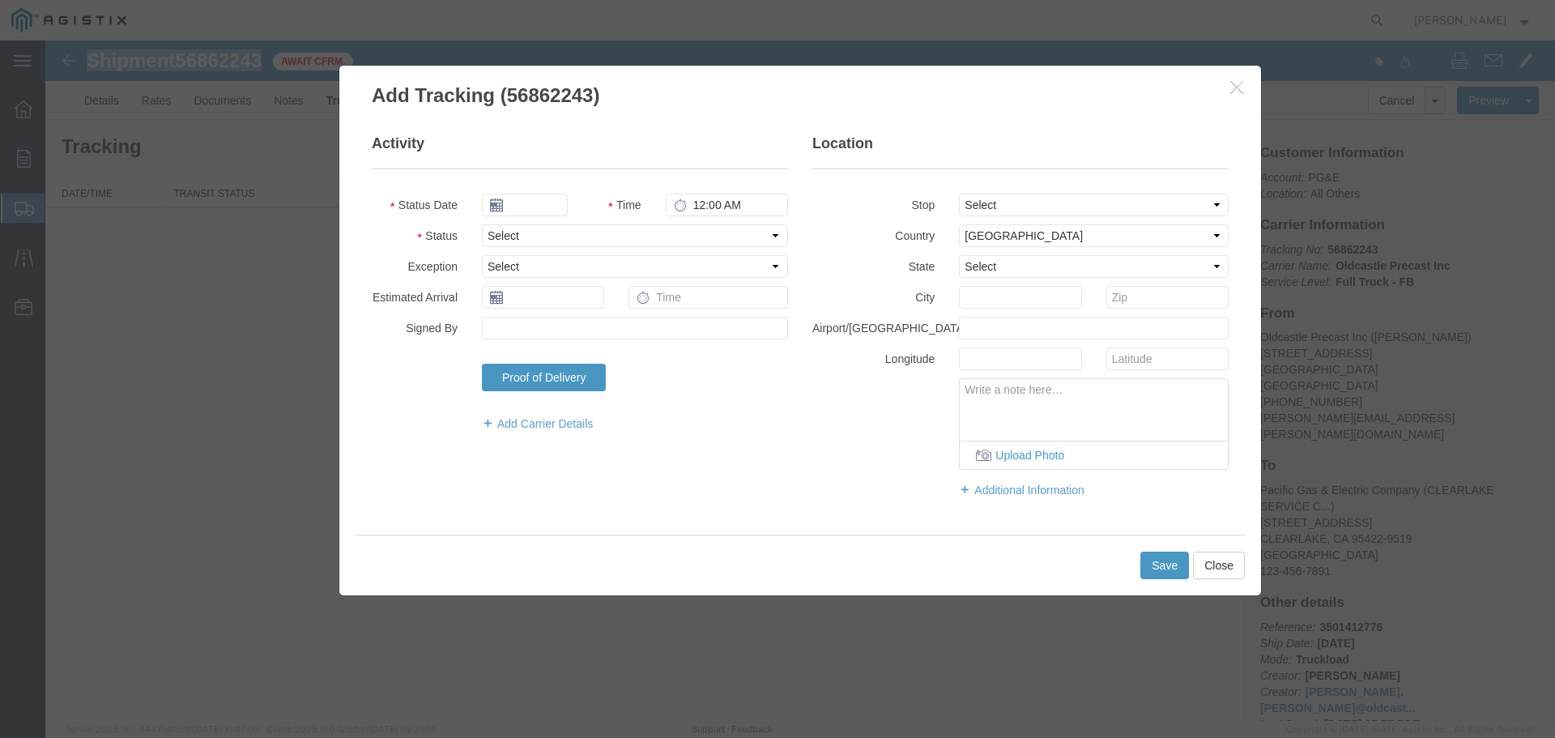
type input "[DATE]"
type input "8:00 AM"
click at [540, 236] on select "Select Arrival Notice Available Arrival Notice Imported Arrive at Delivery Loca…" at bounding box center [635, 235] width 306 height 23
select select "DELIVRED"
click at [482, 224] on select "Select Arrival Notice Available Arrival Notice Imported Arrive at Delivery Loca…" at bounding box center [635, 235] width 306 height 23
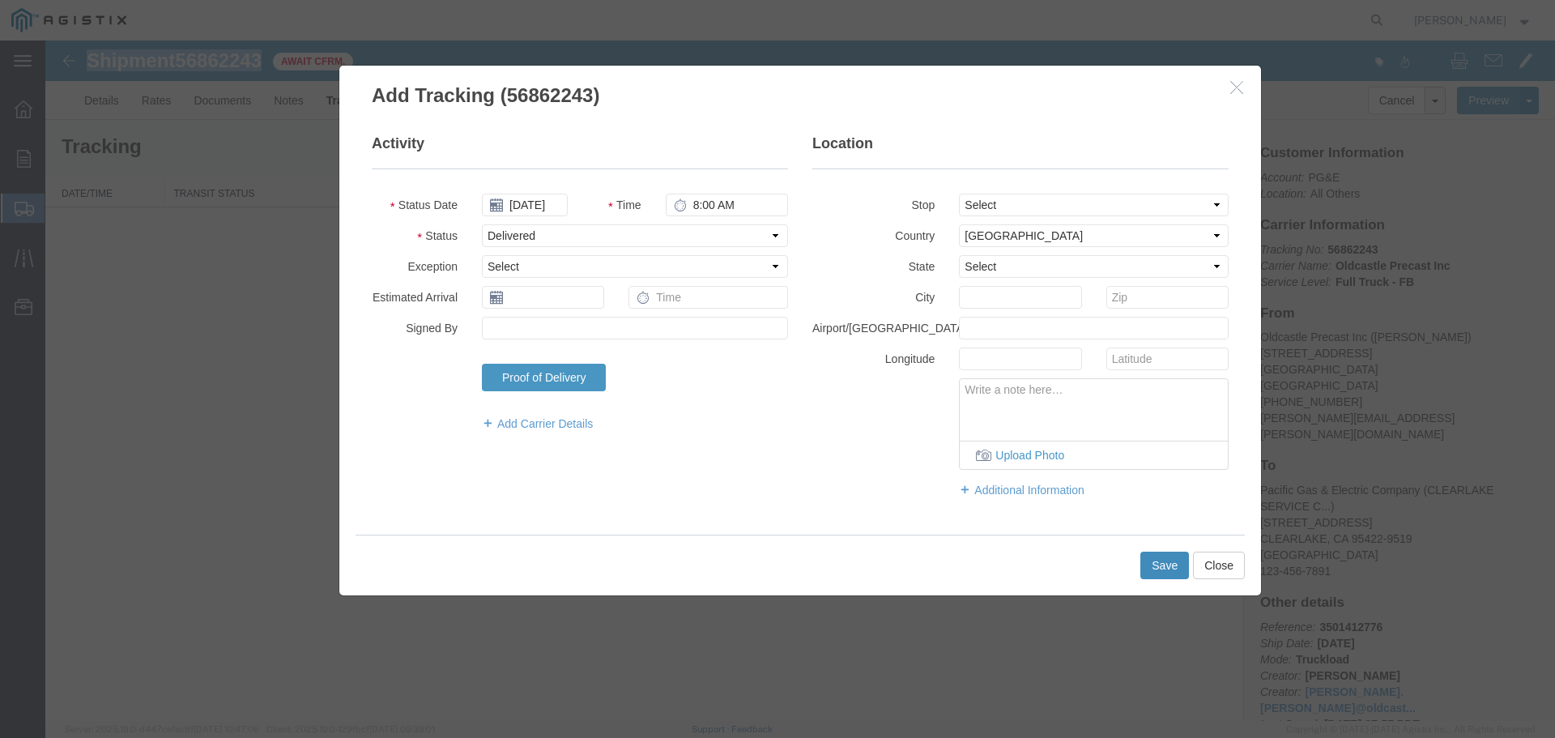
click at [1167, 561] on button "Save" at bounding box center [1164, 565] width 49 height 28
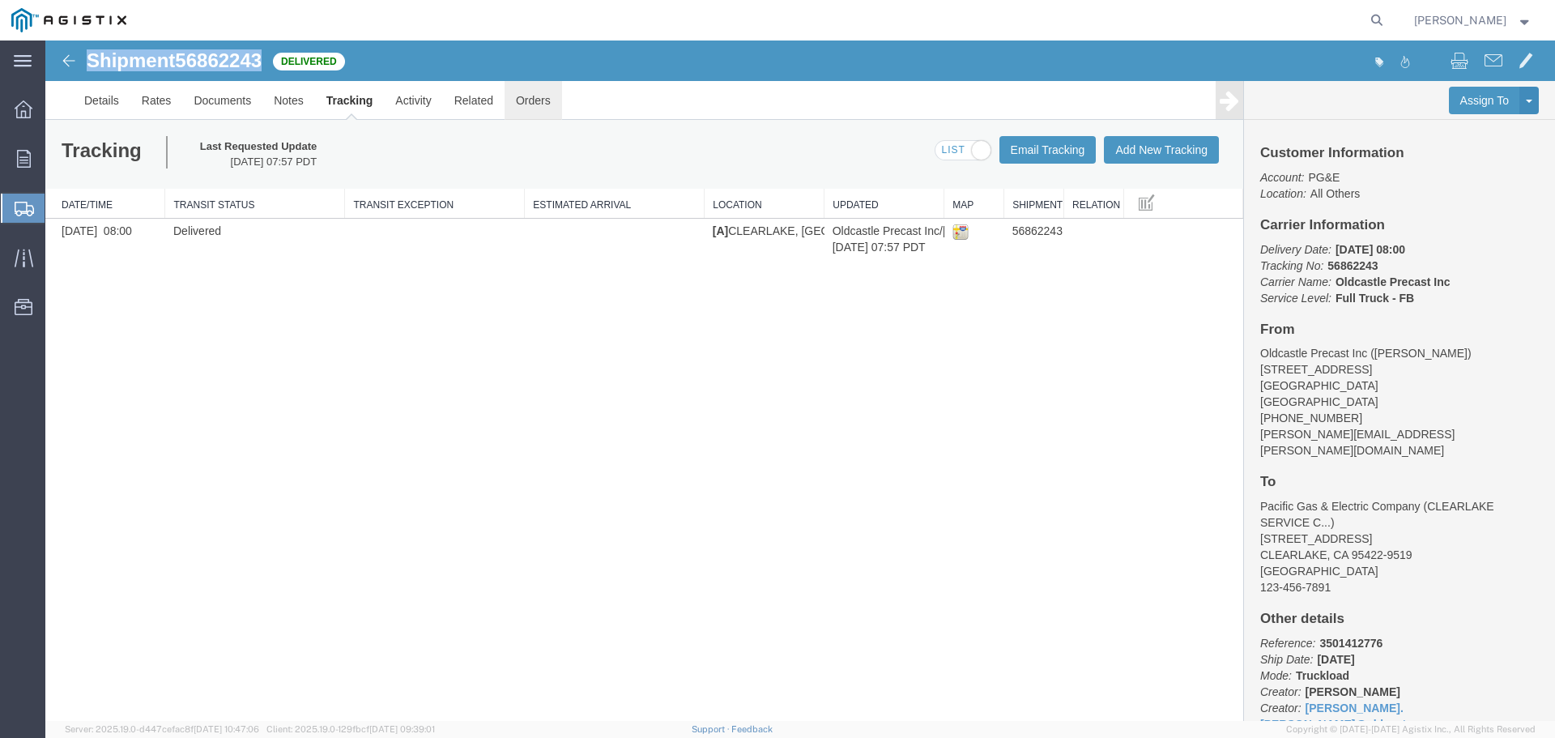
click at [536, 100] on link "Orders" at bounding box center [532, 100] width 57 height 39
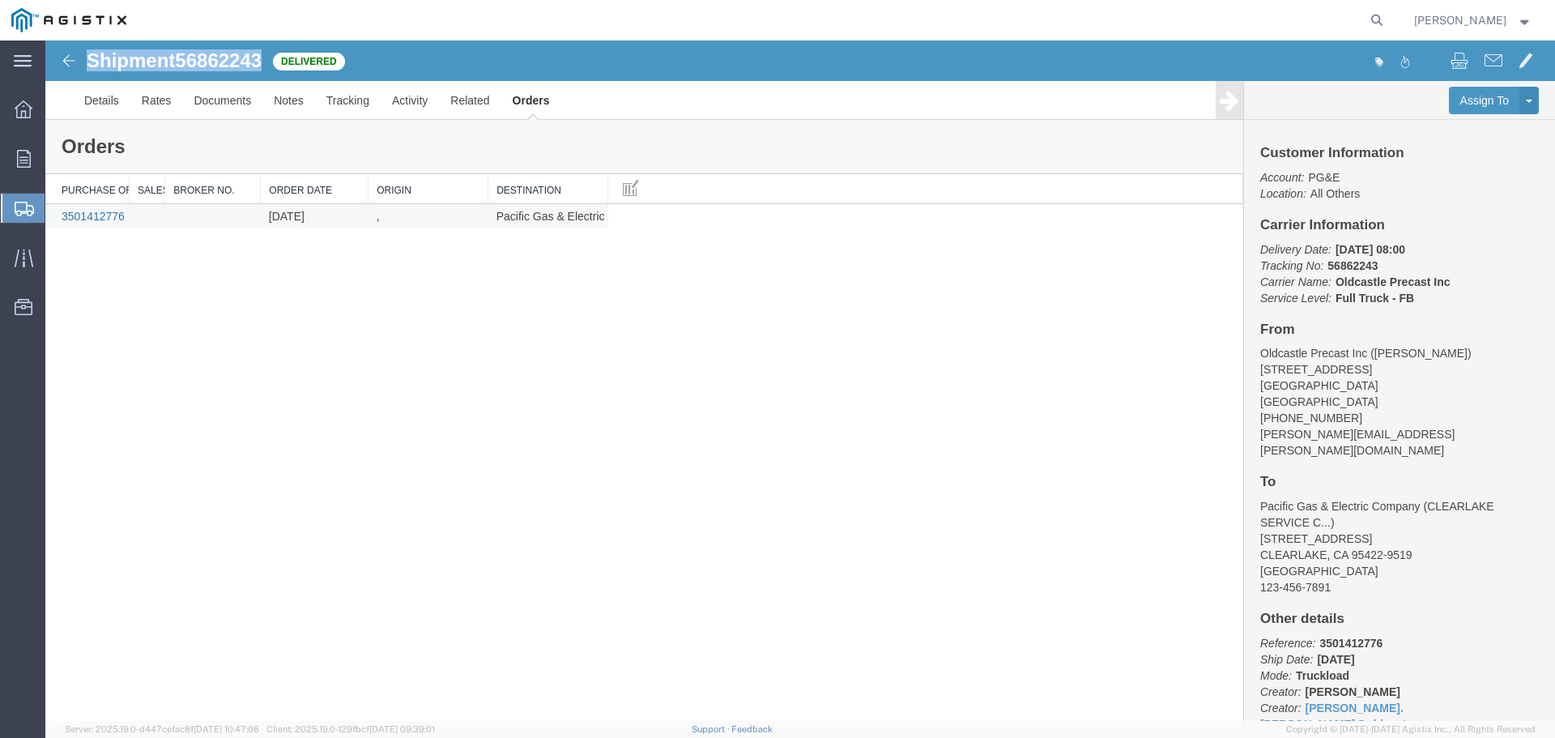
click at [109, 215] on link "3501412776" at bounding box center [93, 216] width 63 height 13
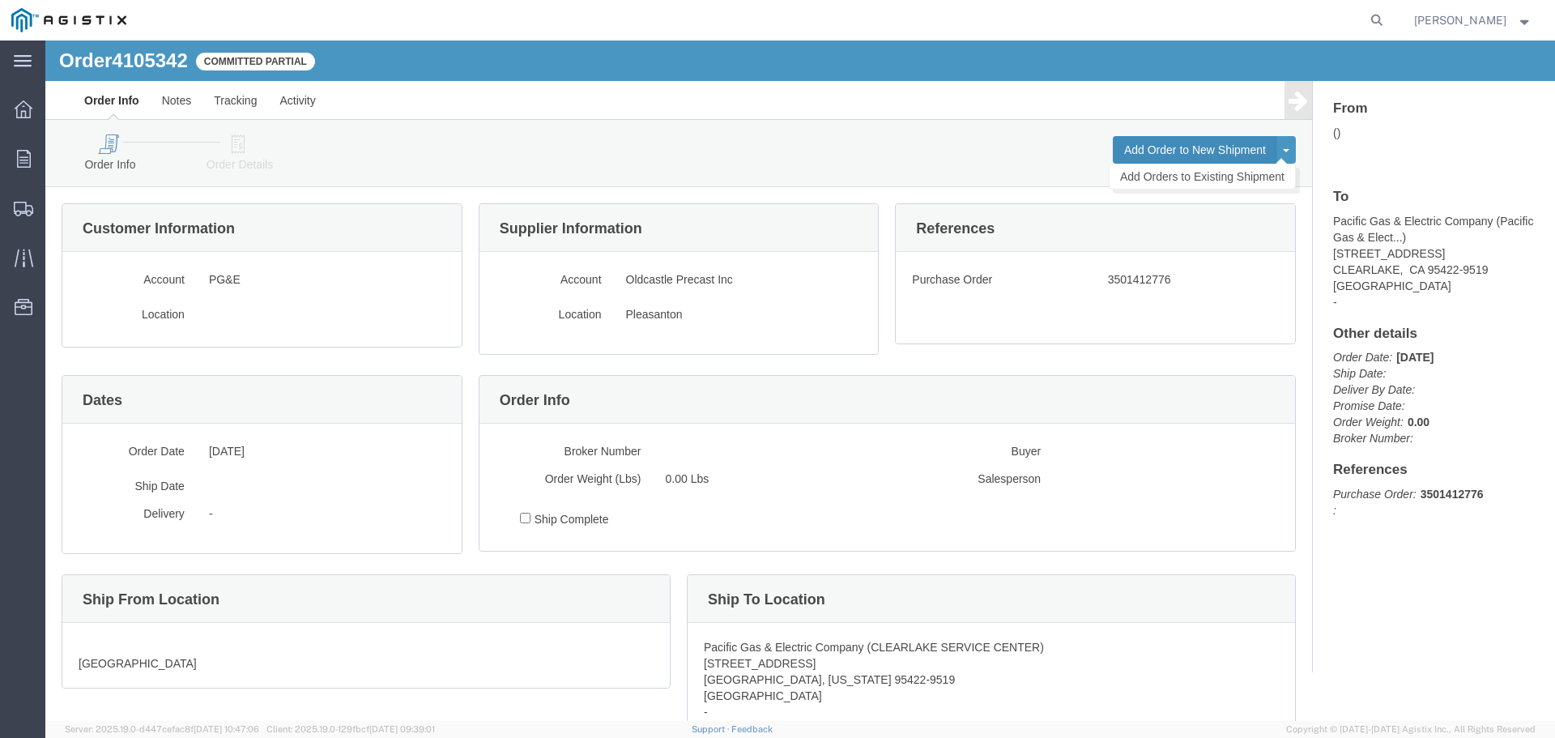
click at [1181, 145] on button "Add Order to New Shipment" at bounding box center [1195, 150] width 164 height 28
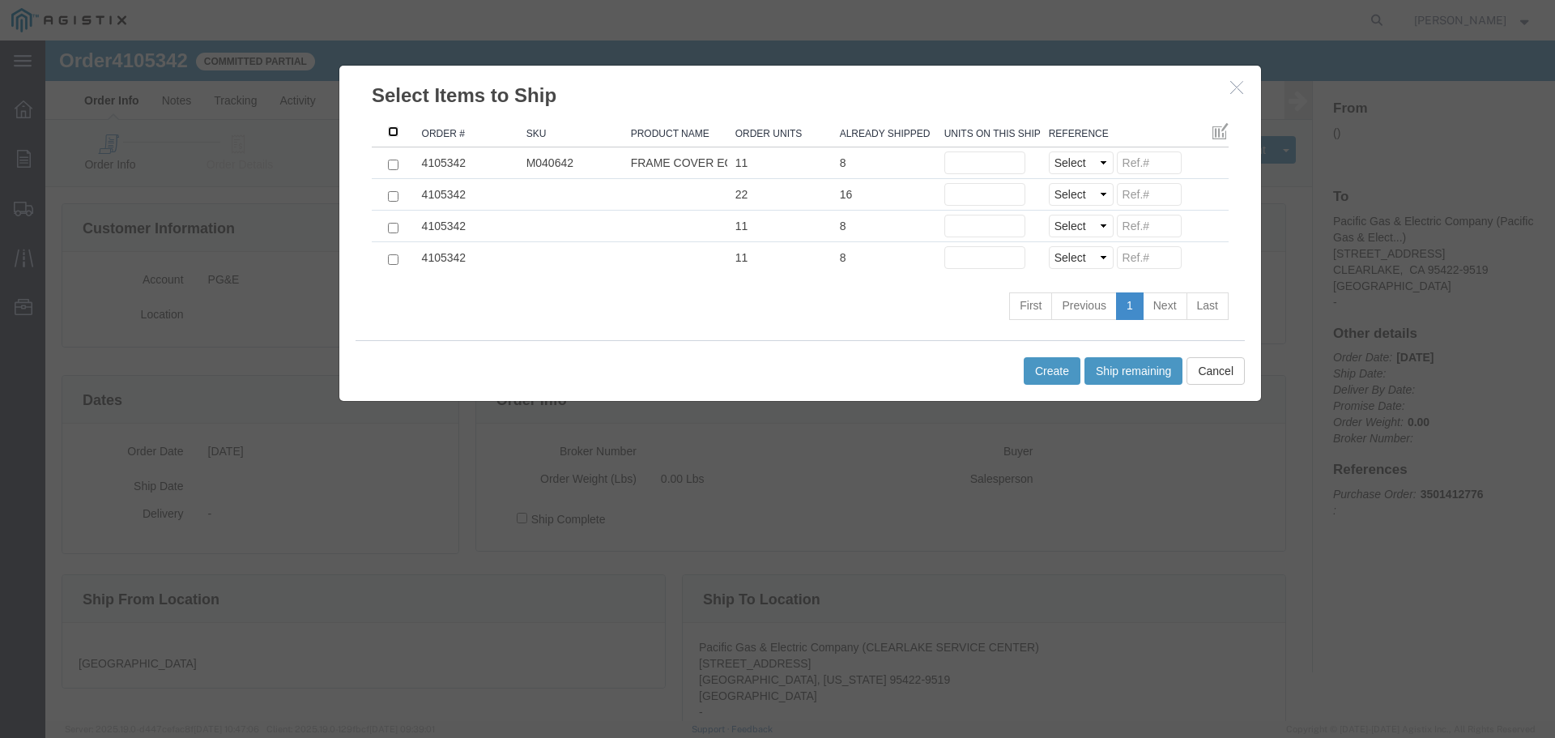
click at [390, 130] on input ": activate to sort column ascending" at bounding box center [393, 131] width 11 height 11
checkbox input "true"
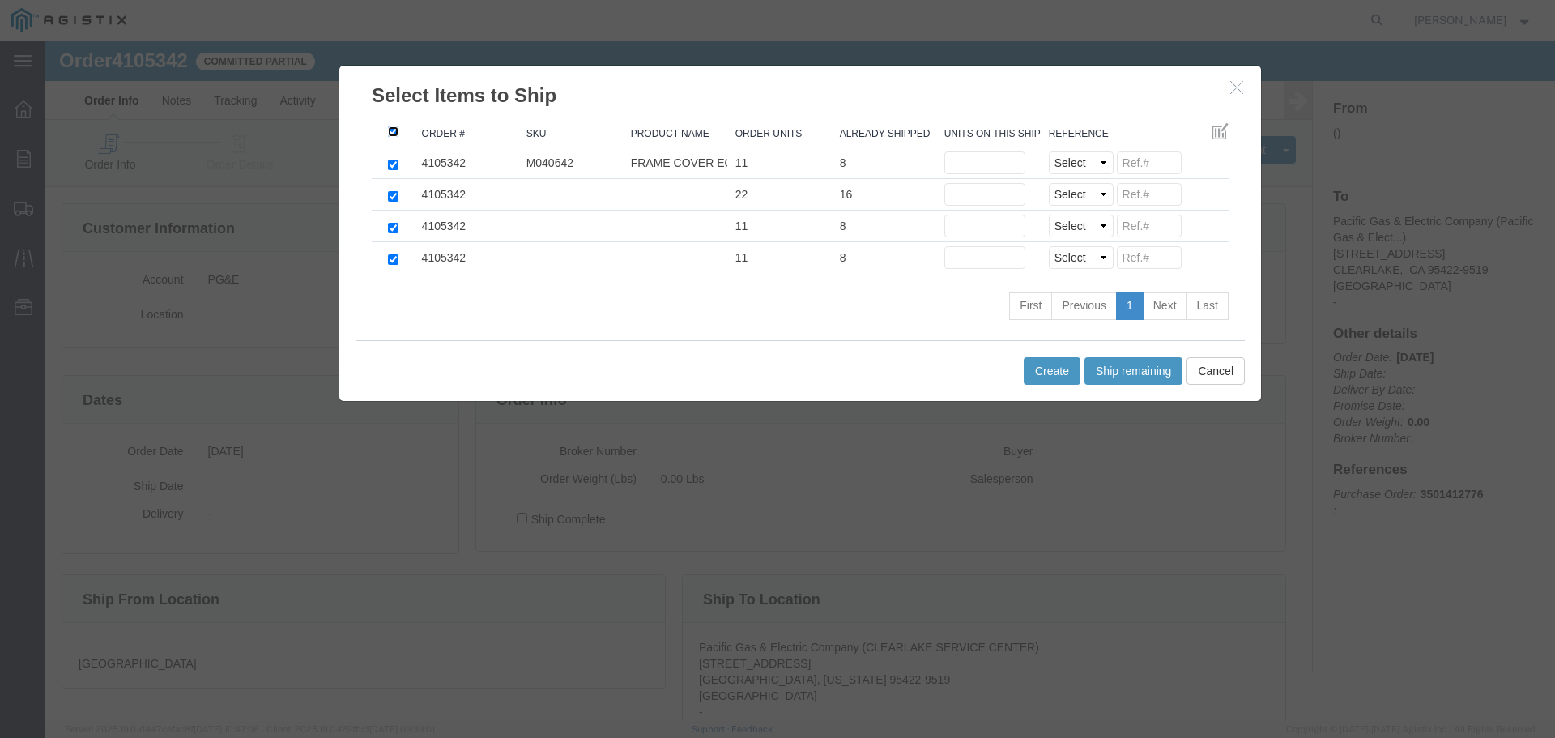
checkbox input "true"
click at [972, 165] on input "text" at bounding box center [984, 162] width 81 height 23
type input "1"
click at [960, 191] on input "text" at bounding box center [984, 194] width 81 height 23
type input "2"
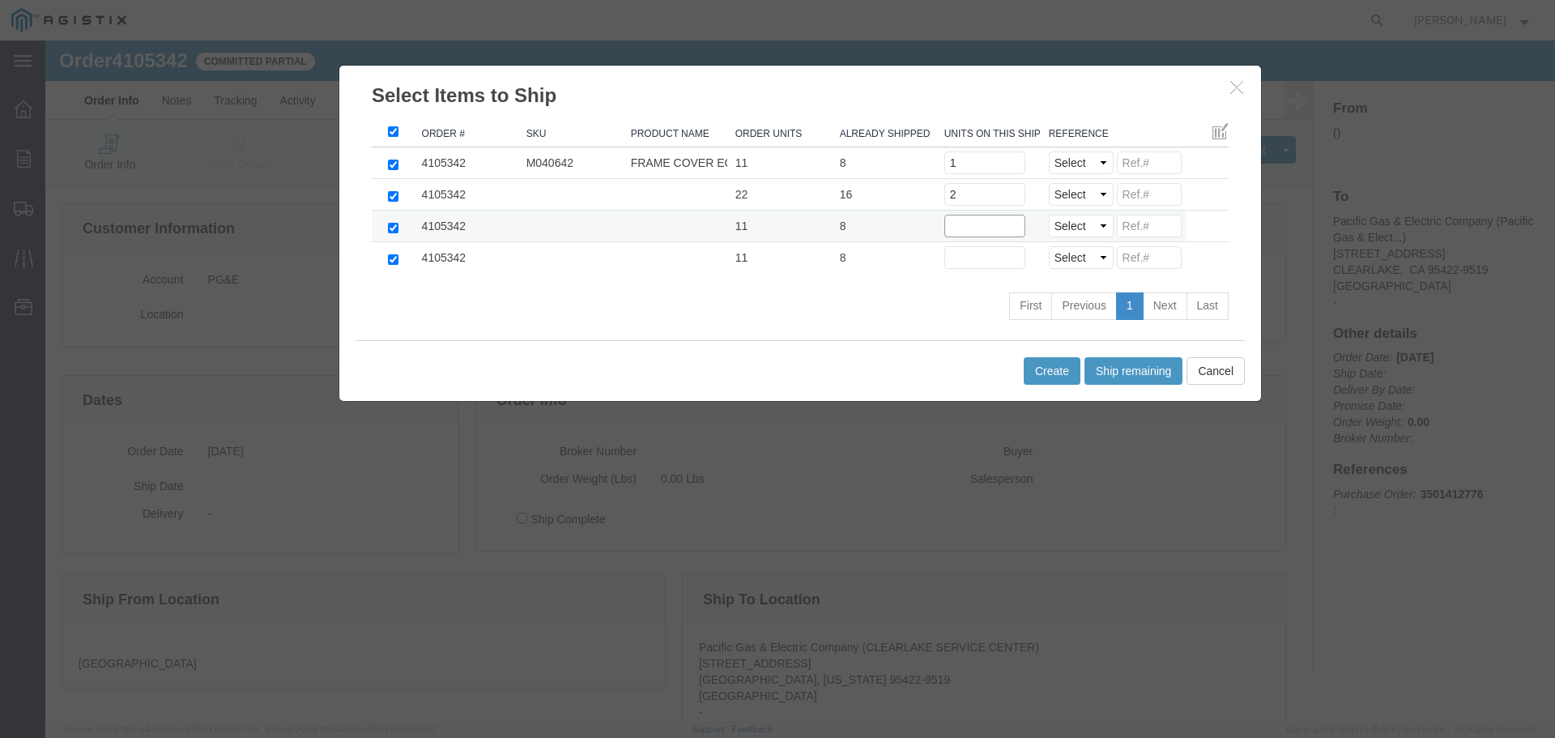
click at [972, 228] on input "text" at bounding box center [984, 226] width 81 height 23
type input "1"
click at [970, 254] on input "text" at bounding box center [984, 257] width 81 height 23
type input "1"
click at [1073, 164] on select "Select Purchase Order Delivery Number" at bounding box center [1081, 162] width 65 height 23
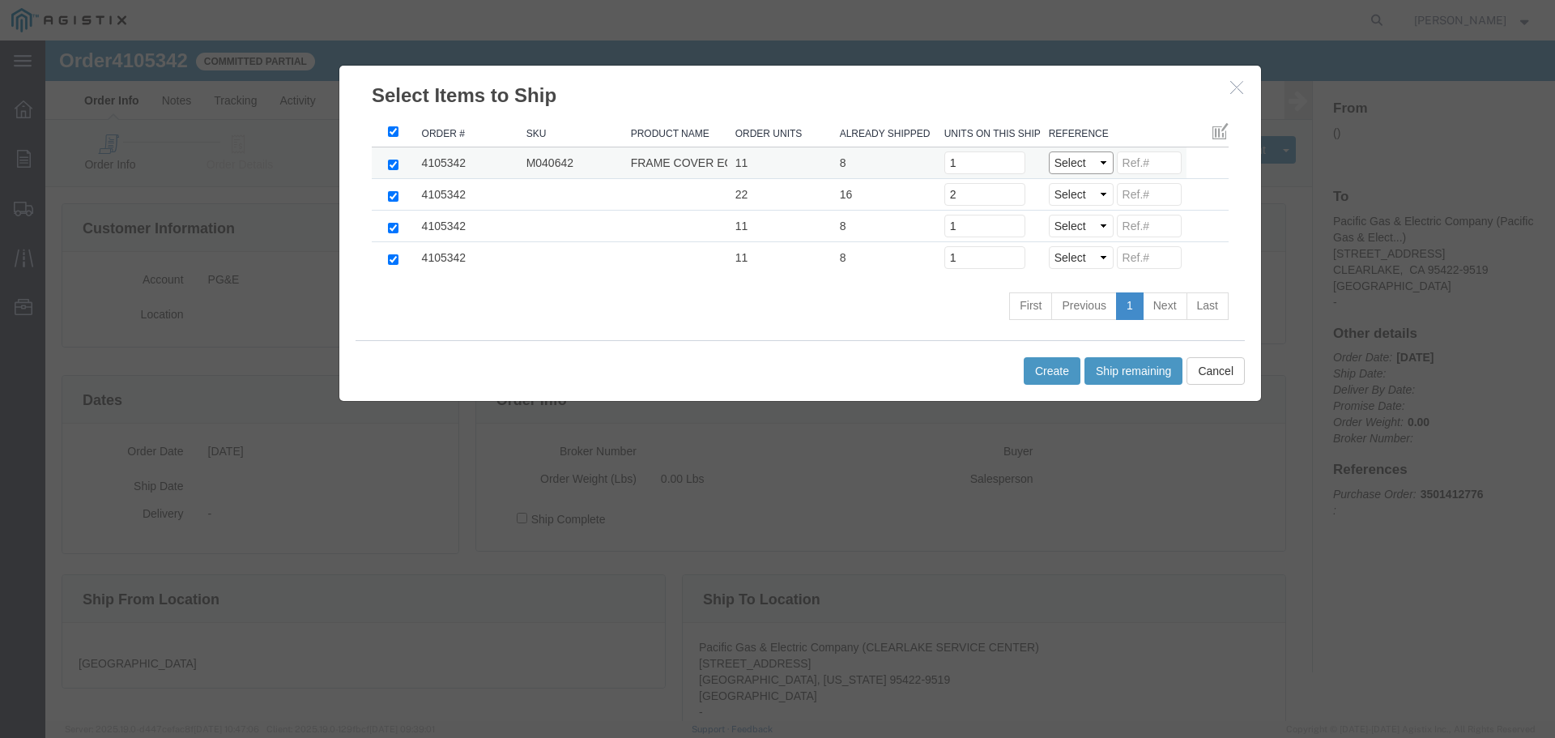
select select "PO"
click at [1049, 151] on select "Select Purchase Order Delivery Number" at bounding box center [1081, 162] width 65 height 23
click at [1077, 201] on select "Select Purchase Order Delivery Number" at bounding box center [1081, 194] width 65 height 23
click at [1049, 183] on select "Select Purchase Order Delivery Number" at bounding box center [1081, 194] width 65 height 23
click at [1080, 196] on select "Select Purchase Order Delivery Number" at bounding box center [1081, 194] width 65 height 23
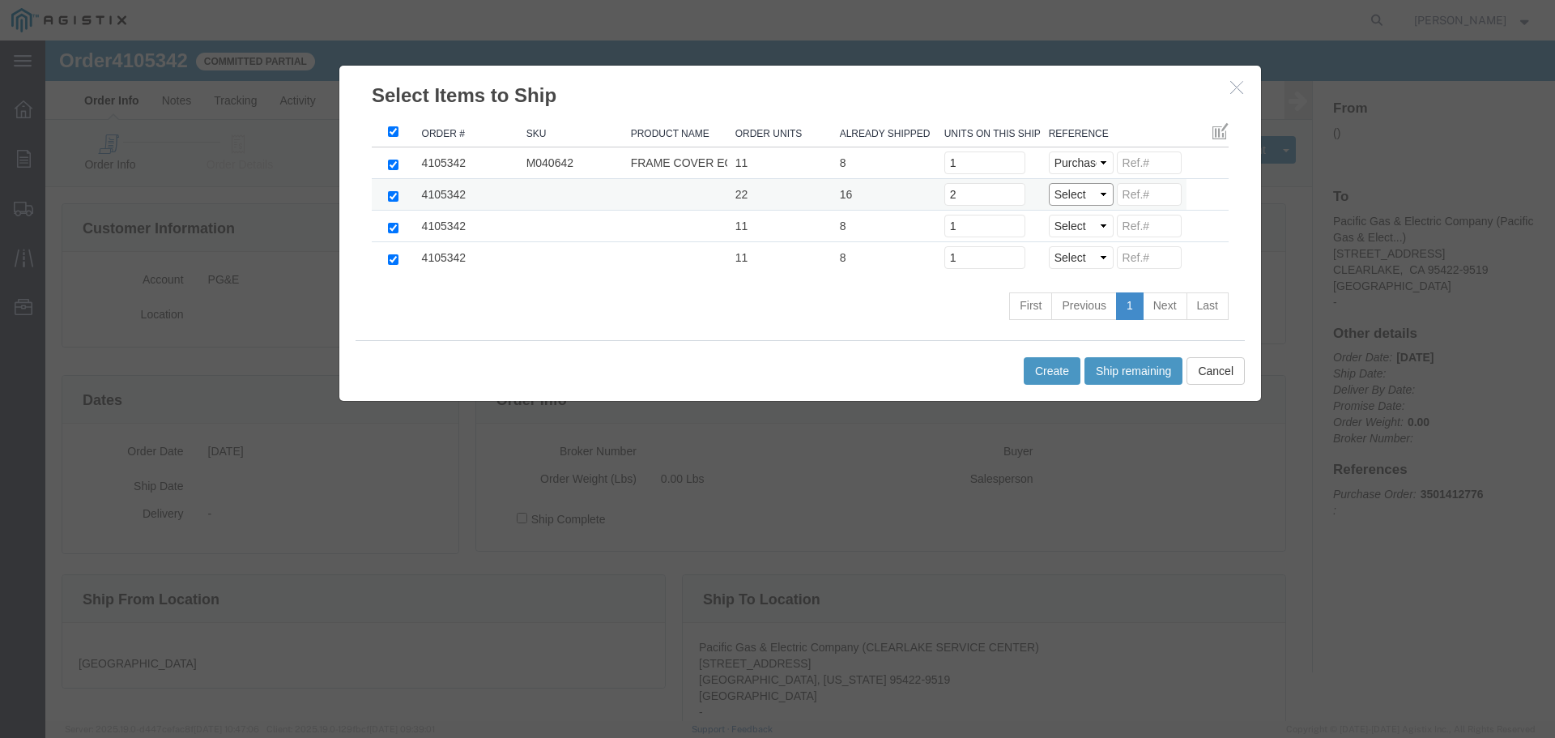
select select "PO"
click at [1049, 183] on select "Select Purchase Order Delivery Number" at bounding box center [1081, 194] width 65 height 23
click at [1080, 226] on select "Select Purchase Order Delivery Number" at bounding box center [1081, 226] width 65 height 23
select select "PO"
click at [1049, 215] on select "Select Purchase Order Delivery Number" at bounding box center [1081, 226] width 65 height 23
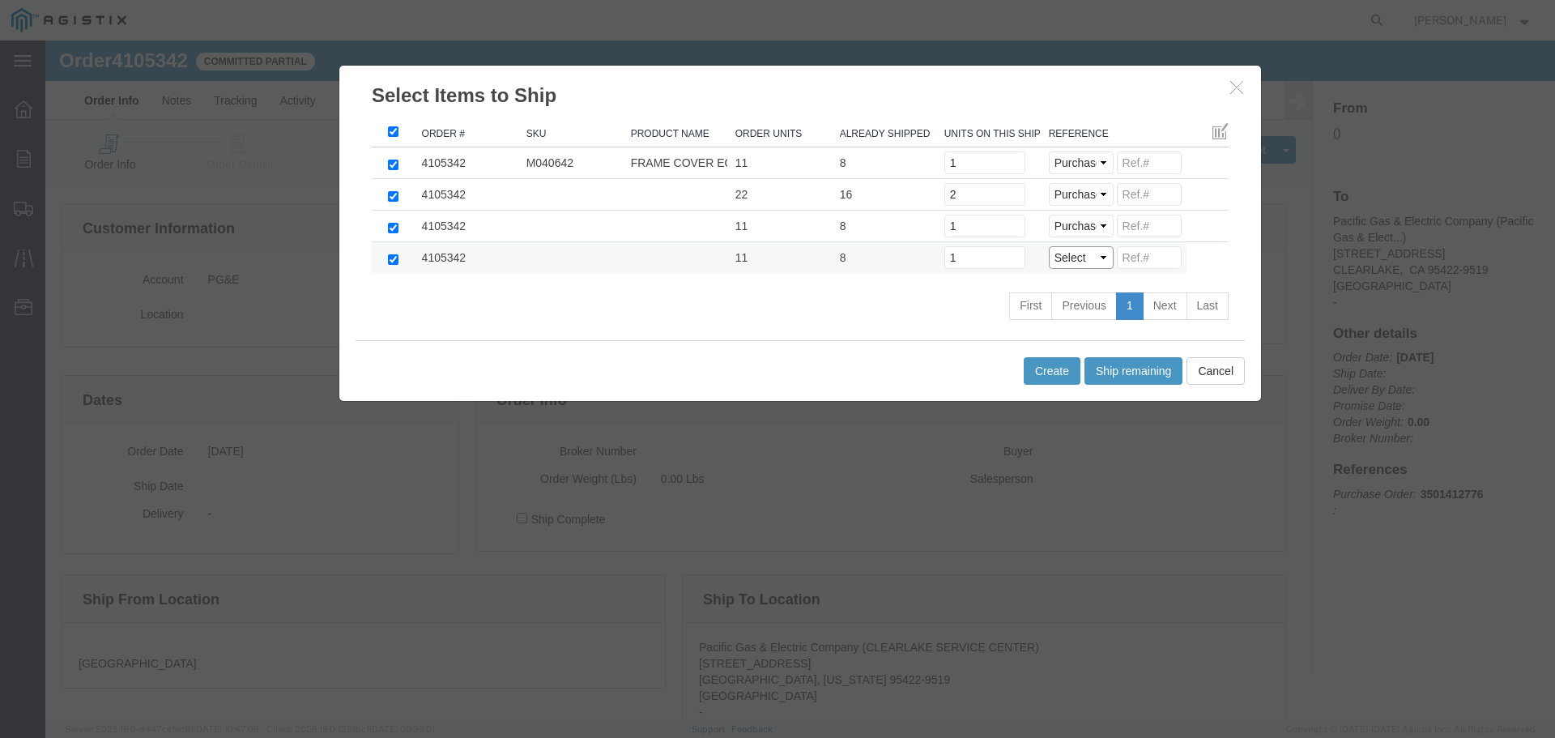
click at [1080, 265] on select "Select Purchase Order Delivery Number" at bounding box center [1081, 257] width 65 height 23
select select "PO"
click at [1049, 246] on select "Select Purchase Order Delivery Number" at bounding box center [1081, 257] width 65 height 23
click at [1045, 374] on button "Create" at bounding box center [1051, 371] width 57 height 28
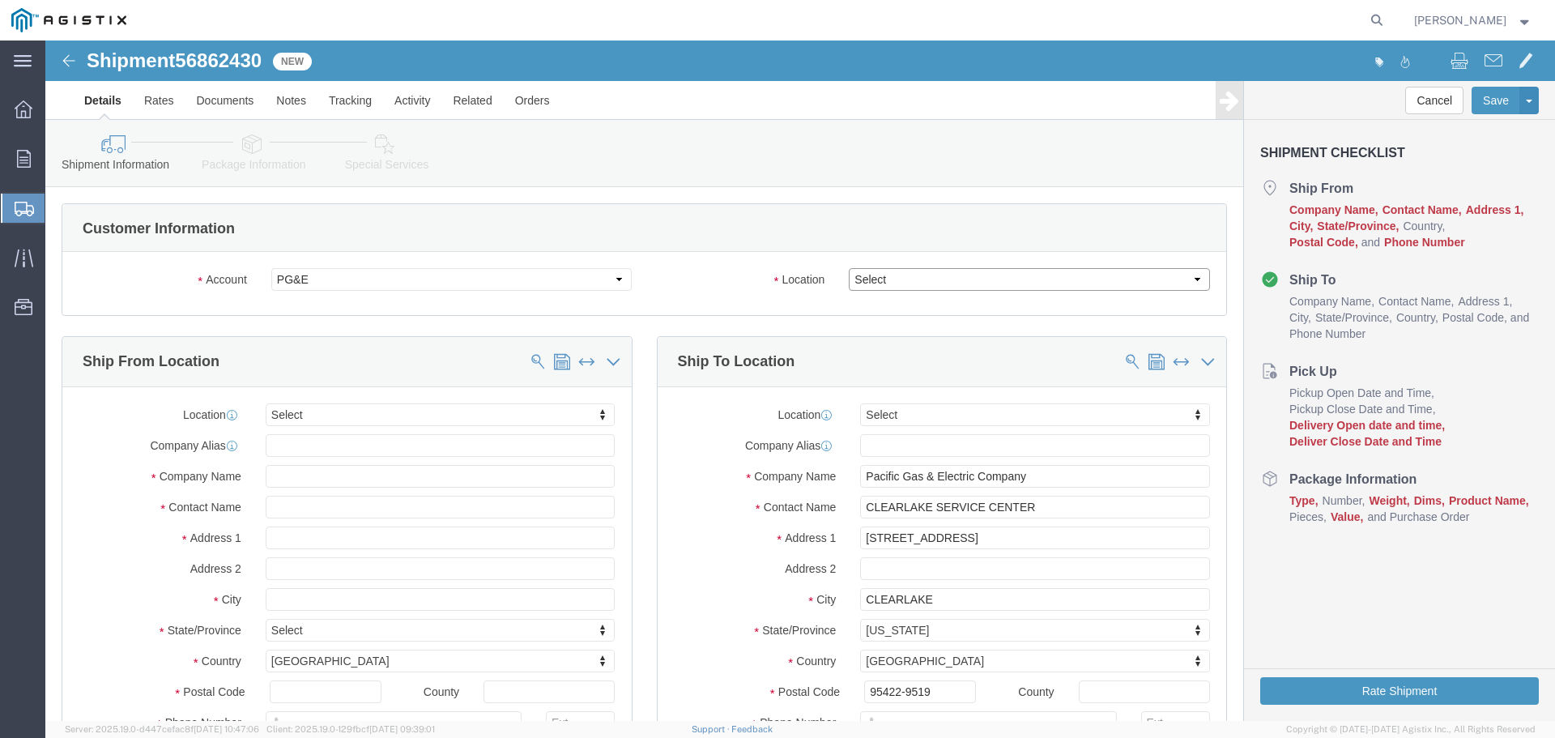
click select "Select All Others [GEOGRAPHIC_DATA] [GEOGRAPHIC_DATA] [GEOGRAPHIC_DATA] [GEOGRA…"
select select "23082"
click select "Select All Others [GEOGRAPHIC_DATA] [GEOGRAPHIC_DATA] [GEOGRAPHIC_DATA] [GEOGRA…"
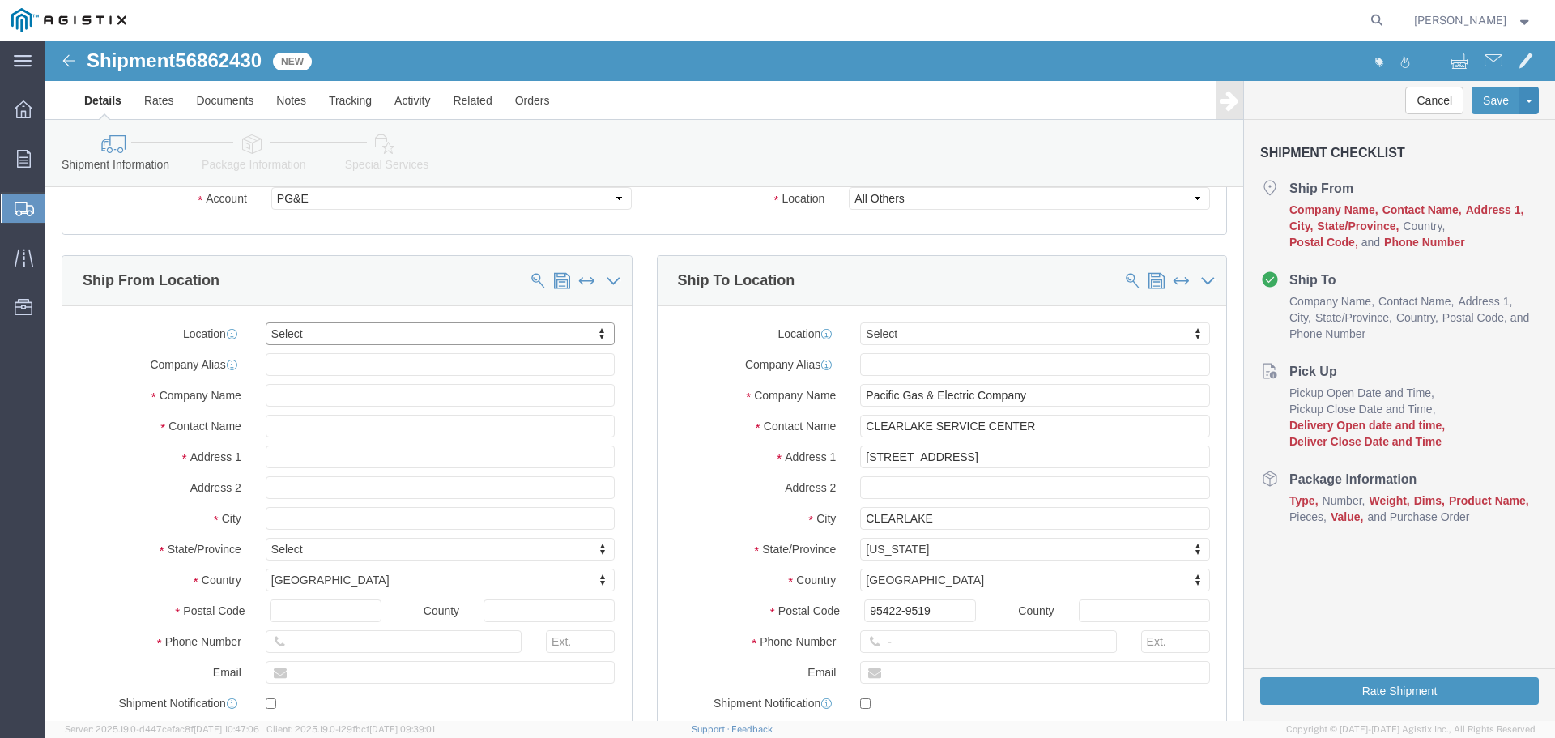
scroll to position [243, 0]
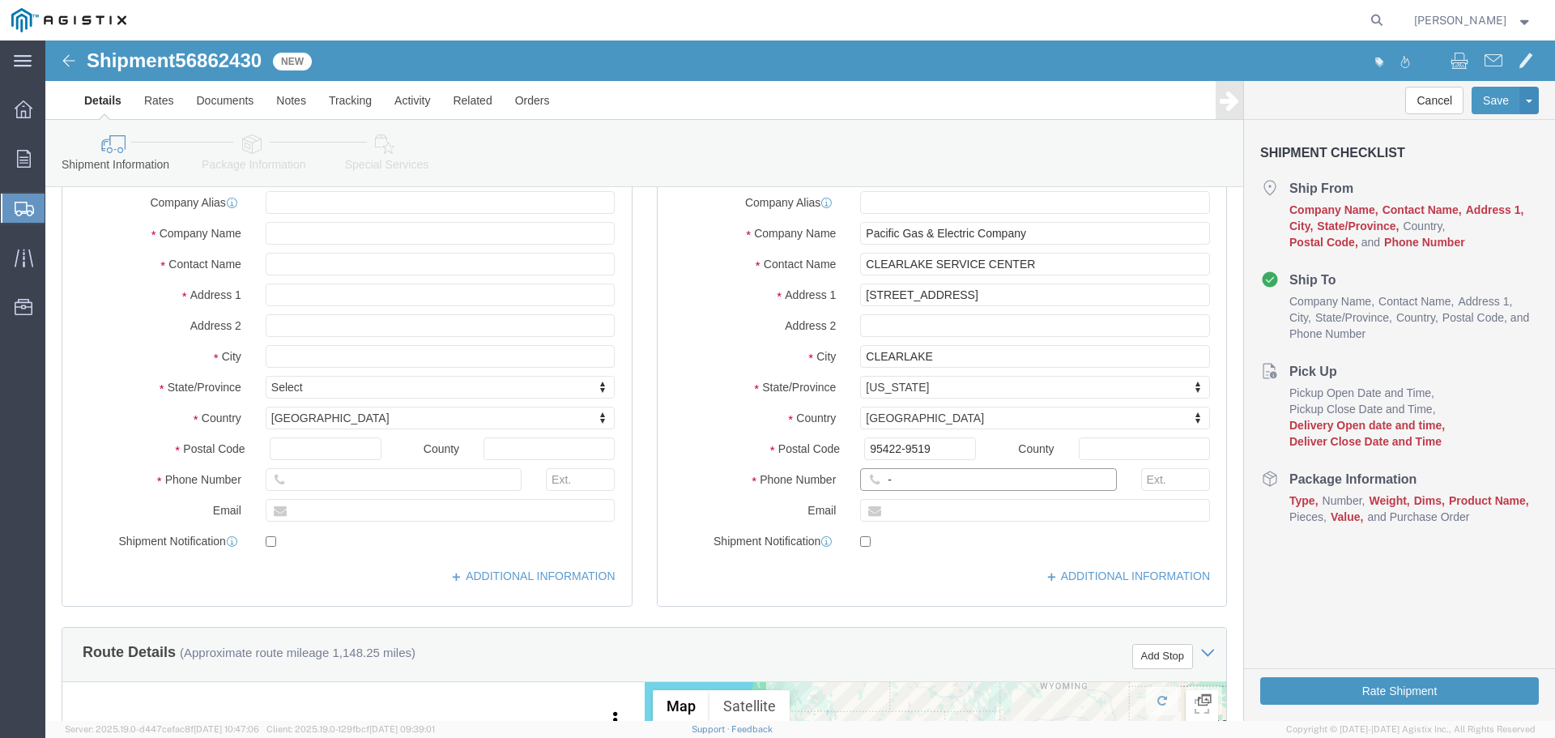
click input "-"
type input "123-456-7891"
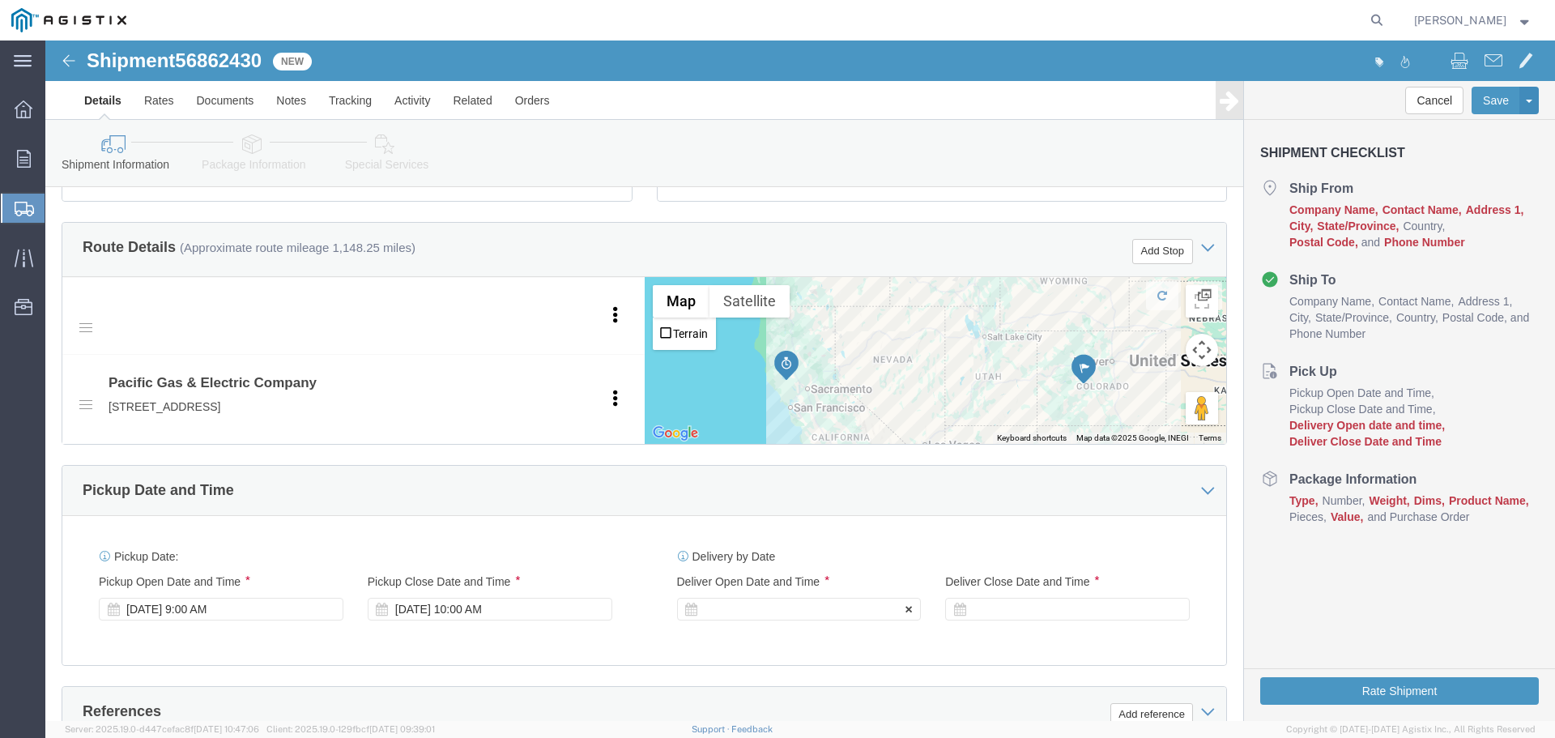
click div
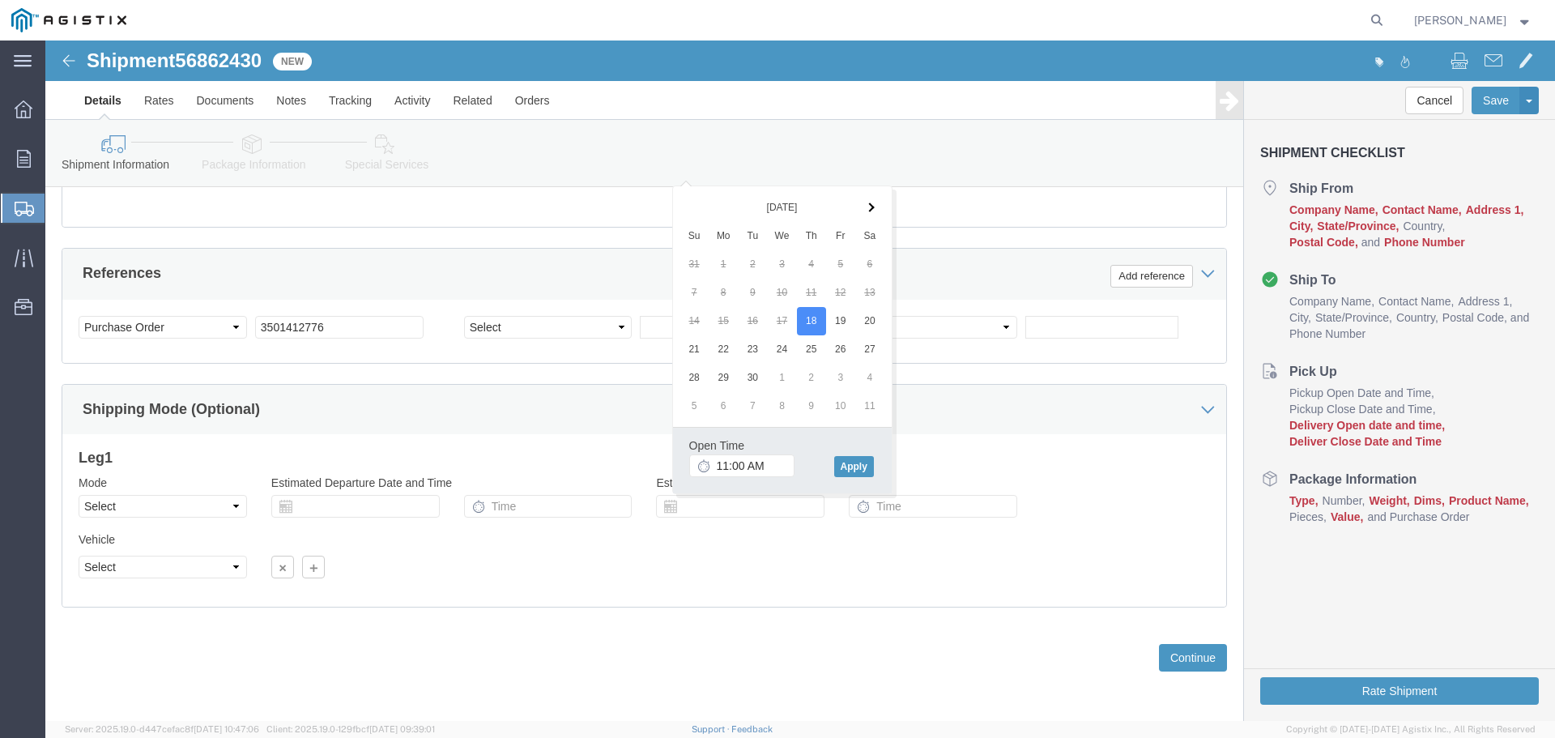
click div "Vehicle Select Size Select Container Number Owner Select Shipper Vessel"
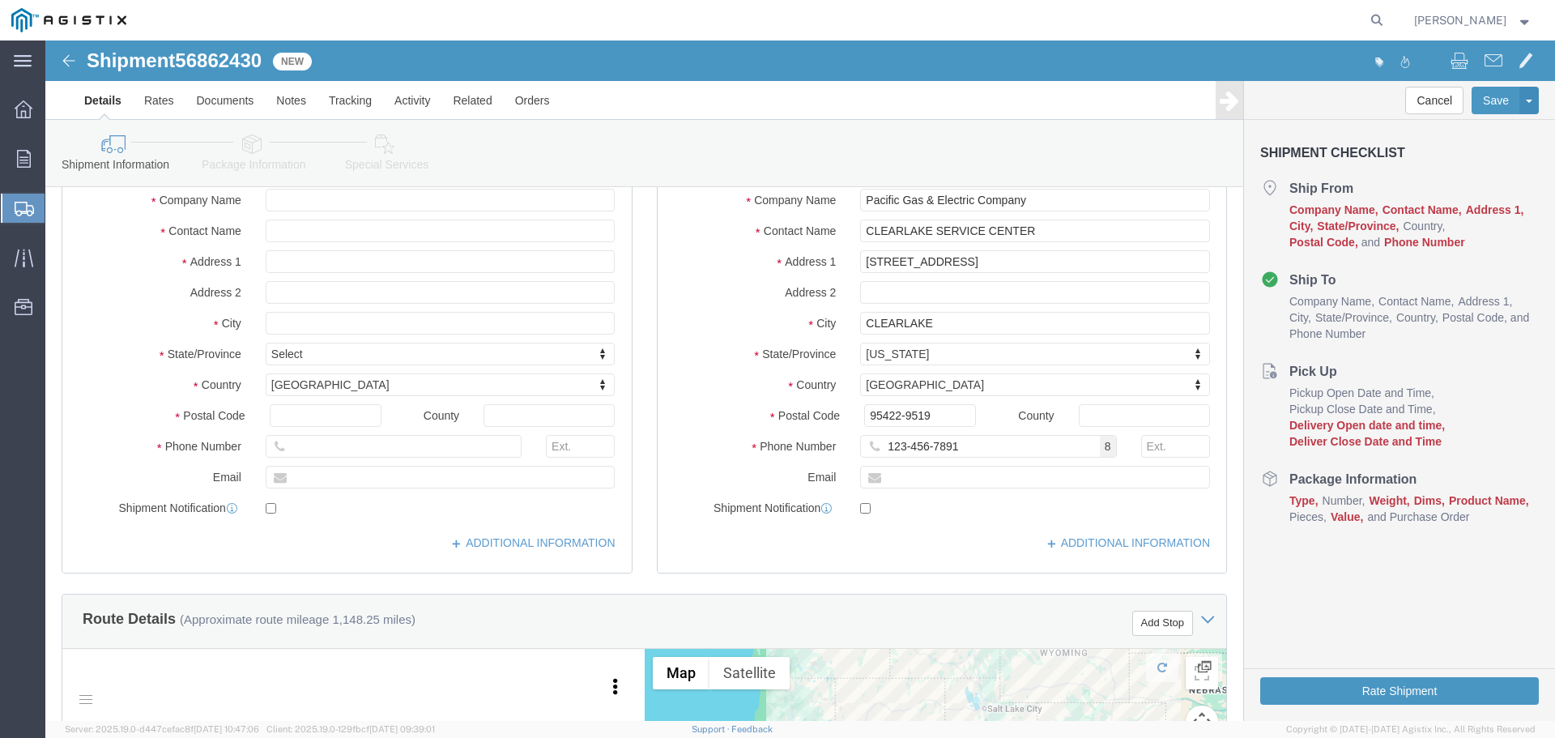
scroll to position [114, 0]
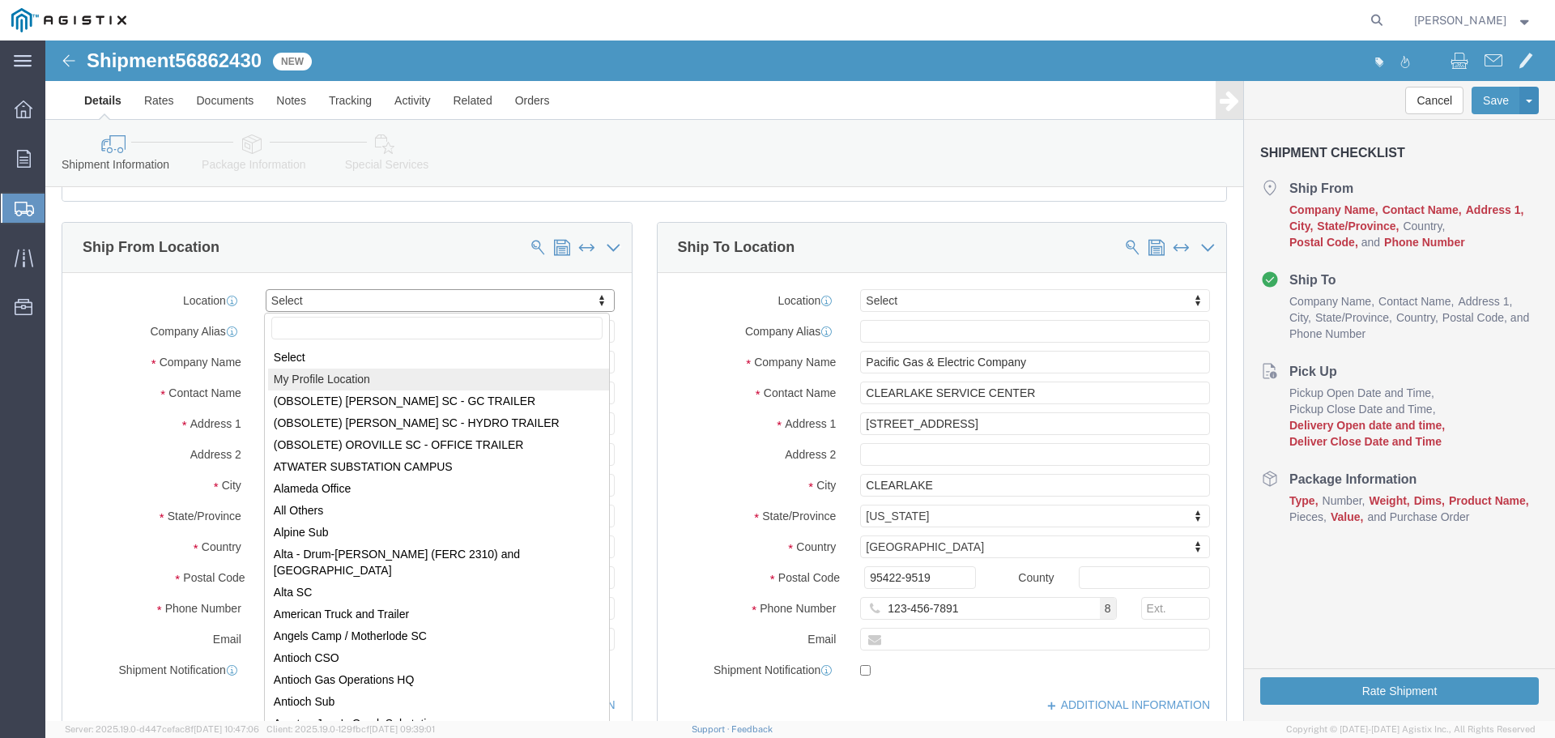
select select "MYPROFILE"
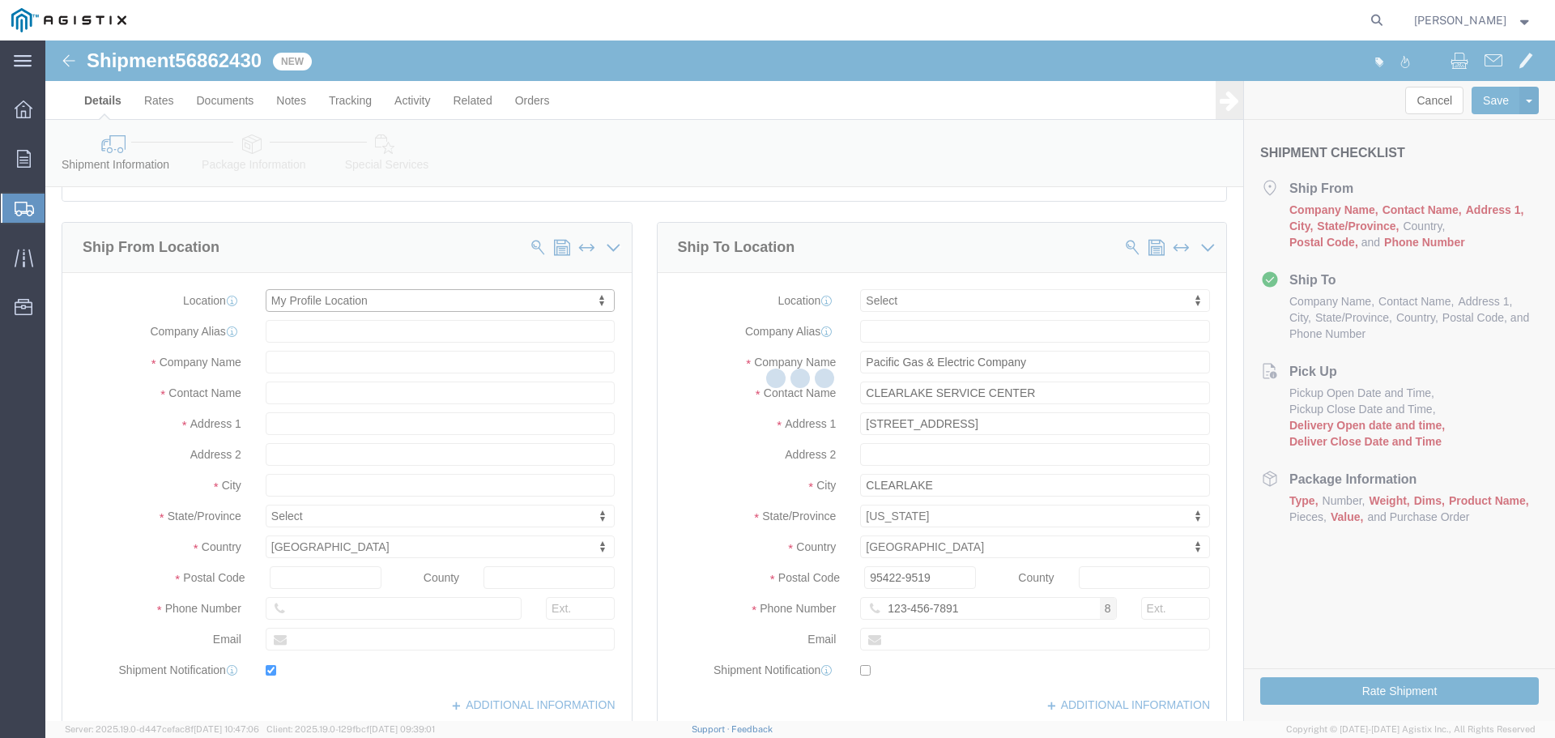
type input "Oldcastle Precast Inc"
type input "[PERSON_NAME]"
type input "[STREET_ADDRESS]"
type input "PLEASANTON"
type input "94566"
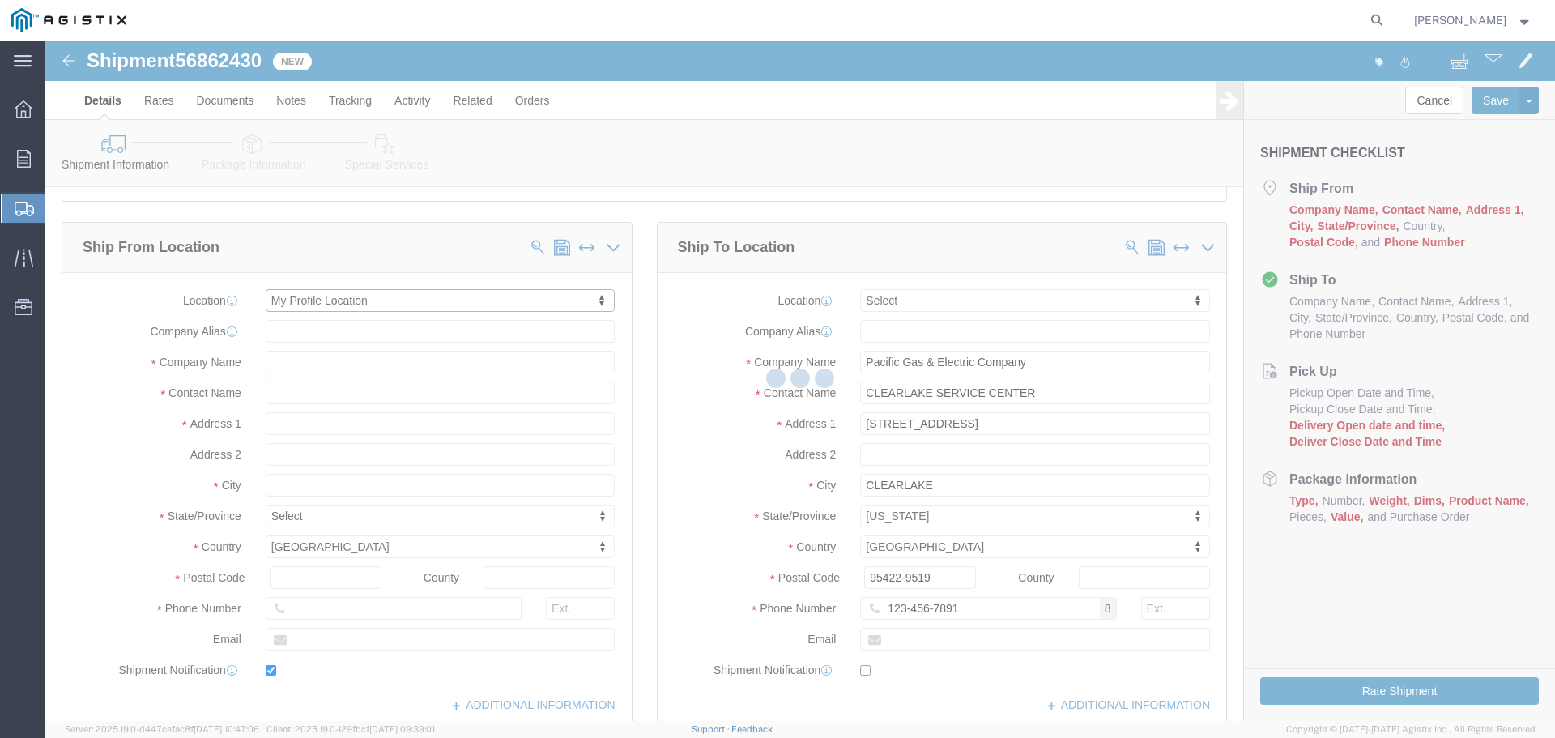
type input "[PHONE_NUMBER]"
type input "[PERSON_NAME][EMAIL_ADDRESS][PERSON_NAME][DOMAIN_NAME]"
checkbox input "true"
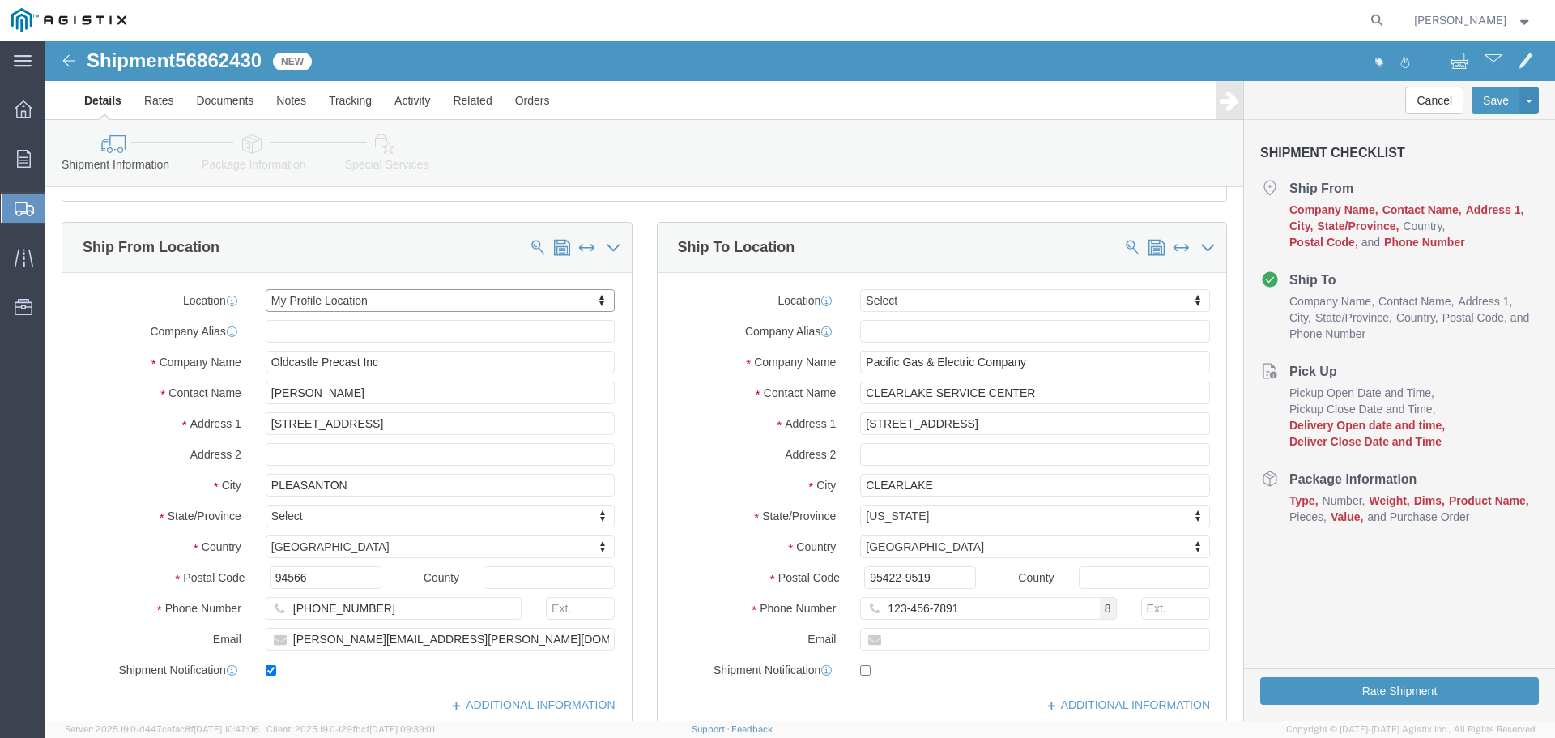
select select "CA"
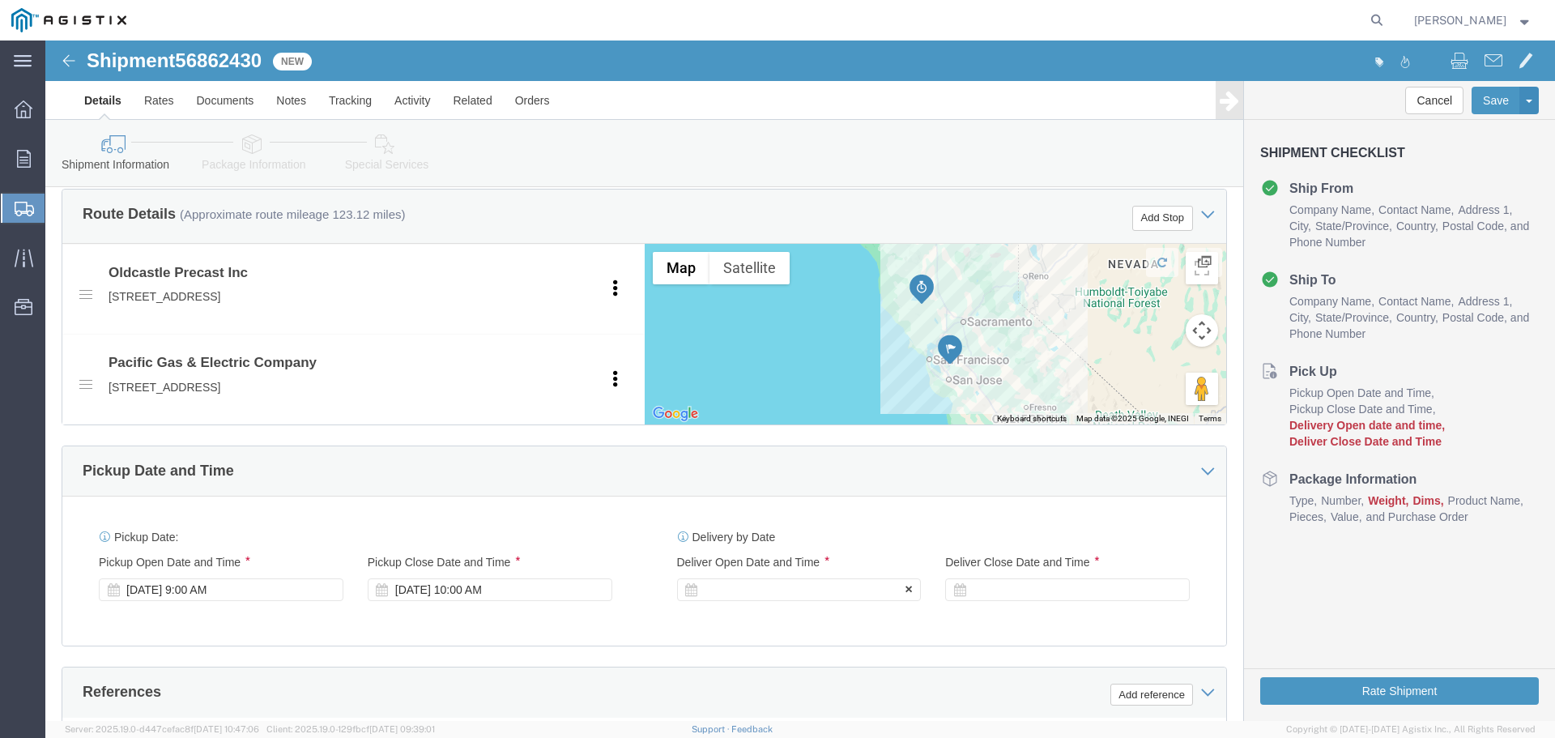
click div
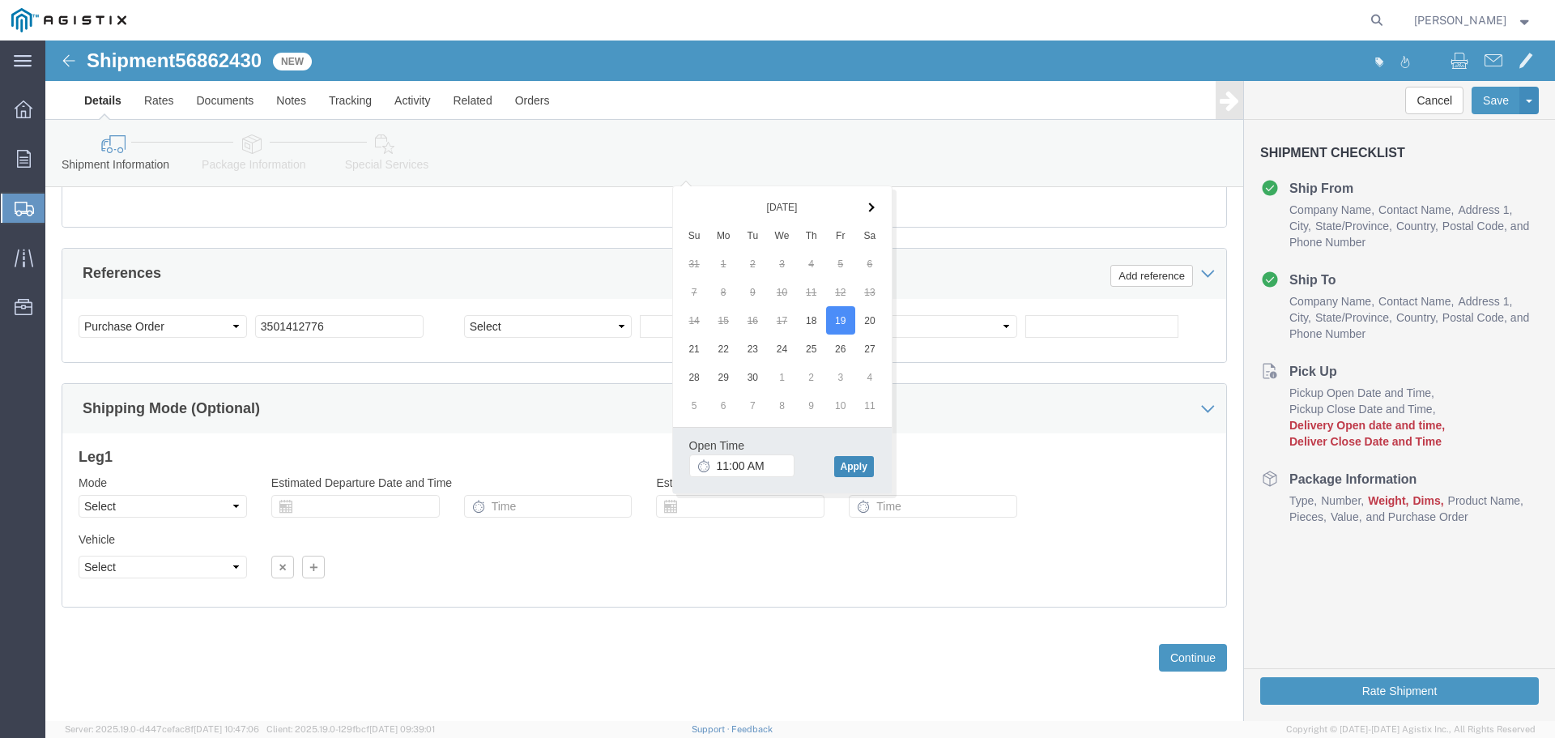
click button "Apply"
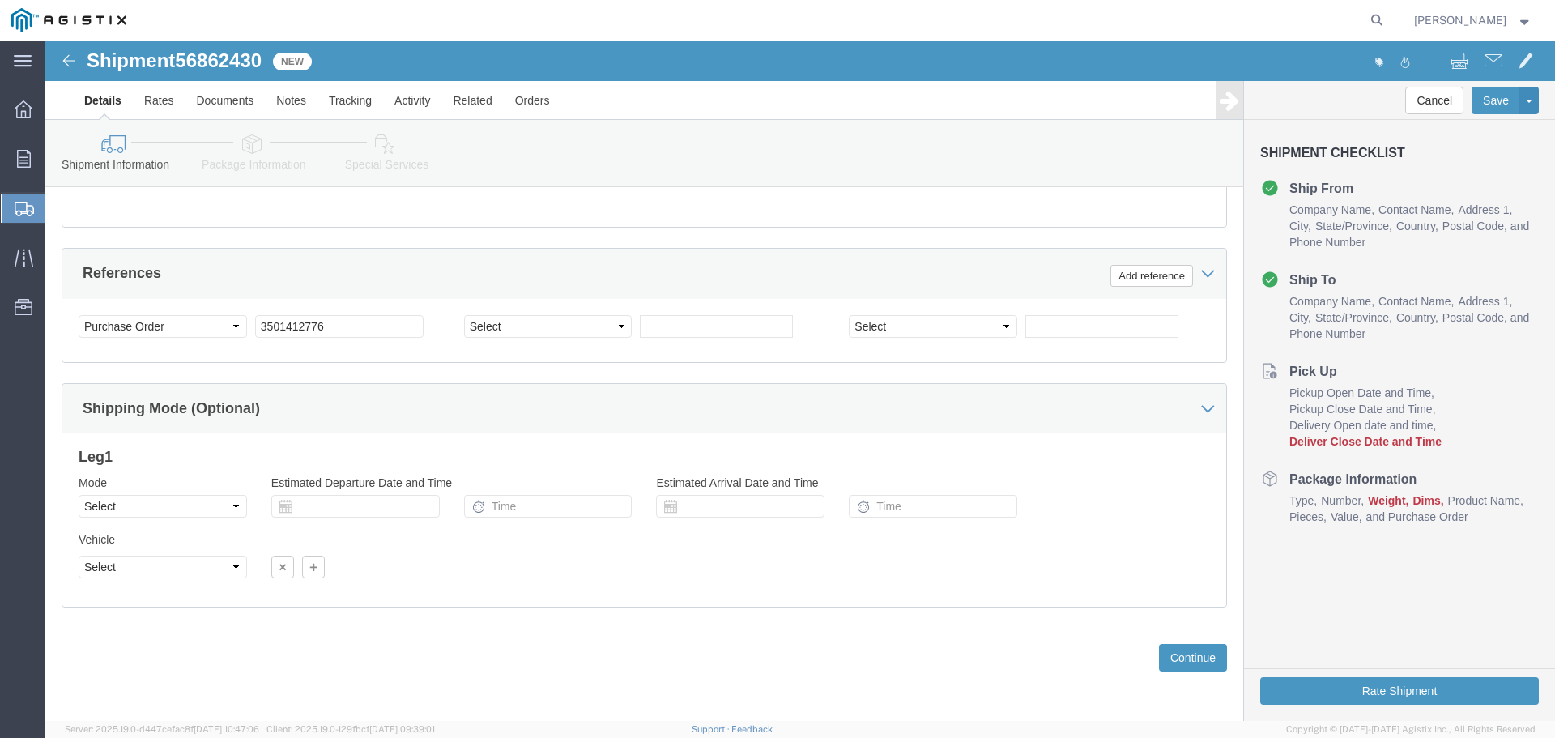
scroll to position [857, 0]
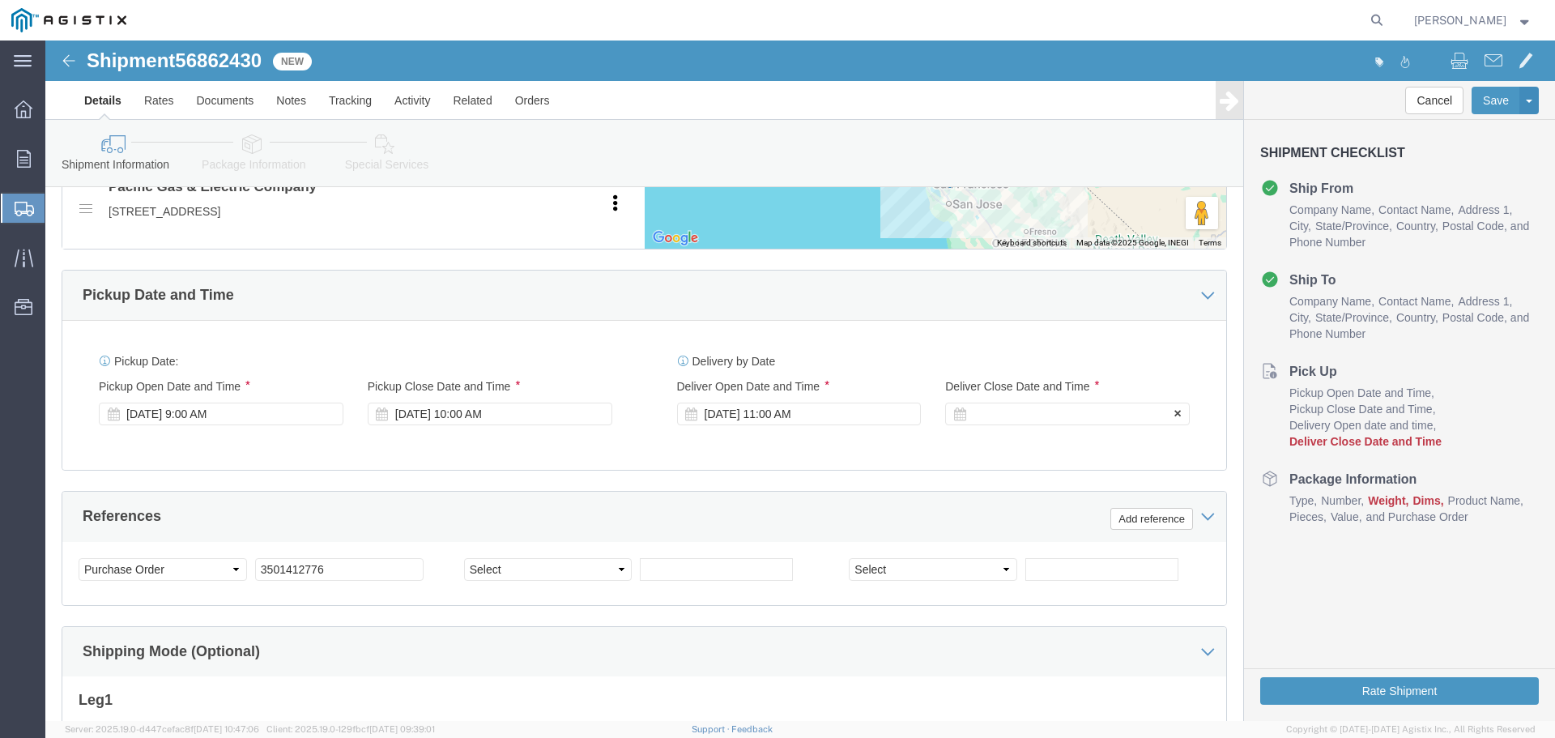
click div
click button "Apply"
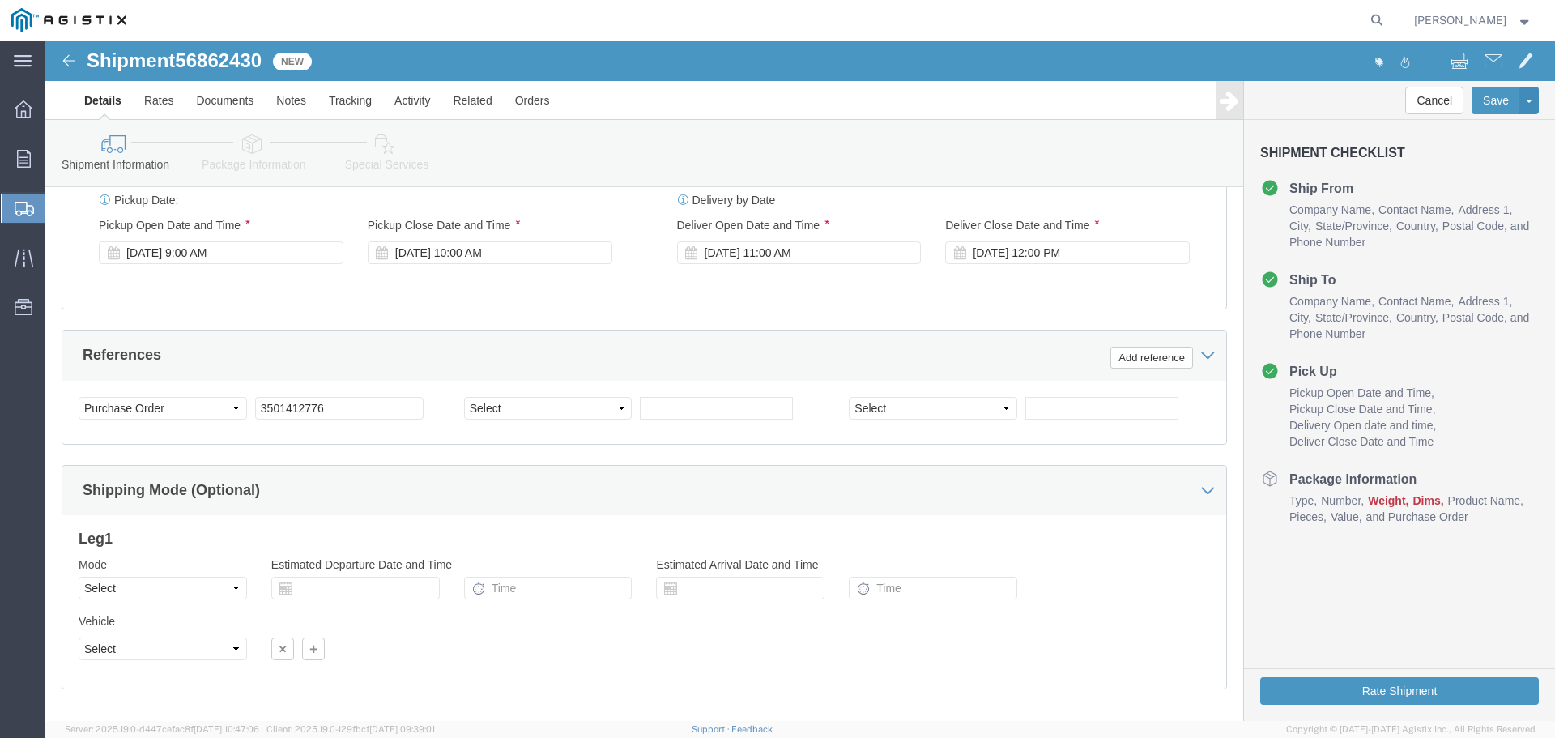
scroll to position [1100, 0]
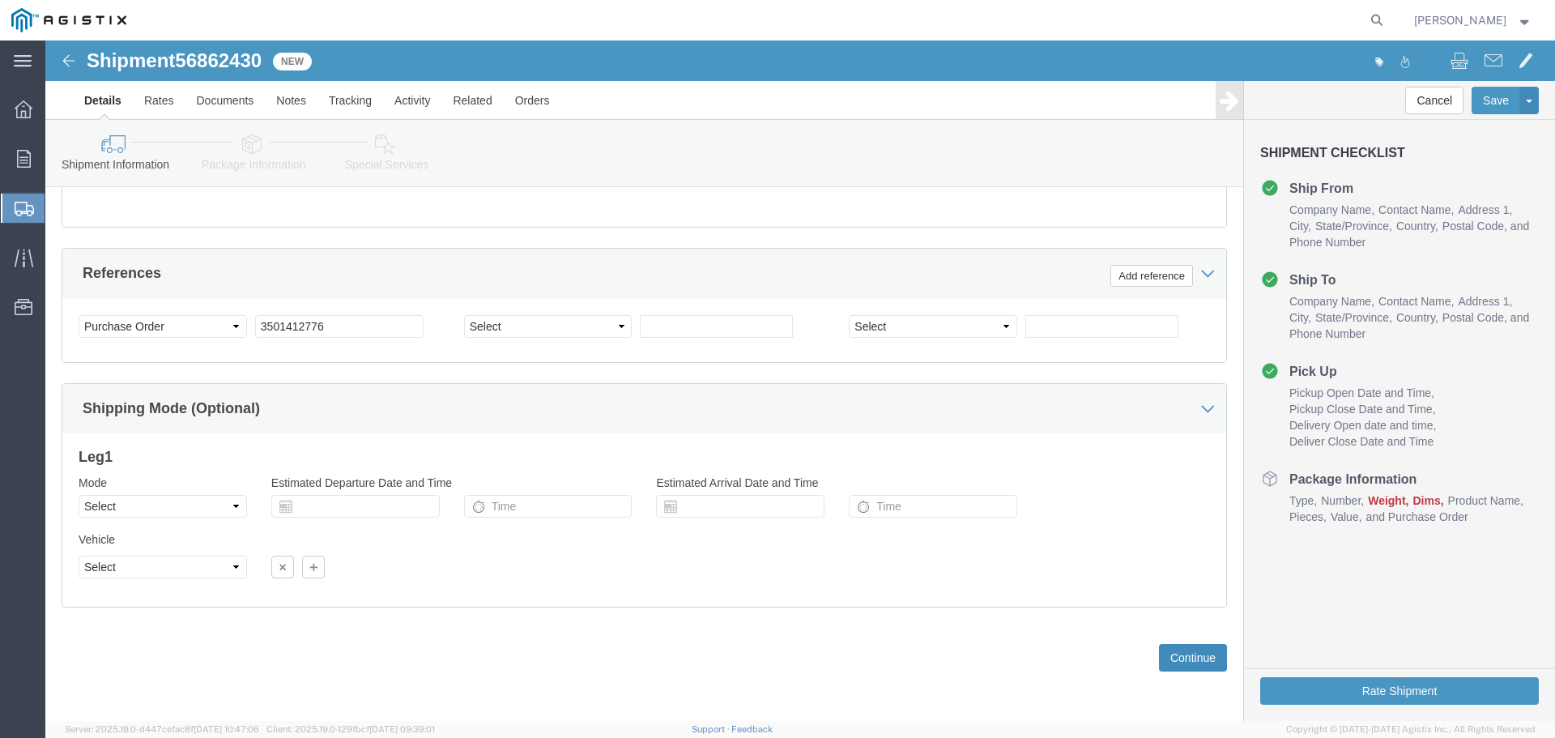
click button "Continue"
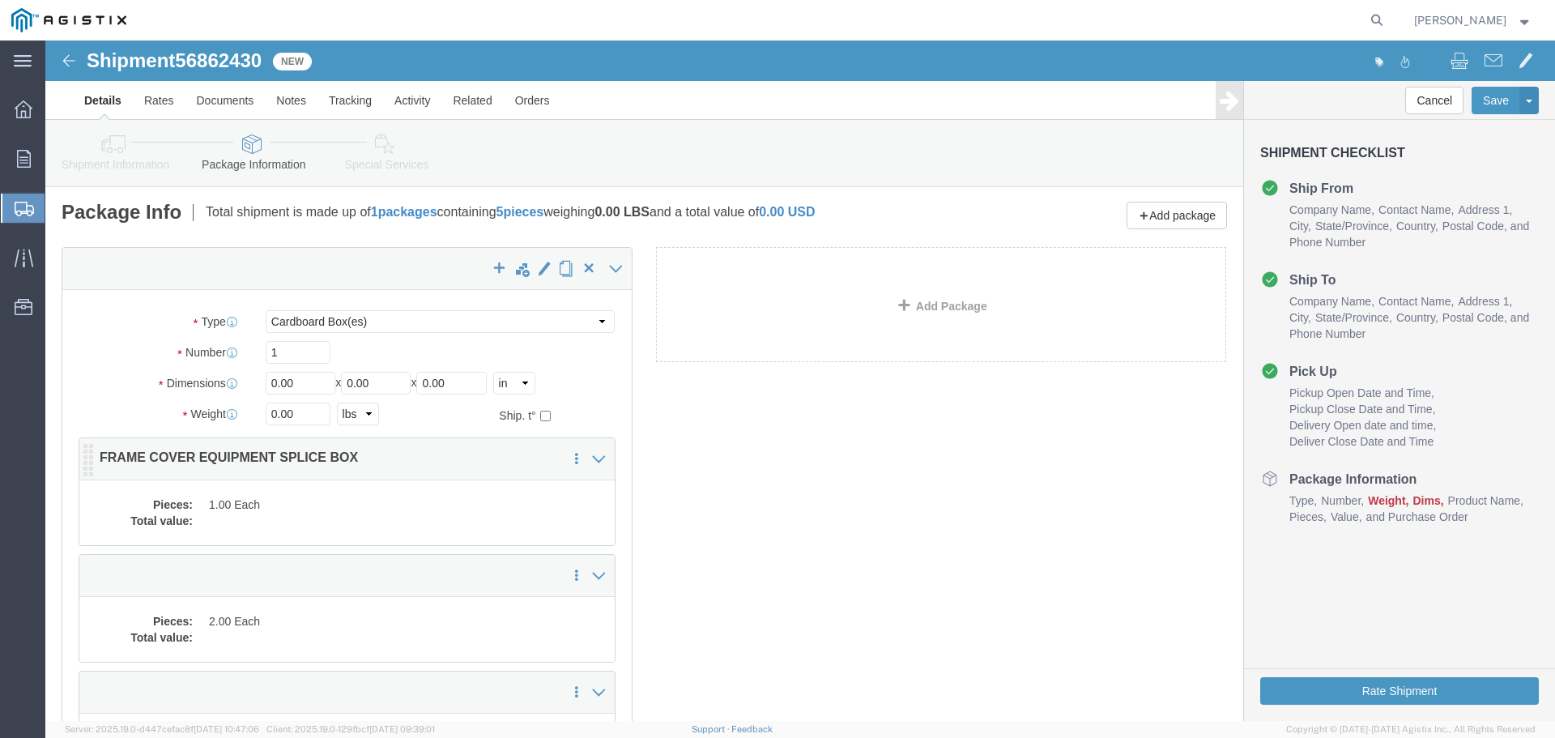
scroll to position [0, 0]
click select "Select Bulk Bundle(s) Cardboard Box(es) Carton(s) Crate(s) Drum(s) (Fiberboard)…"
select select "YRPK"
click select "Select Bulk Bundle(s) Cardboard Box(es) Carton(s) Crate(s) Drum(s) (Fiberboard)…"
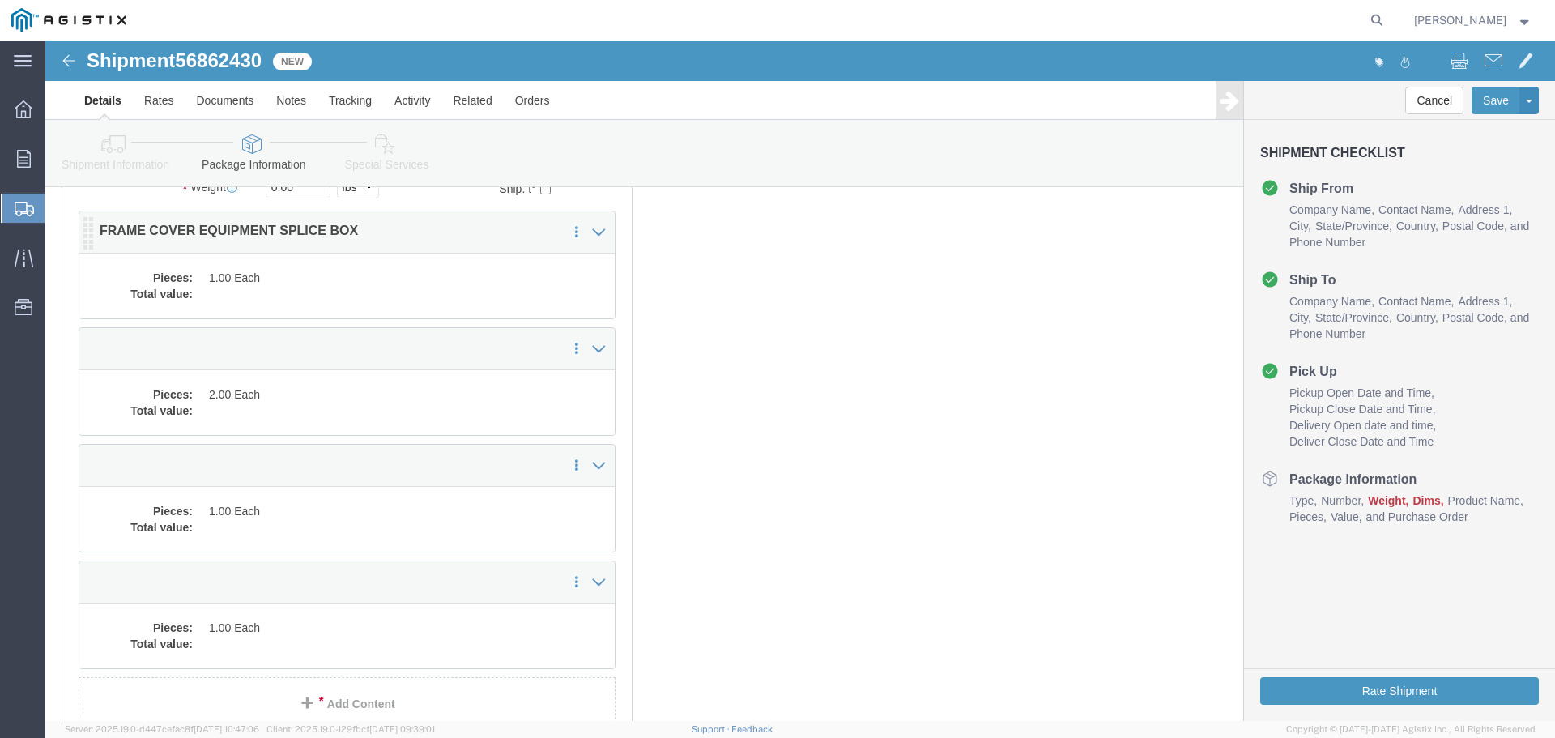
scroll to position [81, 0]
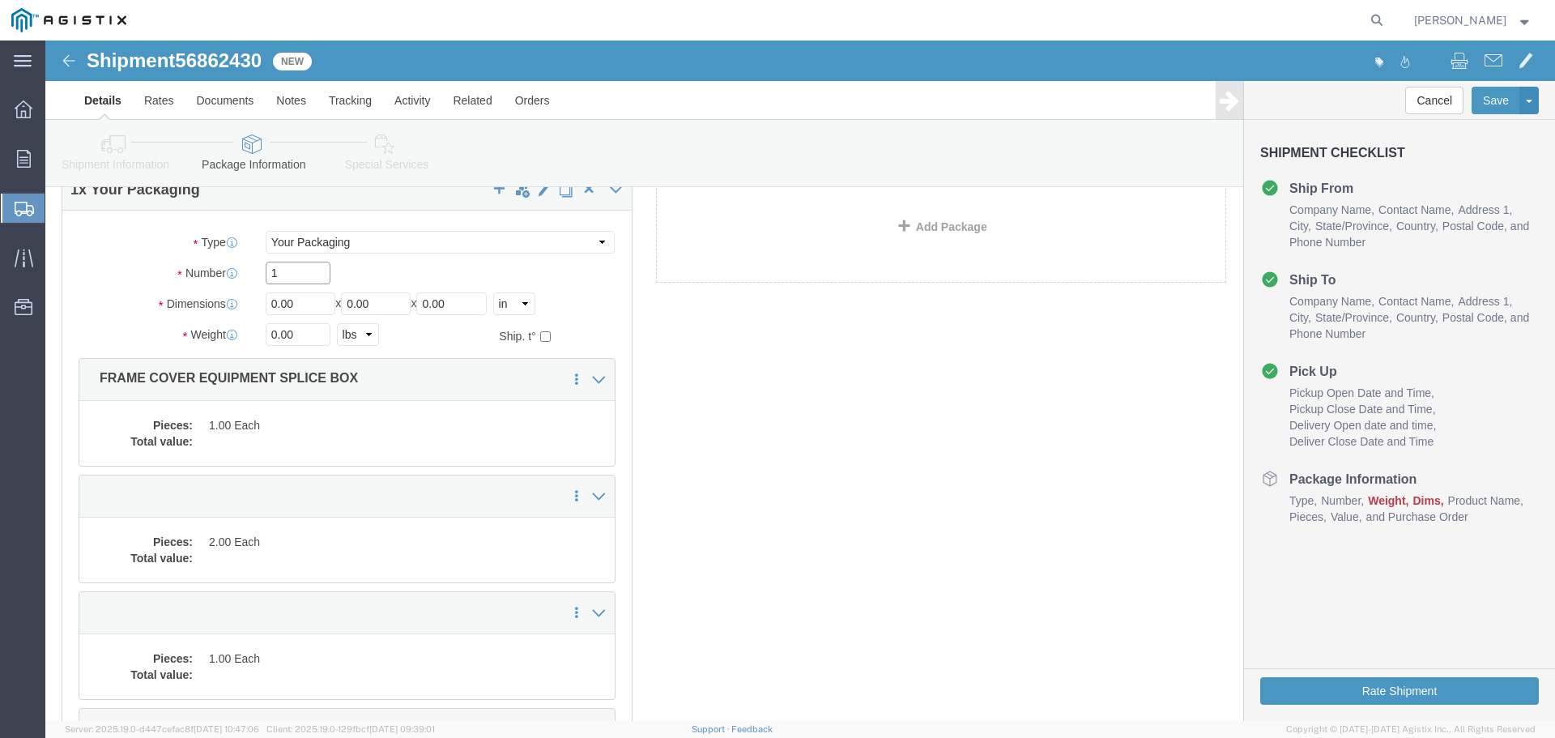
click input "1"
type input "5"
type input "54"
type input "102"
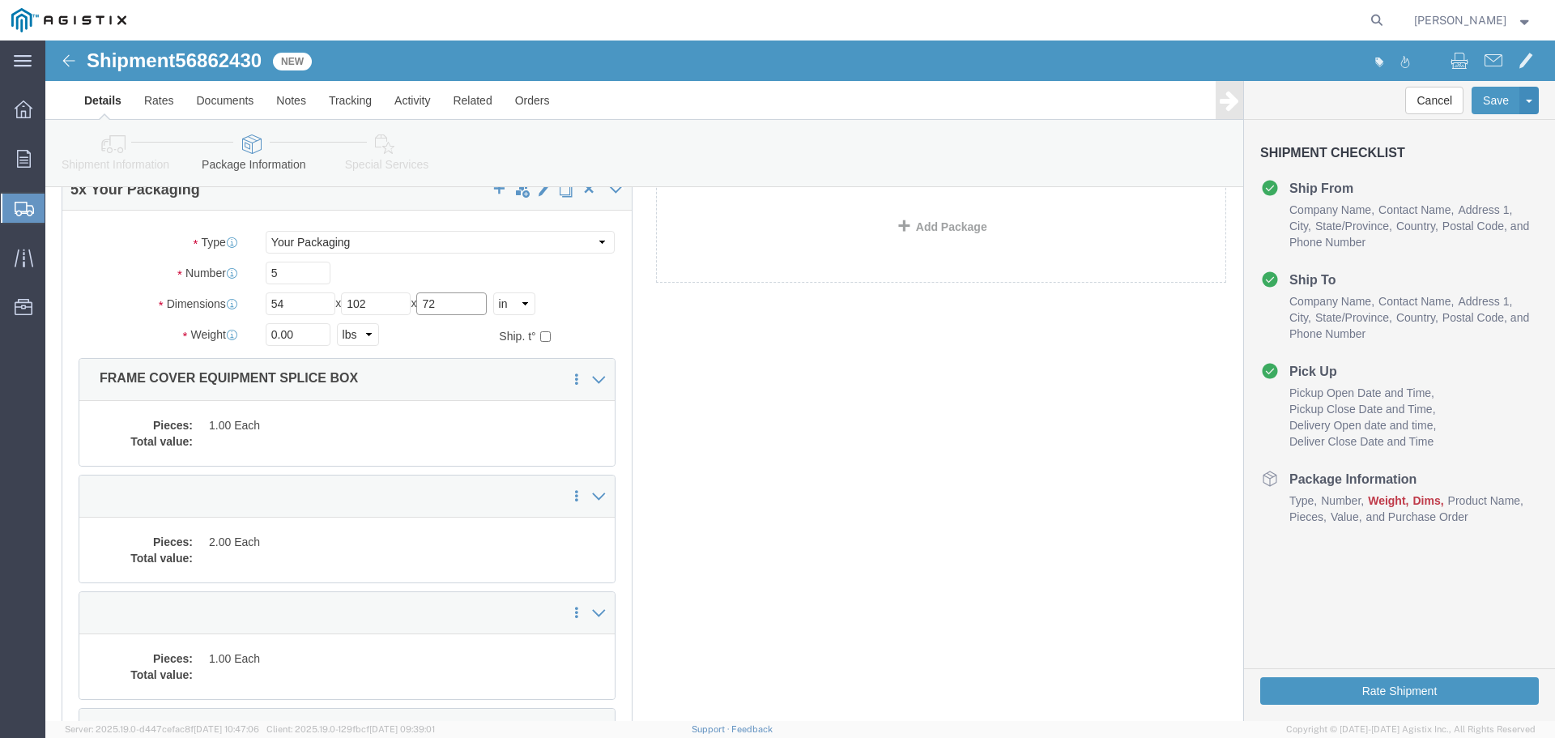
type input "72"
click input "0.00"
type input "25000"
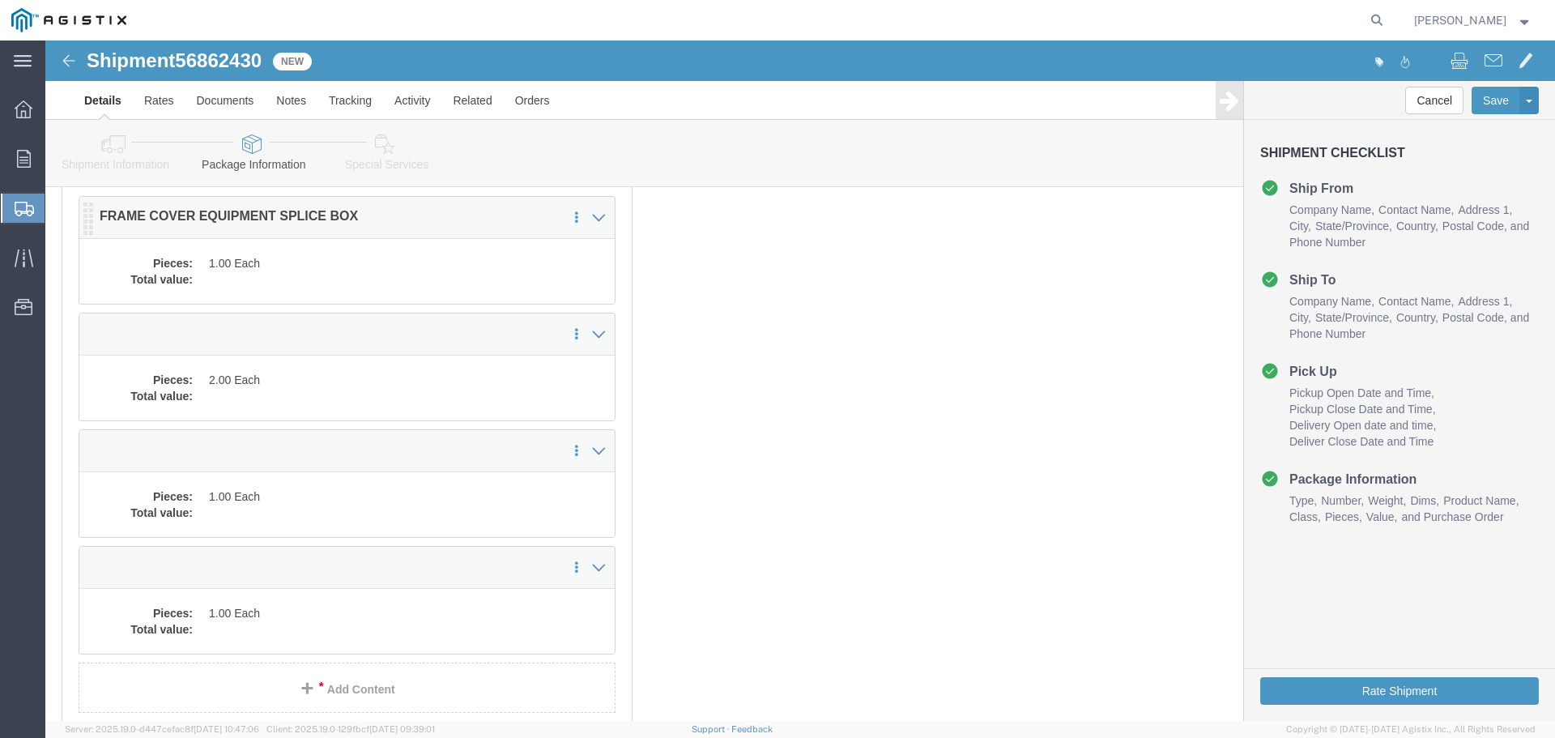
click dd
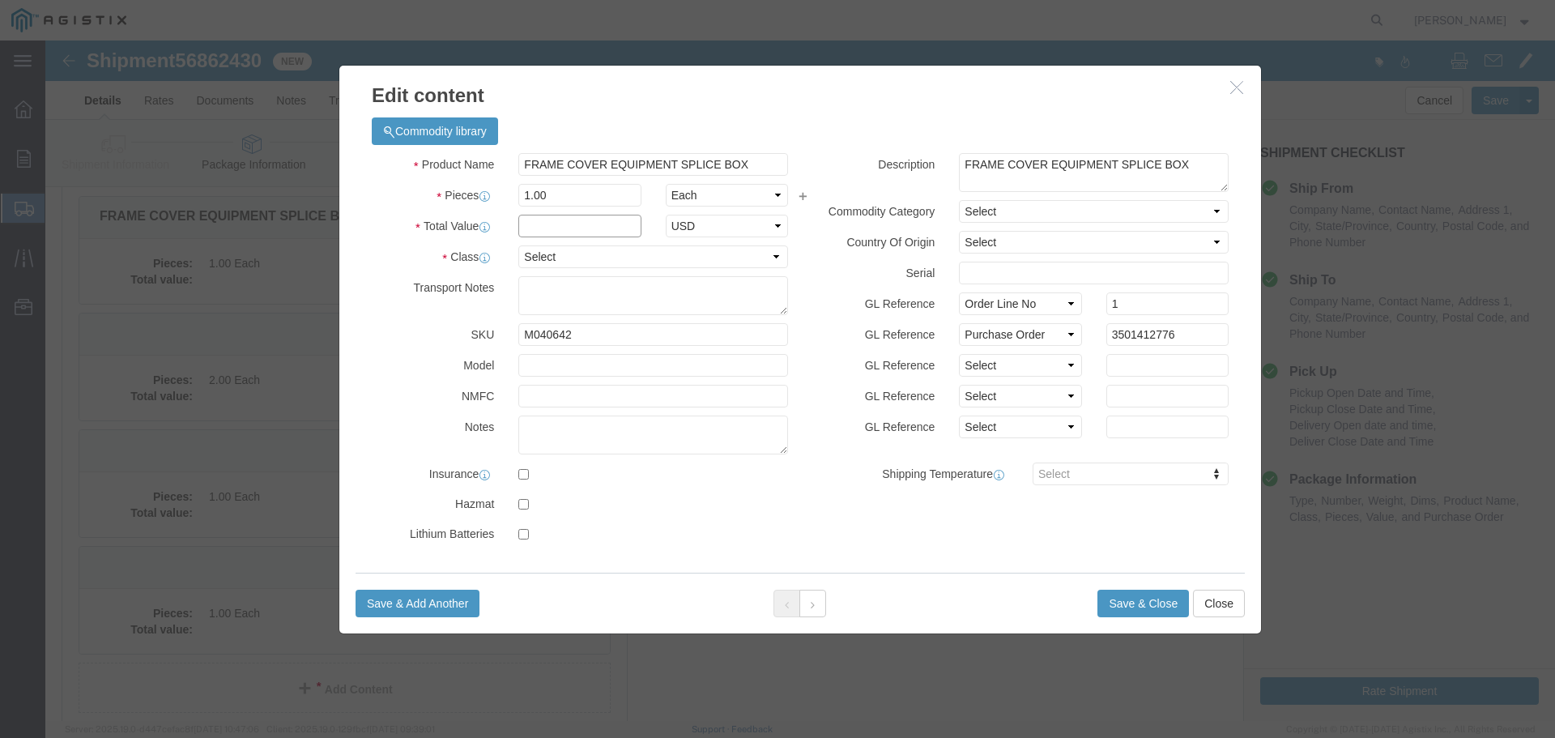
click input "text"
type input "1"
select select "USD"
select select "55"
click button "Save & Close"
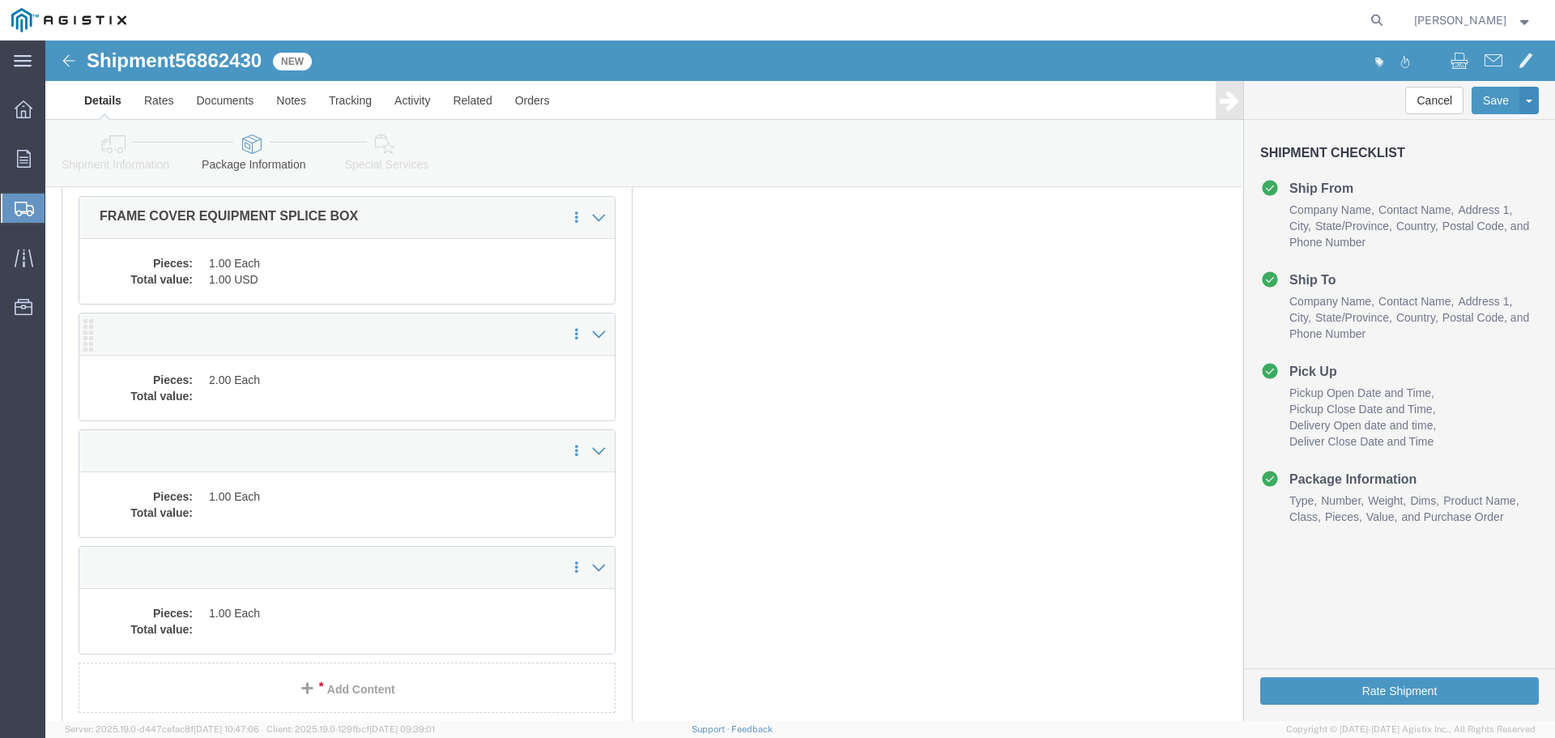
click dd "2.00 Each"
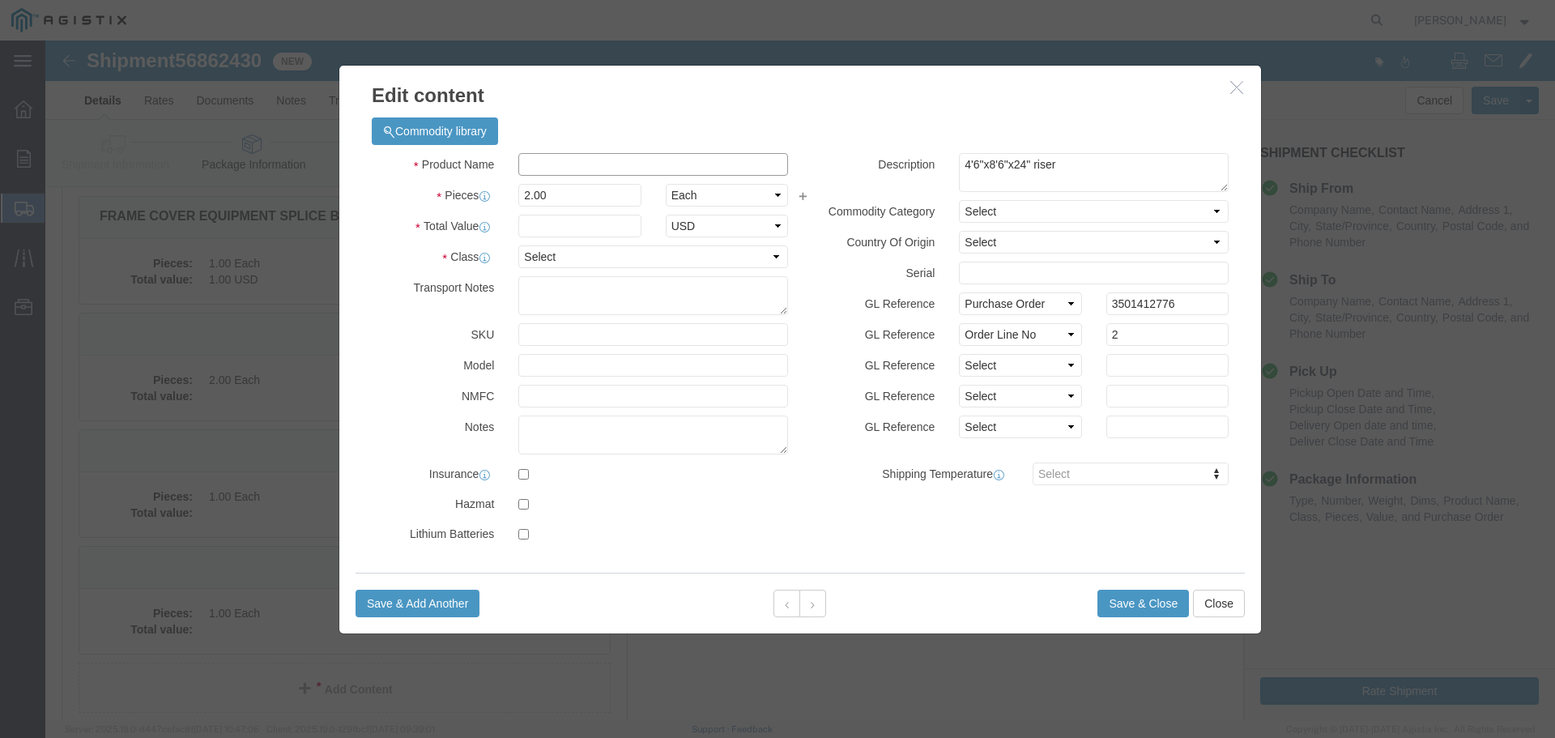
click input "text"
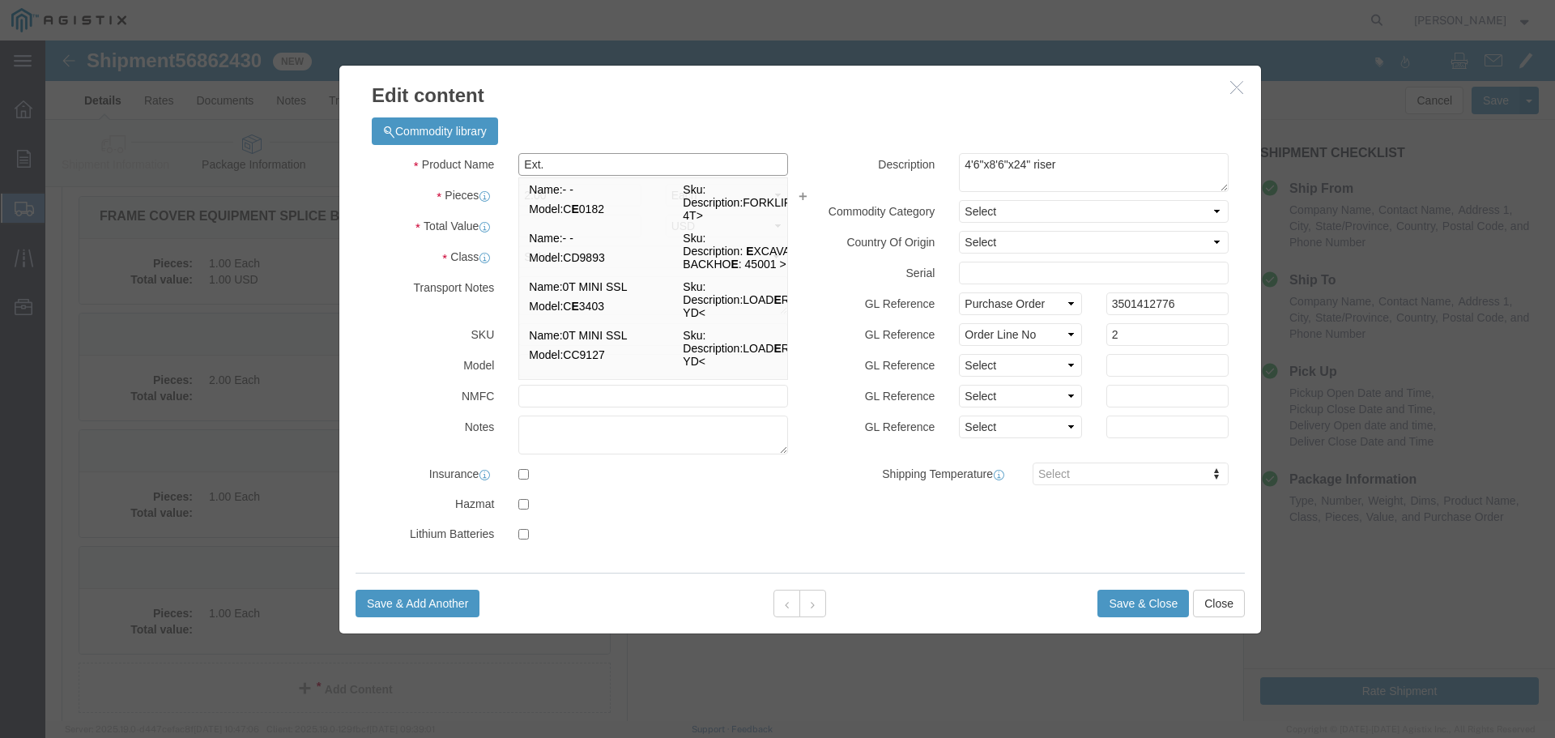
type input "Ext."
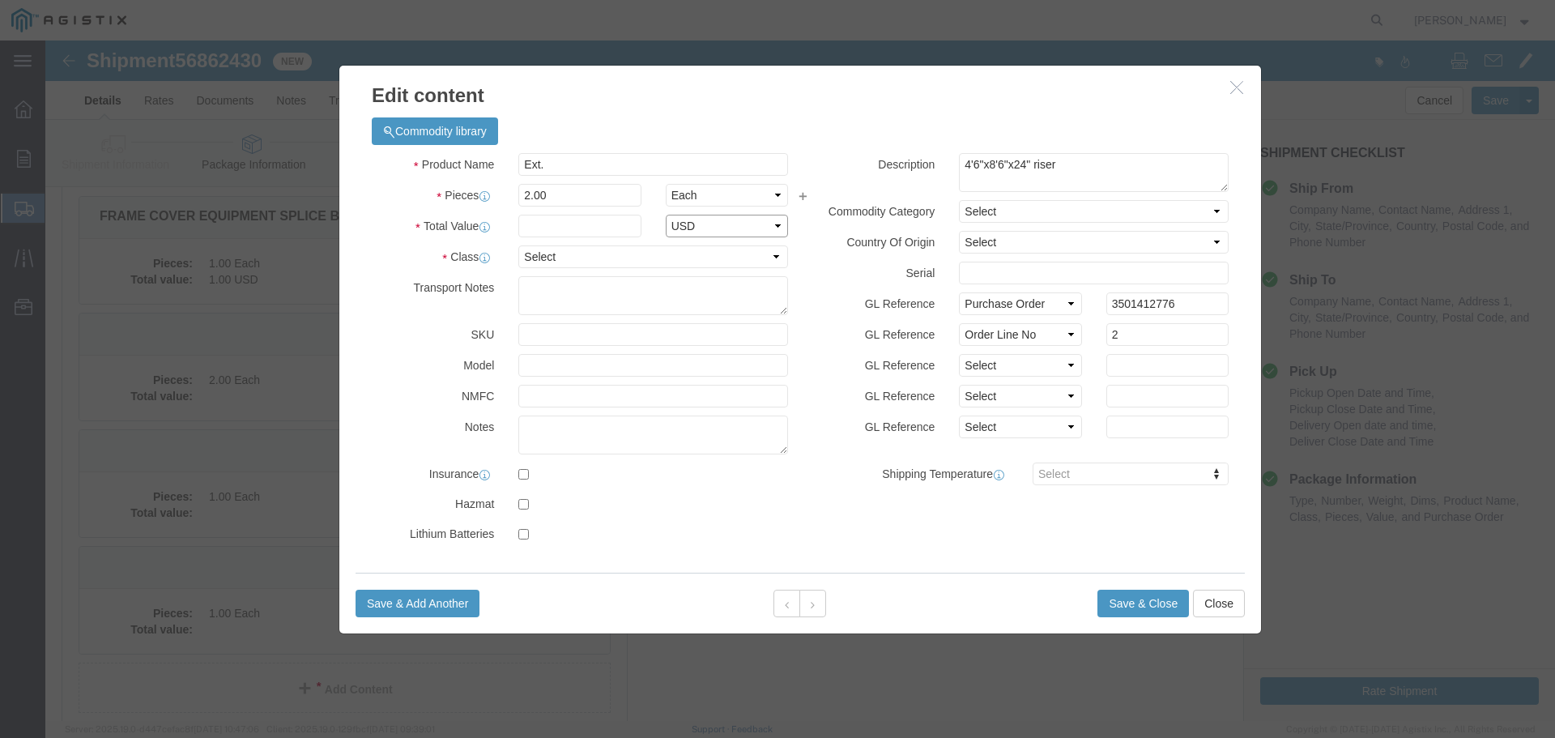
select select "USD"
click input "text"
type input "1"
select select "55"
click button "Save & Close"
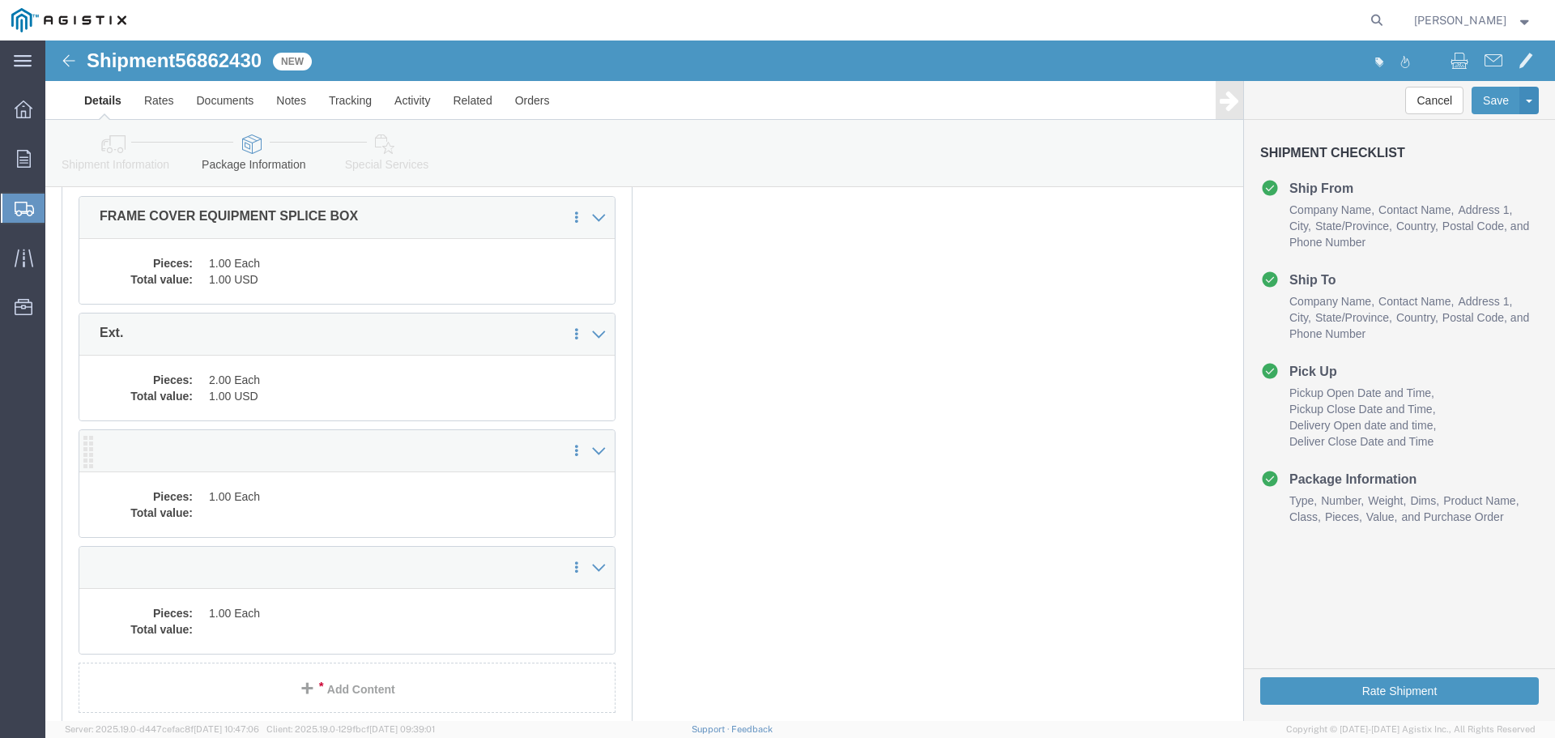
click div "Pieces: 1.00 Each Total value:"
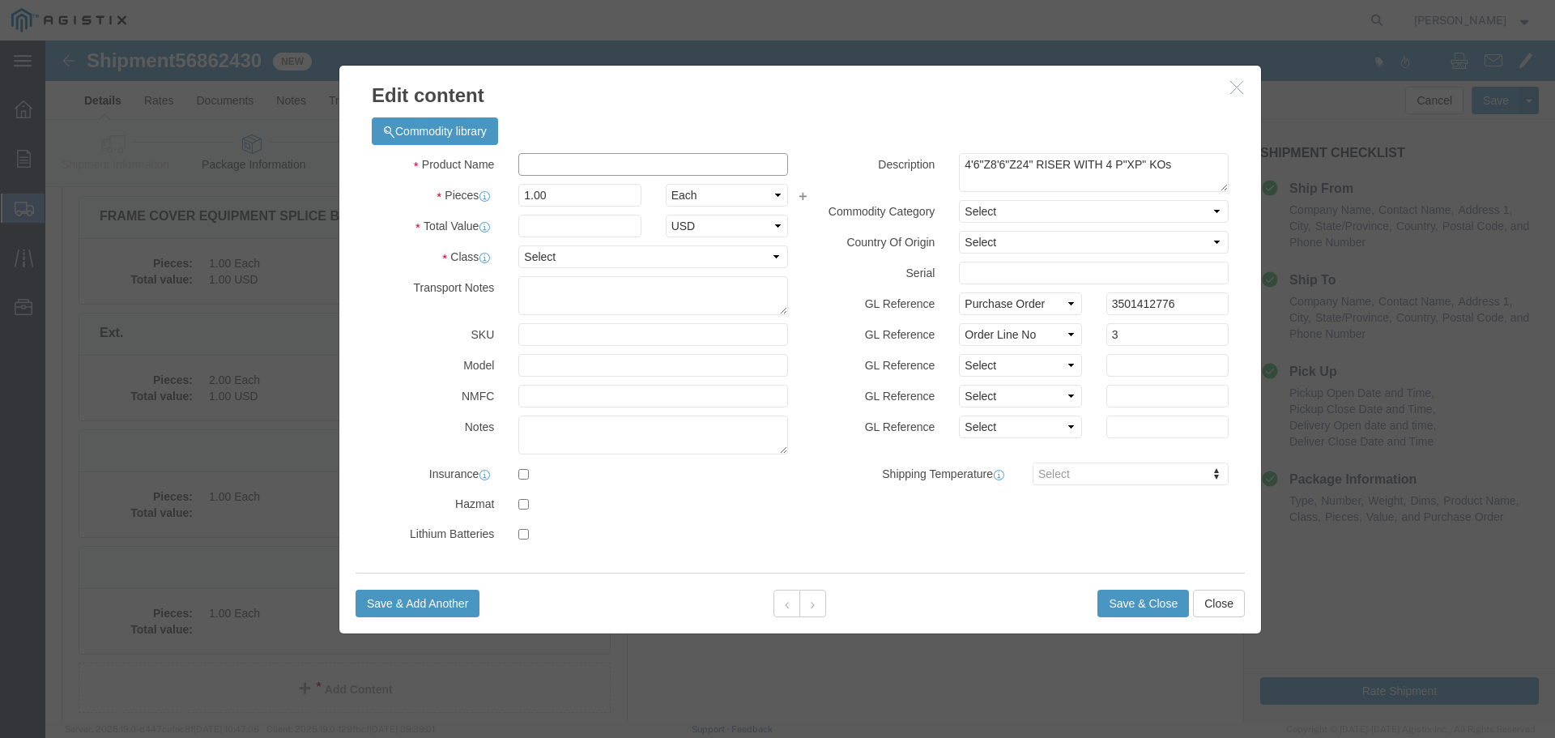
click input "text"
type input "Ext."
type input "1"
select select "USD"
select select "55"
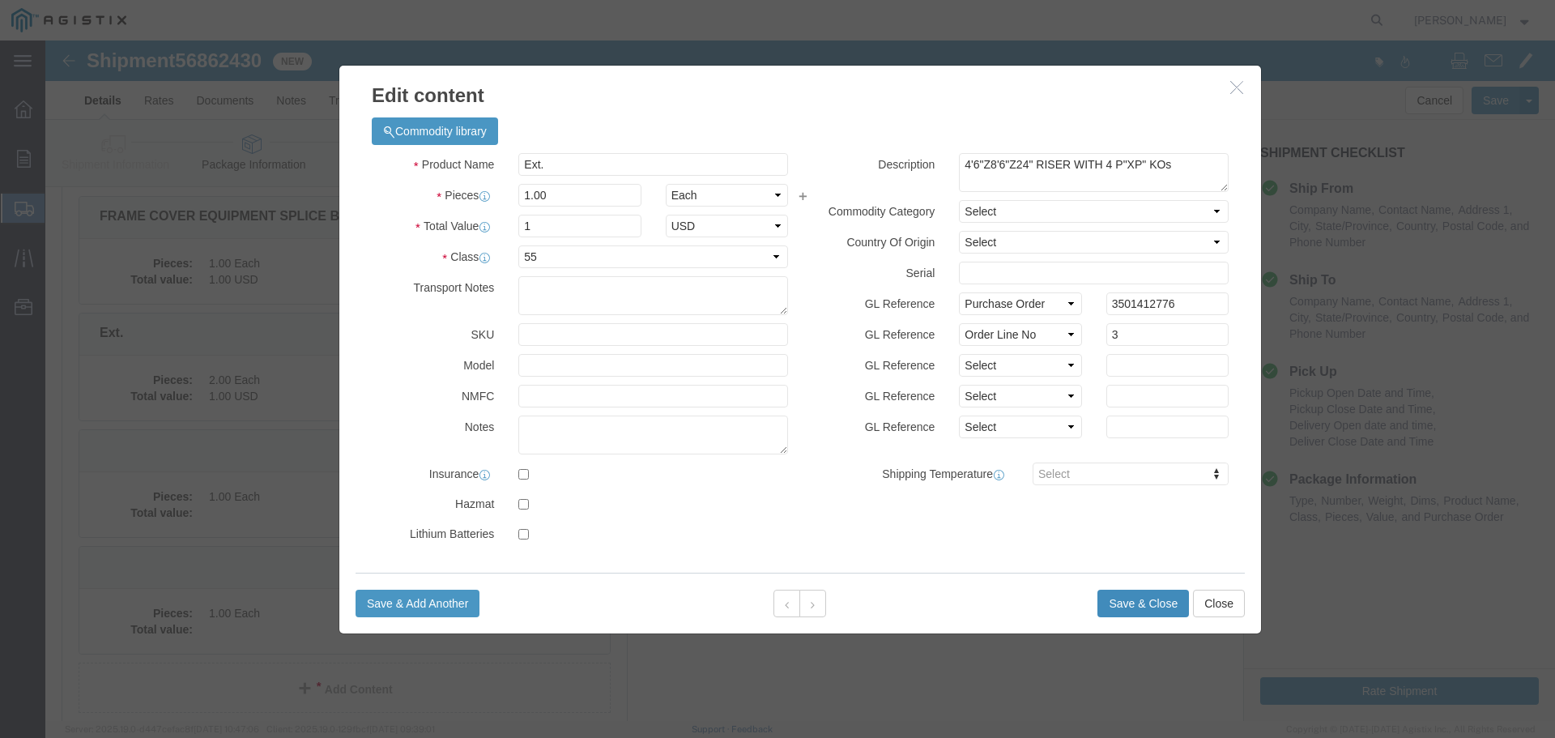
click button "Save & Close"
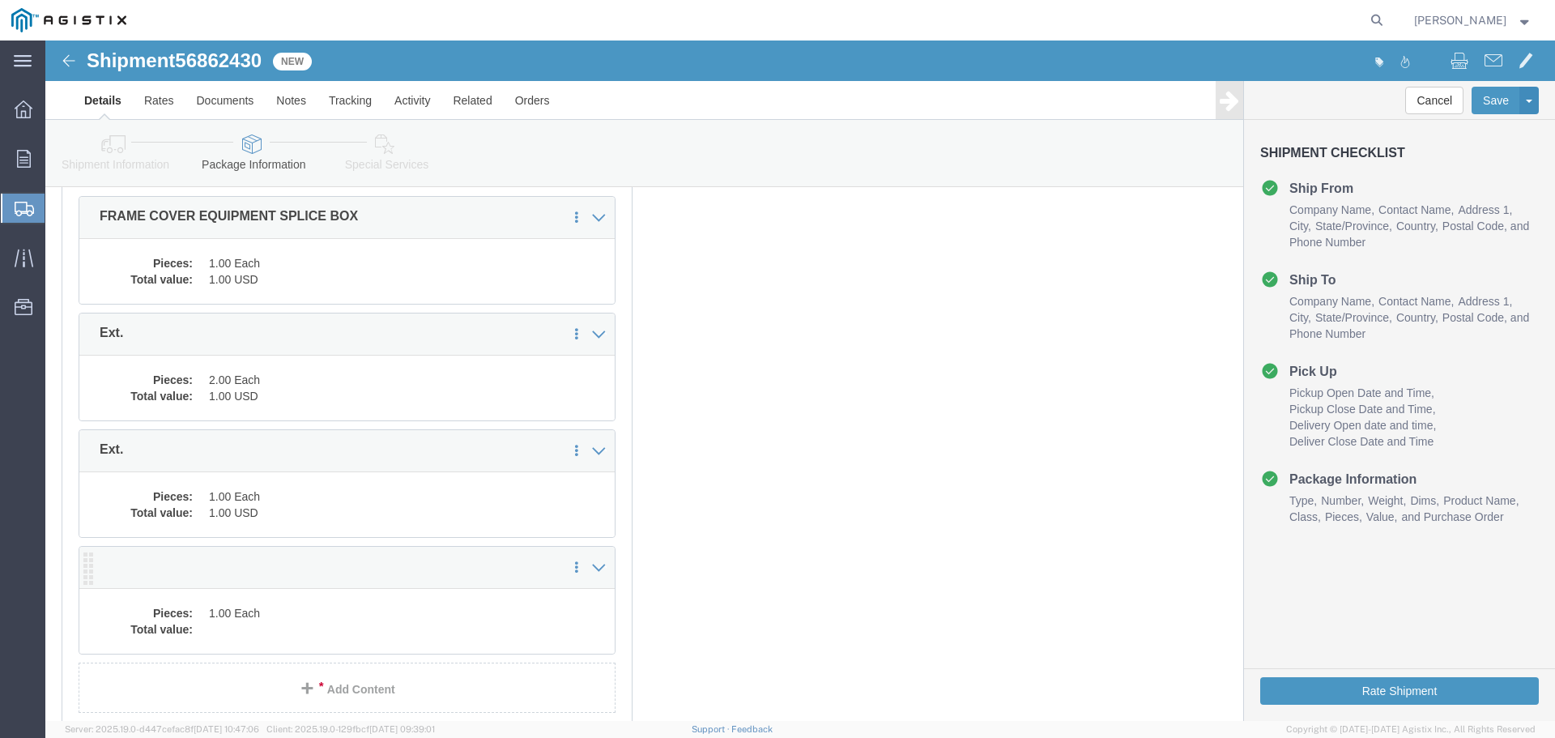
click dd "1.00 Each"
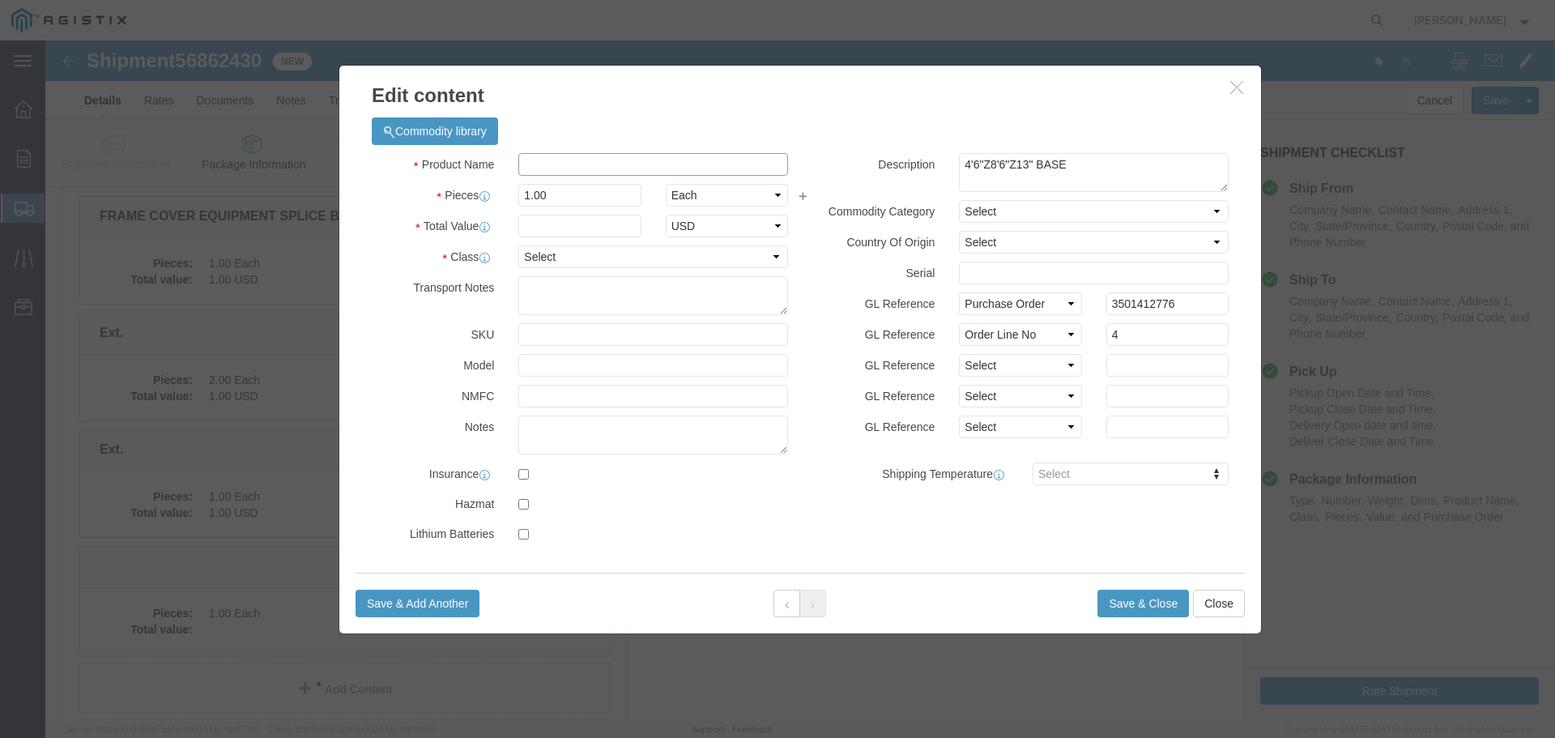
click input "text"
click input "Ext"
type input "Ext."
click input "text"
type input "1"
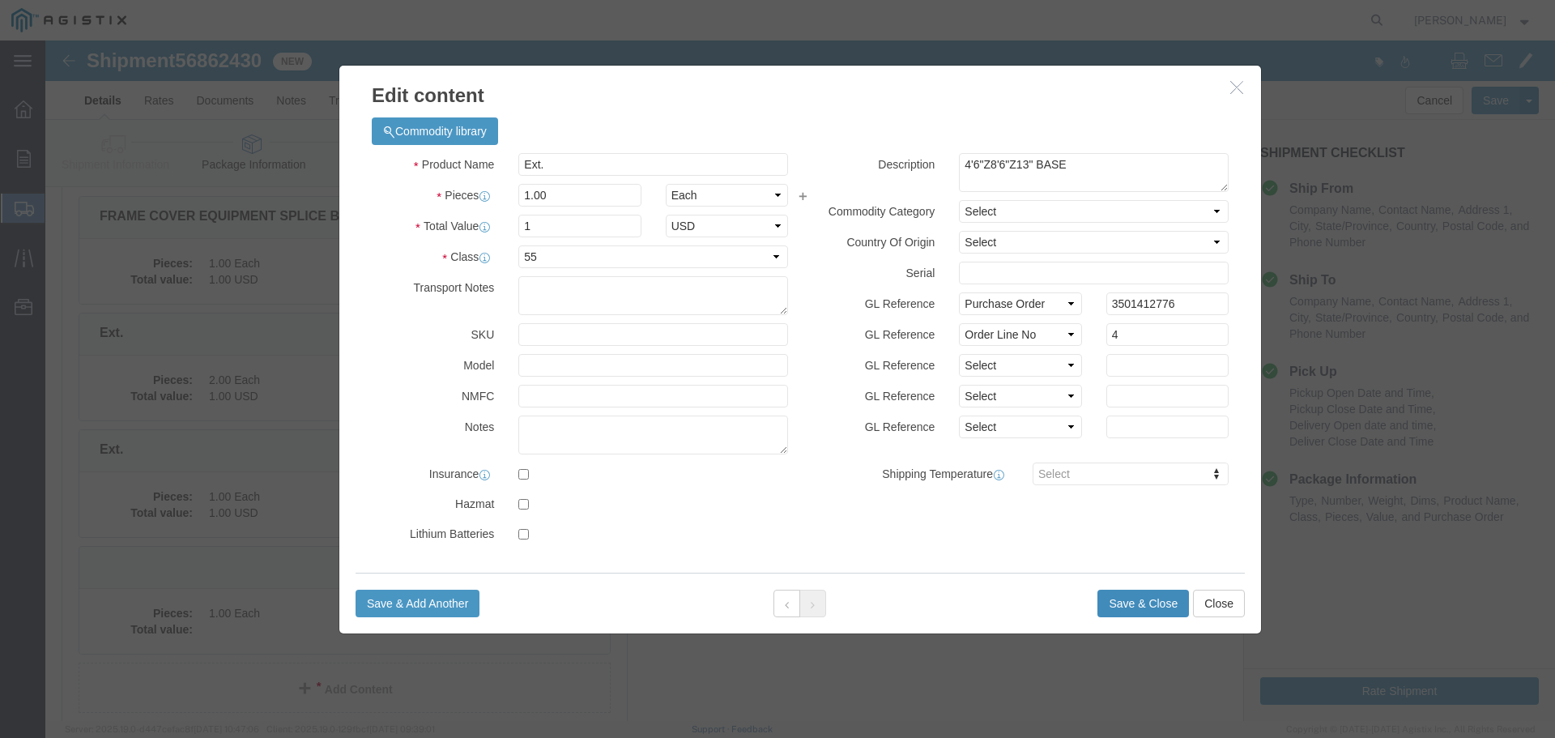
click button "Save & Close"
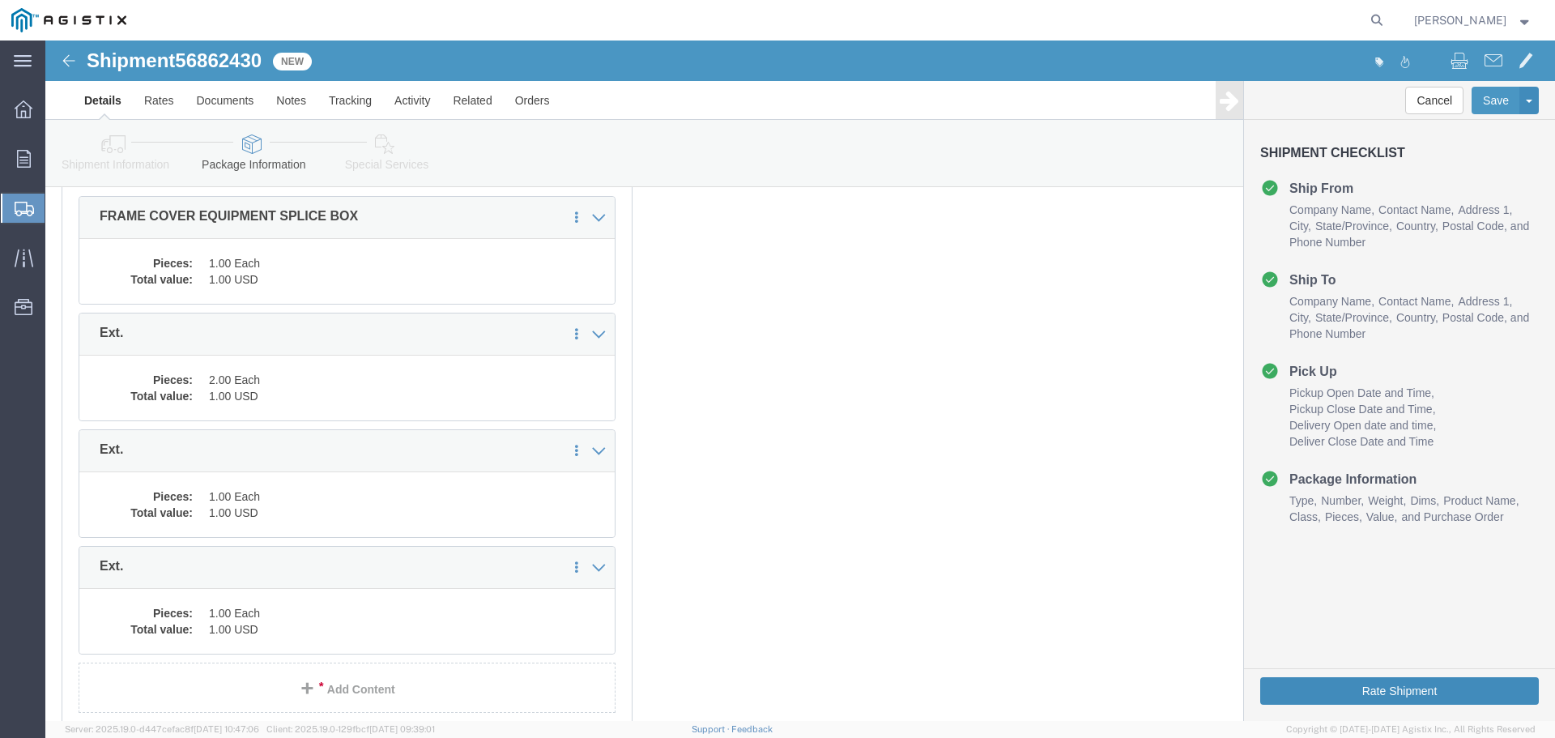
click button "Rate Shipment"
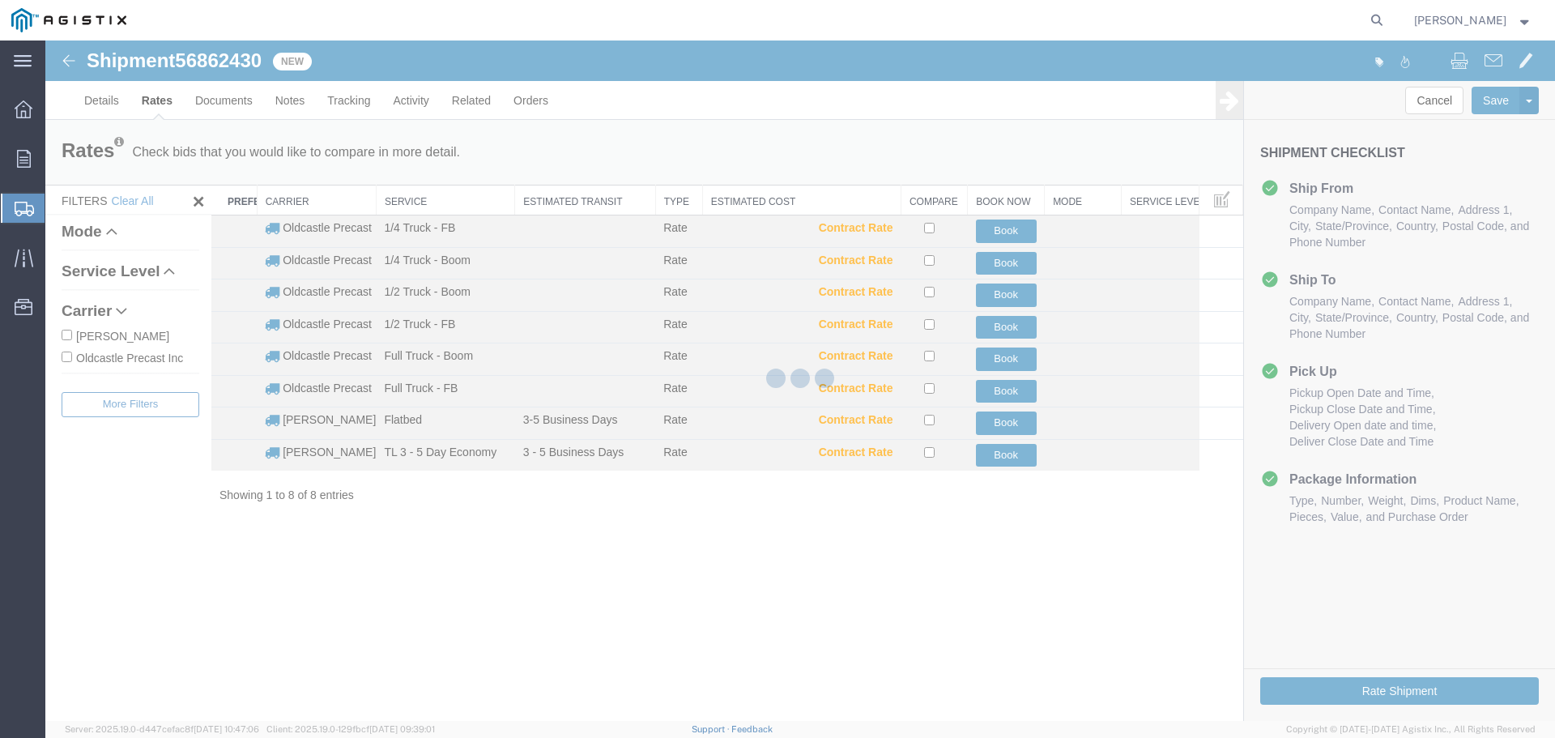
scroll to position [0, 0]
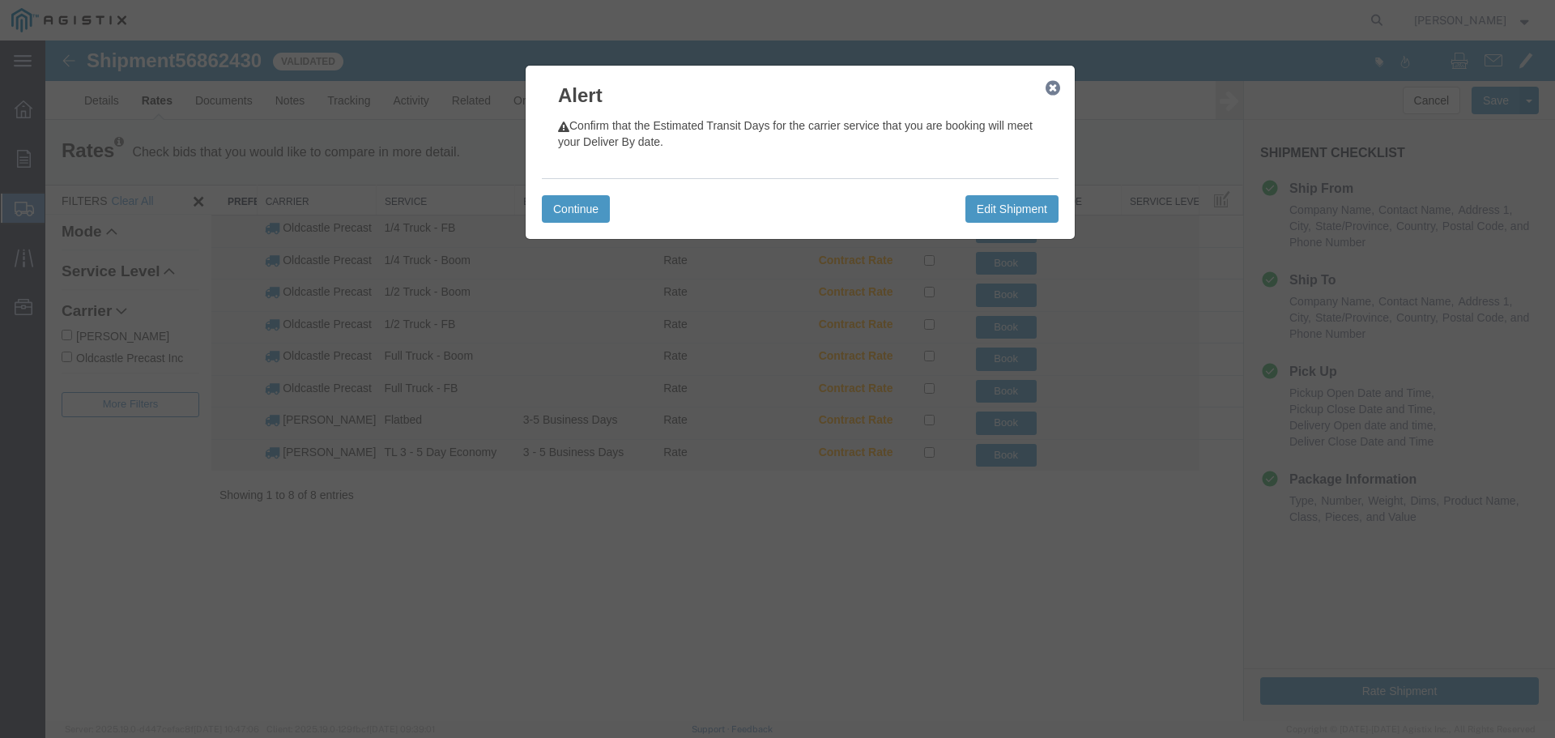
click at [1049, 84] on icon "button" at bounding box center [1052, 88] width 15 height 13
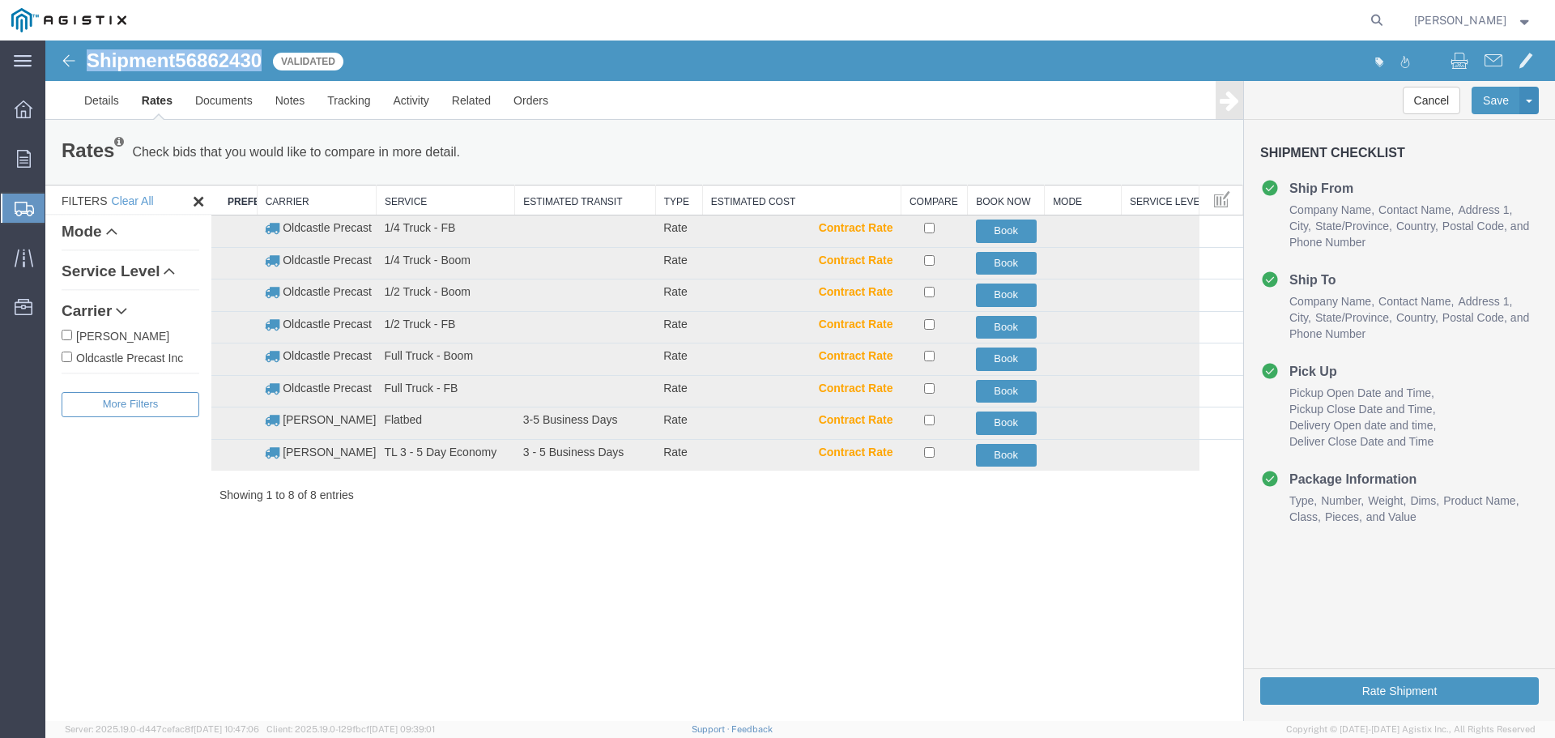
drag, startPoint x: 113, startPoint y: 58, endPoint x: 264, endPoint y: 63, distance: 151.5
click at [264, 63] on div "Shipment 56862430 8 of 8 Validated" at bounding box center [423, 65] width 753 height 31
copy h1 "Shipment 56862430"
click at [154, 349] on label "Oldcastle Precast Inc" at bounding box center [131, 357] width 138 height 18
click at [72, 351] on input "Oldcastle Precast Inc" at bounding box center [67, 356] width 11 height 11
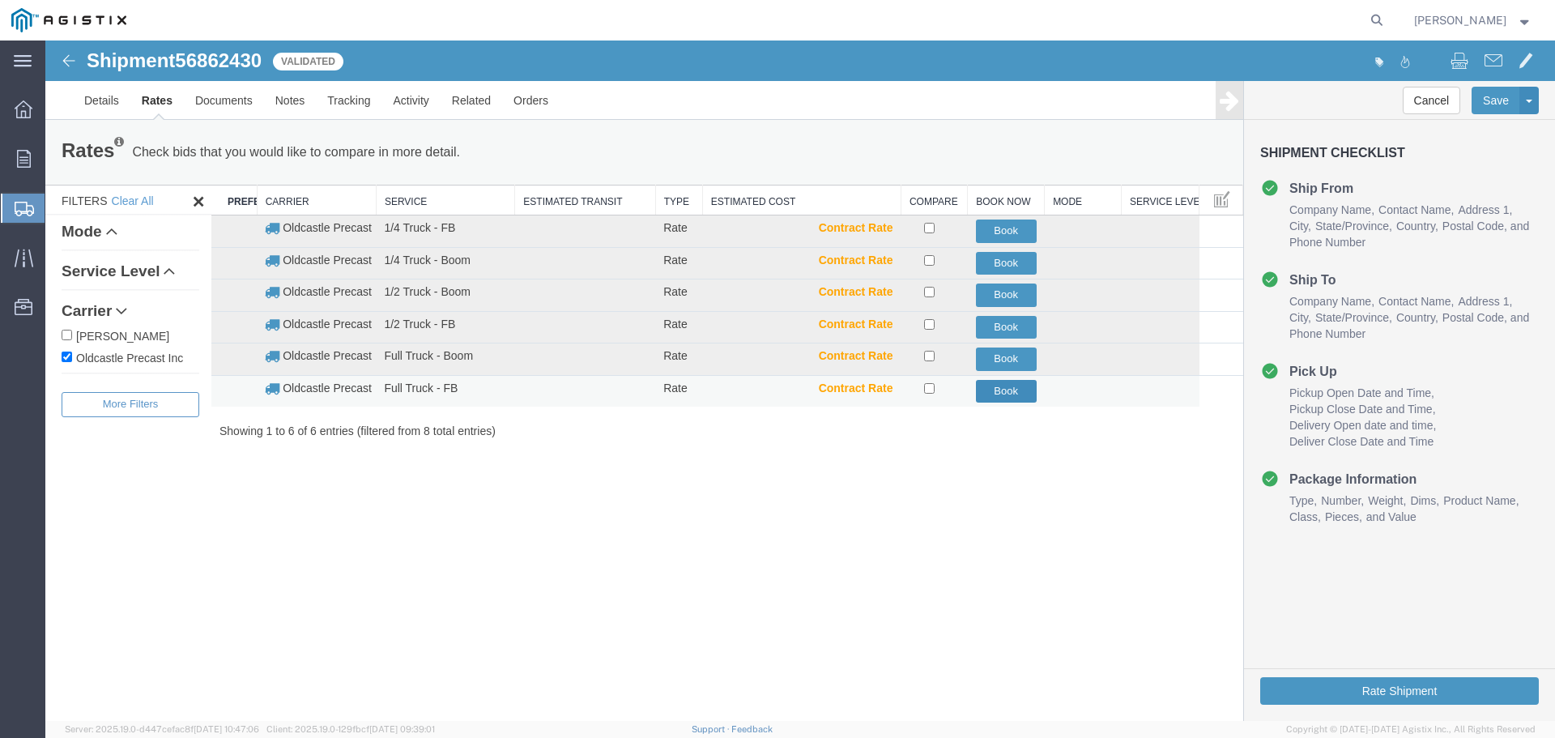
click at [1019, 394] on button "Book" at bounding box center [1006, 391] width 61 height 23
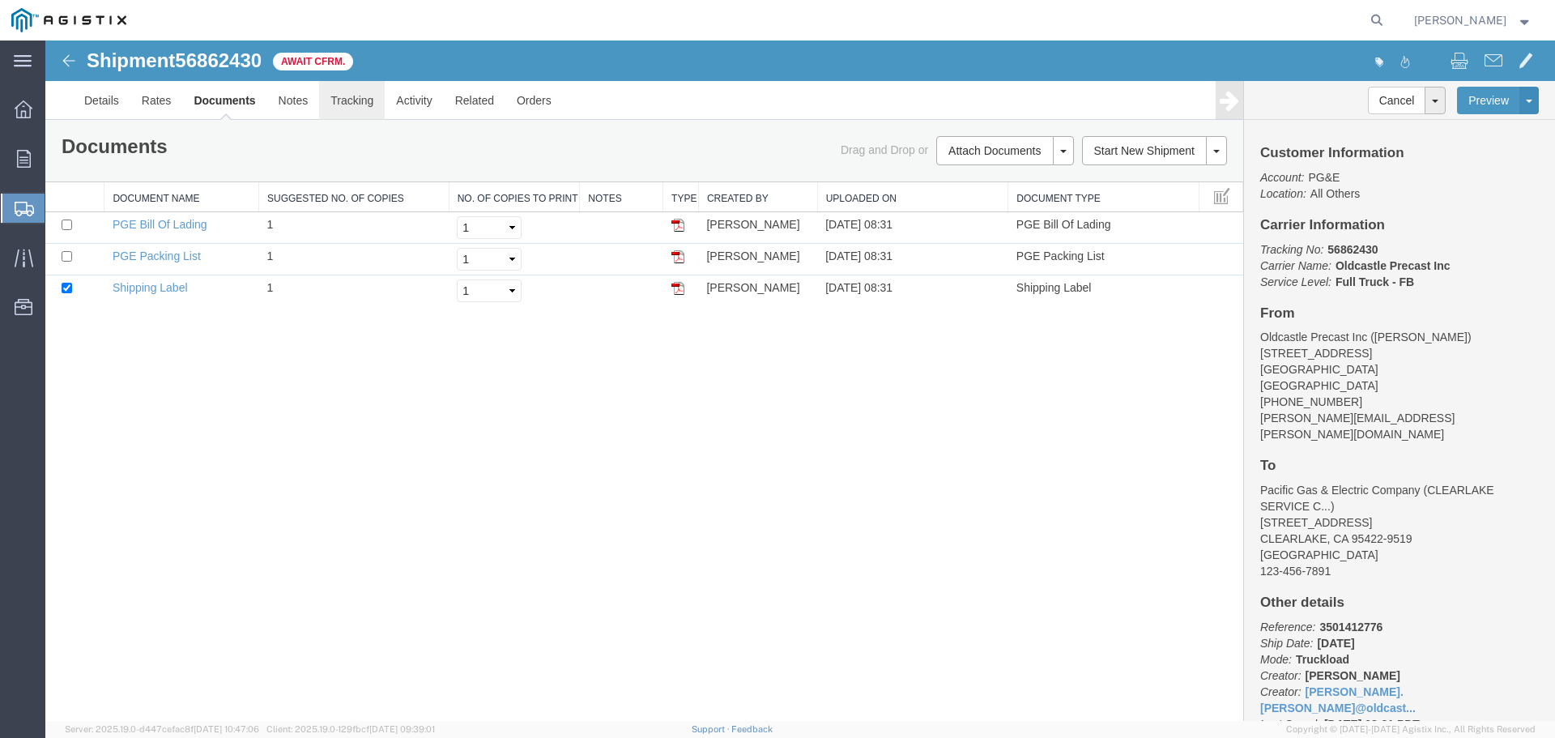
click at [348, 99] on link "Tracking" at bounding box center [352, 100] width 66 height 39
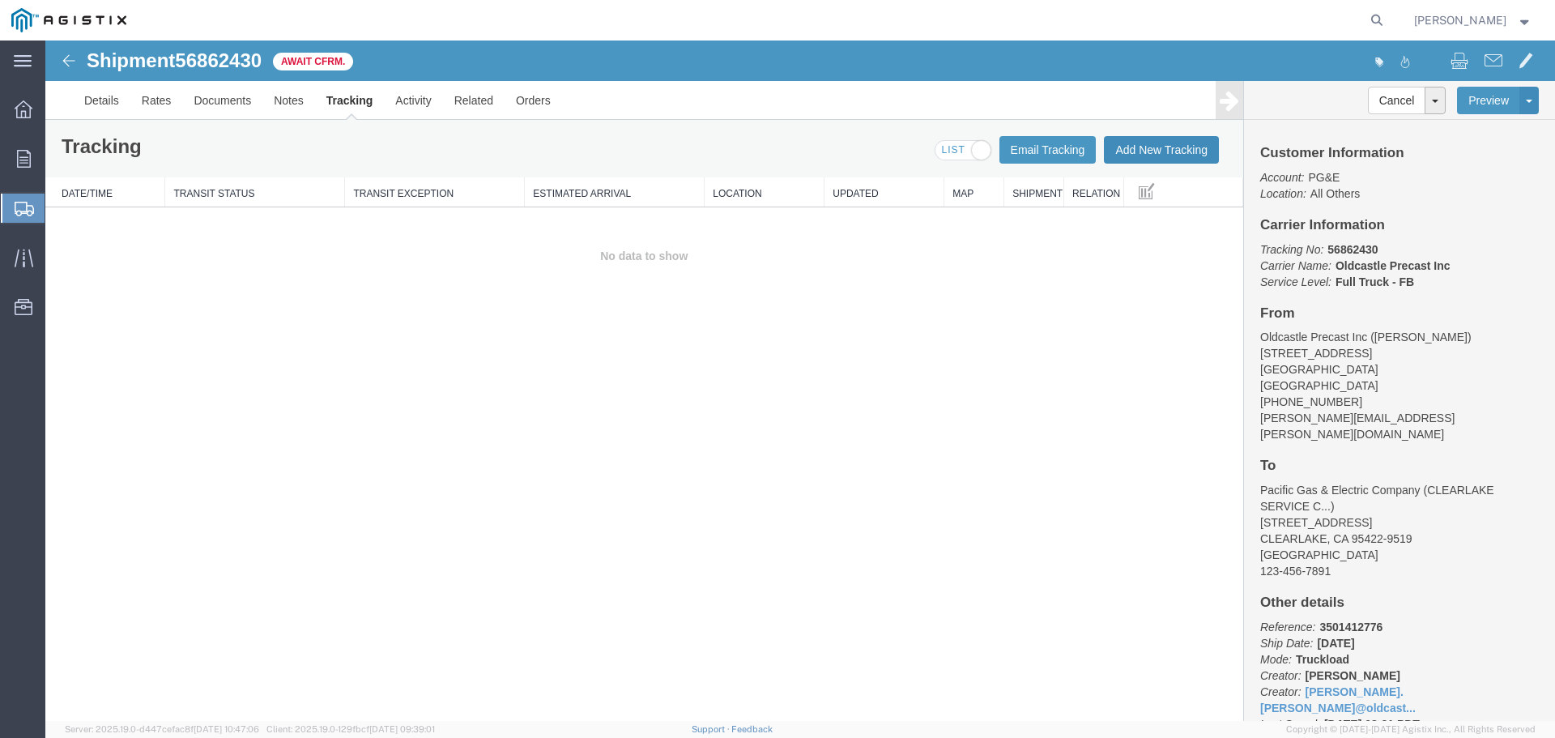
click at [1137, 151] on button "Add New Tracking" at bounding box center [1161, 150] width 115 height 28
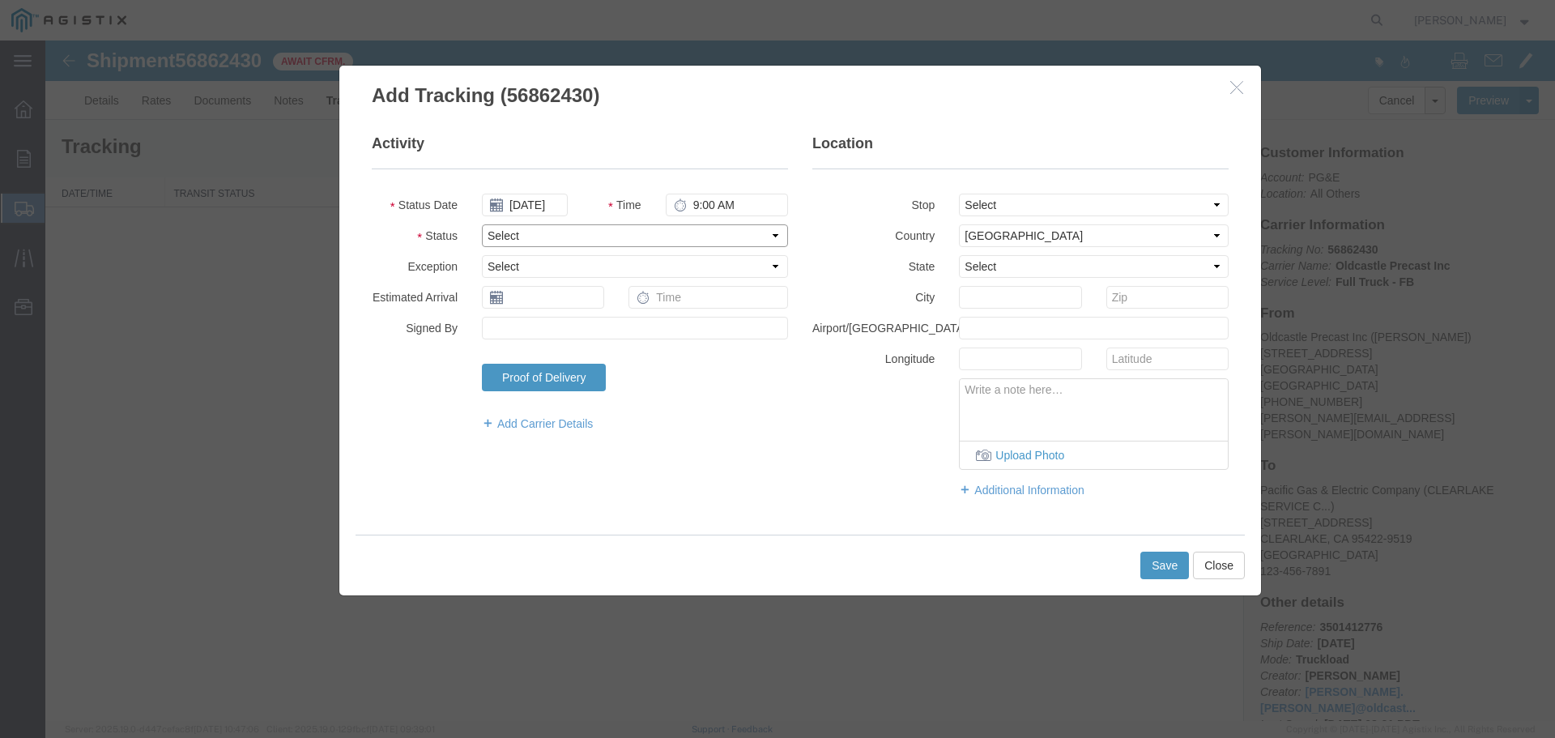
click at [526, 232] on select "Select Arrival Notice Available Arrival Notice Imported Arrive at Delivery Loca…" at bounding box center [635, 235] width 306 height 23
click at [482, 224] on select "Select Arrival Notice Available Arrival Notice Imported Arrive at Delivery Loca…" at bounding box center [635, 235] width 306 height 23
click at [1165, 571] on button "Save" at bounding box center [1164, 565] width 49 height 28
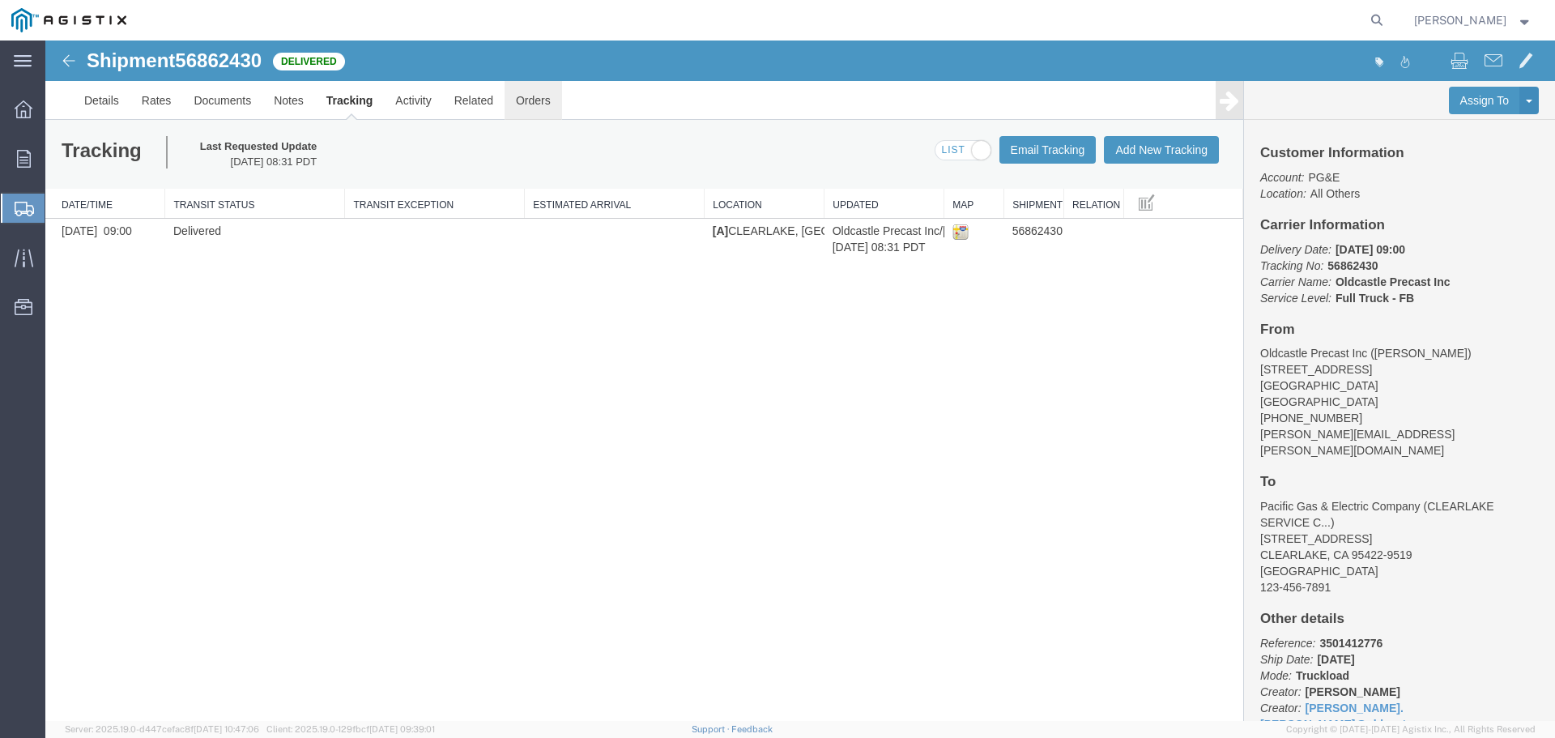
click at [524, 103] on link "Orders" at bounding box center [532, 100] width 57 height 39
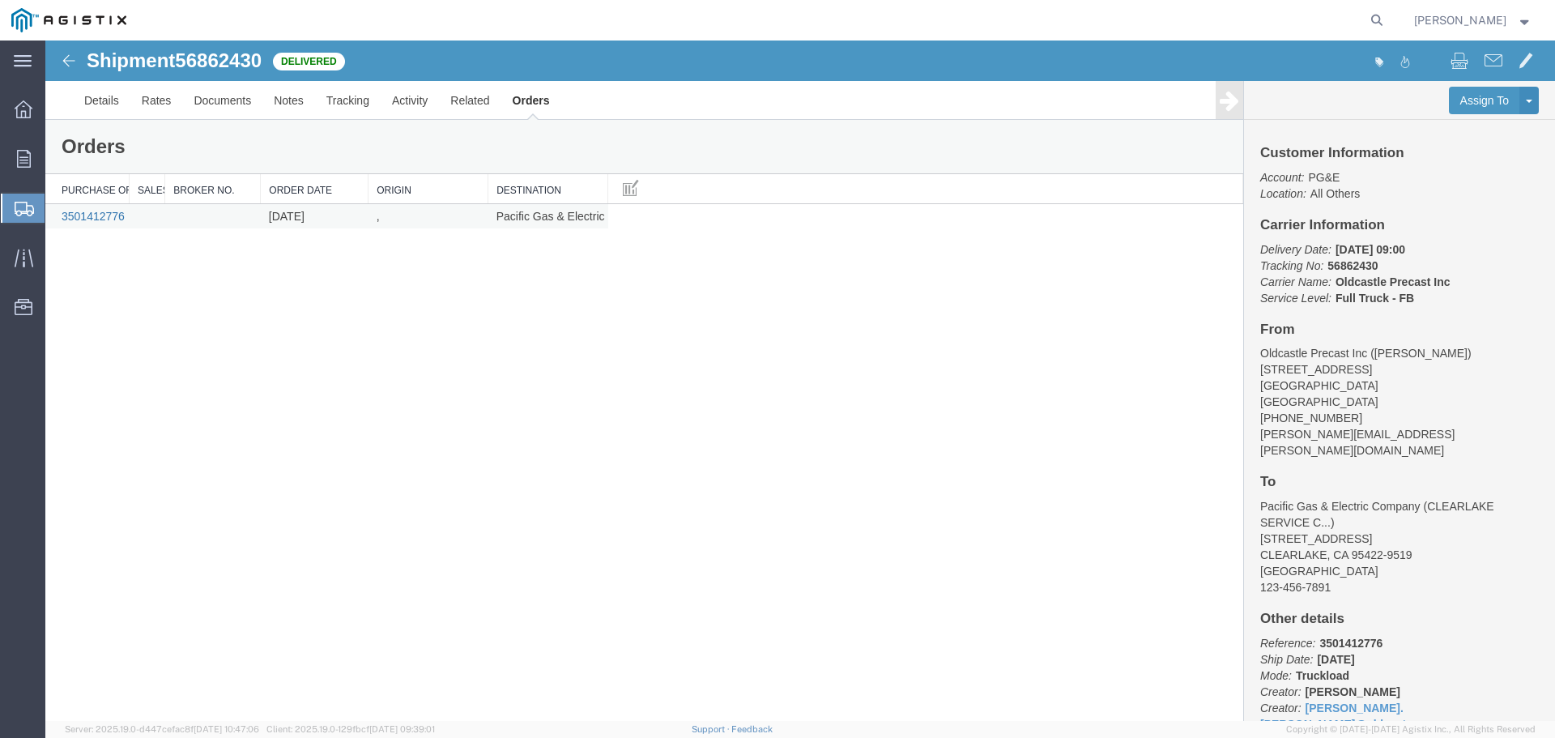
click at [104, 219] on link "3501412776" at bounding box center [93, 216] width 63 height 13
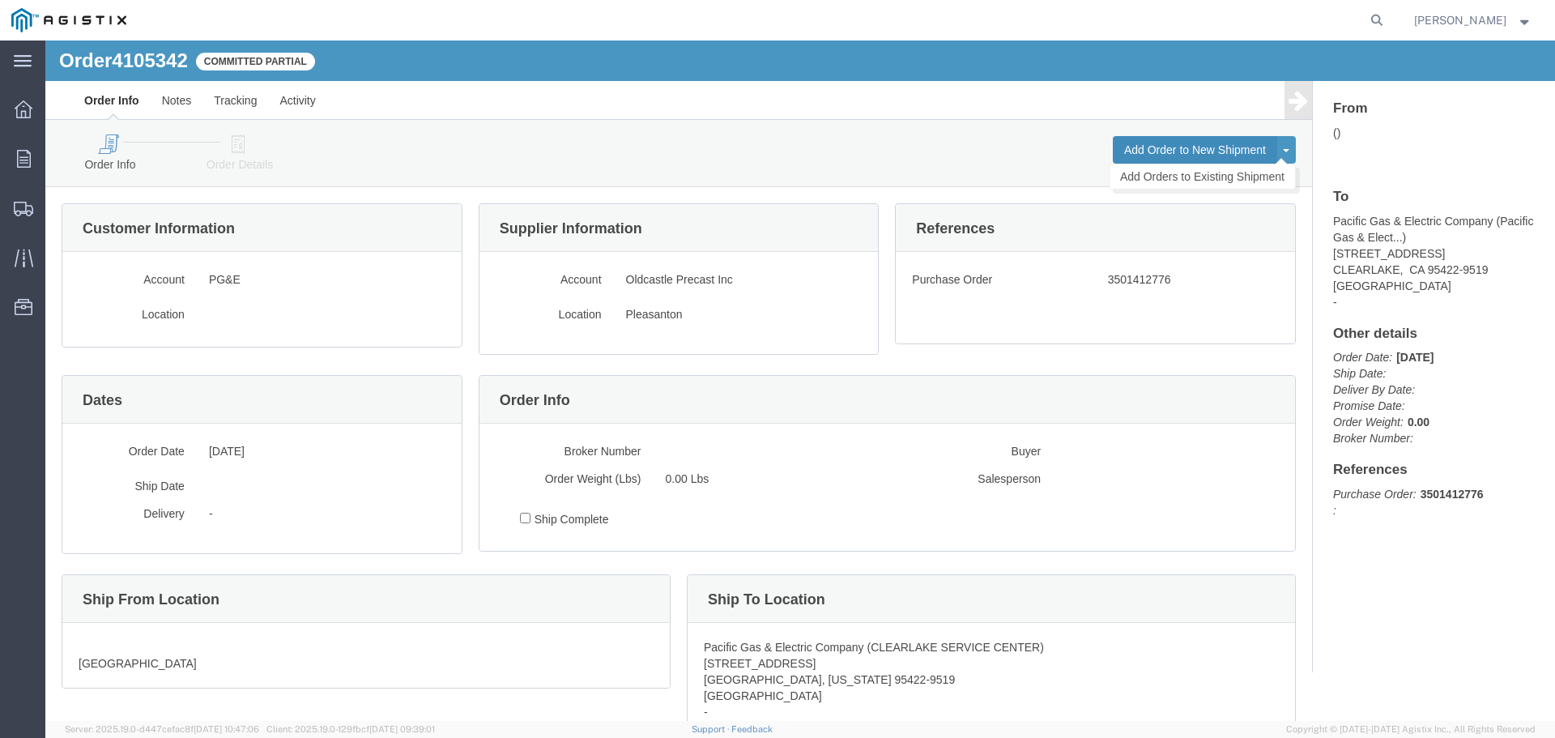
click at [1165, 143] on button "Add Order to New Shipment" at bounding box center [1195, 150] width 164 height 28
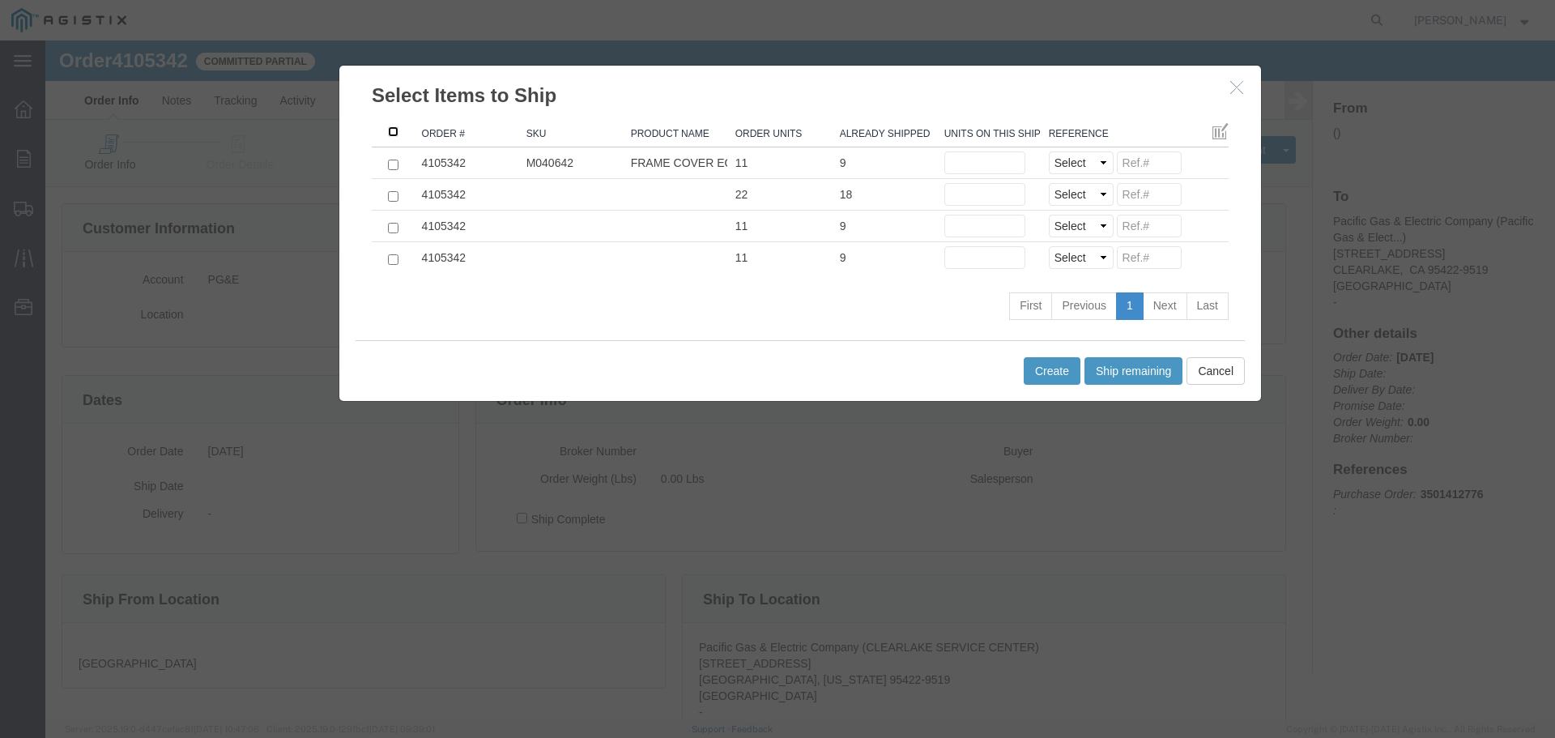
click at [389, 134] on input ": activate to sort column descending" at bounding box center [393, 131] width 11 height 11
click at [1131, 369] on button "Ship remaining" at bounding box center [1133, 371] width 98 height 28
click at [971, 168] on input "2" at bounding box center [984, 162] width 81 height 23
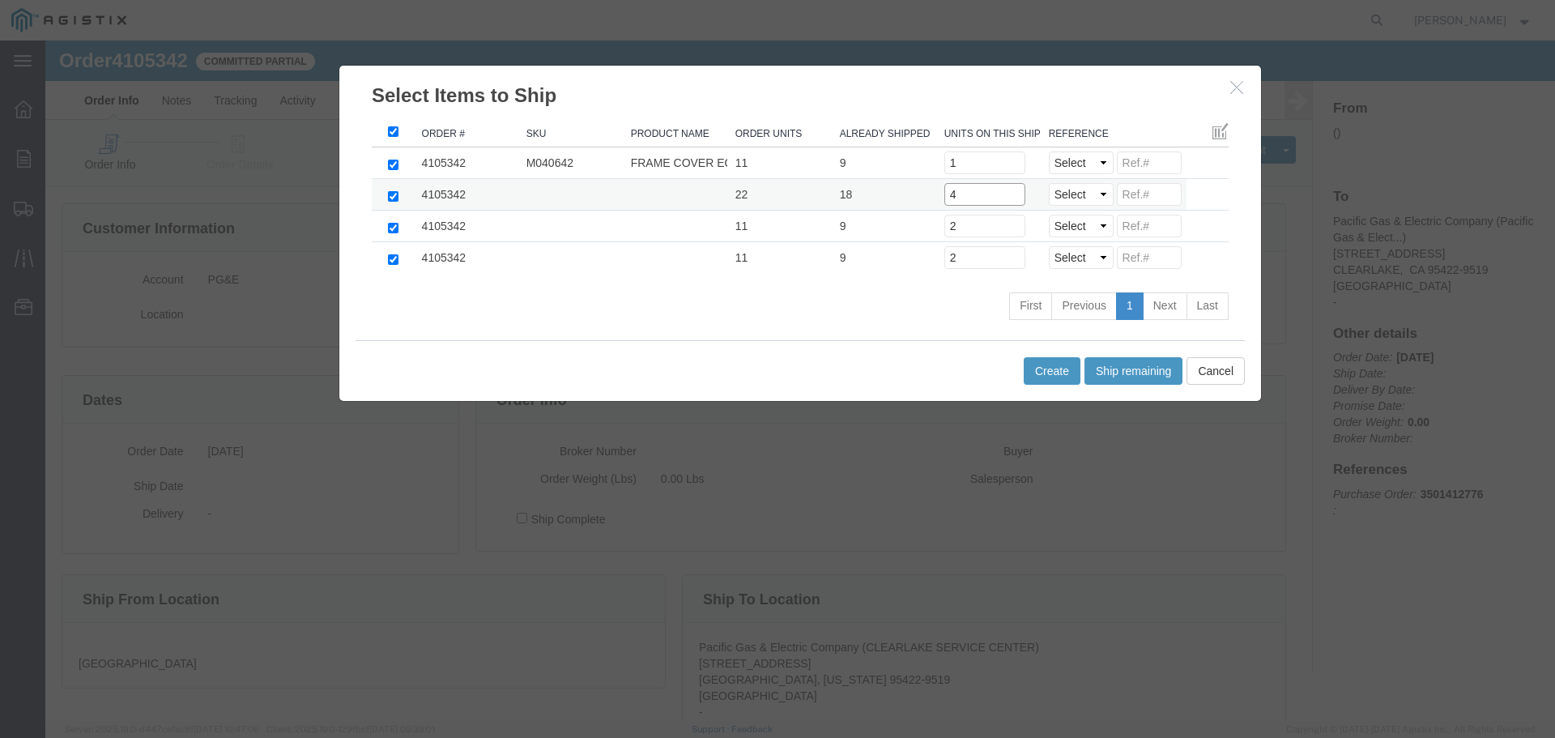
click at [975, 193] on input "4" at bounding box center [984, 194] width 81 height 23
click at [969, 226] on input "2" at bounding box center [984, 226] width 81 height 23
click at [977, 261] on input "2" at bounding box center [984, 257] width 81 height 23
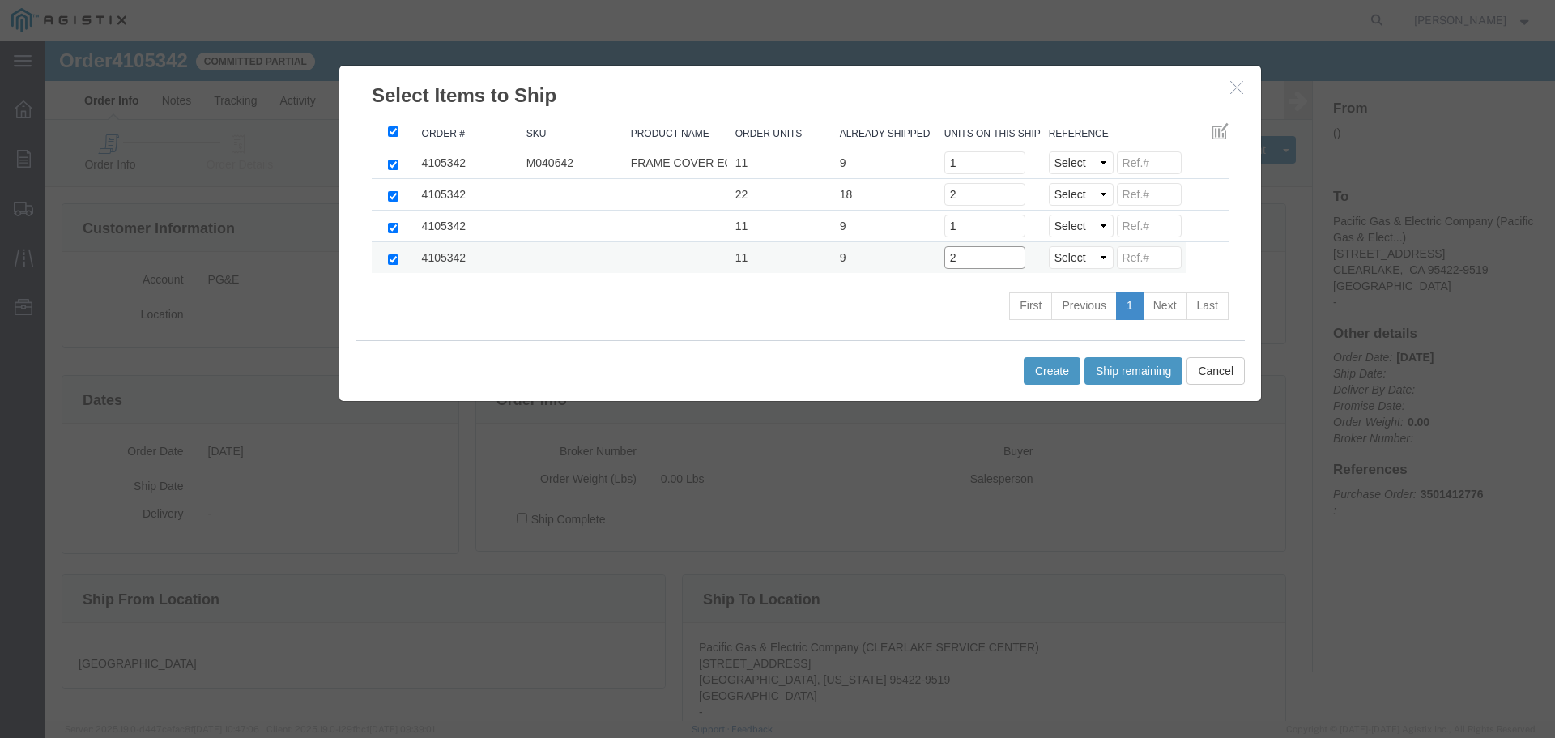
click at [977, 261] on input "2" at bounding box center [984, 257] width 81 height 23
click at [1072, 160] on select "Select Purchase Order Delivery Number" at bounding box center [1081, 162] width 65 height 23
click at [1049, 151] on select "Select Purchase Order Delivery Number" at bounding box center [1081, 162] width 65 height 23
click at [1079, 197] on select "Select Purchase Order Delivery Number" at bounding box center [1081, 194] width 65 height 23
click at [1049, 183] on select "Select Purchase Order Delivery Number" at bounding box center [1081, 194] width 65 height 23
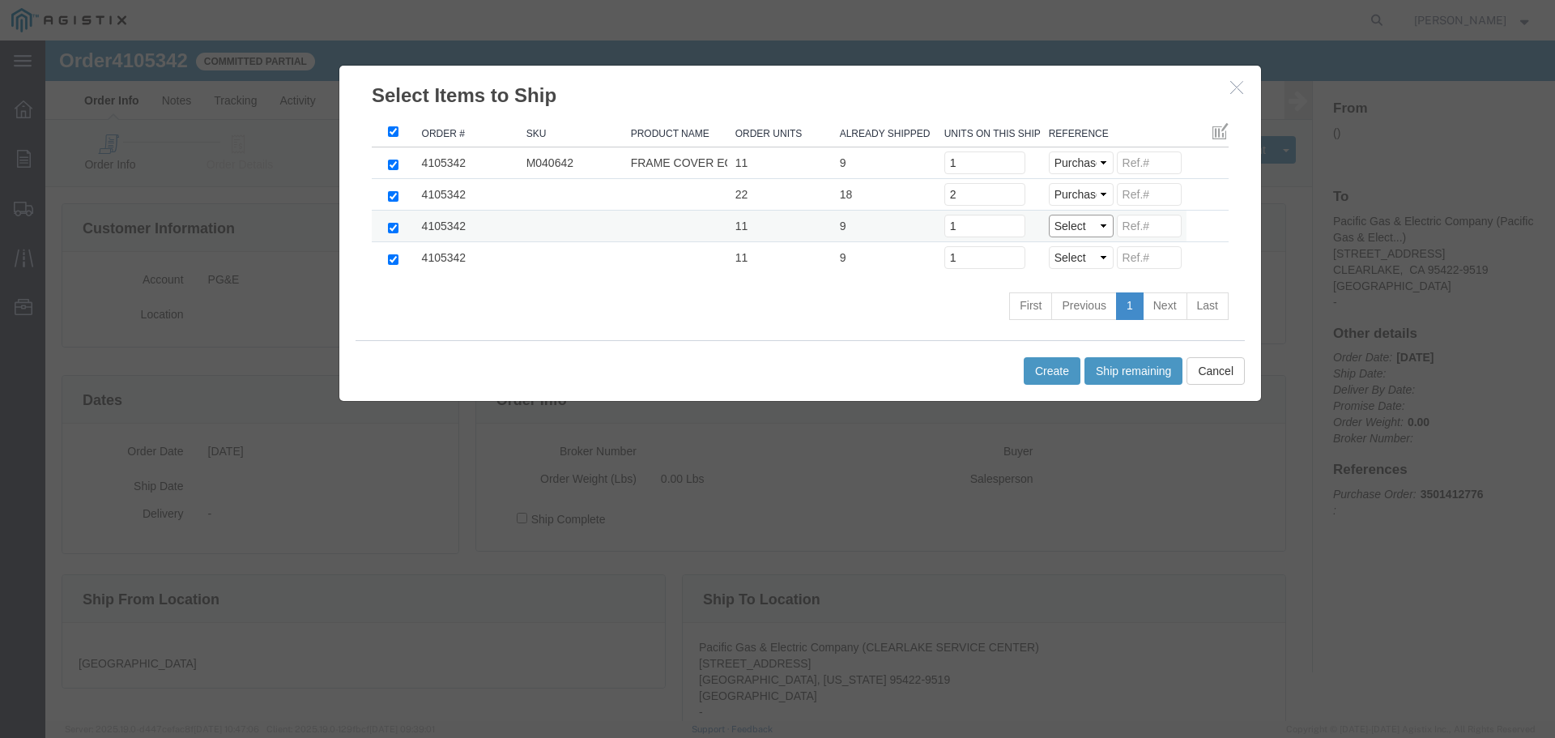
click at [1083, 223] on select "Select Purchase Order Delivery Number" at bounding box center [1081, 226] width 65 height 23
click at [1049, 215] on select "Select Purchase Order Delivery Number" at bounding box center [1081, 226] width 65 height 23
click at [1085, 256] on select "Select Purchase Order Delivery Number" at bounding box center [1081, 257] width 65 height 23
click at [1049, 246] on select "Select Purchase Order Delivery Number" at bounding box center [1081, 257] width 65 height 23
click at [1037, 372] on button "Create" at bounding box center [1051, 371] width 57 height 28
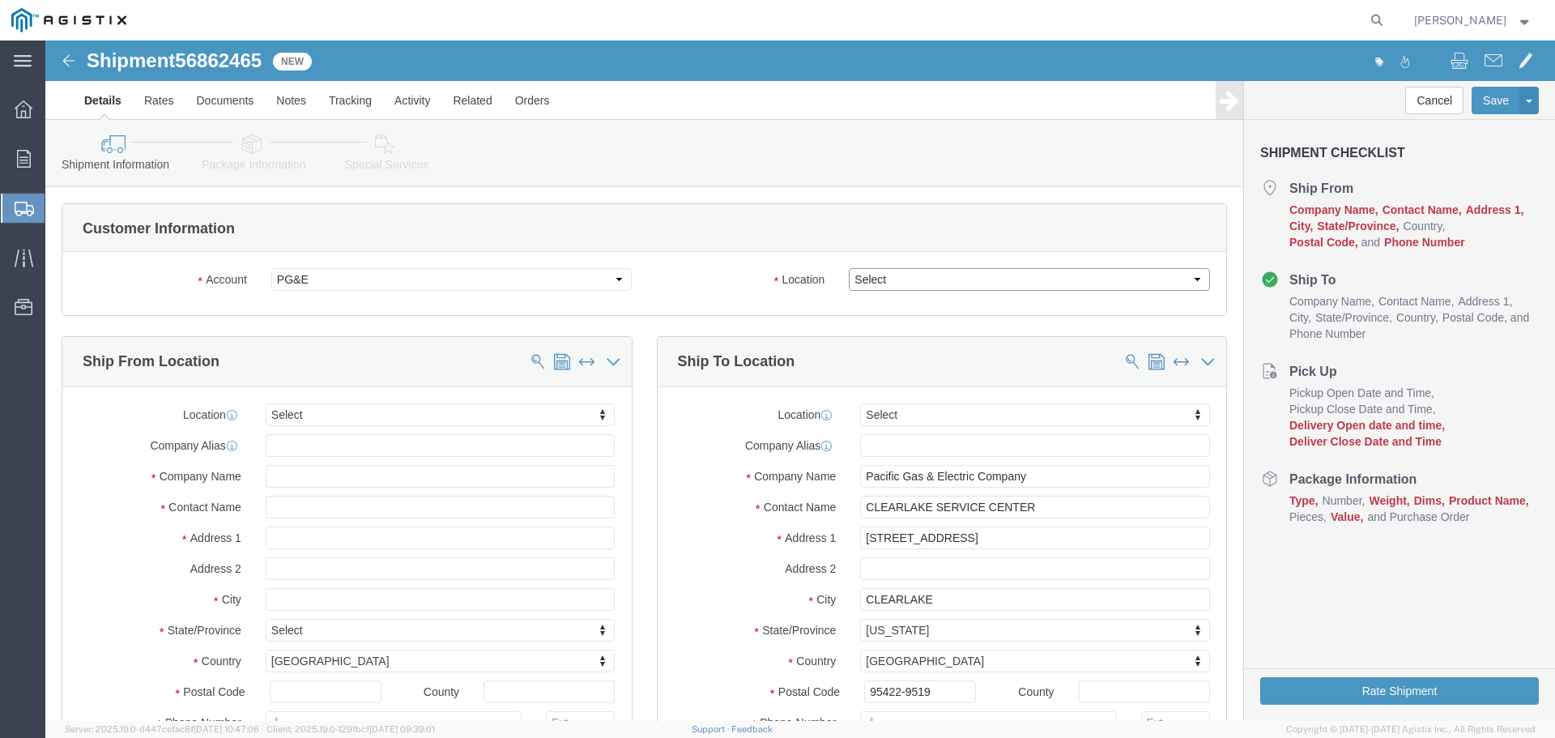
click select "Select All Others [GEOGRAPHIC_DATA] [GEOGRAPHIC_DATA] [GEOGRAPHIC_DATA] [GEOGRA…"
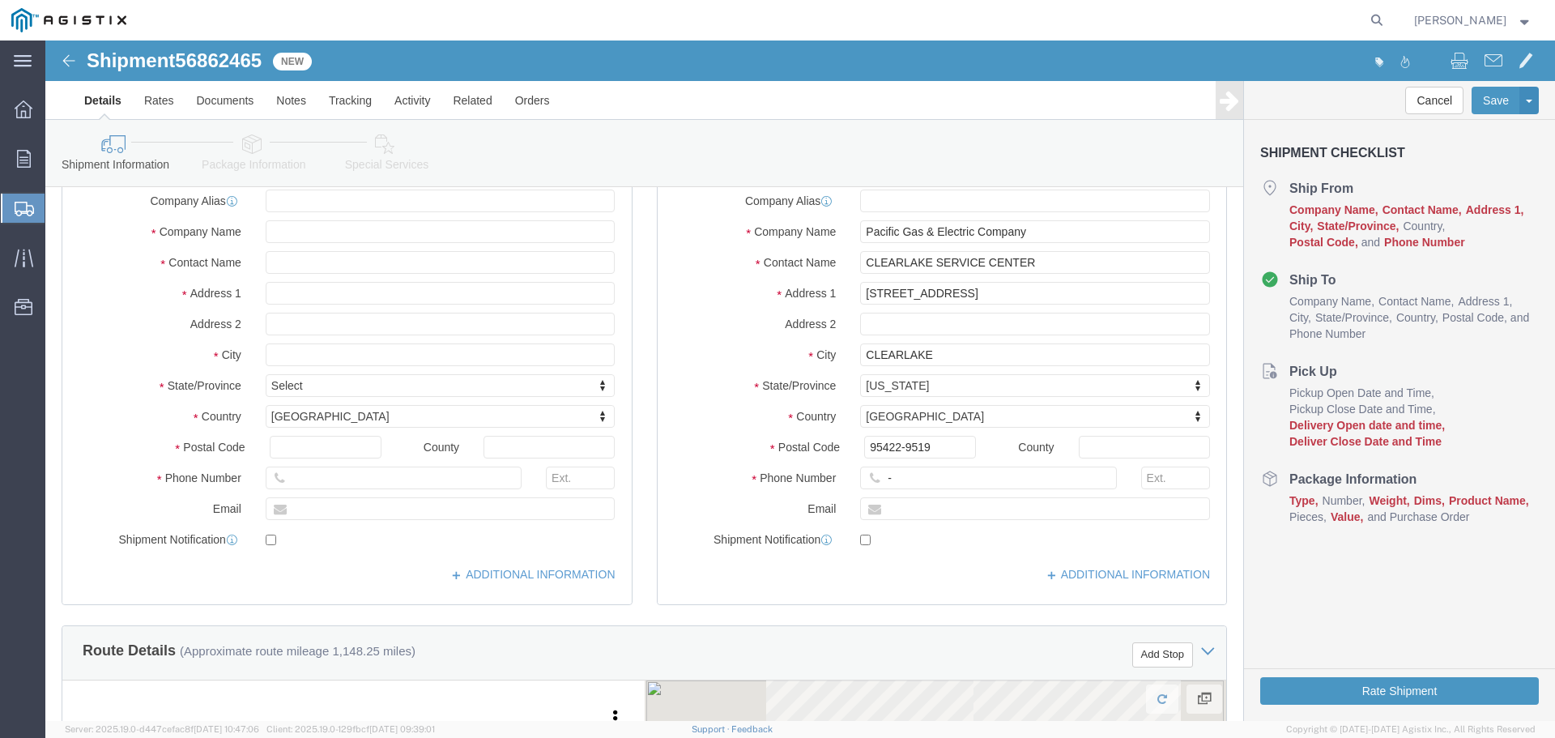
scroll to position [324, 0]
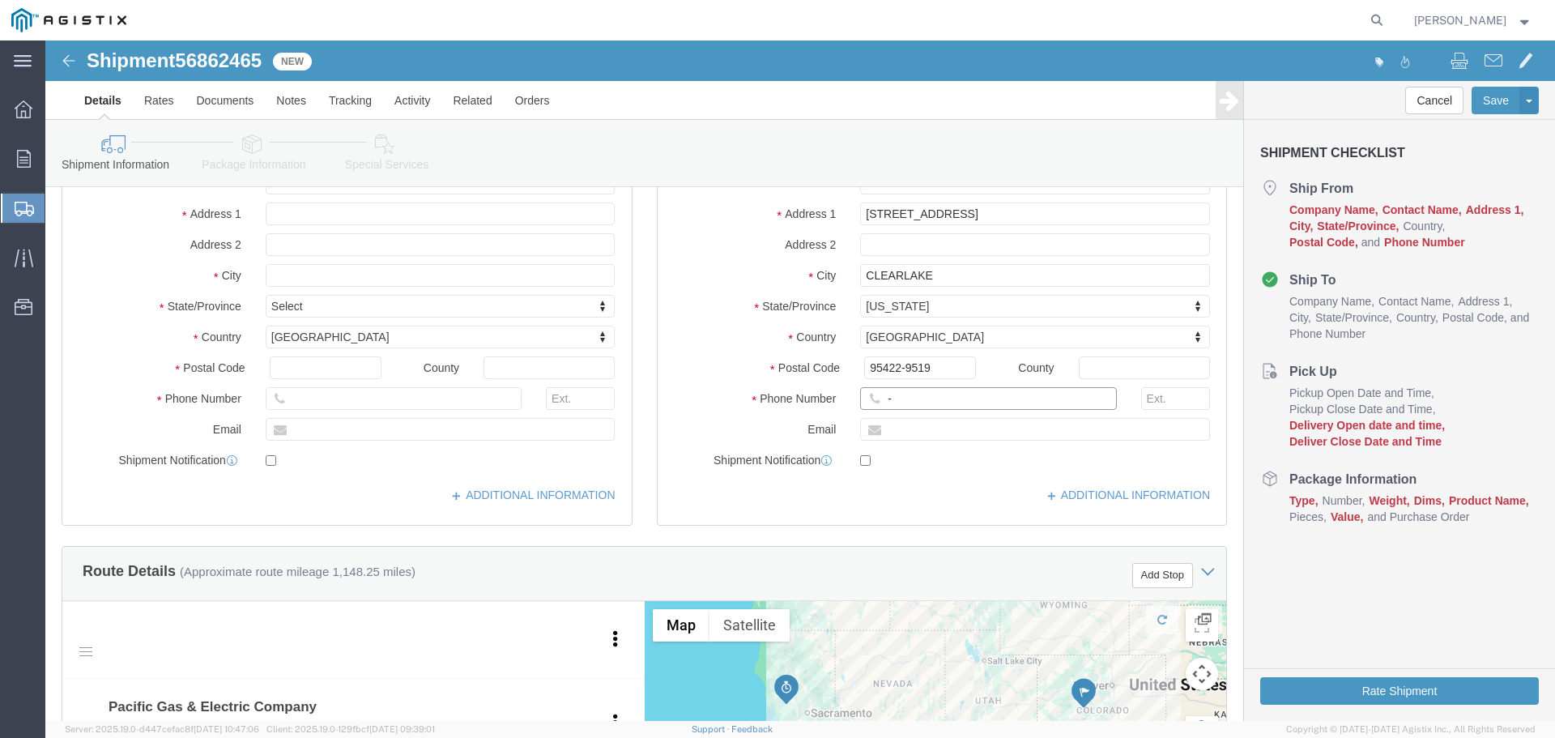
click input "-"
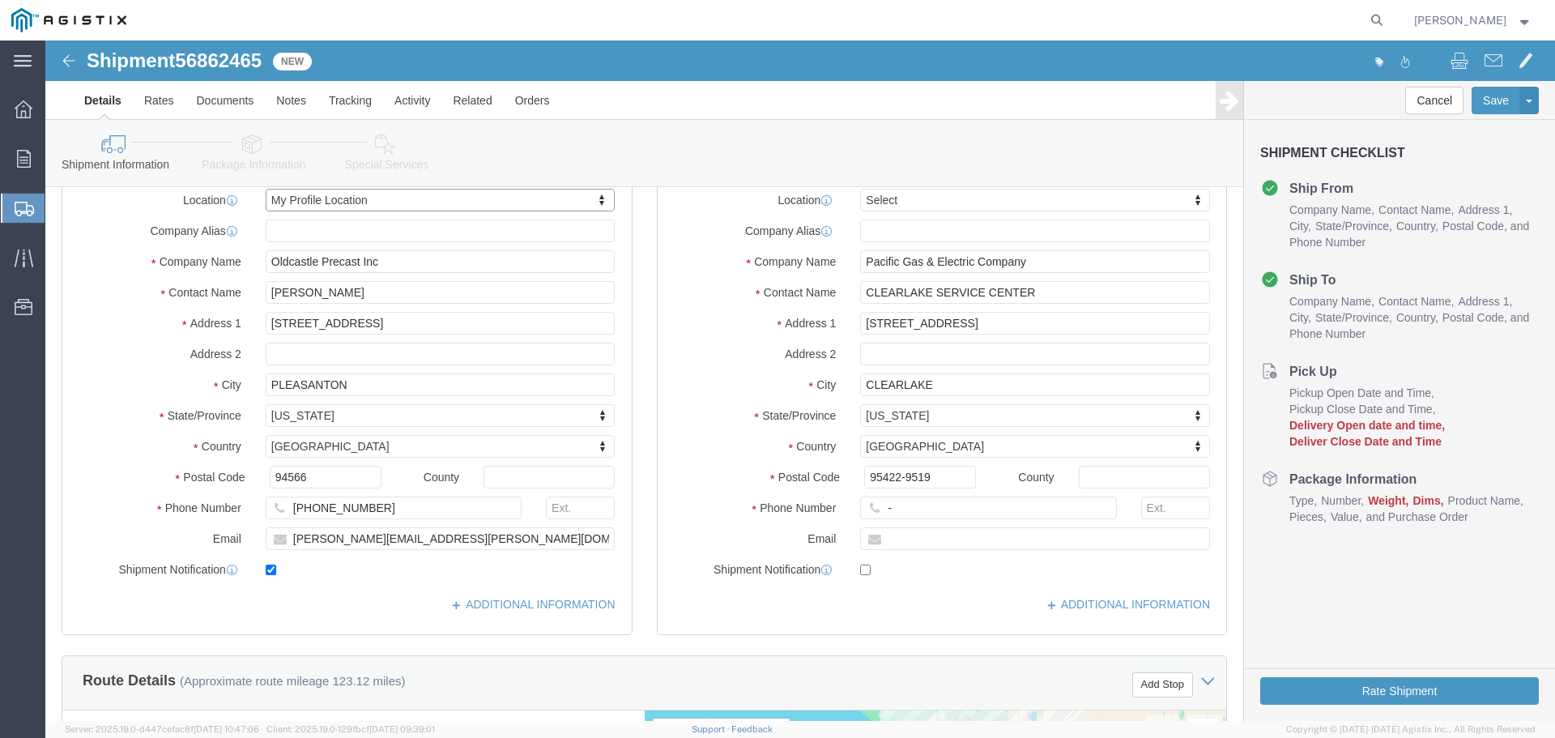
scroll to position [243, 0]
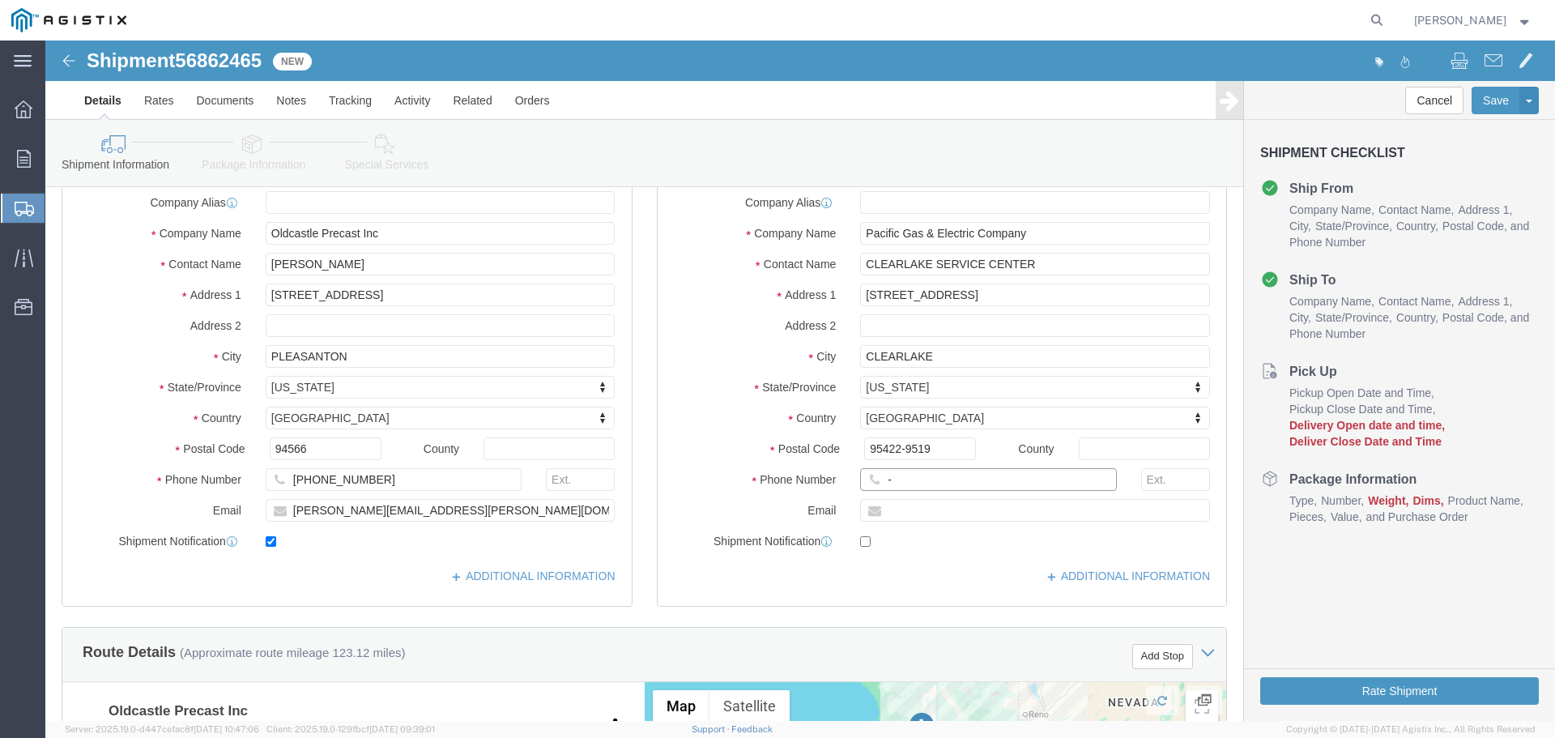
click input "-"
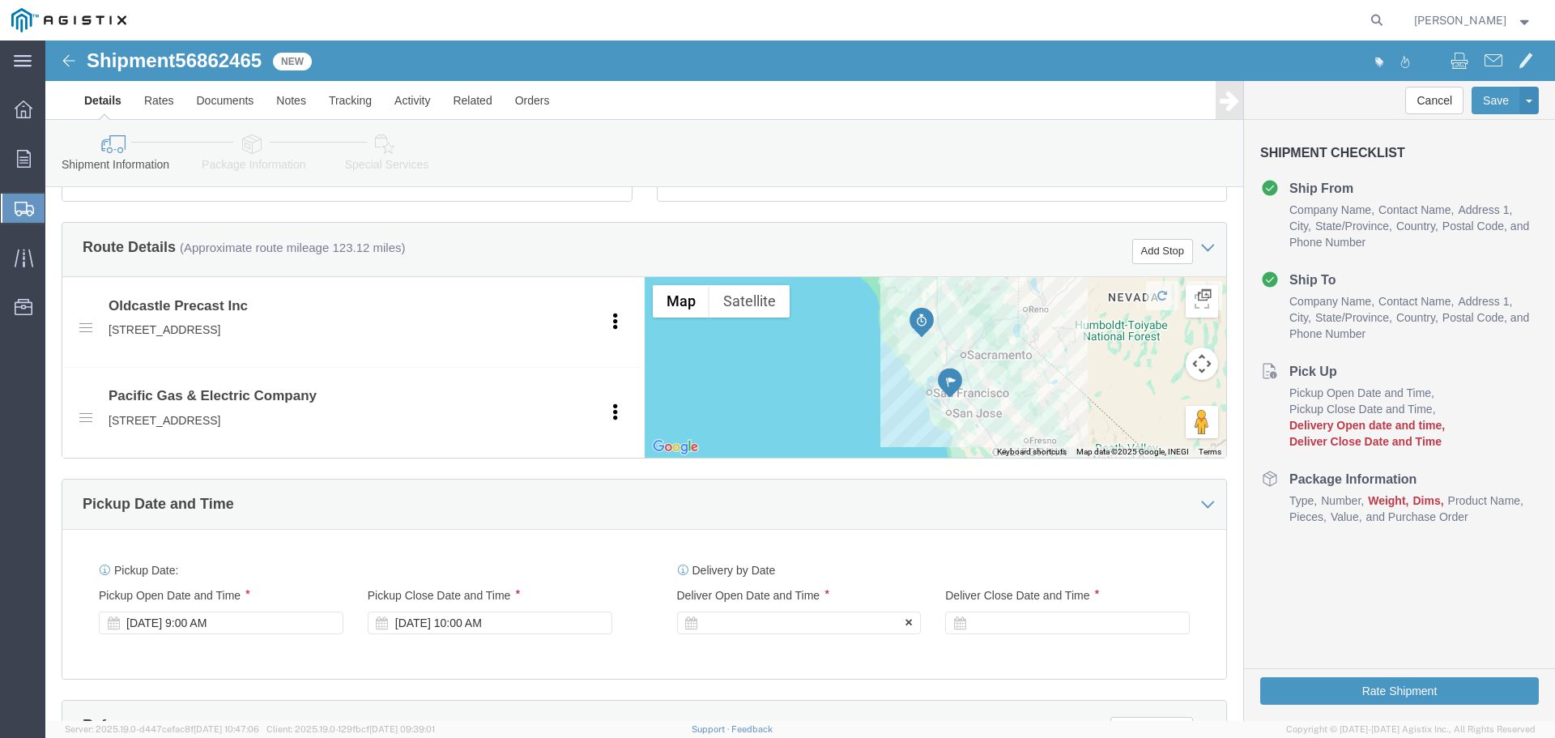
click div
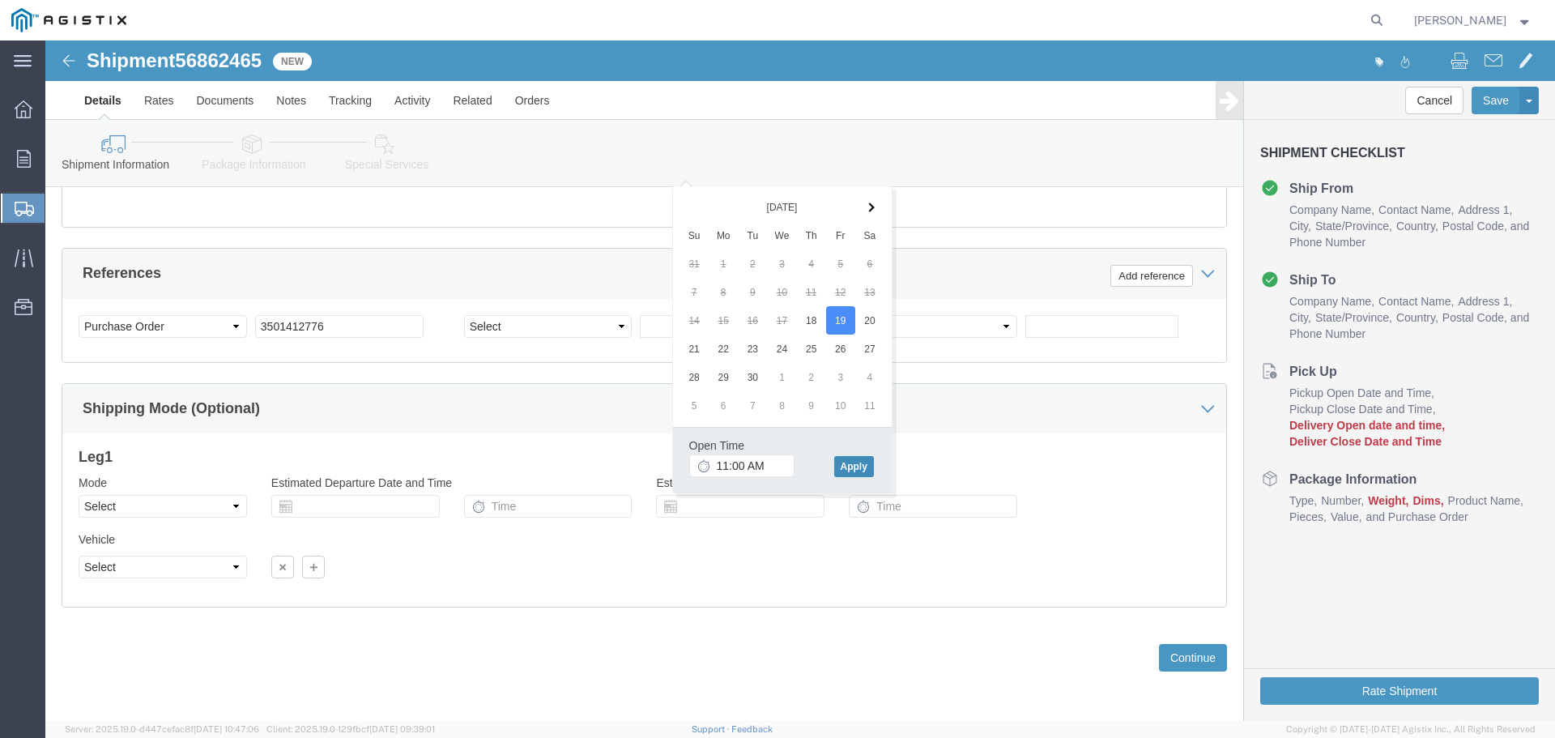
click button "Apply"
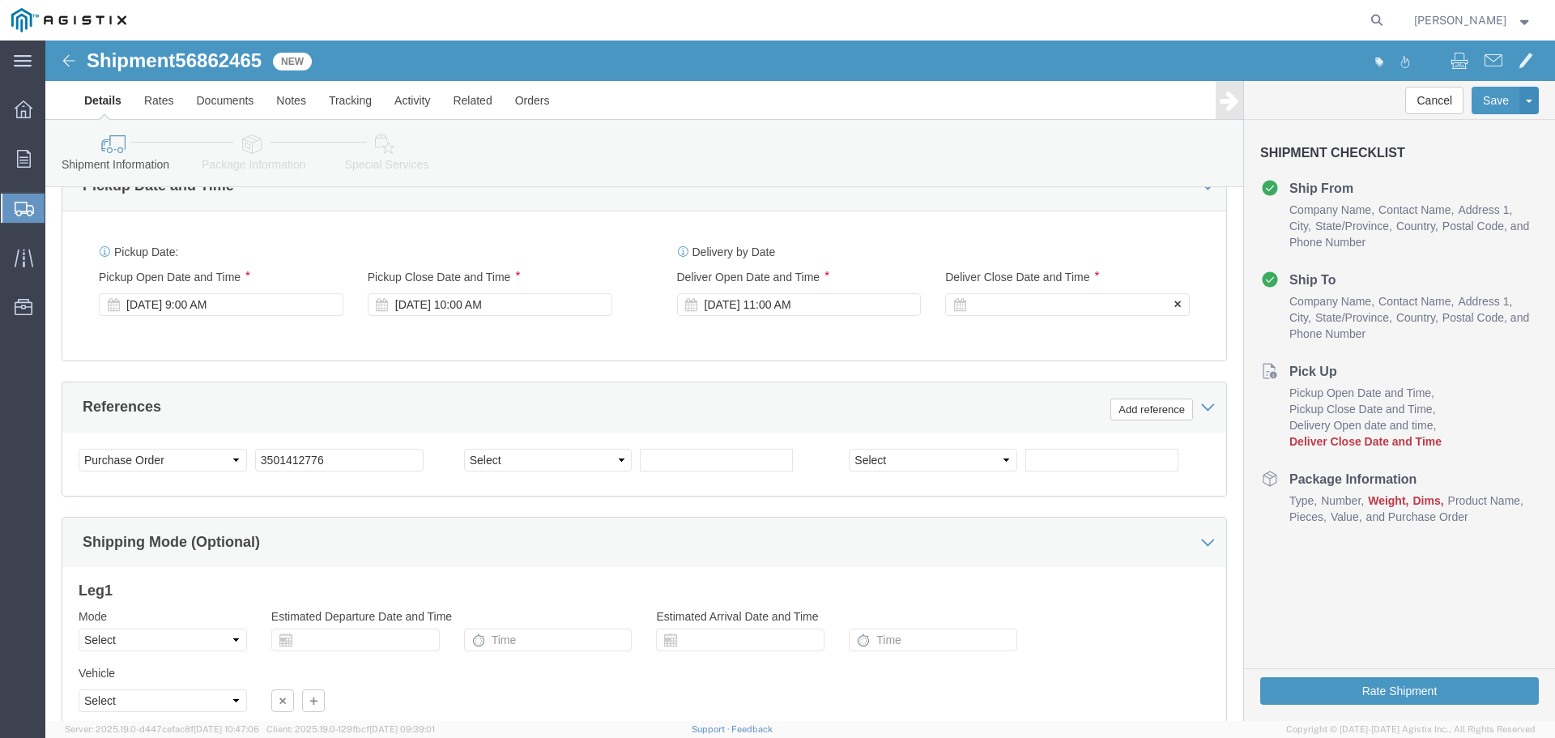
scroll to position [938, 0]
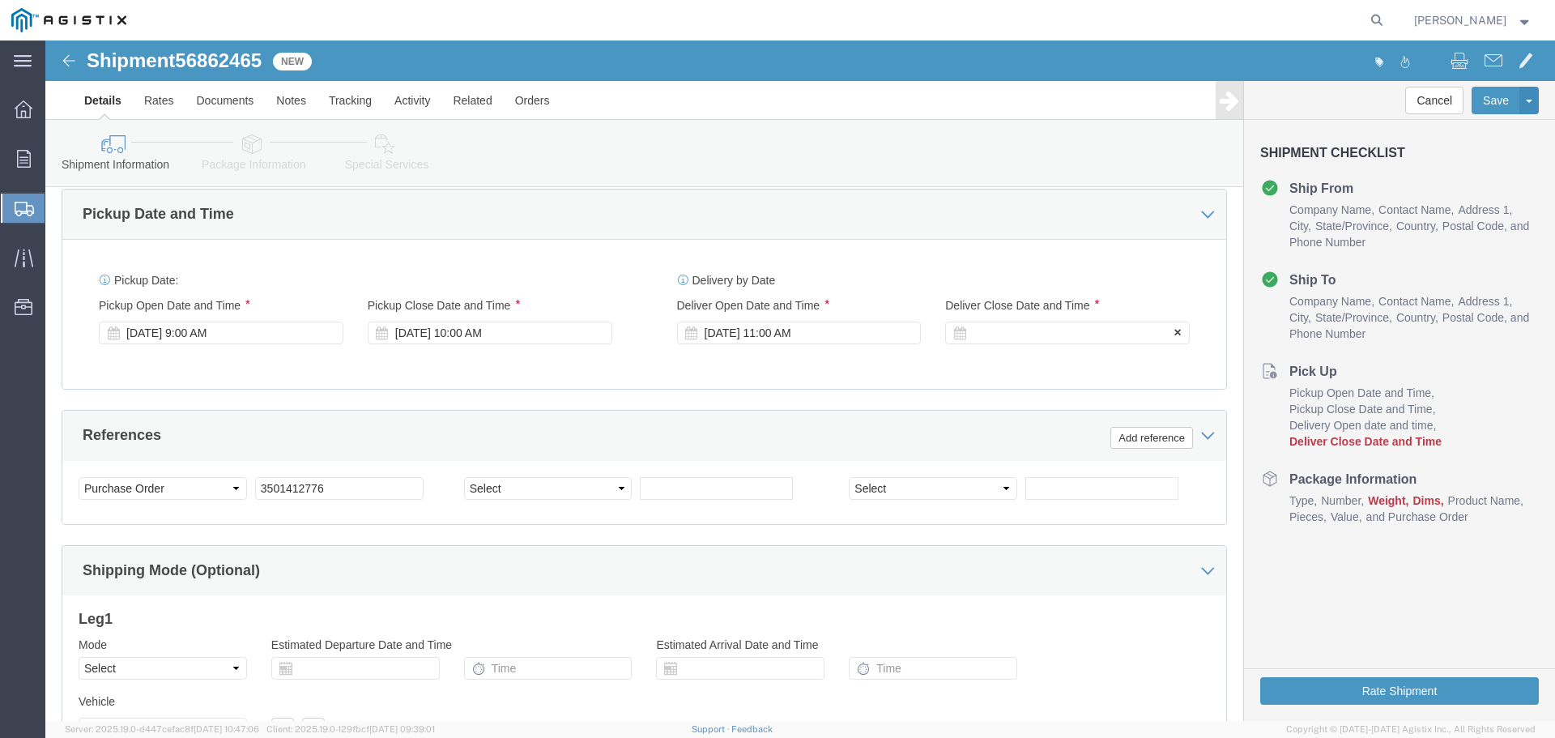
click div
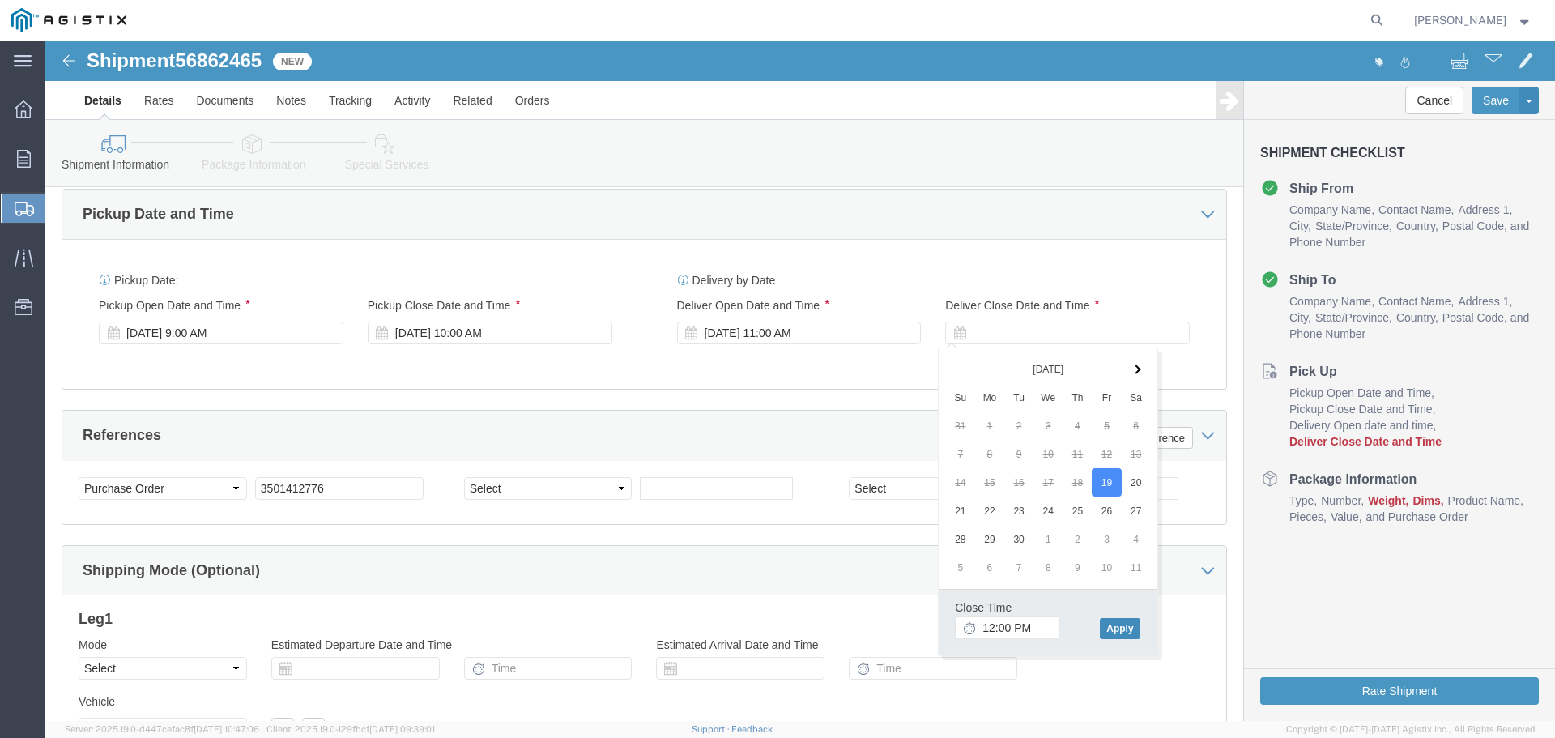
click button "Apply"
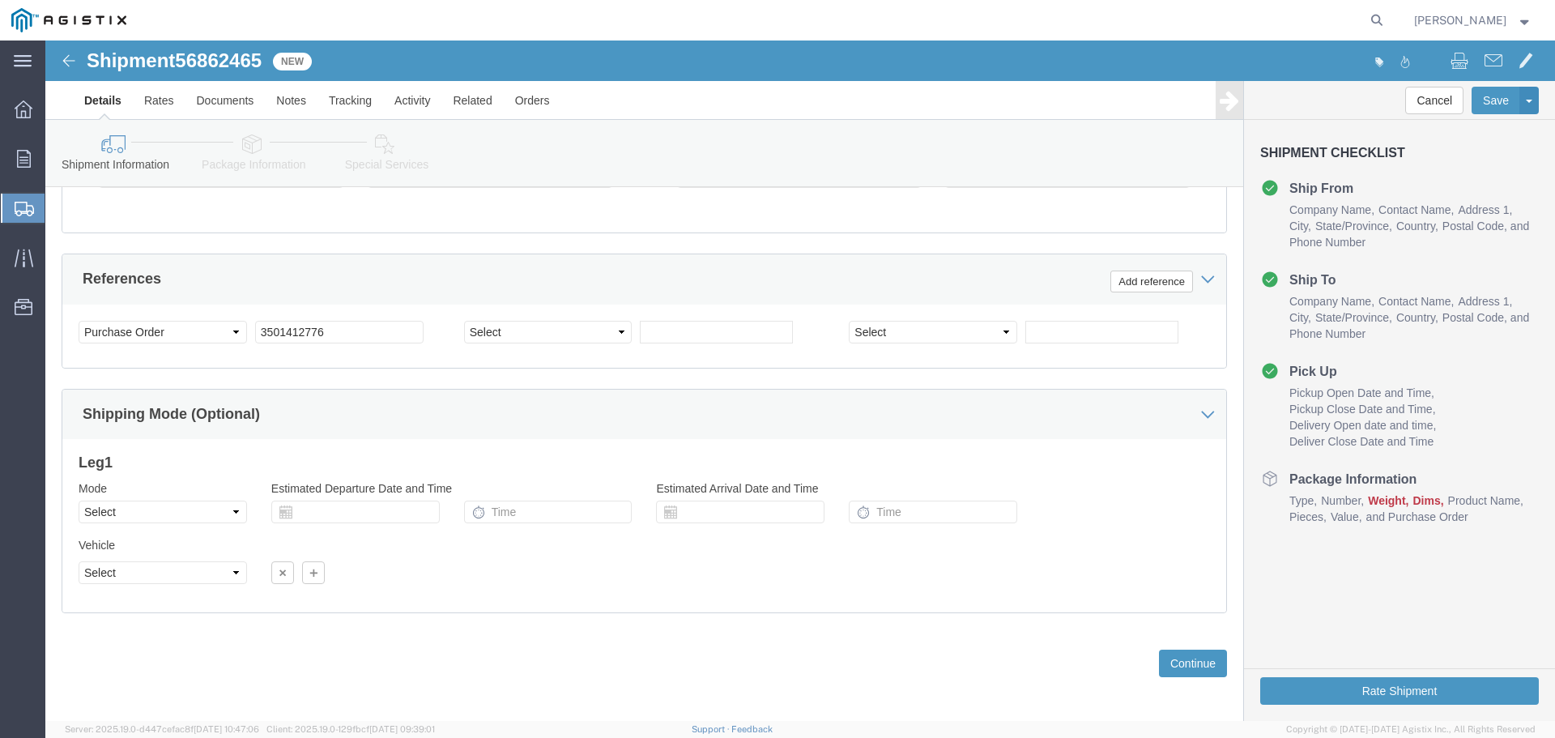
scroll to position [1100, 0]
click button "Continue"
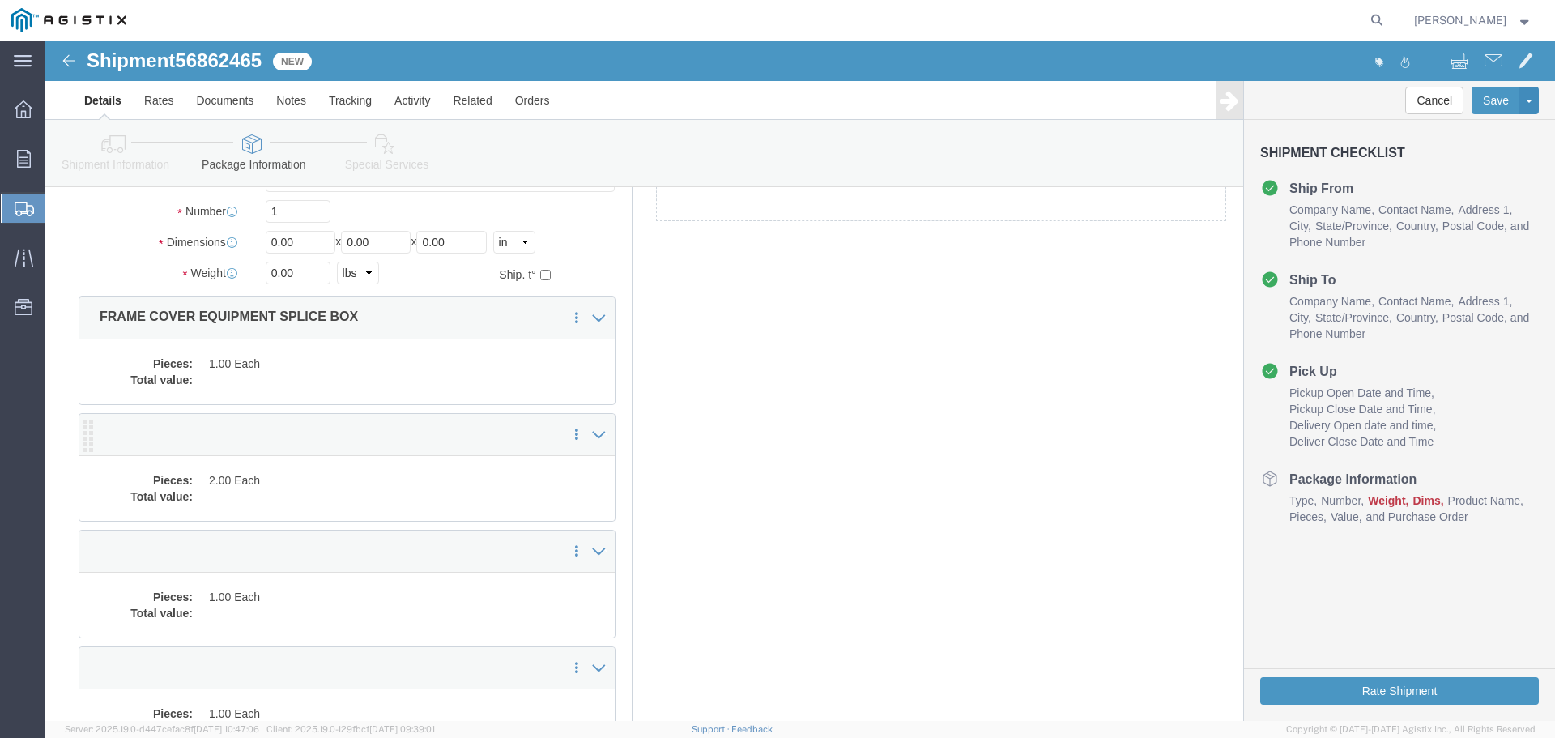
scroll to position [0, 0]
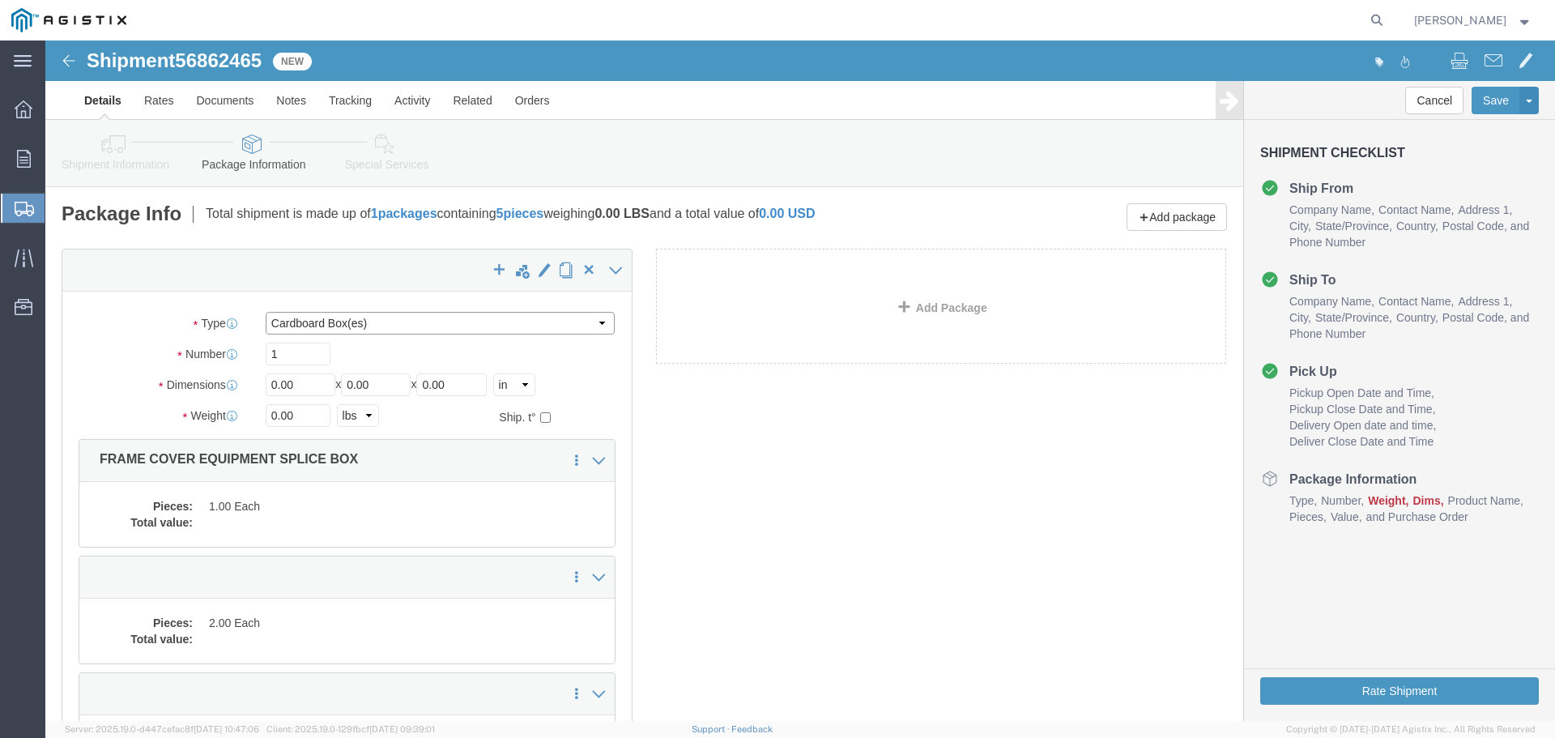
drag, startPoint x: 319, startPoint y: 280, endPoint x: 317, endPoint y: 290, distance: 10.0
click select "Select Bulk Bundle(s) Cardboard Box(es) Carton(s) Crate(s) Drum(s) (Fiberboard)…"
click input "1"
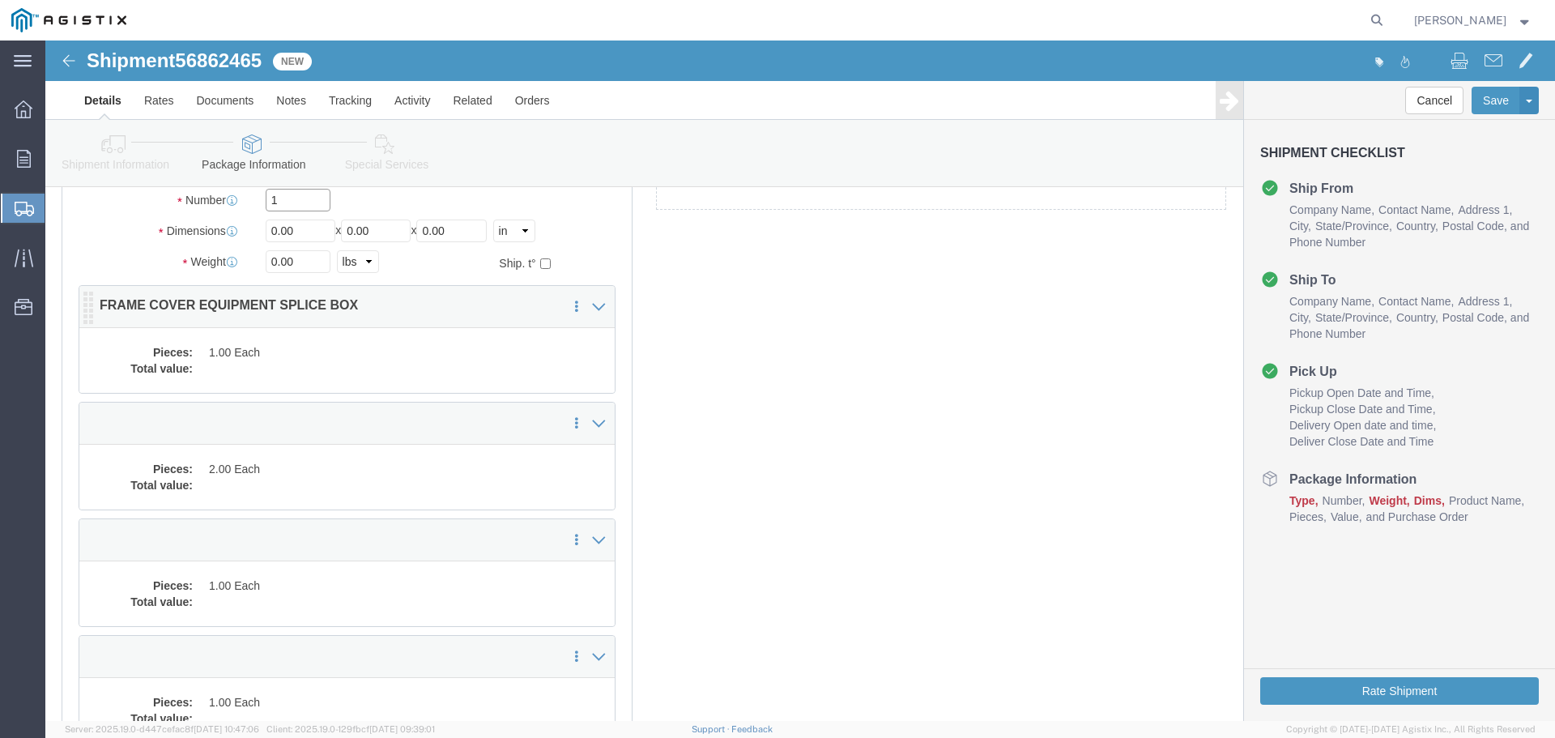
scroll to position [81, 0]
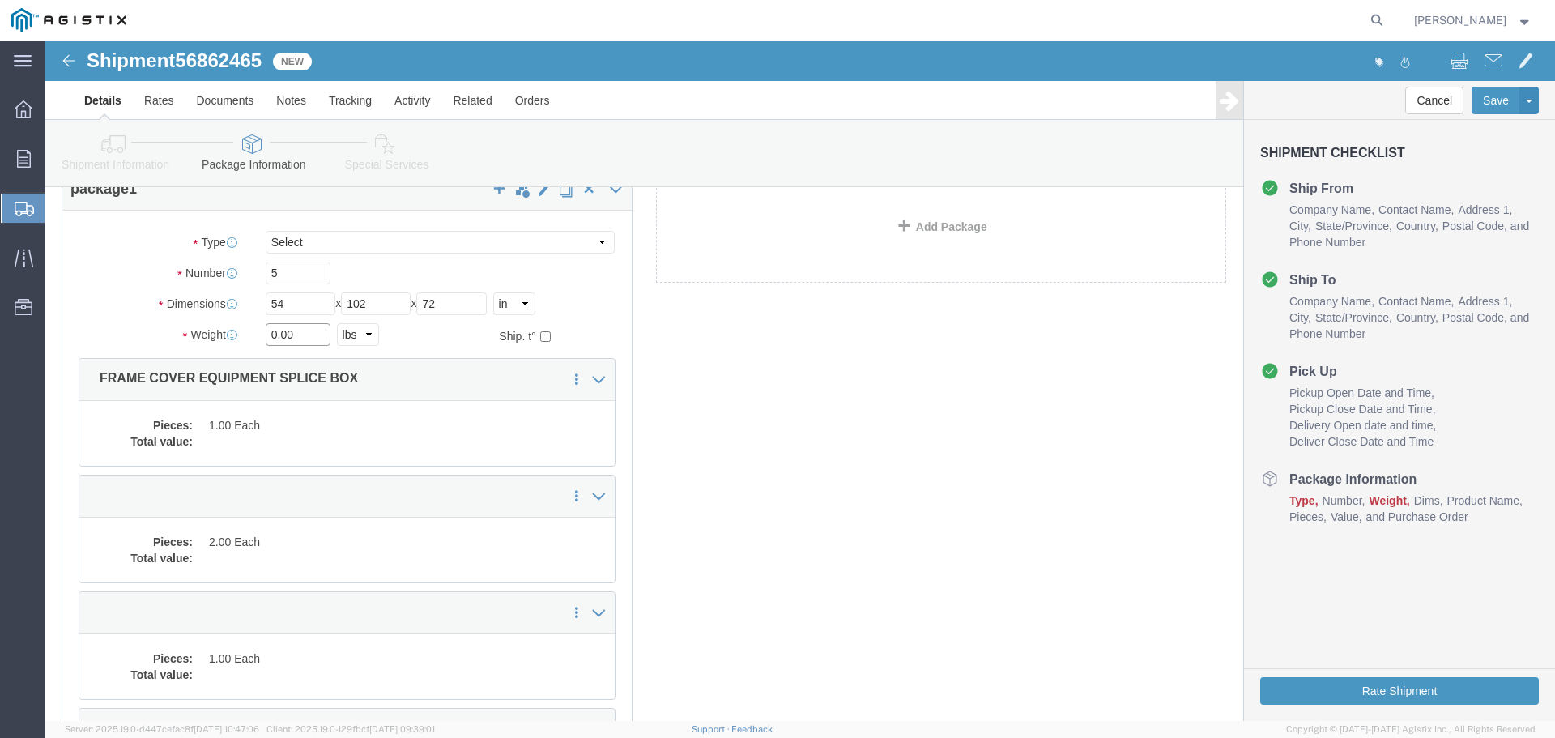
click input "0.00"
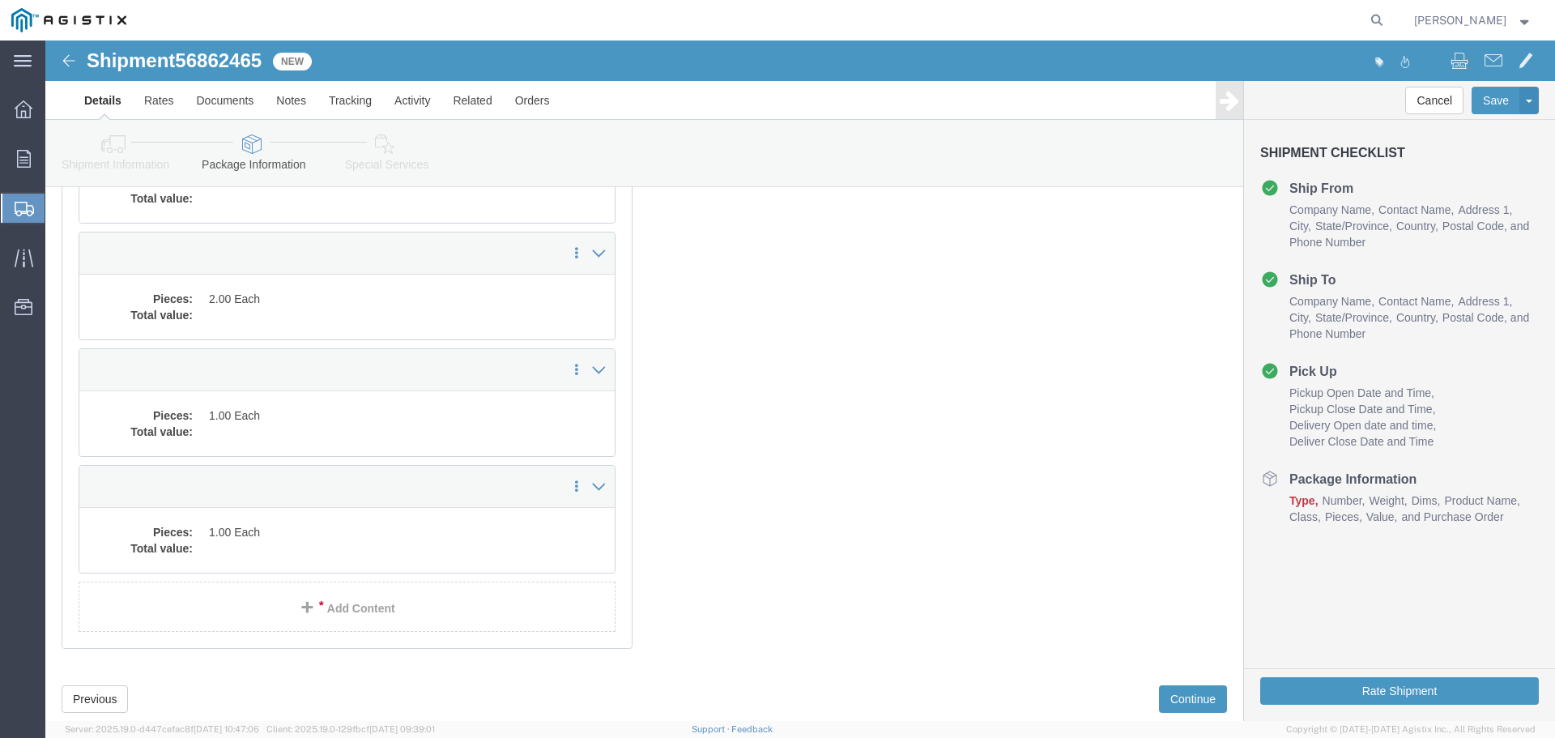
scroll to position [243, 0]
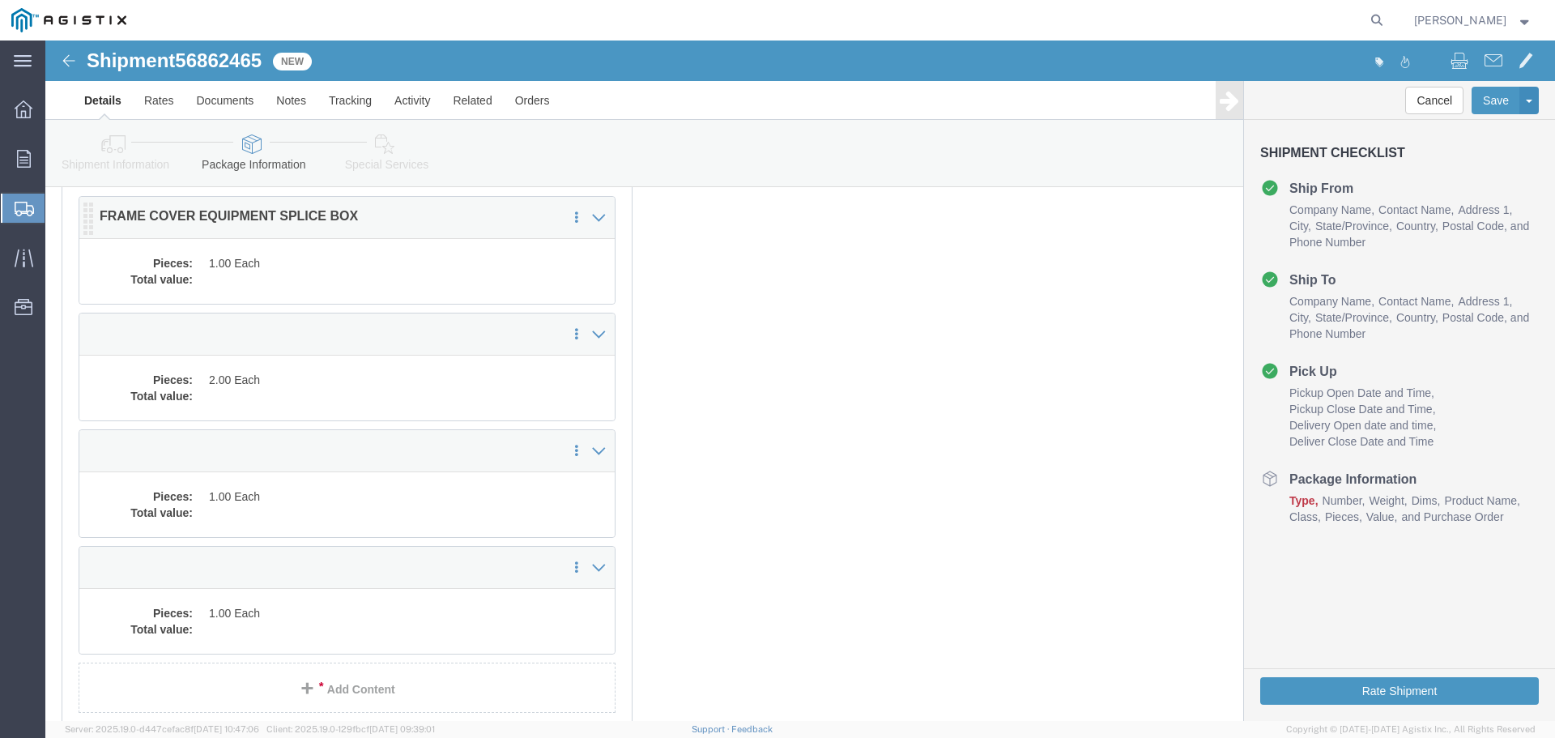
click dd
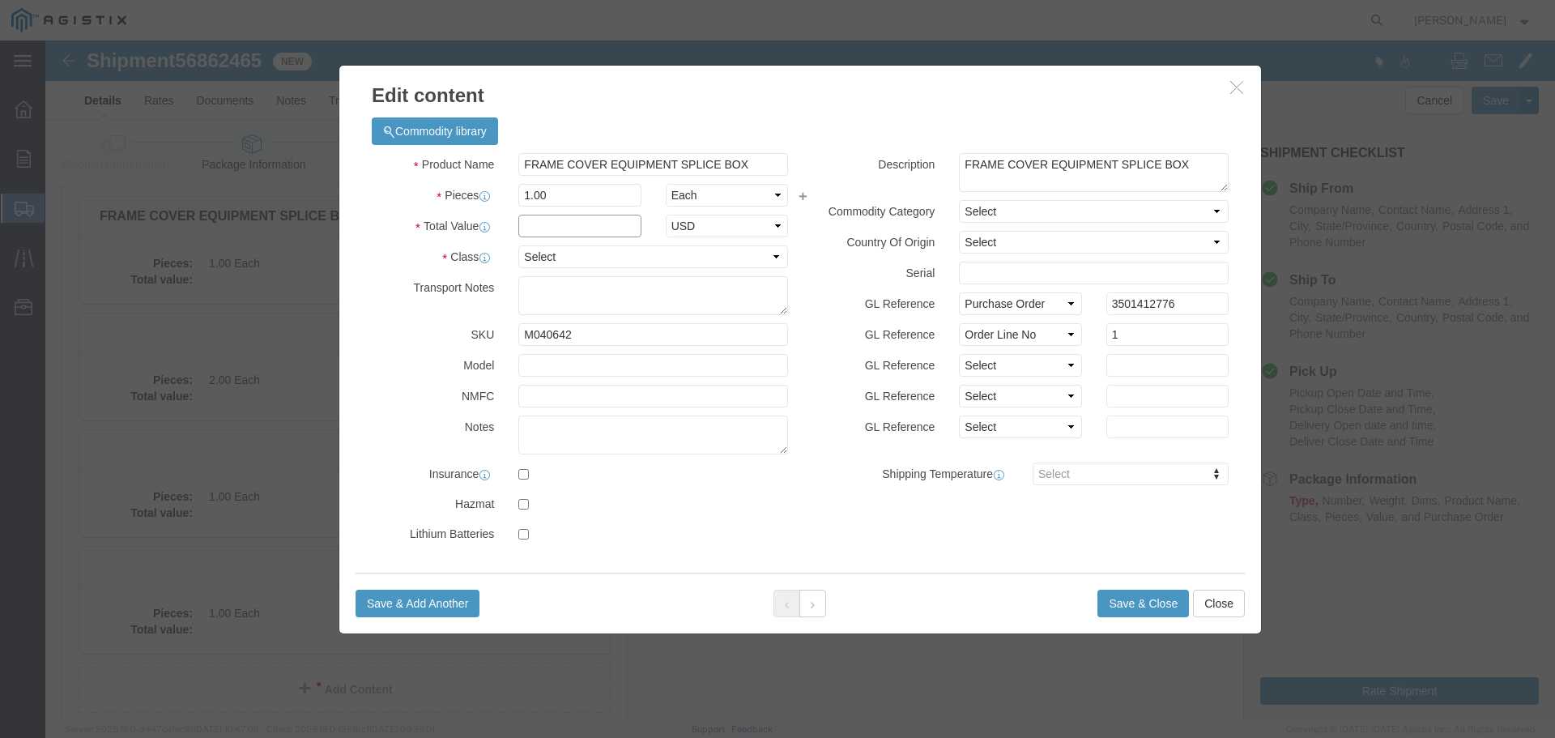
click input "text"
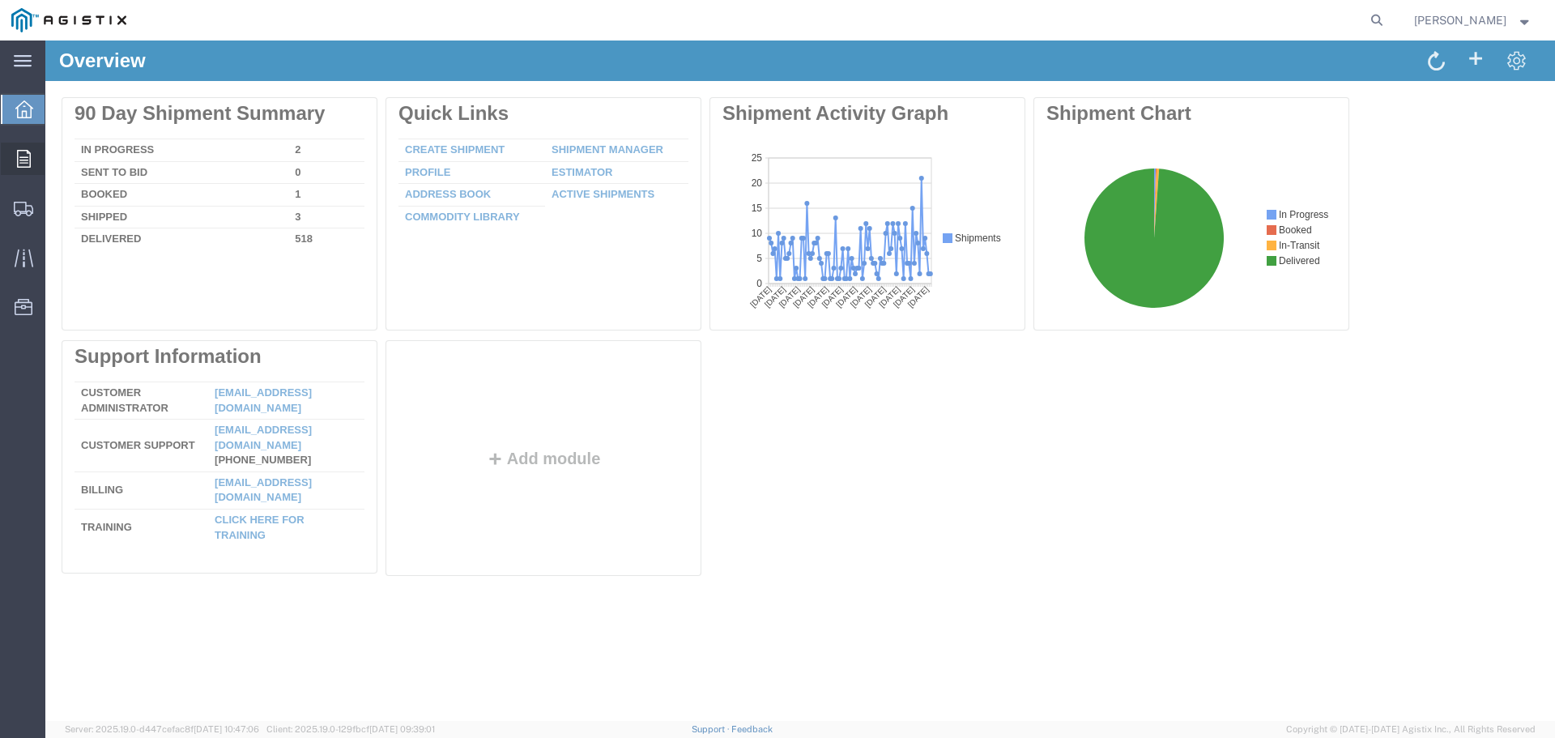
click at [18, 155] on icon at bounding box center [24, 159] width 14 height 18
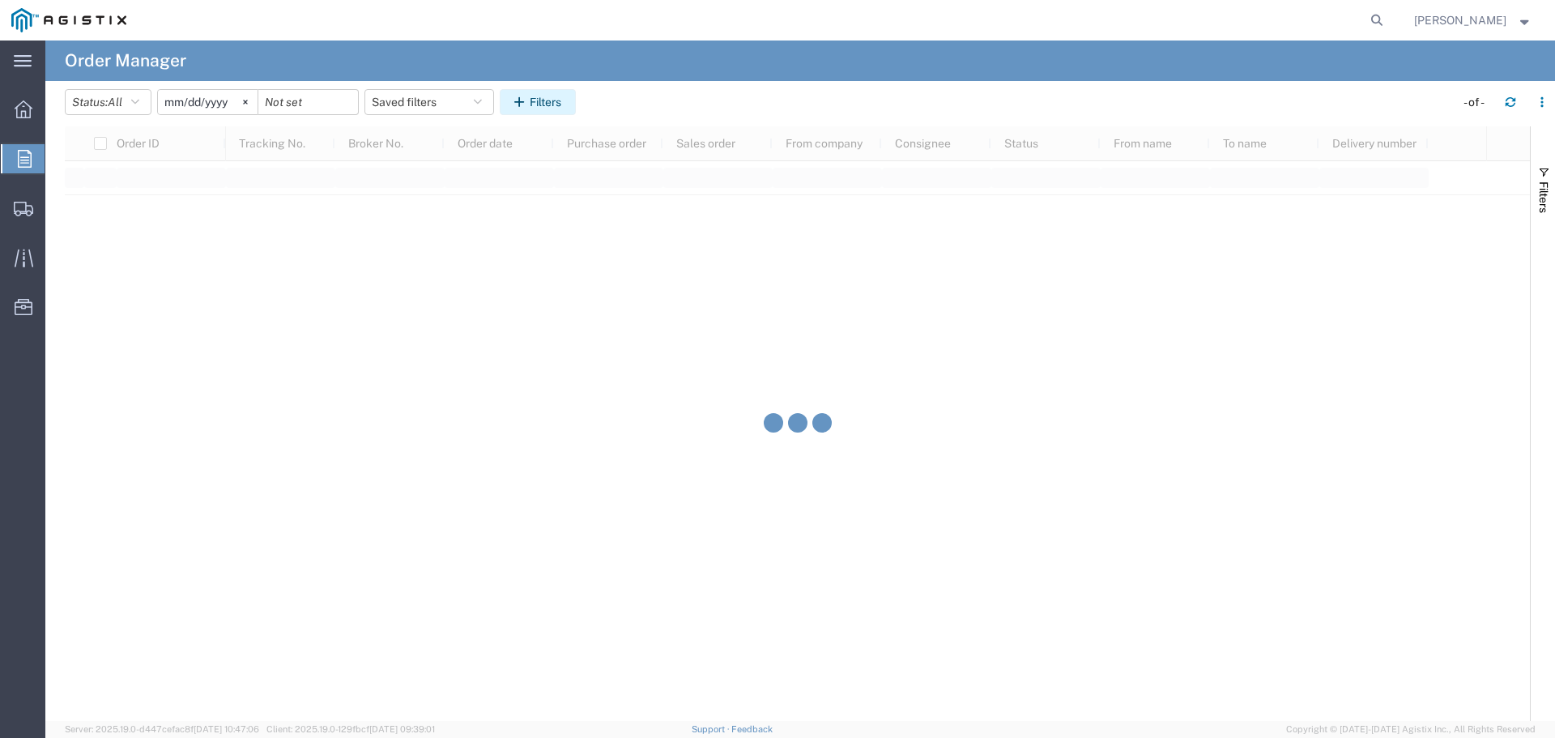
click at [556, 102] on button "Filters" at bounding box center [538, 102] width 76 height 26
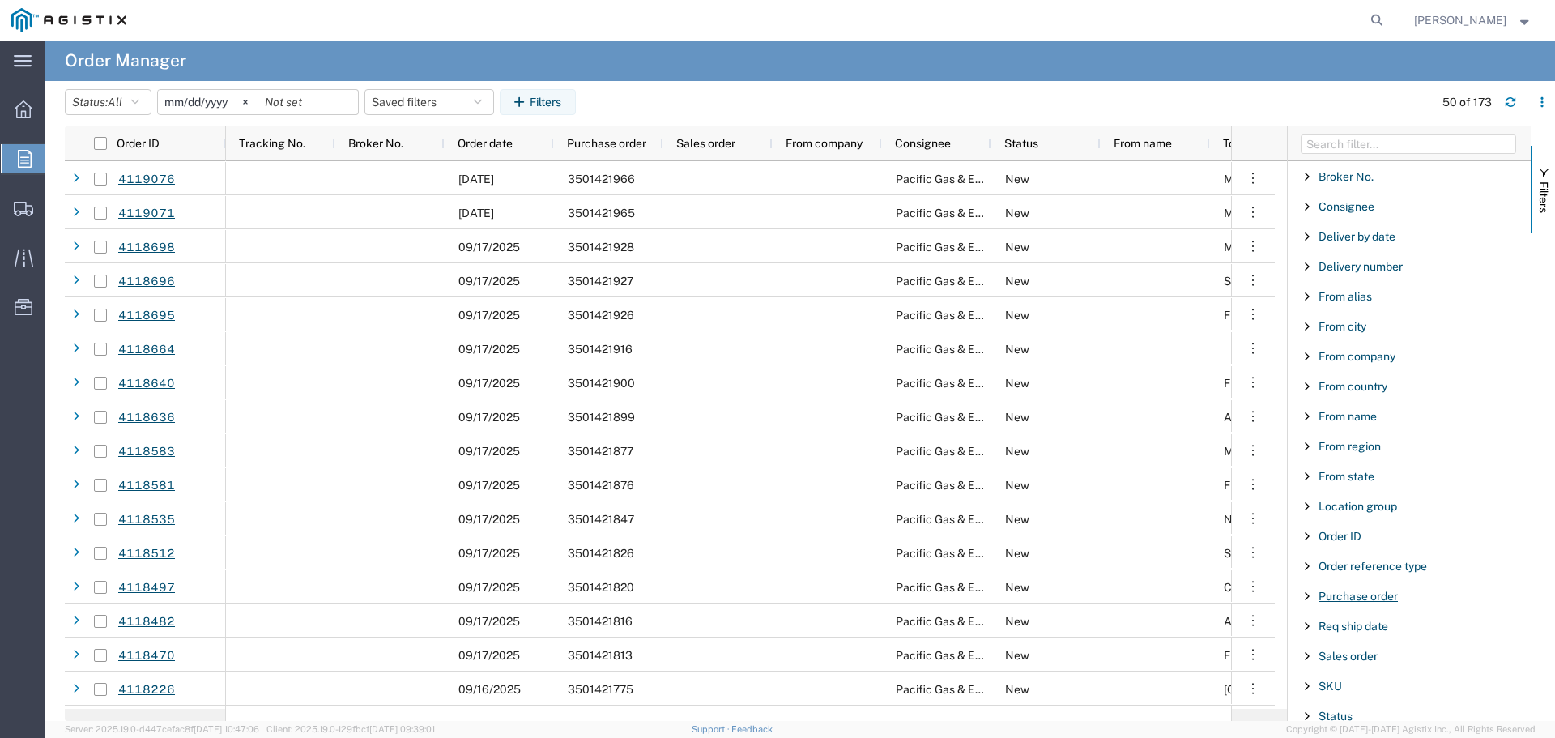
click at [1344, 595] on span "Purchase order" at bounding box center [1357, 595] width 79 height 13
click at [1347, 665] on input "Filter Value" at bounding box center [1414, 663] width 212 height 19
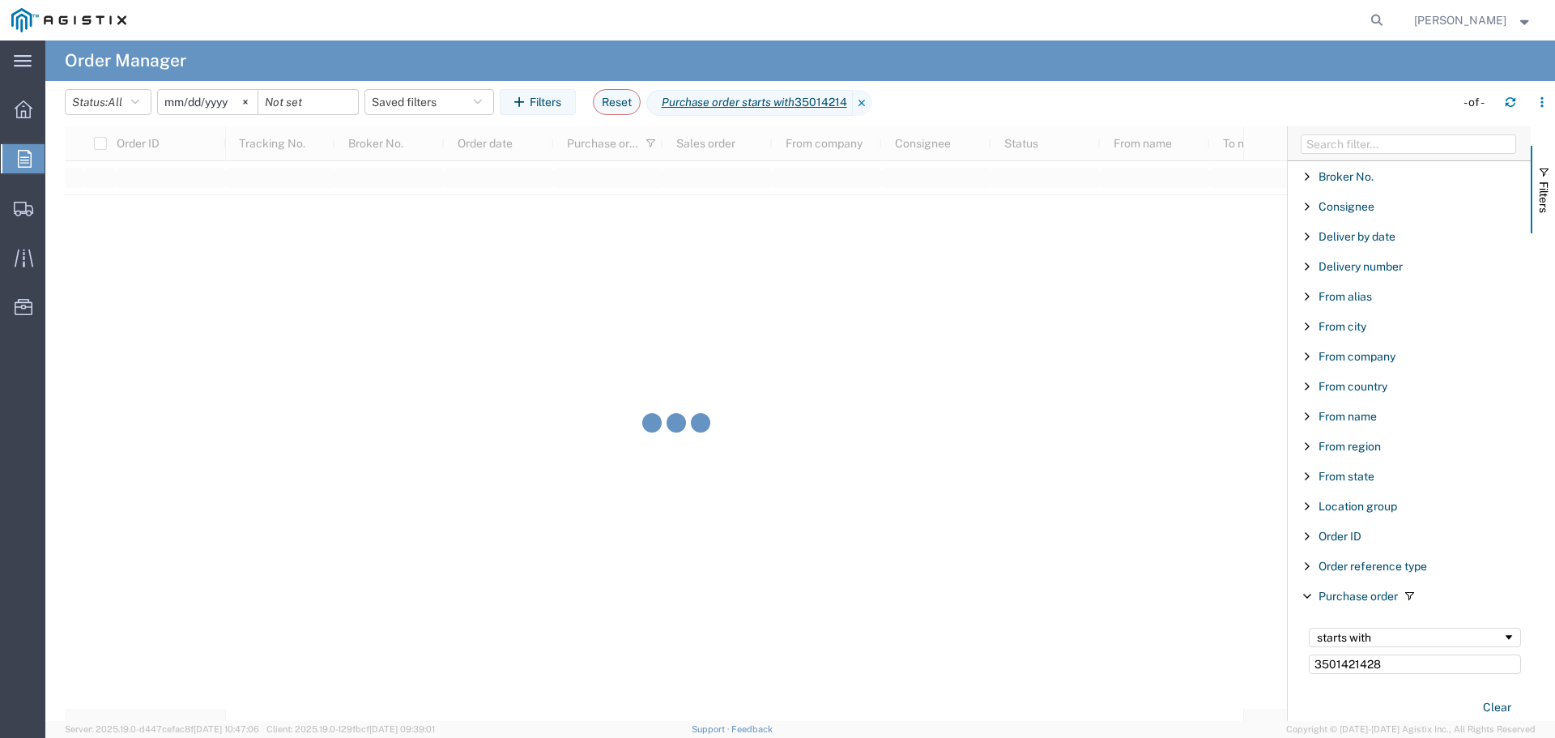
type input "3501421428"
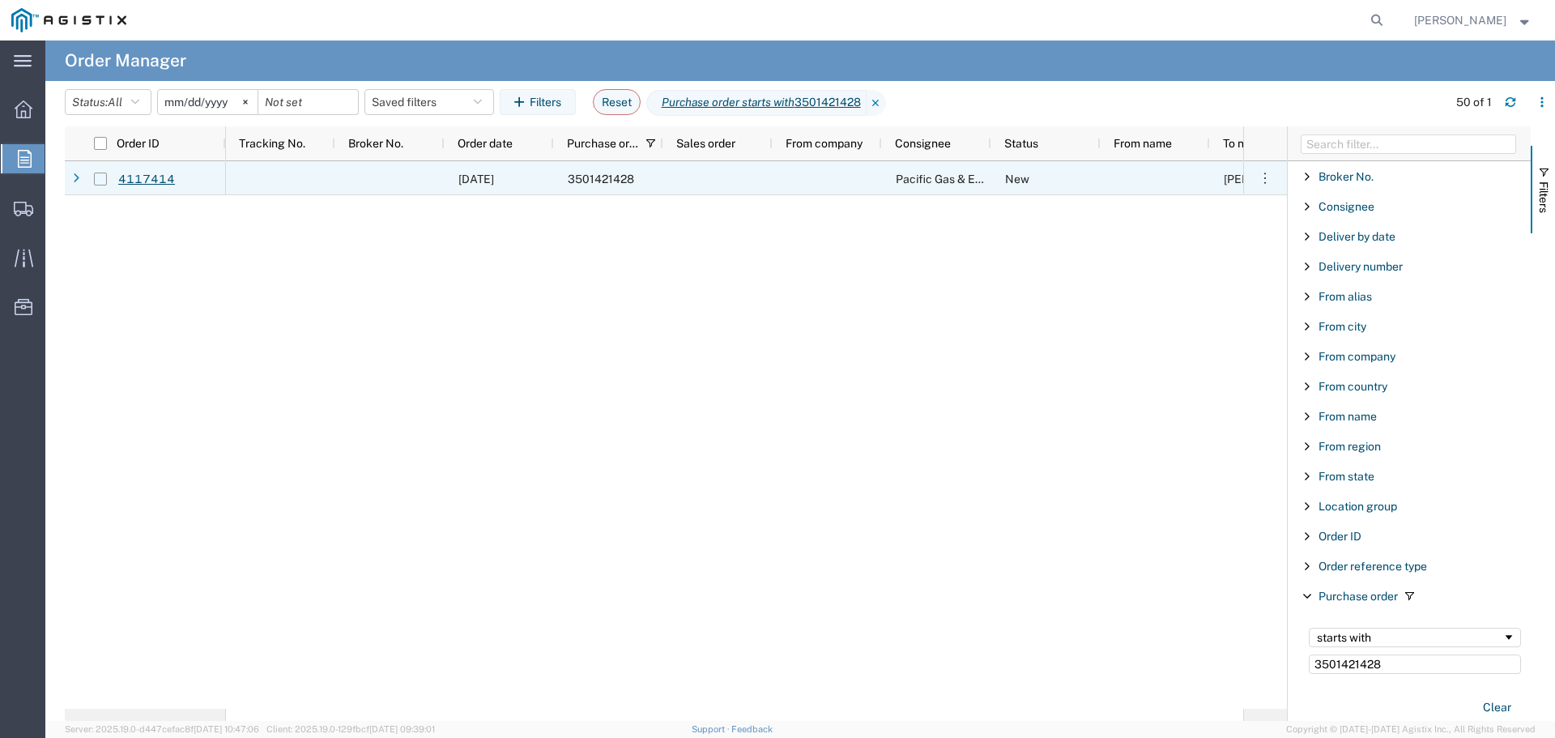
click at [102, 179] on input "Press Space to toggle row selection (unchecked)" at bounding box center [100, 178] width 13 height 13
checkbox input "true"
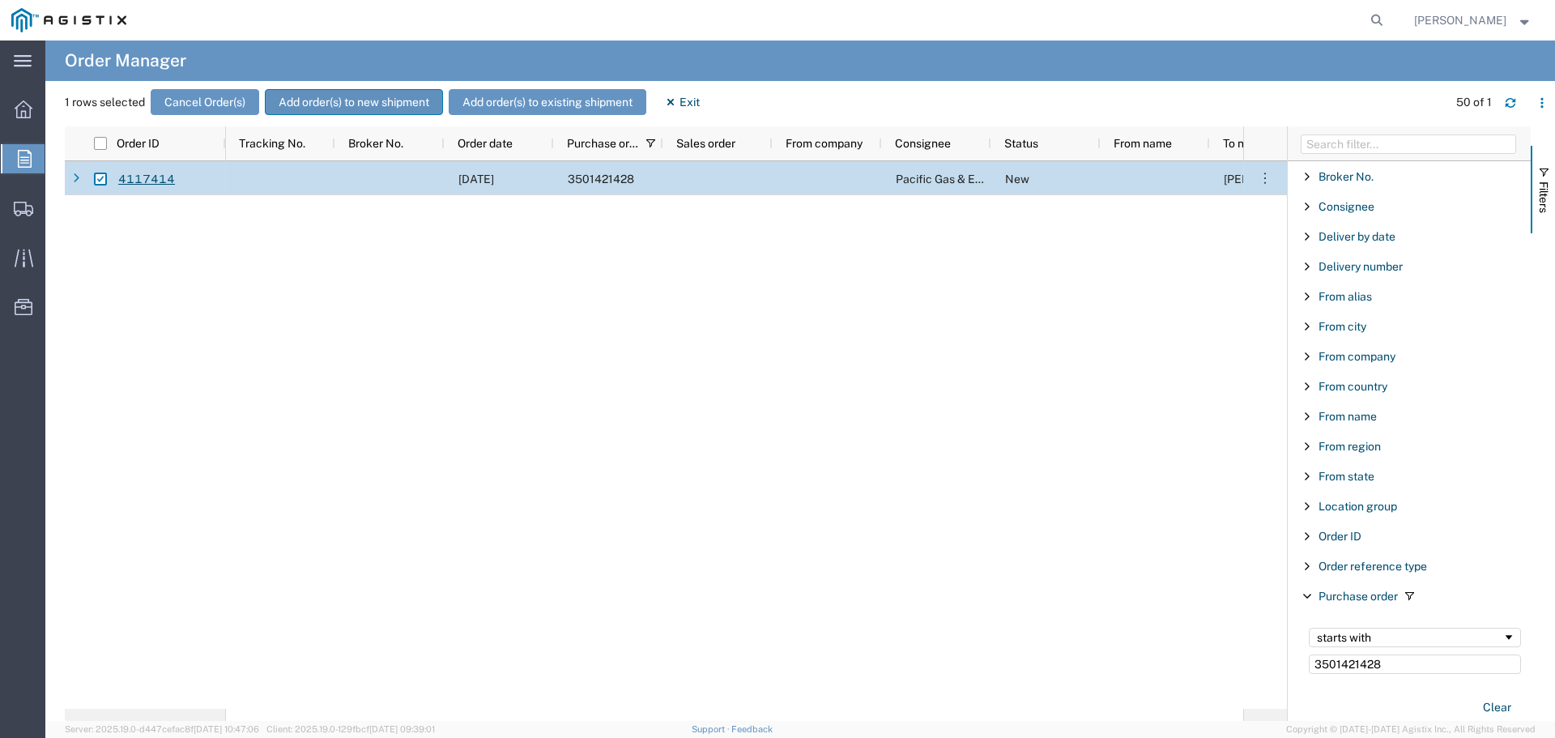
click at [322, 97] on button "Add order(s) to new shipment" at bounding box center [354, 102] width 178 height 26
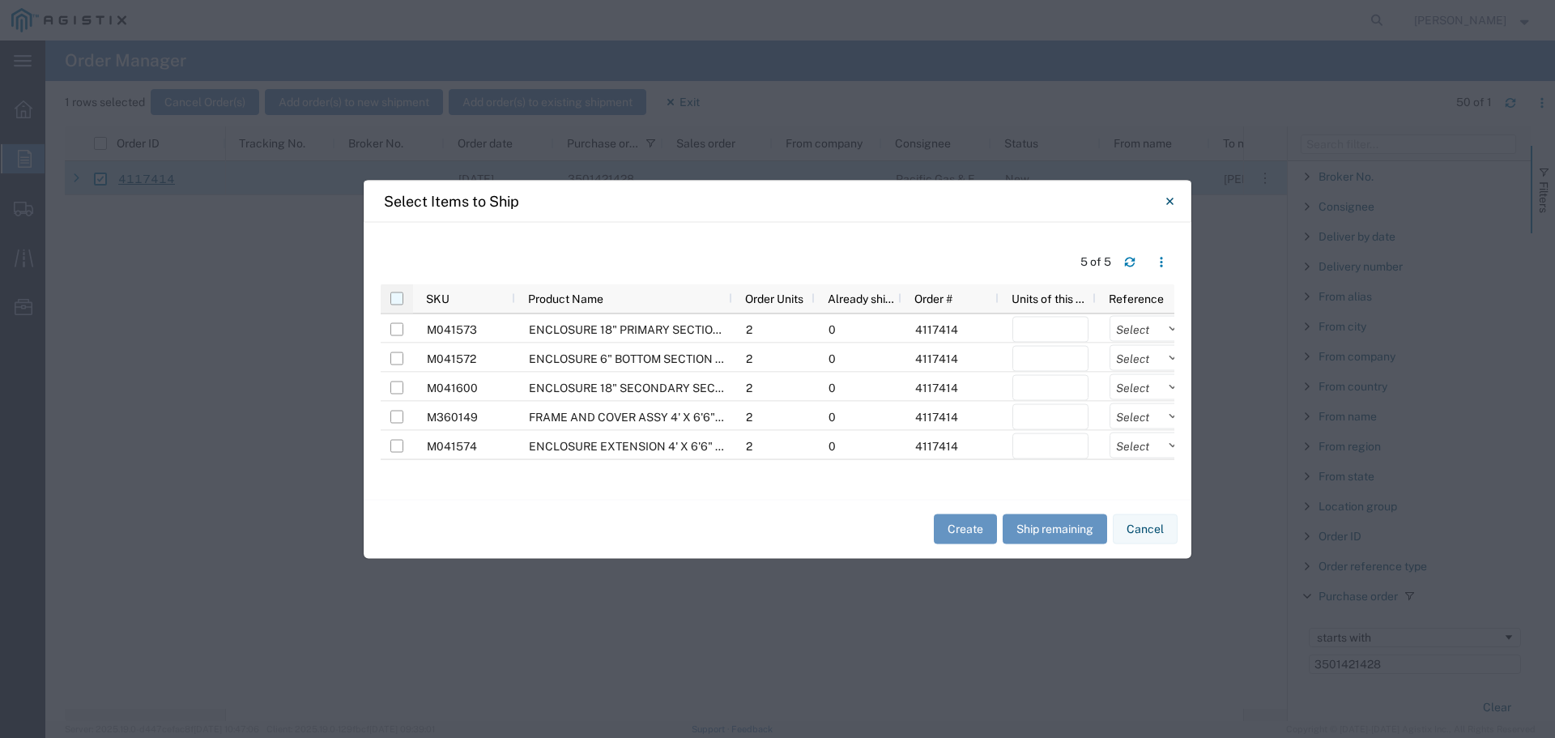
click at [398, 299] on input "checkbox" at bounding box center [396, 297] width 13 height 13
checkbox input "true"
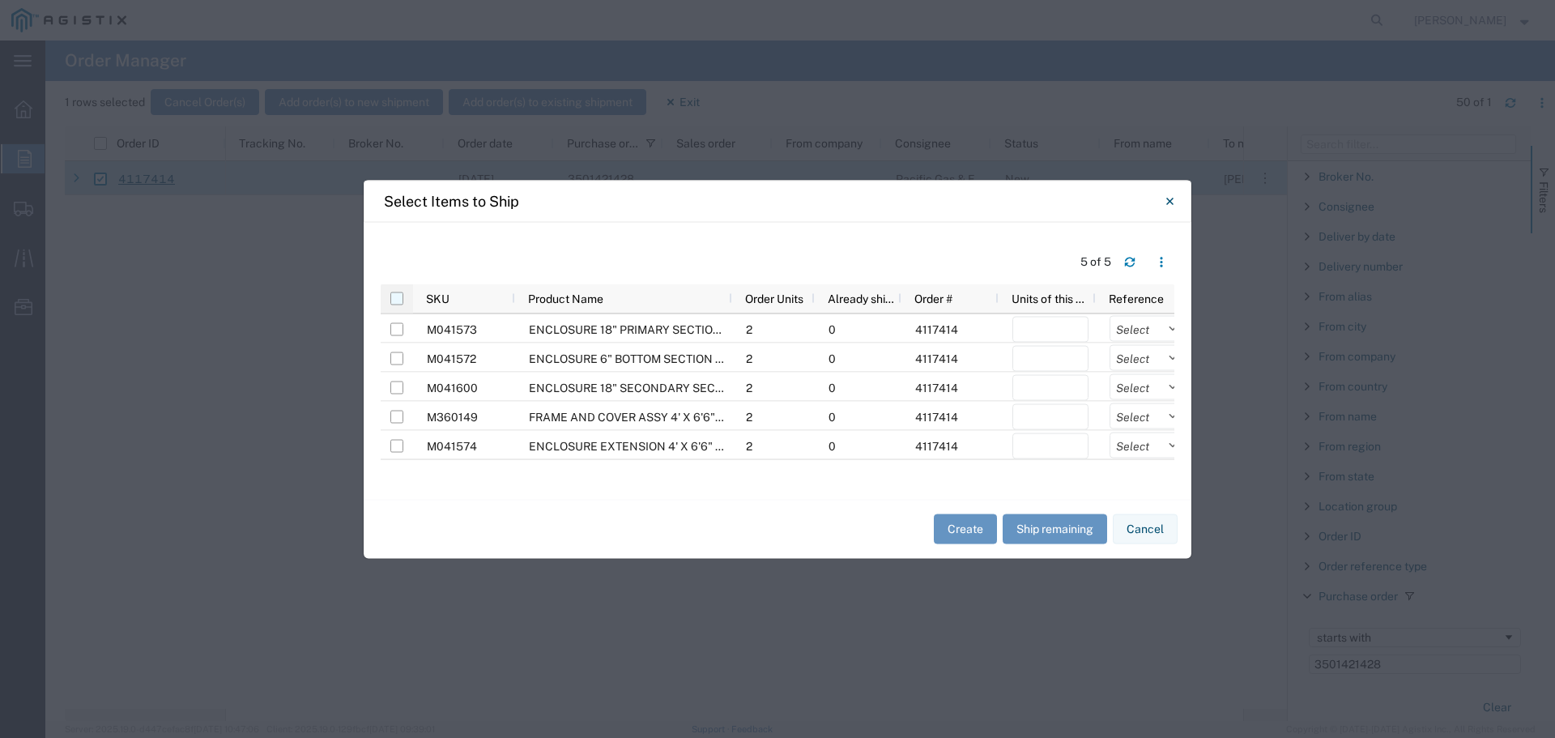
checkbox input "true"
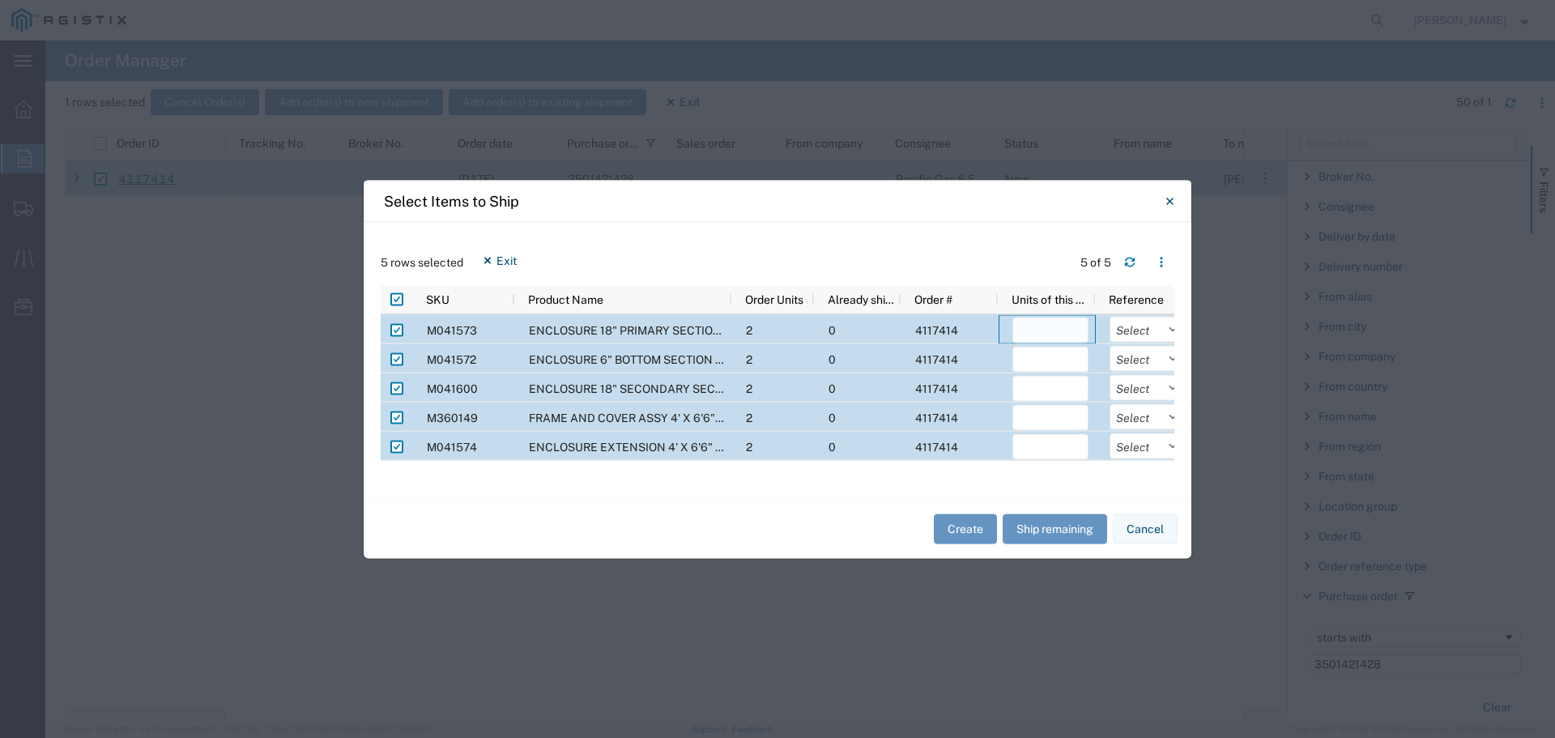
click at [1038, 338] on input "number" at bounding box center [1050, 330] width 76 height 26
click at [1043, 525] on button "Ship remaining" at bounding box center [1054, 529] width 104 height 30
type input "2"
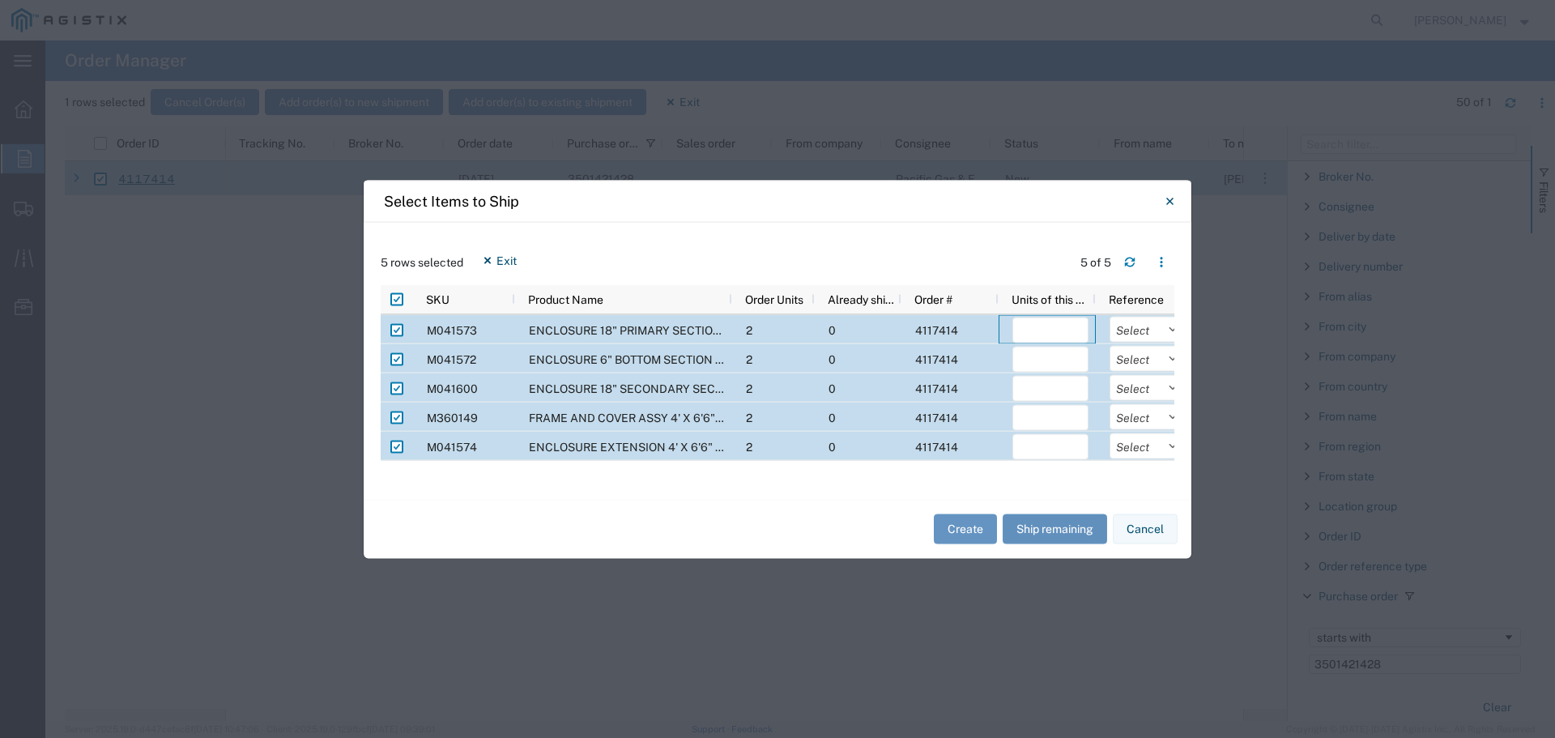
type input "2"
click at [1128, 333] on select "Select Purchase Order Delivery Number" at bounding box center [1147, 329] width 76 height 26
select select "PURCHORD"
click at [1109, 316] on select "Select Purchase Order Delivery Number" at bounding box center [1147, 329] width 76 height 26
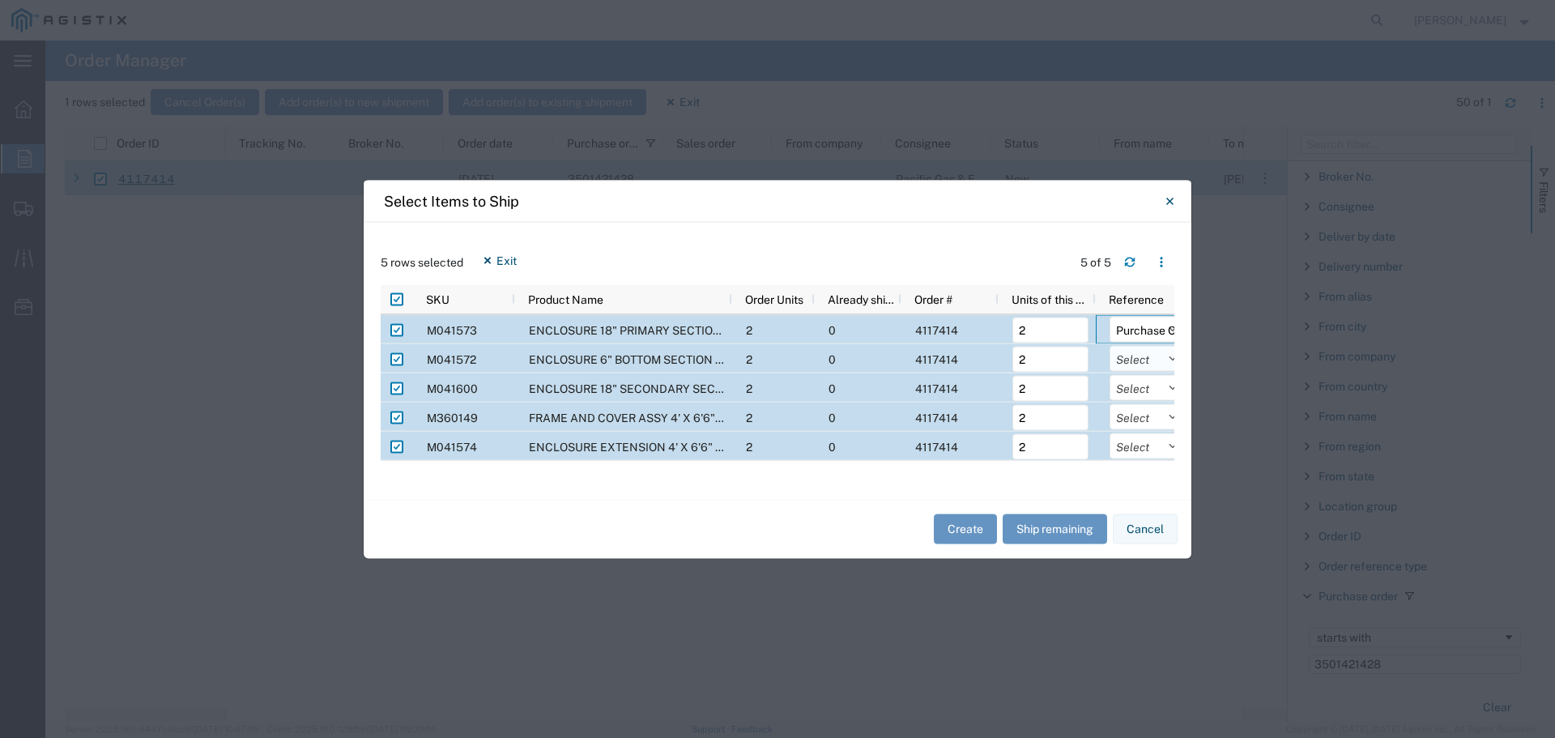
click at [1126, 360] on select "Select Purchase Order Delivery Number" at bounding box center [1147, 358] width 76 height 26
select select "PURCHORD"
click at [1109, 345] on select "Select Purchase Order Delivery Number" at bounding box center [1147, 358] width 76 height 26
click at [1136, 392] on select "Select Purchase Order Delivery Number" at bounding box center [1147, 387] width 76 height 26
select select "PURCHORD"
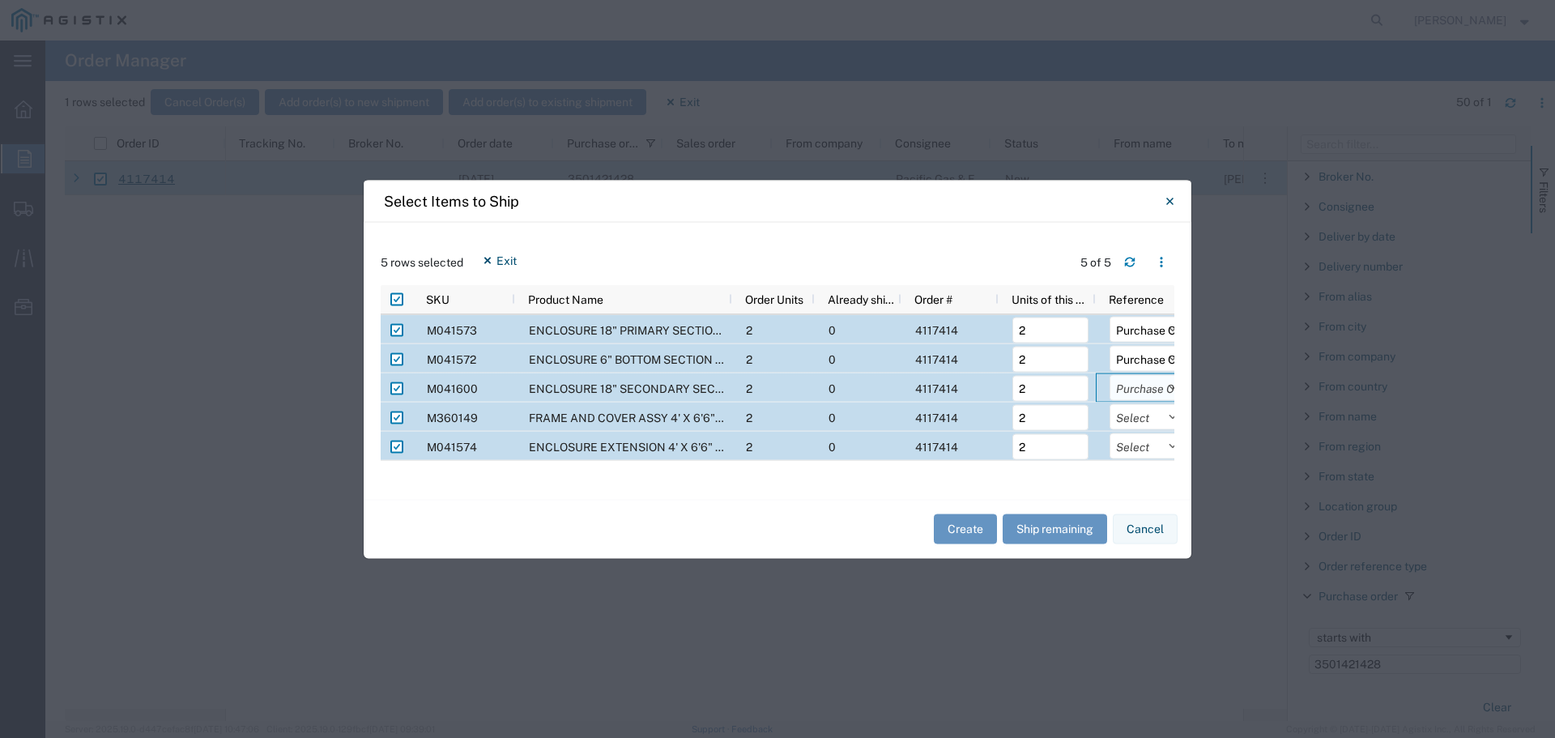
click at [1109, 374] on select "Select Purchase Order Delivery Number" at bounding box center [1147, 387] width 76 height 26
click at [1133, 419] on select "Select Purchase Order Delivery Number" at bounding box center [1147, 416] width 76 height 26
select select "PURCHORD"
click at [1109, 403] on select "Select Purchase Order Delivery Number" at bounding box center [1147, 416] width 76 height 26
click at [1137, 446] on select "Select Purchase Order Delivery Number" at bounding box center [1147, 445] width 76 height 26
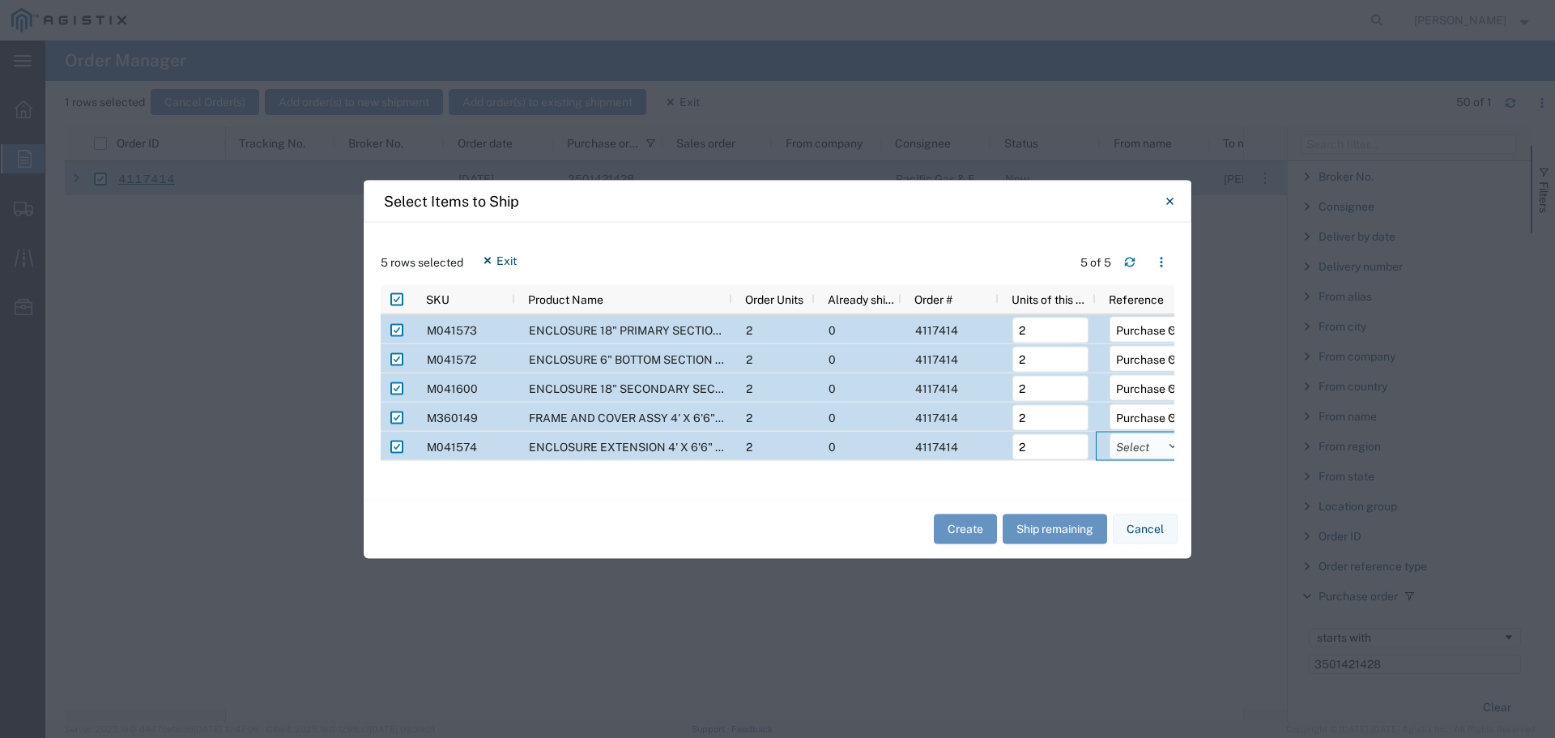
select select "PURCHORD"
click at [1109, 432] on select "Select Purchase Order Delivery Number" at bounding box center [1147, 445] width 76 height 26
click at [969, 526] on button "Create" at bounding box center [965, 529] width 63 height 30
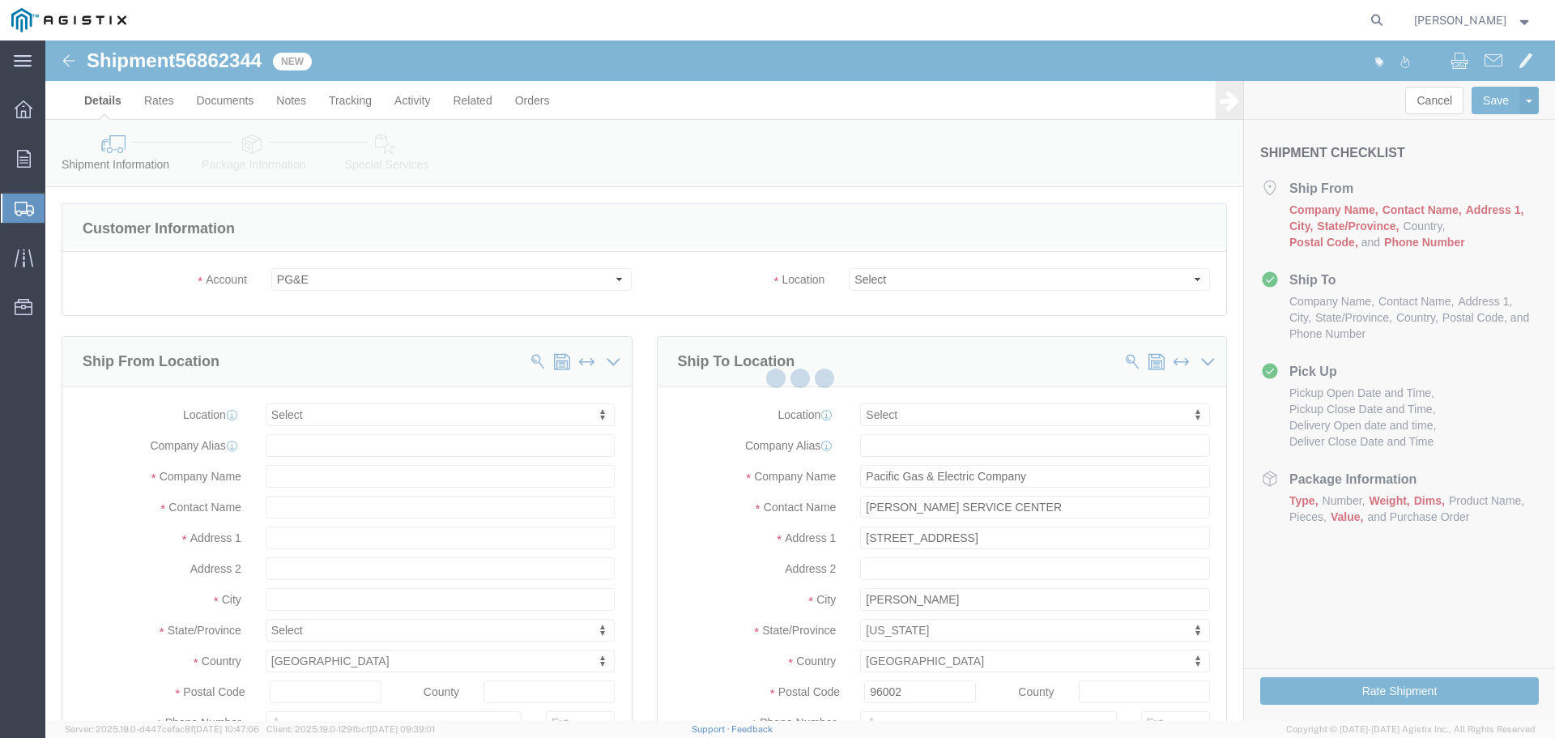
select select
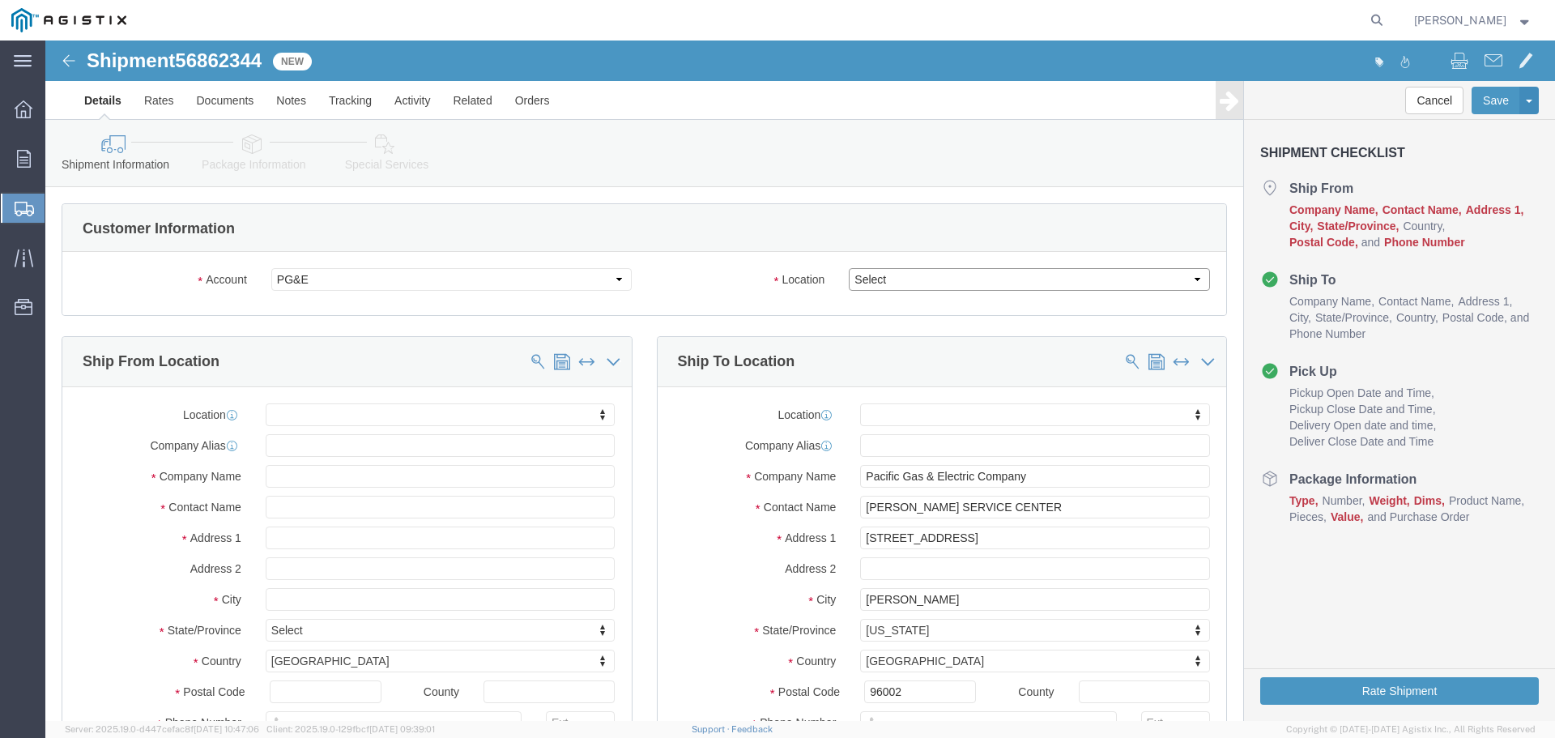
drag, startPoint x: 832, startPoint y: 228, endPoint x: 823, endPoint y: 233, distance: 10.6
click select "Select All Others [GEOGRAPHIC_DATA] [GEOGRAPHIC_DATA] [GEOGRAPHIC_DATA] [GEOGRA…"
select select "23082"
click select "Select All Others [GEOGRAPHIC_DATA] [GEOGRAPHIC_DATA] [GEOGRAPHIC_DATA] [GEOGRA…"
select select "MYPROFILE"
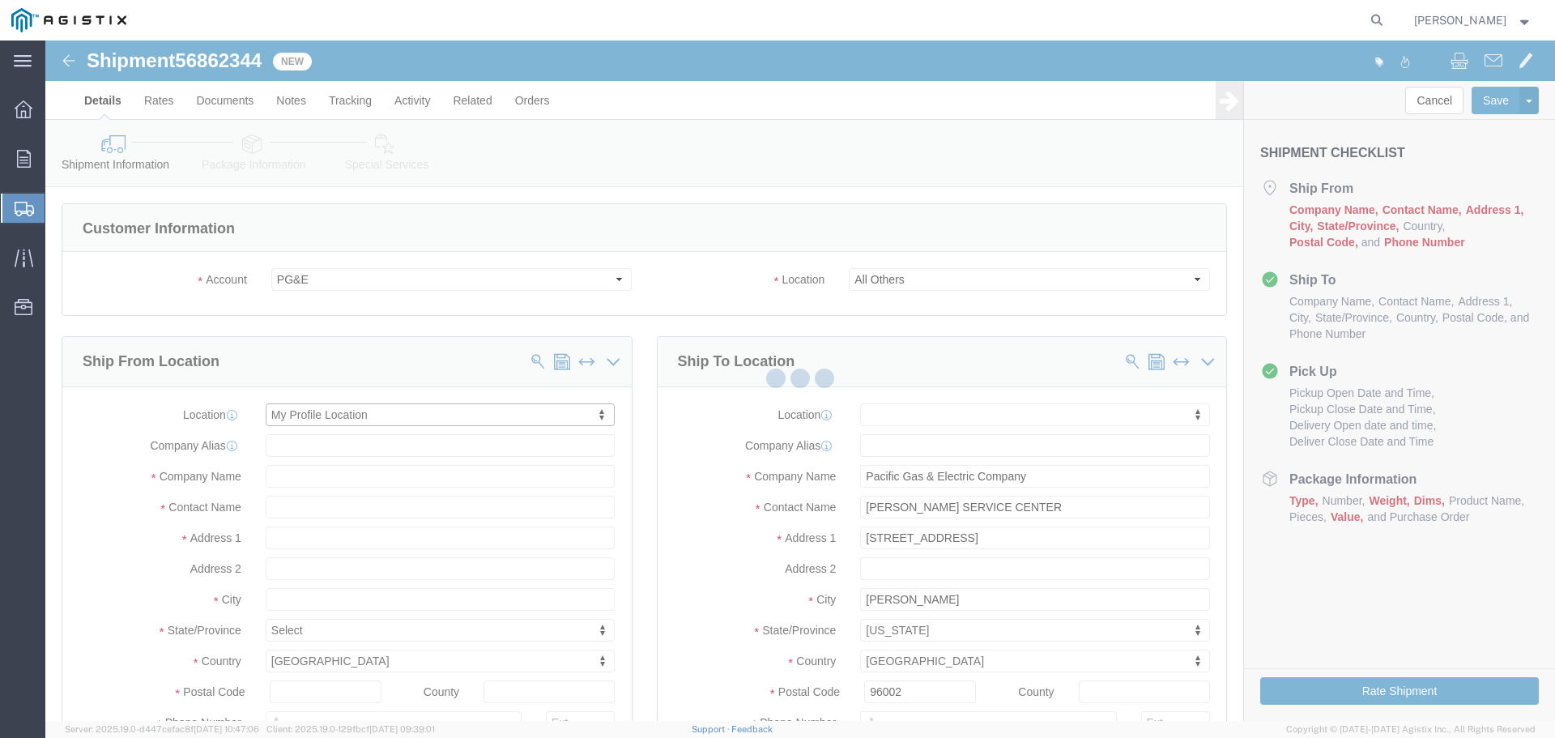
type input "[STREET_ADDRESS]"
type input "94566"
type input "[PHONE_NUMBER]"
type input "[PERSON_NAME][EMAIL_ADDRESS][PERSON_NAME][DOMAIN_NAME]"
checkbox input "true"
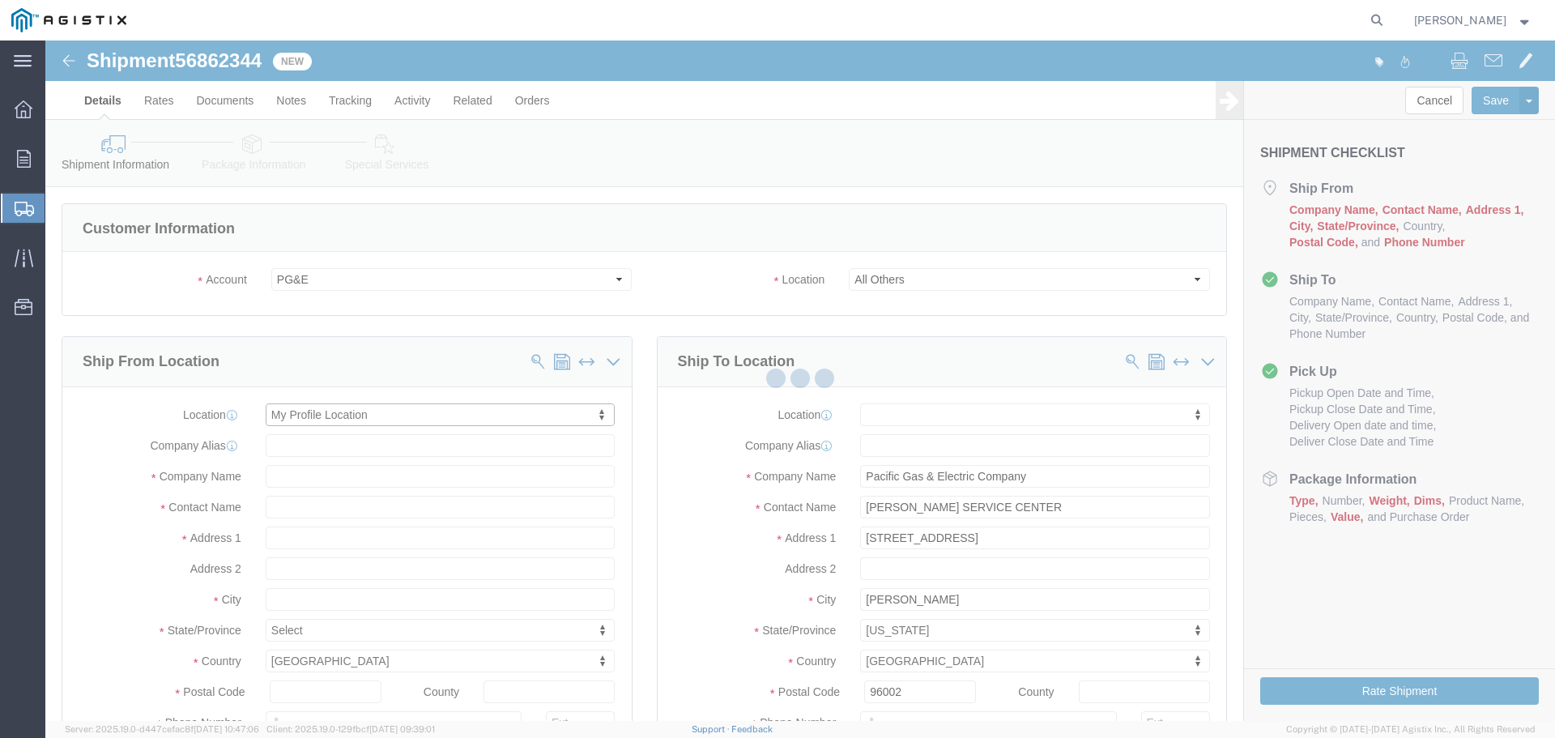
type input "Oldcastle Precast Inc"
type input "[PERSON_NAME]"
type input "PLEASANTON"
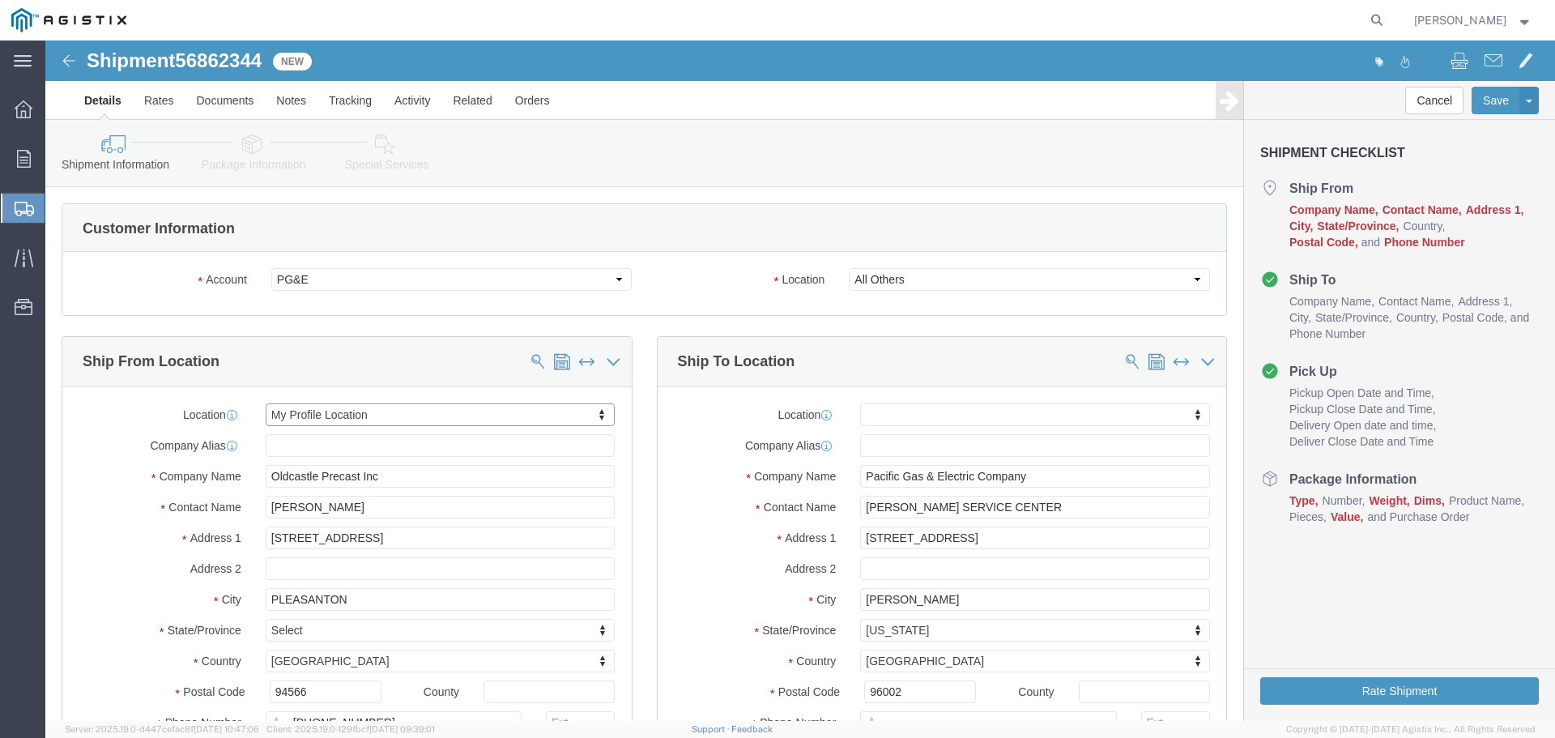
select select "CA"
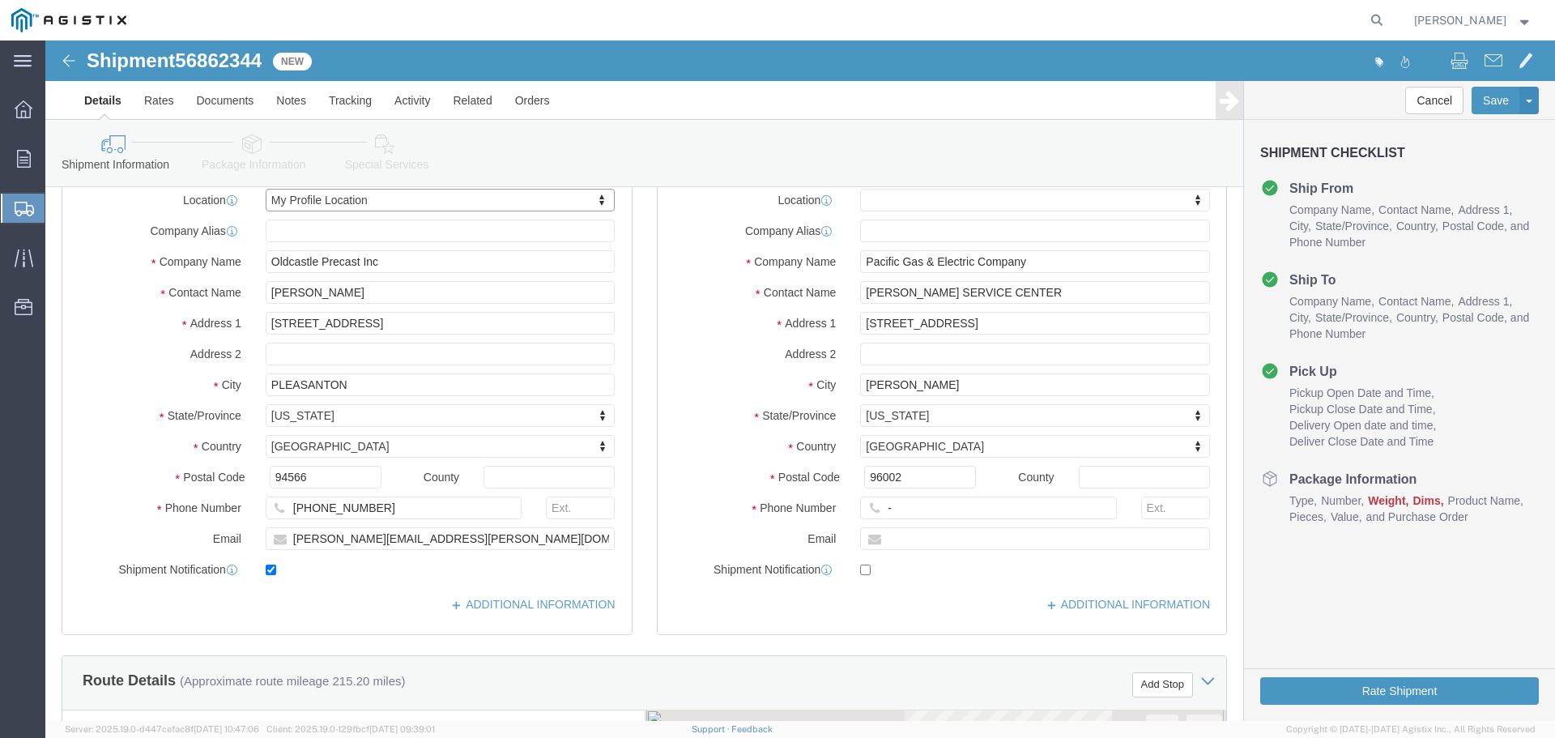
scroll to position [243, 0]
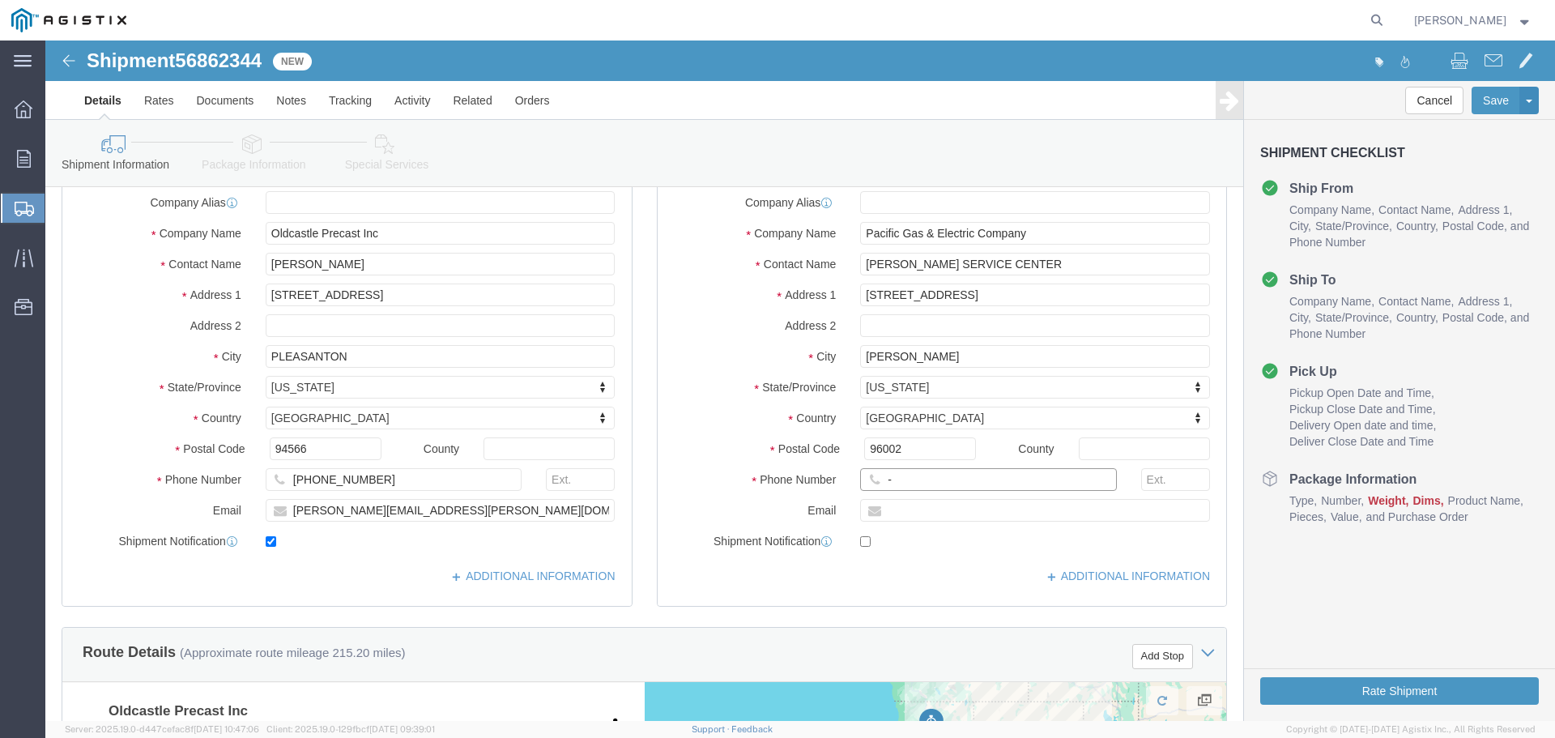
click input "-"
click input "[PERSON_NAME] SERVICE CENTER"
drag, startPoint x: 970, startPoint y: 221, endPoint x: 630, endPoint y: 222, distance: 340.1
click div "Contact Name [PERSON_NAME] SERVICE CENTER"
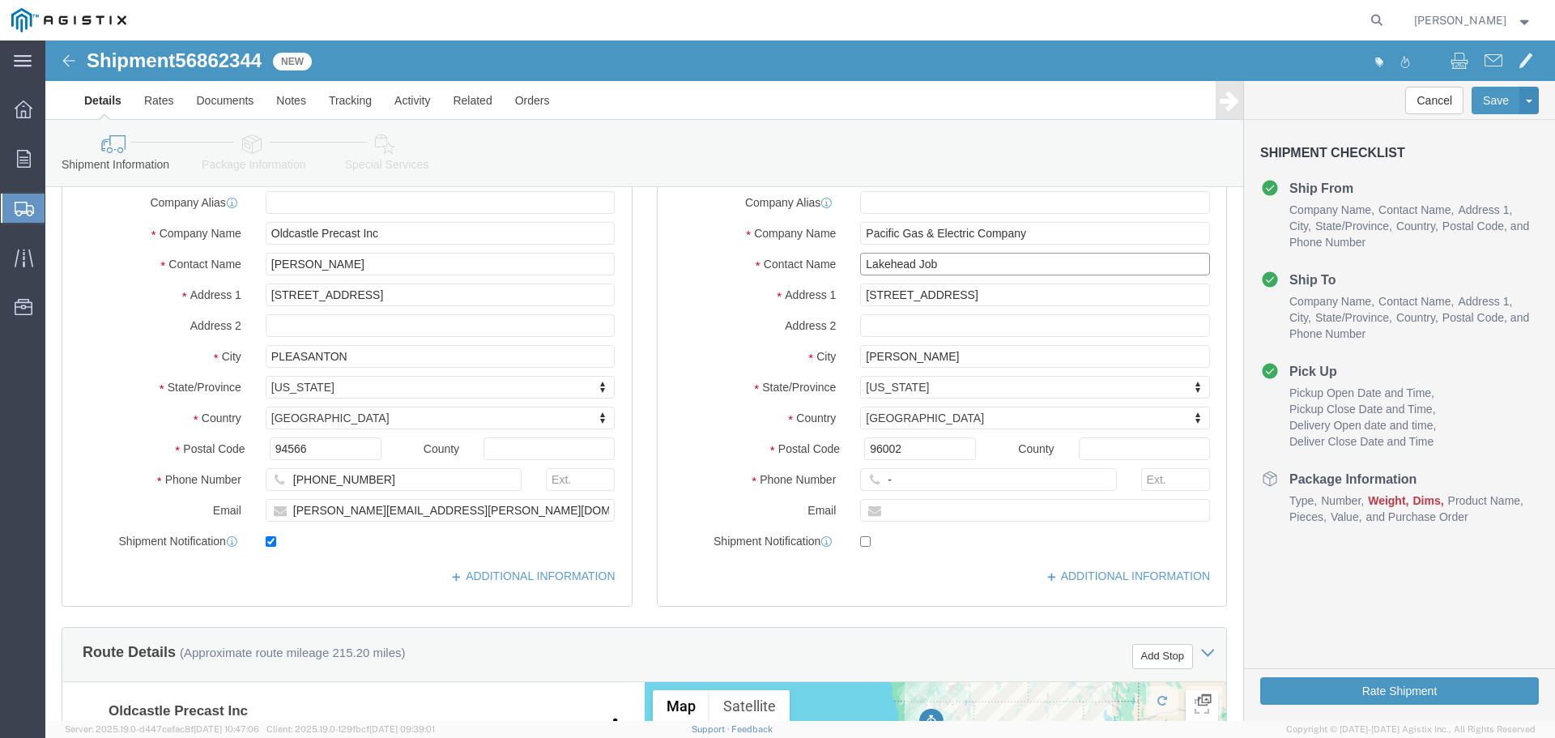
type input "Lakehead Job"
type input "[STREET_ADDRESS]"
select select
type input "Lakehead"
select select
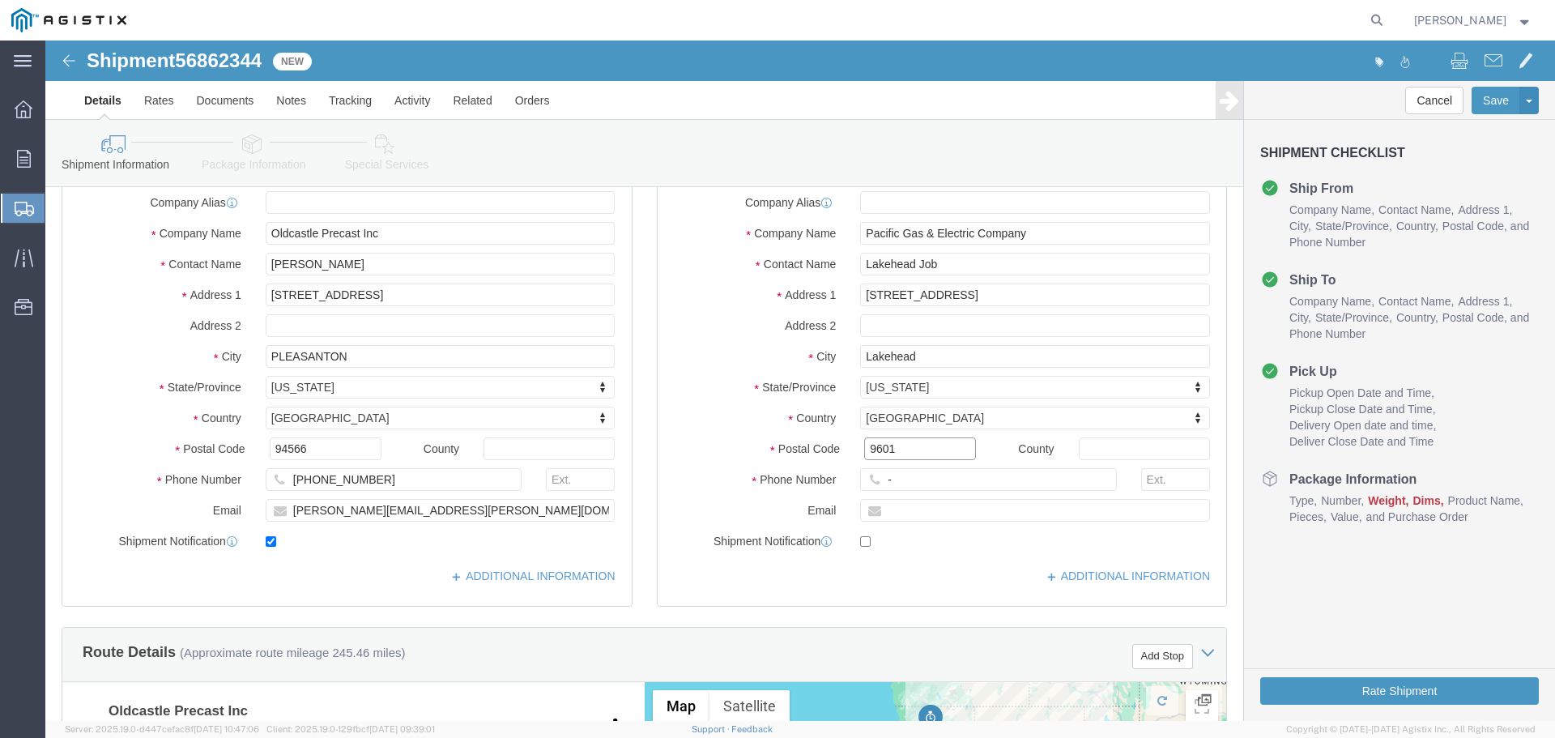
type input "9601"
select select
click input "9601"
drag, startPoint x: 879, startPoint y: 406, endPoint x: 705, endPoint y: 389, distance: 174.8
click div "Location My Profile Location (OBSOLETE) BURNEY SC - GC TRAILER (OBSOLETE) BURNE…"
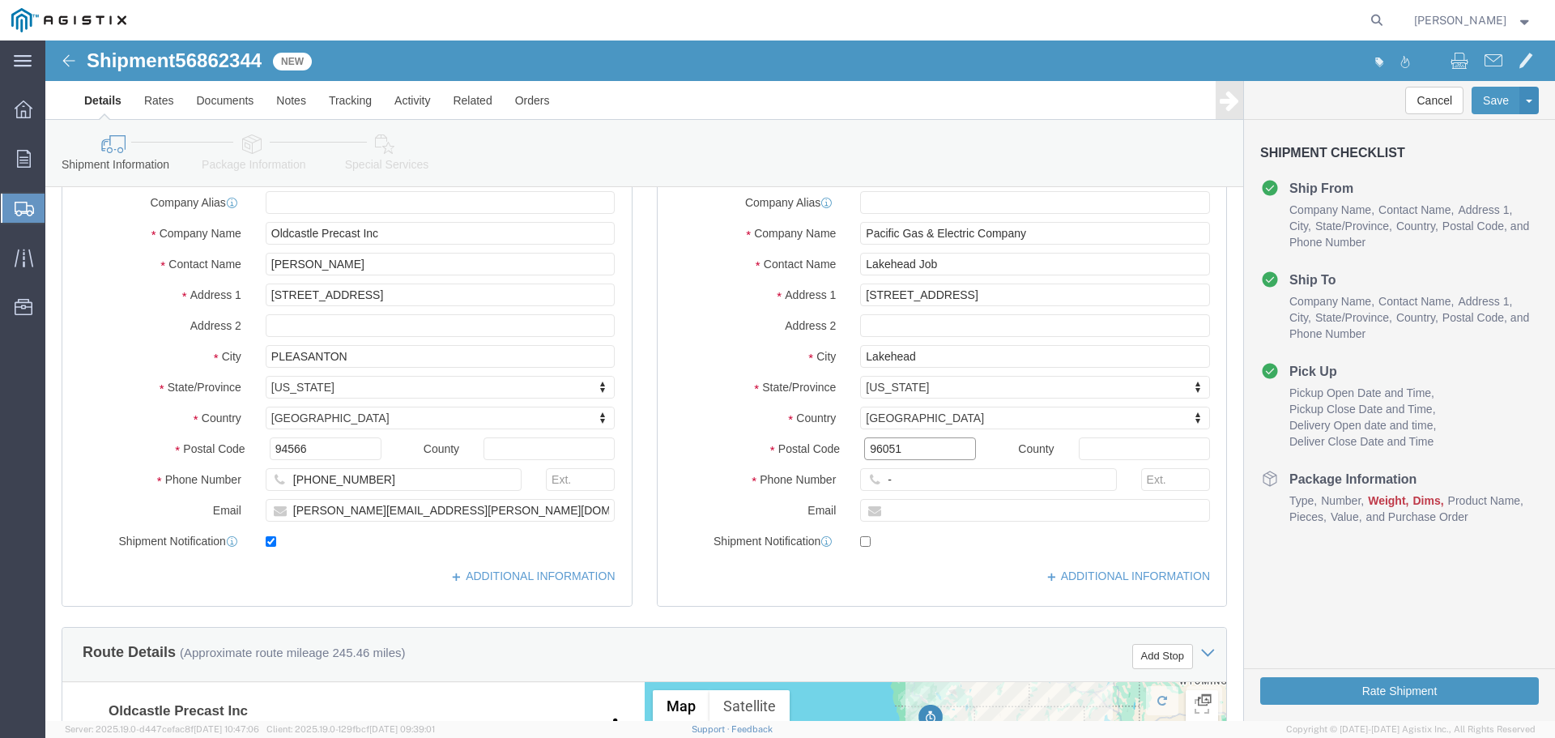
type input "96051"
select select
type input "123-456-7891"
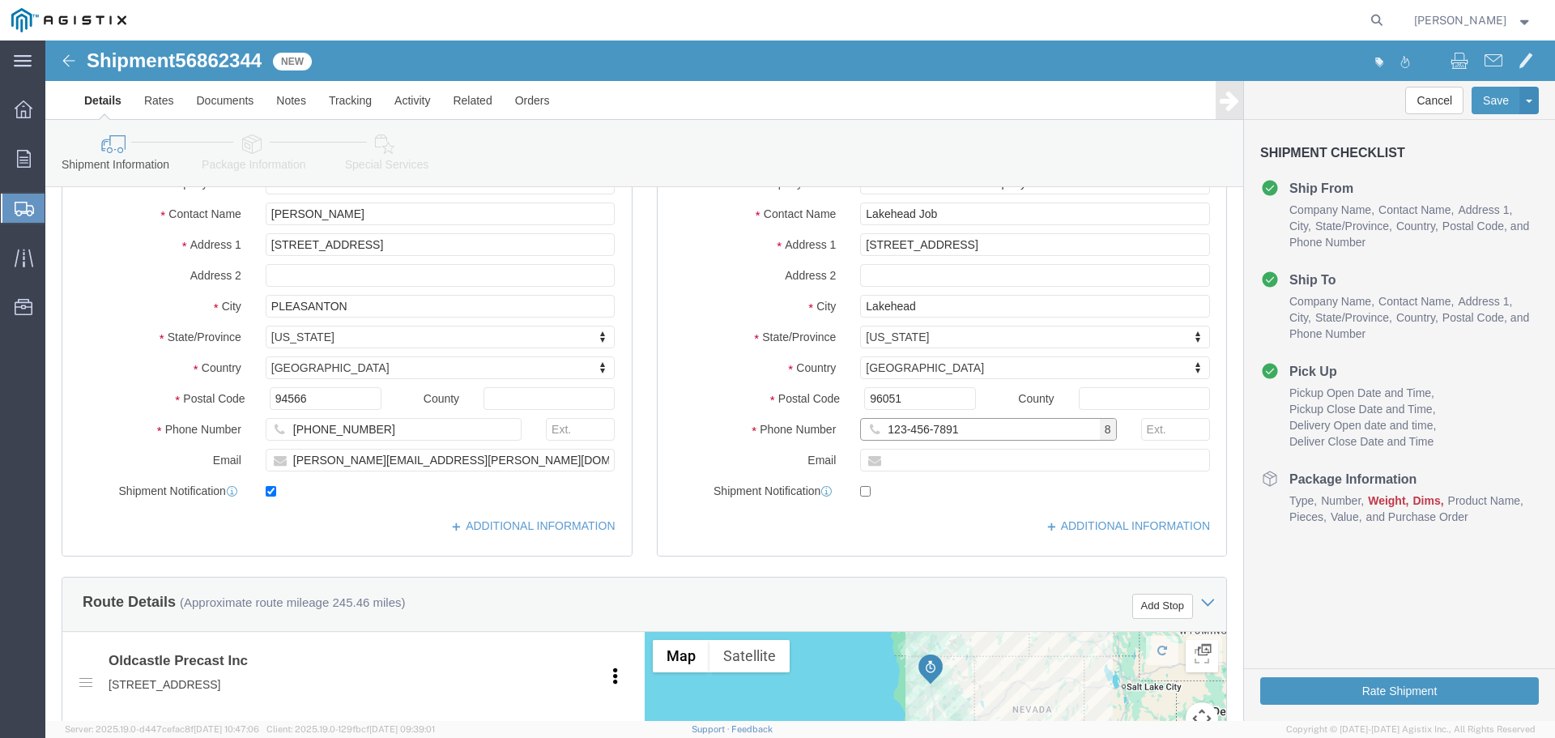
scroll to position [648, 0]
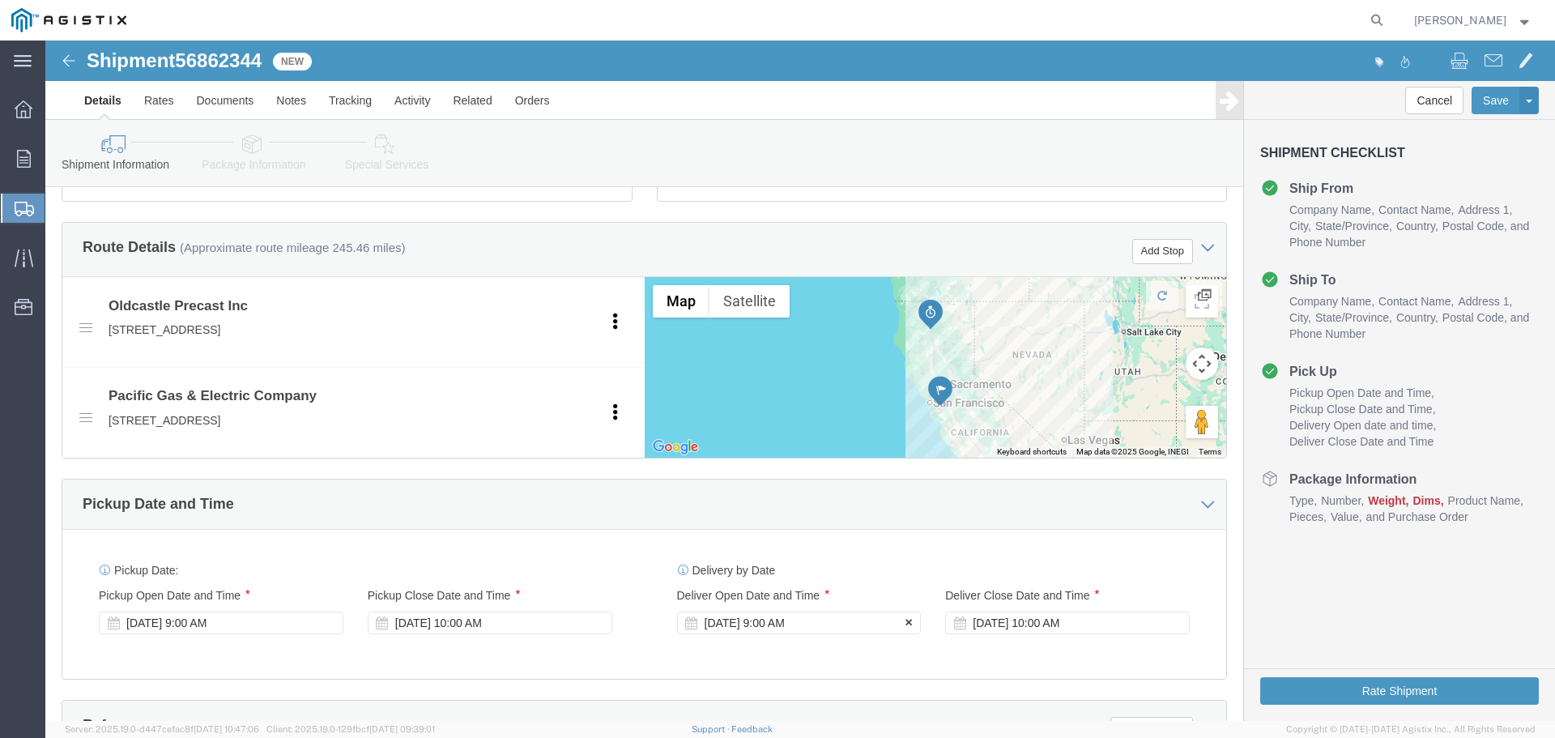
click div "[DATE] 9:00 AM"
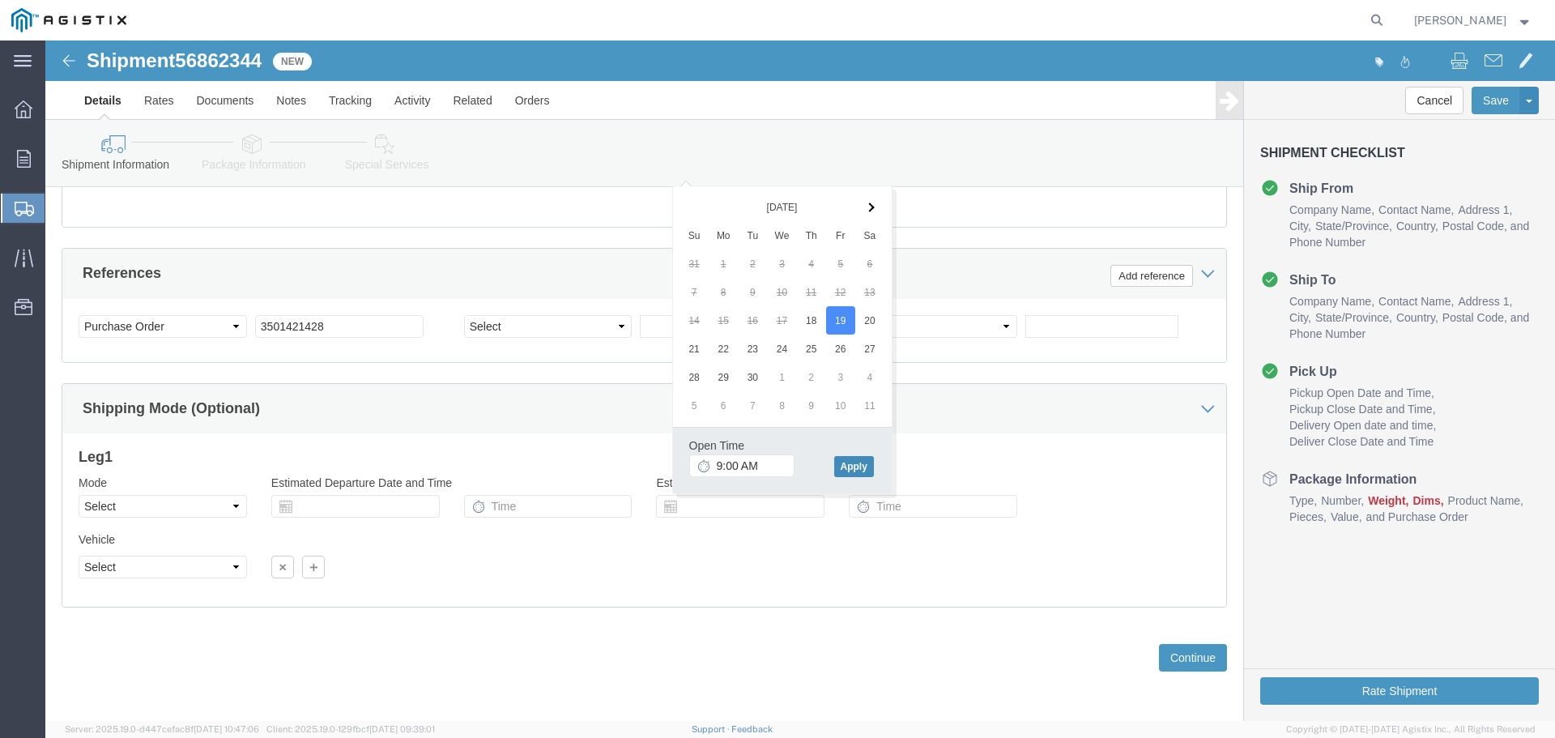
click button "Apply"
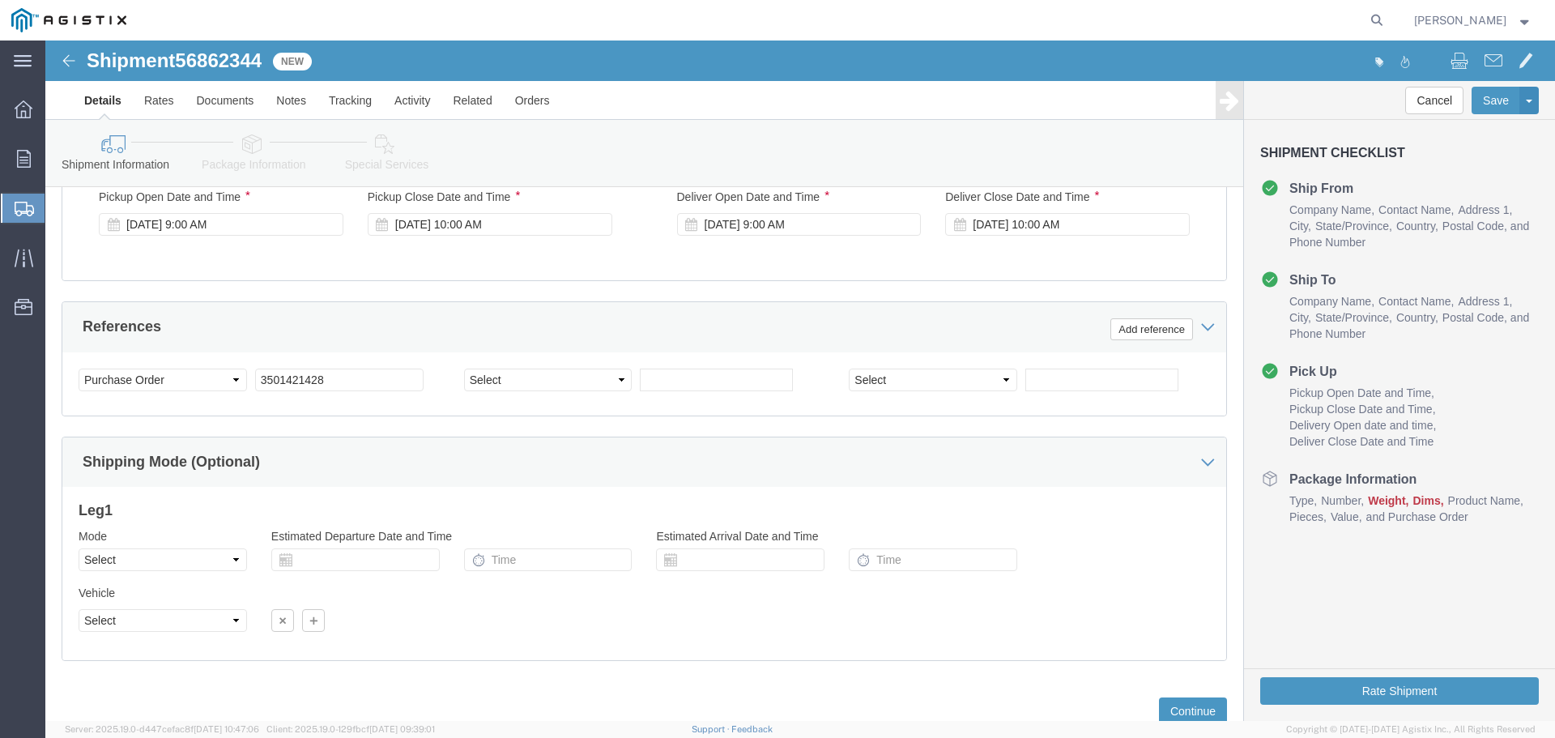
scroll to position [938, 0]
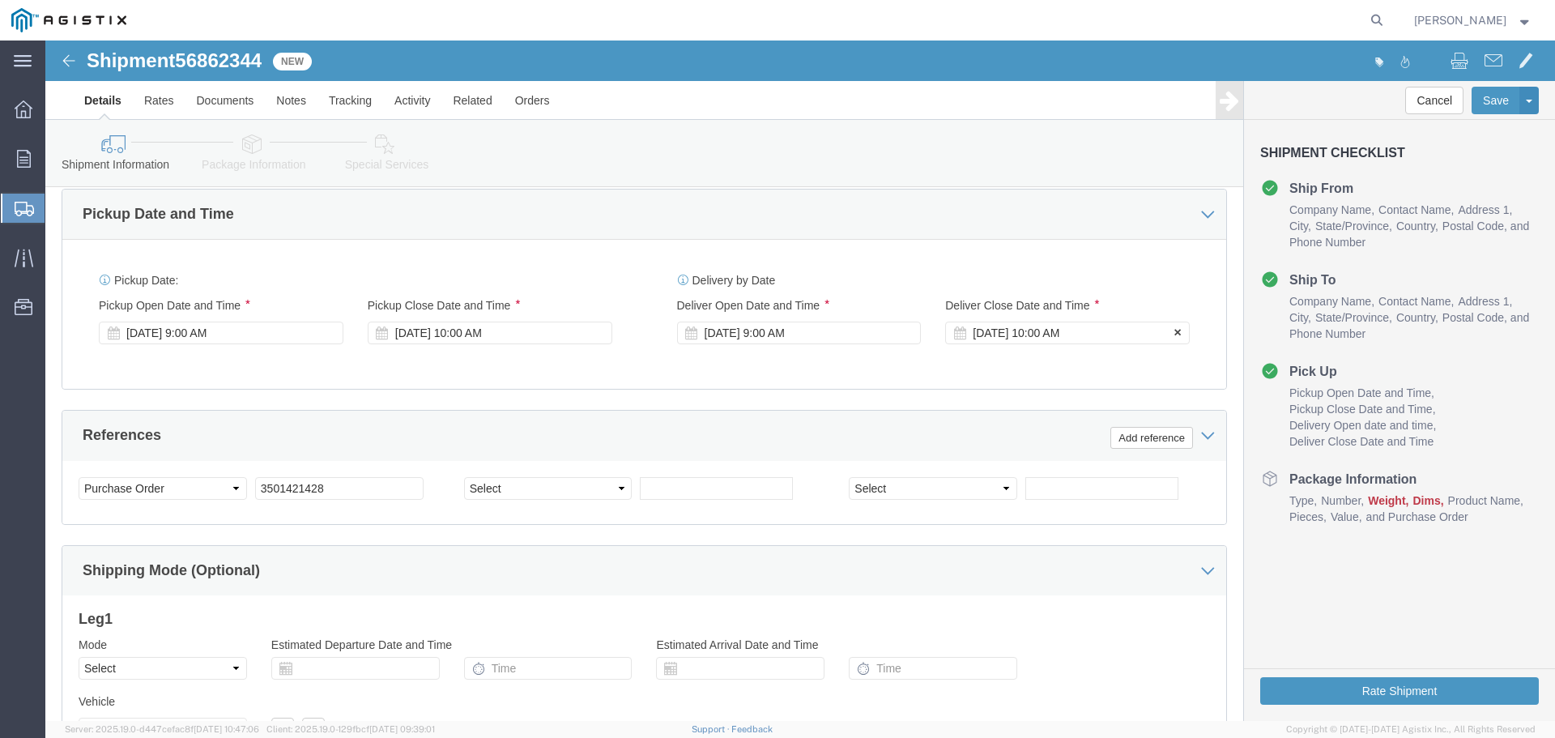
click div "Sep 23 2025 10:00 AM"
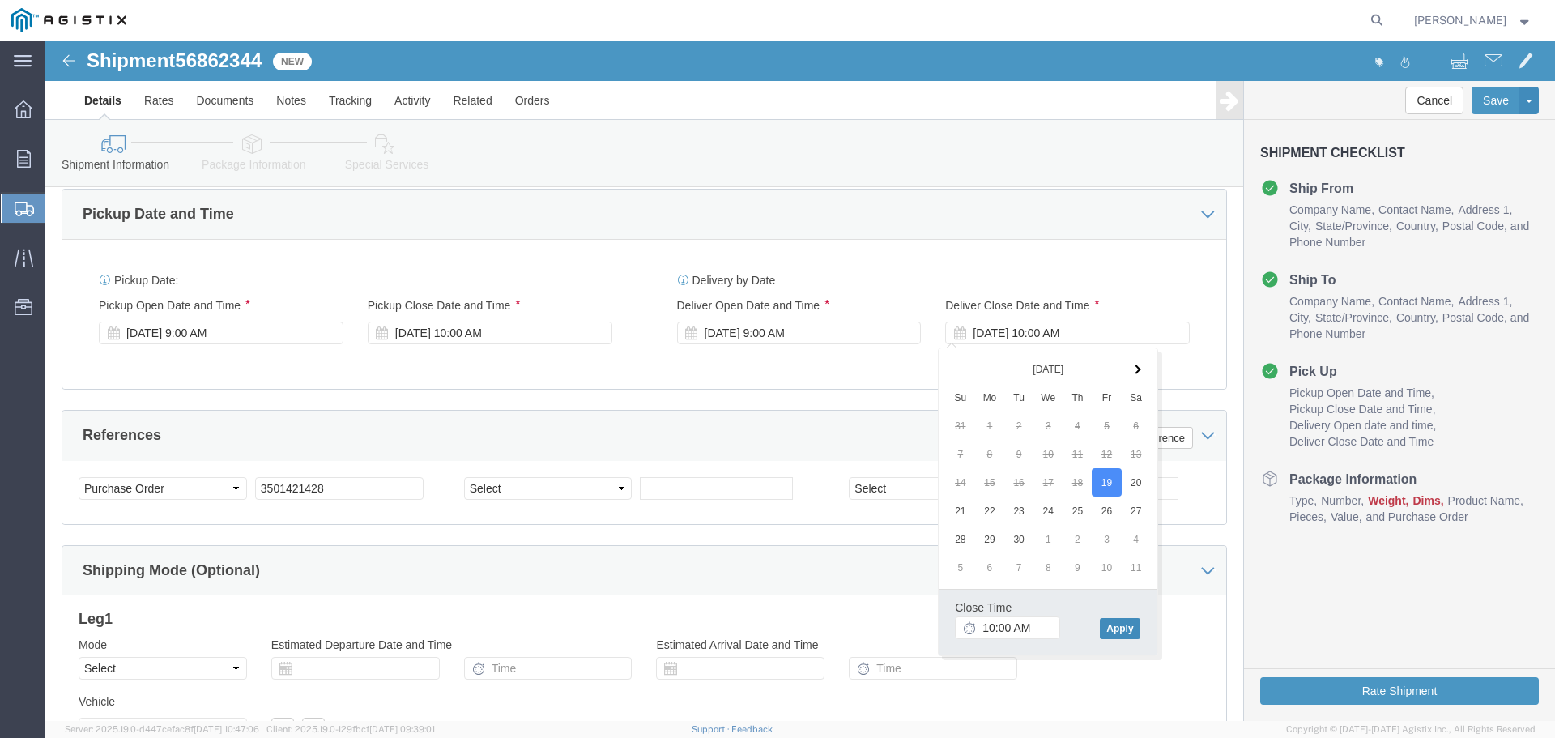
click button "Apply"
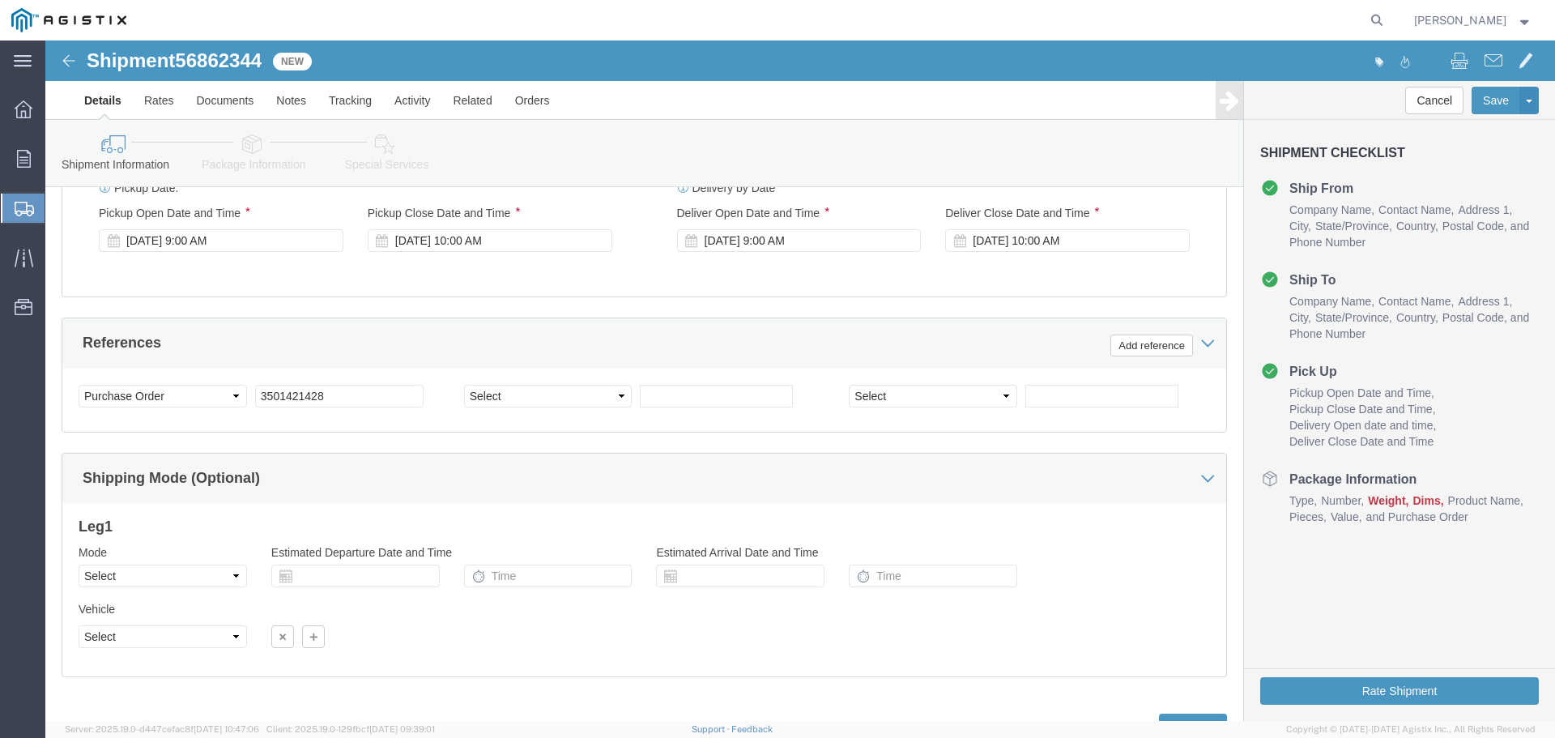
scroll to position [1100, 0]
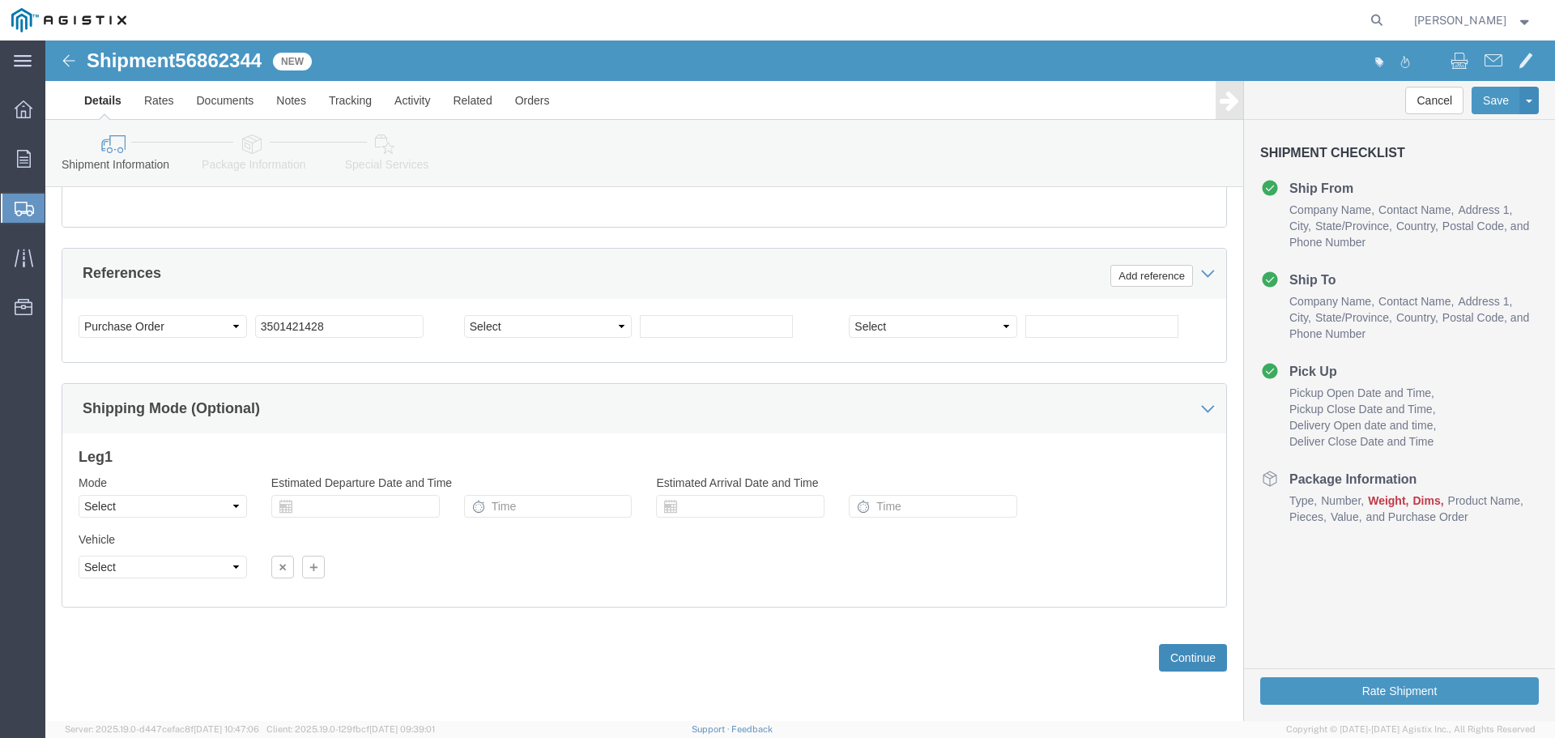
click button "Continue"
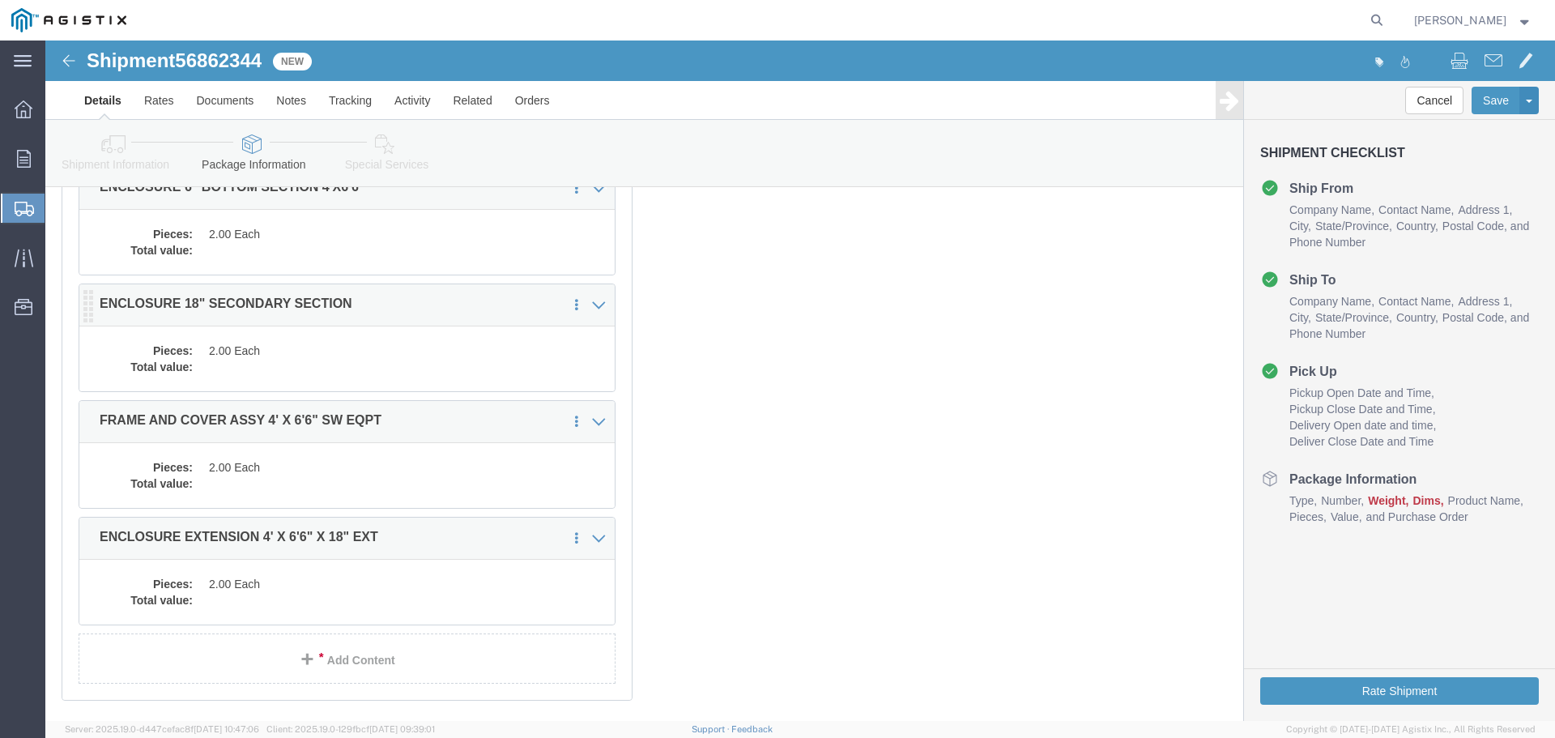
scroll to position [146, 0]
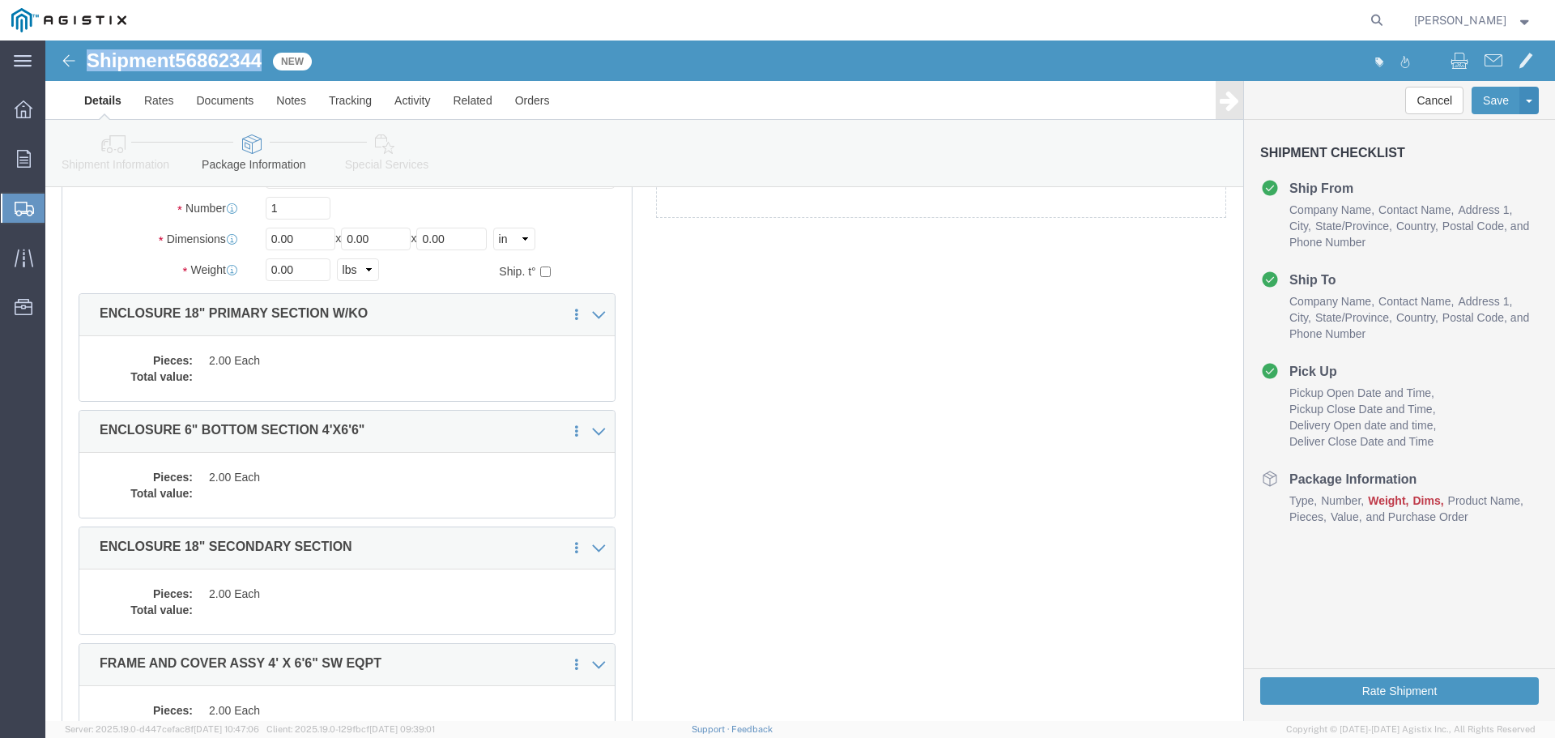
drag, startPoint x: 38, startPoint y: 19, endPoint x: 213, endPoint y: 23, distance: 174.9
click div "Shipment 56862344 New"
copy h1 "Shipment 56862344"
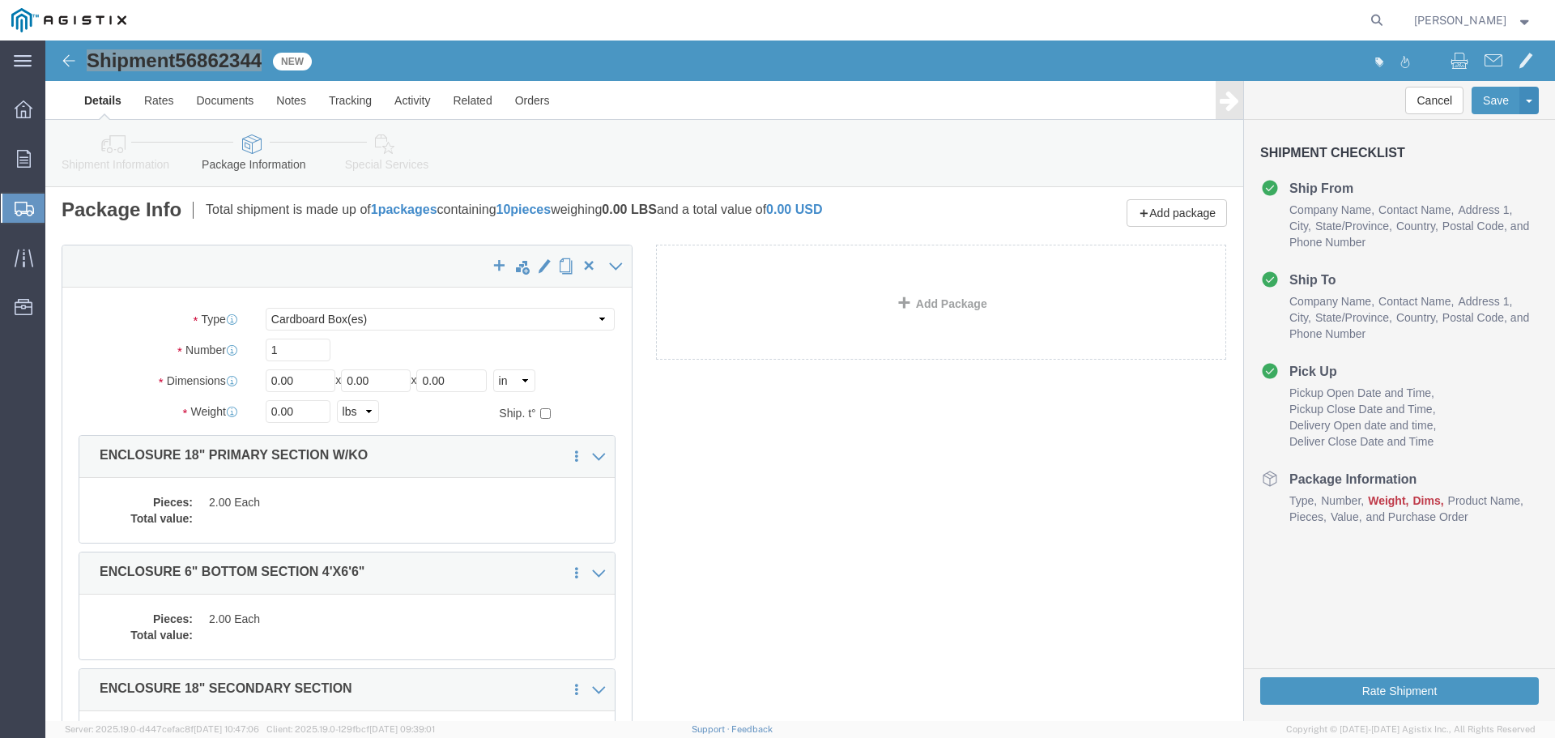
scroll to position [0, 0]
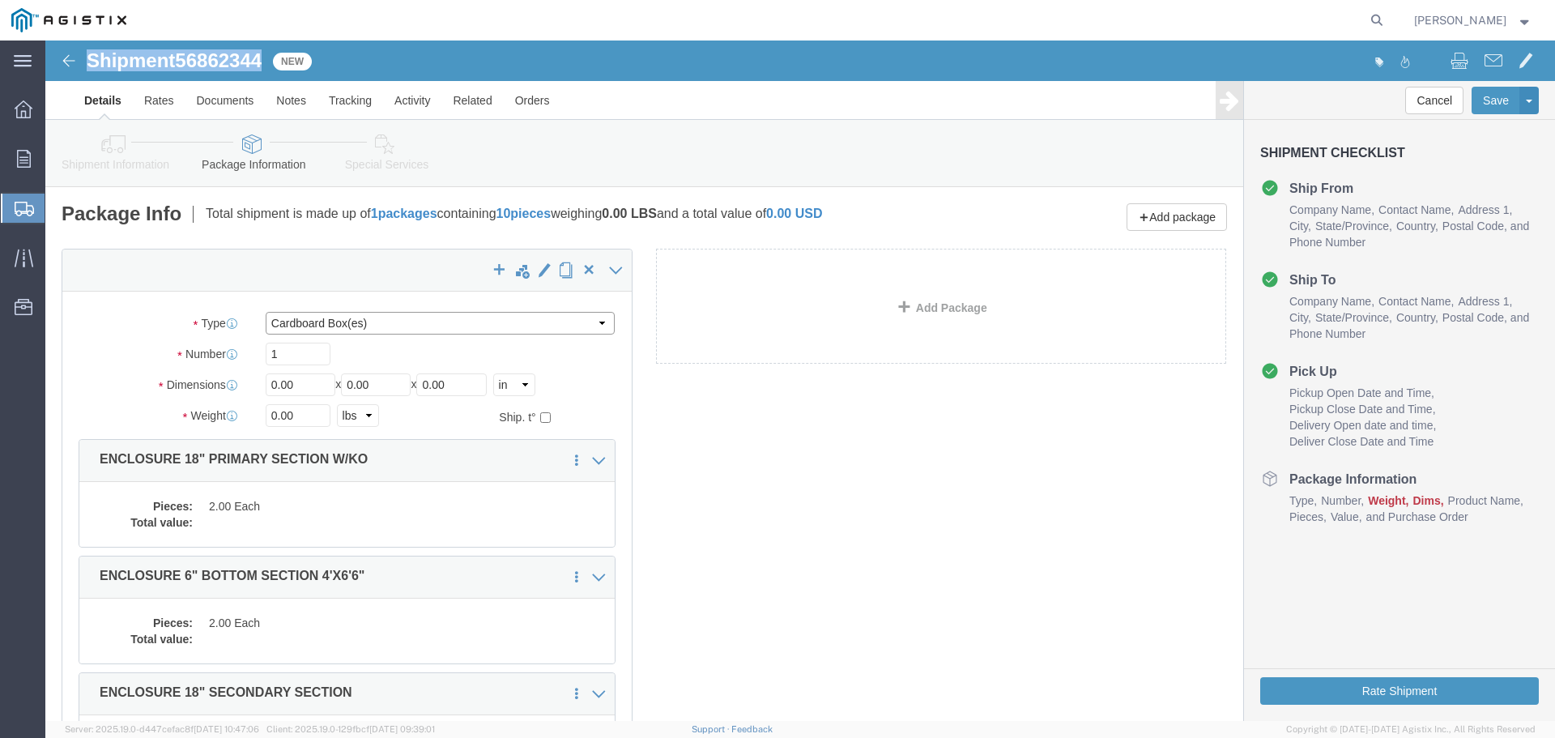
click select "Select Bulk Bundle(s) Cardboard Box(es) Carton(s) Crate(s) Drum(s) (Fiberboard)…"
select select "YRPK"
click select "Select Bulk Bundle(s) Cardboard Box(es) Carton(s) Crate(s) Drum(s) (Fiberboard)…"
click input "1"
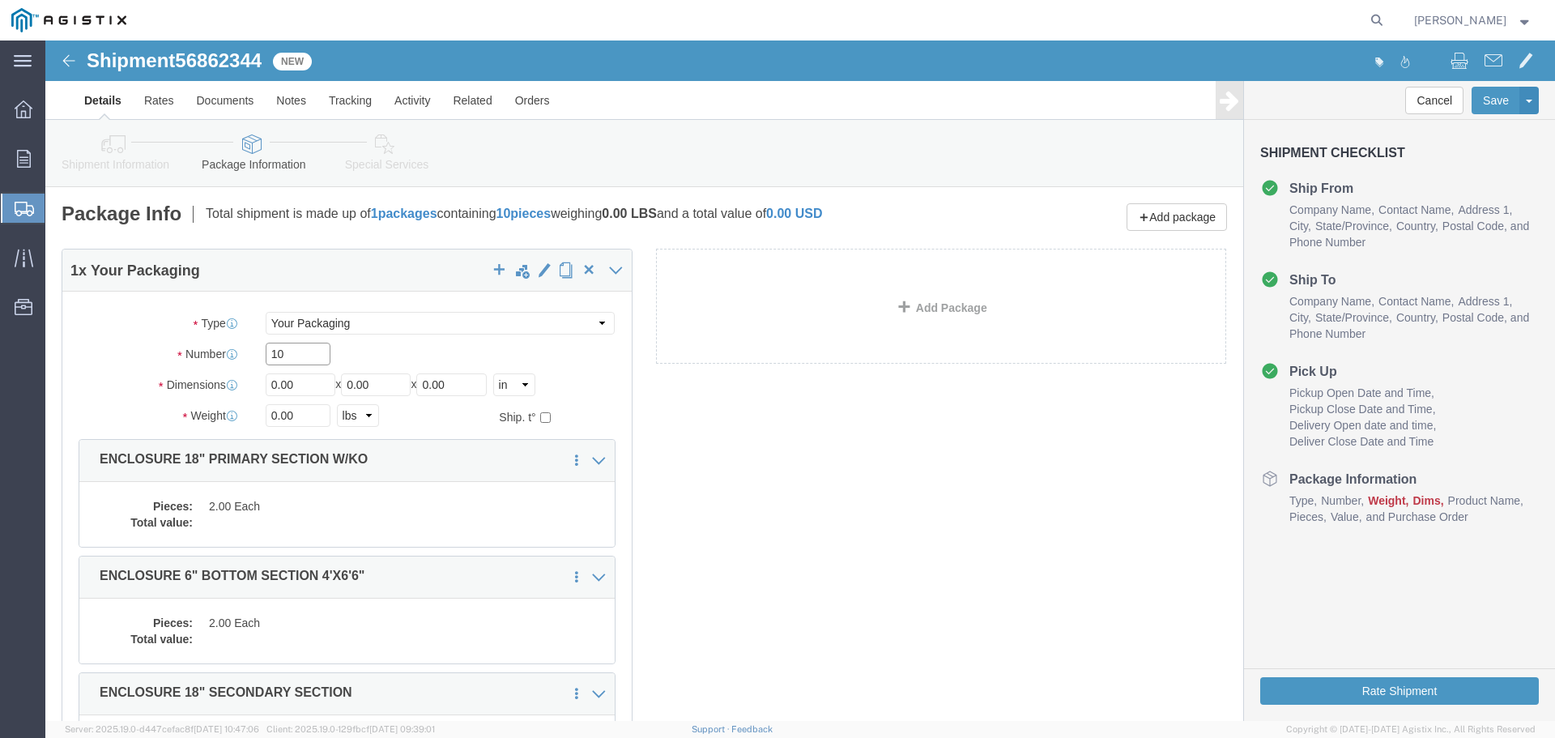
type input "10"
type input "48"
type input "78"
type input "72"
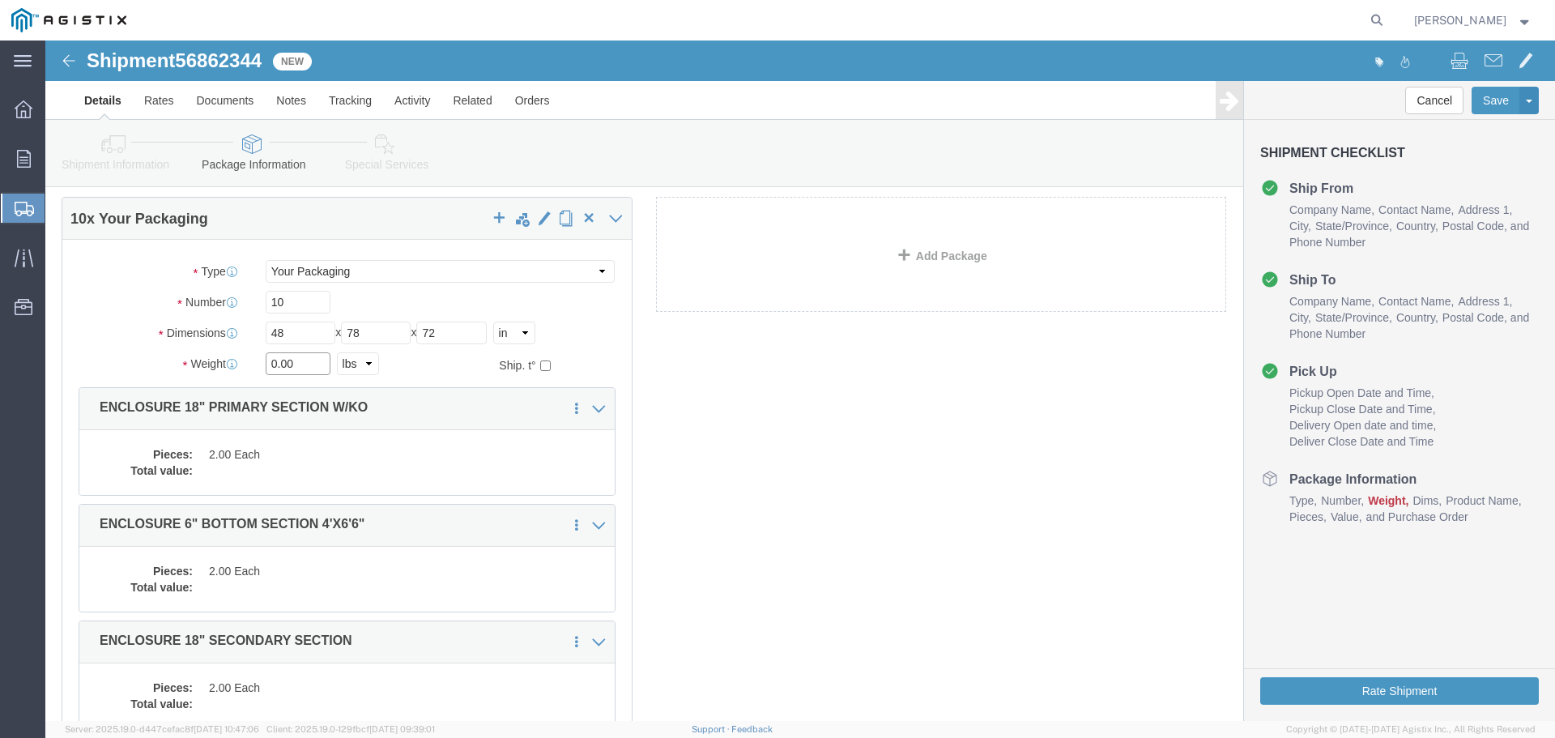
scroll to position [81, 0]
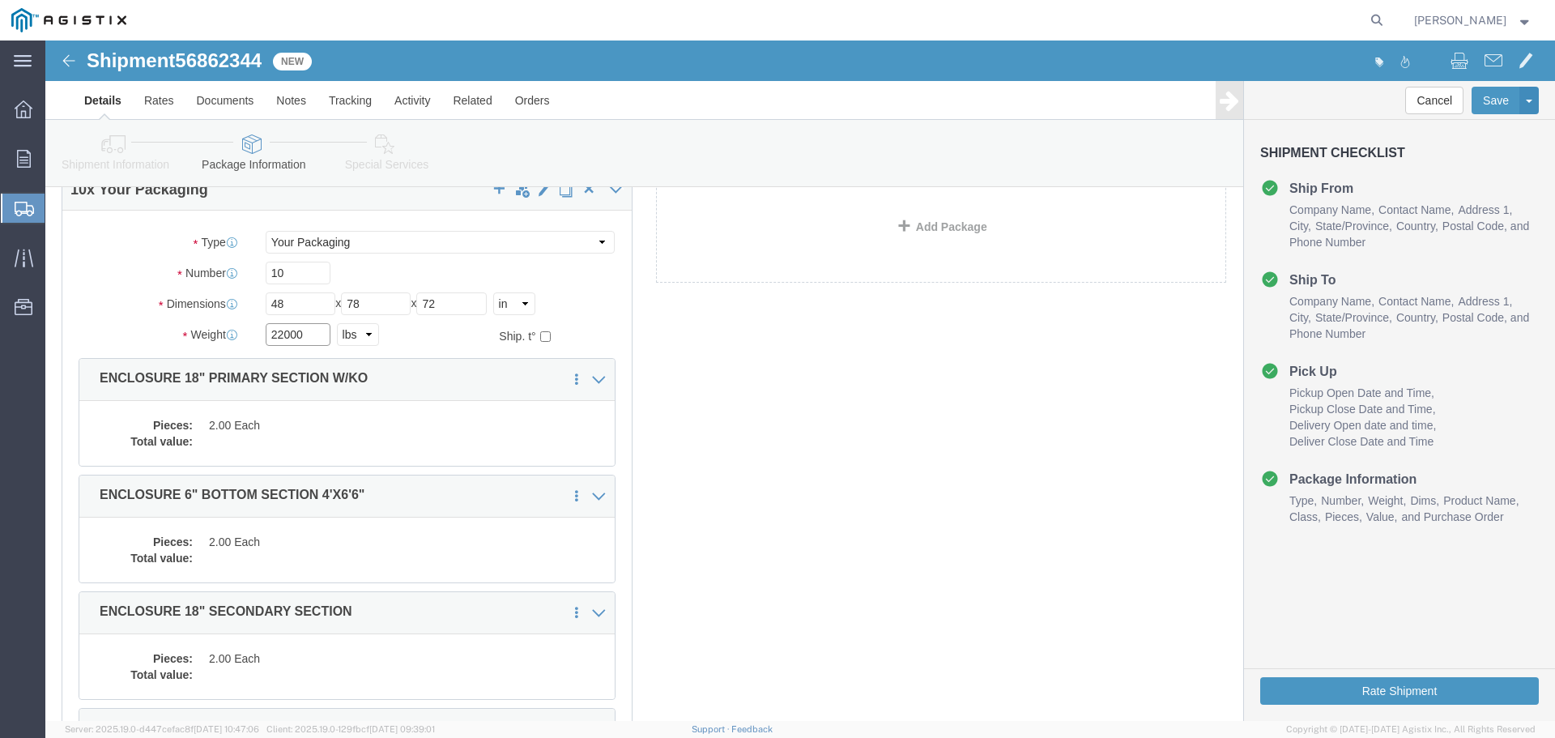
type input "22000"
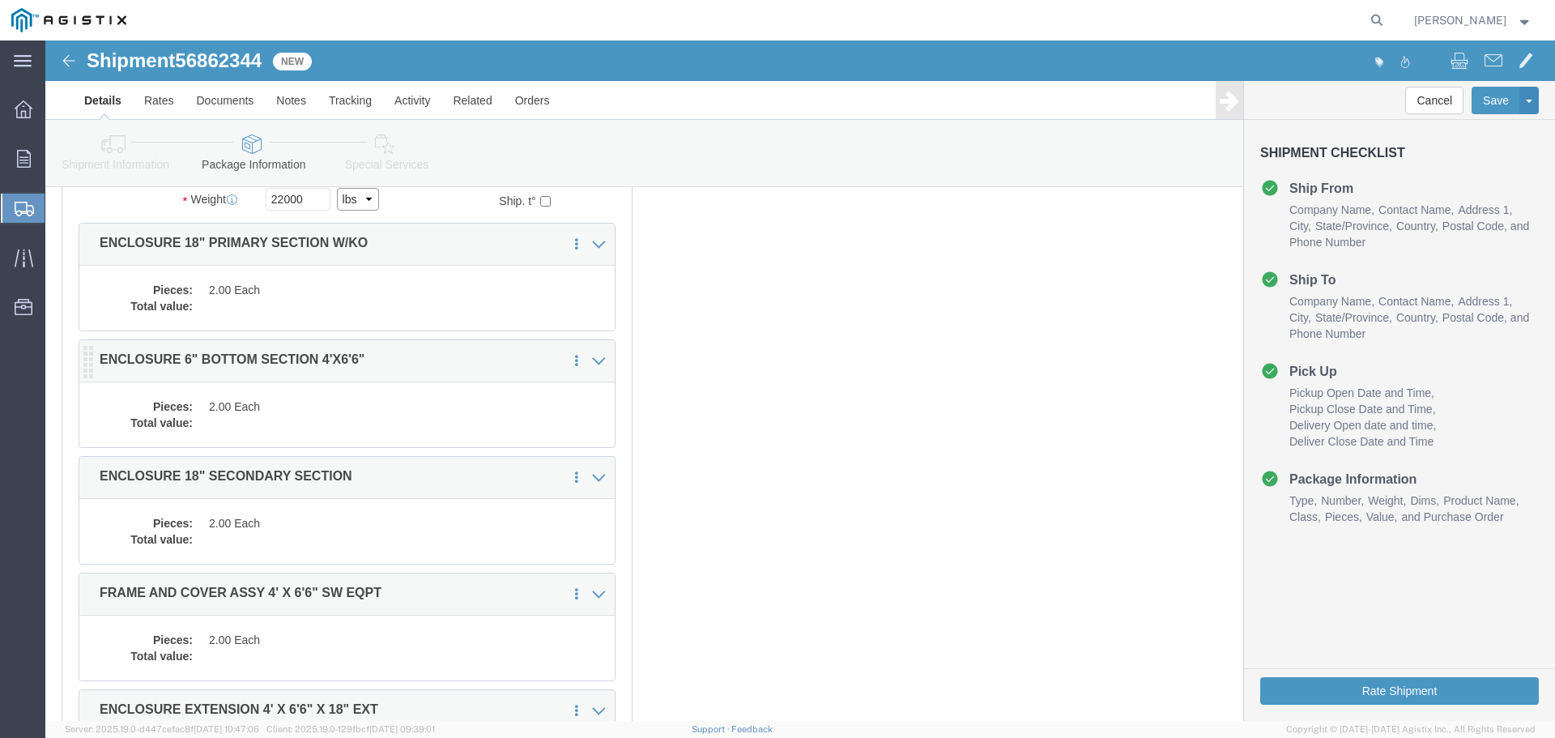
scroll to position [243, 0]
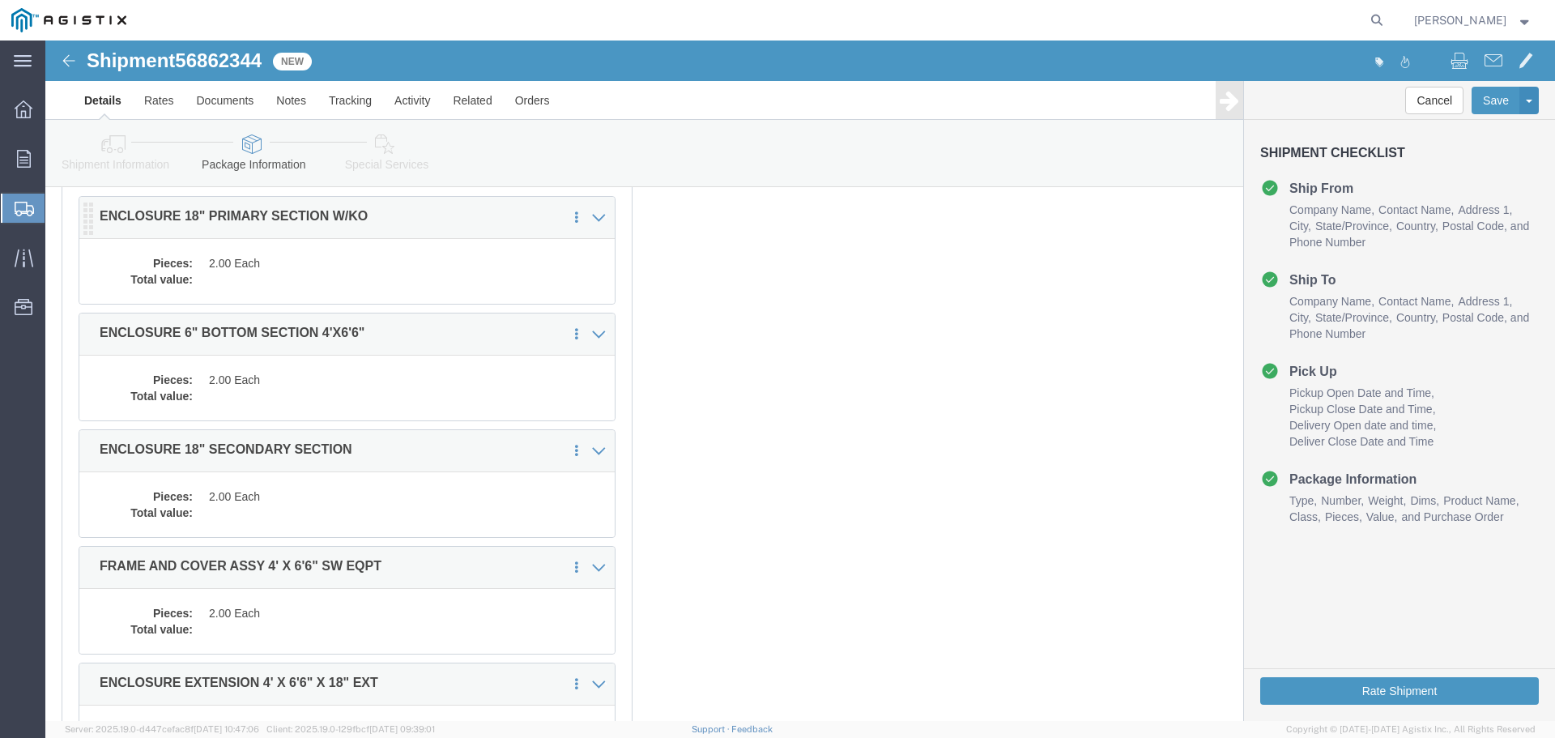
click dd
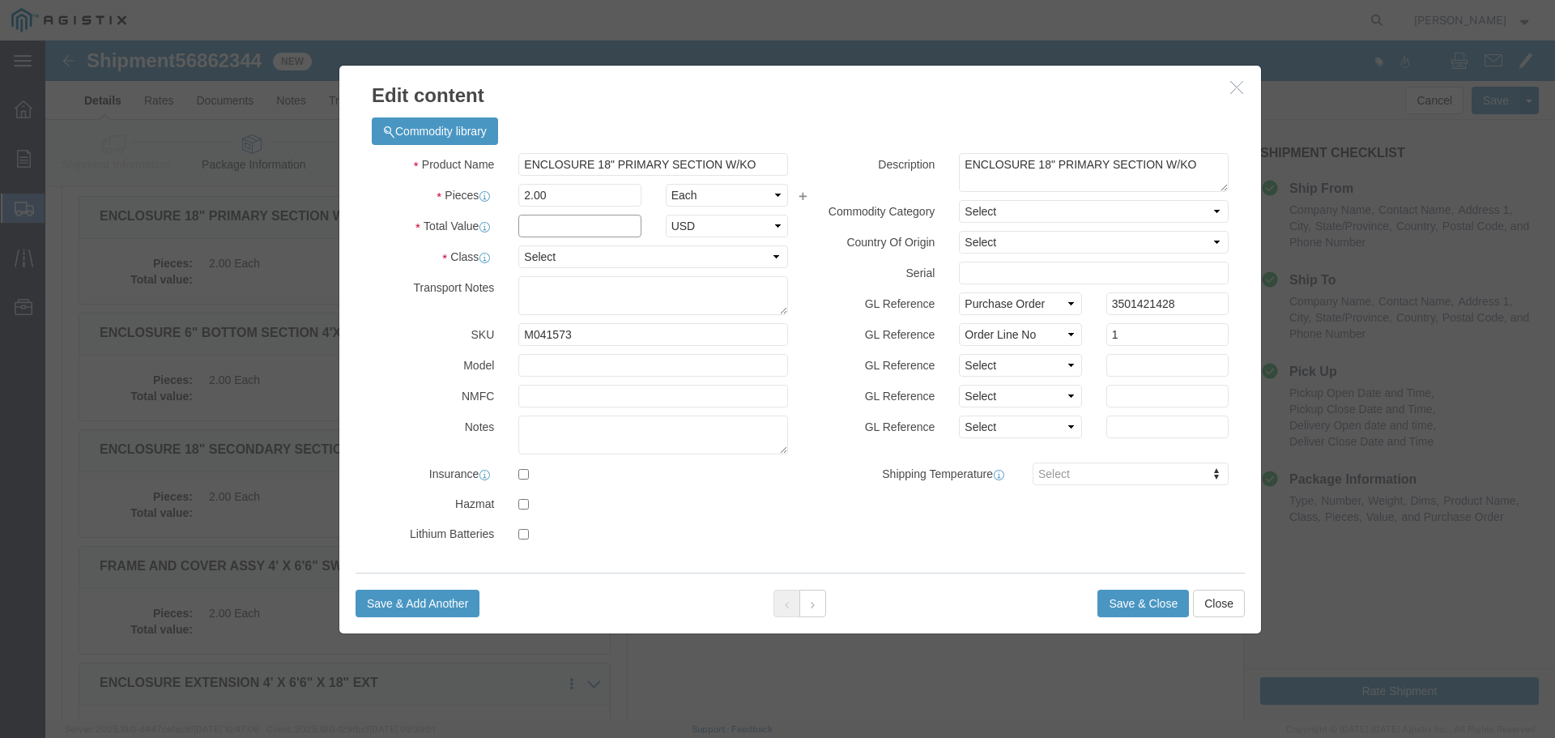
click input "text"
type input "1"
click select "Select 50 55 60 65 70 85 92.5 100 125 175 250 300 400"
select select "55"
click select "Select 50 55 60 65 70 85 92.5 100 125 175 250 300 400"
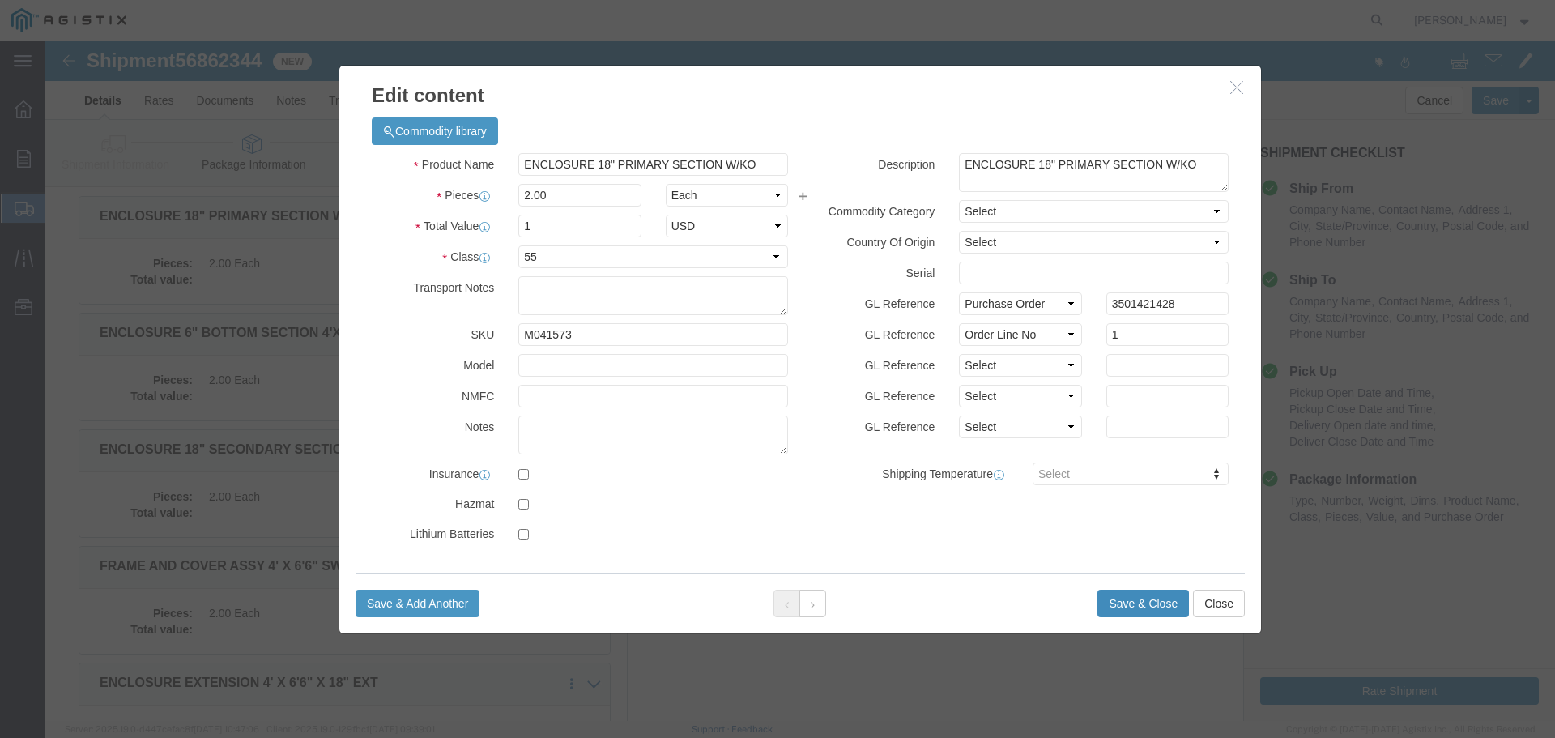
click button "Save & Close"
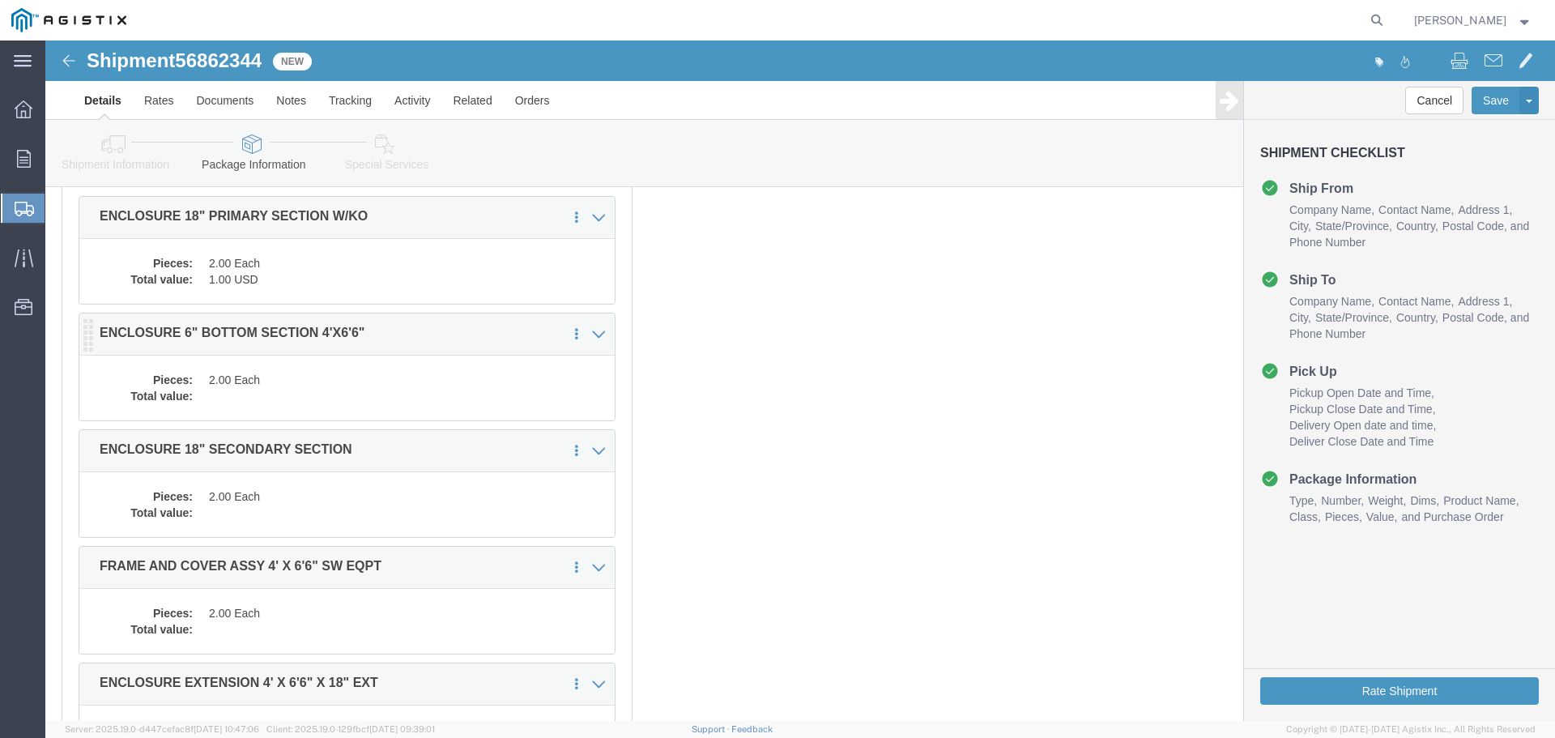
click dd "2.00 Each"
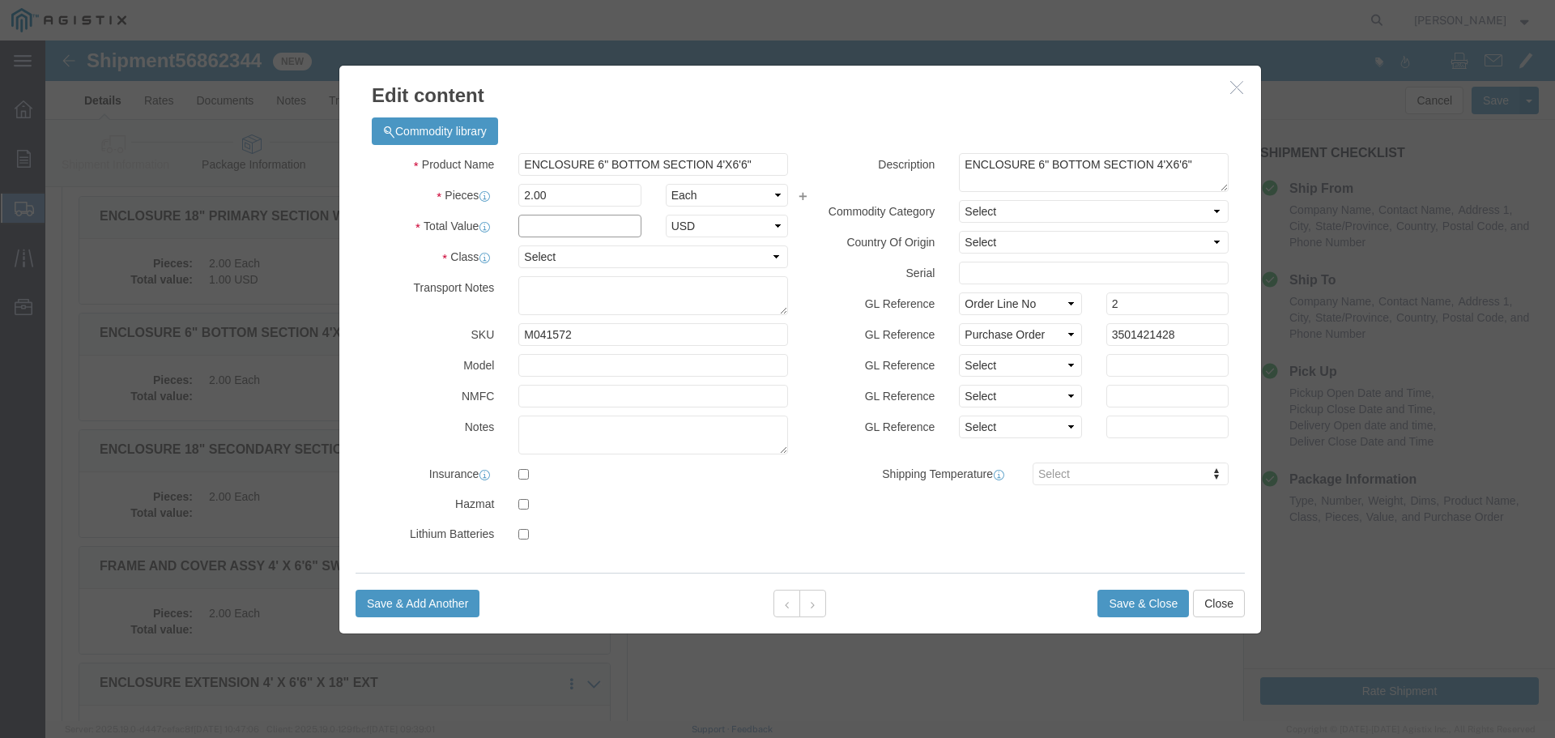
click input "text"
type input "1"
select select "USD"
select select "55"
click button "Save & Close"
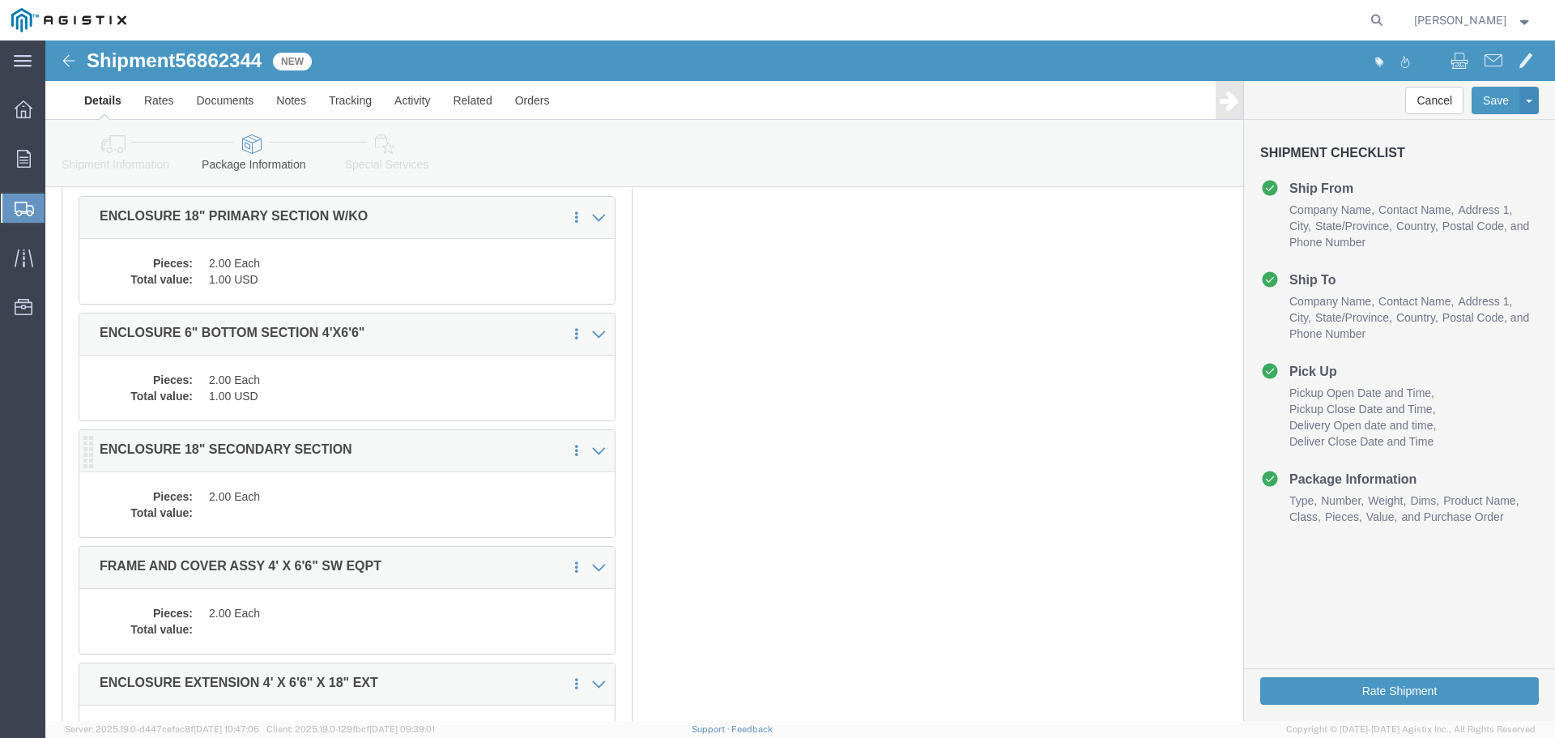
click dd "2.00 Each"
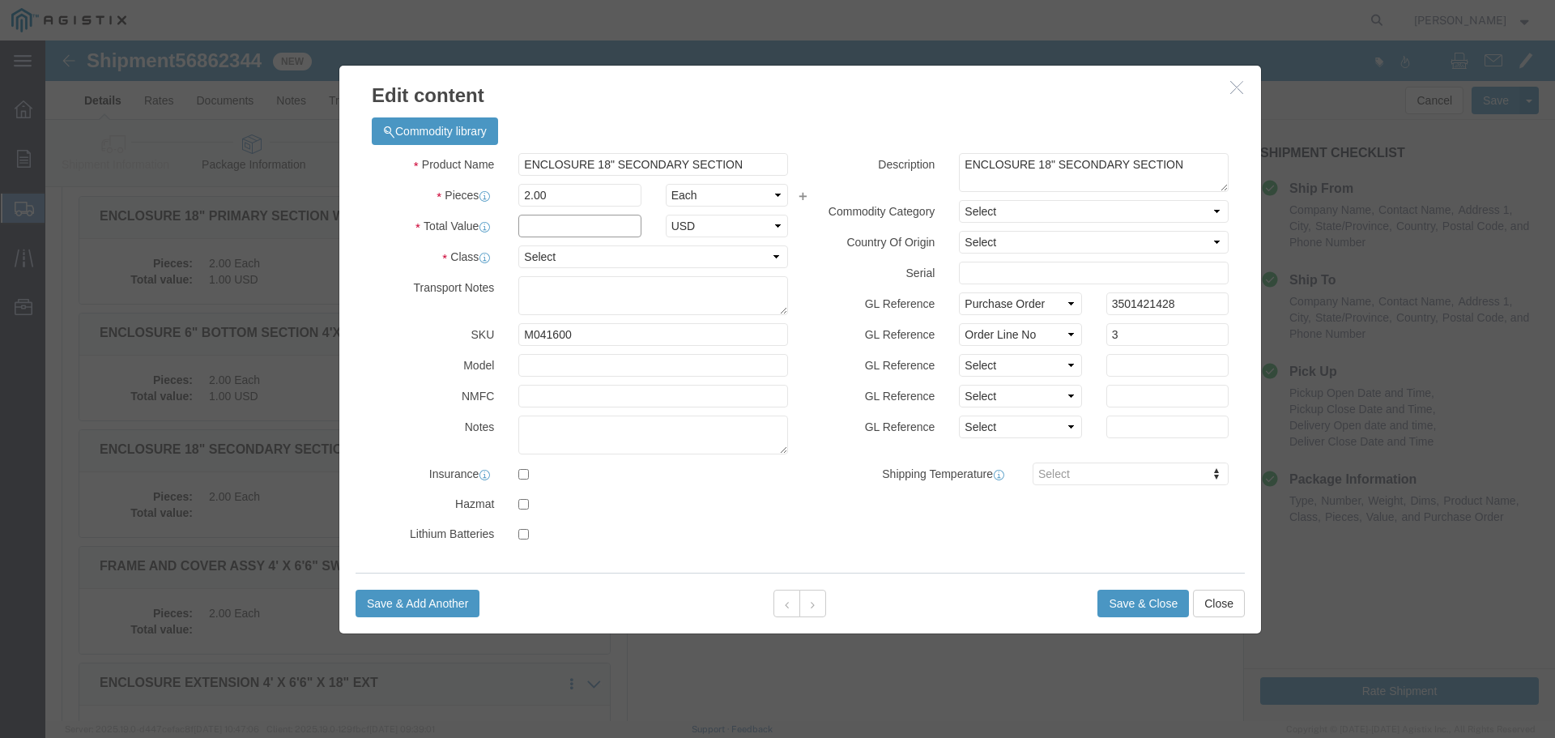
click input "text"
type input "1"
select select "USD"
select select "55"
click button "Save & Close"
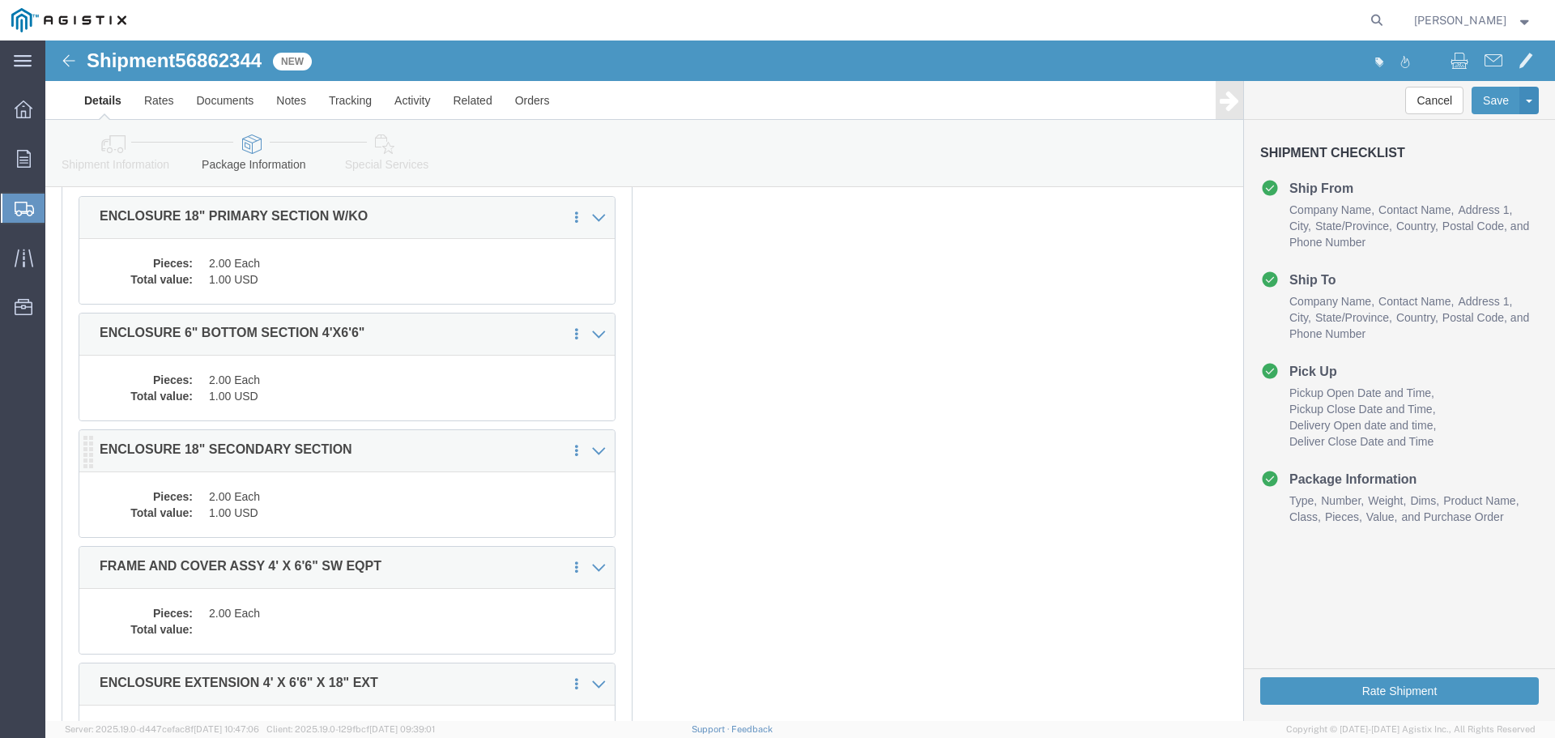
click dd "2.00 Each"
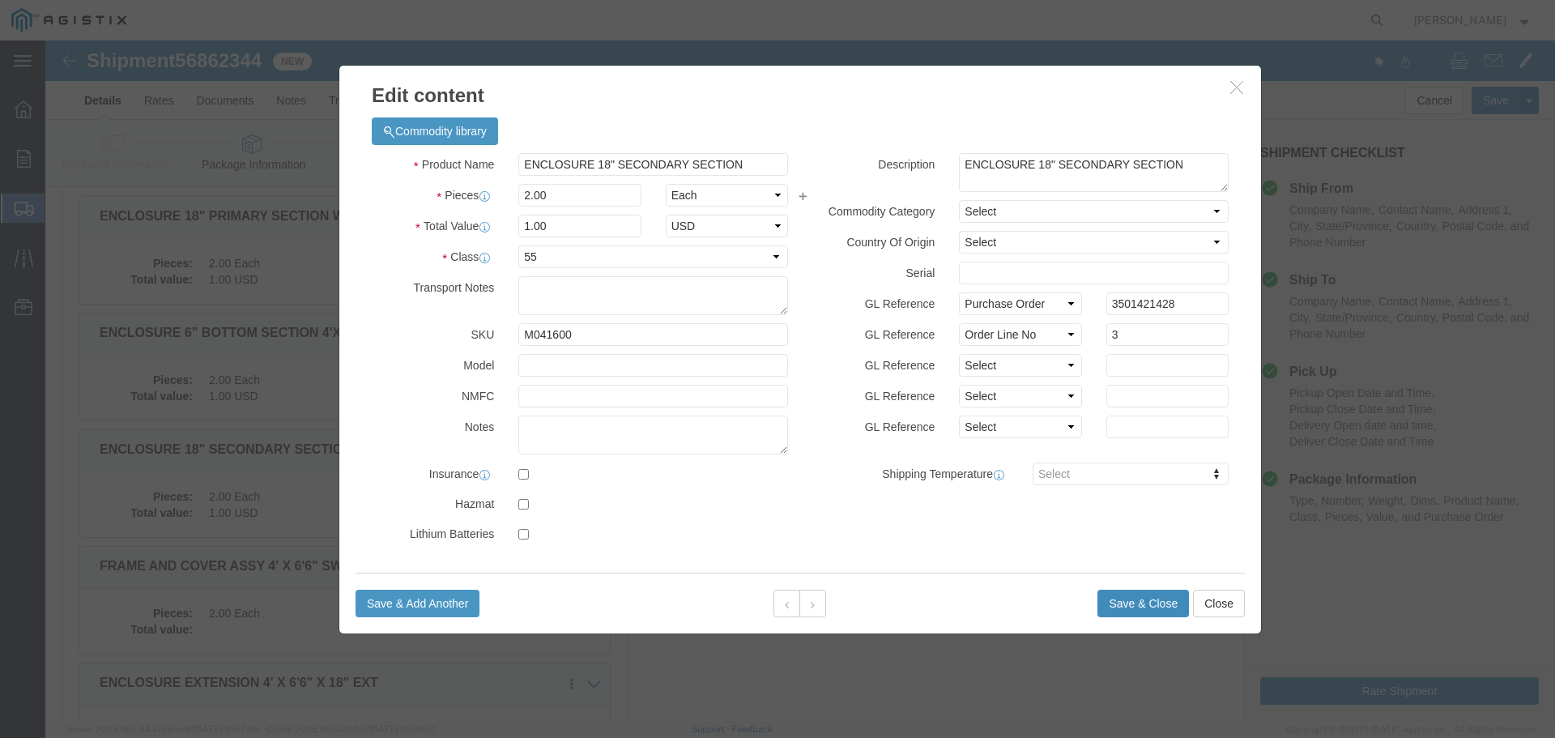
click button "Save & Close"
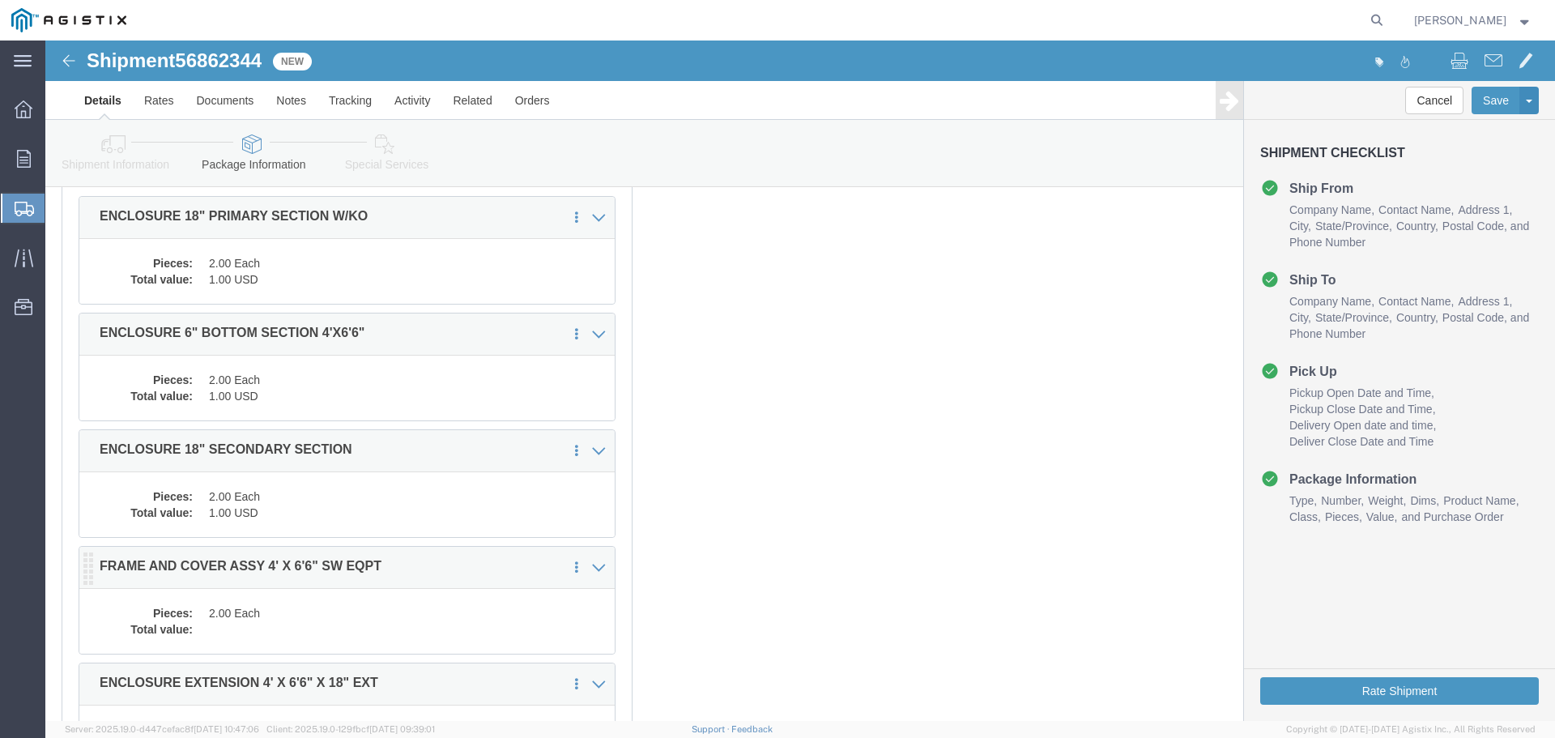
click dd "2.00 Each"
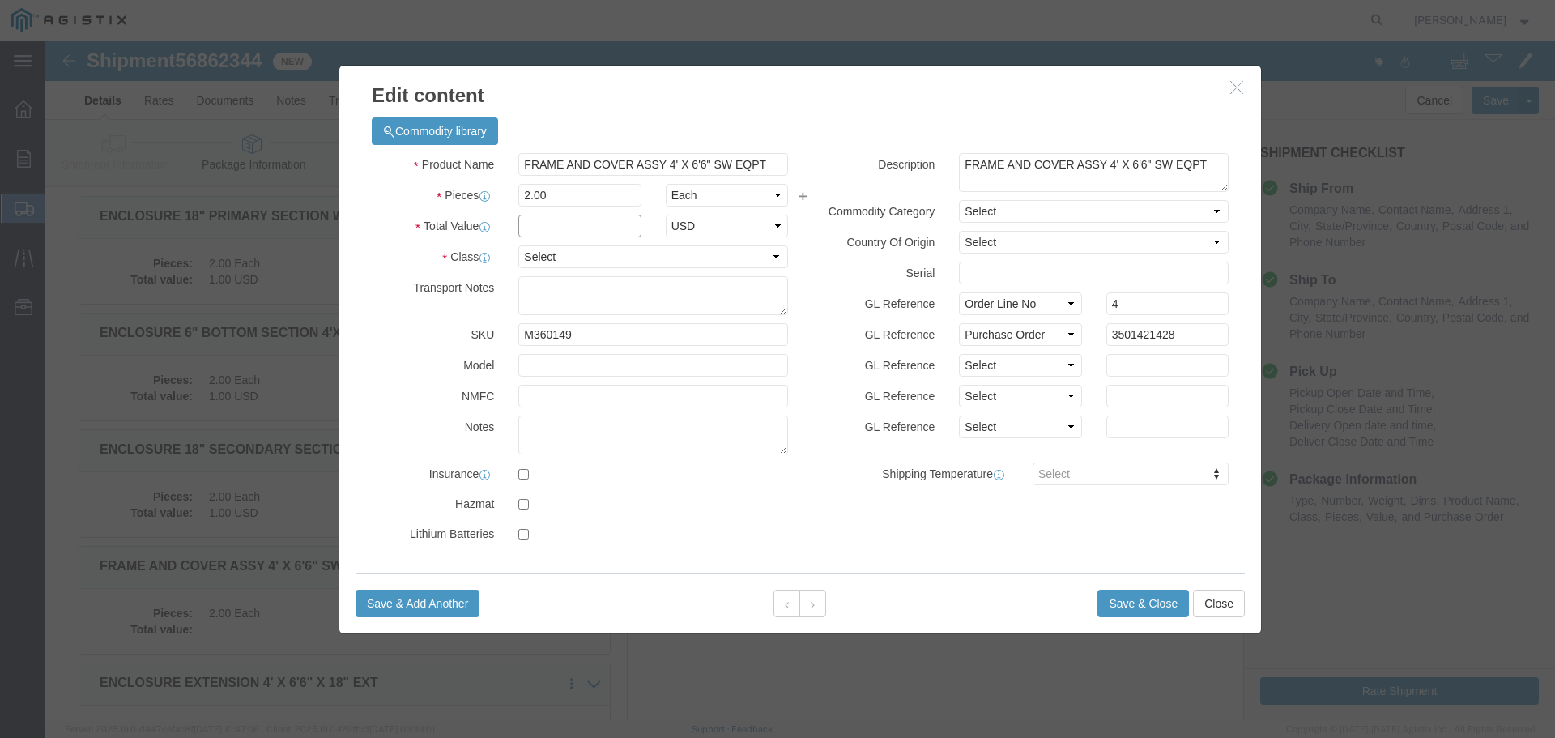
click input "text"
type input "1"
select select "USD"
select select "55"
click button "Save & Close"
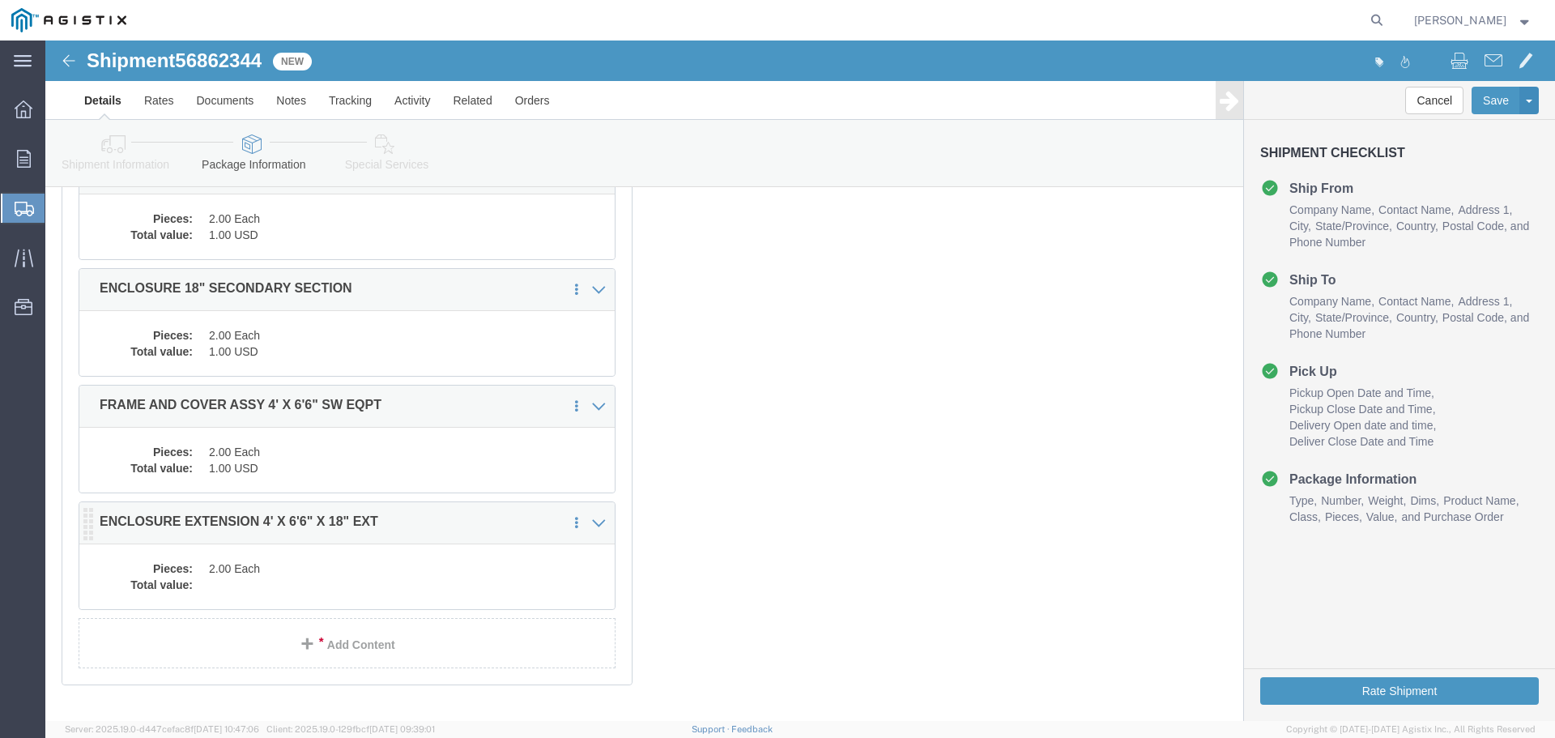
scroll to position [405, 0]
click div "Pieces: 2.00 Each Total value:"
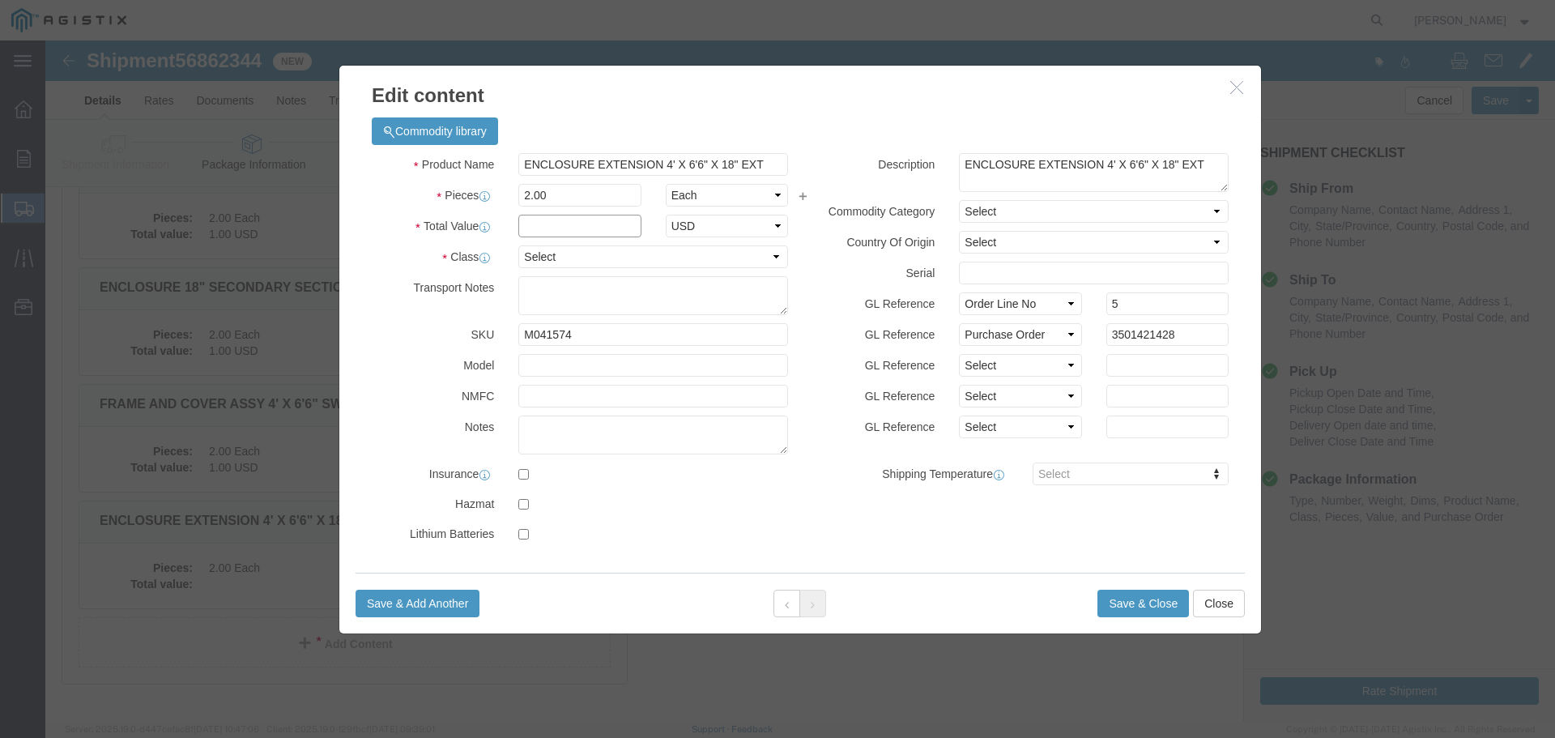
click input "text"
type input "1"
select select "USD"
select select "55"
click button "Save & Close"
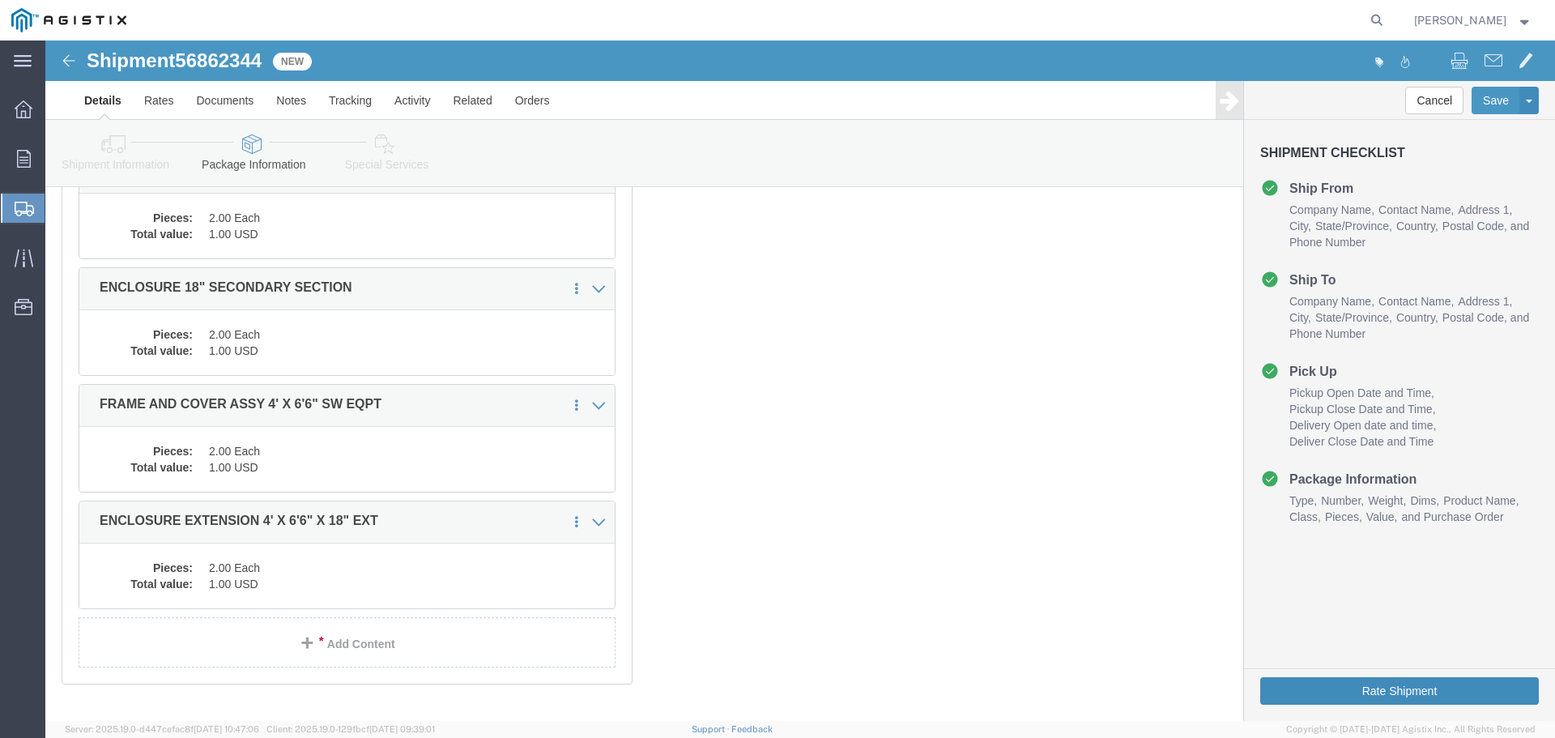
click button "Rate Shipment"
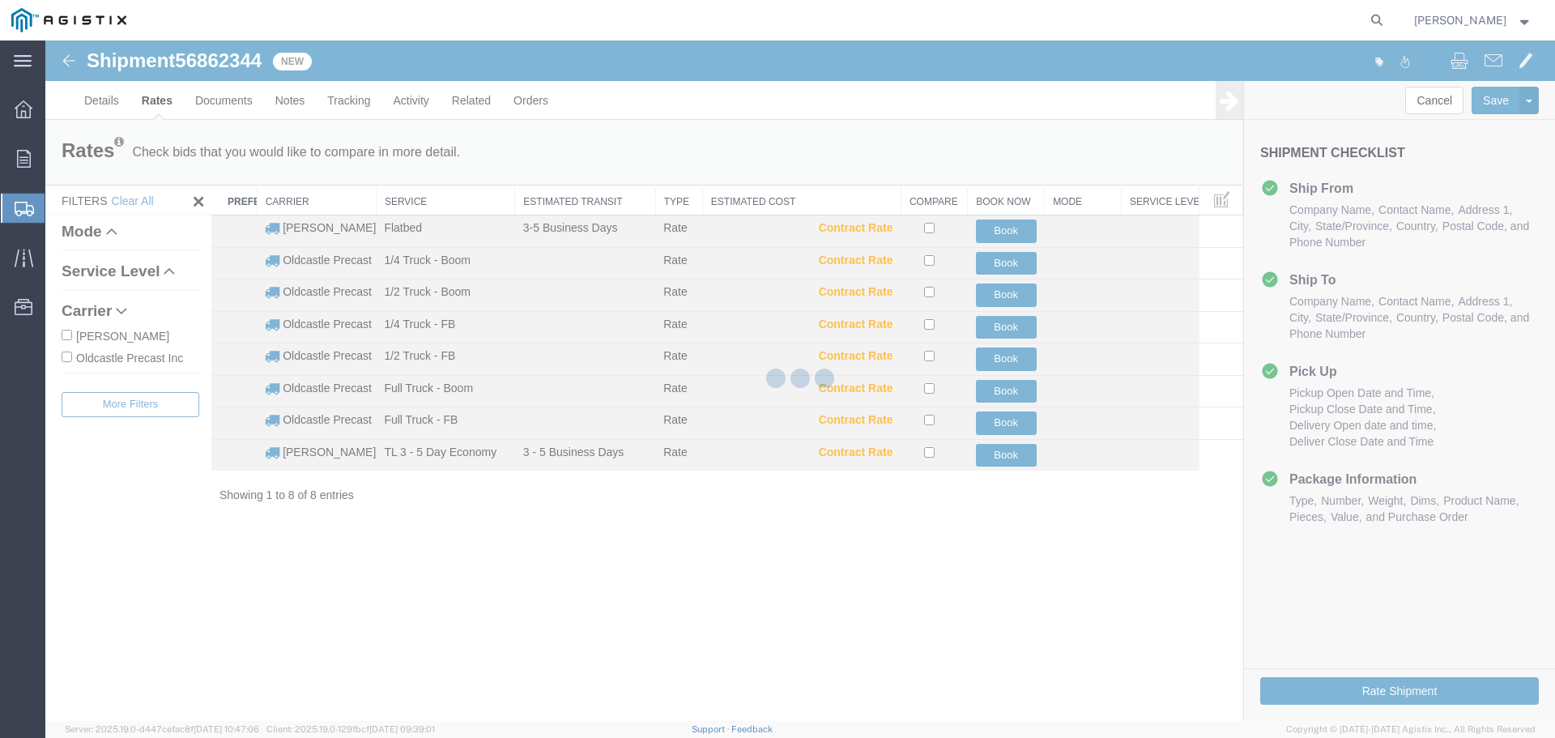
scroll to position [0, 0]
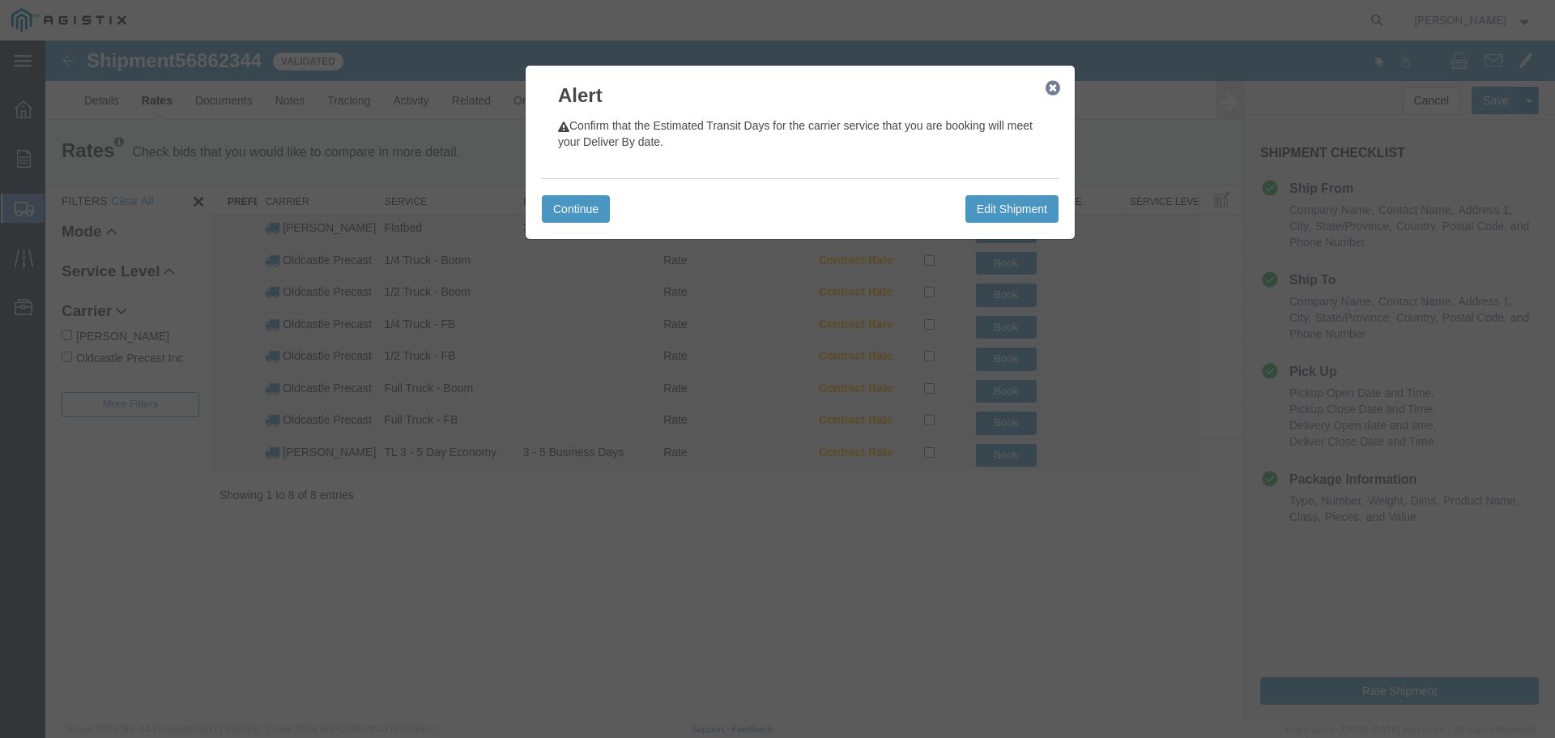
click at [1049, 91] on icon "button" at bounding box center [1052, 88] width 15 height 13
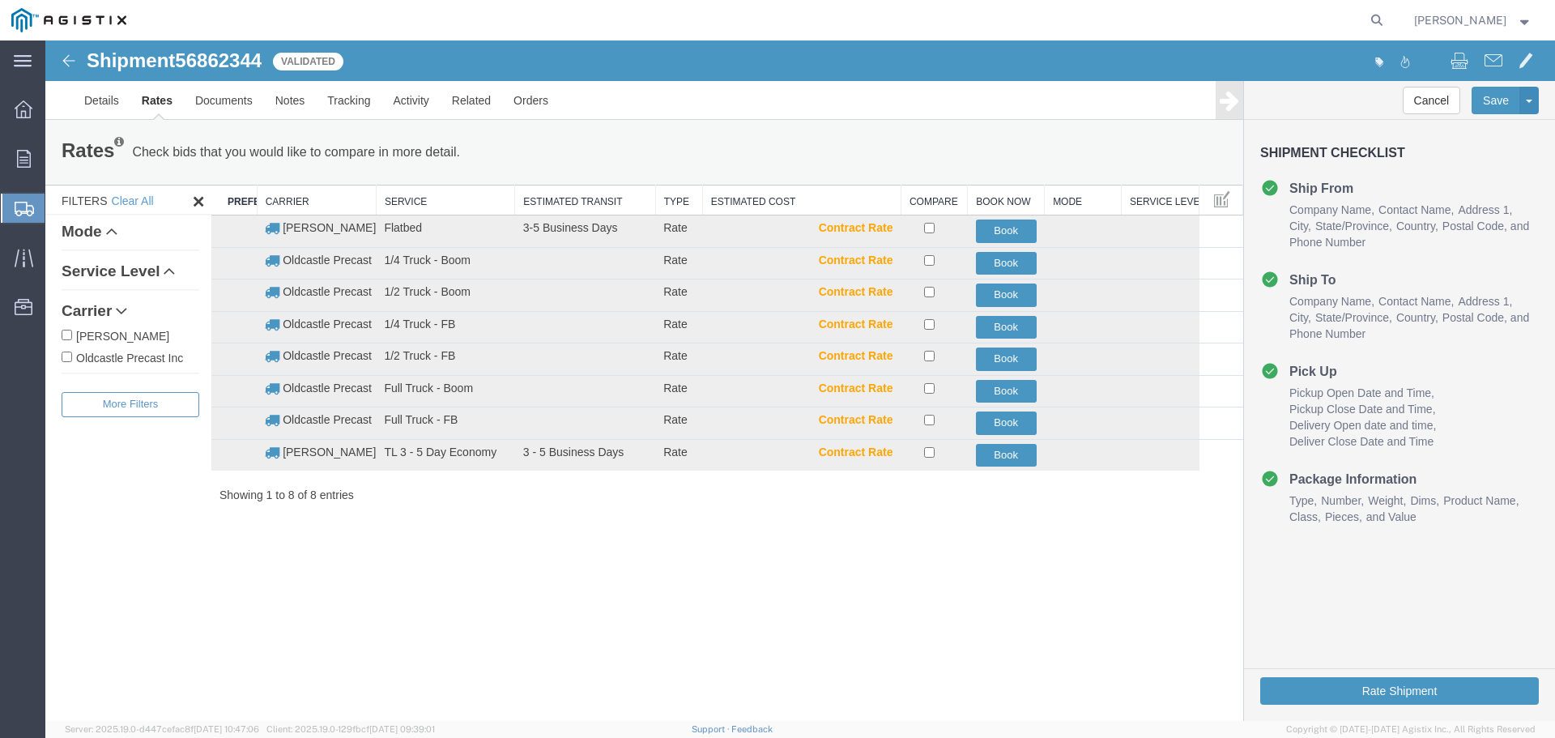
click at [134, 362] on label "Oldcastle Precast Inc" at bounding box center [131, 357] width 138 height 18
click at [72, 362] on input "Oldcastle Precast Inc" at bounding box center [67, 356] width 11 height 11
checkbox input "true"
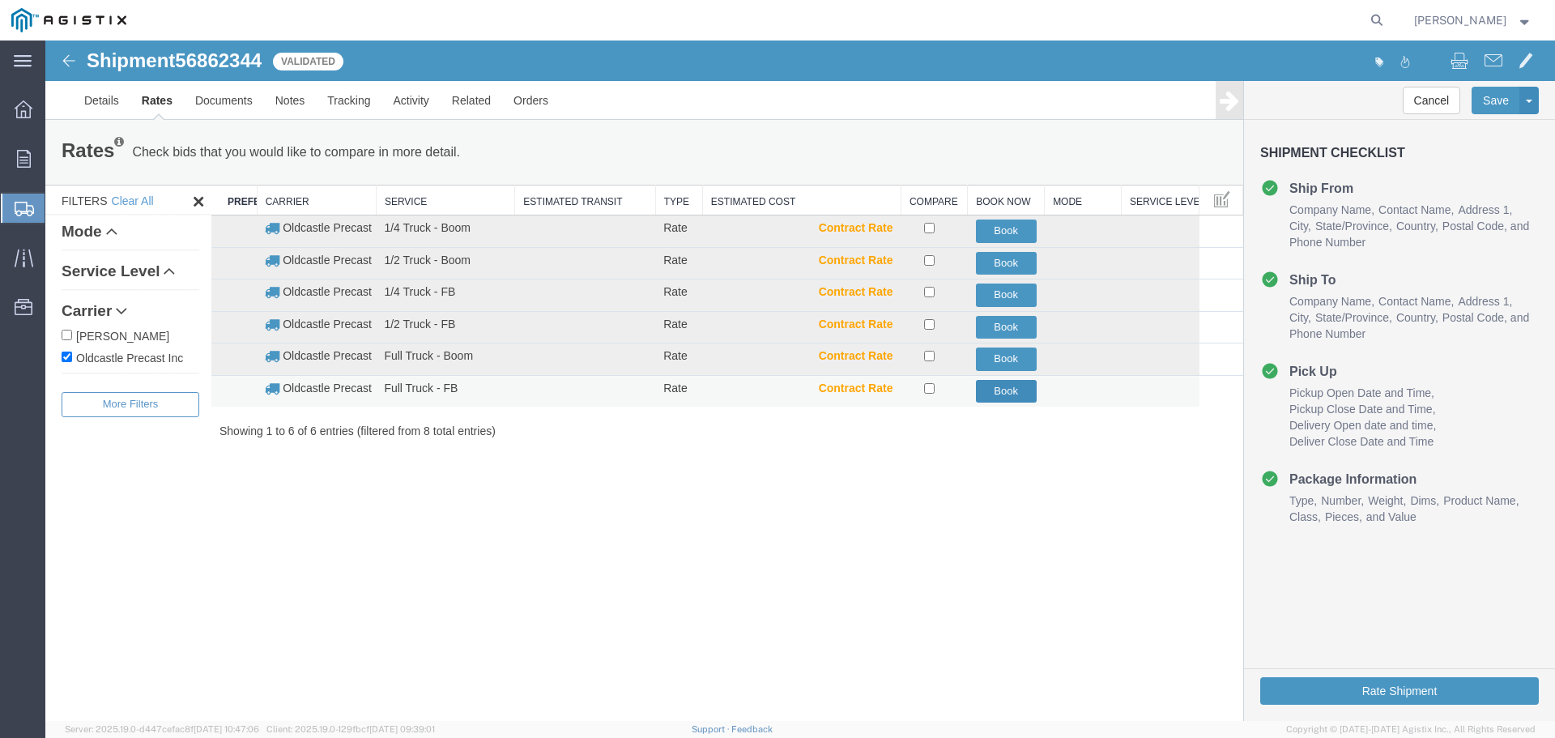
click at [998, 391] on button "Book" at bounding box center [1006, 391] width 61 height 23
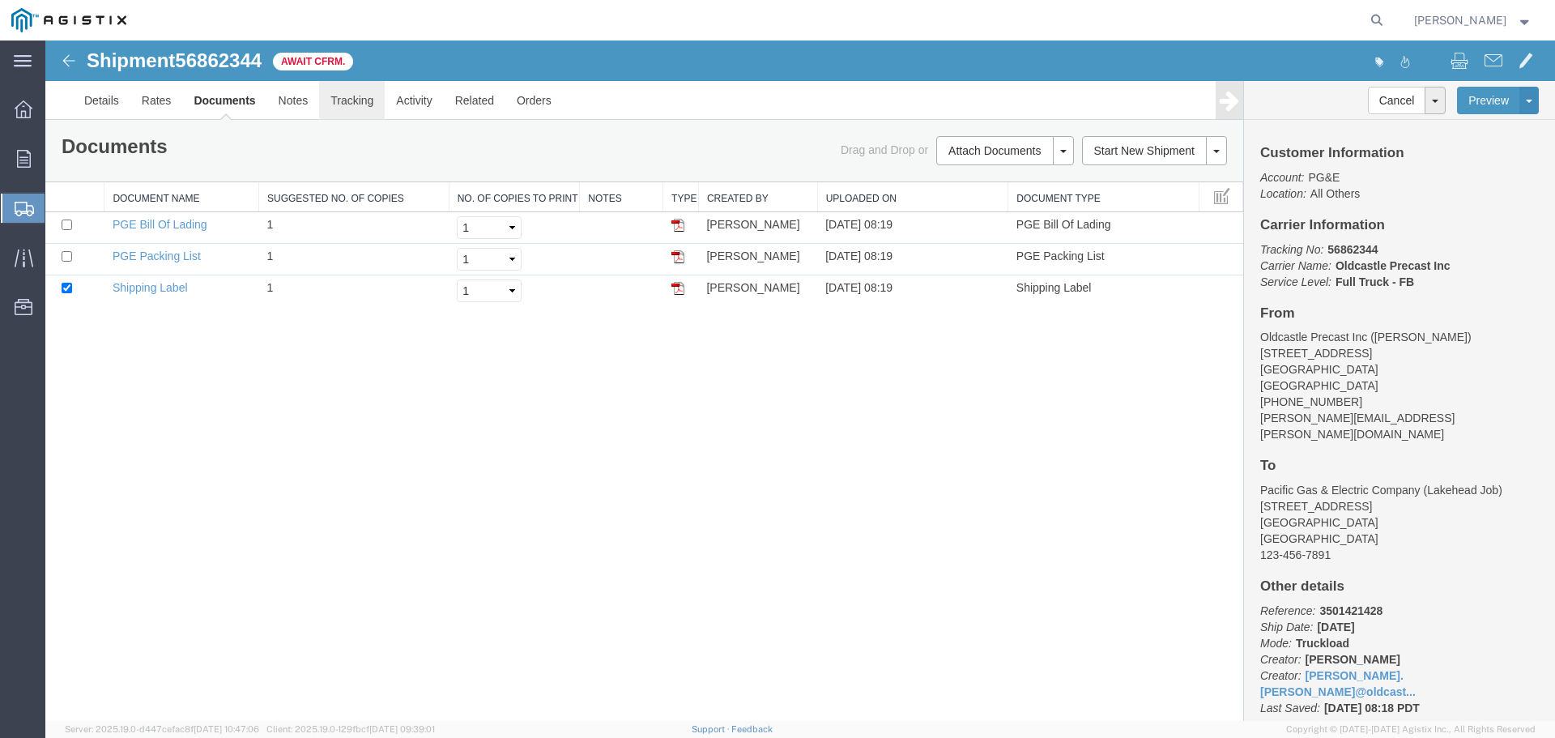
click at [361, 100] on link "Tracking" at bounding box center [352, 100] width 66 height 39
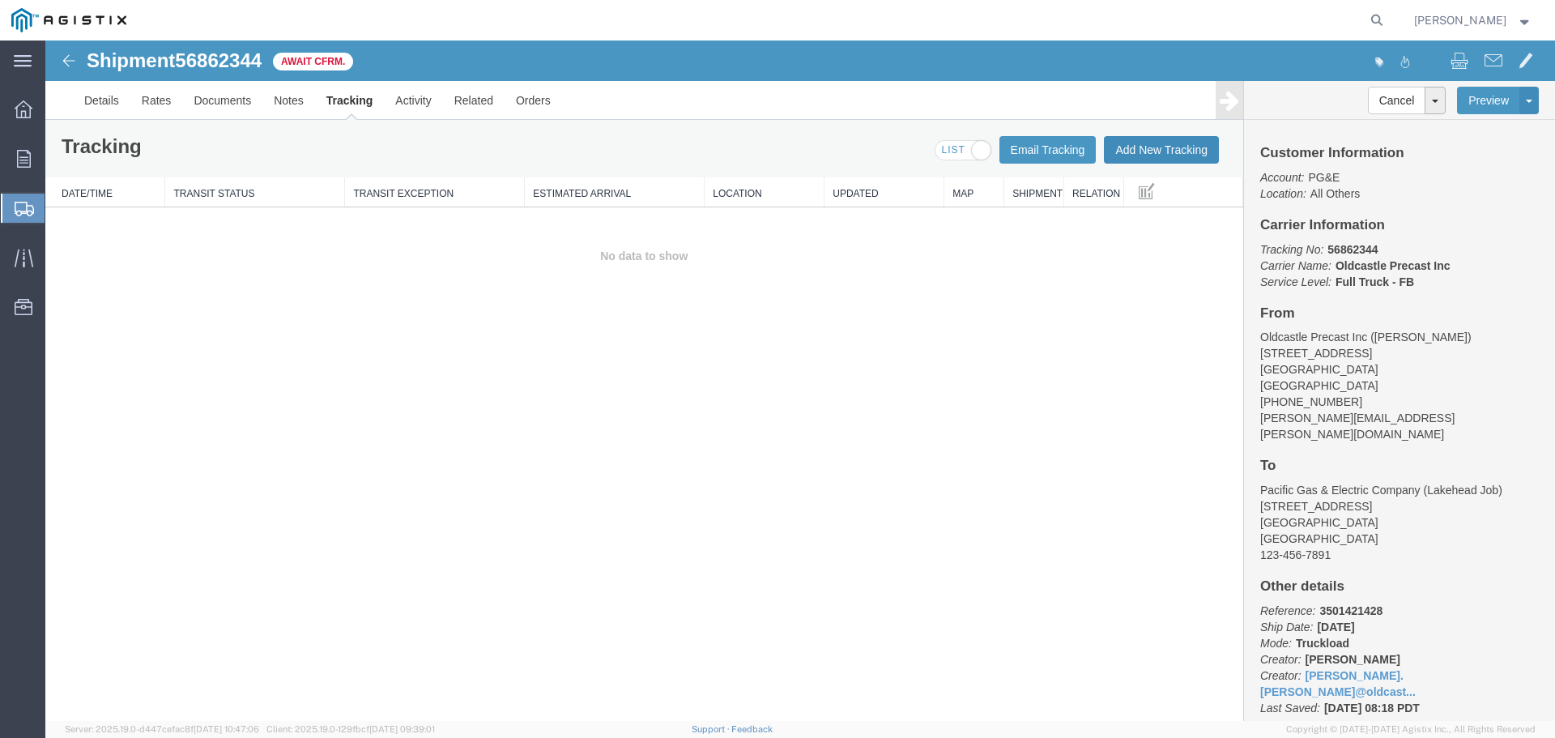
click at [1148, 152] on button "Add New Tracking" at bounding box center [1161, 150] width 115 height 28
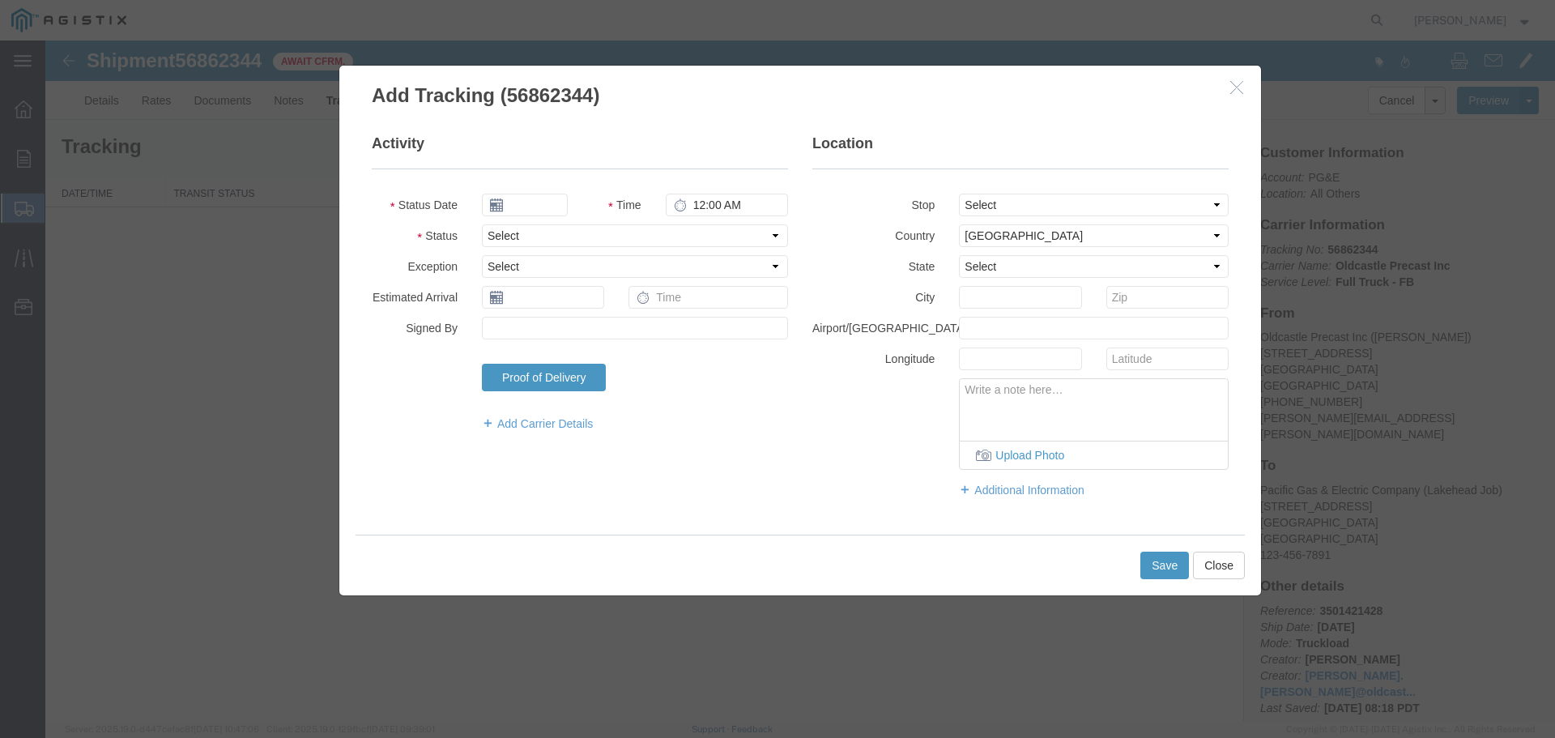
type input "[DATE]"
type input "9:00 AM"
click at [524, 240] on select "Select Arrival Notice Available Arrival Notice Imported Arrive at Delivery Loca…" at bounding box center [635, 235] width 306 height 23
select select "DELIVRED"
click at [482, 224] on select "Select Arrival Notice Available Arrival Notice Imported Arrive at Delivery Loca…" at bounding box center [635, 235] width 306 height 23
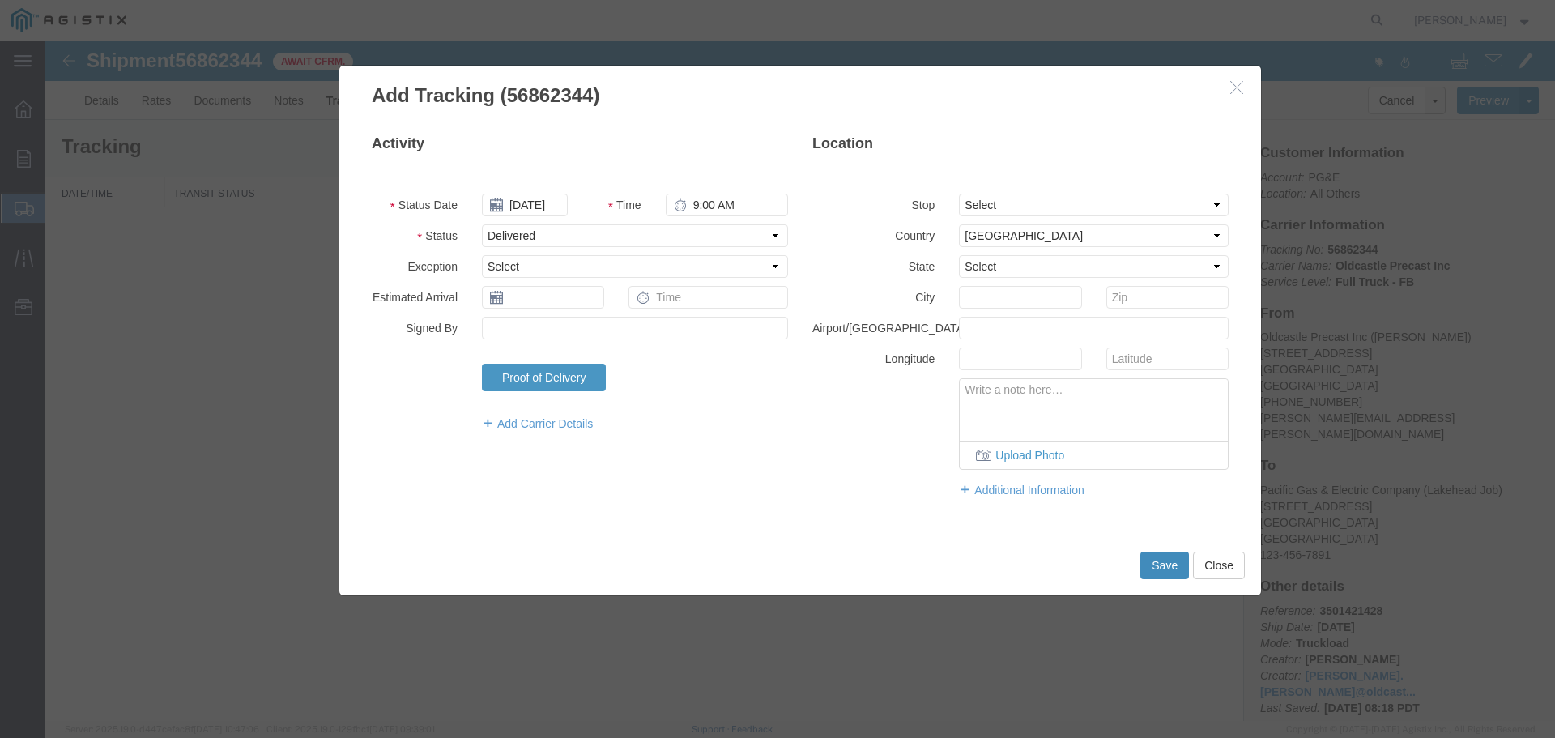
click at [1160, 572] on button "Save" at bounding box center [1164, 565] width 49 height 28
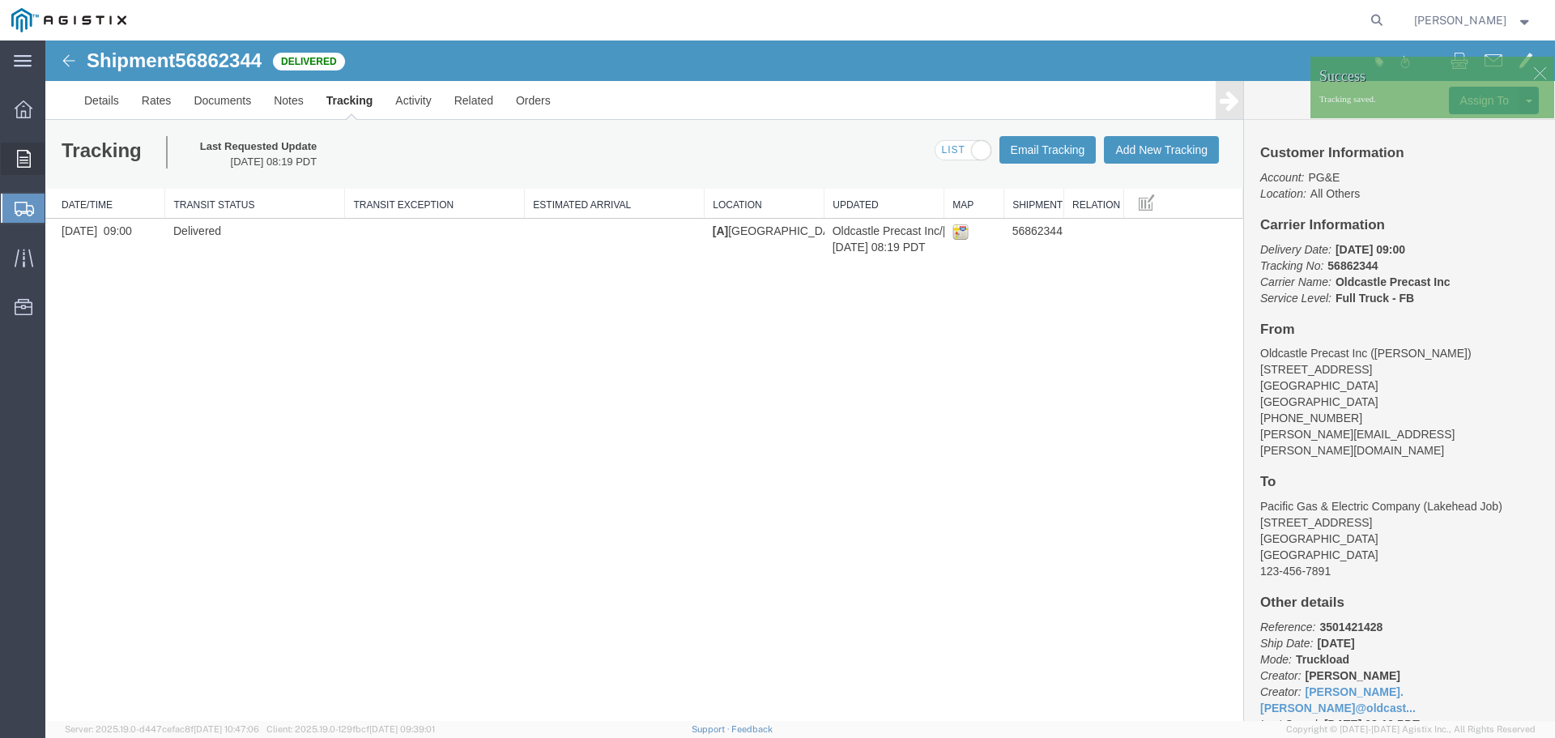
click at [23, 156] on icon at bounding box center [24, 159] width 14 height 18
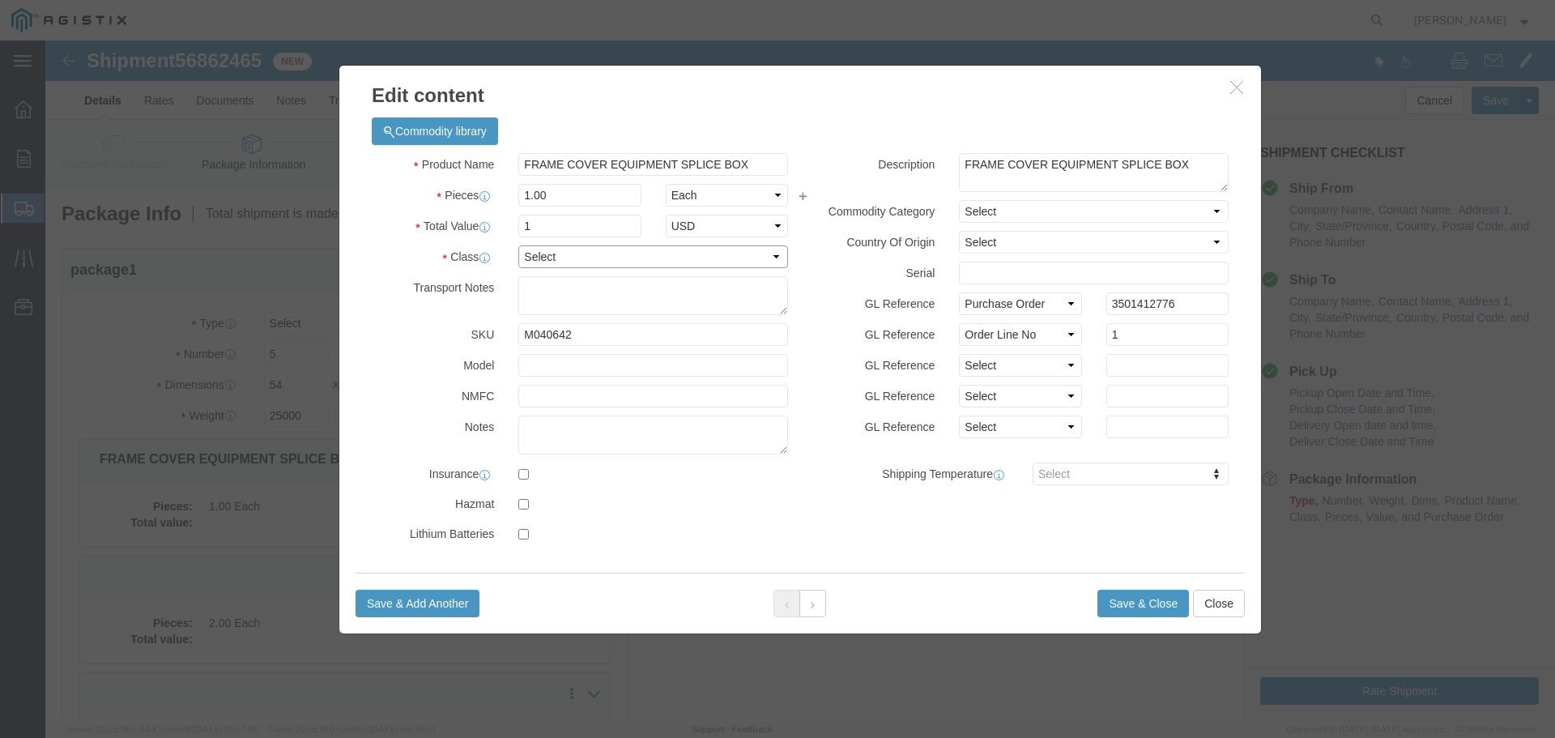
click select "Select 50 55 60 65 70 85 92.5 100 125 175 250 300 400"
select select "55"
click select "Select 50 55 60 65 70 85 92.5 100 125 175 250 300 400"
click button "Save & Close"
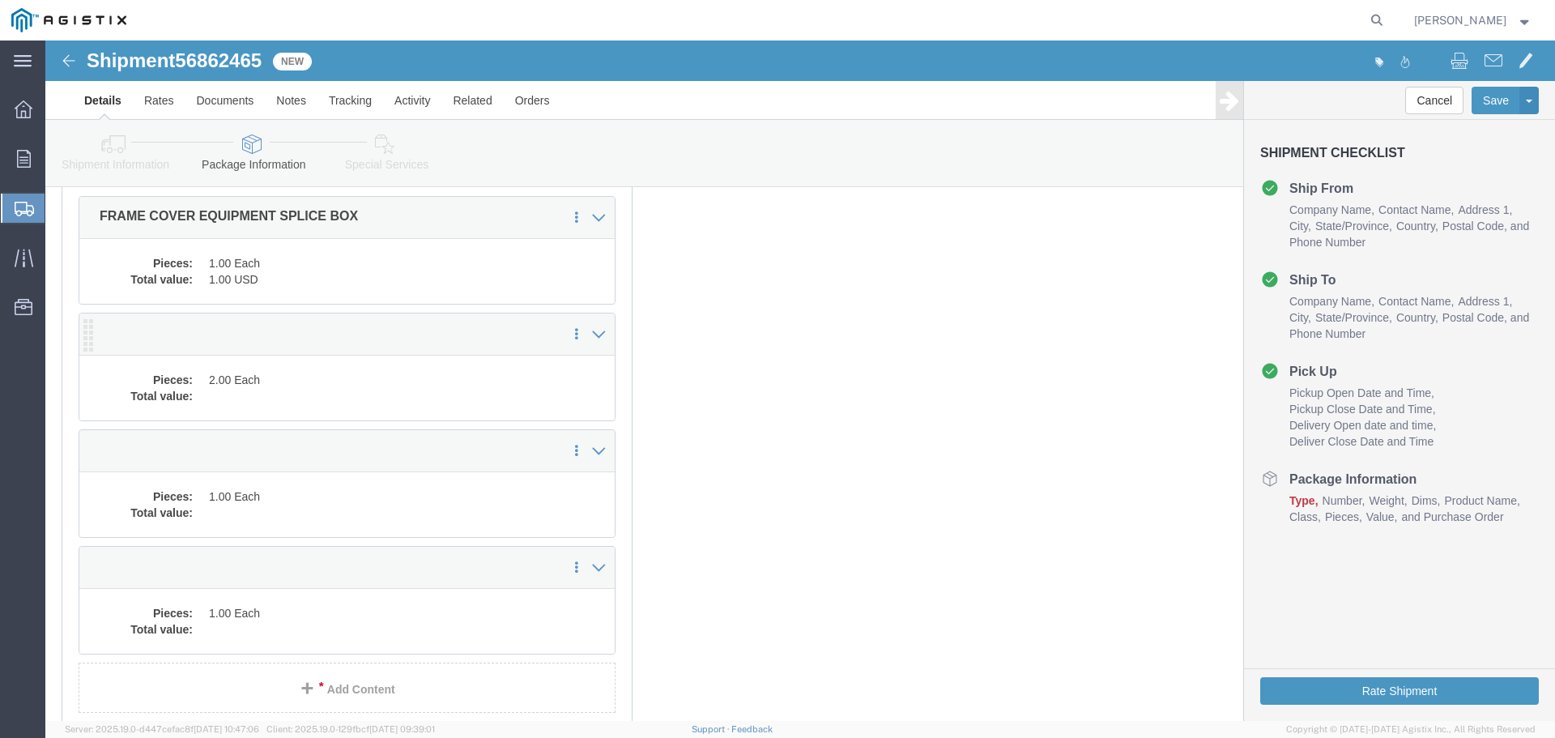
click dd "2.00 Each"
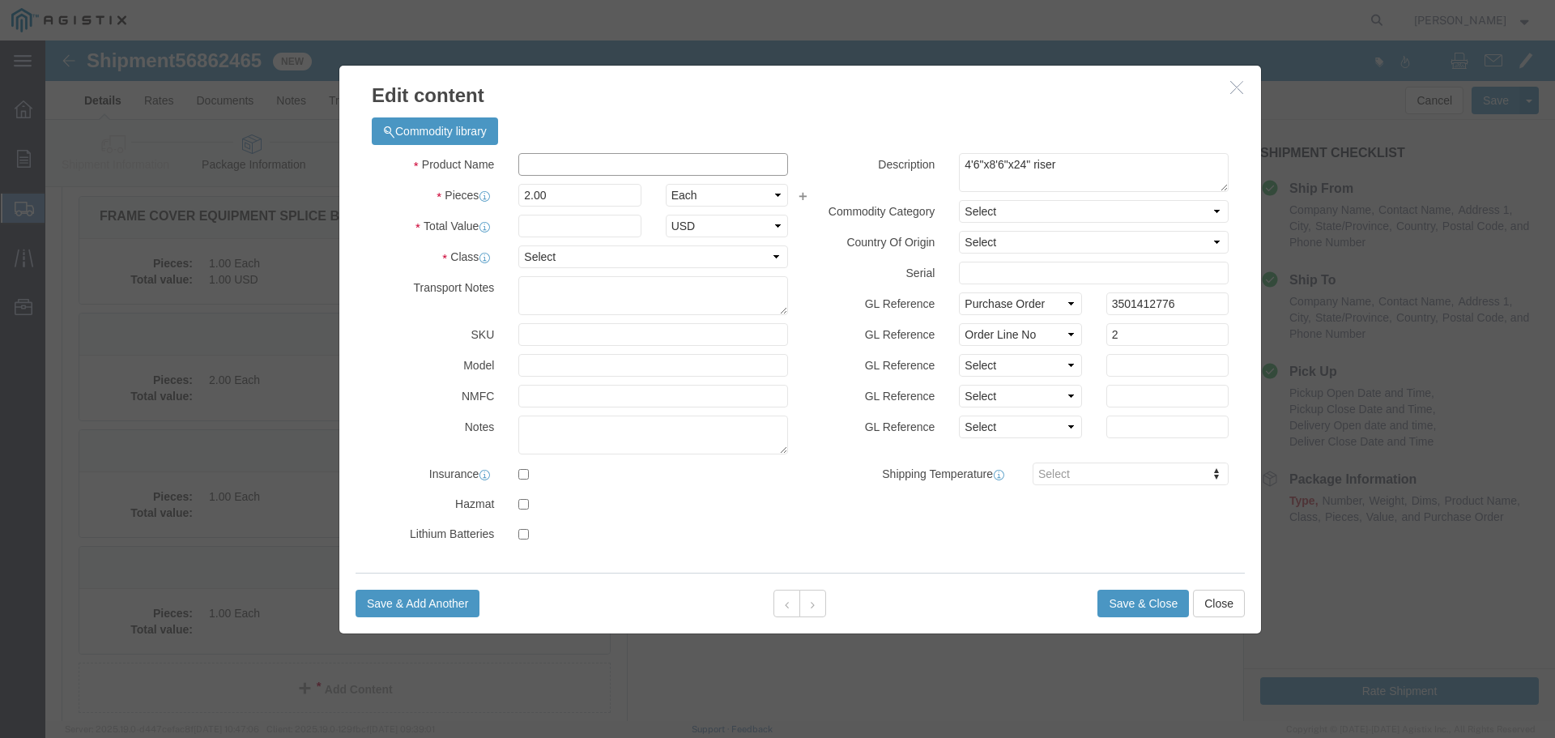
click input "text"
click input "ext"
type input "Ext."
type input "1"
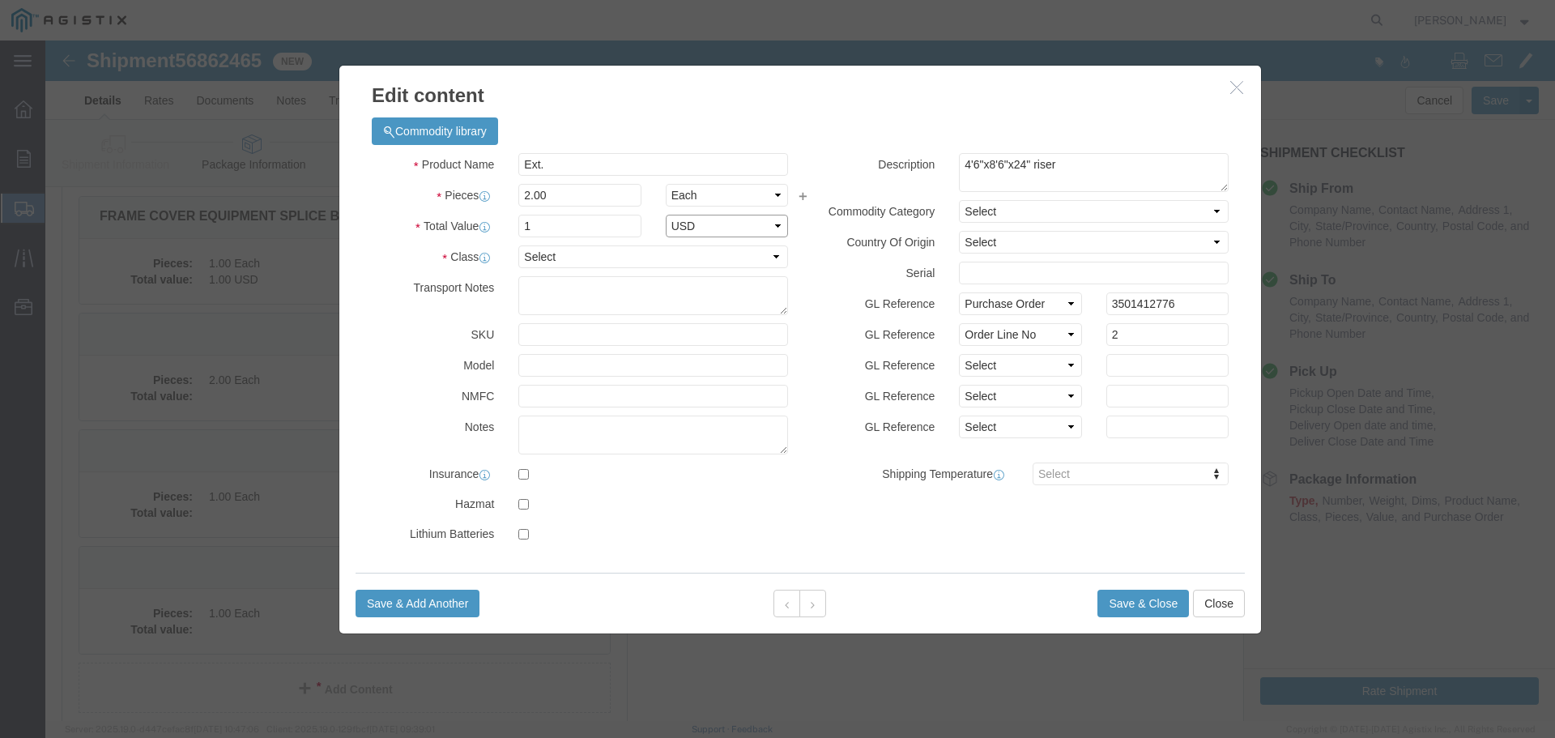
select select "USD"
select select "55"
click button "Save & Close"
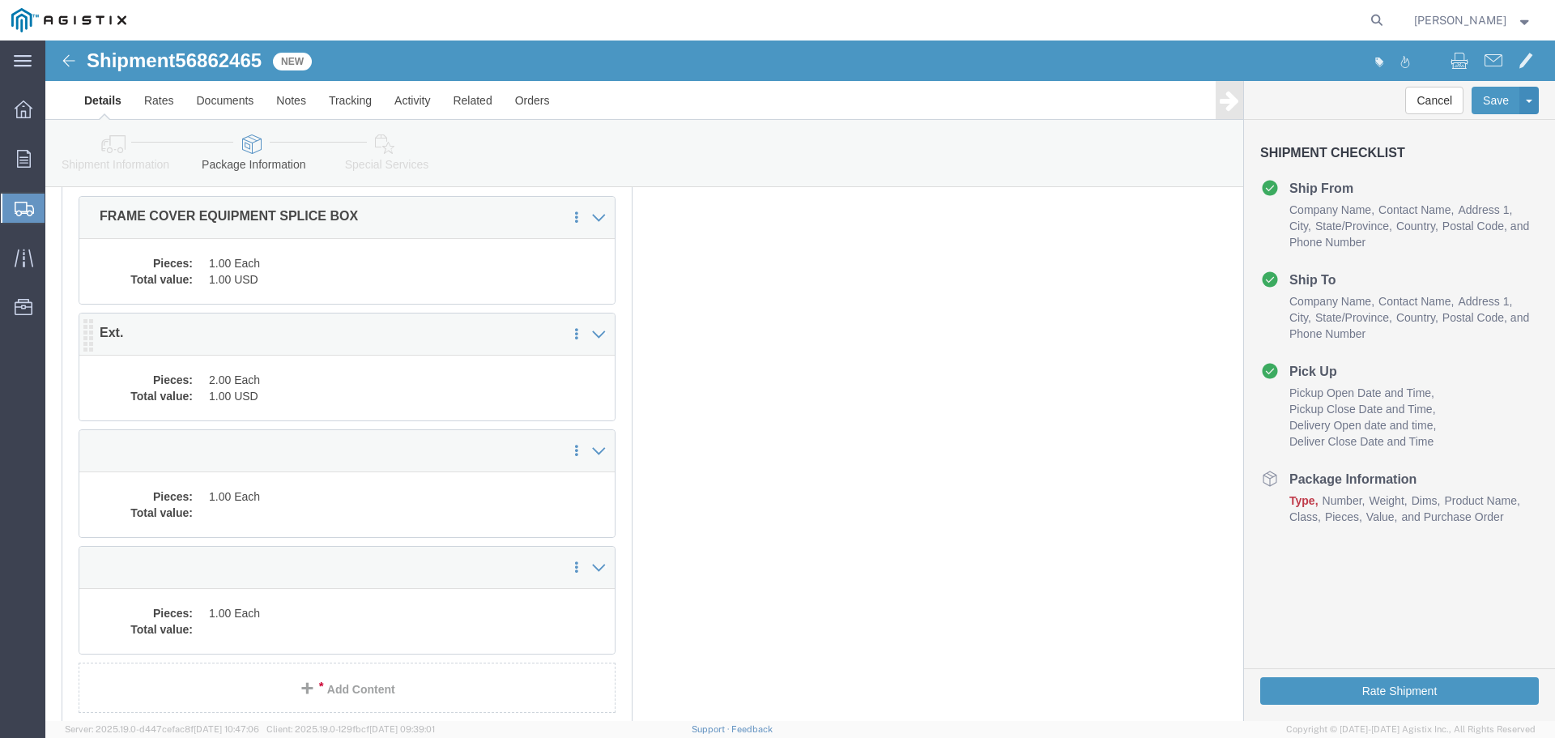
click dd "2.00 Each"
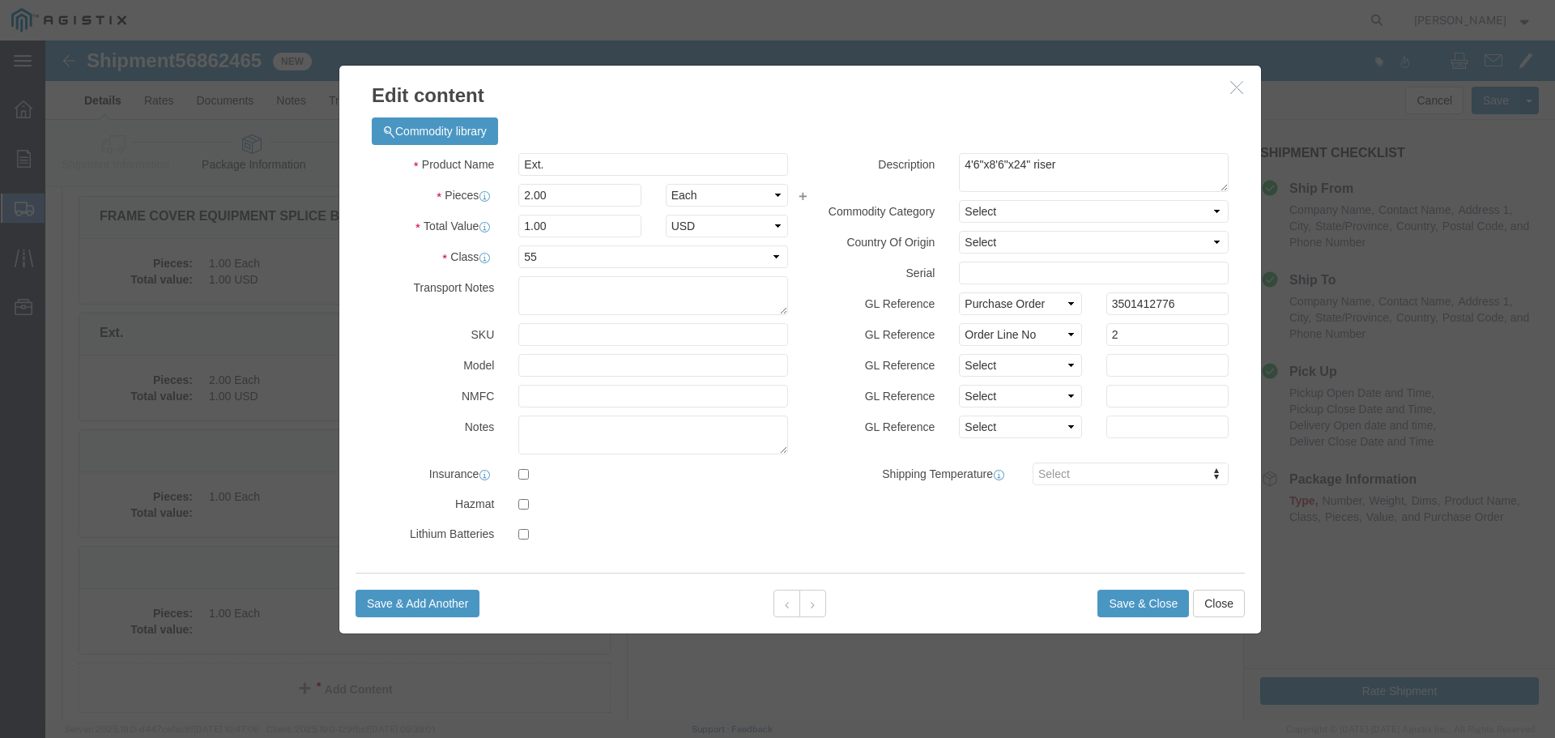
click icon "button"
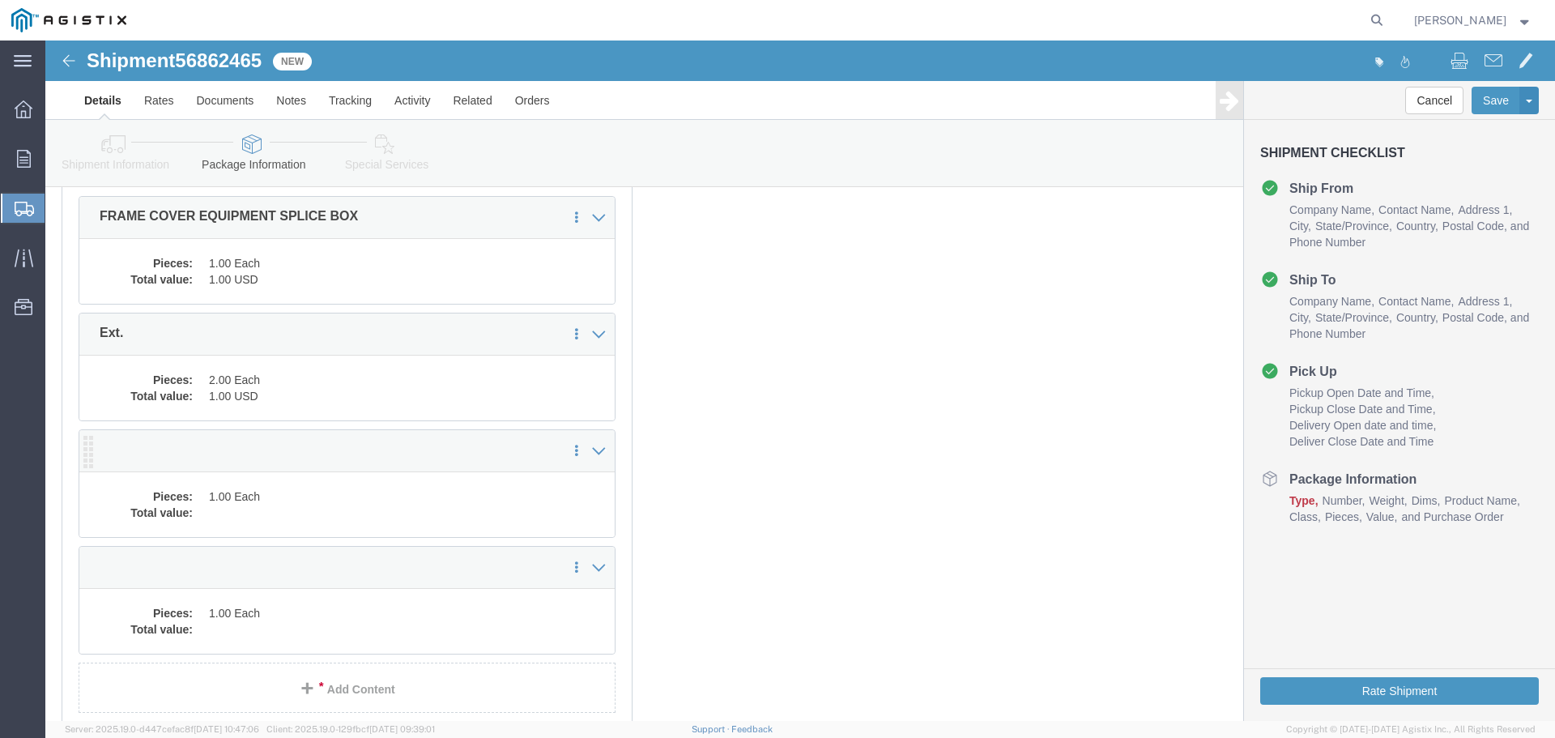
click dd "1.00 Each"
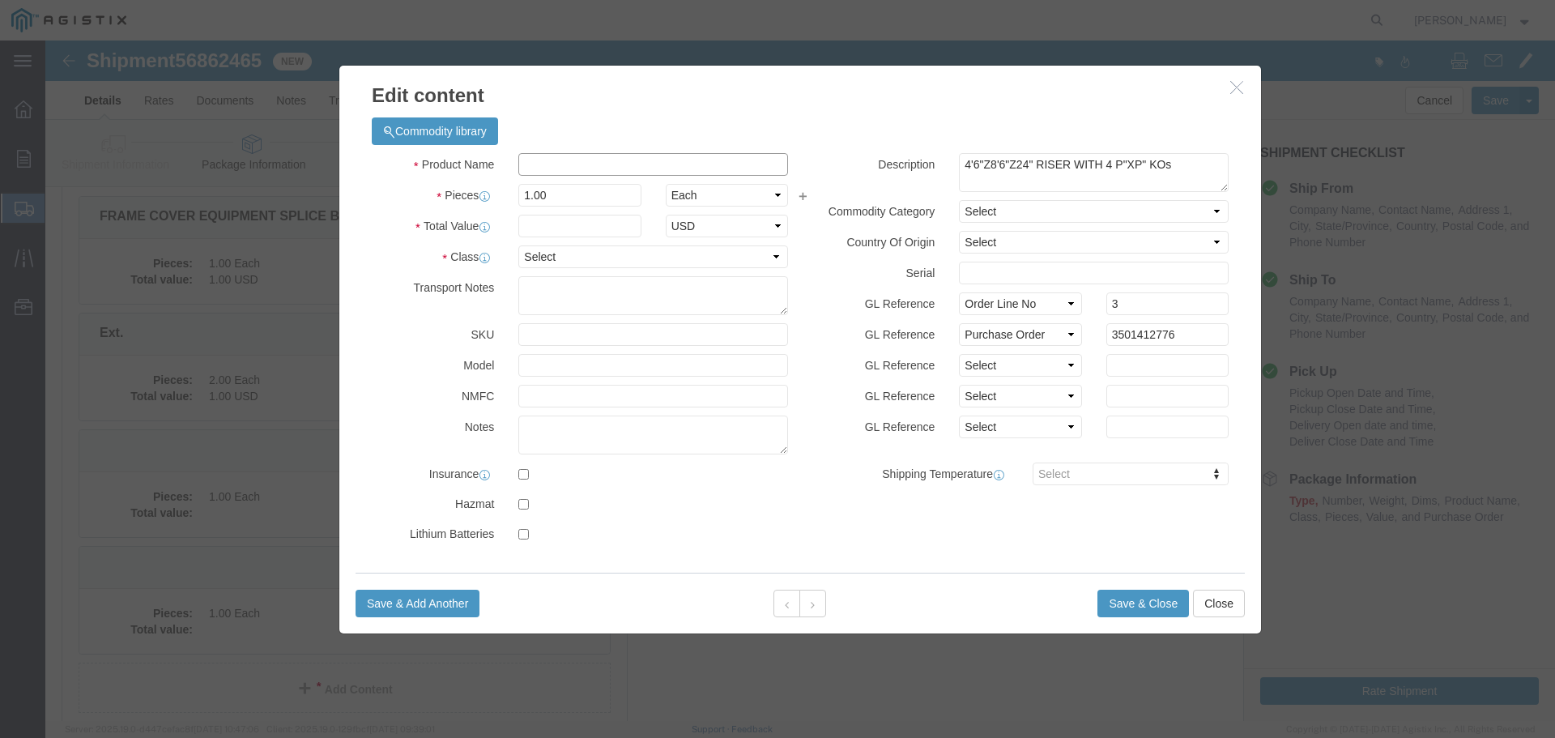
click input "text"
type input "Ext."
type input "1"
select select "USD"
select select "55"
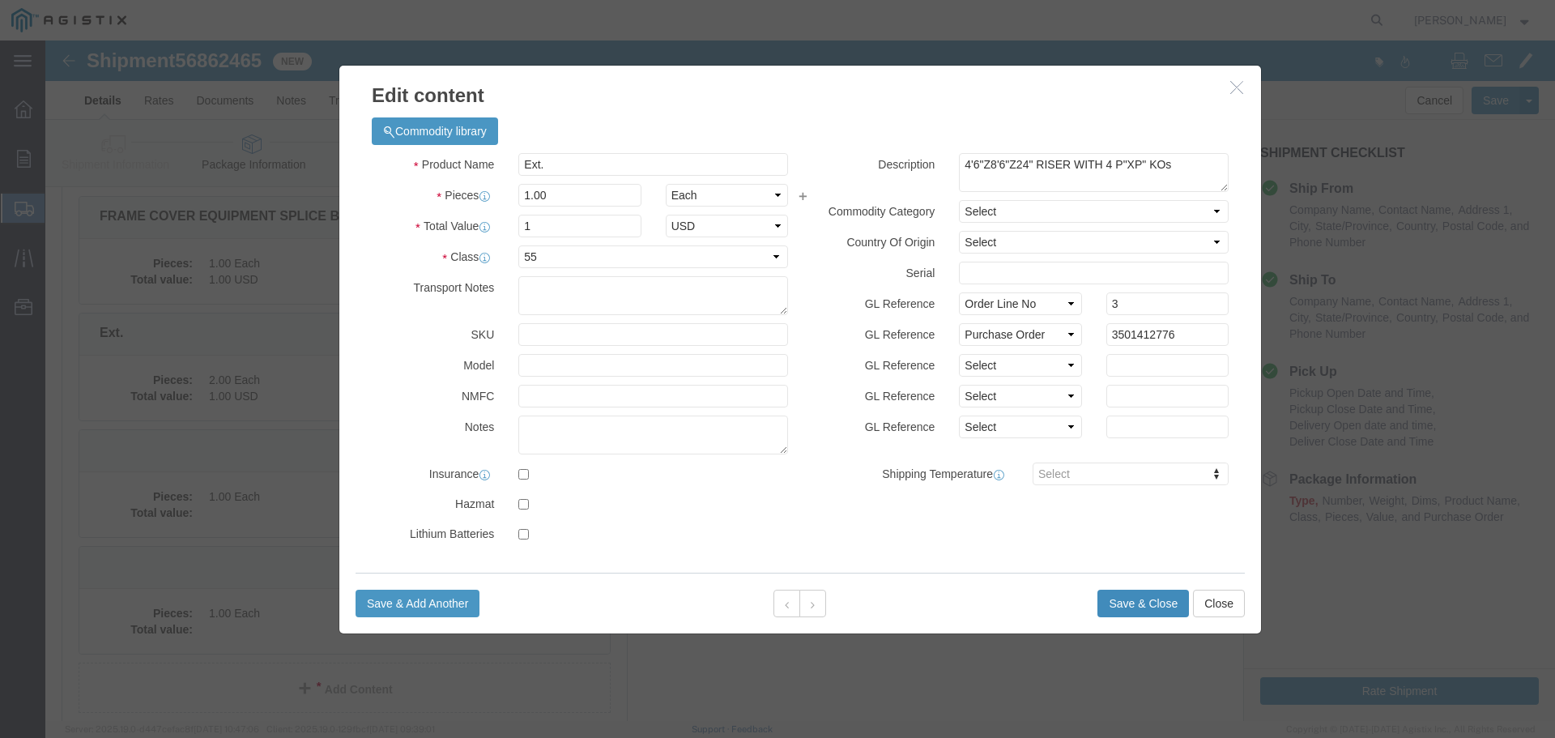
click button "Save & Close"
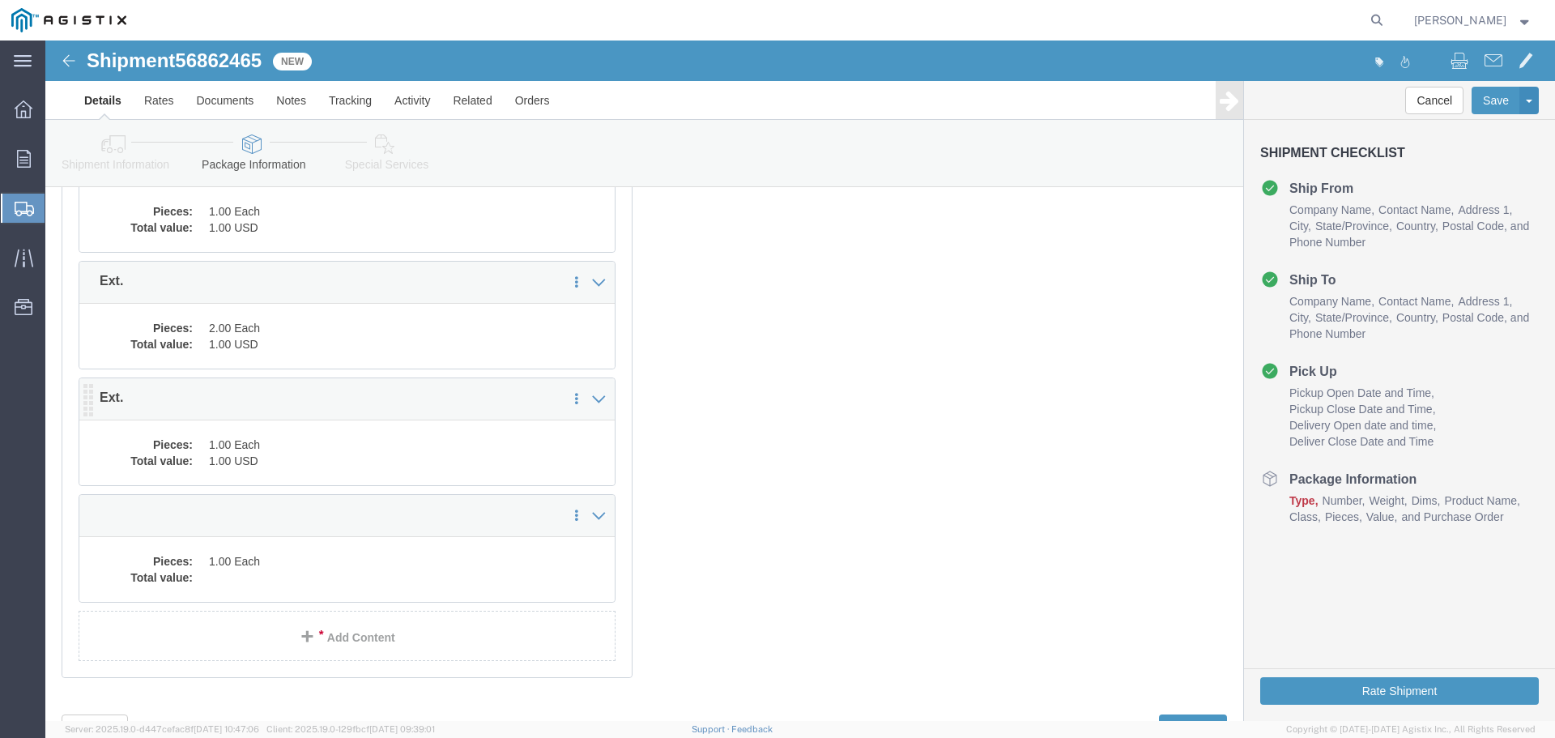
scroll to position [324, 0]
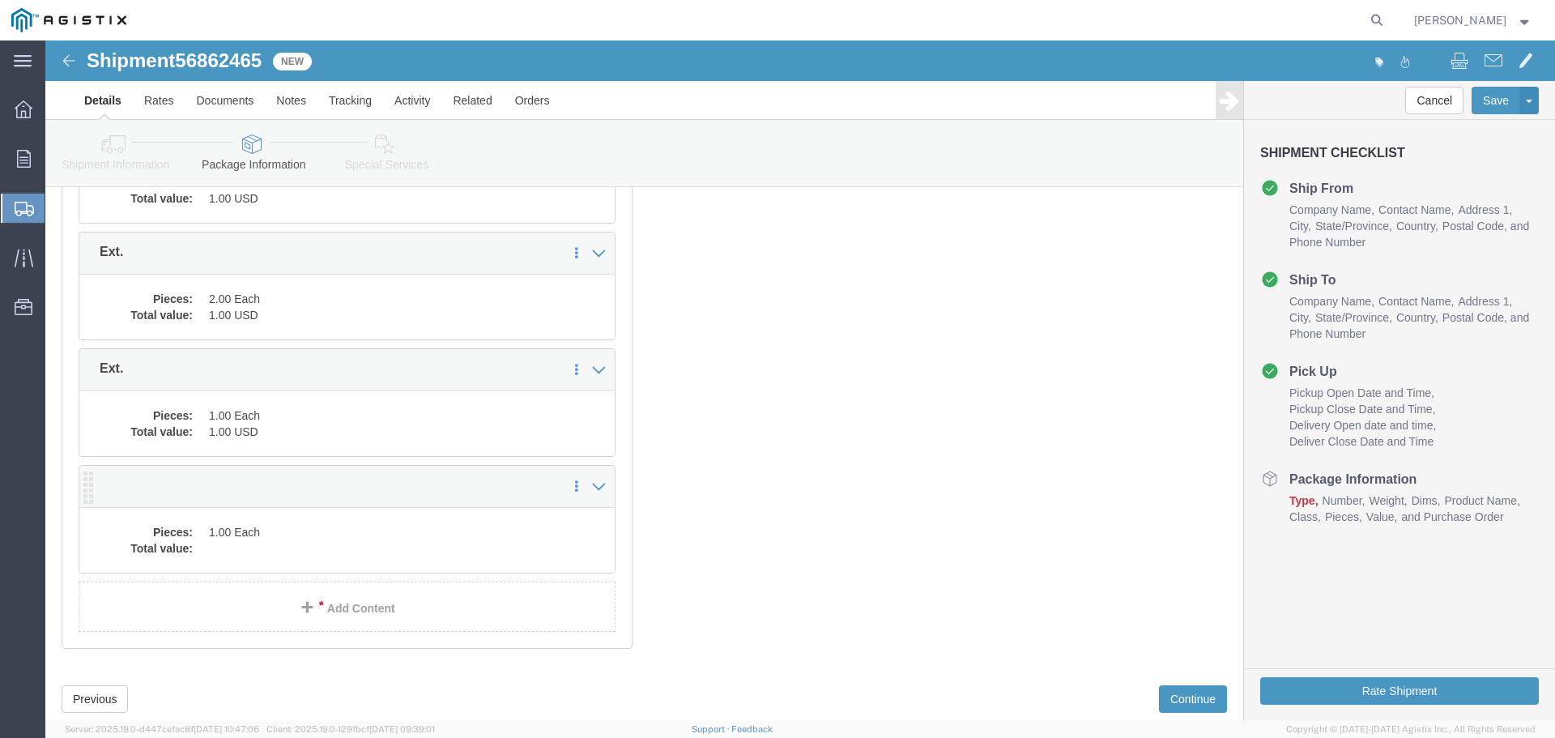
click dd "1.00 Each"
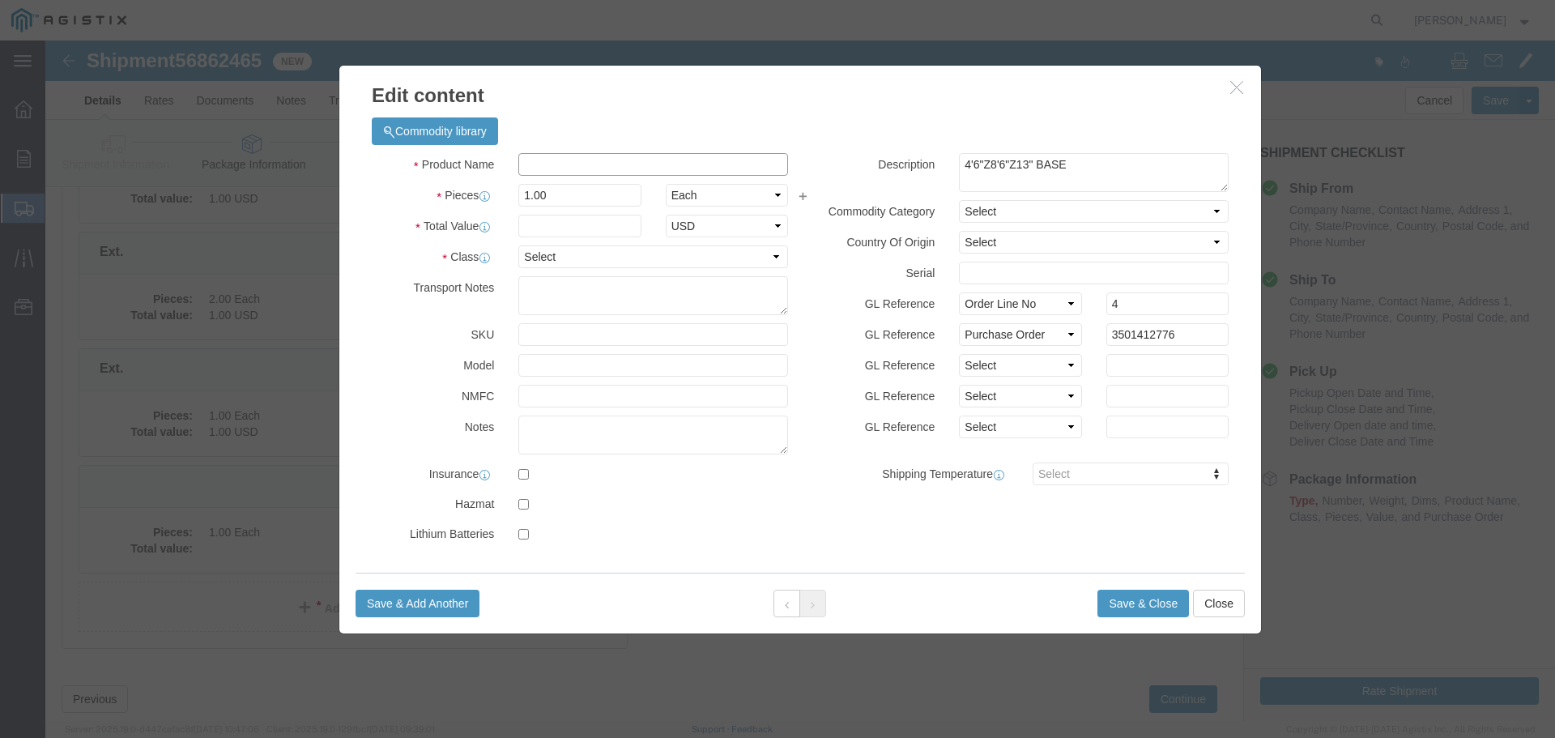
click input "text"
type input "Ext."
type input "1"
select select "USD"
select select "55"
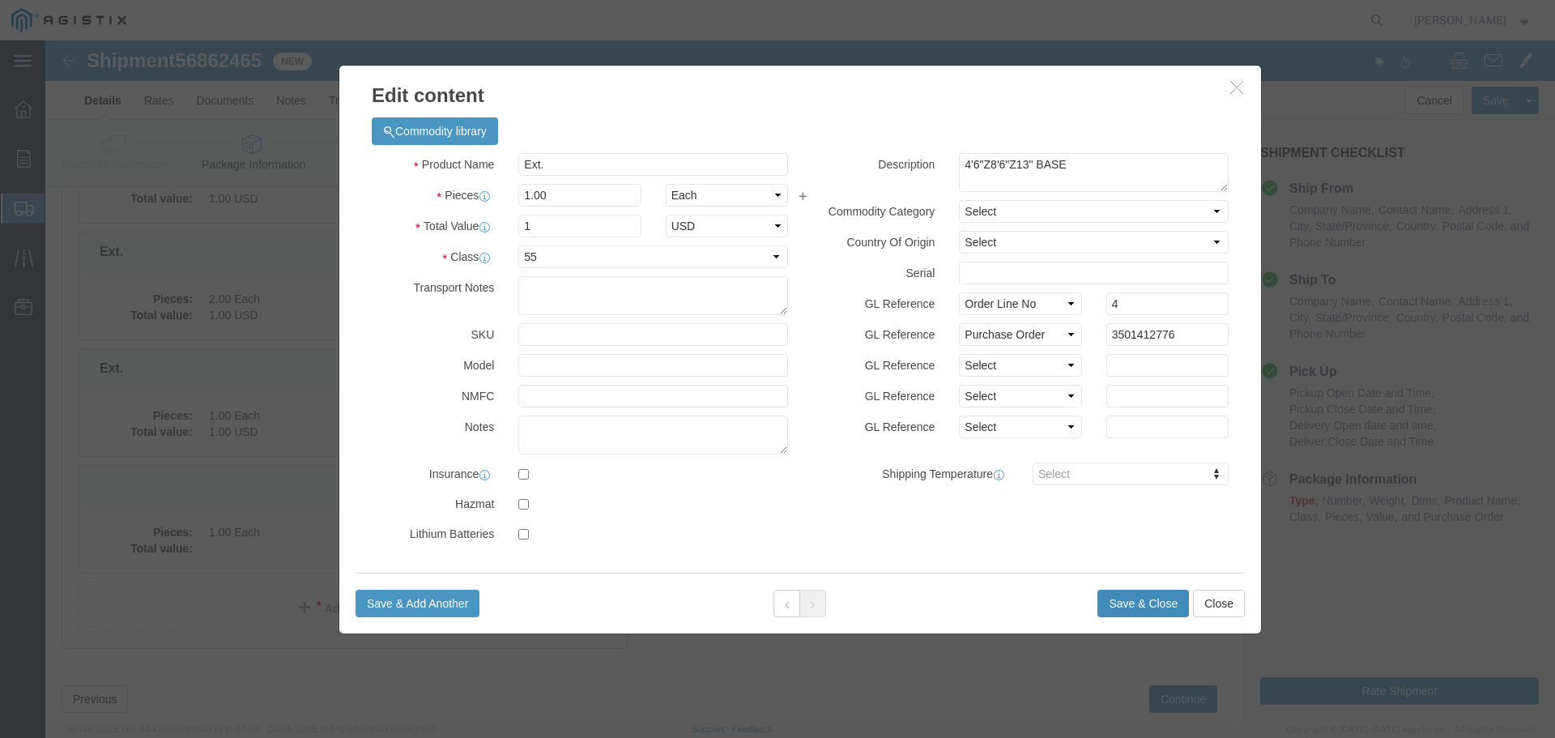
click button "Save & Close"
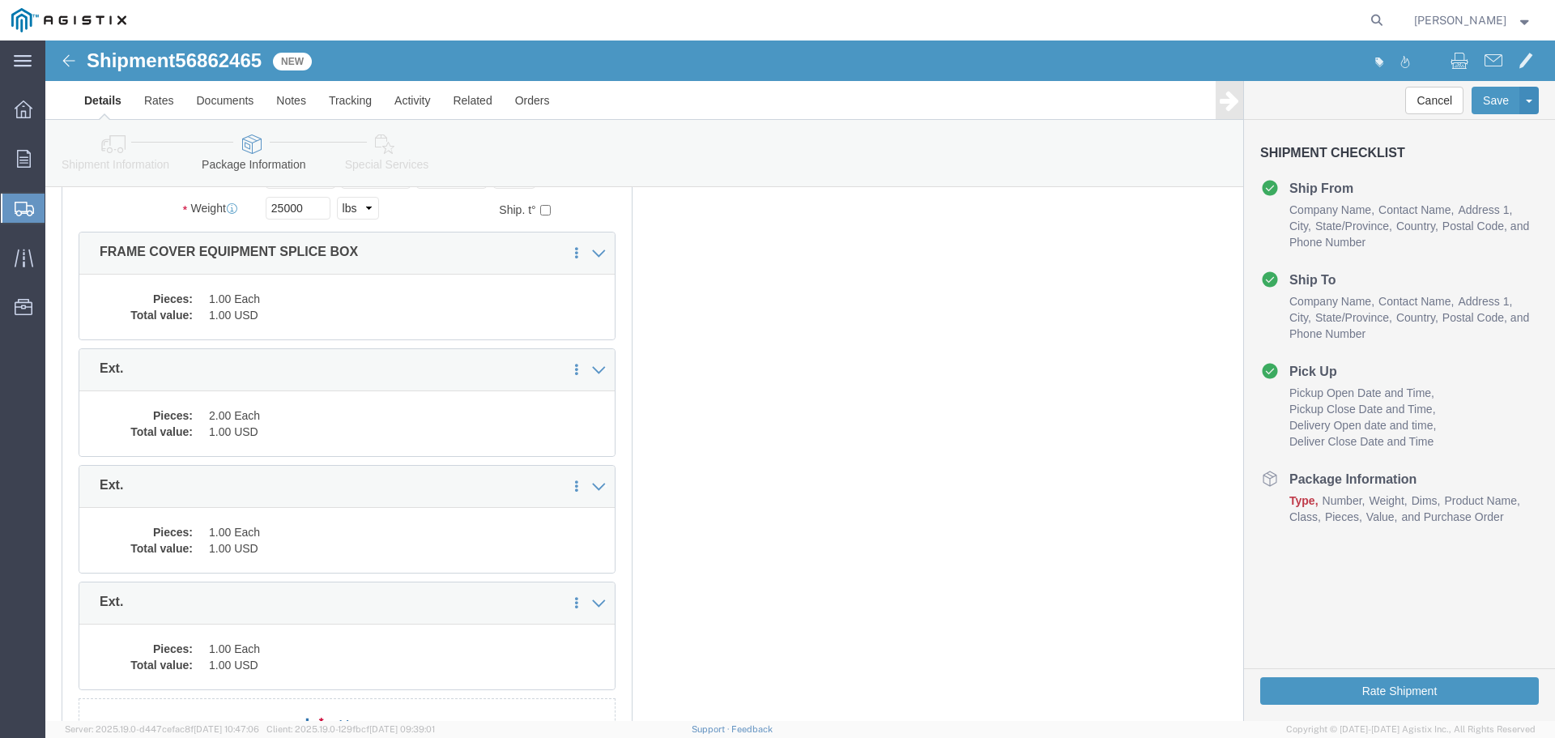
scroll to position [365, 0]
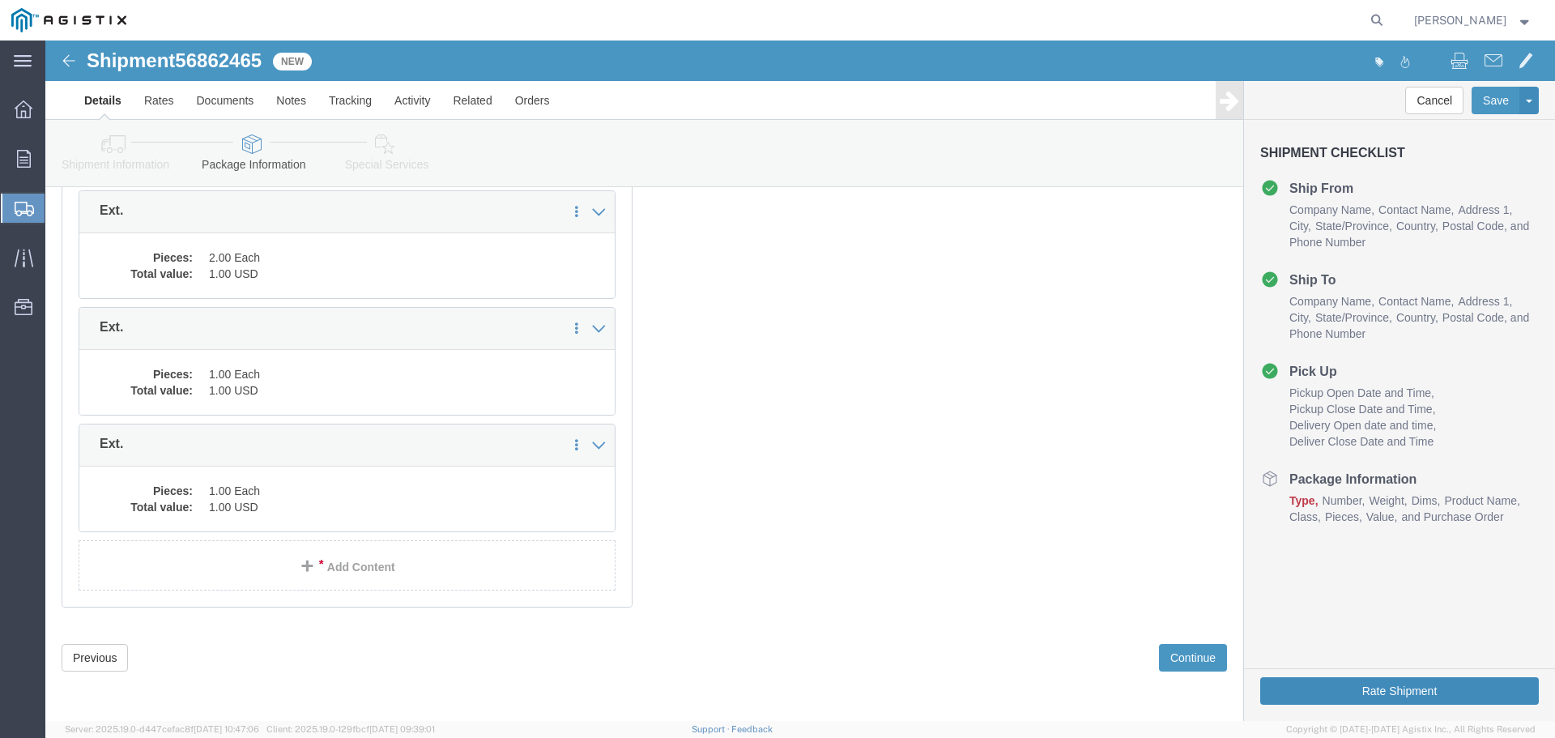
click button "Rate Shipment"
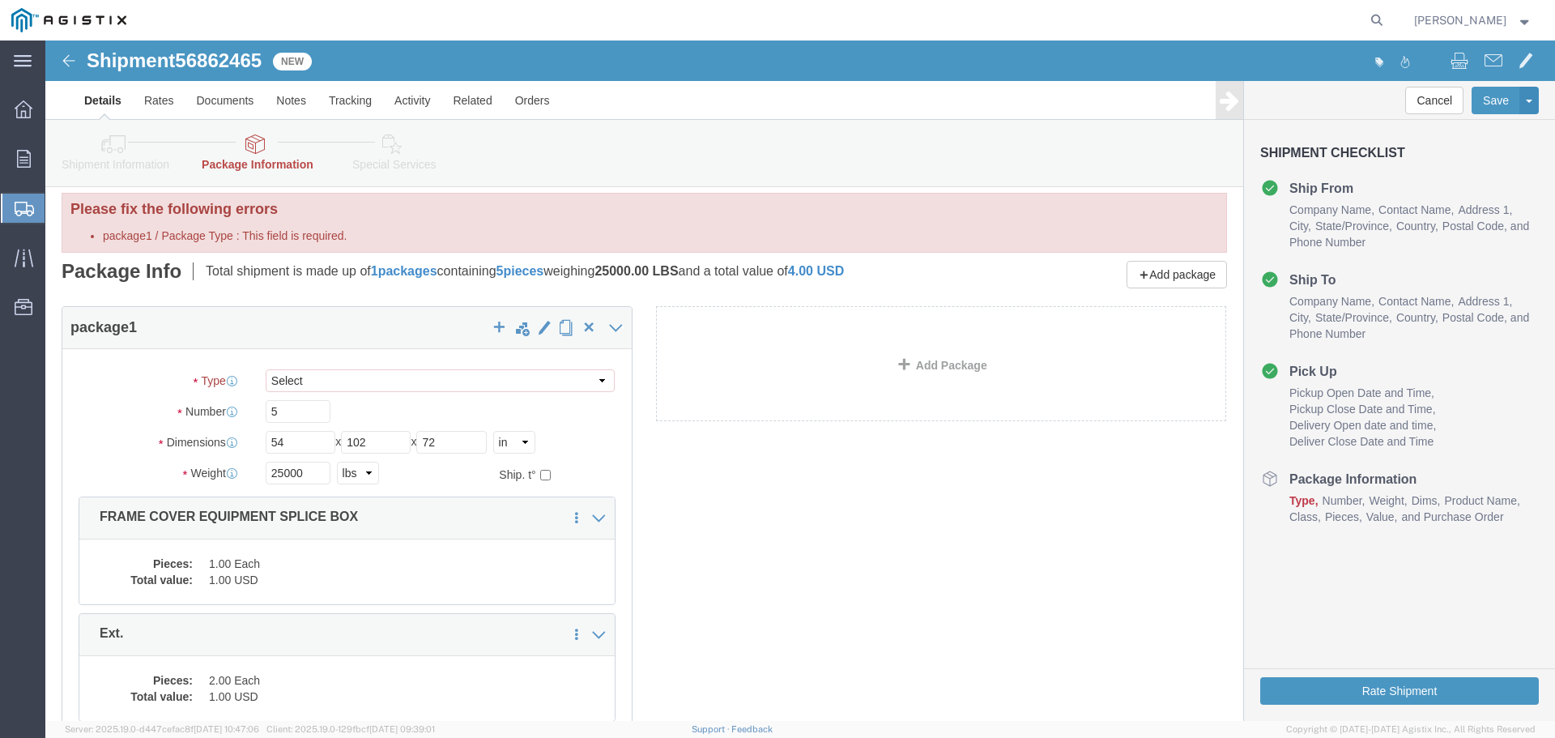
scroll to position [0, 0]
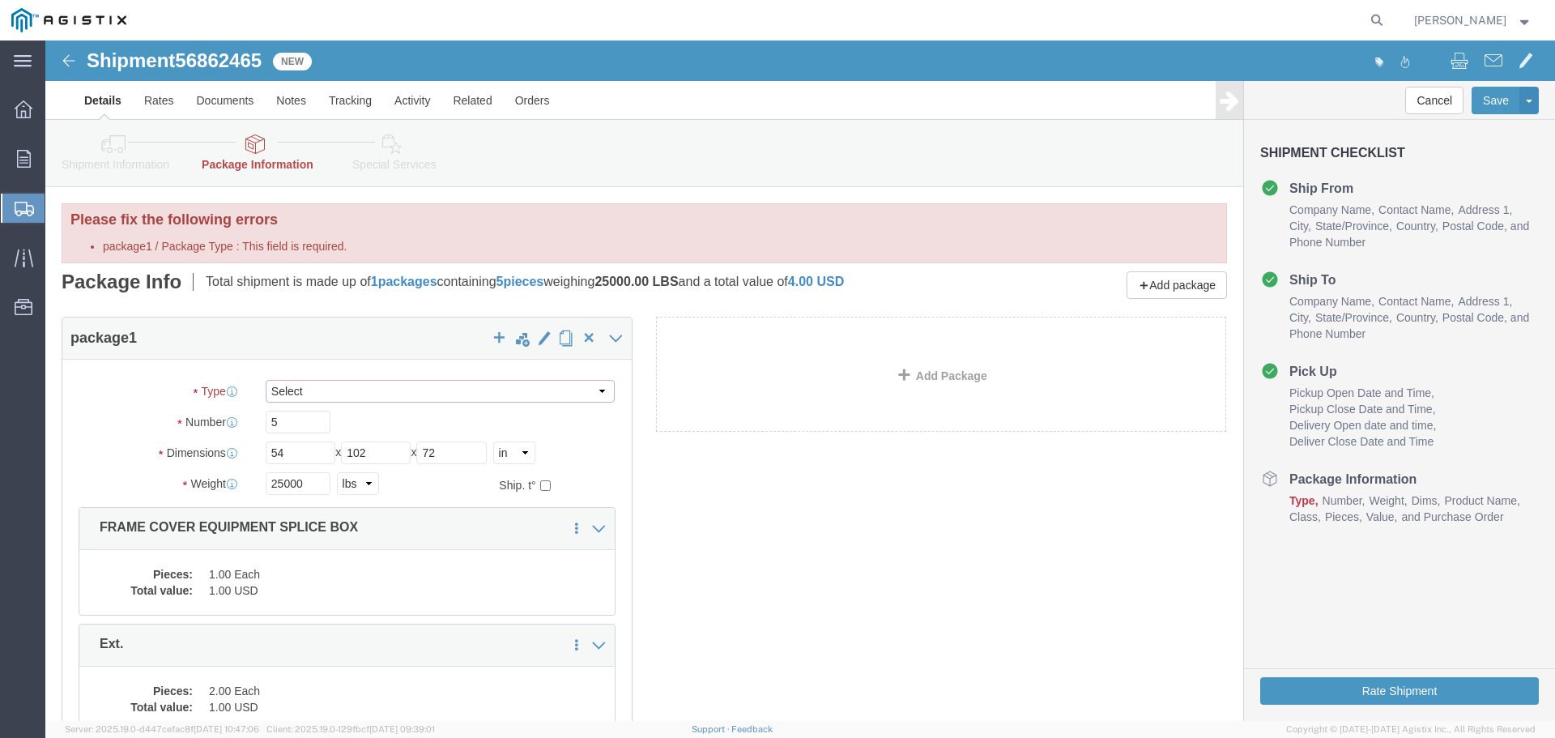
click select "Select Bulk Bundle(s) Cardboard Box(es) Carton(s) Crate(s) Drum(s) (Fiberboard)…"
select select "YRPK"
click select "Select Bulk Bundle(s) Cardboard Box(es) Carton(s) Crate(s) Drum(s) (Fiberboard)…"
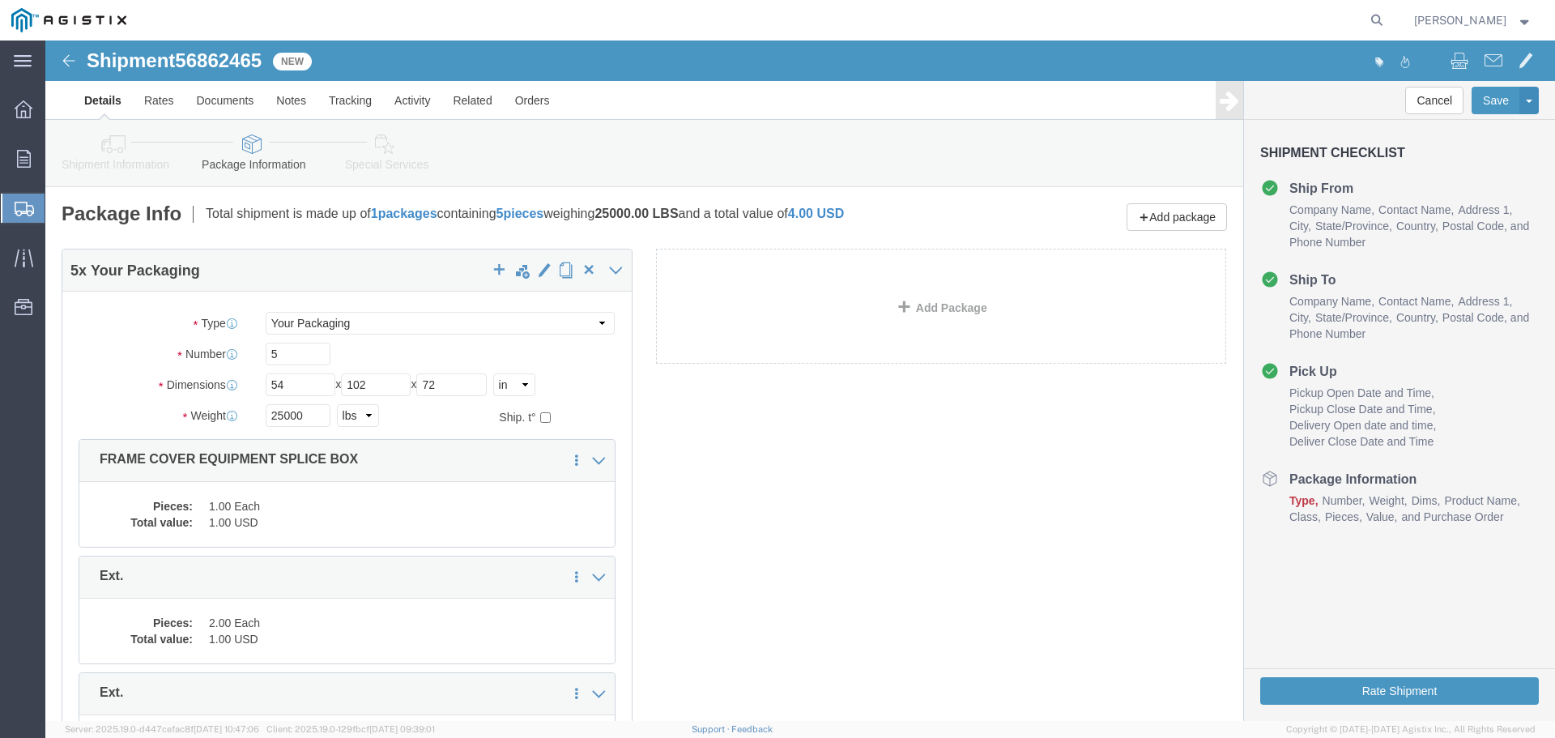
click div "Rate Shipment"
click button "Rate Shipment"
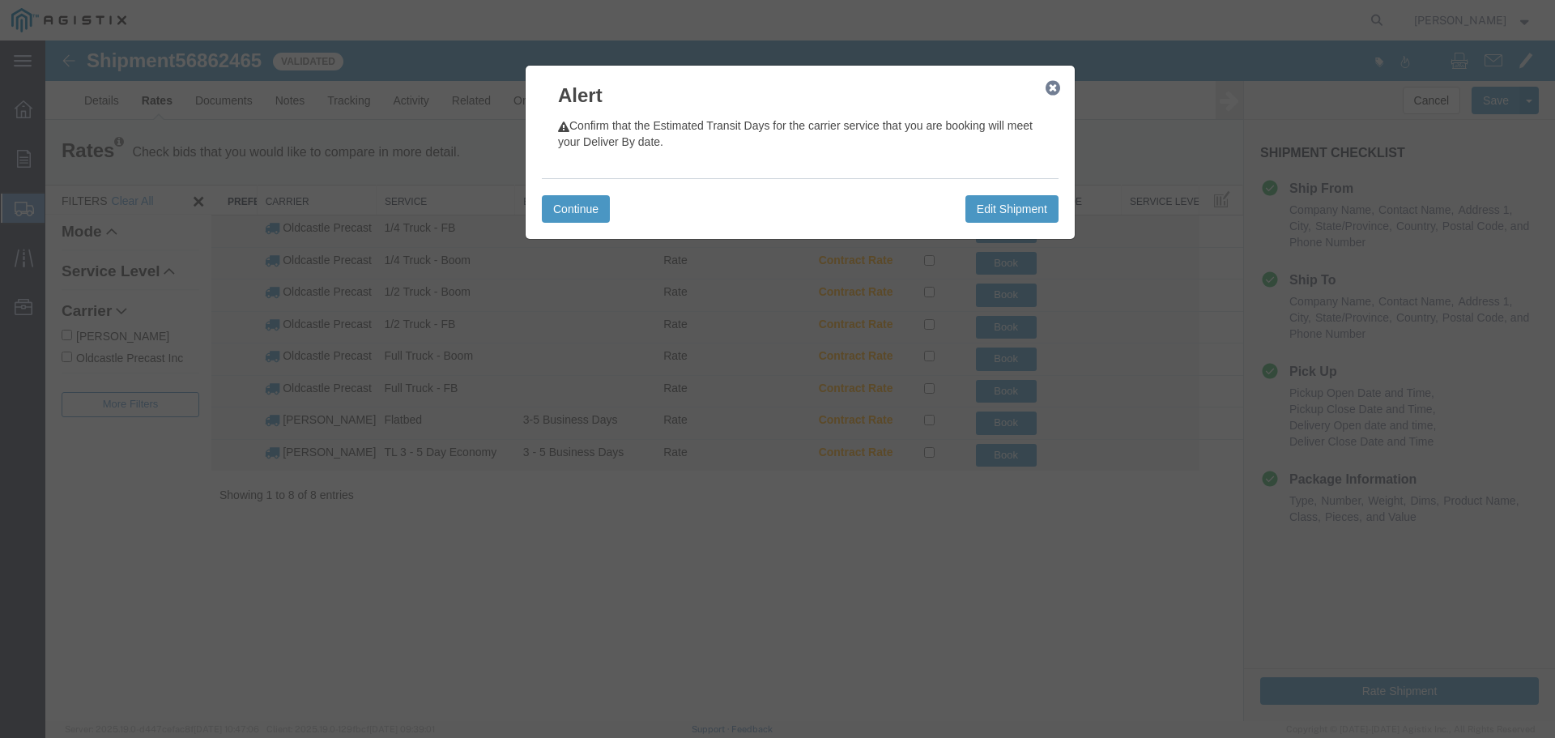
click at [1056, 87] on icon "button" at bounding box center [1052, 88] width 15 height 13
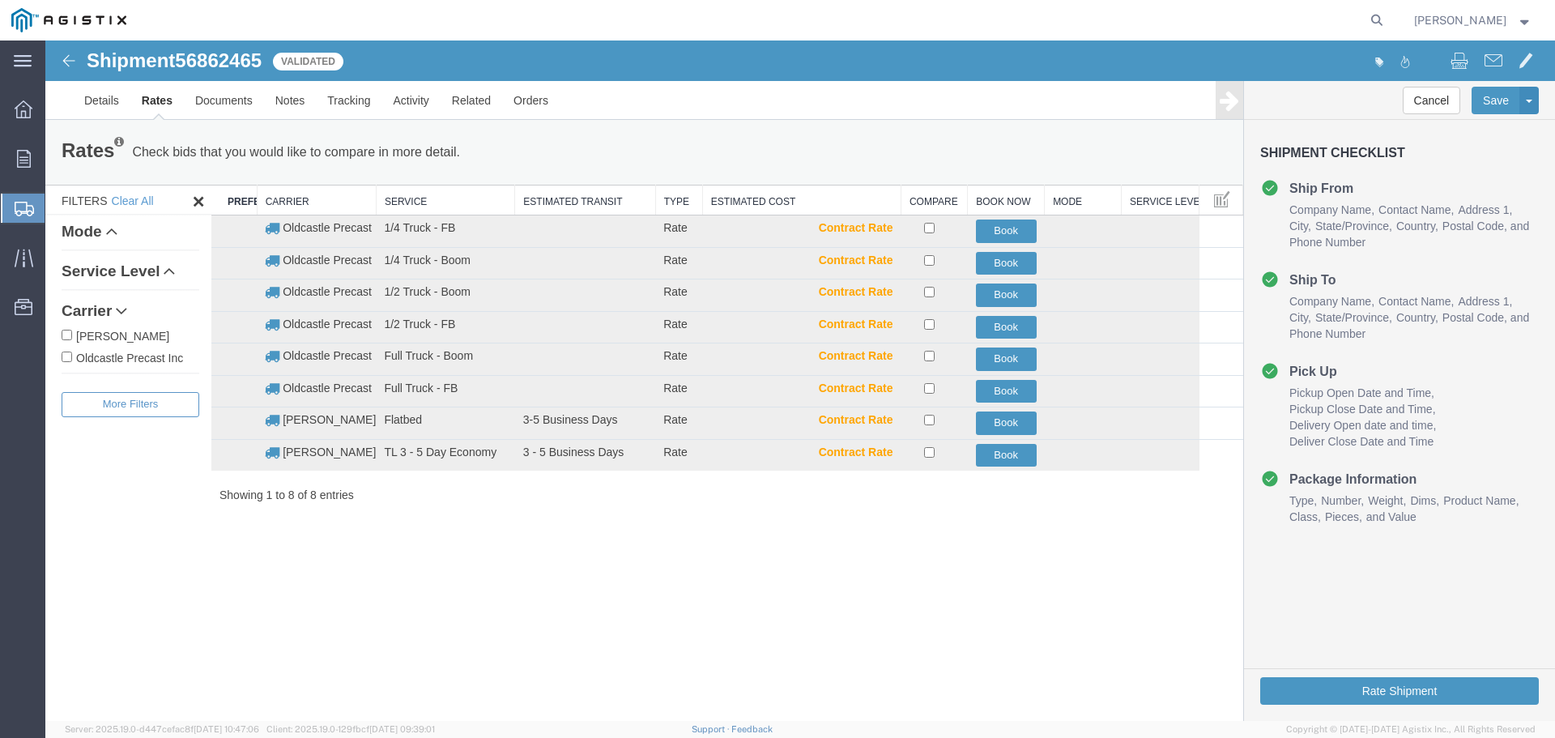
click at [161, 360] on label "Oldcastle Precast Inc" at bounding box center [131, 357] width 138 height 18
click at [72, 360] on input "Oldcastle Precast Inc" at bounding box center [67, 356] width 11 height 11
checkbox input "true"
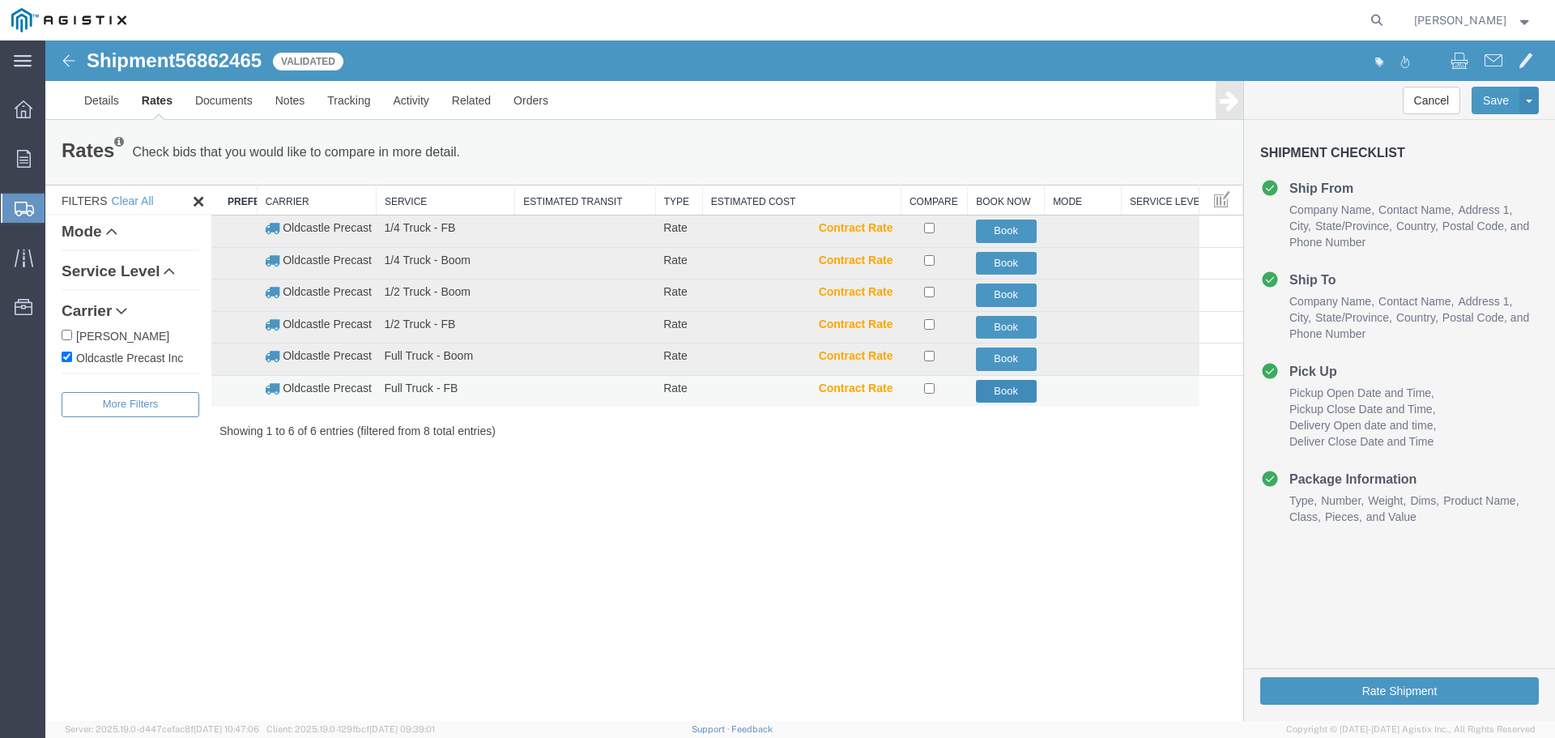
click at [1001, 395] on button "Book" at bounding box center [1006, 391] width 61 height 23
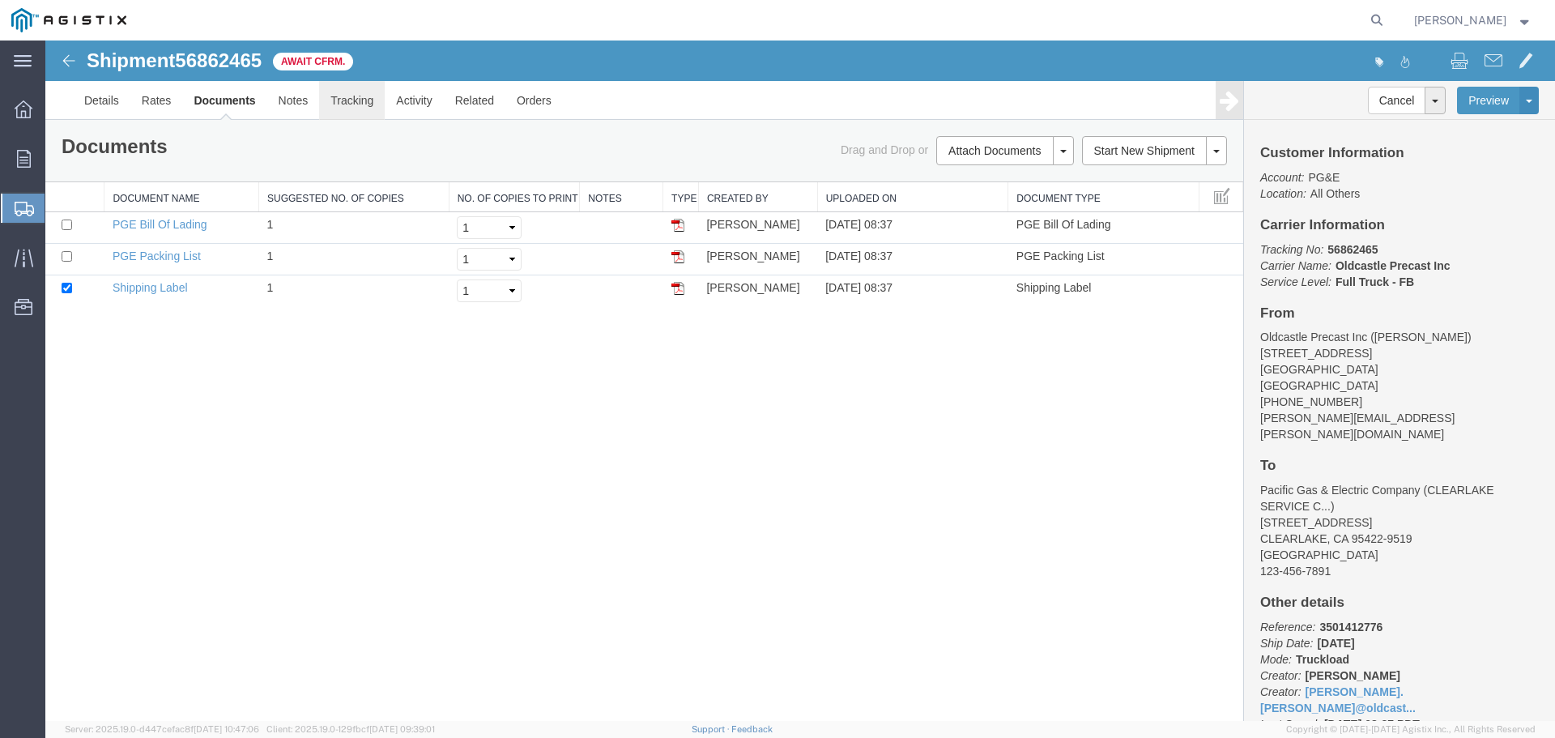
click at [351, 96] on link "Tracking" at bounding box center [352, 100] width 66 height 39
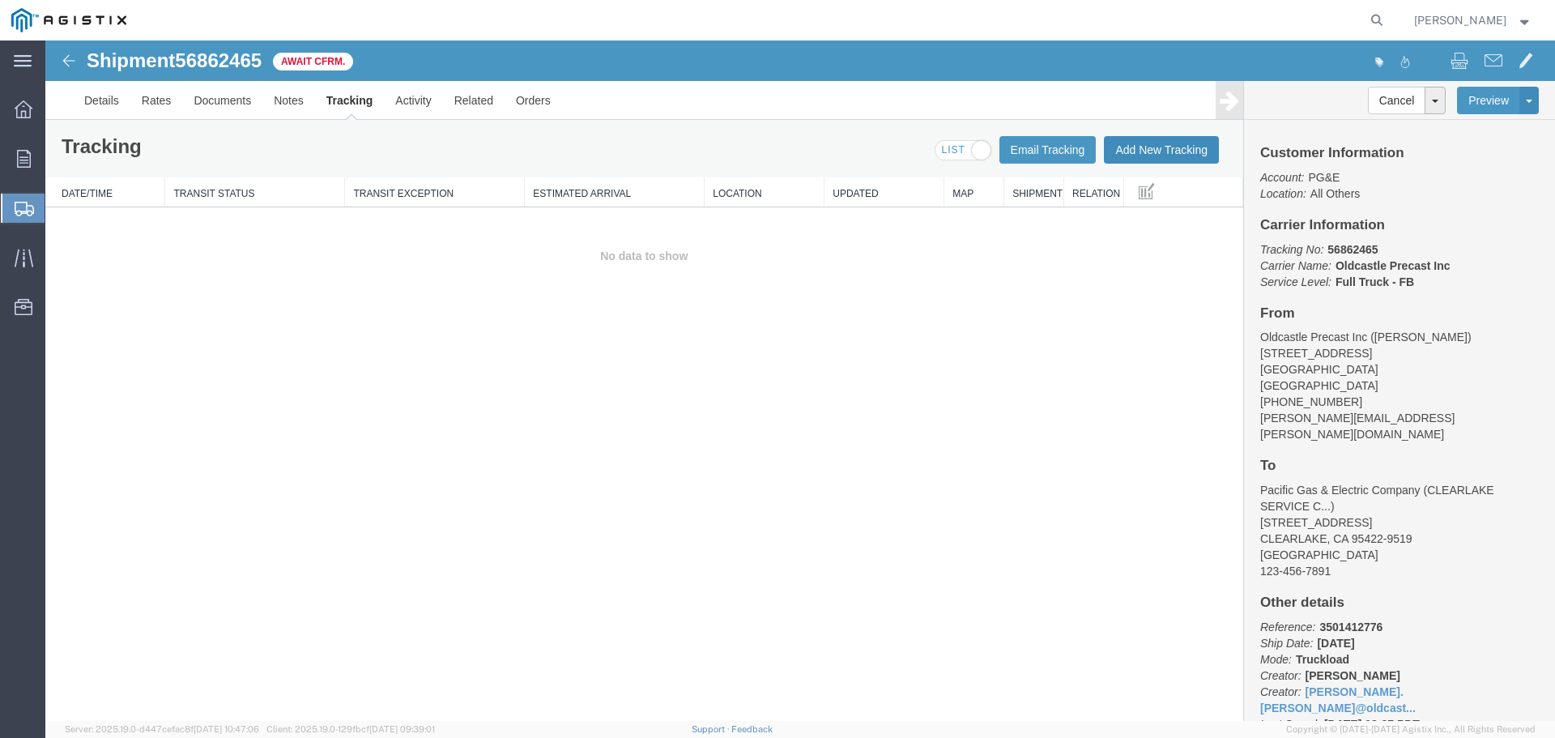
click at [1147, 151] on button "Add New Tracking" at bounding box center [1161, 150] width 115 height 28
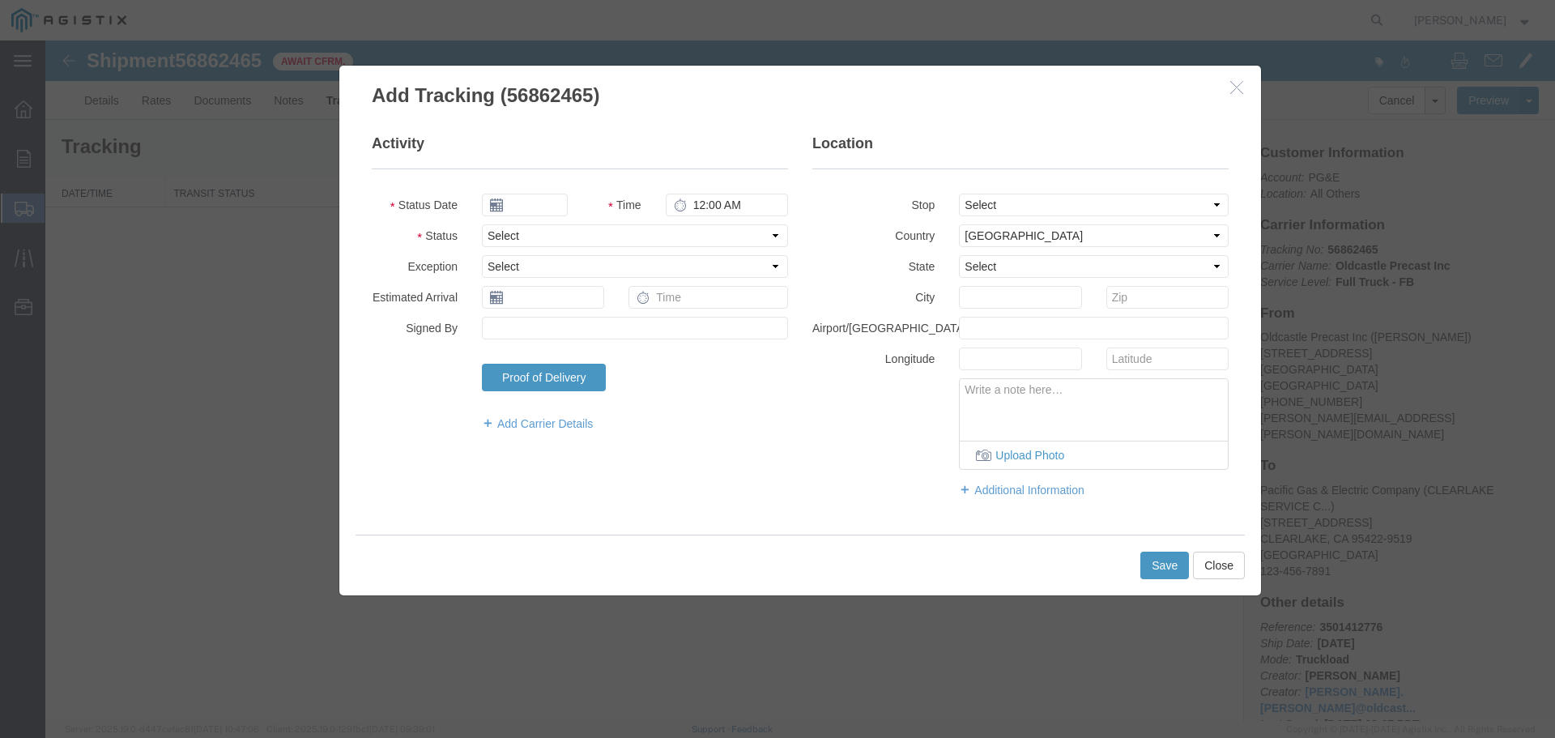
type input "[DATE]"
type input "9:00 AM"
click at [530, 232] on select "Select Arrival Notice Available Arrival Notice Imported Arrive at Delivery Loca…" at bounding box center [635, 235] width 306 height 23
select select "DELIVRED"
click at [482, 224] on select "Select Arrival Notice Available Arrival Notice Imported Arrive at Delivery Loca…" at bounding box center [635, 235] width 306 height 23
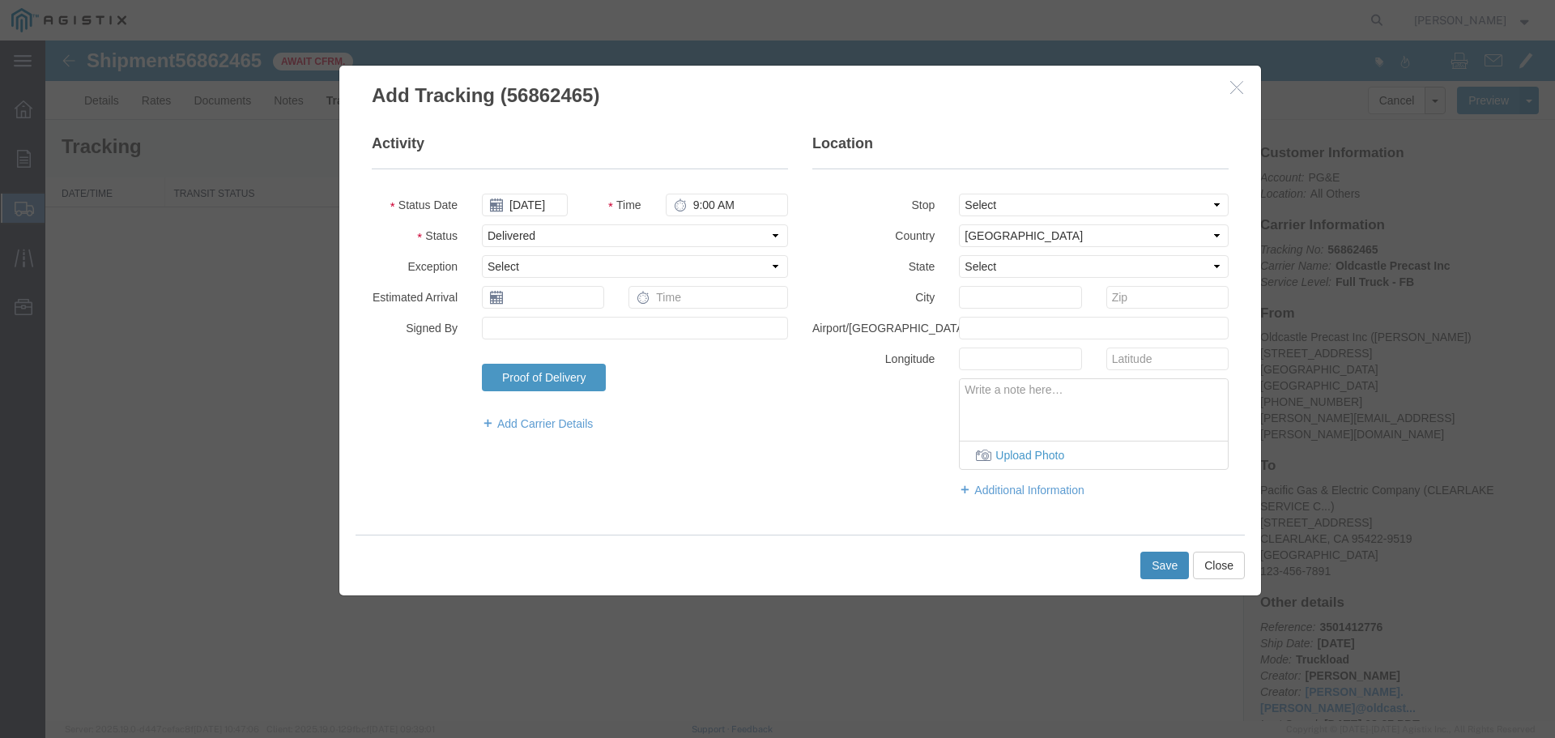
click at [1150, 565] on button "Save" at bounding box center [1164, 565] width 49 height 28
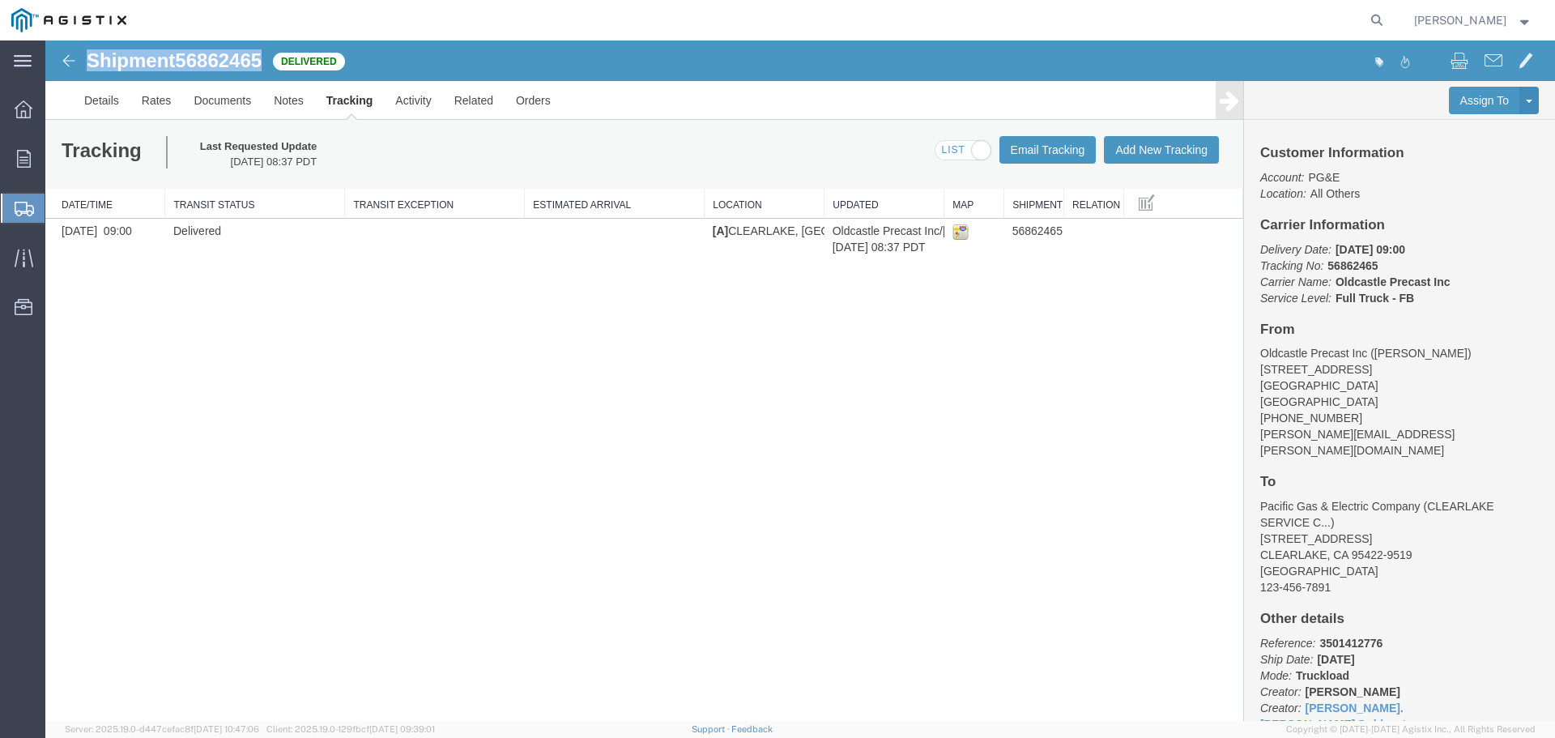
drag, startPoint x: 90, startPoint y: 60, endPoint x: 262, endPoint y: 62, distance: 172.5
click at [262, 62] on h1 "Shipment 56862465" at bounding box center [174, 60] width 175 height 21
copy h1 "Shipment 56862465"
click at [553, 100] on link "Orders" at bounding box center [532, 100] width 57 height 39
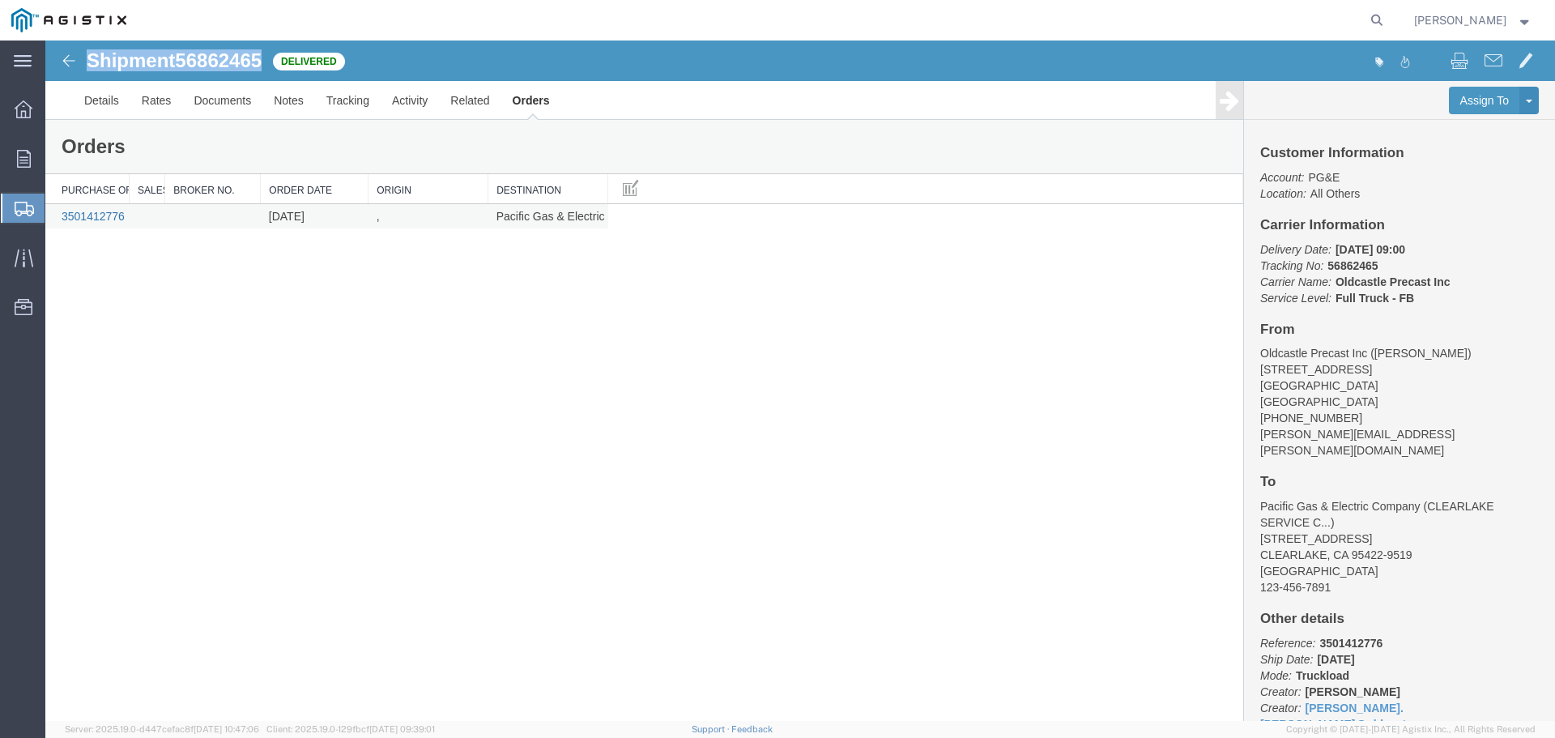
click at [101, 215] on link "3501412776" at bounding box center [93, 216] width 63 height 13
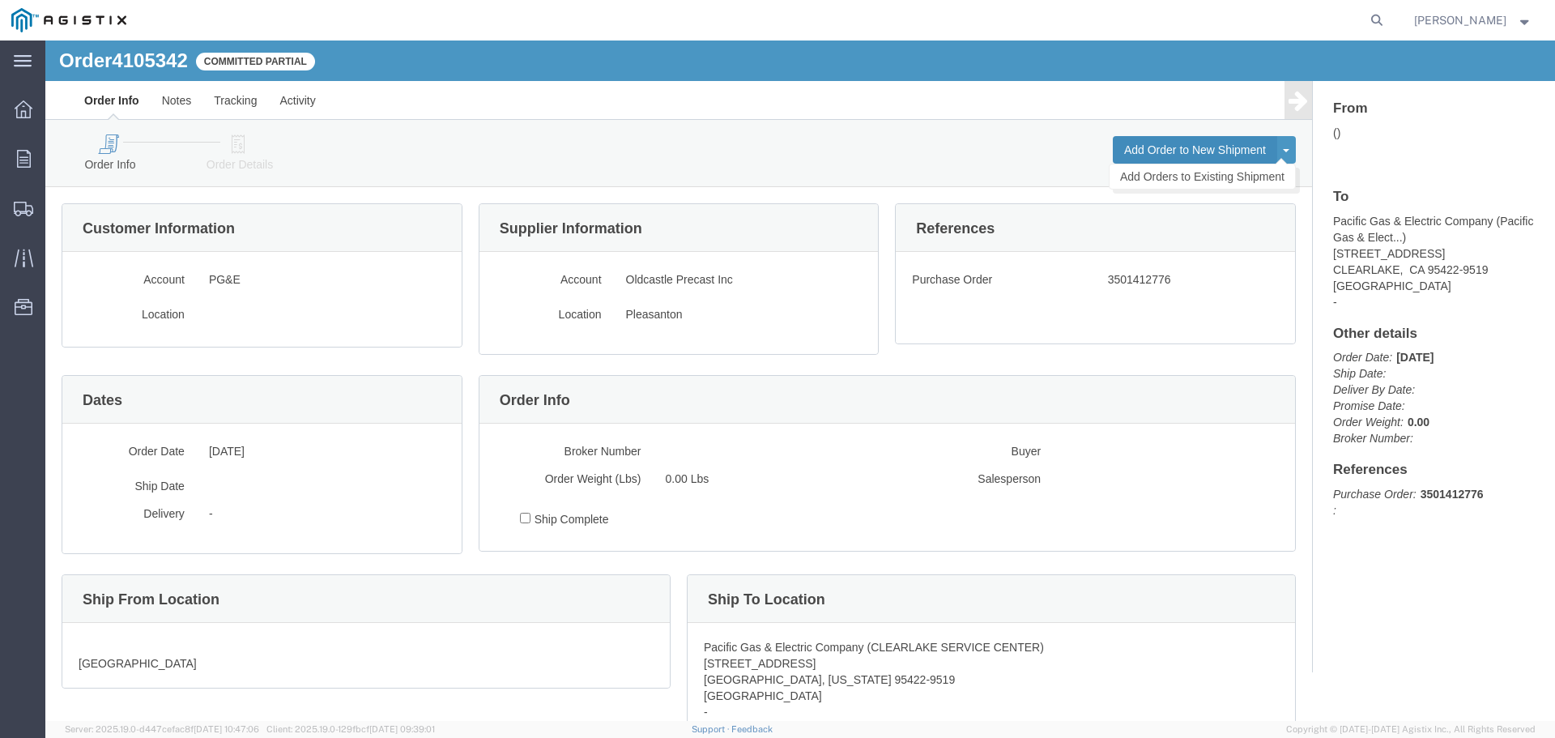
click at [1132, 145] on button "Add Order to New Shipment" at bounding box center [1195, 150] width 164 height 28
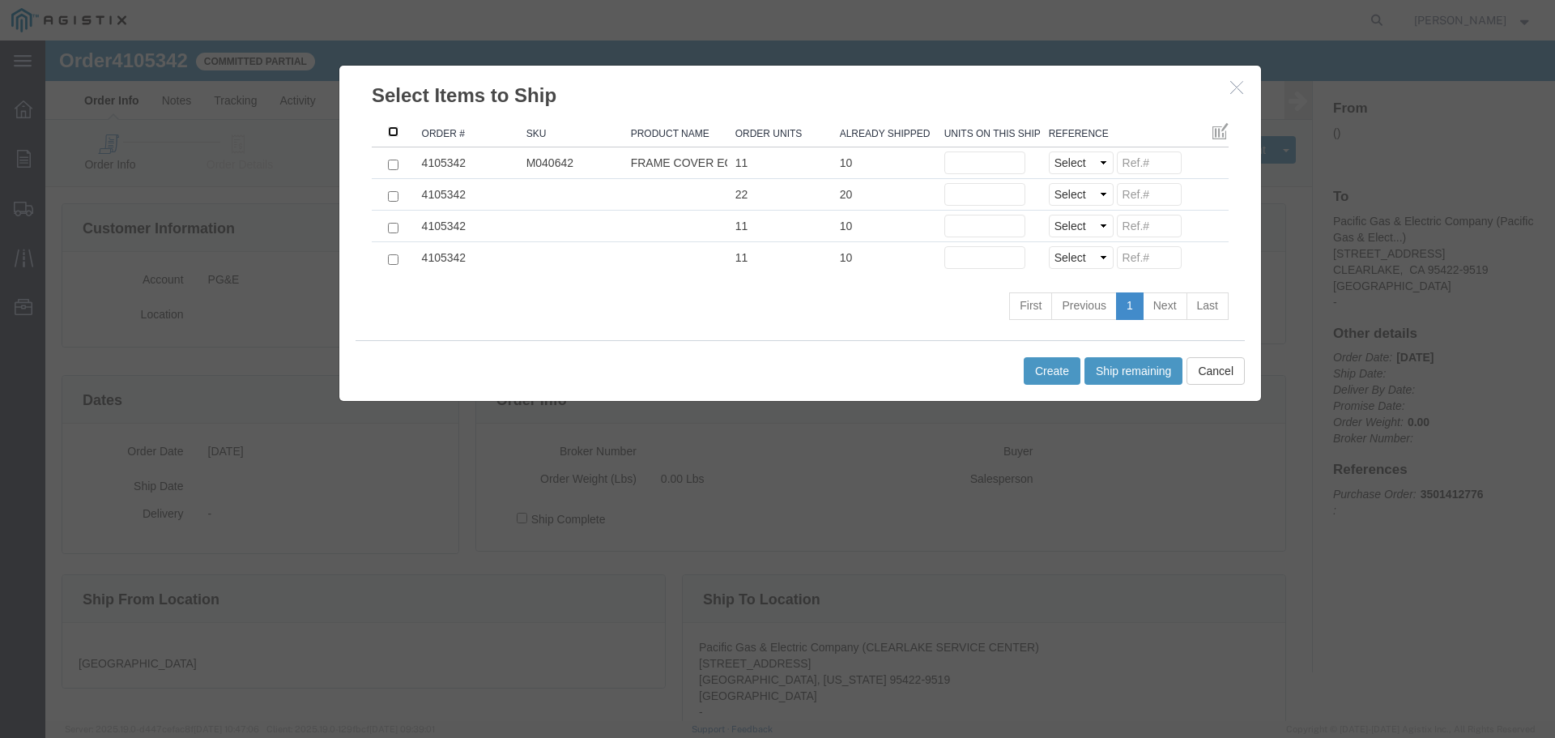
click at [390, 127] on input ": activate to sort column ascending" at bounding box center [393, 131] width 11 height 11
checkbox input "true"
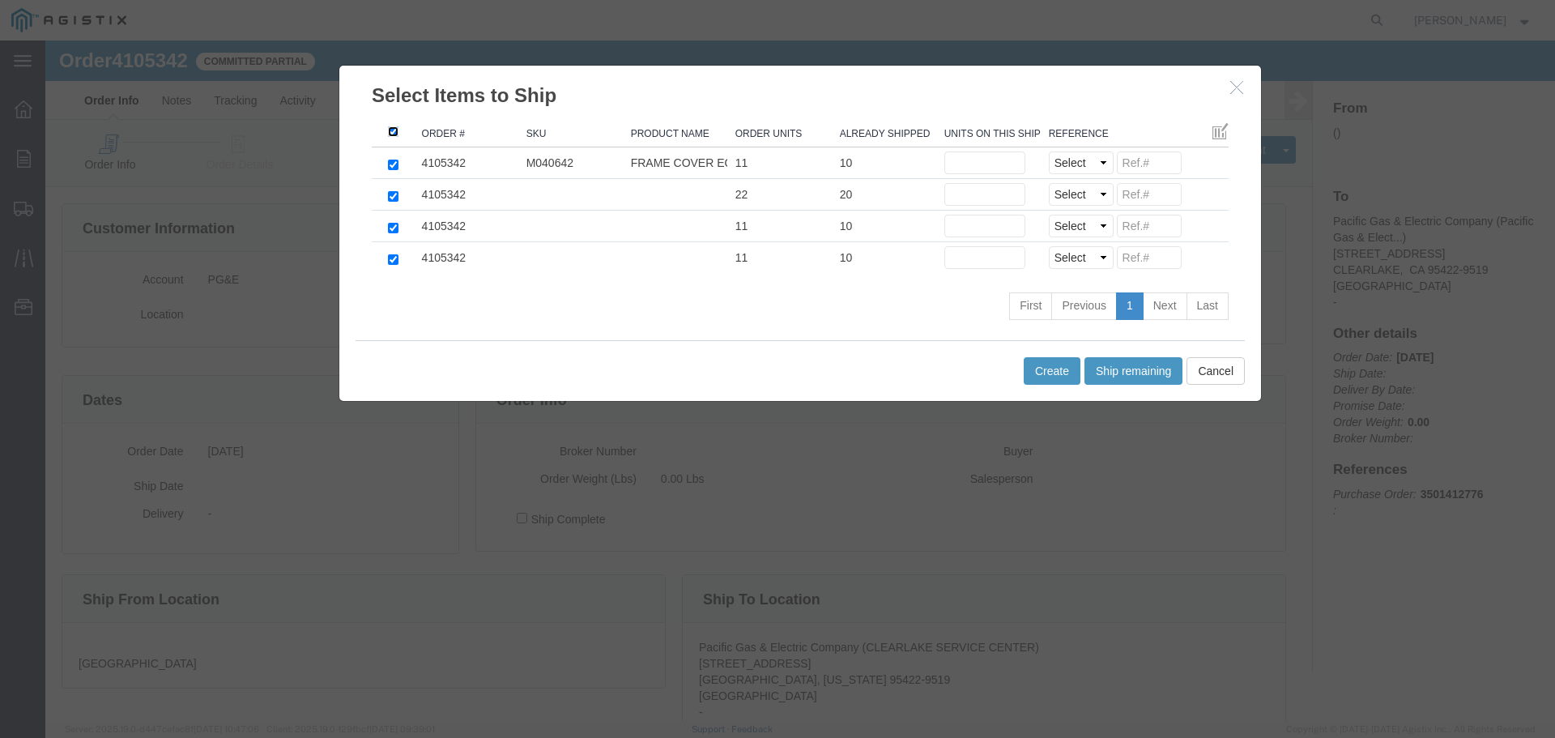
checkbox input "true"
click at [1129, 372] on button "Ship remaining" at bounding box center [1133, 371] width 98 height 28
type input "1"
type input "2"
type input "1"
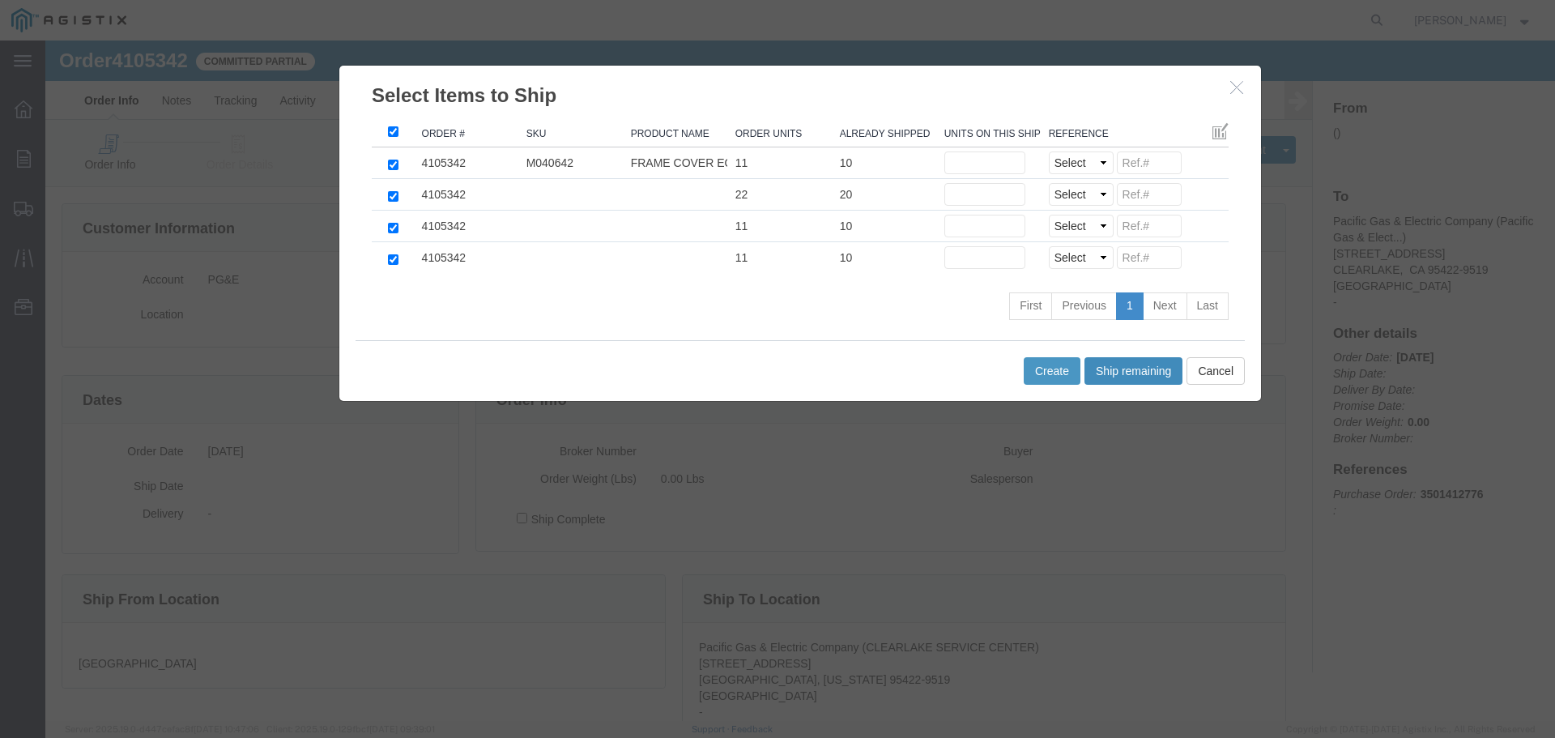
type input "1"
drag, startPoint x: 1074, startPoint y: 164, endPoint x: 1076, endPoint y: 172, distance: 9.1
click at [1074, 164] on select "Select Purchase Order Delivery Number" at bounding box center [1081, 162] width 65 height 23
select select "PO"
click at [1049, 151] on select "Select Purchase Order Delivery Number" at bounding box center [1081, 162] width 65 height 23
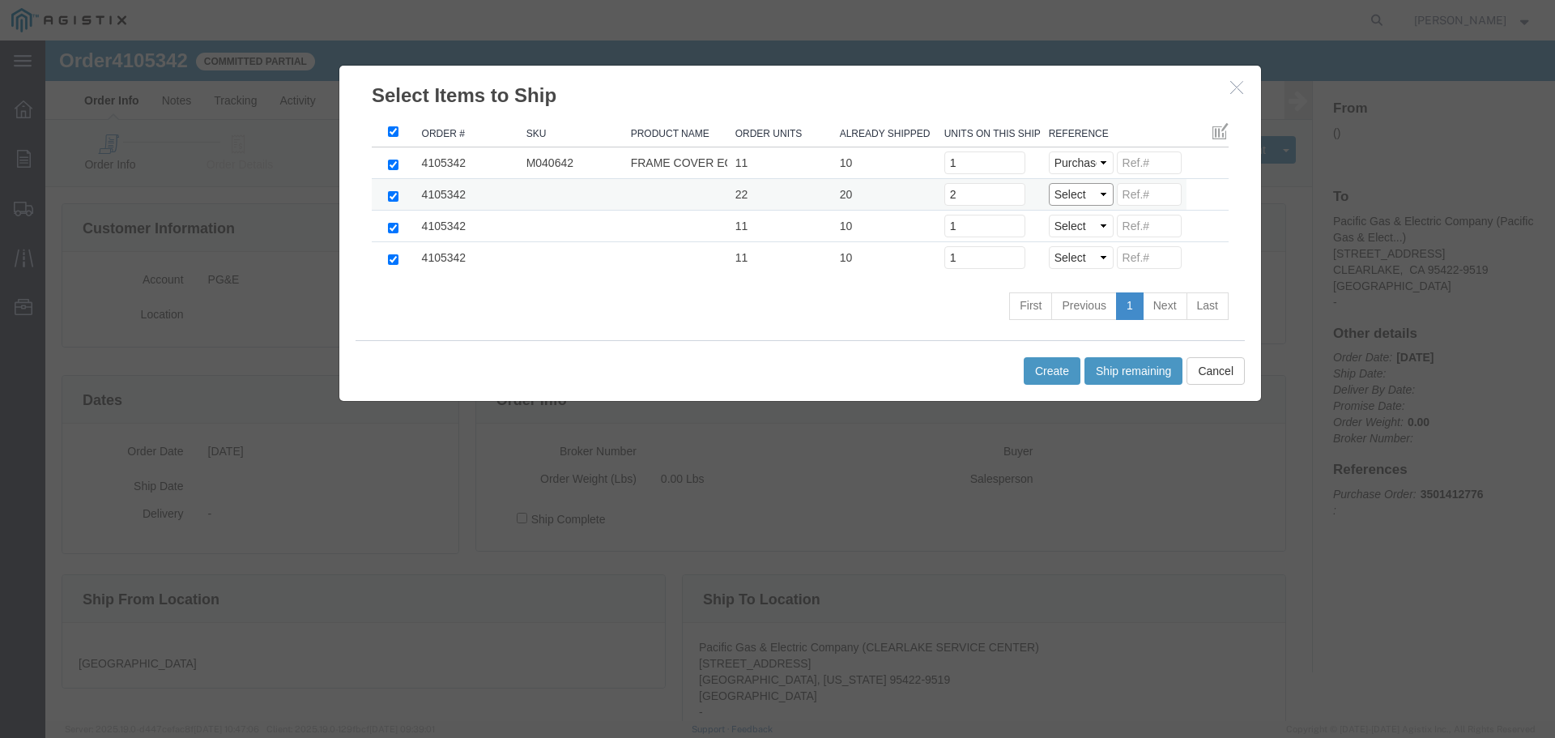
click at [1074, 193] on select "Select Purchase Order Delivery Number" at bounding box center [1081, 194] width 65 height 23
select select "PO"
click at [1049, 183] on select "Select Purchase Order Delivery Number" at bounding box center [1081, 194] width 65 height 23
click at [1073, 228] on select "Select Purchase Order Delivery Number" at bounding box center [1081, 226] width 65 height 23
select select "PO"
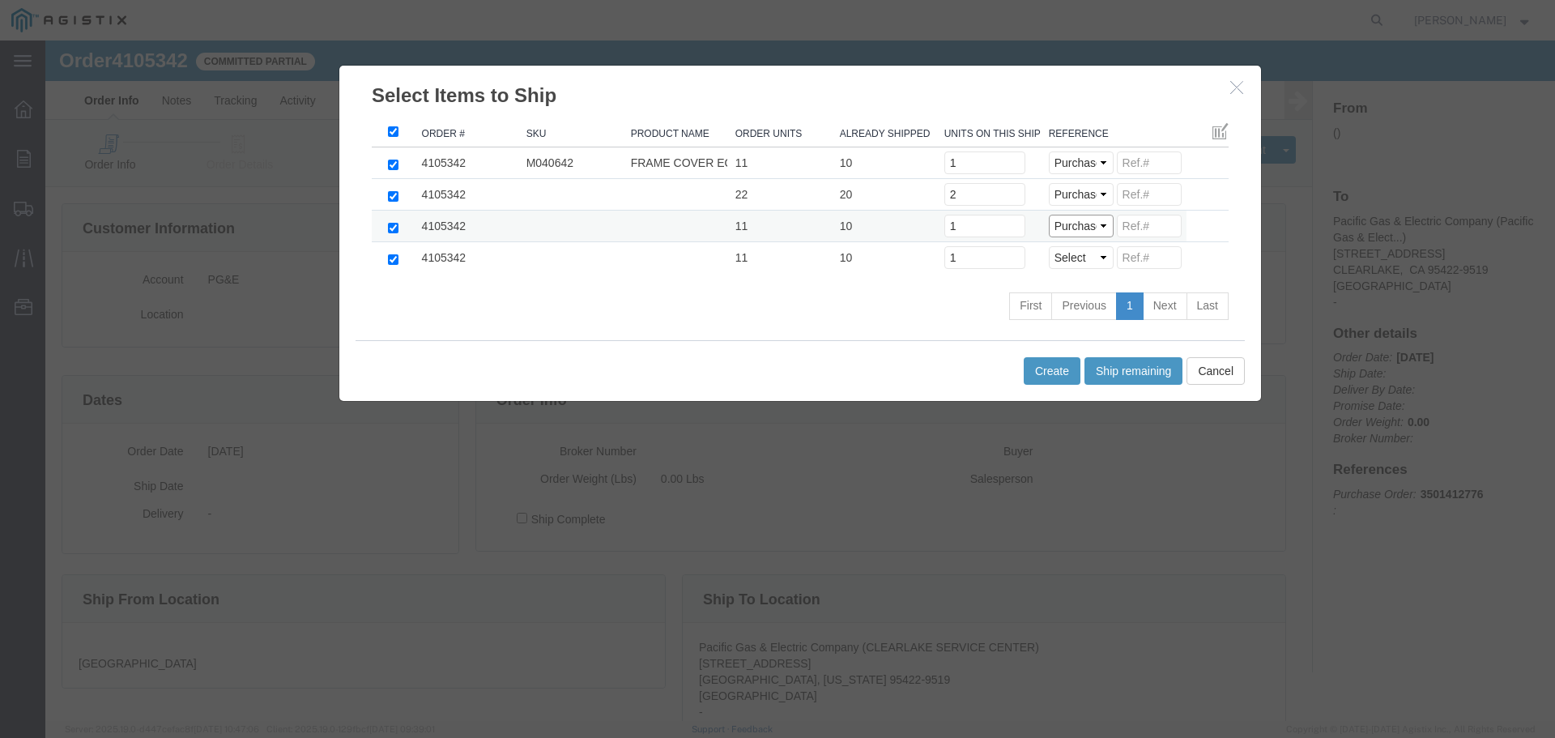
click at [1049, 215] on select "Select Purchase Order Delivery Number" at bounding box center [1081, 226] width 65 height 23
click at [1074, 257] on select "Select Purchase Order Delivery Number" at bounding box center [1081, 257] width 65 height 23
select select "PO"
click at [1049, 246] on select "Select Purchase Order Delivery Number" at bounding box center [1081, 257] width 65 height 23
click at [1052, 369] on button "Create" at bounding box center [1051, 371] width 57 height 28
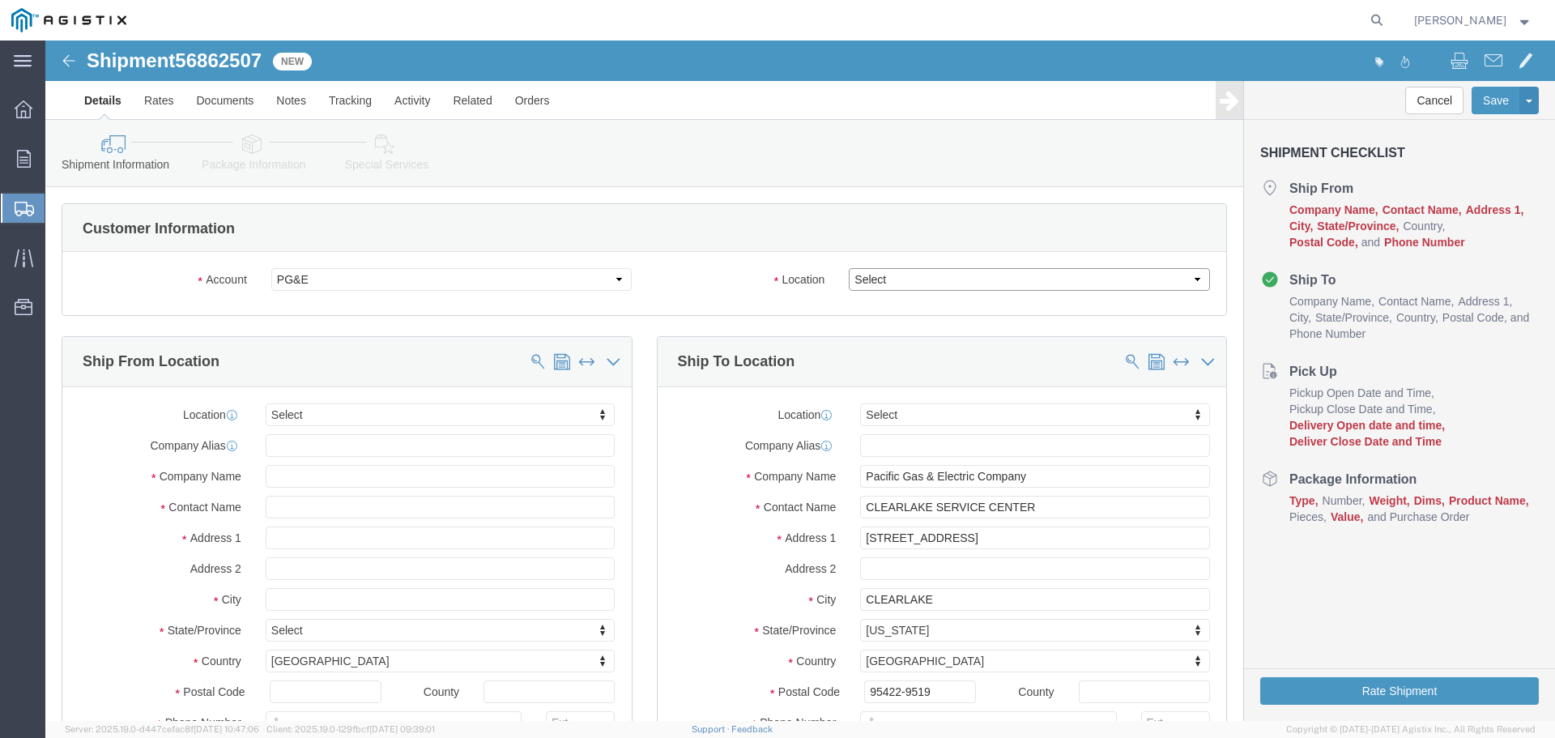
click select "Select All Others [GEOGRAPHIC_DATA] [GEOGRAPHIC_DATA] [GEOGRAPHIC_DATA] [GEOGRA…"
select select "23082"
click select "Select All Others [GEOGRAPHIC_DATA] [GEOGRAPHIC_DATA] [GEOGRAPHIC_DATA] [GEOGRA…"
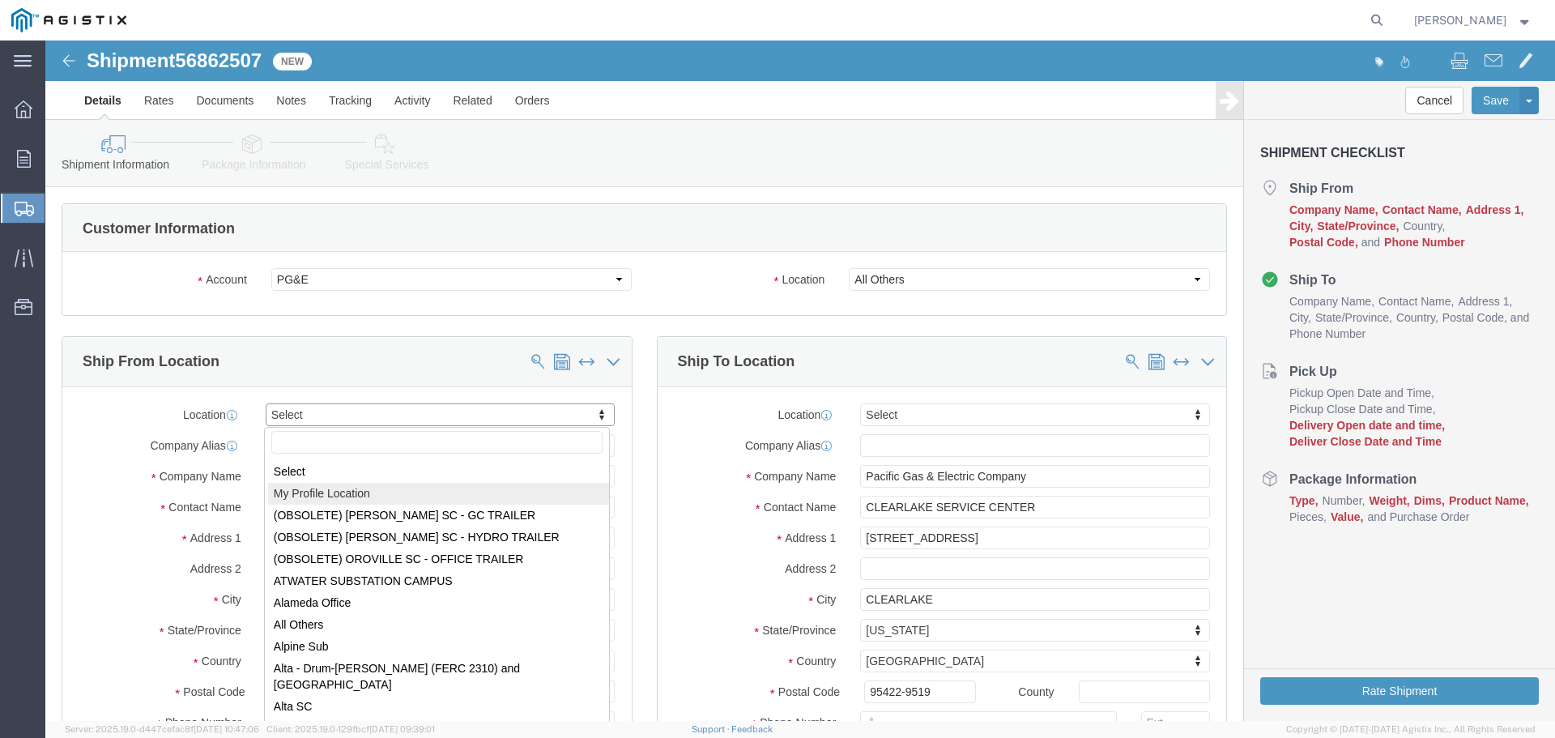
select select "MYPROFILE"
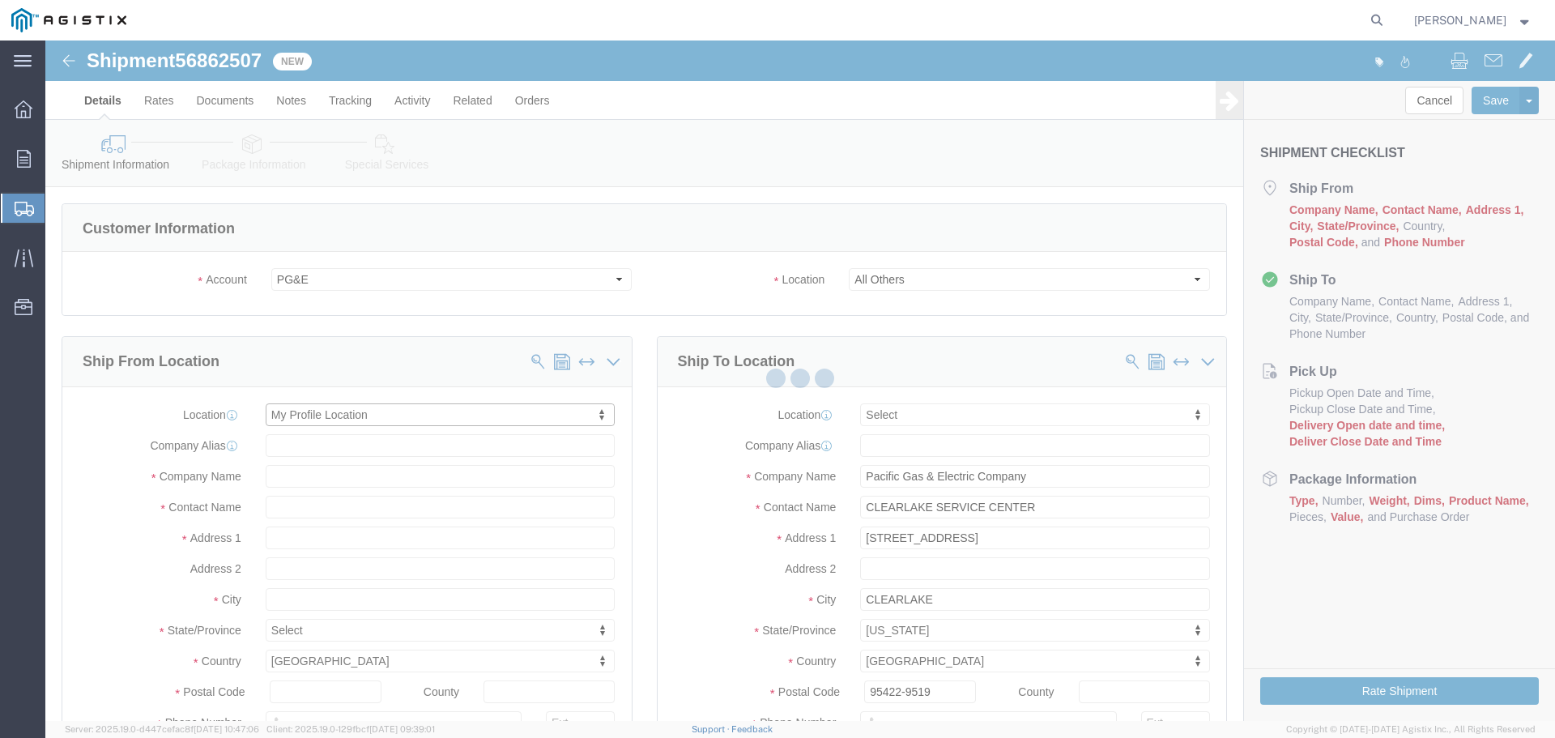
type input "Oldcastle Precast Inc"
type input "[PERSON_NAME]"
type input "[STREET_ADDRESS]"
type input "PLEASANTON"
type input "94566"
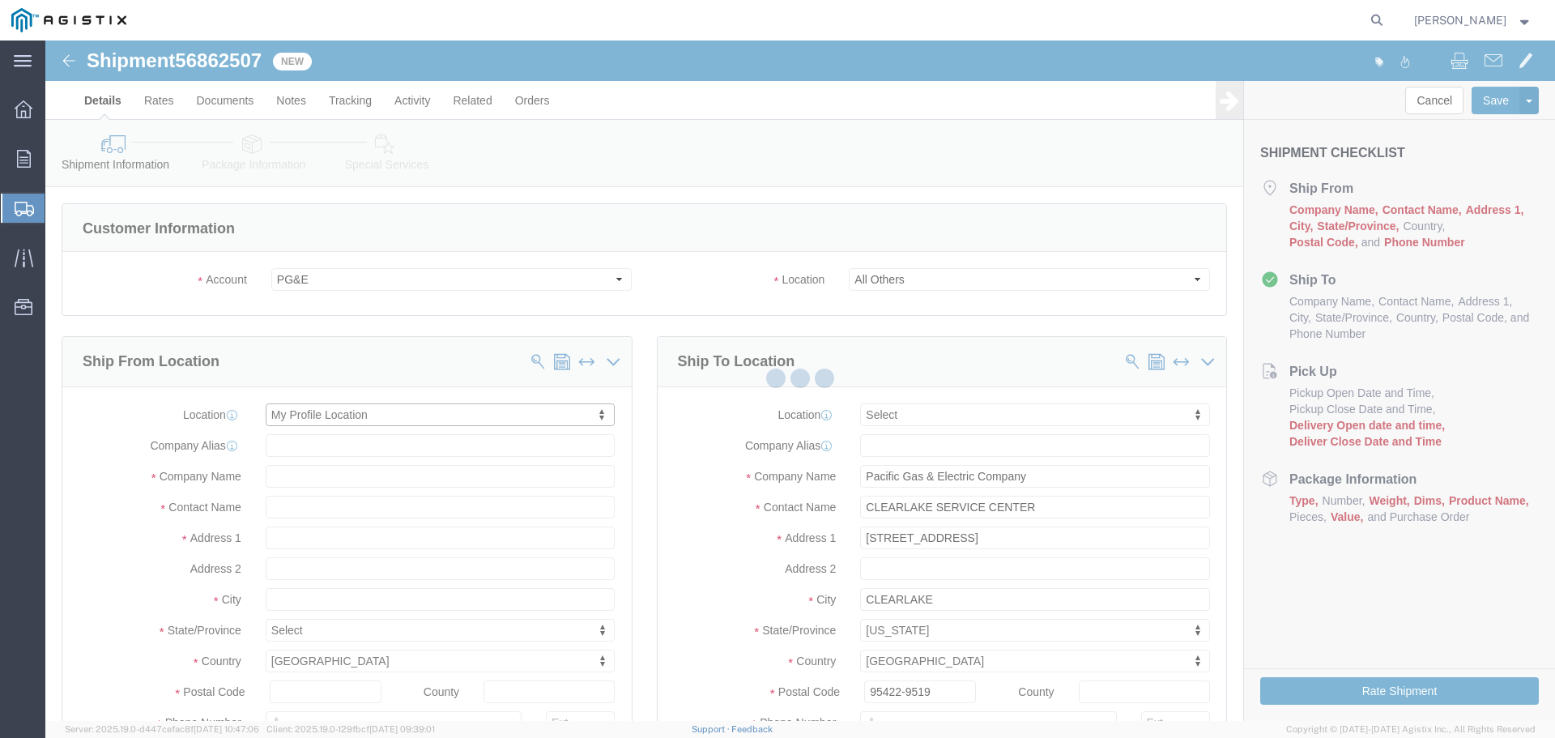
type input "[PHONE_NUMBER]"
type input "[PERSON_NAME][EMAIL_ADDRESS][PERSON_NAME][DOMAIN_NAME]"
checkbox input "true"
select select "CA"
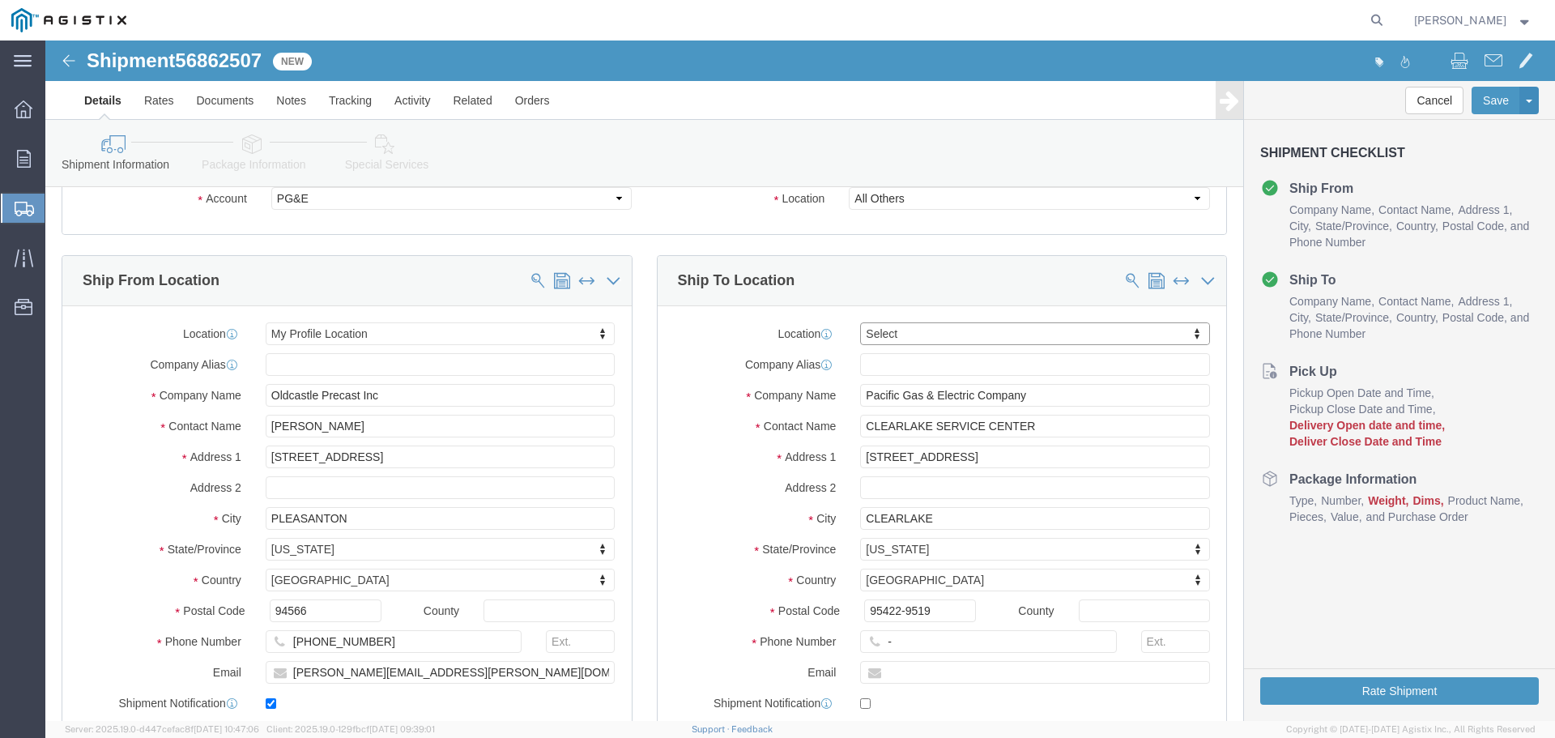
scroll to position [162, 0]
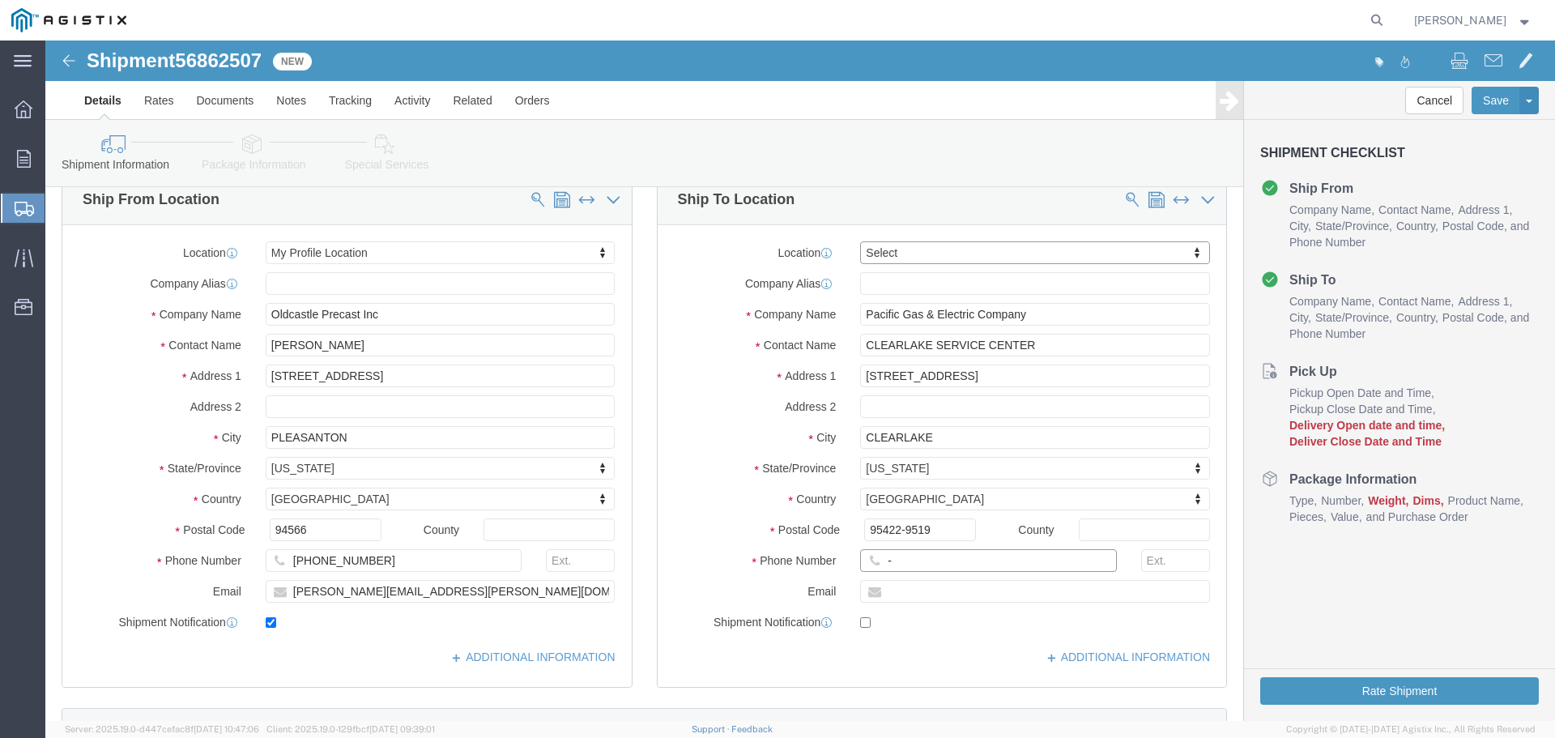
click input "-"
type input "123-456-7891"
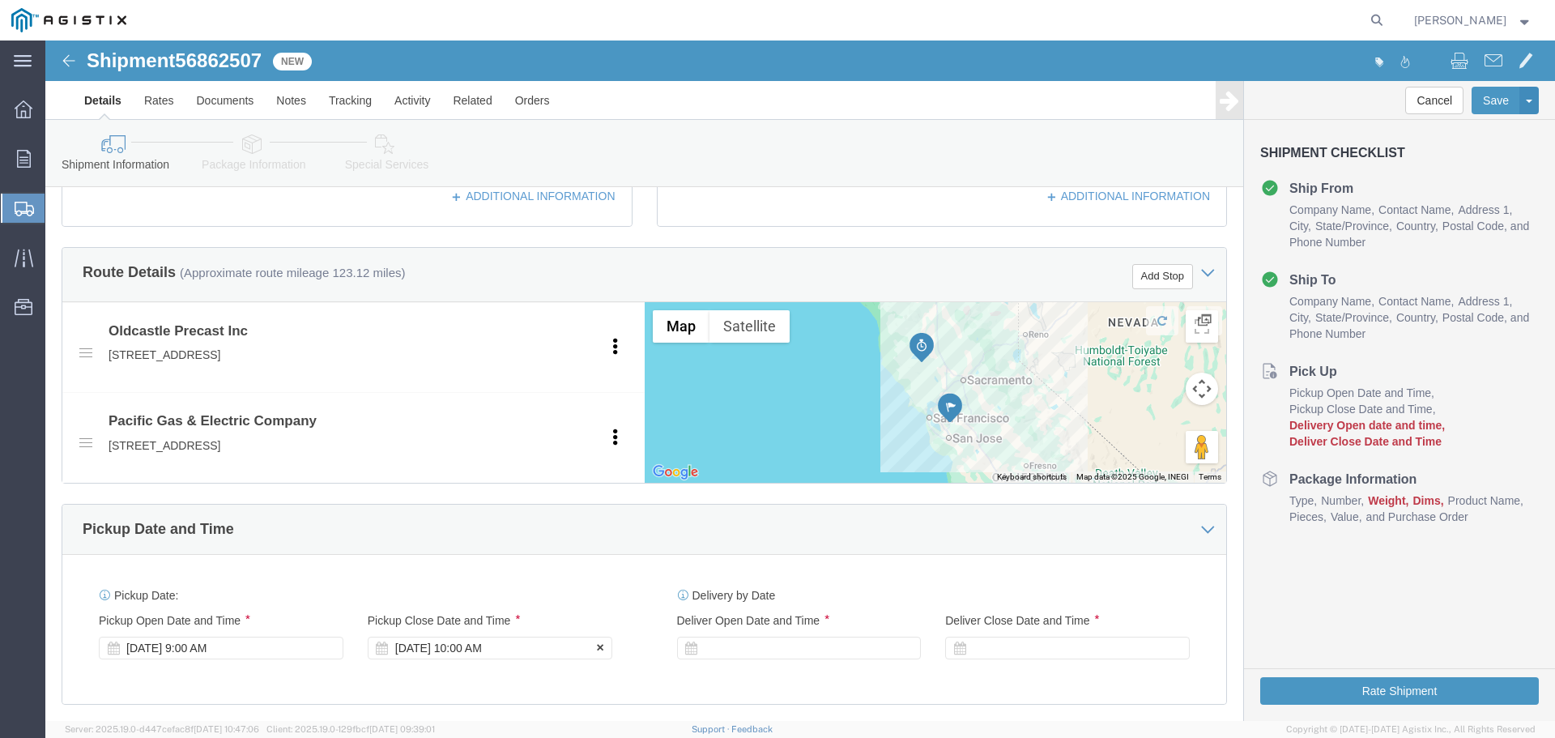
scroll to position [729, 0]
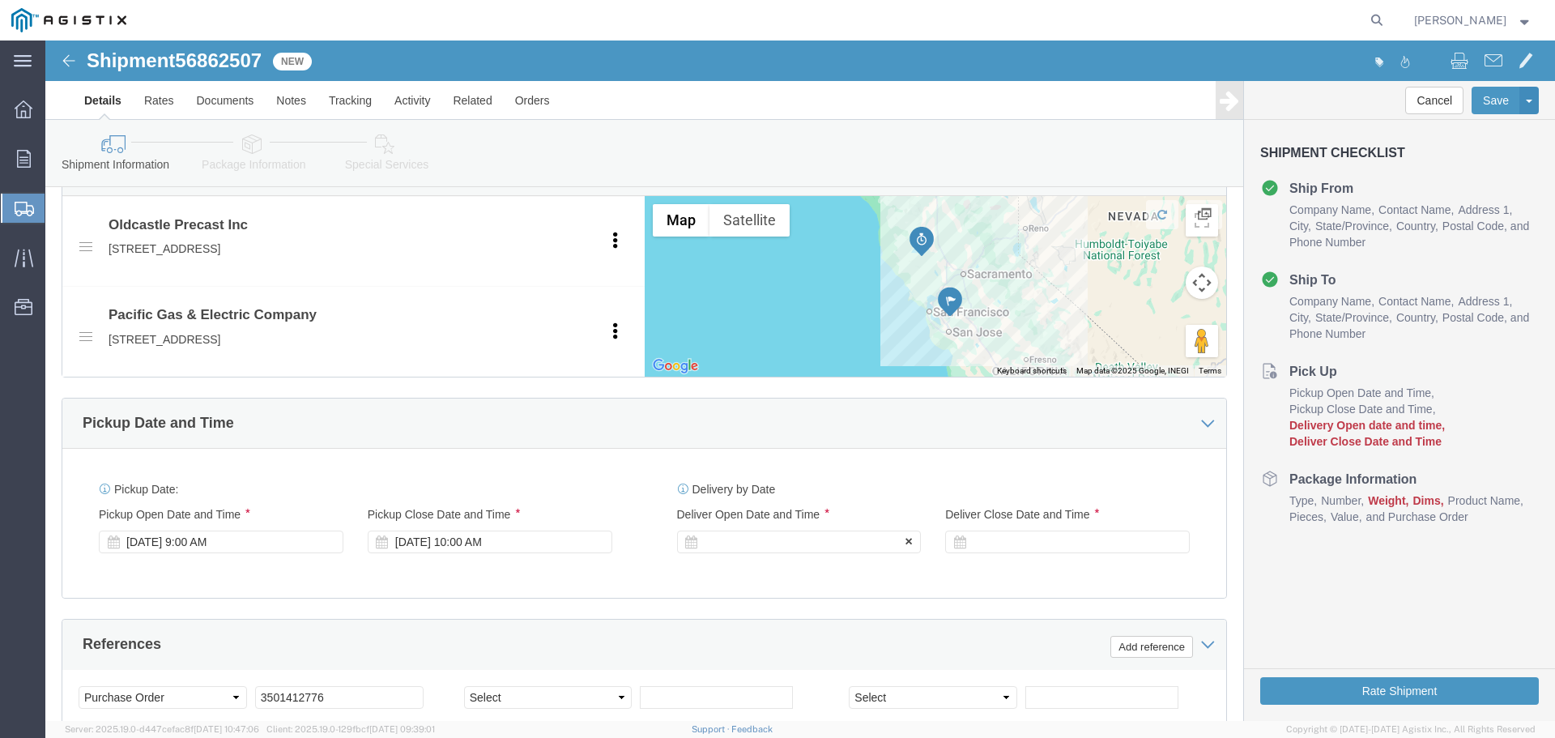
click div
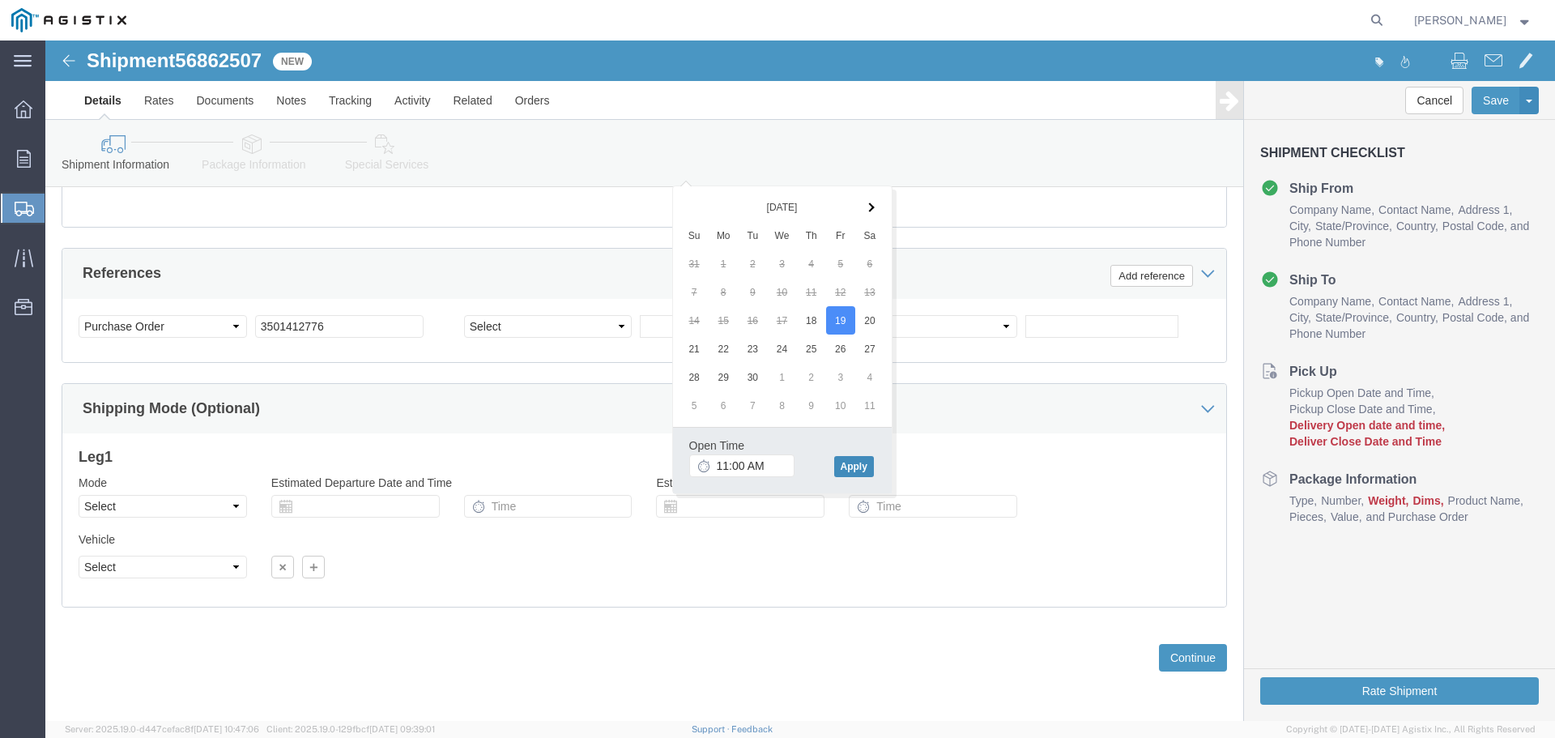
click button "Apply"
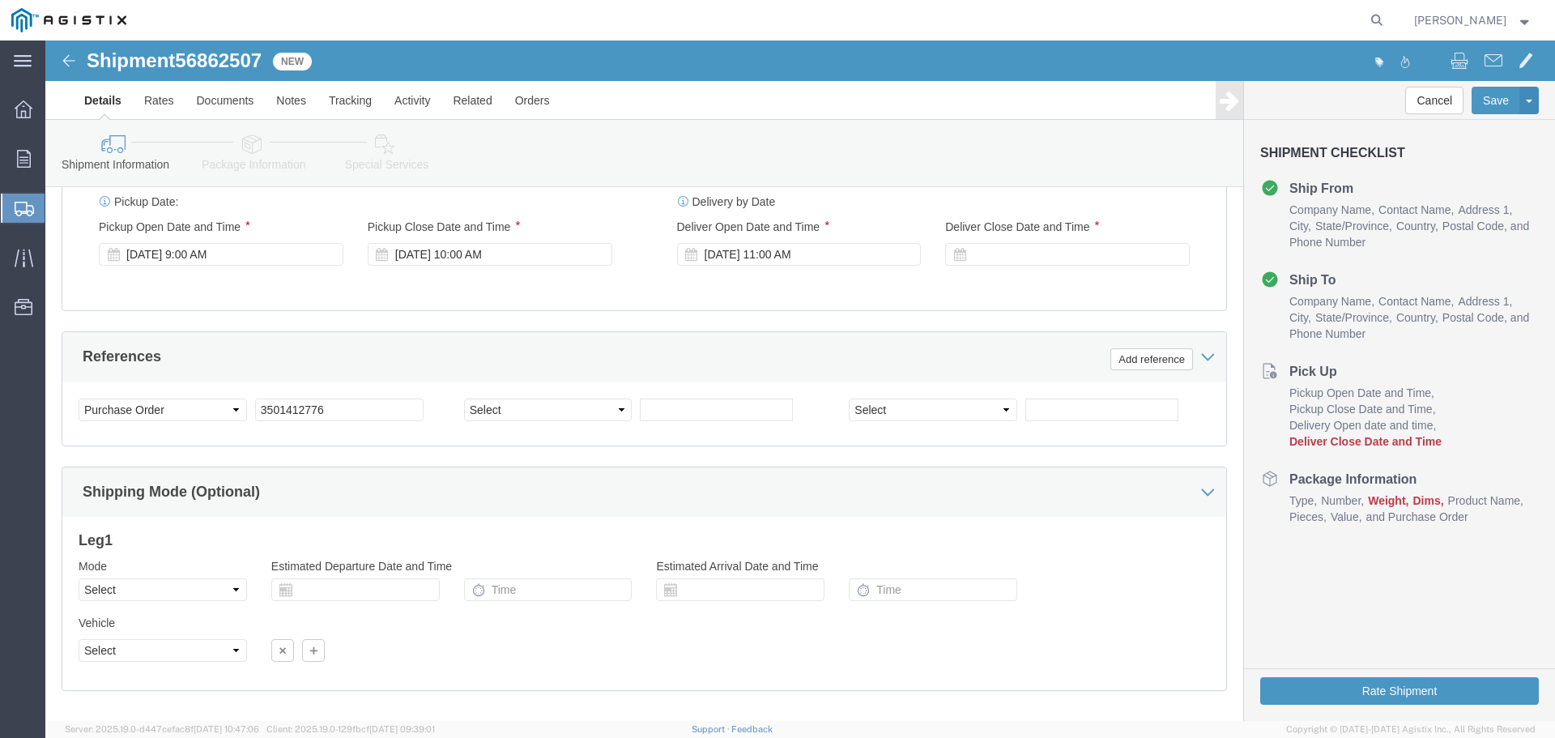
scroll to position [938, 0]
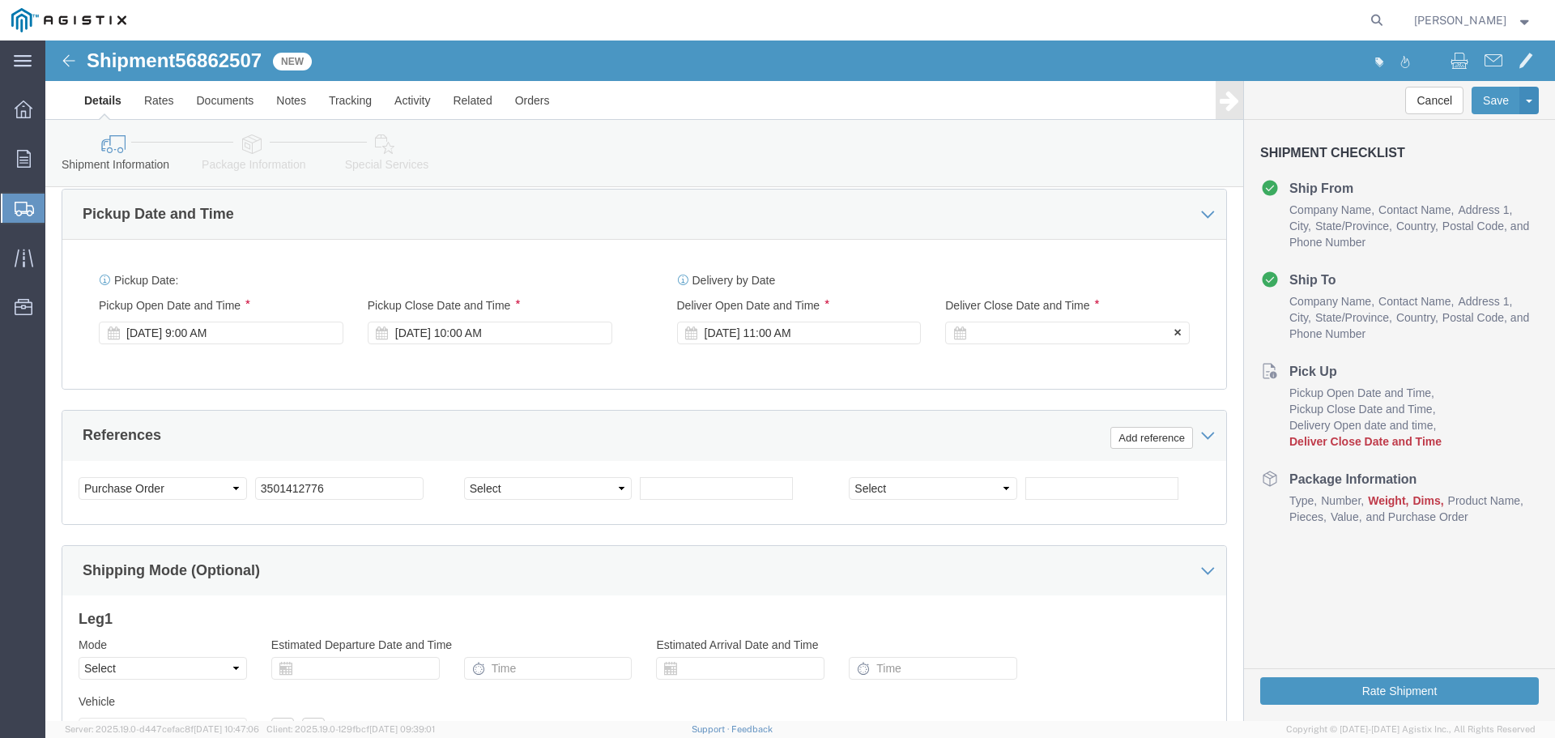
click div
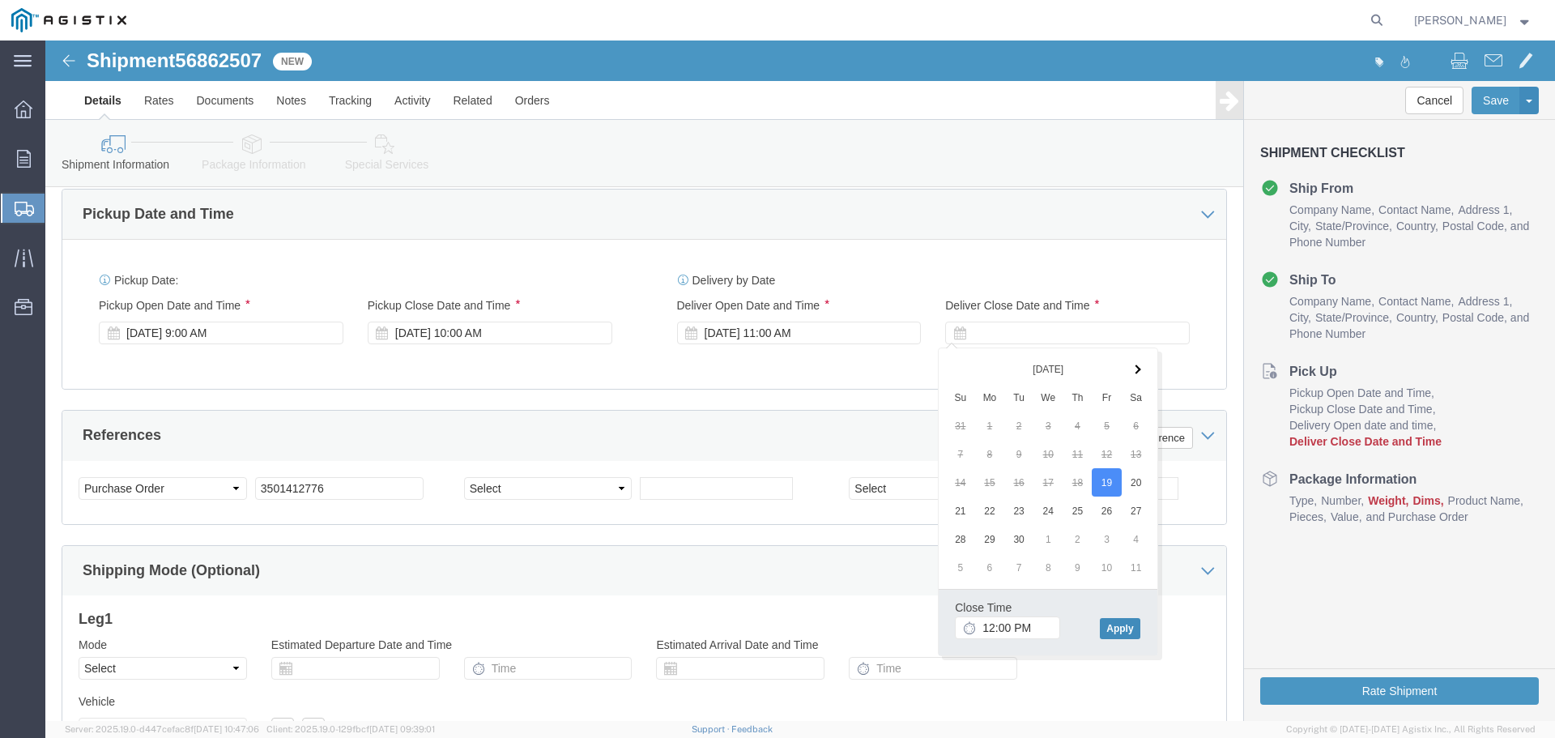
click button "Apply"
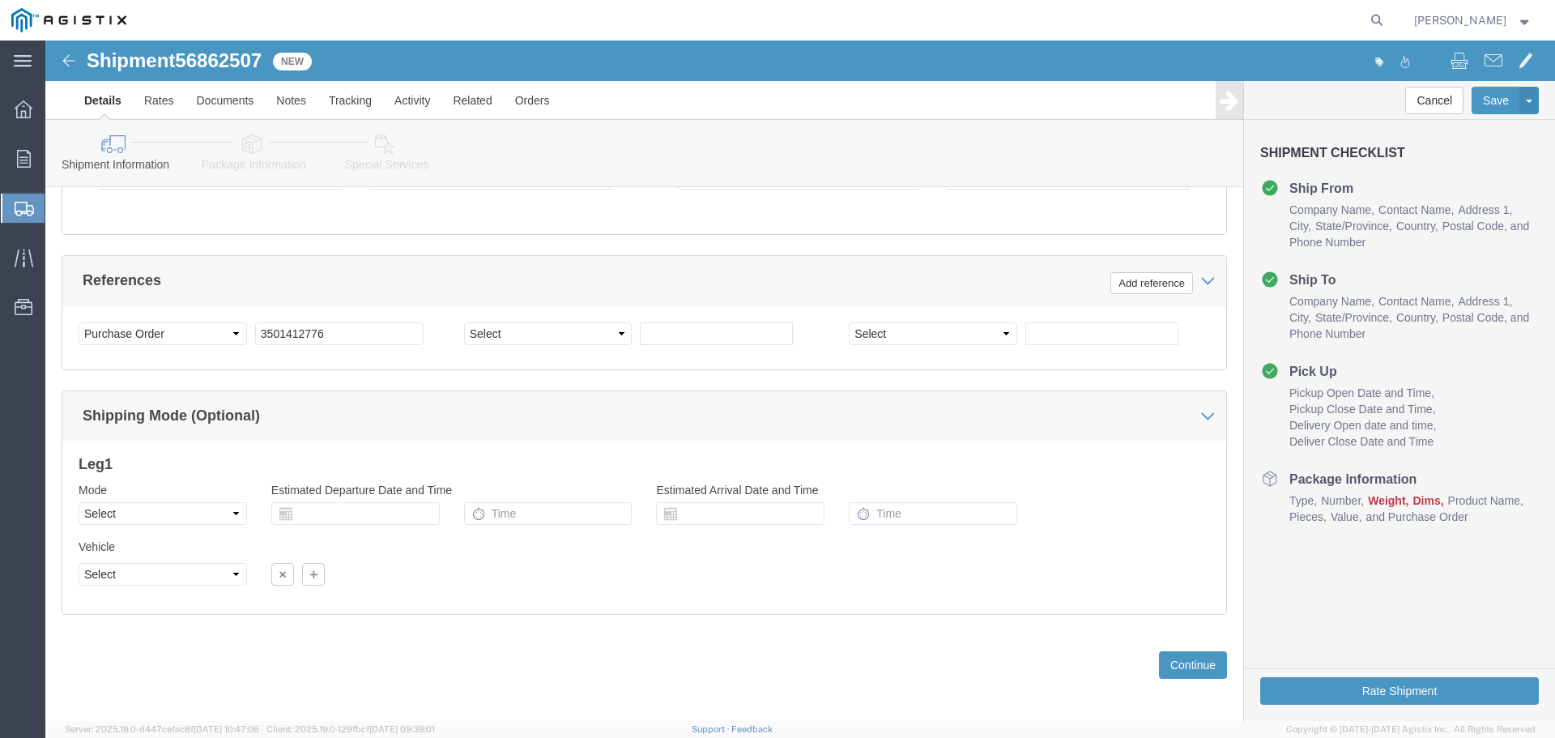
scroll to position [1100, 0]
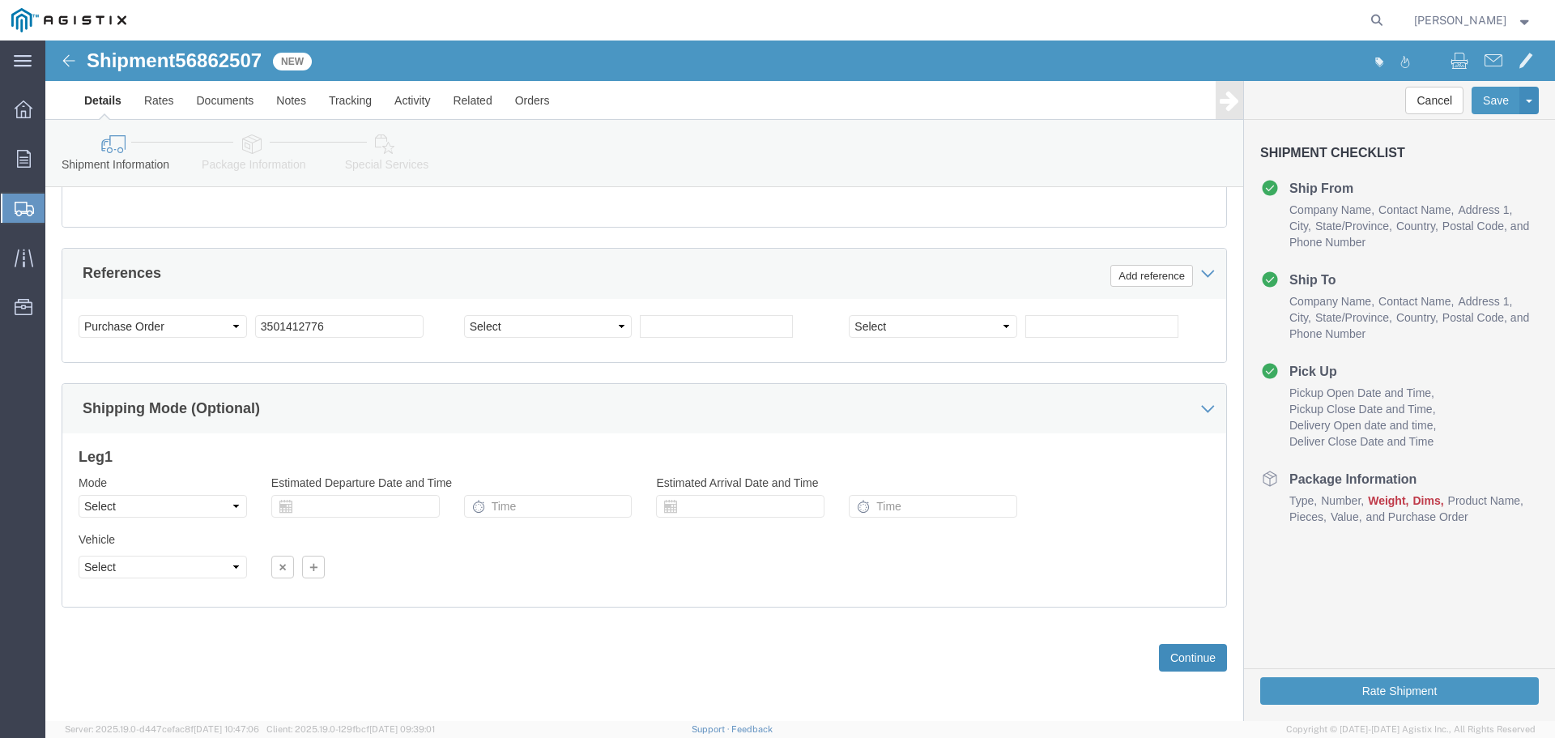
click button "Continue"
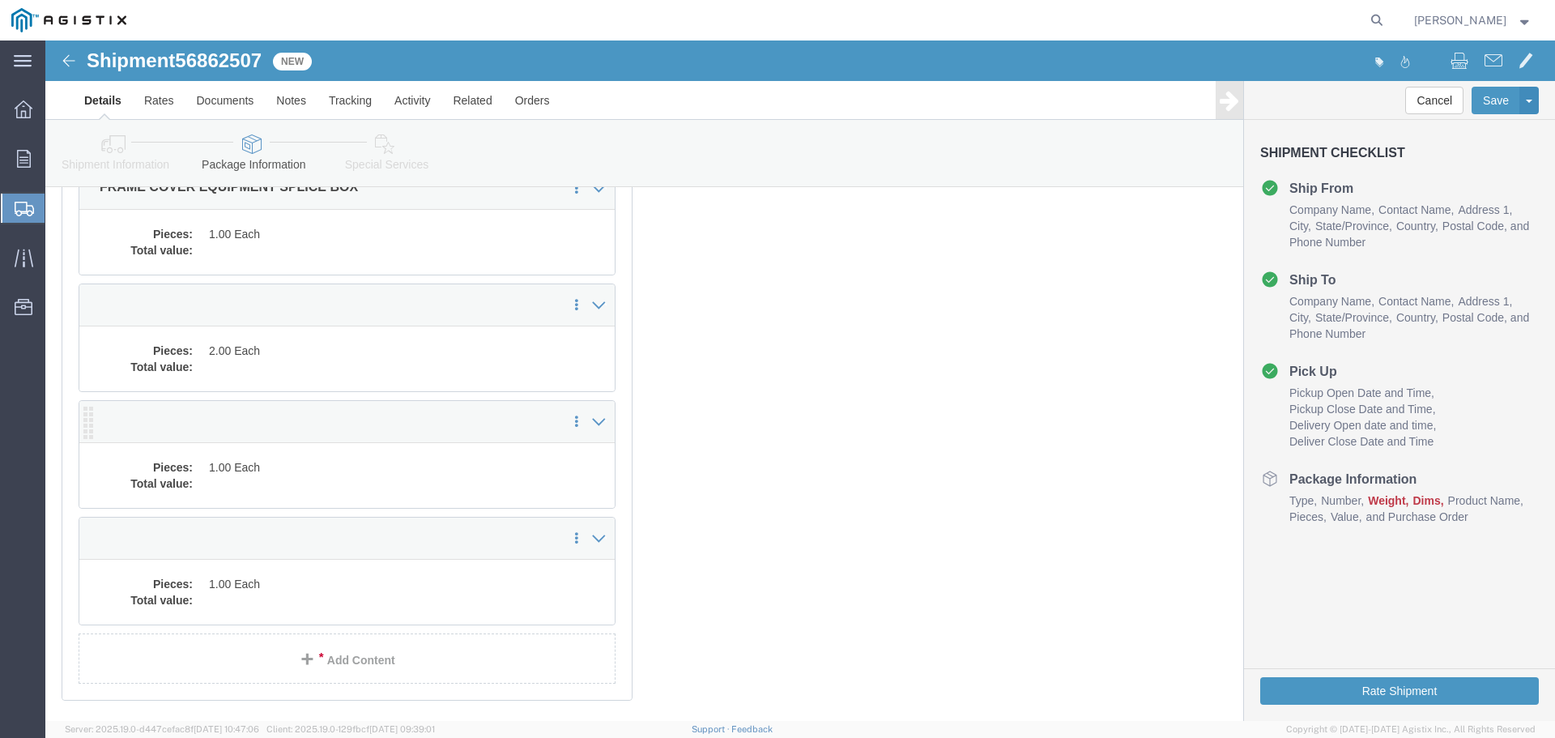
scroll to position [0, 0]
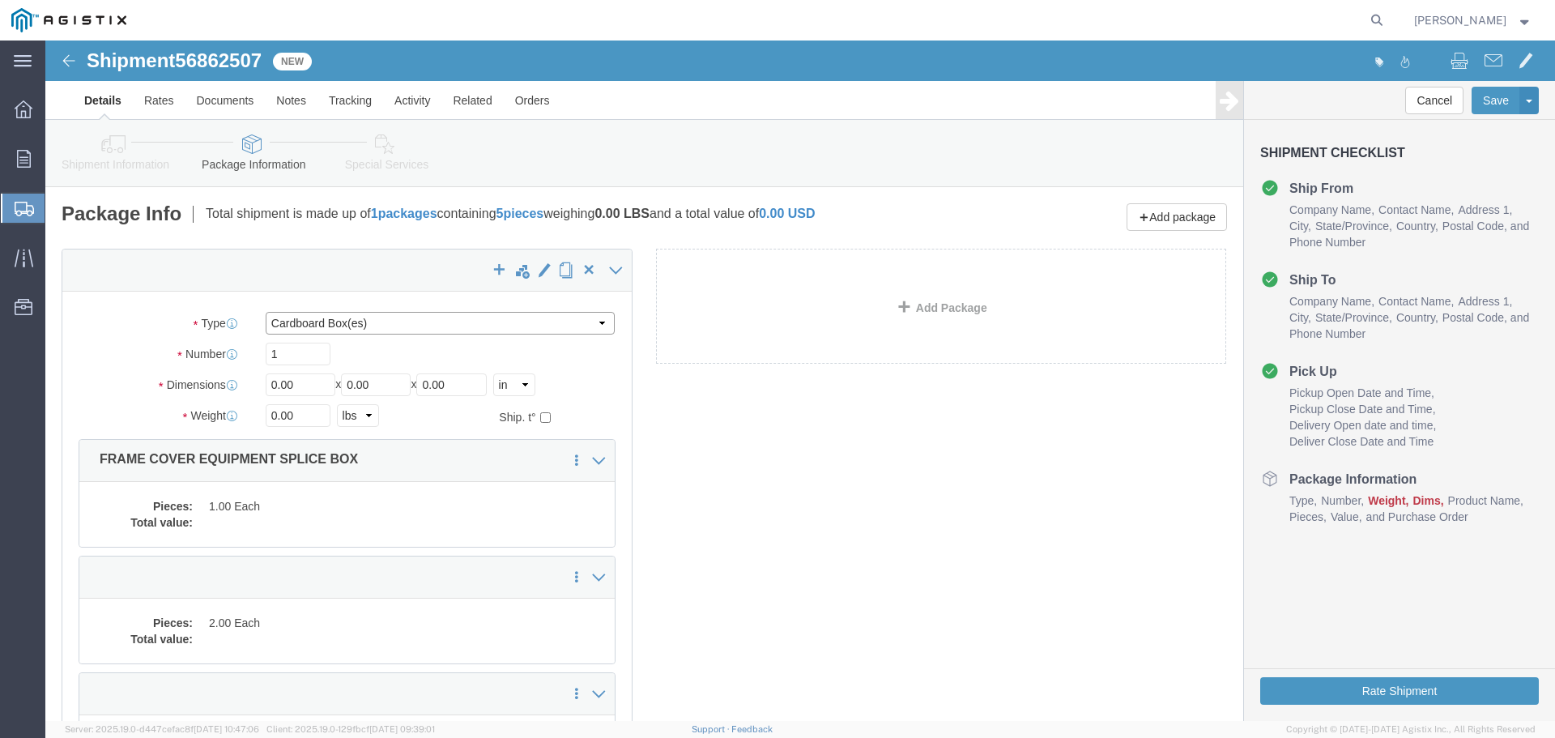
click select "Select Bulk Bundle(s) Cardboard Box(es) Carton(s) Crate(s) Drum(s) (Fiberboard)…"
select select "YRPK"
click select "Select Bulk Bundle(s) Cardboard Box(es) Carton(s) Crate(s) Drum(s) (Fiberboard)…"
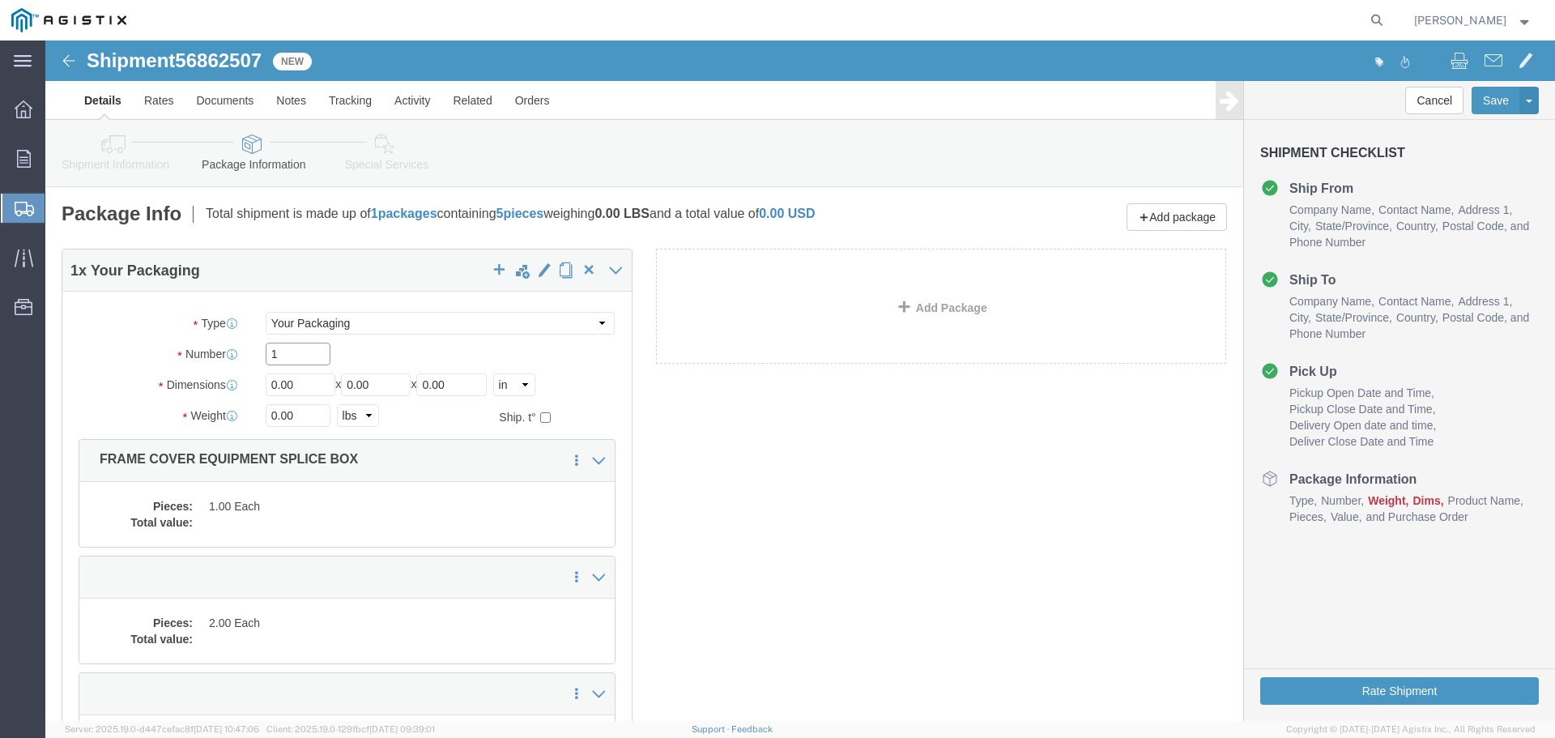
click input "1"
type input "5"
type input "54"
type input "102"
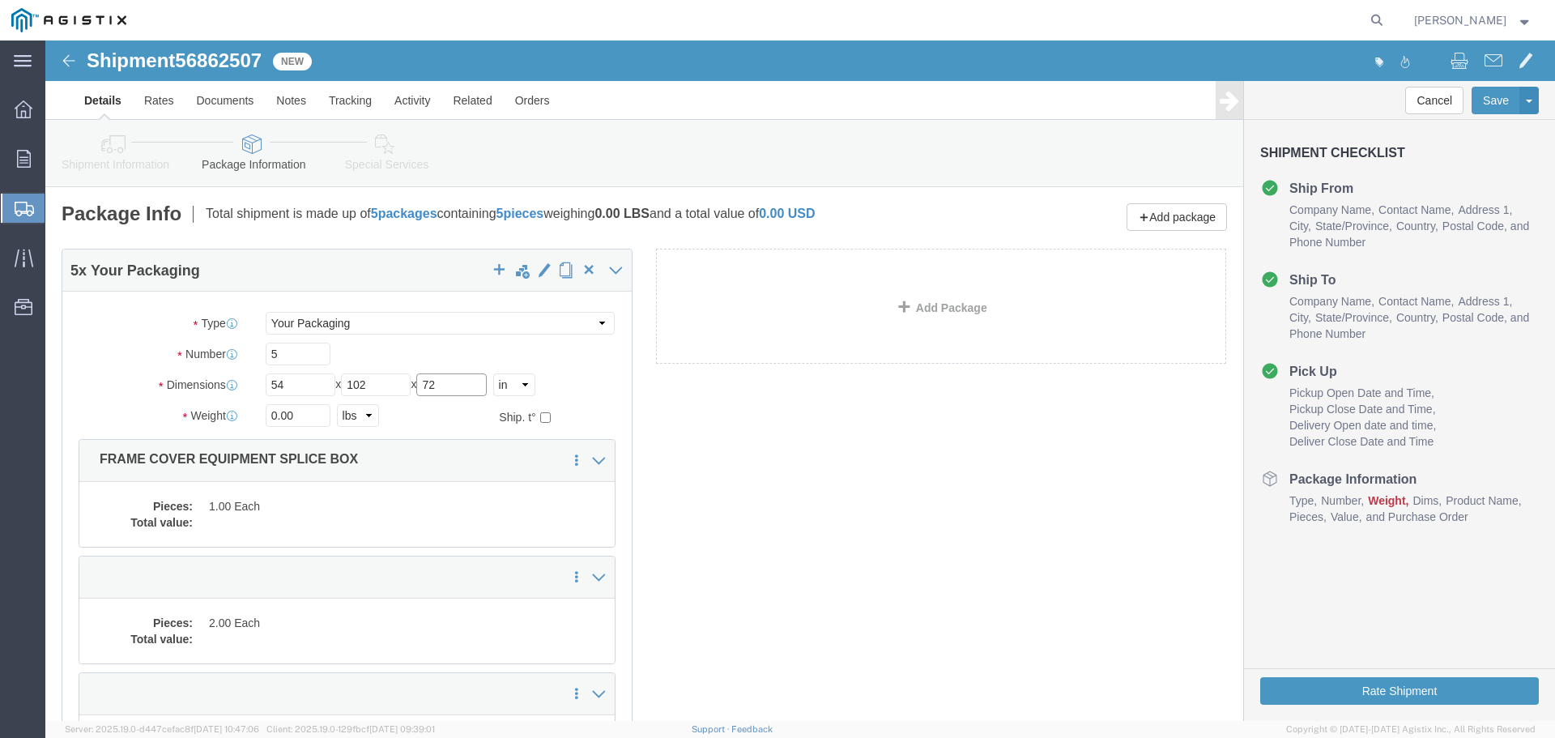
type input "72"
type input "25000"
click div "Package Type Select Bulk Bundle(s) Cardboard Box(es) Carton(s) Crate(s) Drum(s)…"
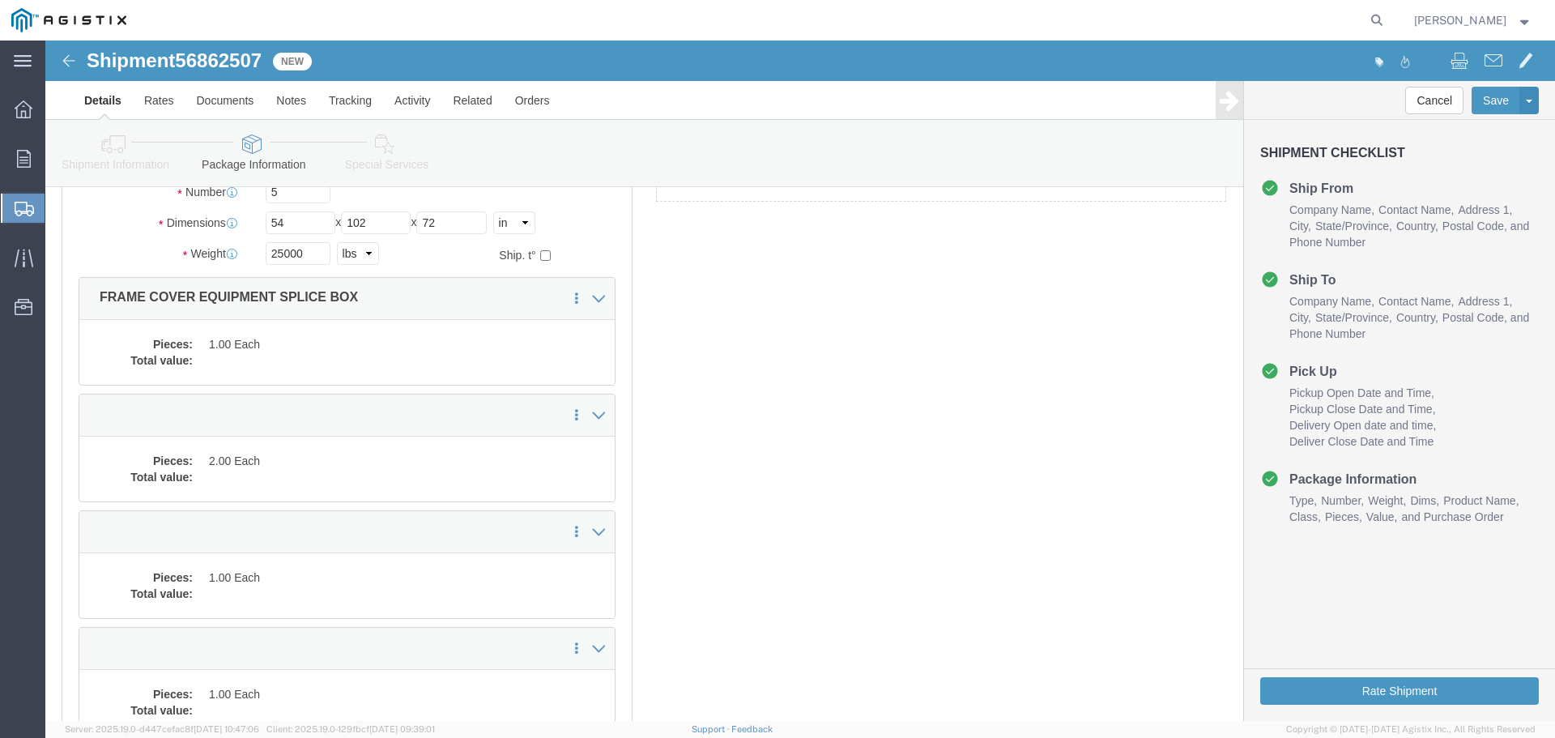
scroll to position [243, 0]
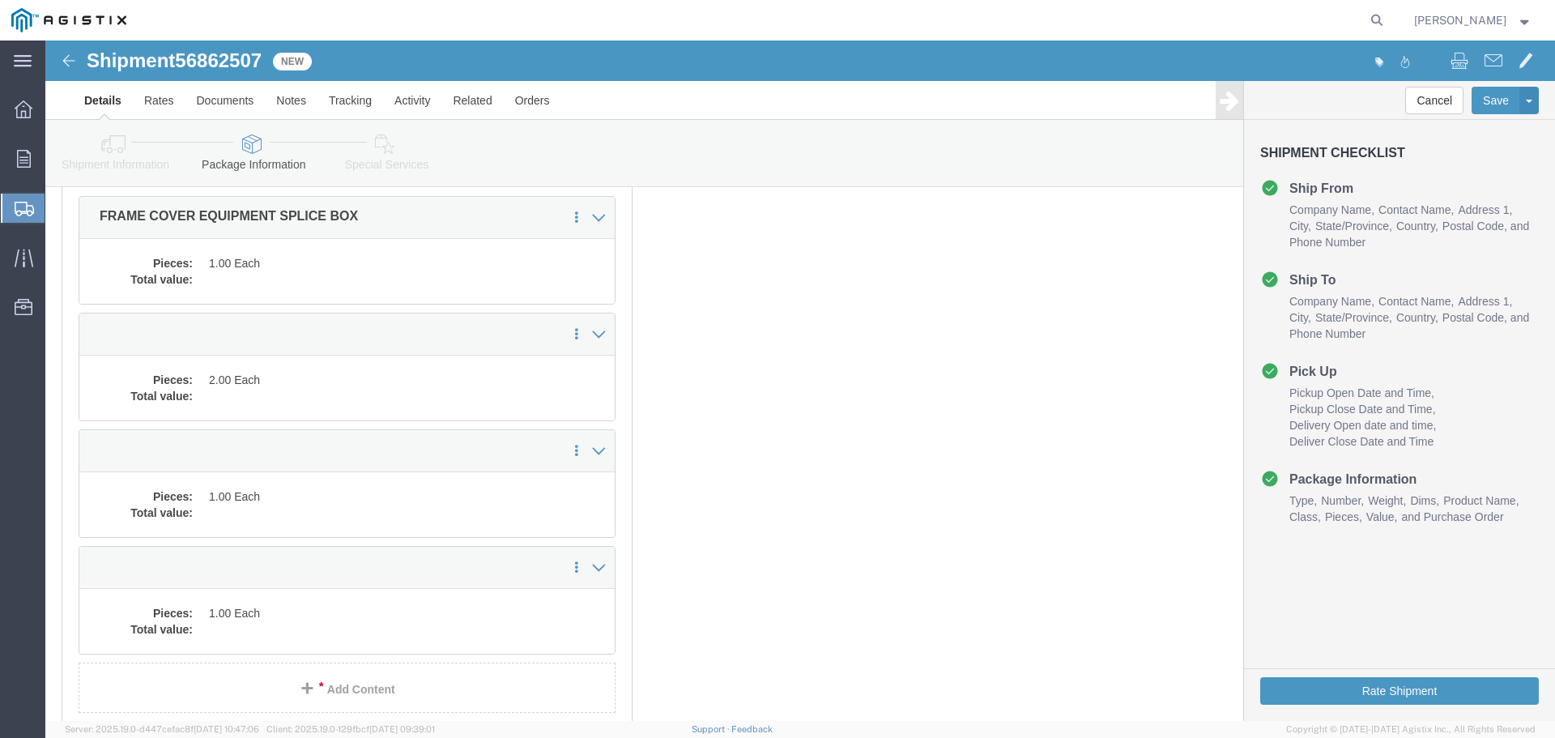
click dd "1.00 Each"
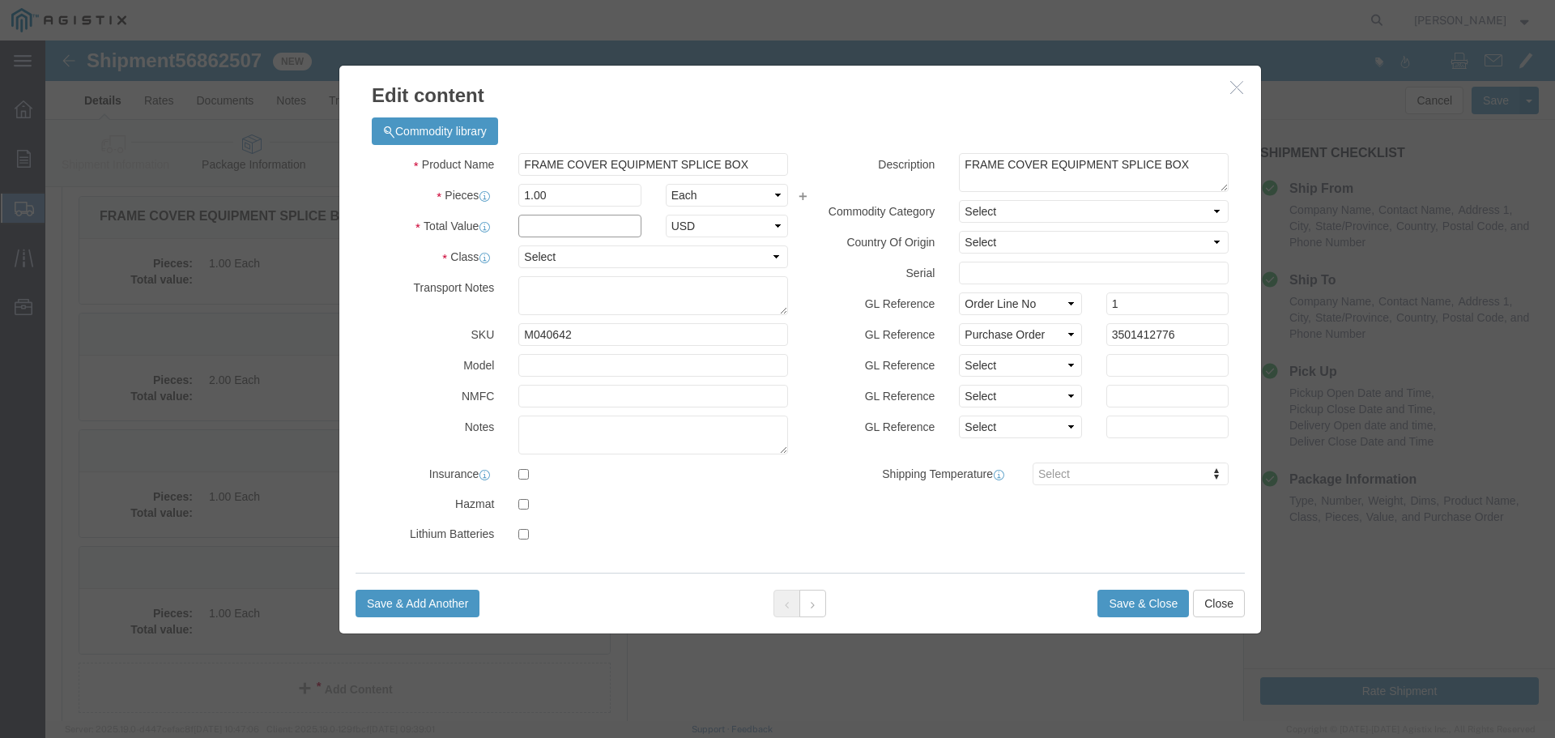
click input "text"
type input "1"
click select "Select 50 55 60 65 70 85 92.5 100 125 175 250 300 400"
select select "55"
click select "Select 50 55 60 65 70 85 92.5 100 125 175 250 300 400"
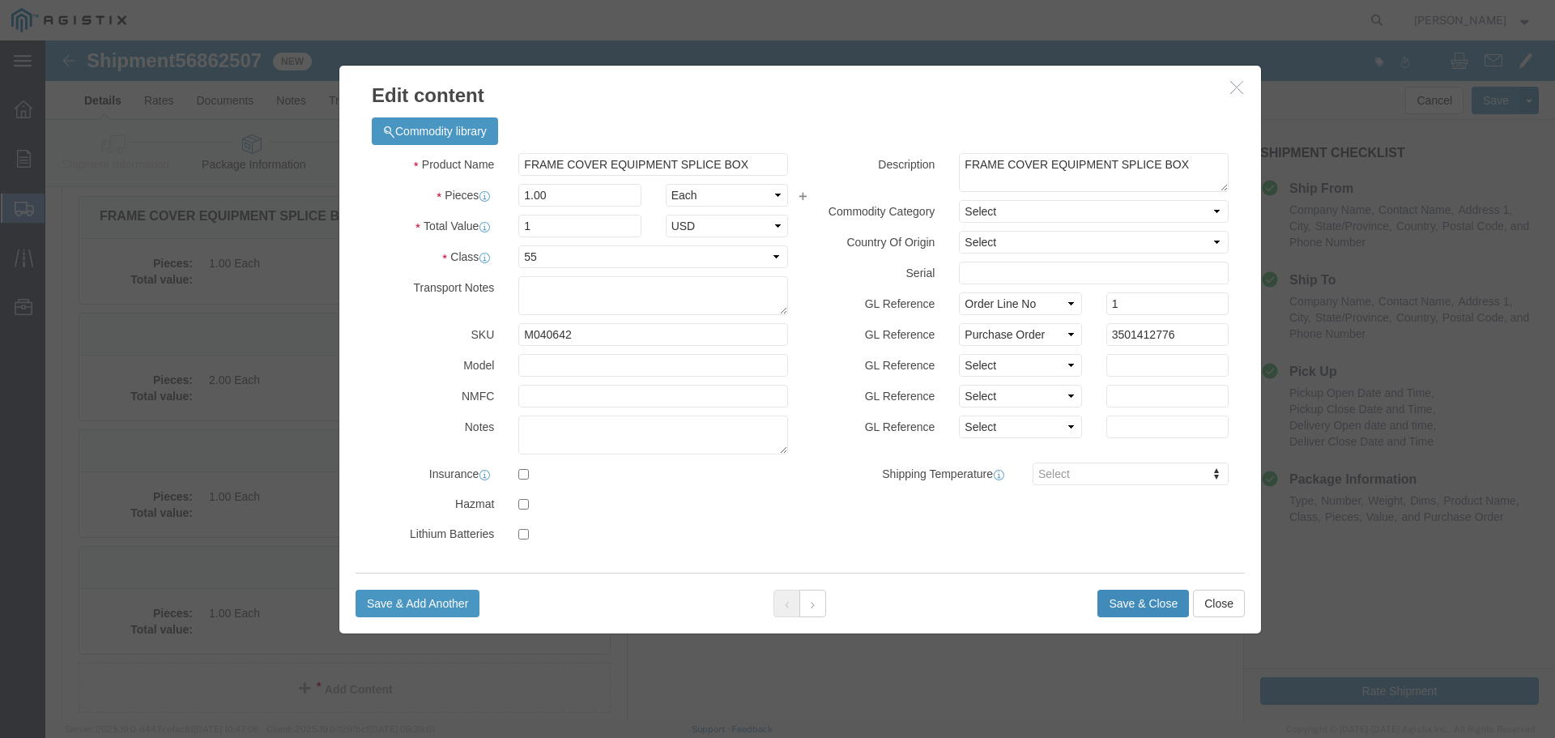
click button "Save & Close"
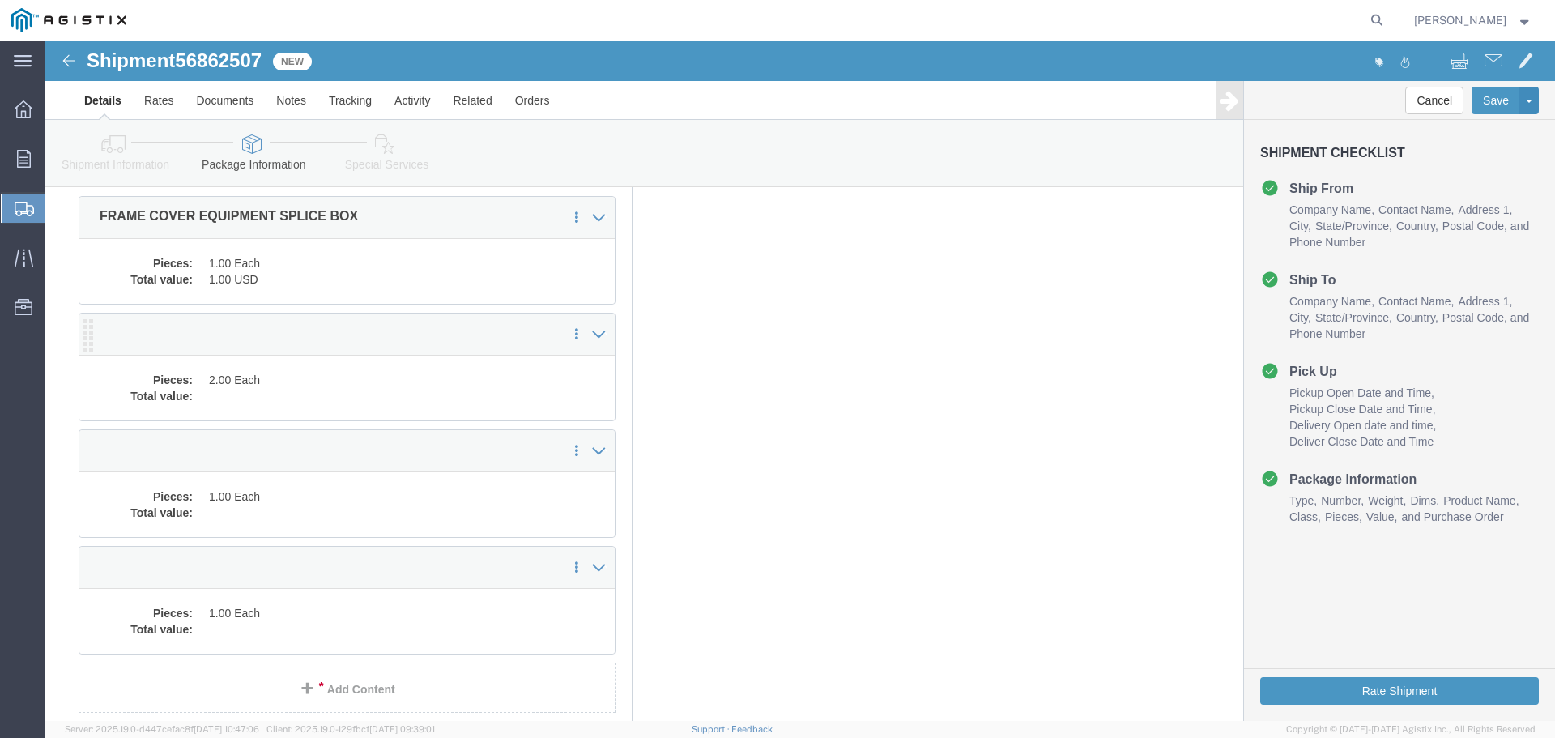
click dd "2.00 Each"
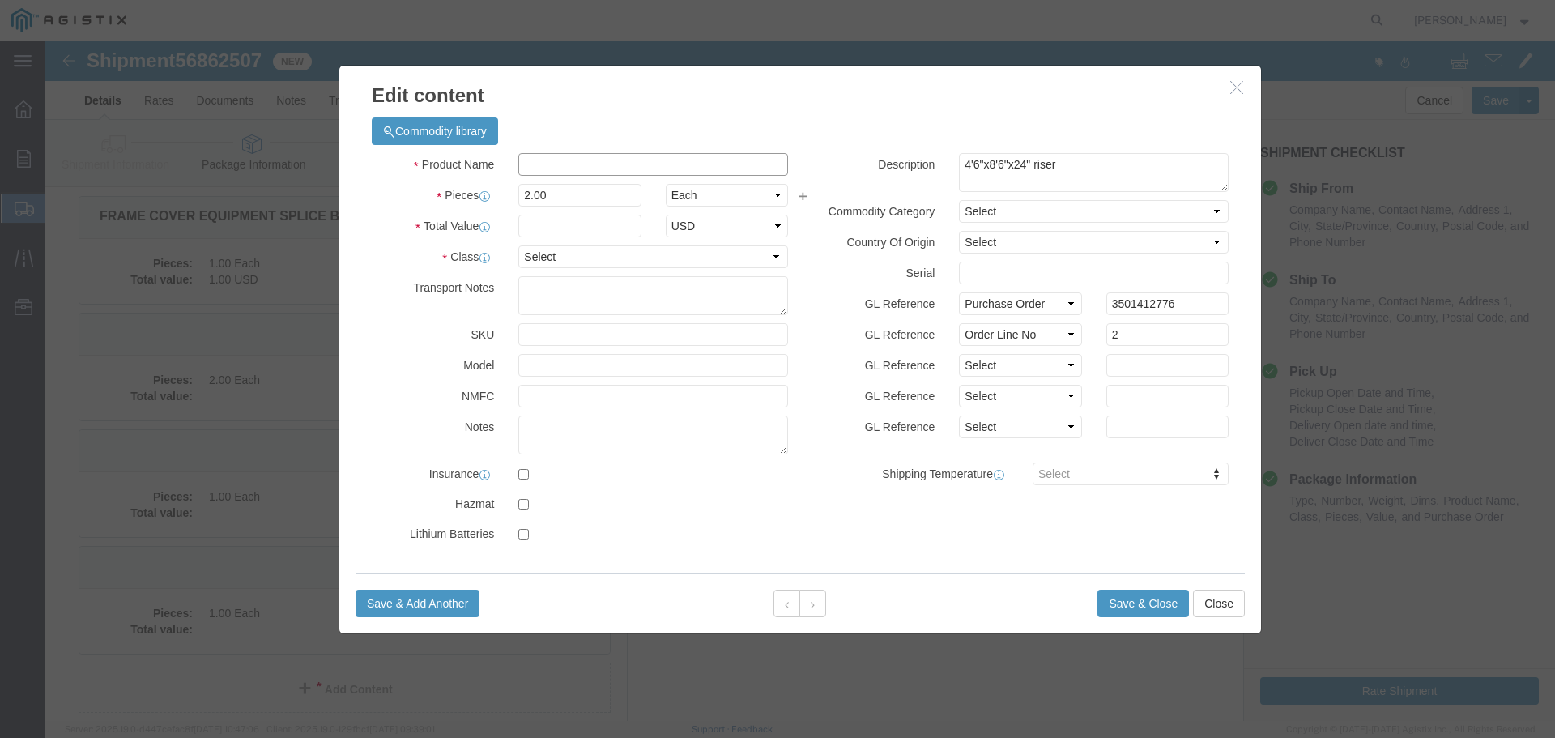
click input "text"
type input "Ext."
type input "1"
select select "USD"
select select "55"
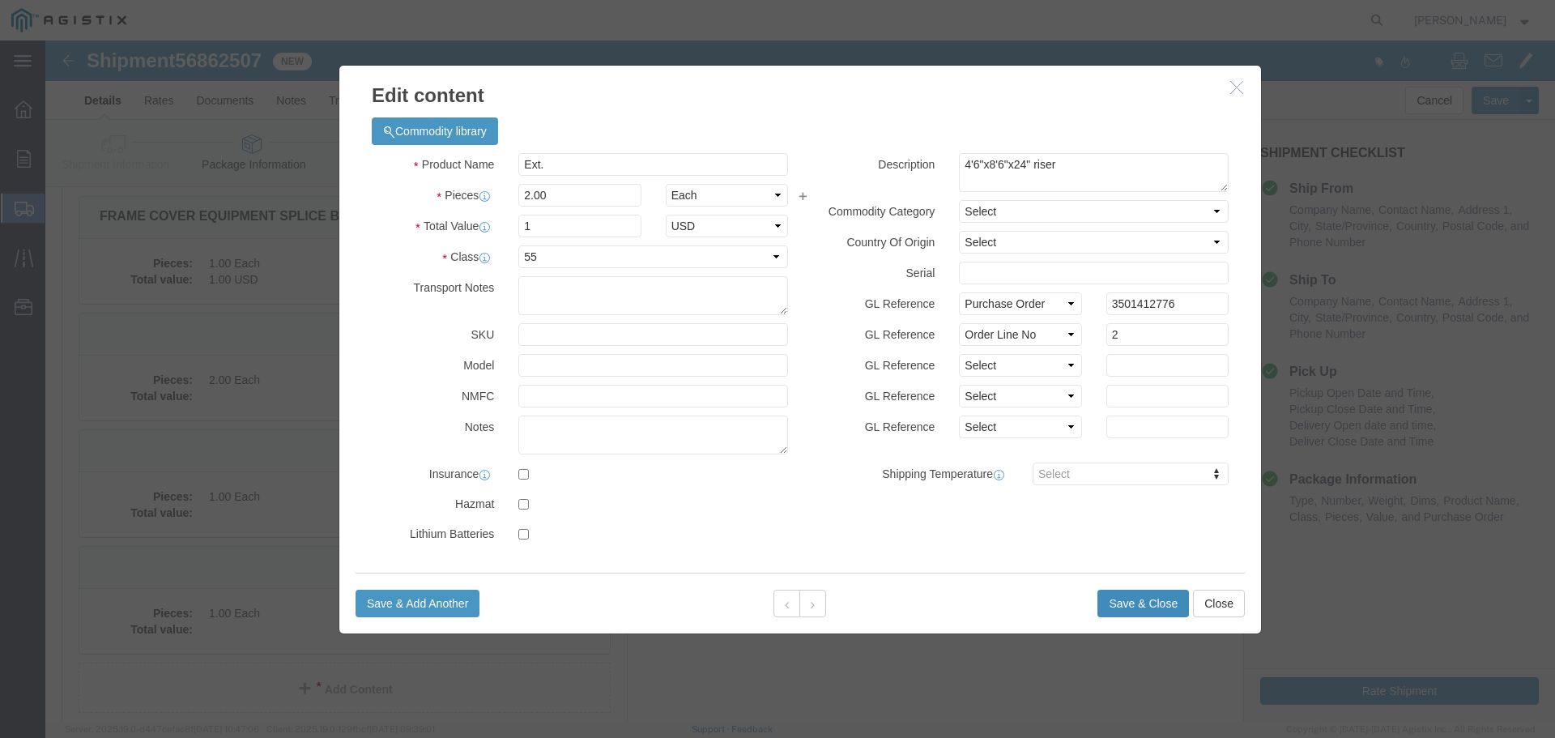
click button "Save & Close"
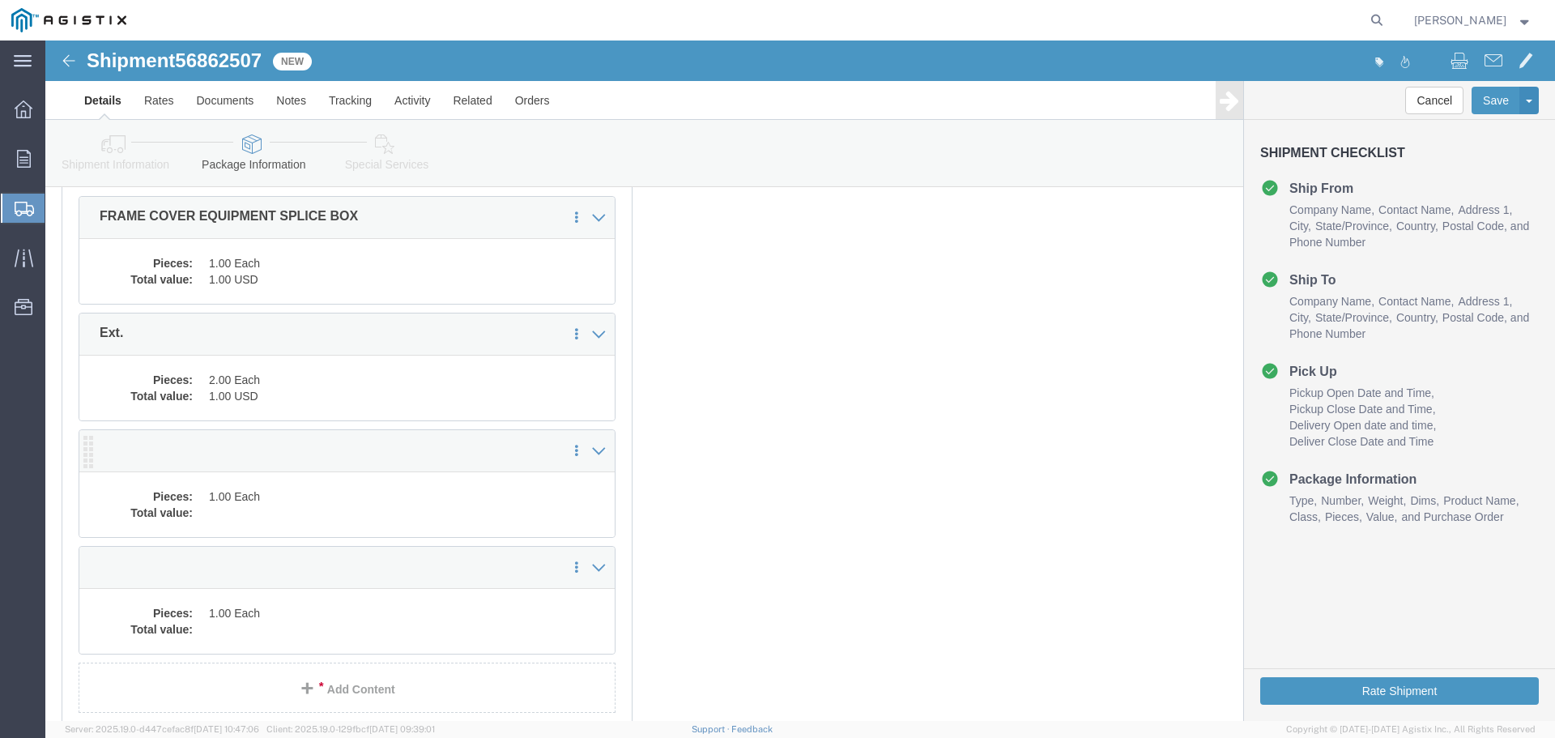
click dd "1.00 Each"
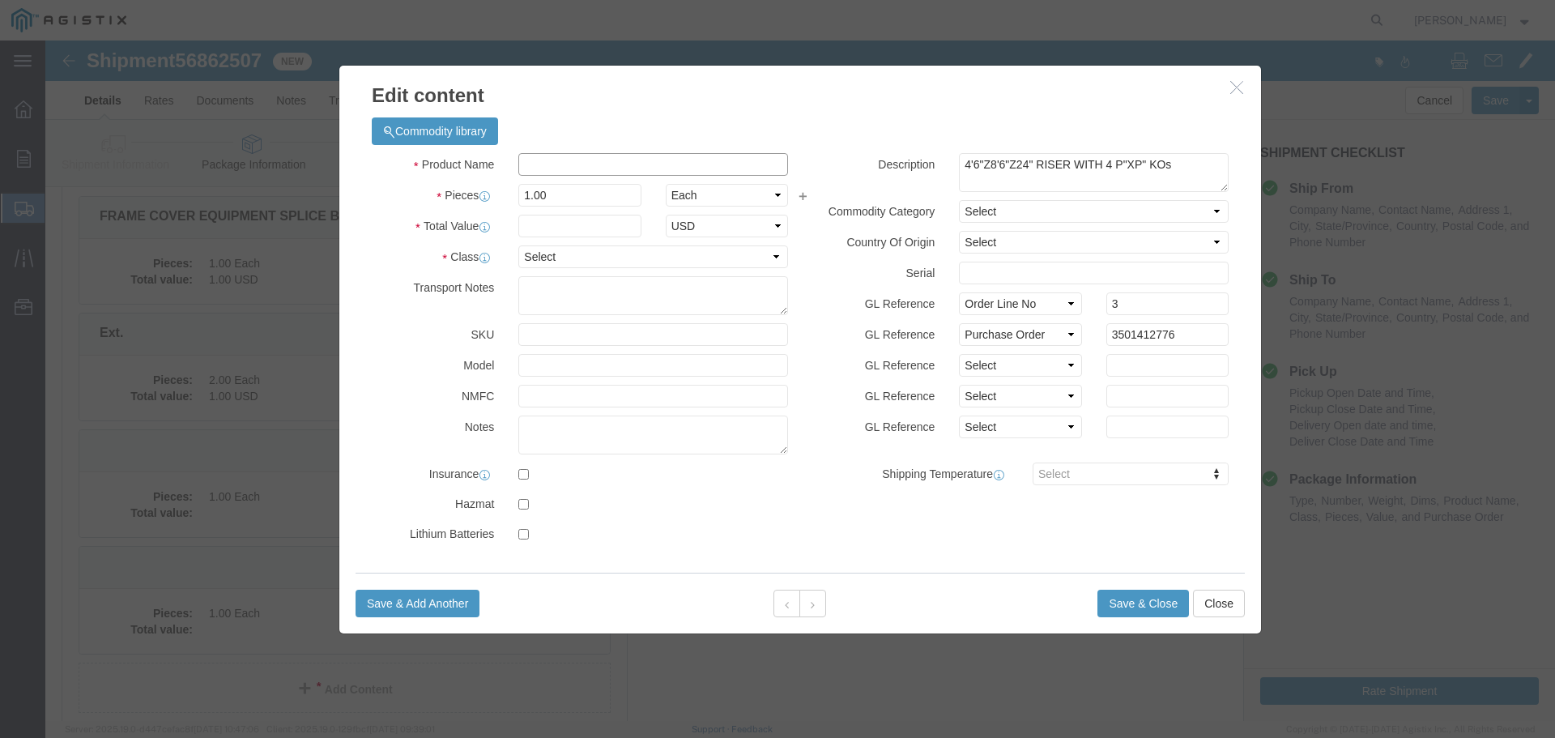
click input "text"
type input "Ext."
type input "1"
select select "USD"
select select "55"
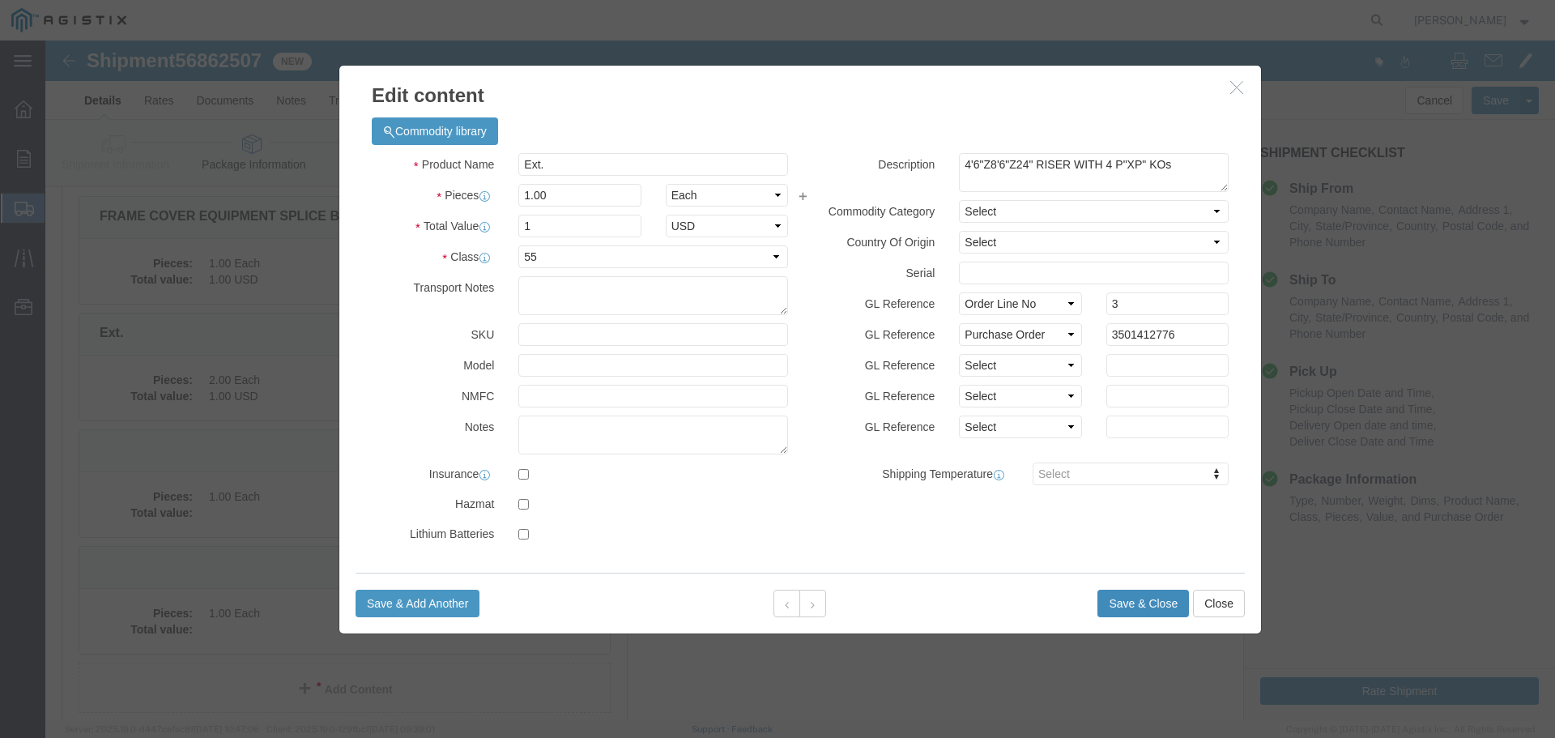
click button "Save & Close"
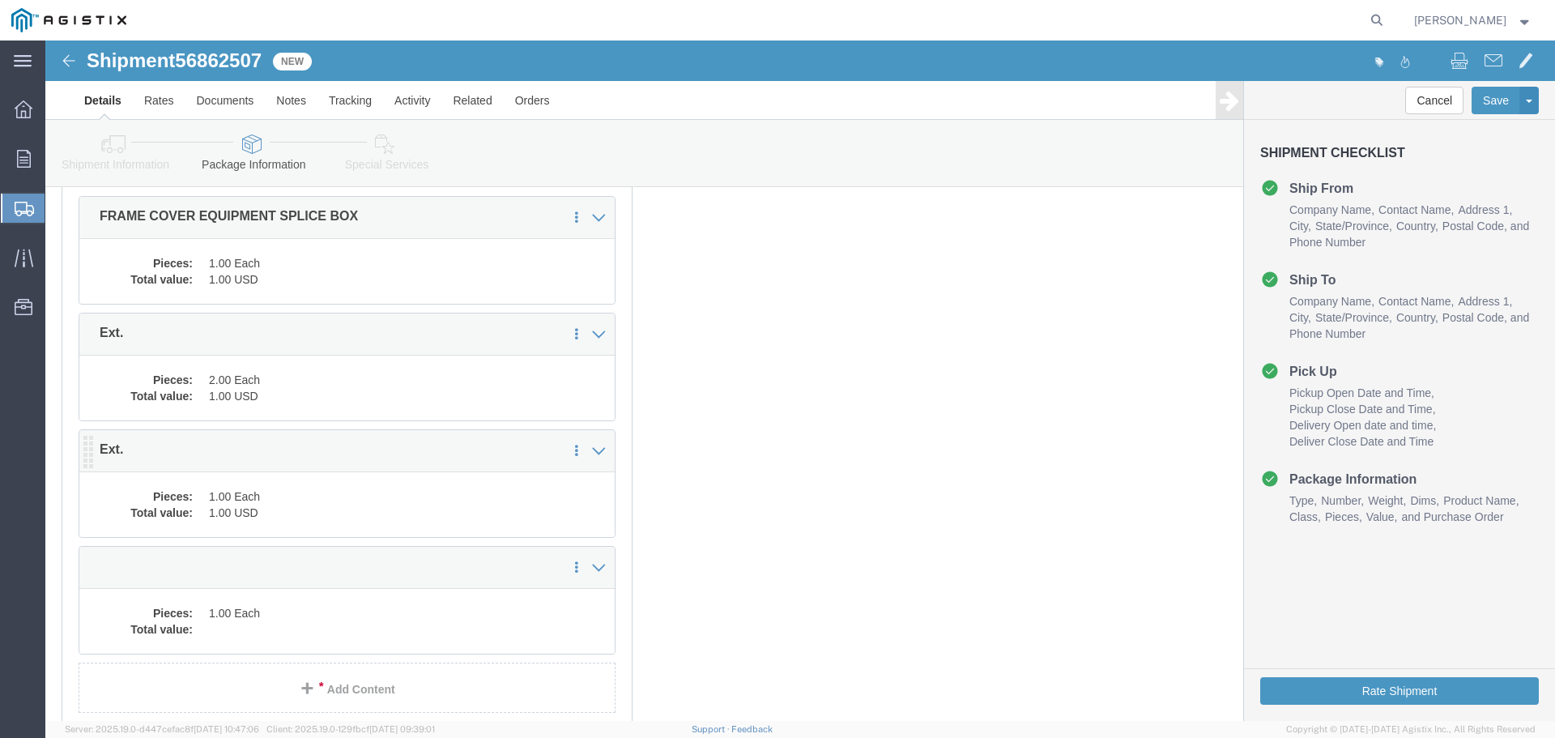
scroll to position [324, 0]
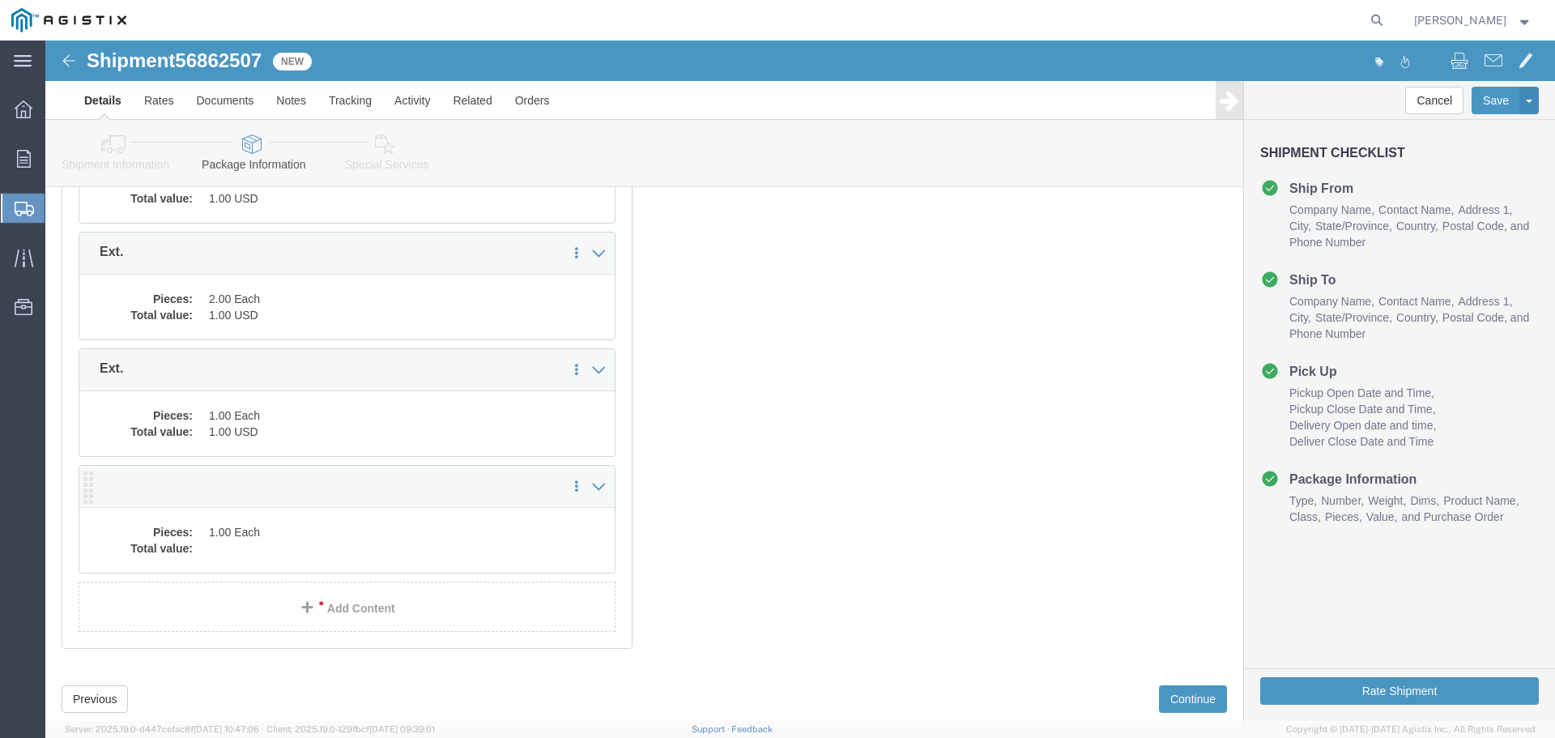
click dd "1.00 Each"
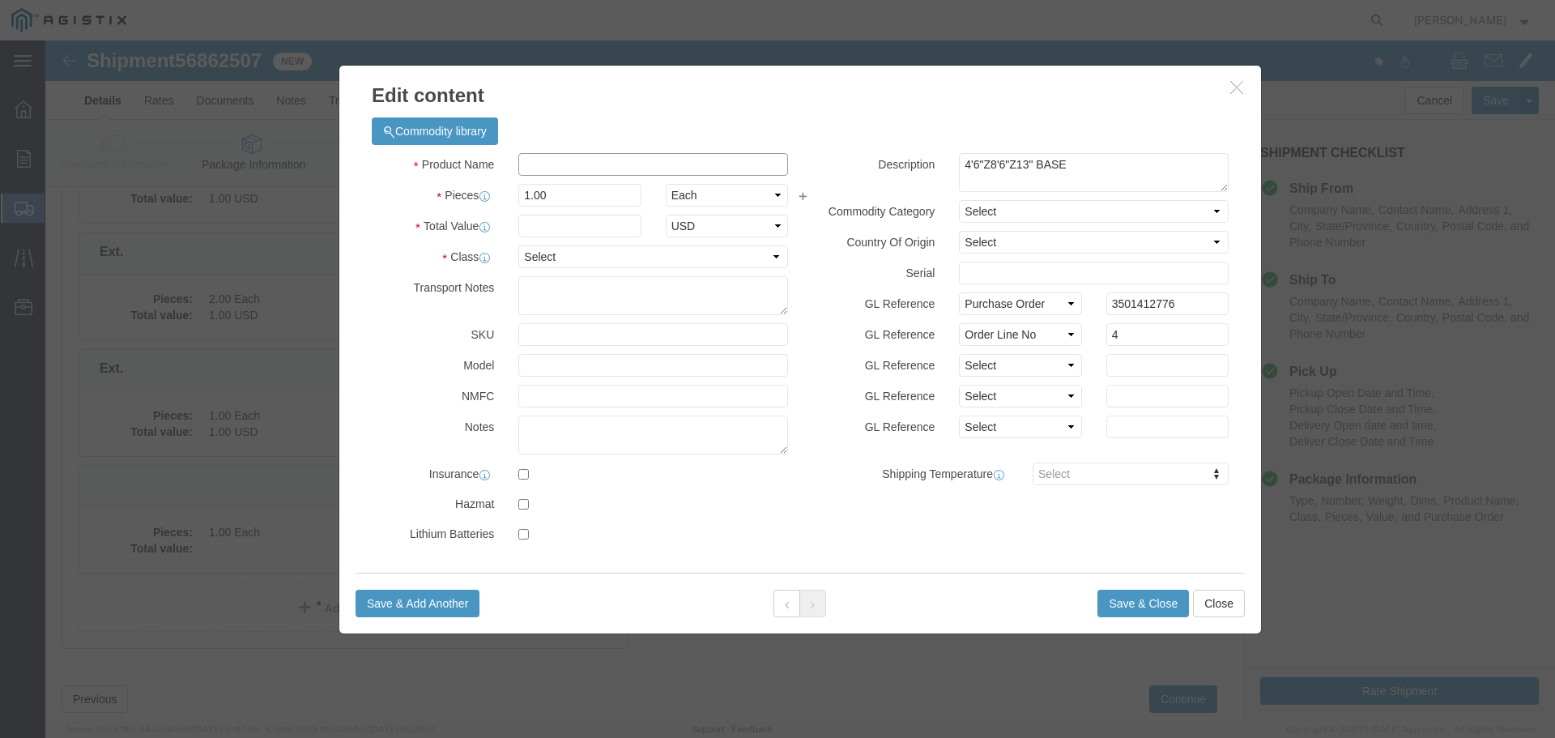
click input "text"
type input "Ext."
type input "1"
select select "USD"
select select "55"
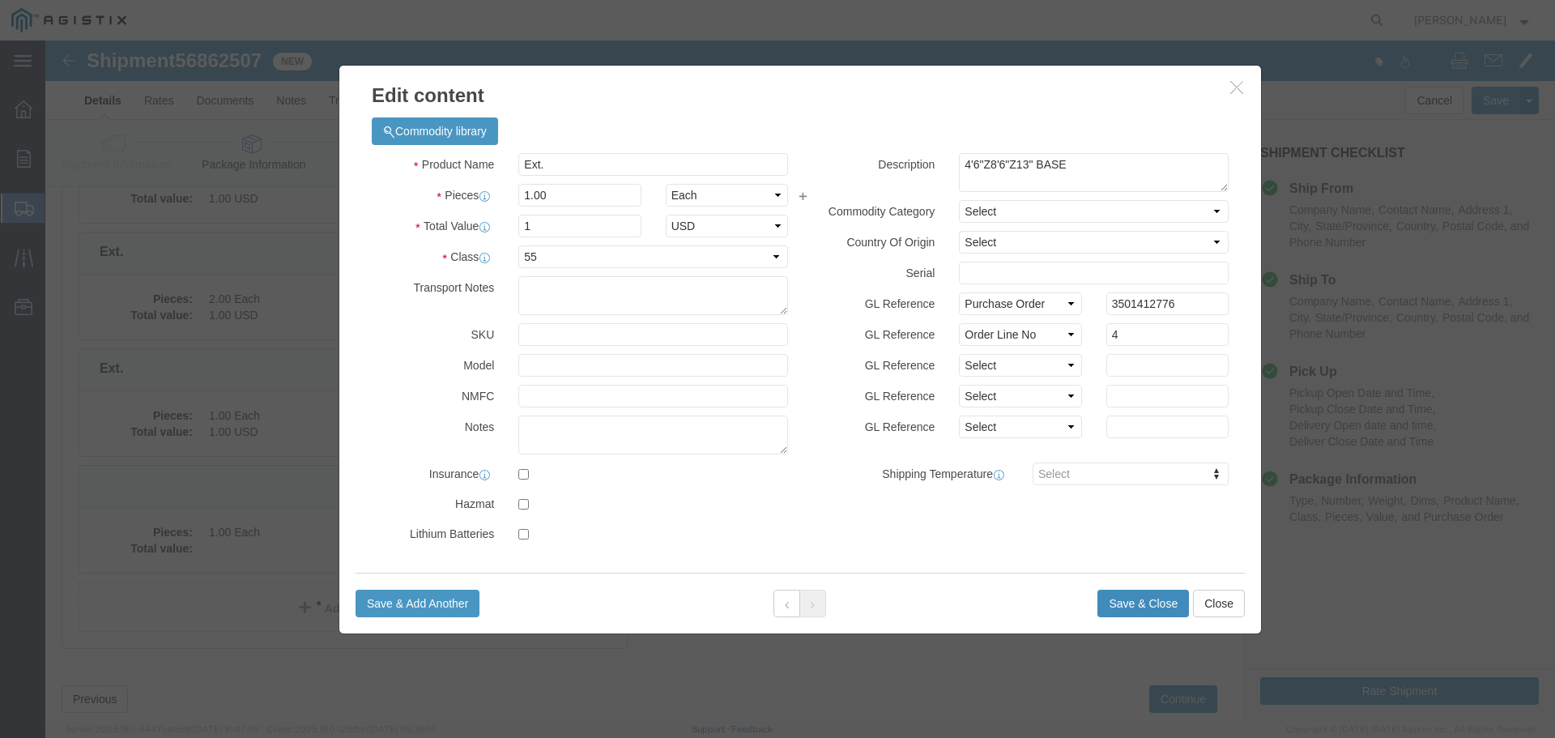
click button "Save & Close"
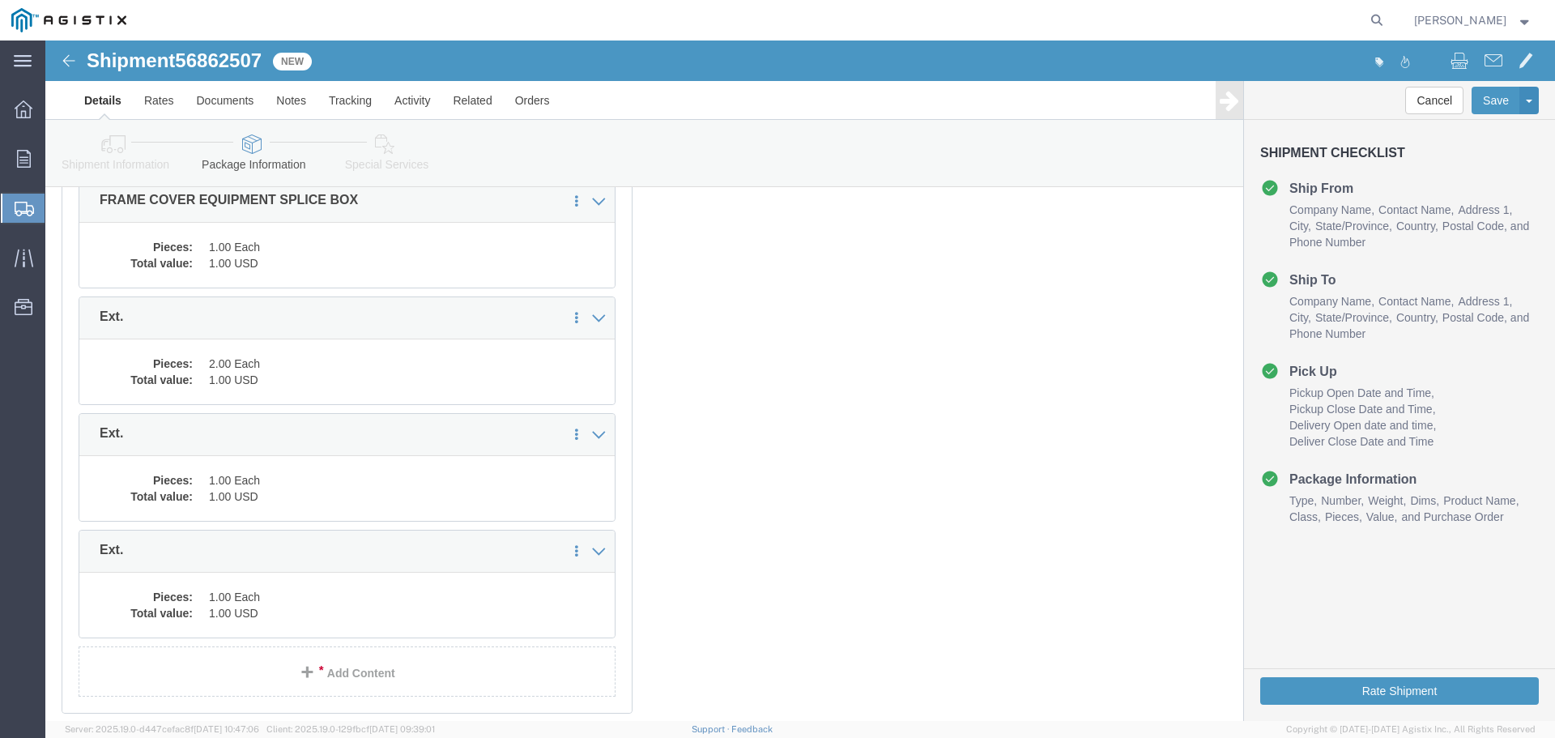
scroll to position [365, 0]
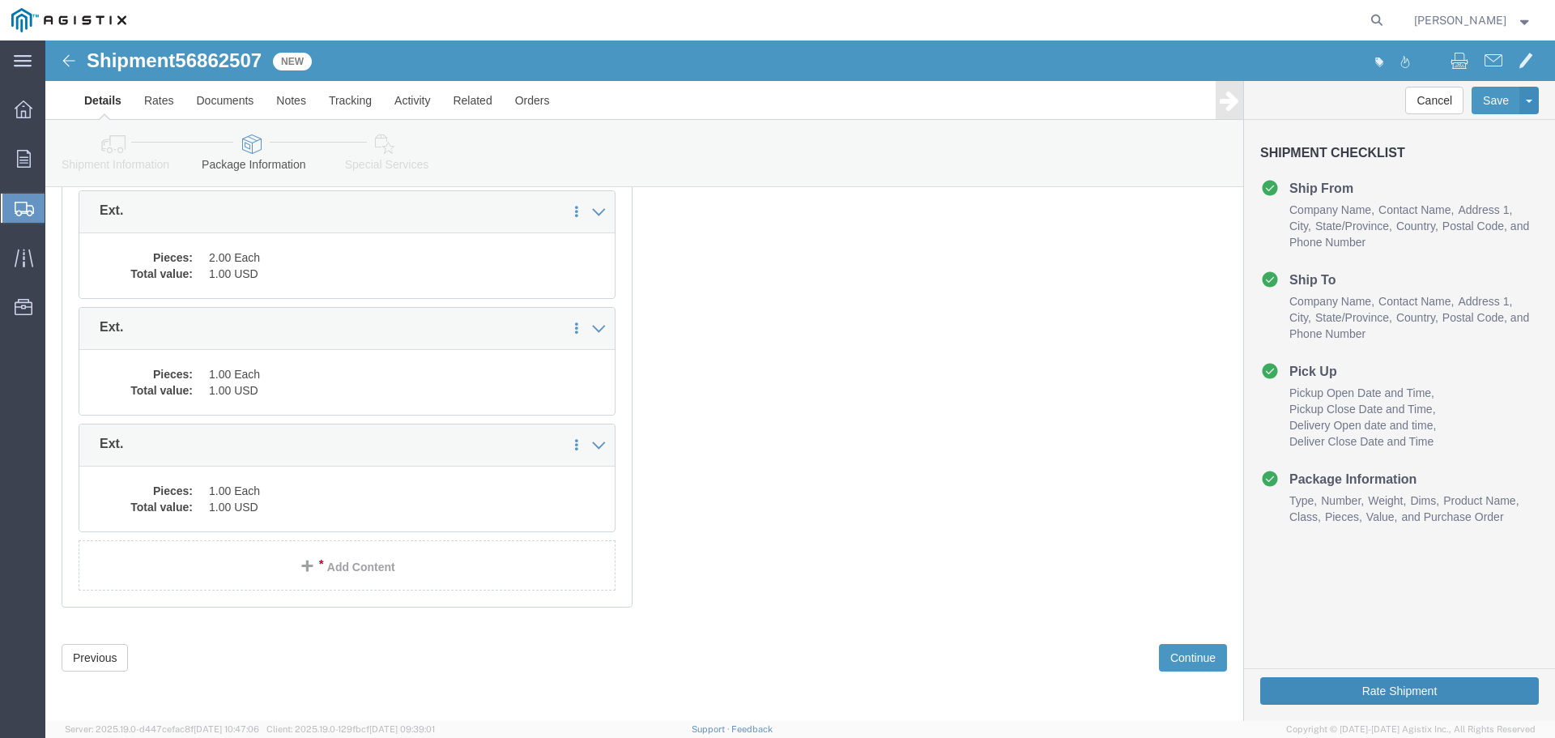
click button "Rate Shipment"
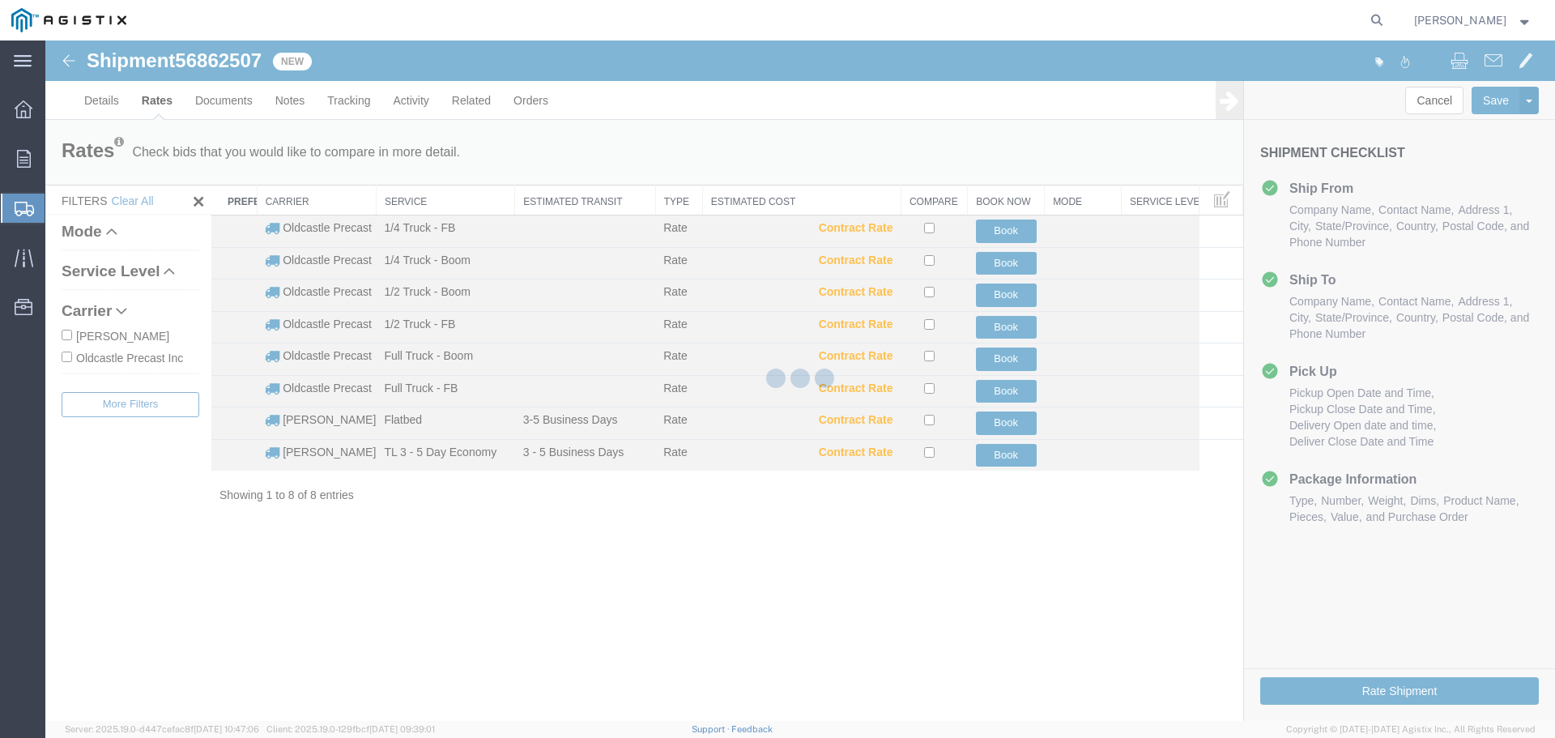
scroll to position [0, 0]
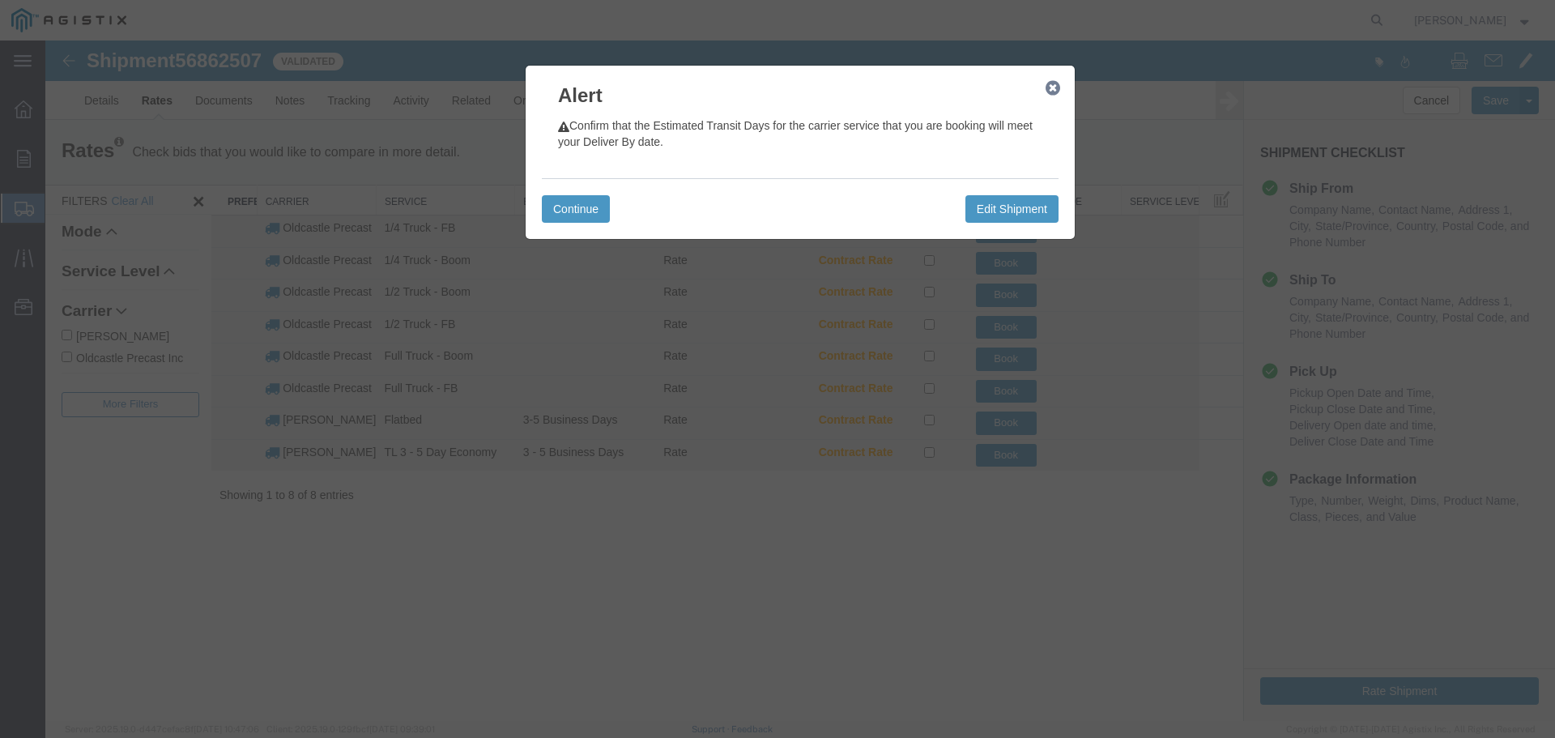
click at [1048, 88] on icon "button" at bounding box center [1052, 88] width 15 height 13
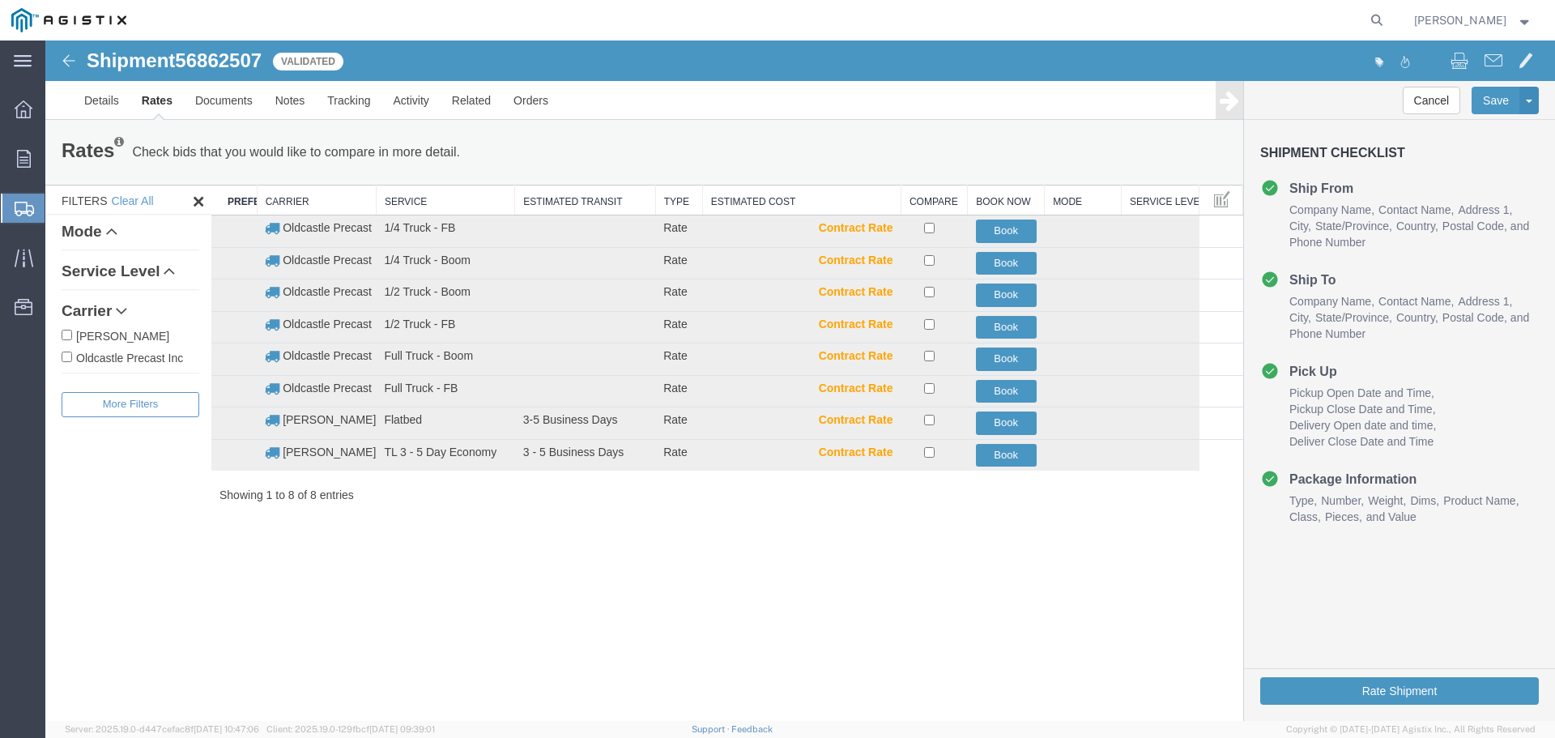
click at [153, 358] on label "Oldcastle Precast Inc" at bounding box center [131, 357] width 138 height 18
click at [72, 358] on input "Oldcastle Precast Inc" at bounding box center [67, 356] width 11 height 11
checkbox input "true"
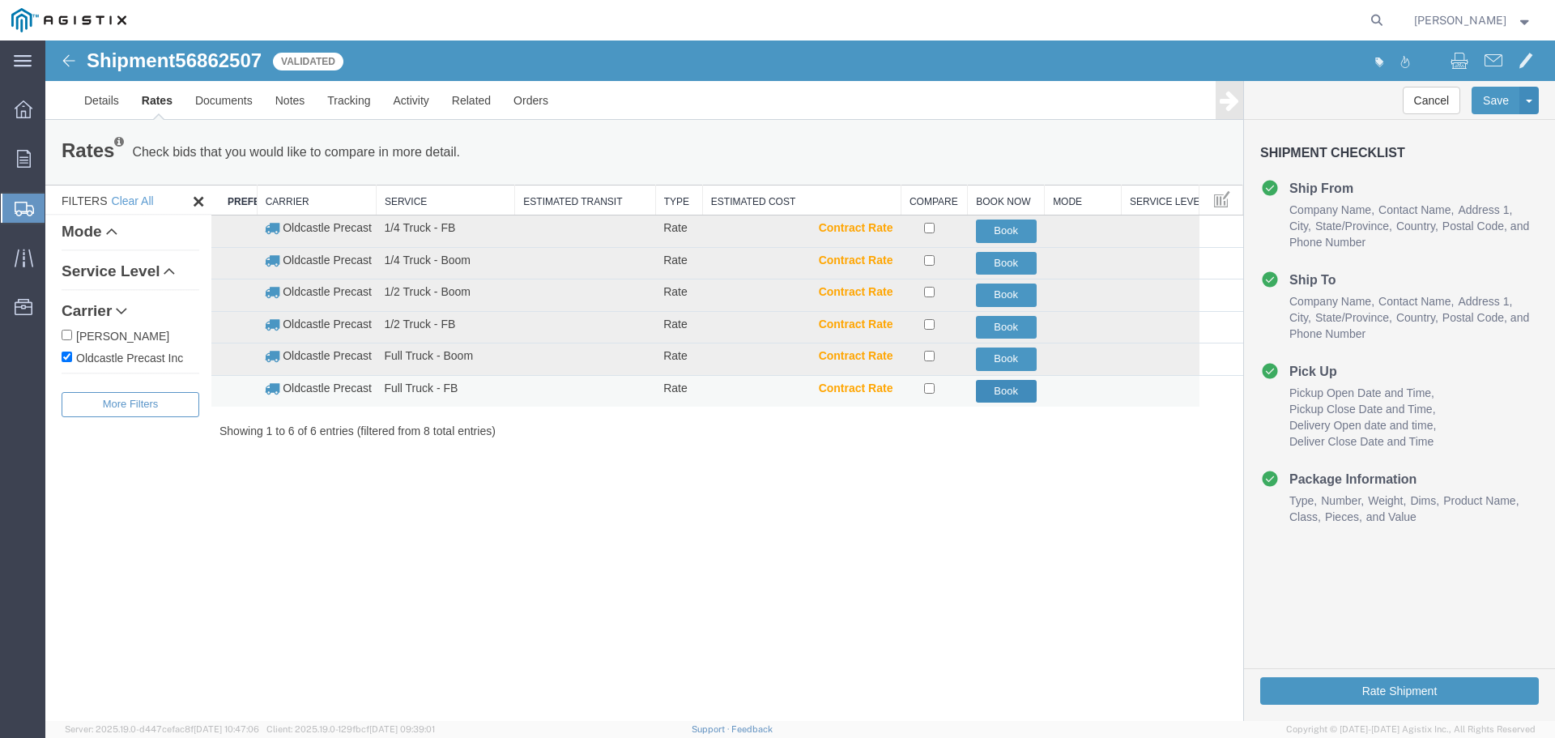
click at [998, 391] on button "Book" at bounding box center [1006, 391] width 61 height 23
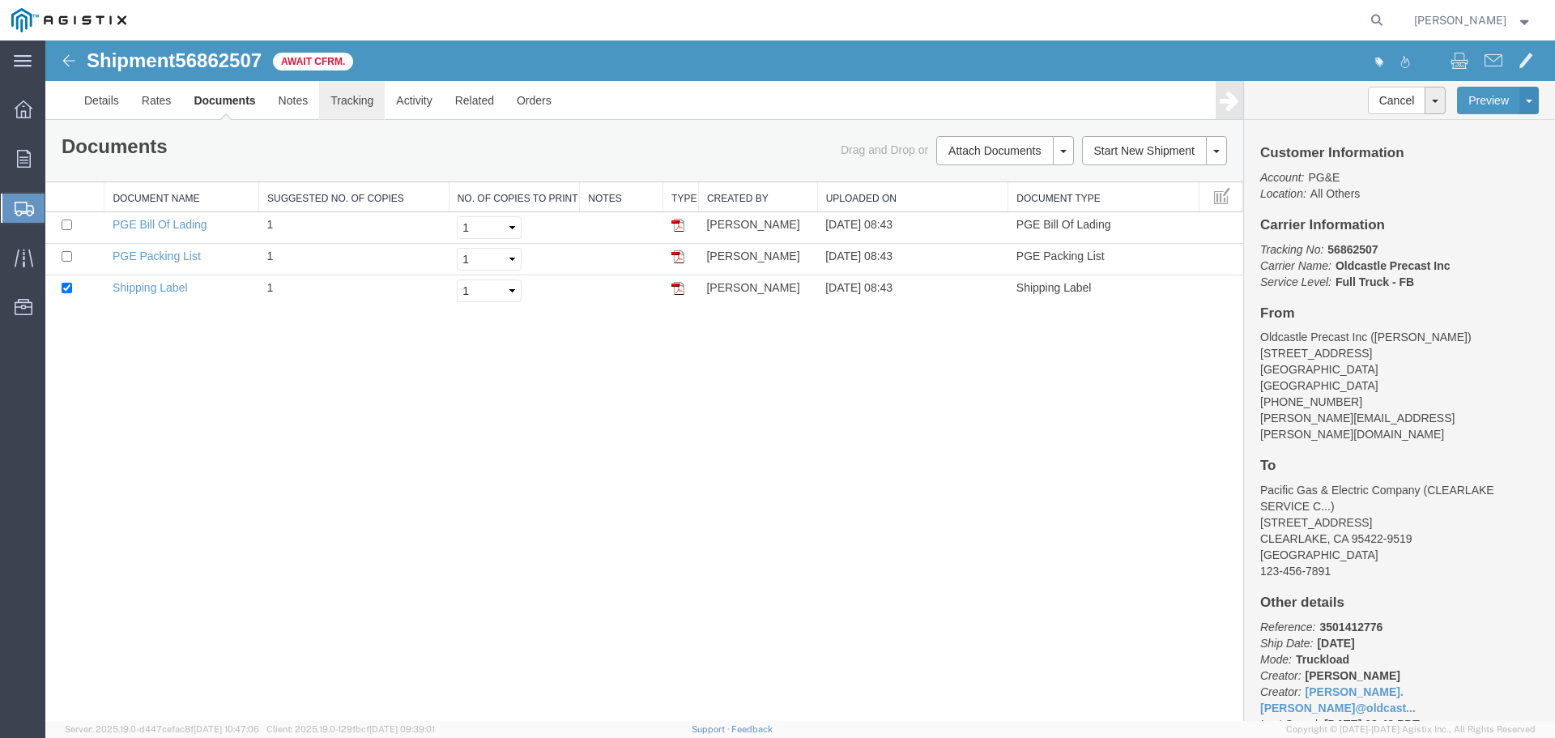
click at [354, 108] on link "Tracking" at bounding box center [352, 100] width 66 height 39
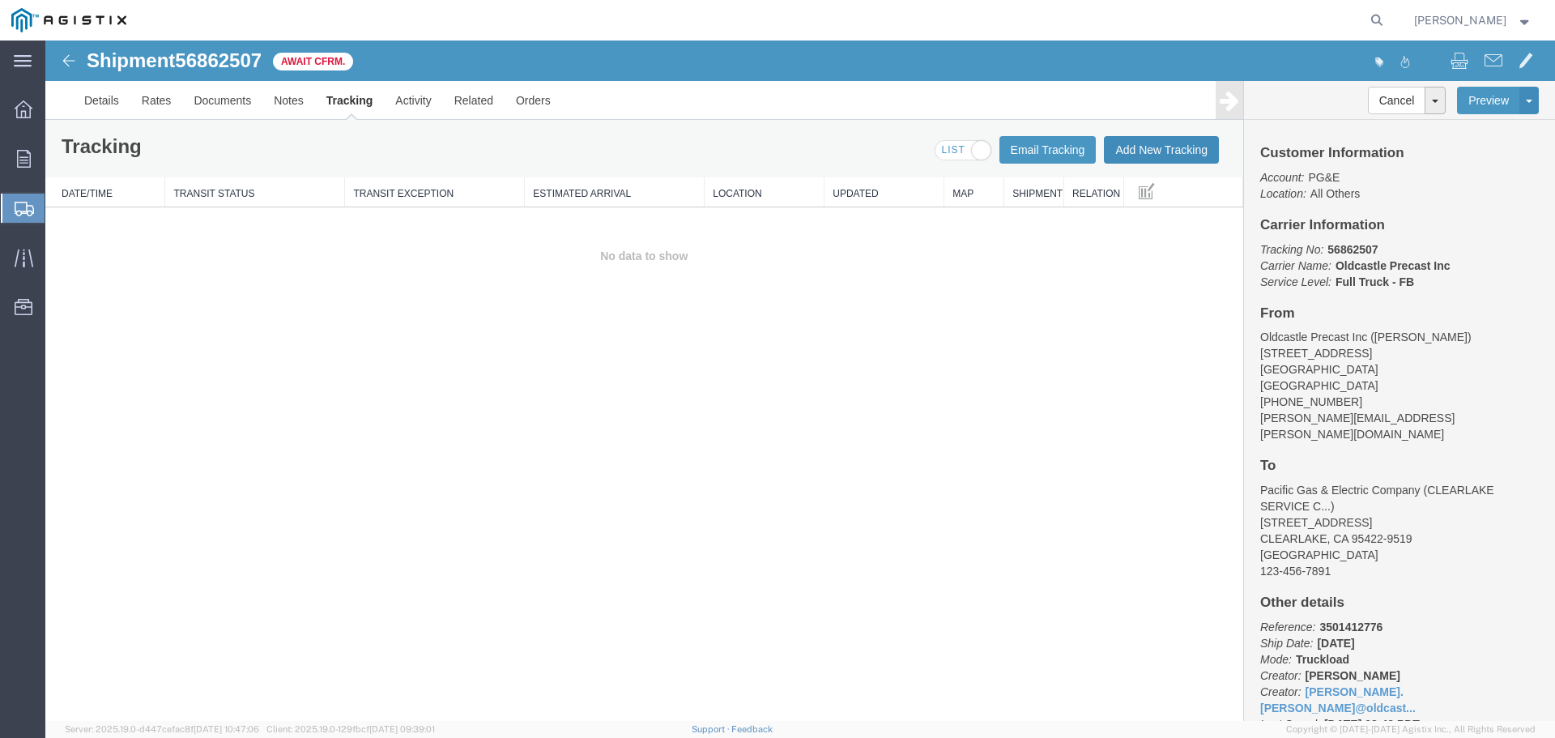
click at [1151, 148] on button "Add New Tracking" at bounding box center [1161, 150] width 115 height 28
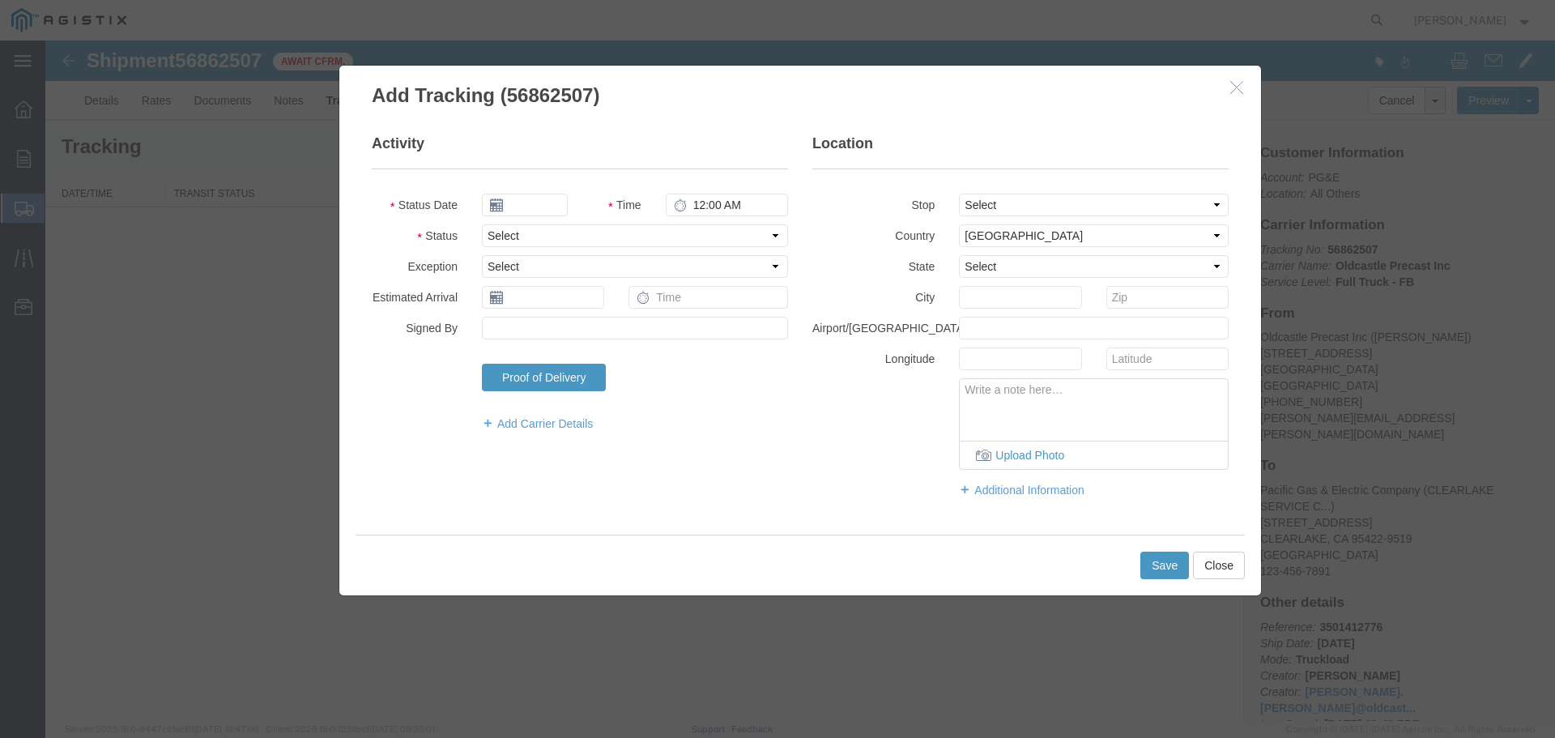
type input "[DATE]"
type input "9:00 AM"
drag, startPoint x: 505, startPoint y: 234, endPoint x: 509, endPoint y: 241, distance: 8.3
click at [505, 234] on select "Select Arrival Notice Available Arrival Notice Imported Arrive at Delivery Loca…" at bounding box center [635, 235] width 306 height 23
select select "DELIVRED"
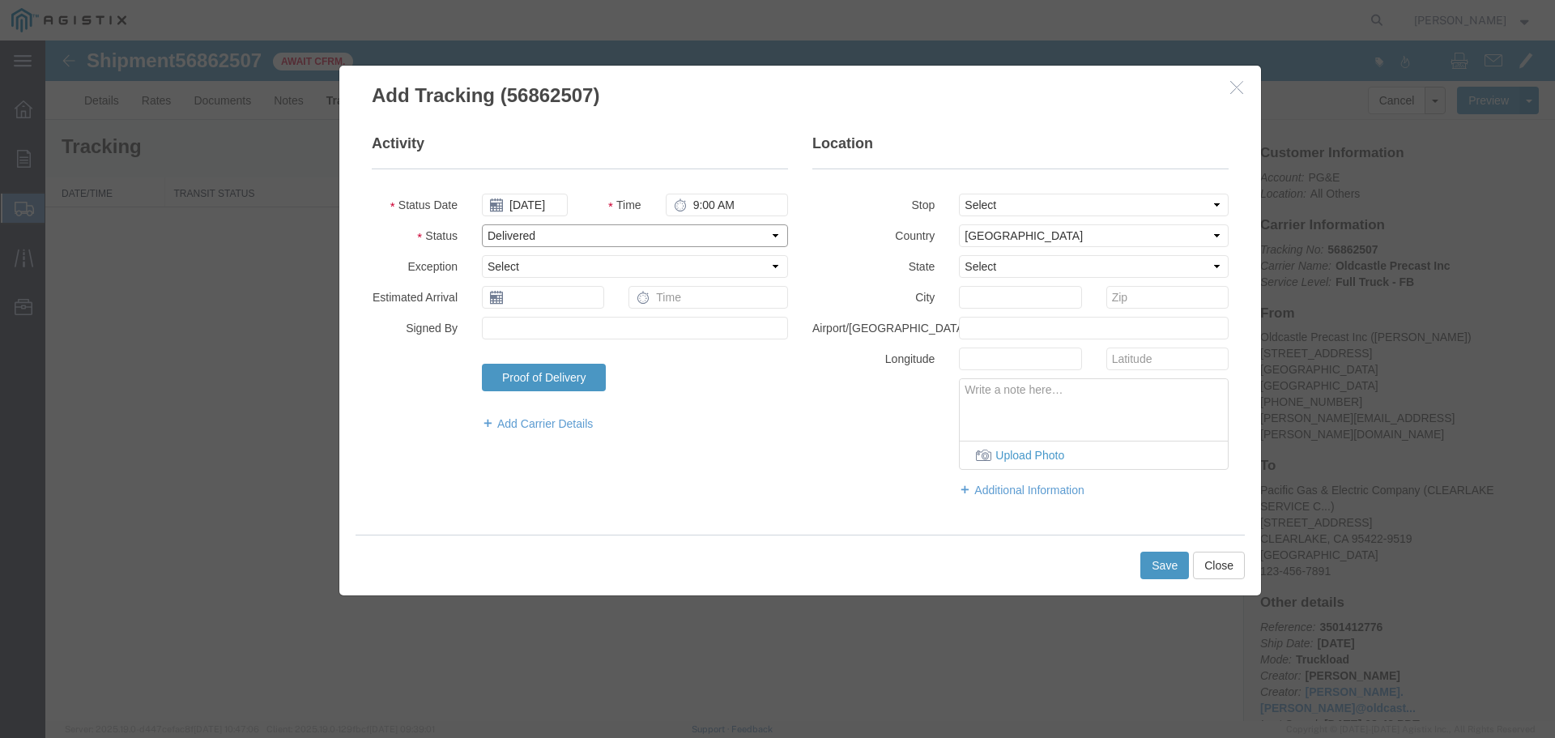
click at [482, 224] on select "Select Arrival Notice Available Arrival Notice Imported Arrive at Delivery Loca…" at bounding box center [635, 235] width 306 height 23
click at [1157, 564] on button "Save" at bounding box center [1164, 565] width 49 height 28
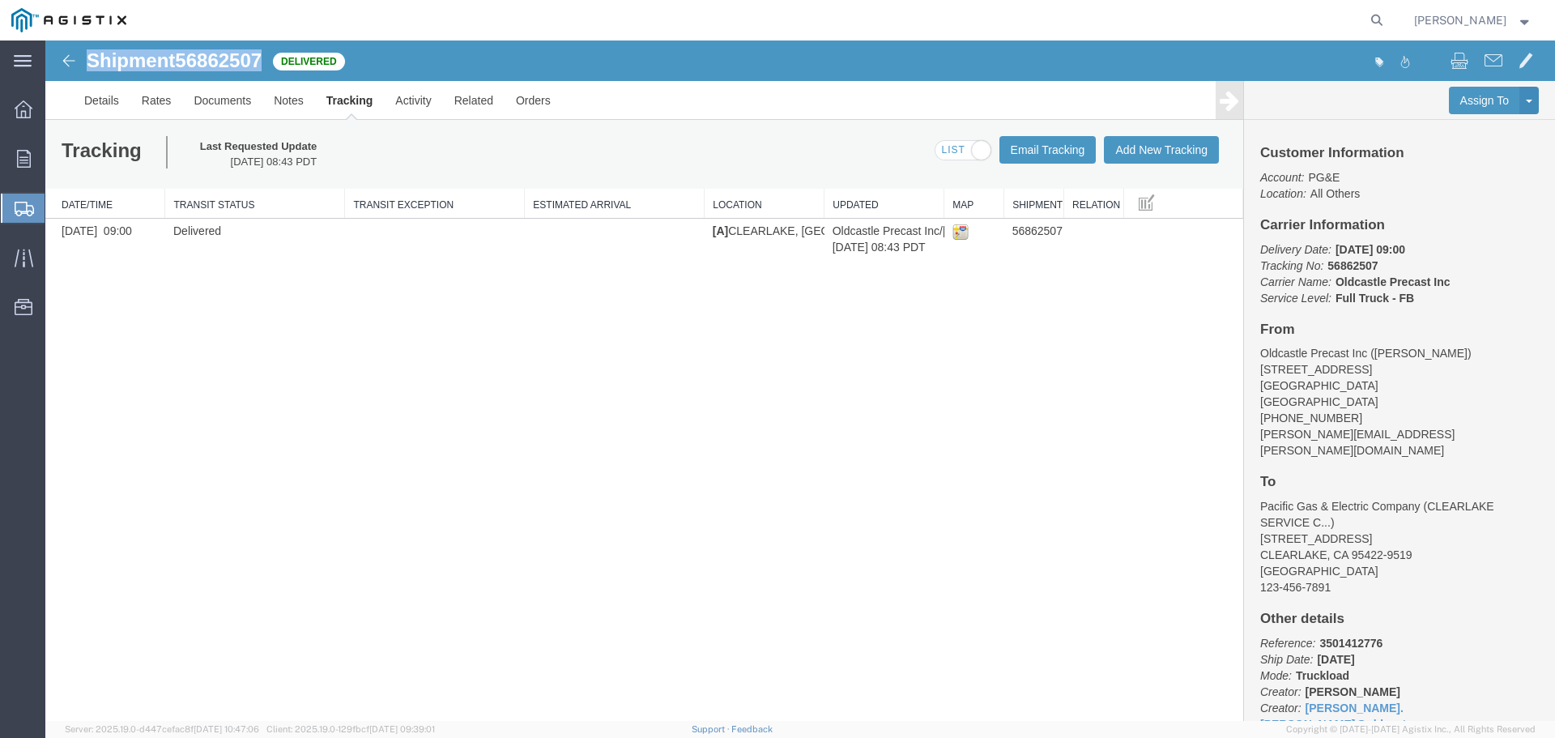
drag, startPoint x: 91, startPoint y: 57, endPoint x: 263, endPoint y: 57, distance: 172.5
click at [262, 57] on h1 "Shipment 56862507" at bounding box center [174, 60] width 175 height 21
copy h1 "Shipment 56862507"
click at [528, 99] on link "Orders" at bounding box center [532, 100] width 57 height 39
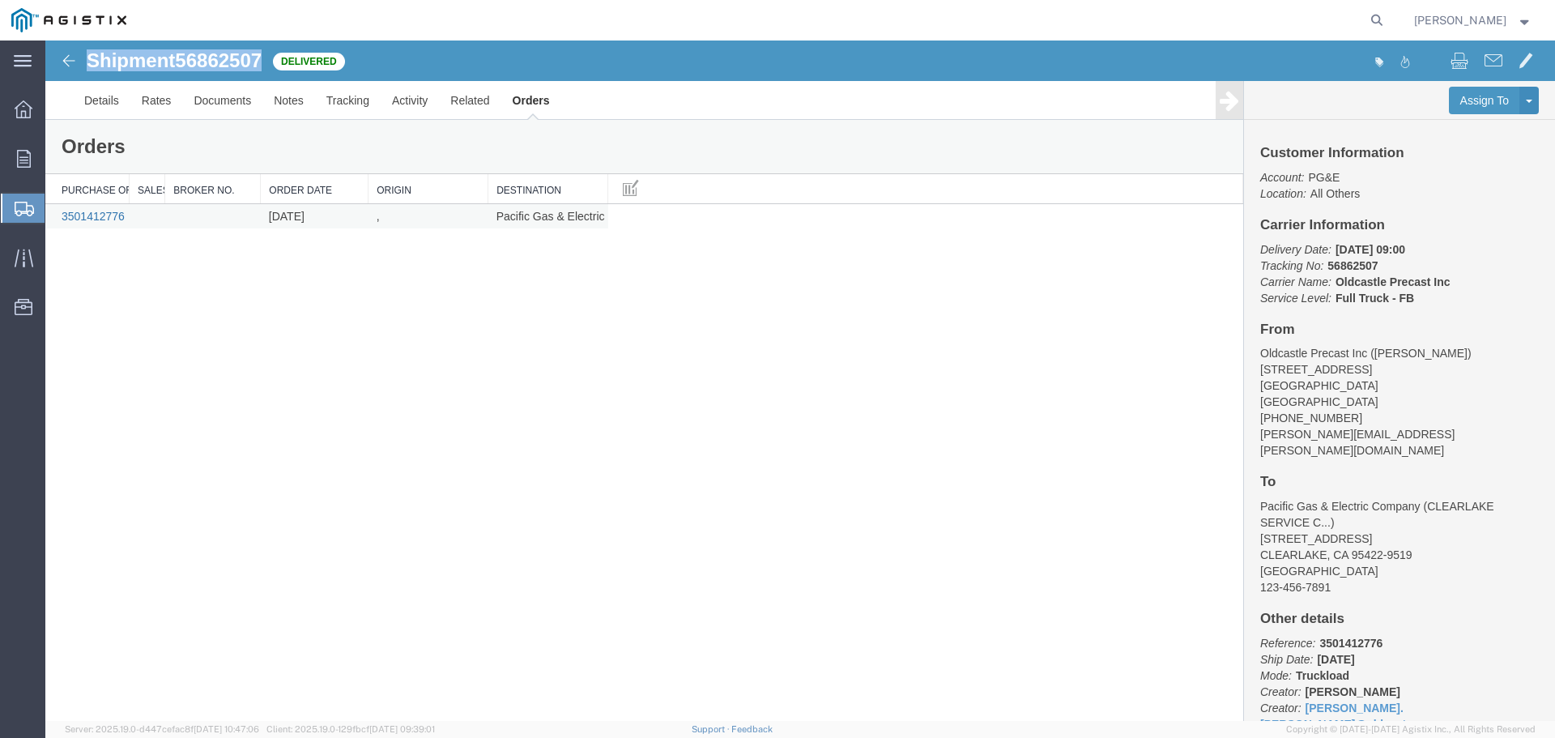
click at [105, 221] on link "3501412776" at bounding box center [93, 216] width 63 height 13
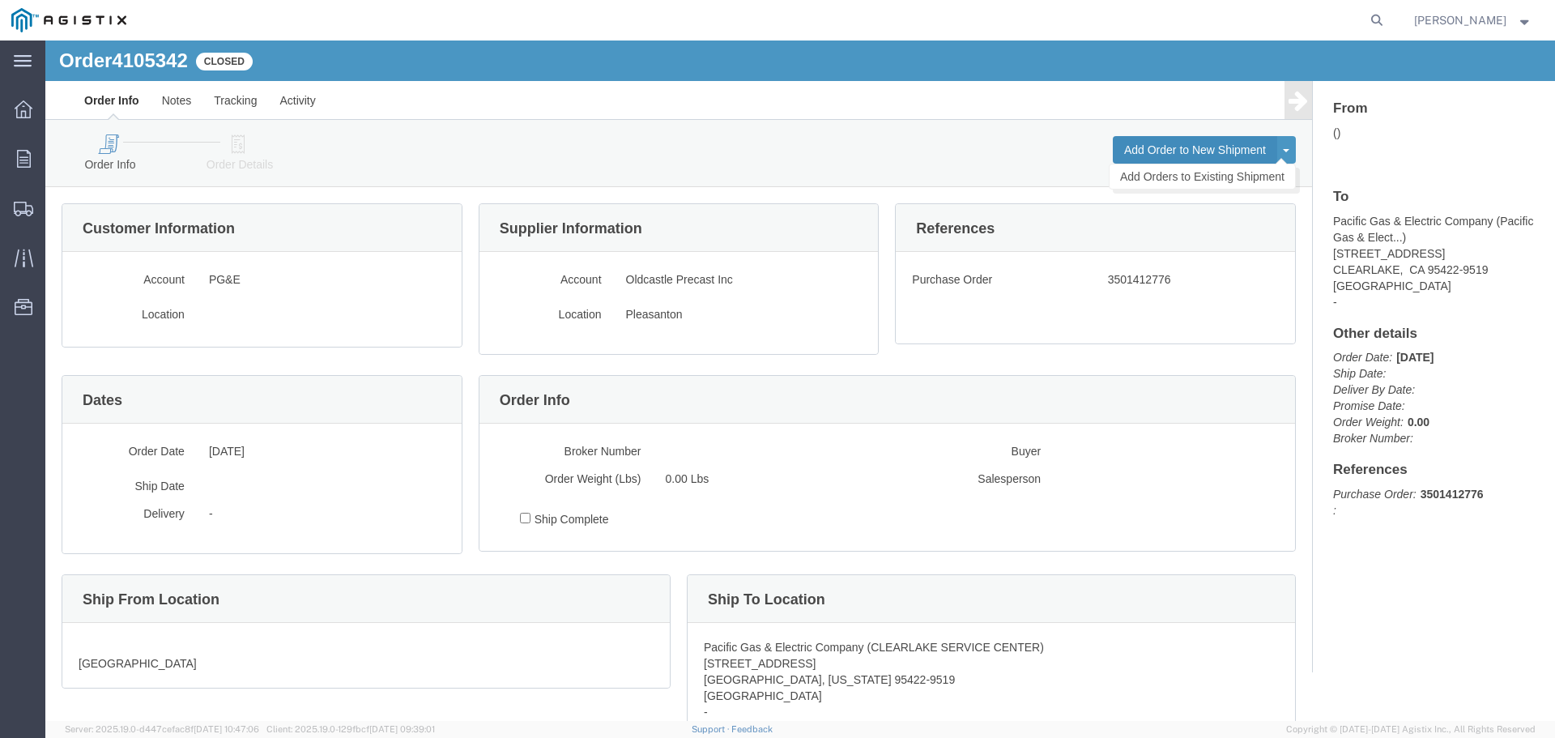
click at [1189, 149] on button "Add Order to New Shipment" at bounding box center [1195, 150] width 164 height 28
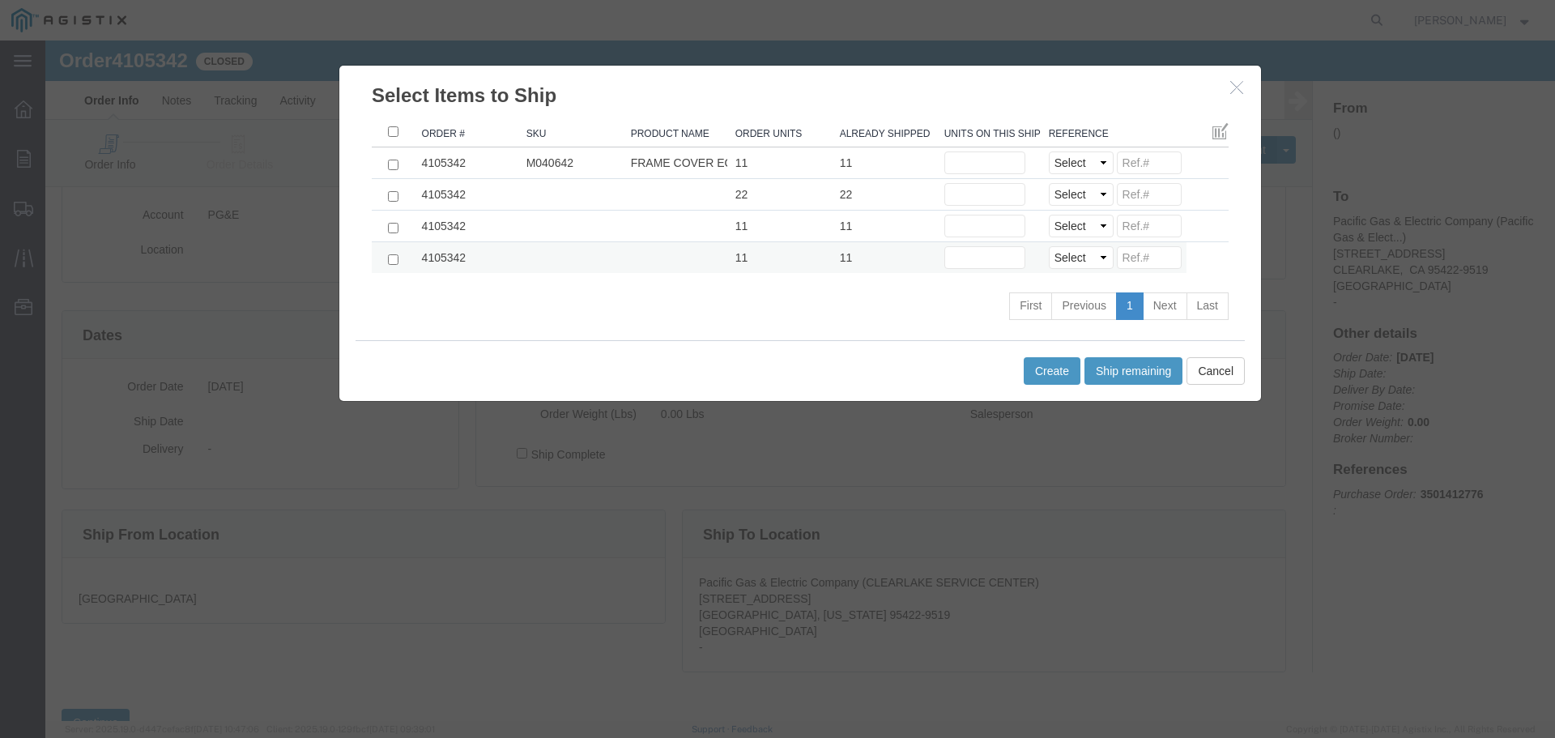
scroll to position [130, 0]
click at [1212, 377] on button "Cancel" at bounding box center [1215, 371] width 58 height 28
